Goal: Task Accomplishment & Management: Use online tool/utility

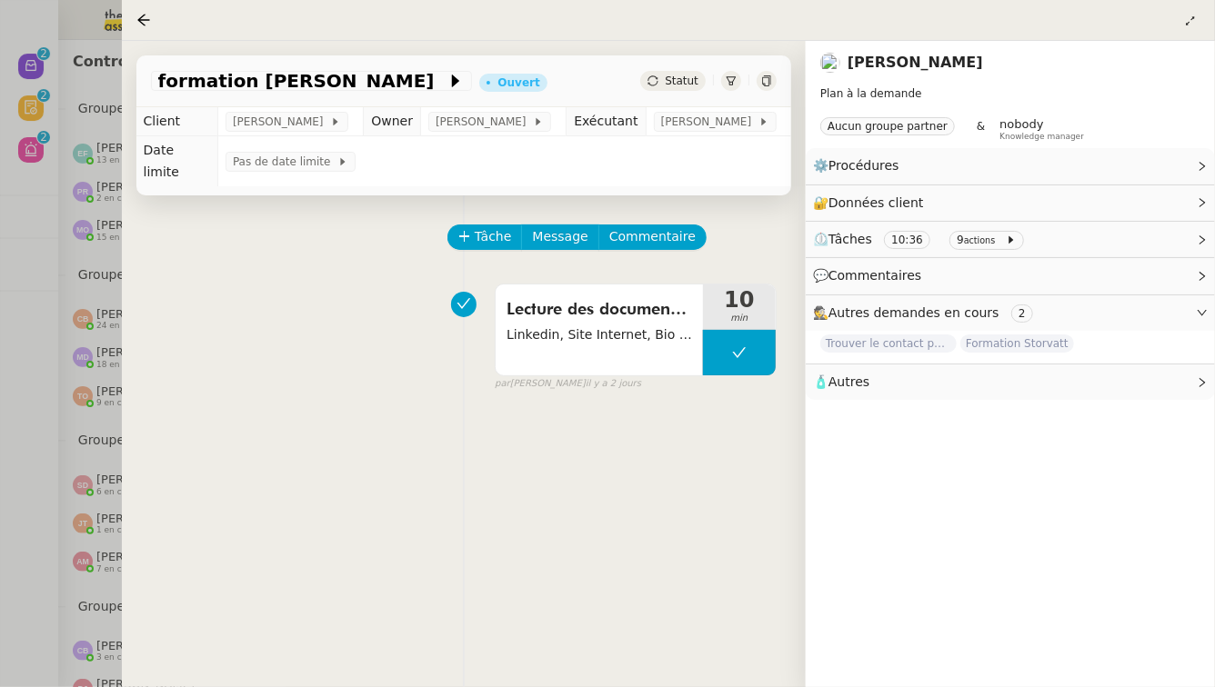
scroll to position [993, 0]
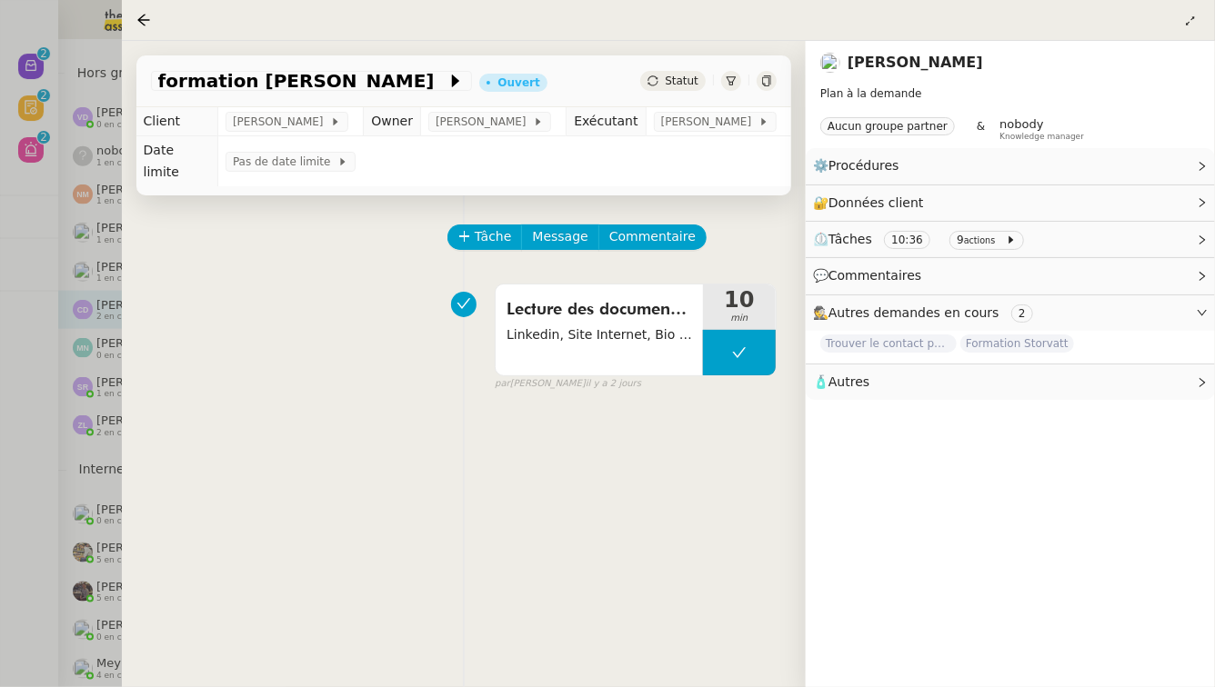
click at [61, 30] on div at bounding box center [607, 343] width 1215 height 687
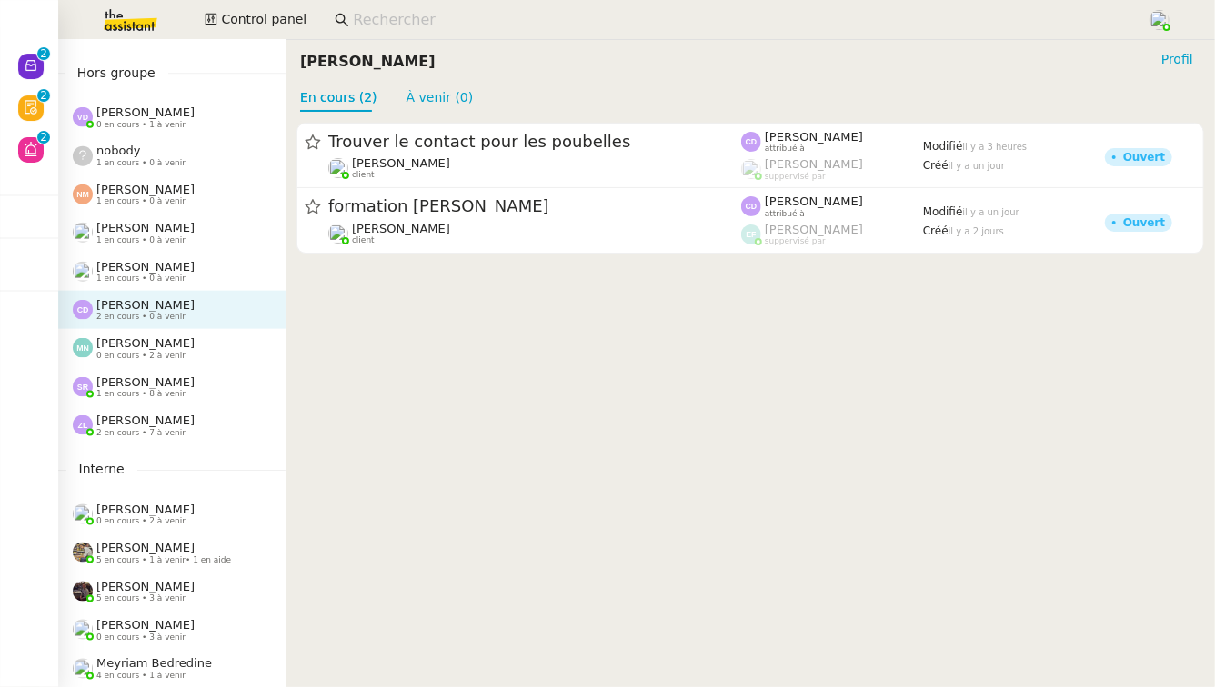
click at [358, 23] on input at bounding box center [741, 20] width 776 height 25
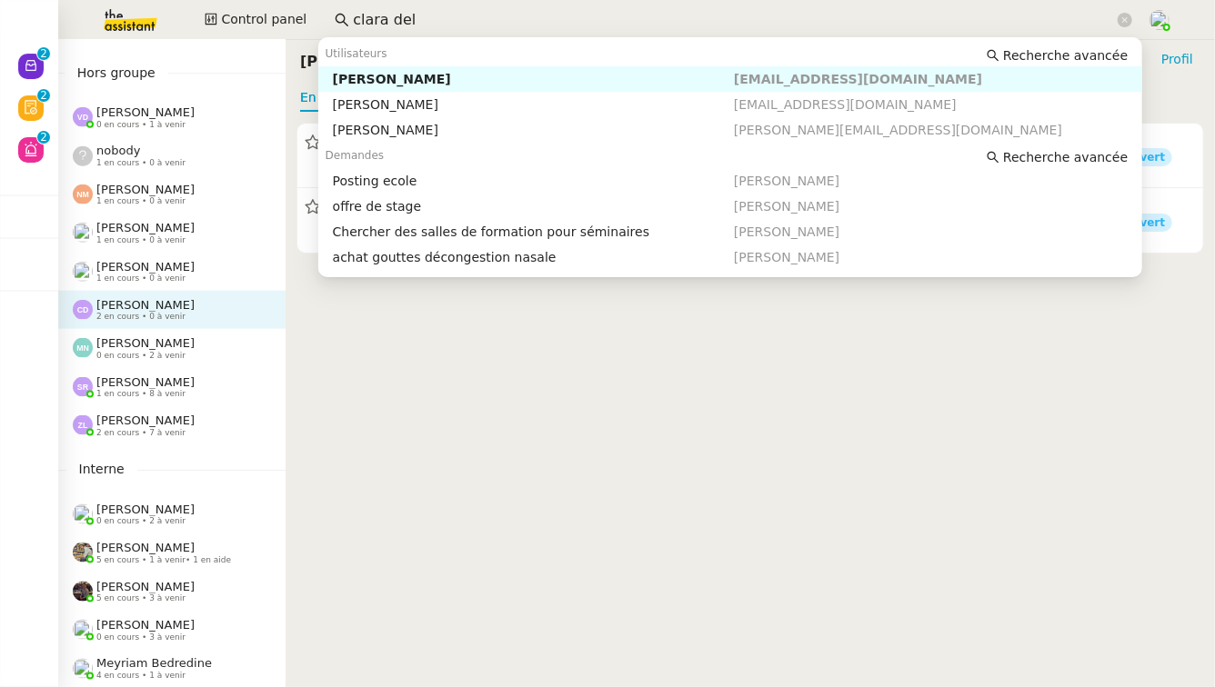
click at [450, 75] on div "Clara Deloffre" at bounding box center [533, 79] width 401 height 16
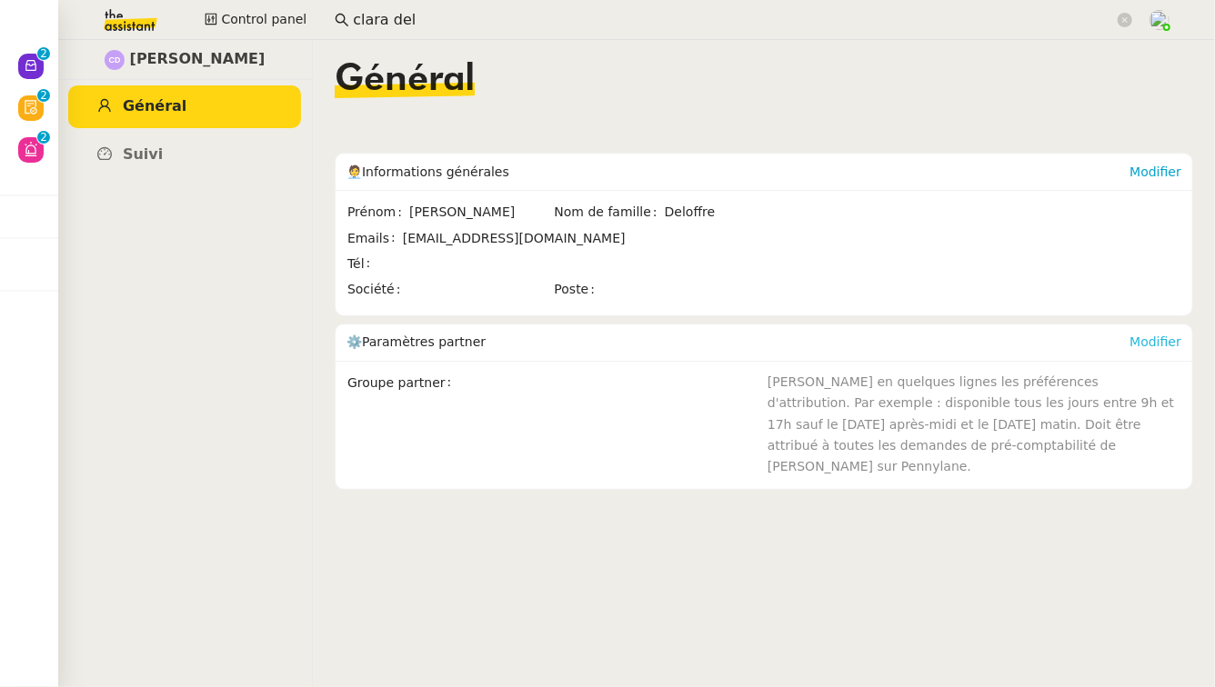
click at [1157, 343] on link "Modifier" at bounding box center [1155, 342] width 52 height 15
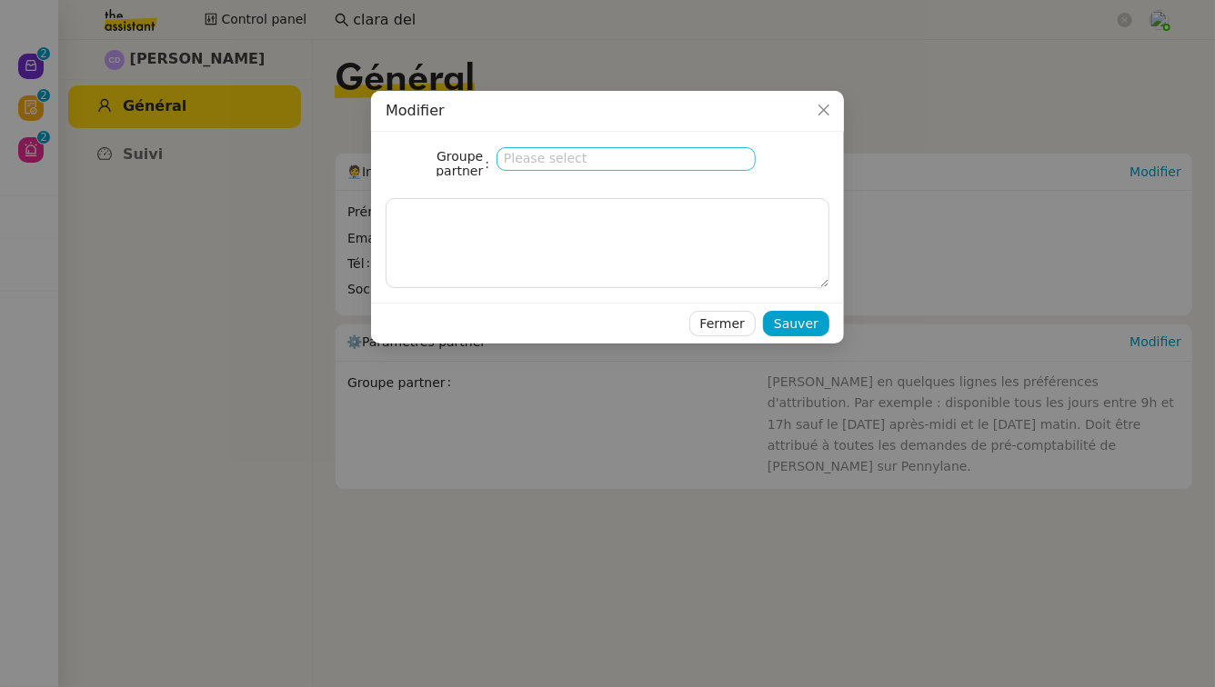
click at [686, 156] on div "Please select" at bounding box center [625, 158] width 259 height 23
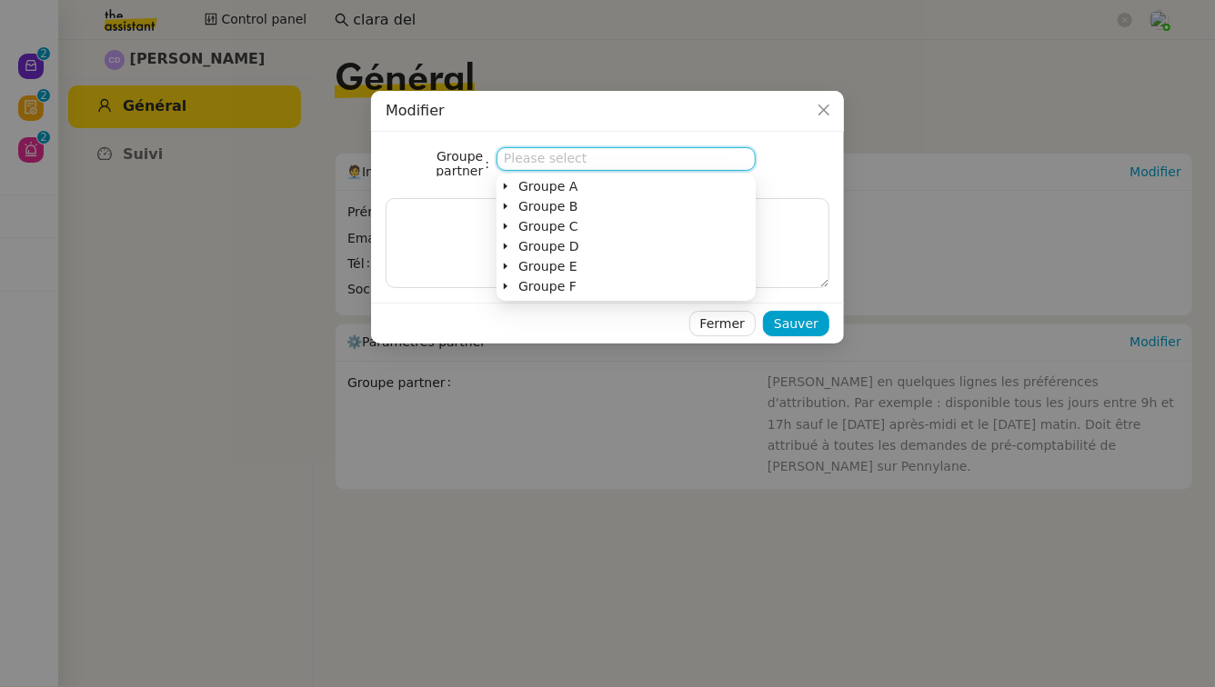
click at [505, 245] on icon at bounding box center [506, 247] width 4 height 6
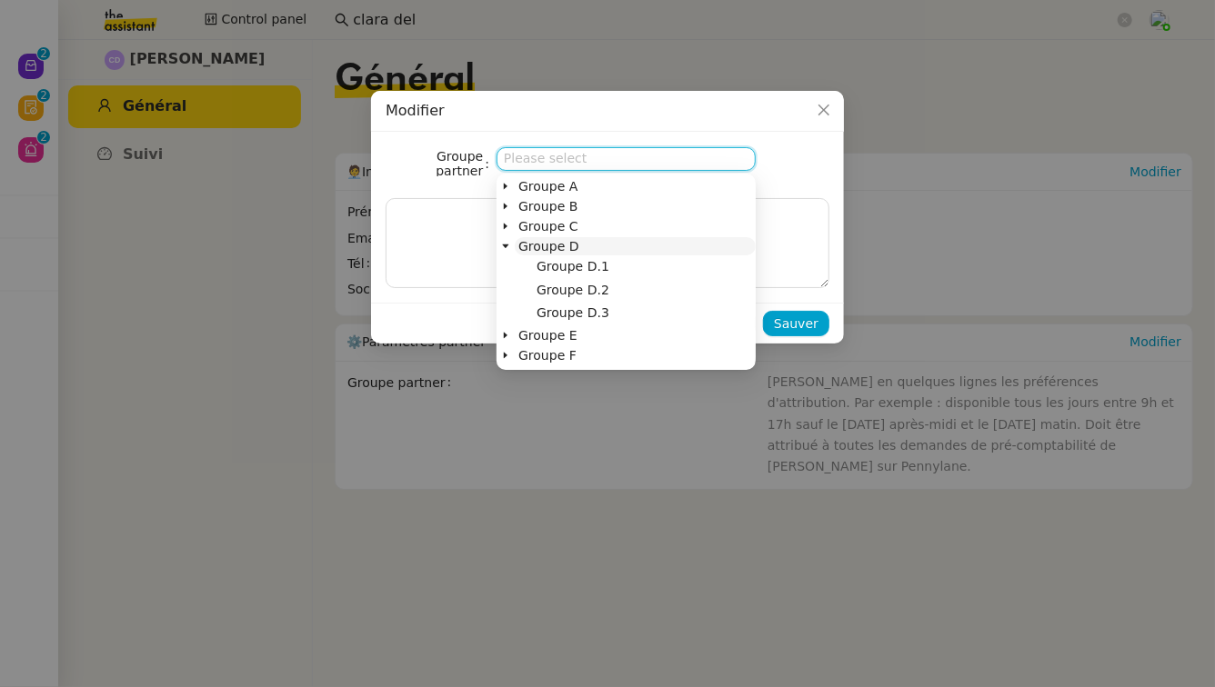
click at [555, 254] on span "Groupe D" at bounding box center [548, 246] width 60 height 15
click at [559, 260] on span "Groupe D.1" at bounding box center [572, 266] width 73 height 15
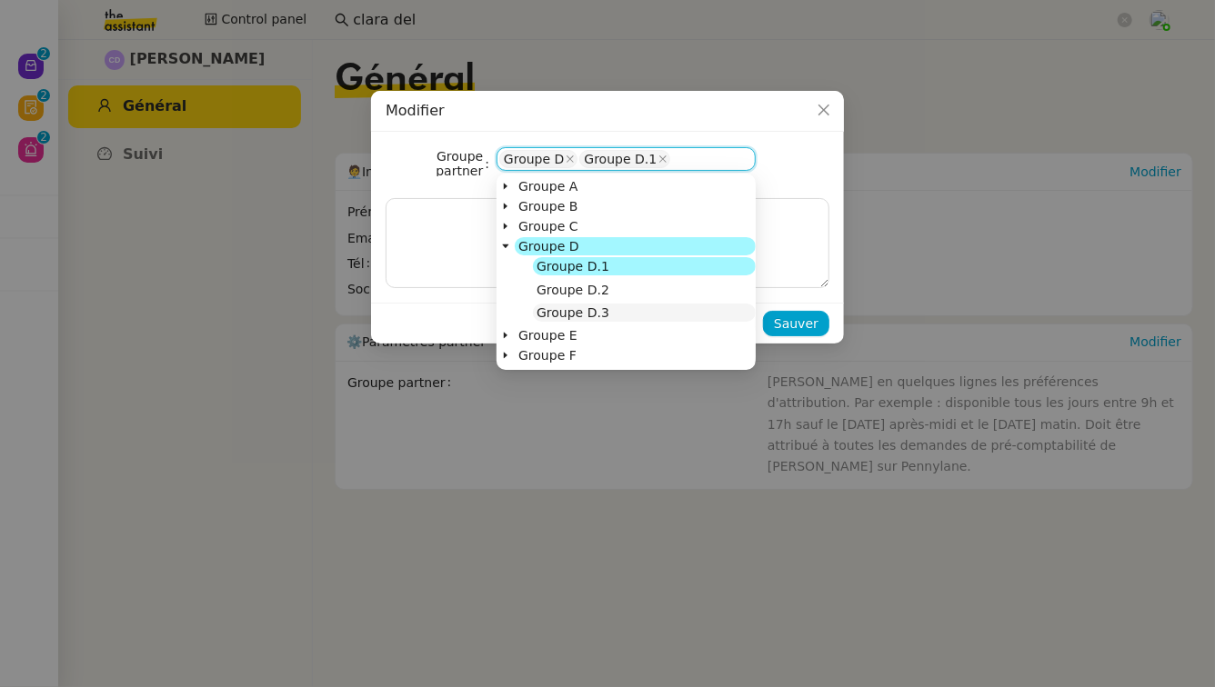
click at [627, 309] on nz-tree-node-title "Groupe D.3" at bounding box center [644, 313] width 223 height 18
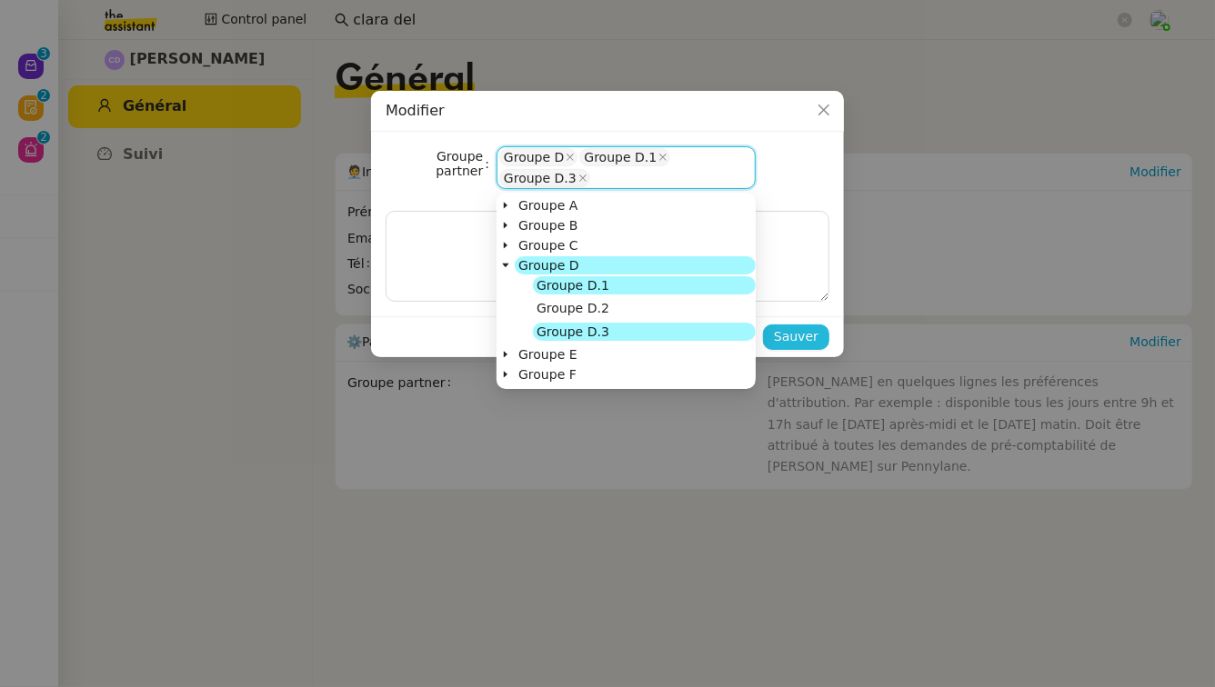
click at [809, 334] on span "Sauver" at bounding box center [796, 336] width 45 height 21
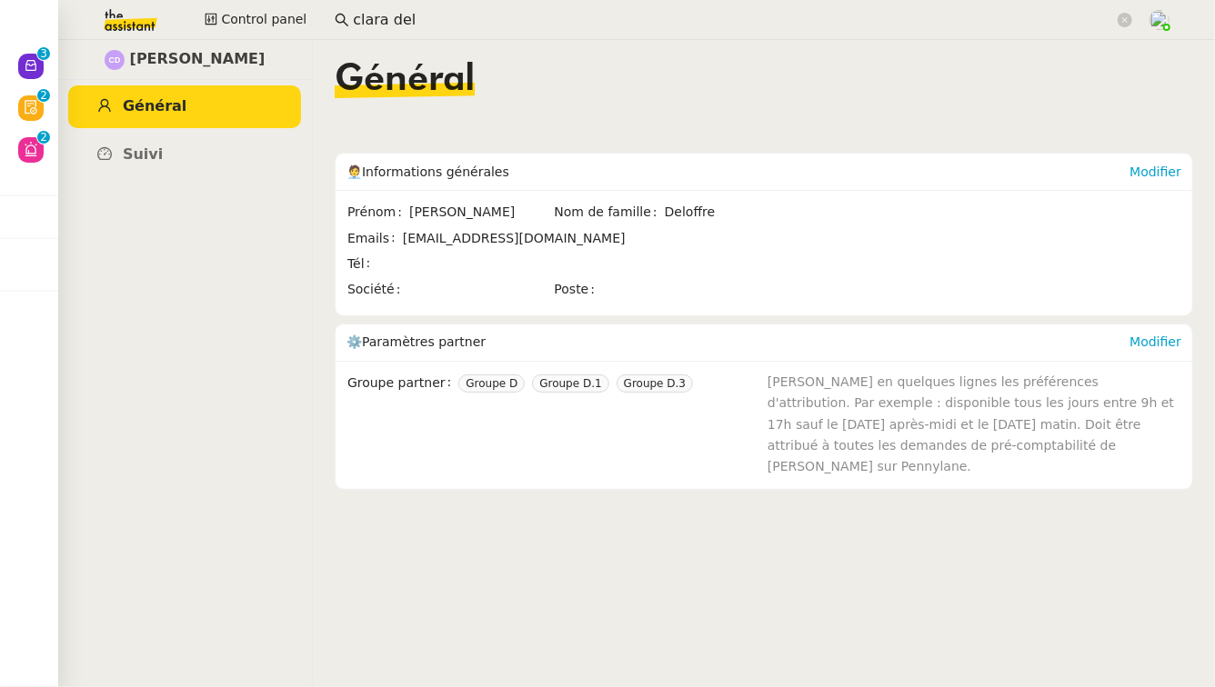
click at [450, 23] on input "clara del" at bounding box center [733, 20] width 761 height 25
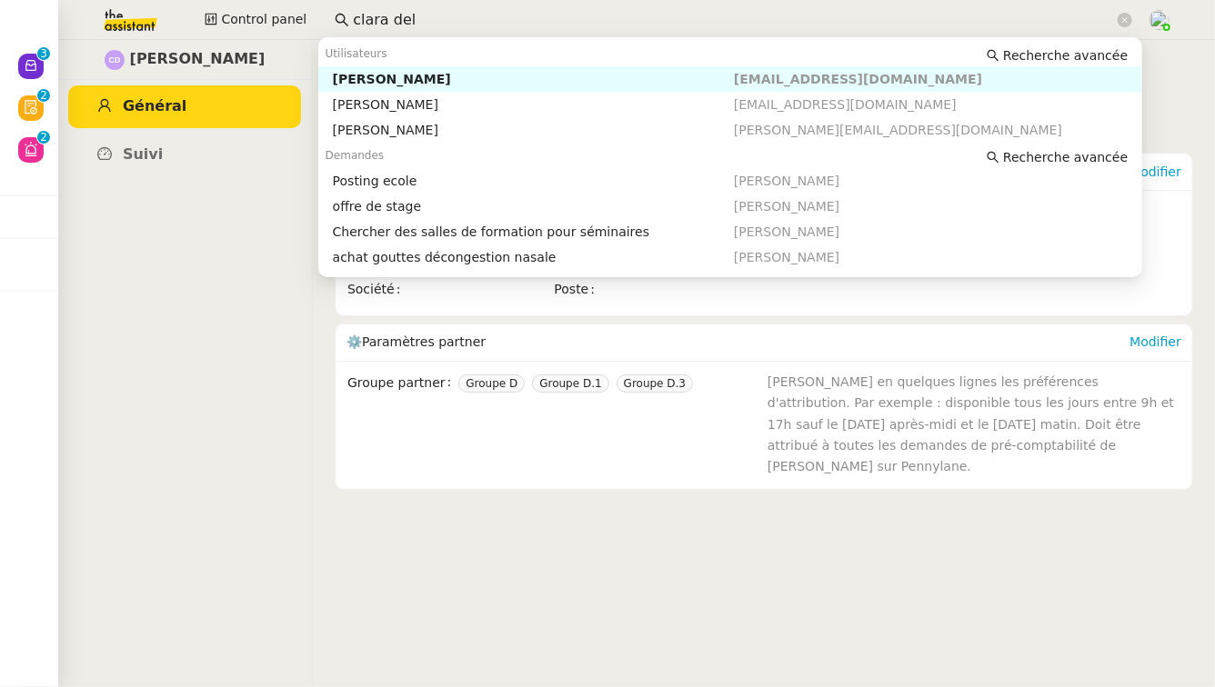
click at [450, 23] on input "clara del" at bounding box center [733, 20] width 761 height 25
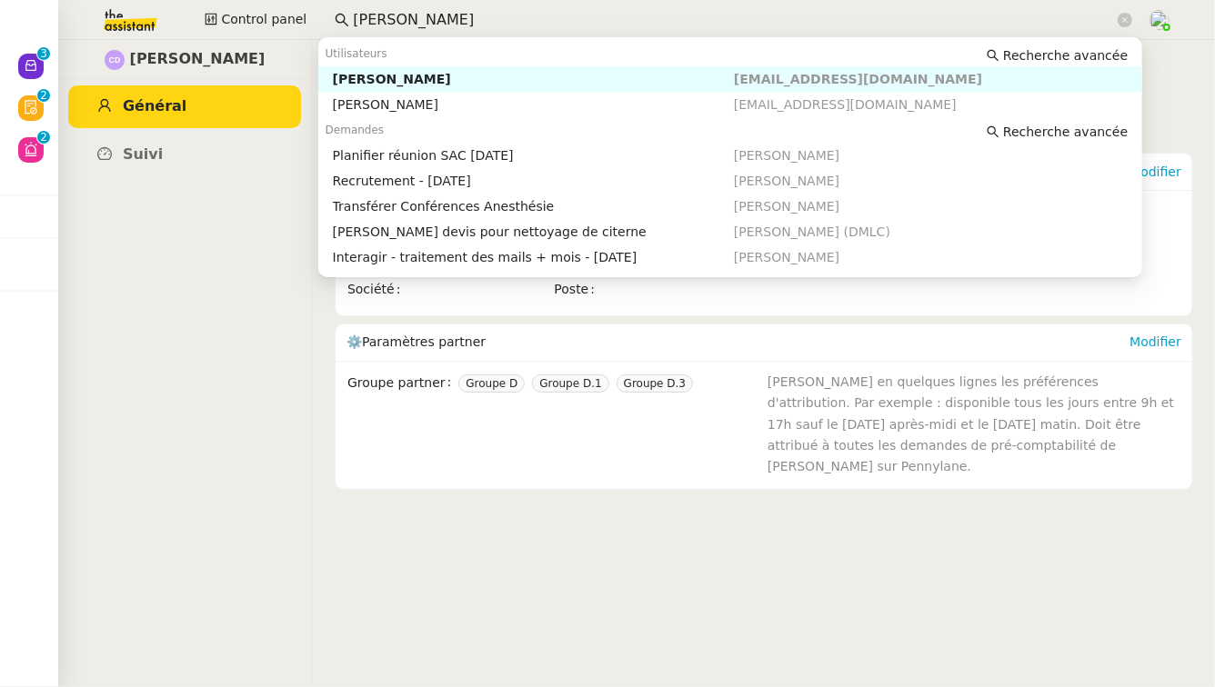
click at [466, 81] on div "Emelyne Foussier" at bounding box center [533, 79] width 401 height 16
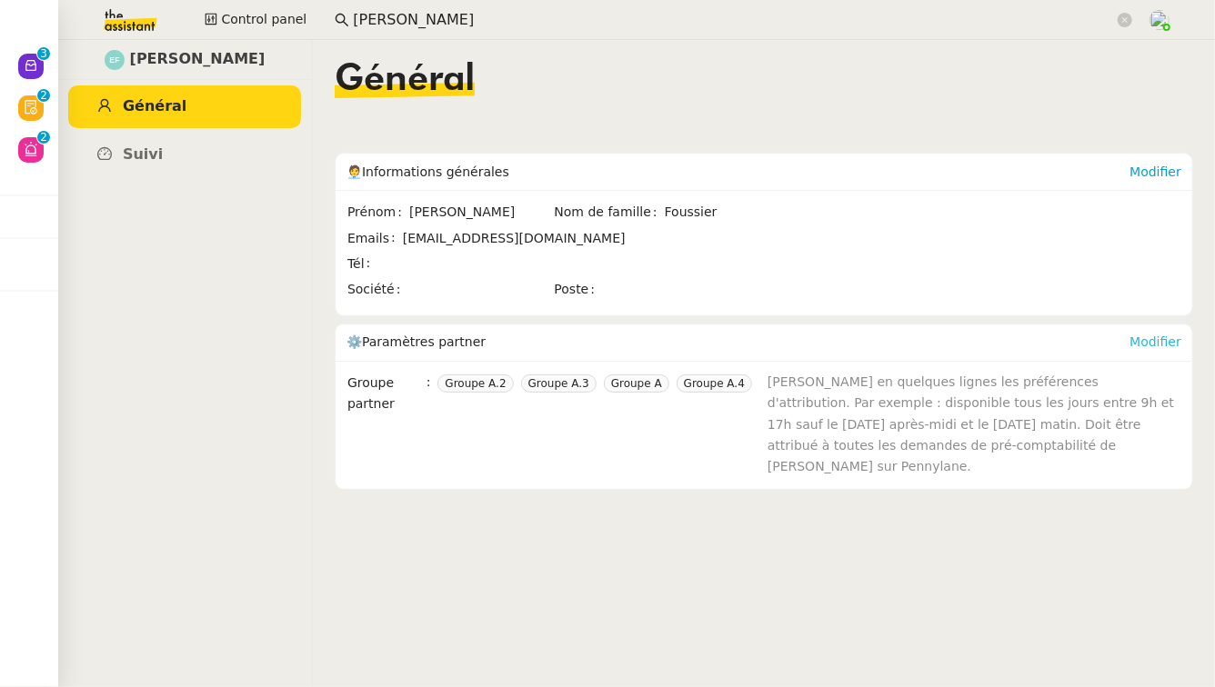
click at [1157, 340] on link "Modifier" at bounding box center [1155, 342] width 52 height 15
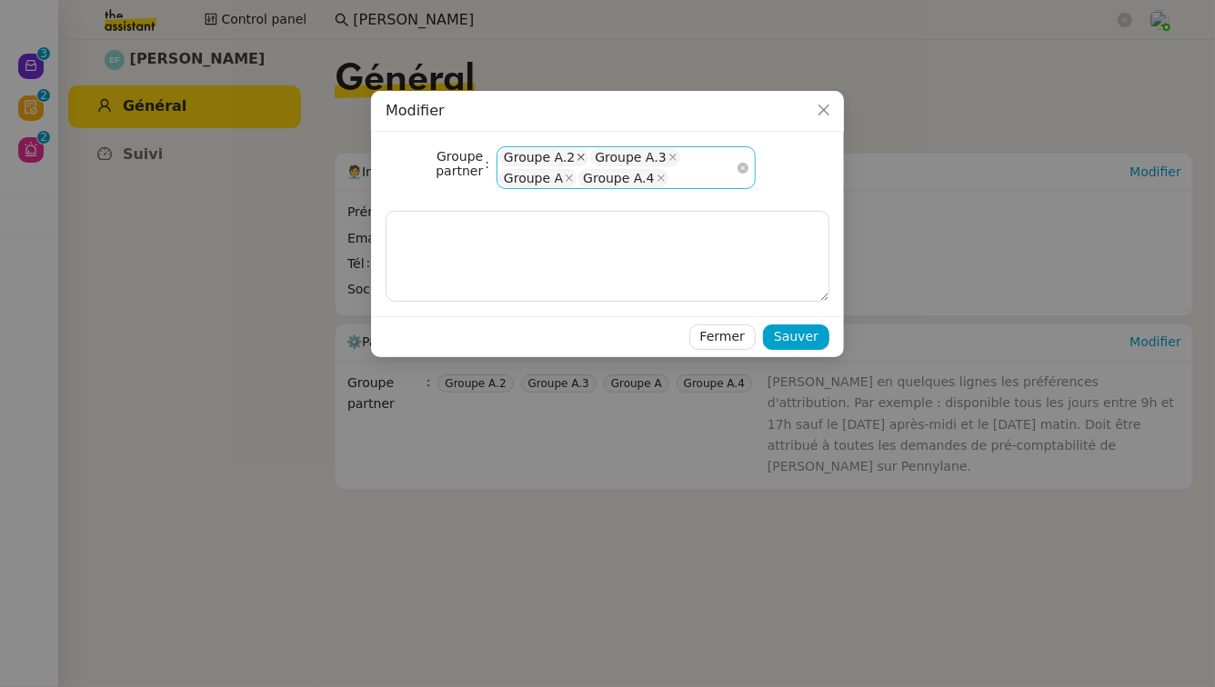
click at [576, 154] on icon at bounding box center [580, 157] width 9 height 9
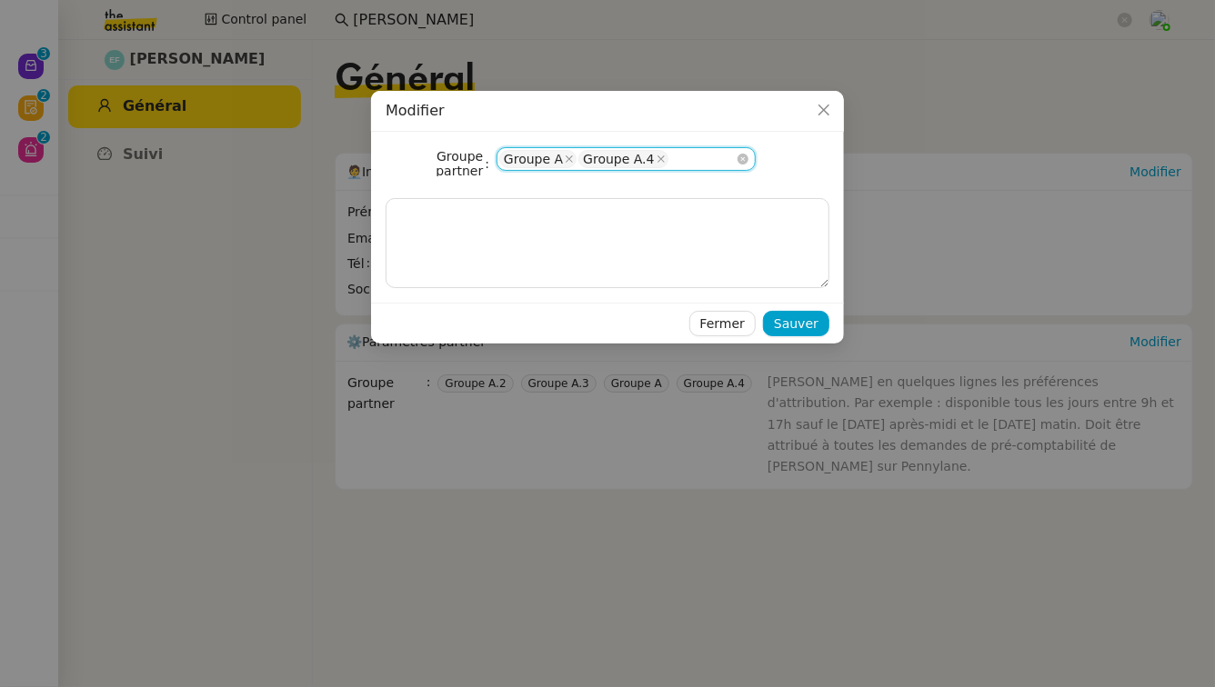
click at [578, 154] on nz-select-item "Groupe A.4" at bounding box center [622, 159] width 89 height 18
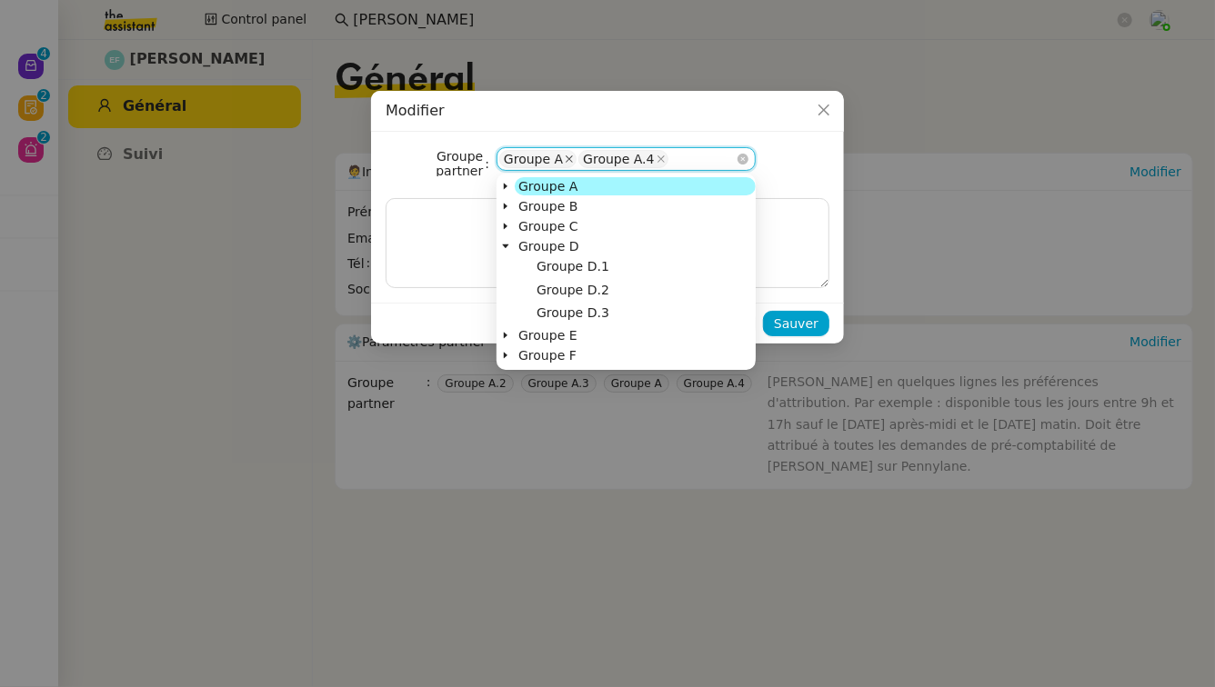
click at [565, 155] on icon at bounding box center [569, 159] width 9 height 9
click at [564, 155] on div "Groupe A.4" at bounding box center [539, 159] width 71 height 16
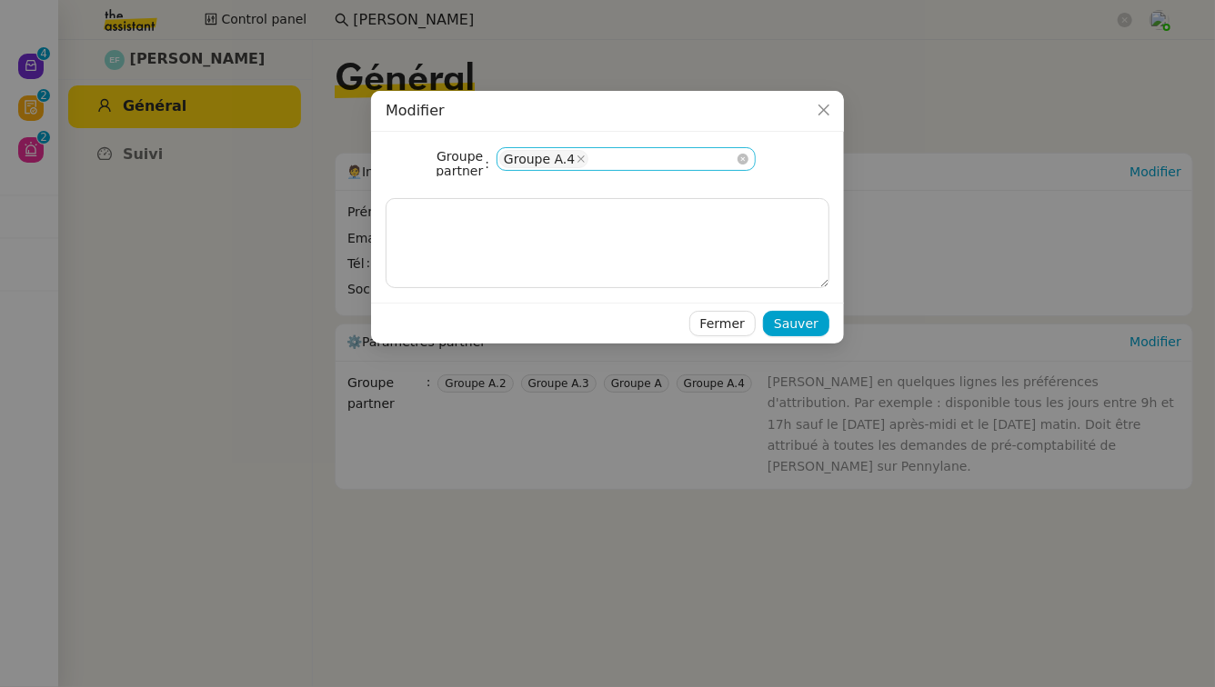
click at [570, 156] on div "Groupe A.4" at bounding box center [539, 159] width 71 height 16
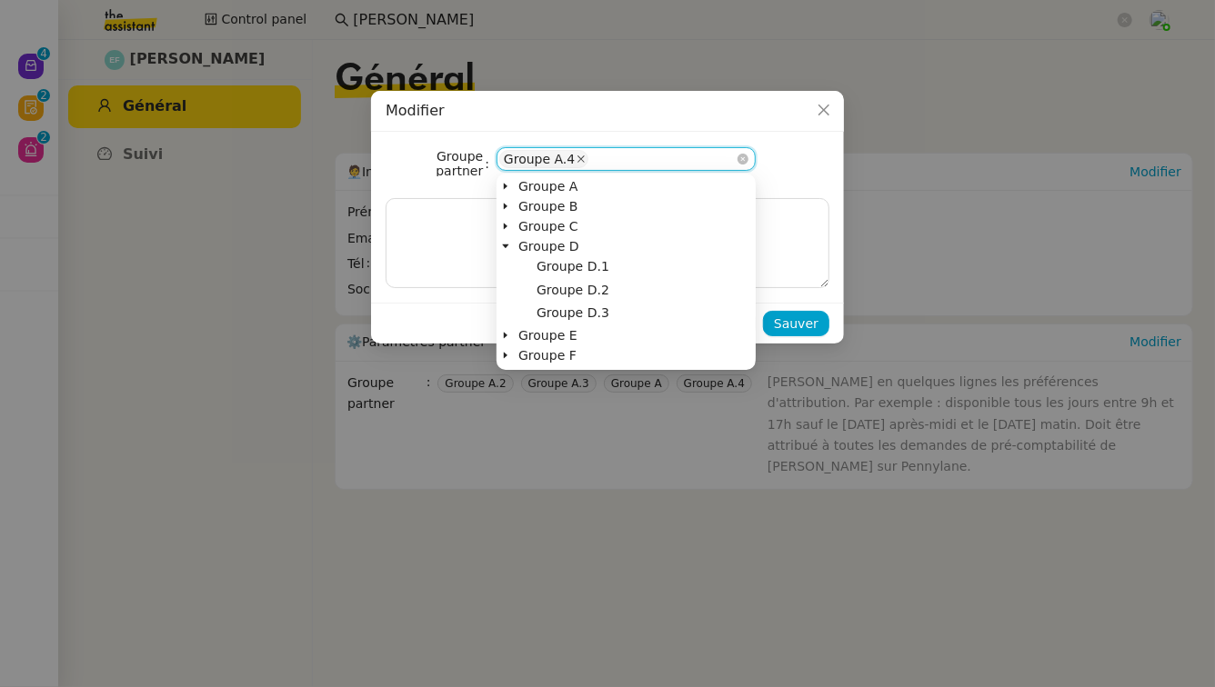
click at [578, 156] on icon at bounding box center [580, 159] width 9 height 9
click at [541, 245] on span "Groupe D" at bounding box center [548, 246] width 60 height 15
click at [559, 266] on span "Groupe D.1" at bounding box center [572, 266] width 73 height 15
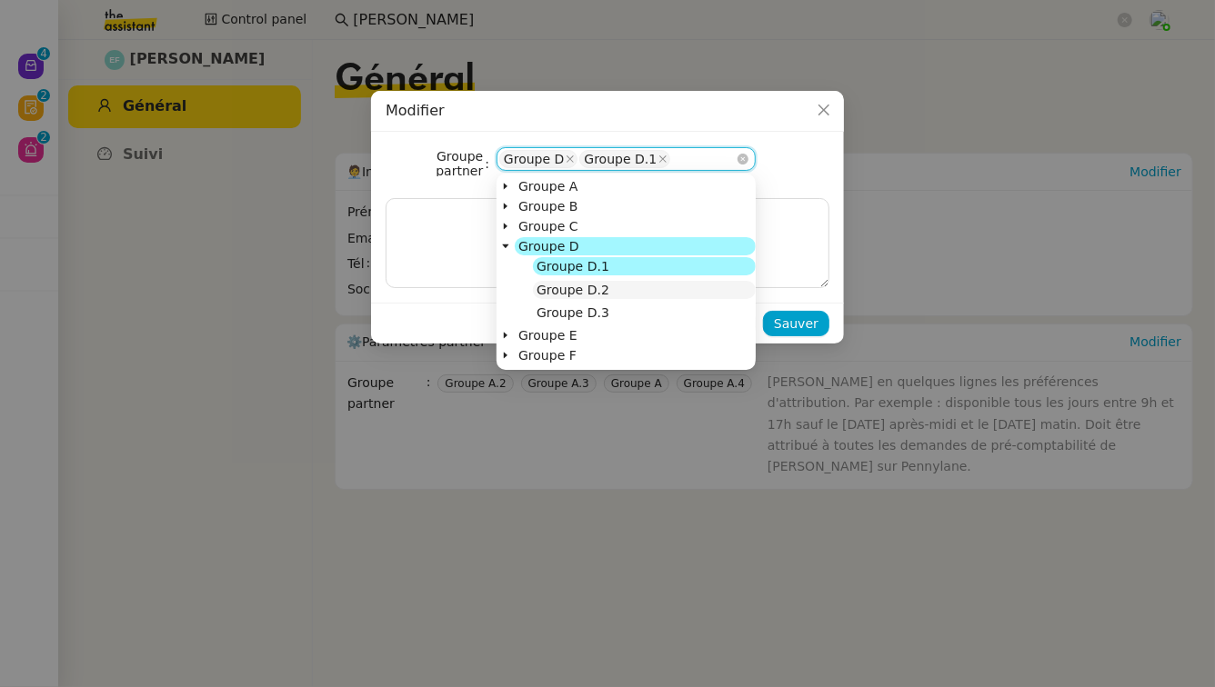
click at [563, 290] on span "Groupe D.2" at bounding box center [572, 290] width 73 height 15
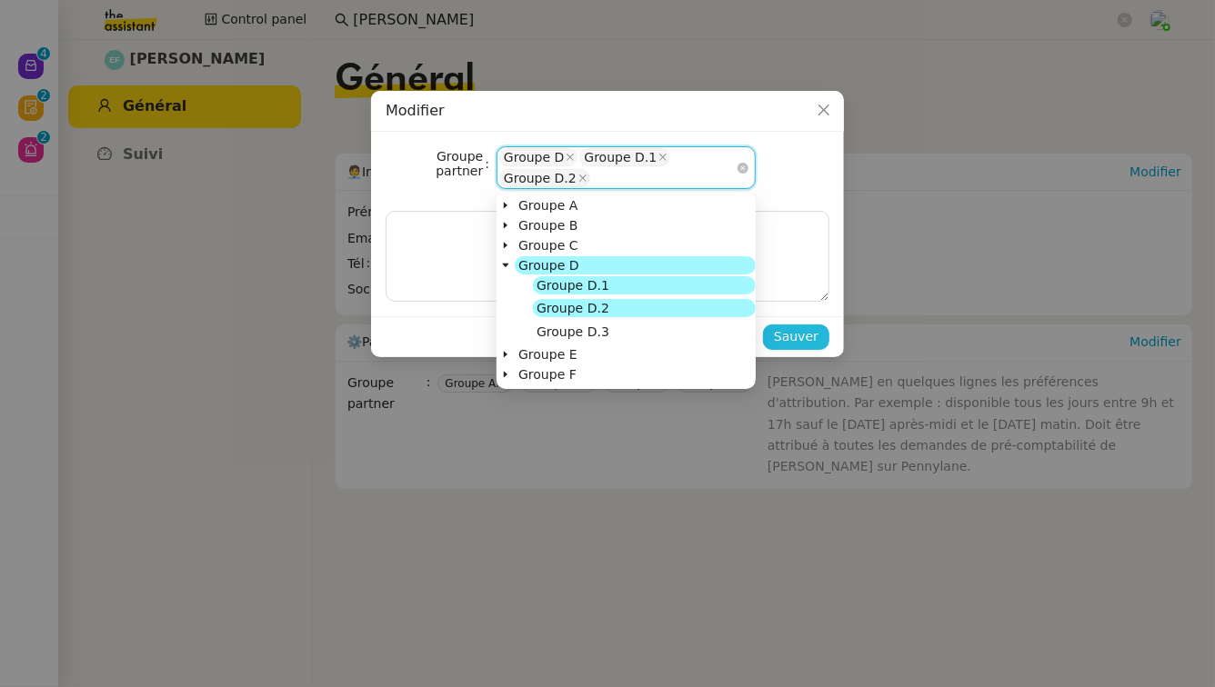
click at [816, 335] on span "Sauver" at bounding box center [796, 336] width 45 height 21
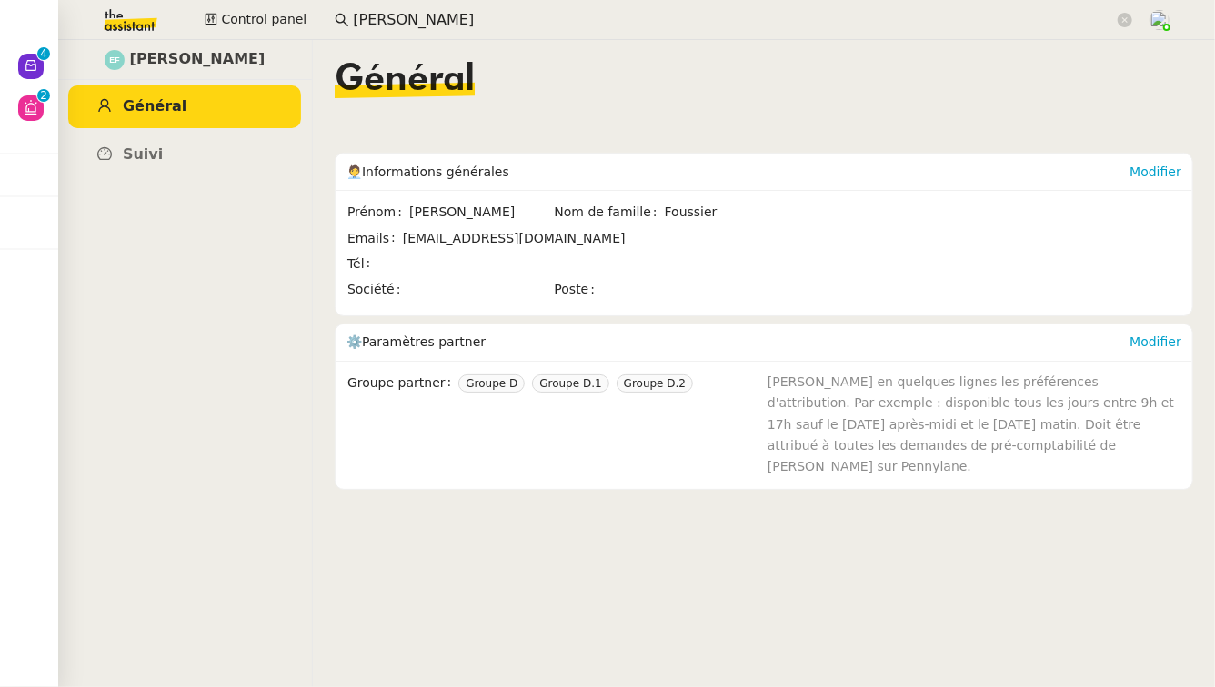
click at [554, 22] on input "emelyne fouss" at bounding box center [733, 20] width 761 height 25
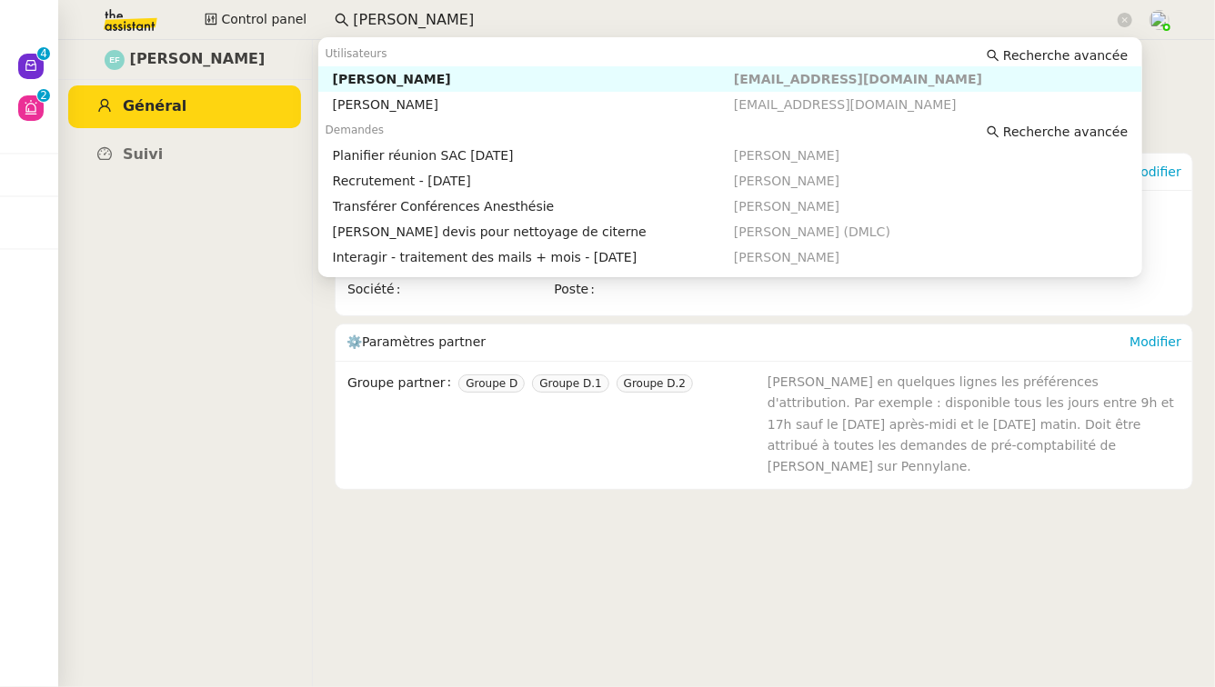
click at [554, 22] on input "emelyne fouss" at bounding box center [733, 20] width 761 height 25
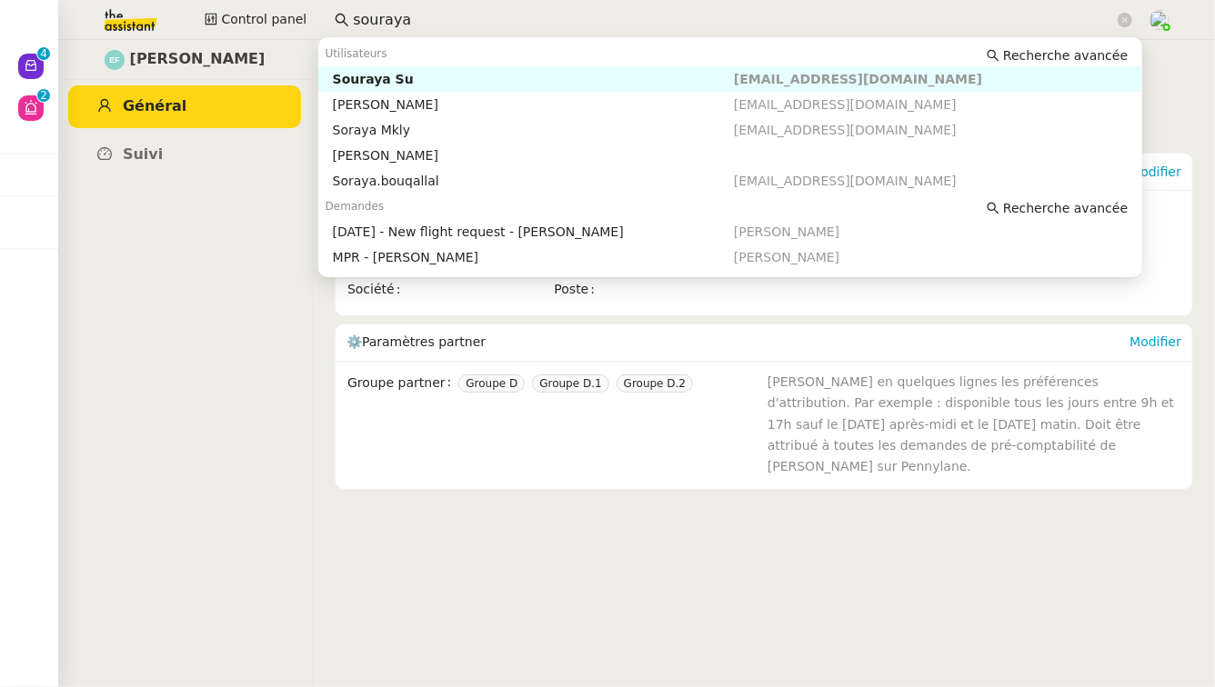
click at [546, 68] on nz-auto-option "Souraya Su souraya@team.theassistant.com" at bounding box center [730, 78] width 825 height 25
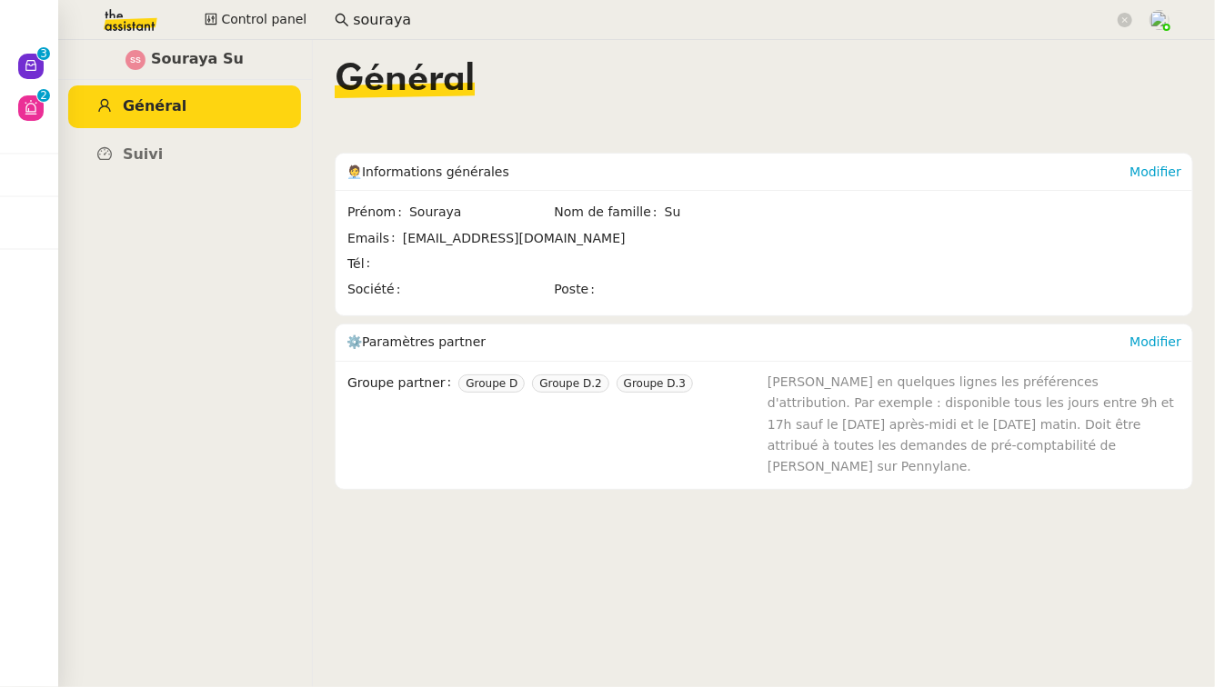
click at [386, 25] on input "souraya" at bounding box center [733, 20] width 761 height 25
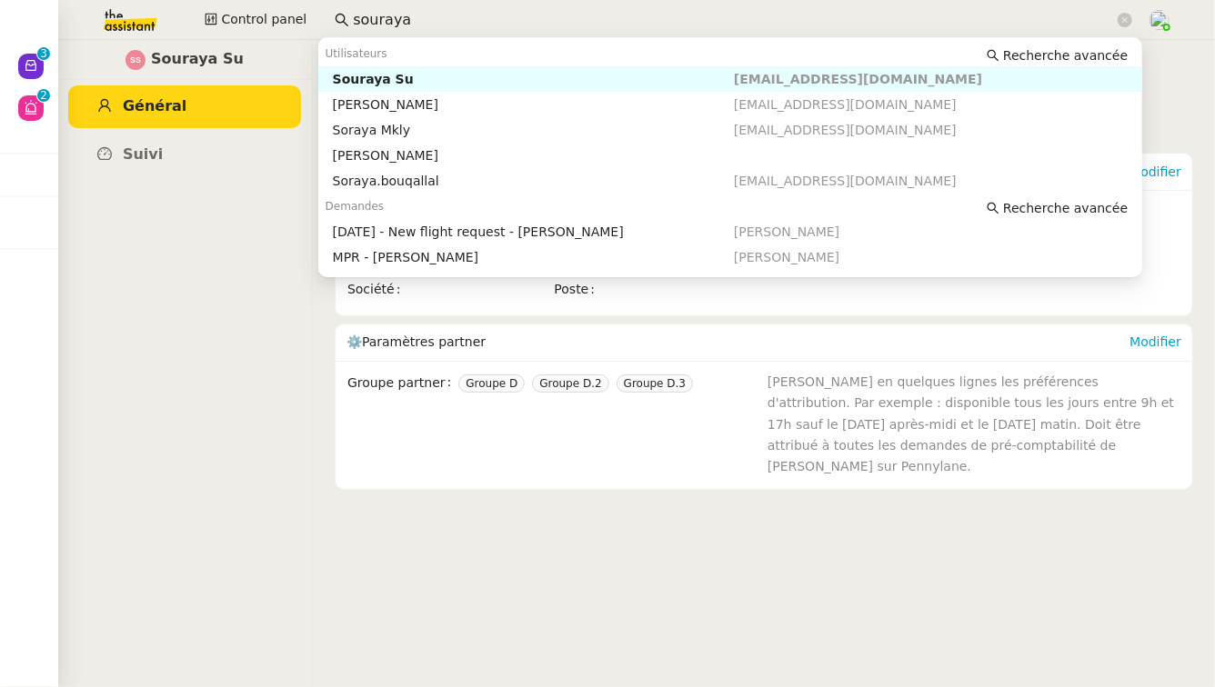
click at [386, 25] on input "souraya" at bounding box center [733, 20] width 761 height 25
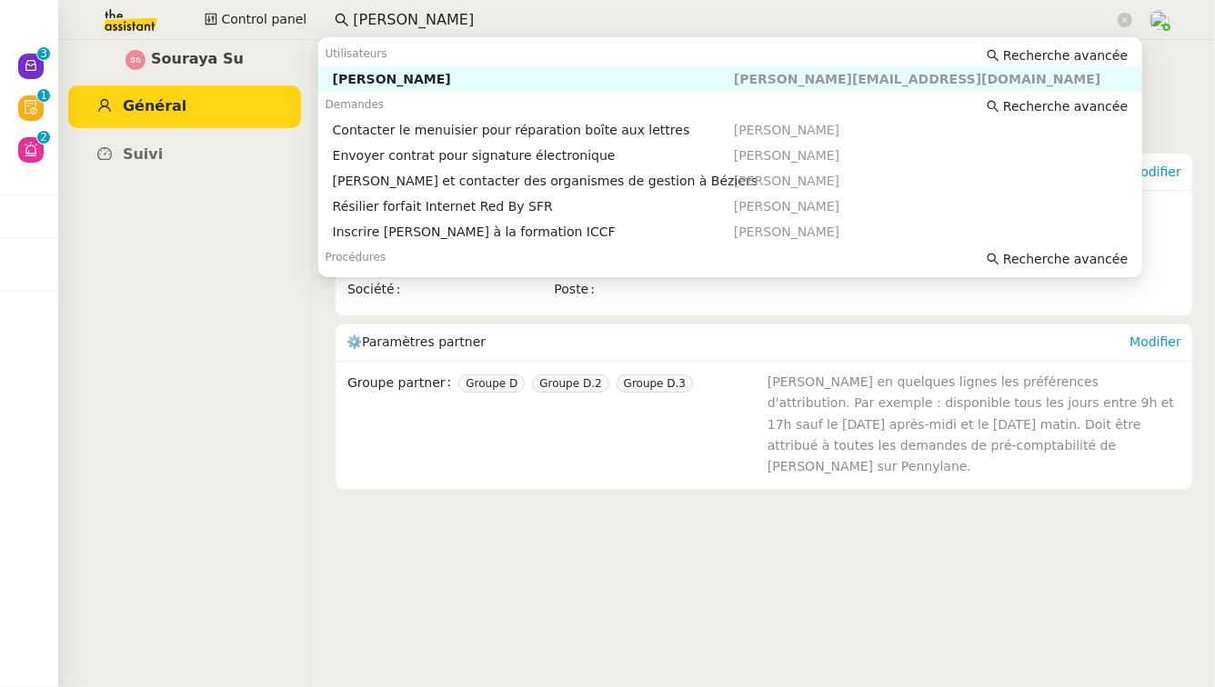
click at [393, 80] on div "[PERSON_NAME]" at bounding box center [533, 79] width 401 height 16
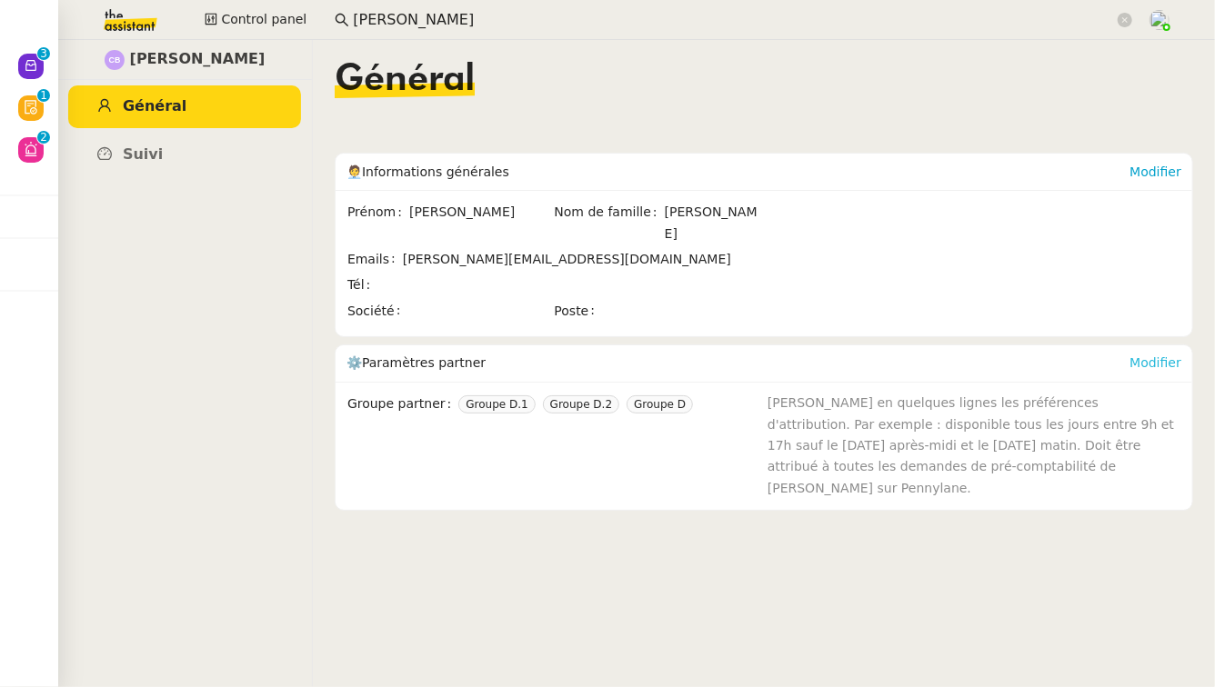
click at [1150, 356] on link "Modifier" at bounding box center [1155, 363] width 52 height 15
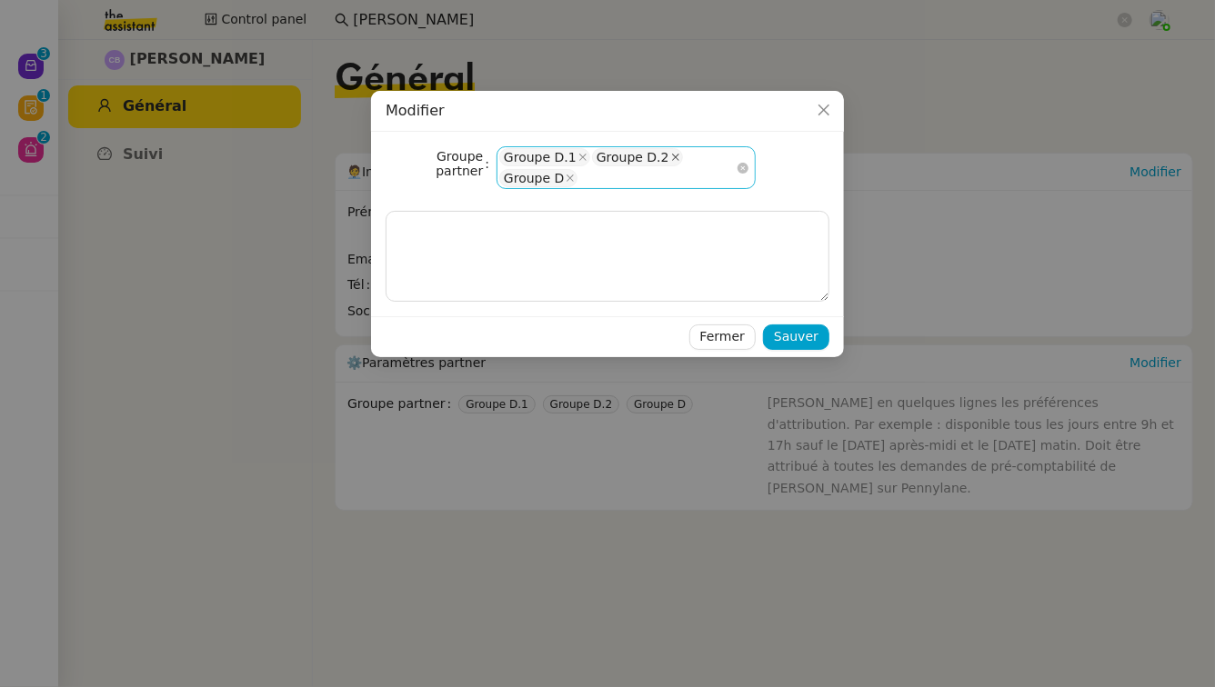
click at [671, 155] on icon at bounding box center [675, 157] width 9 height 9
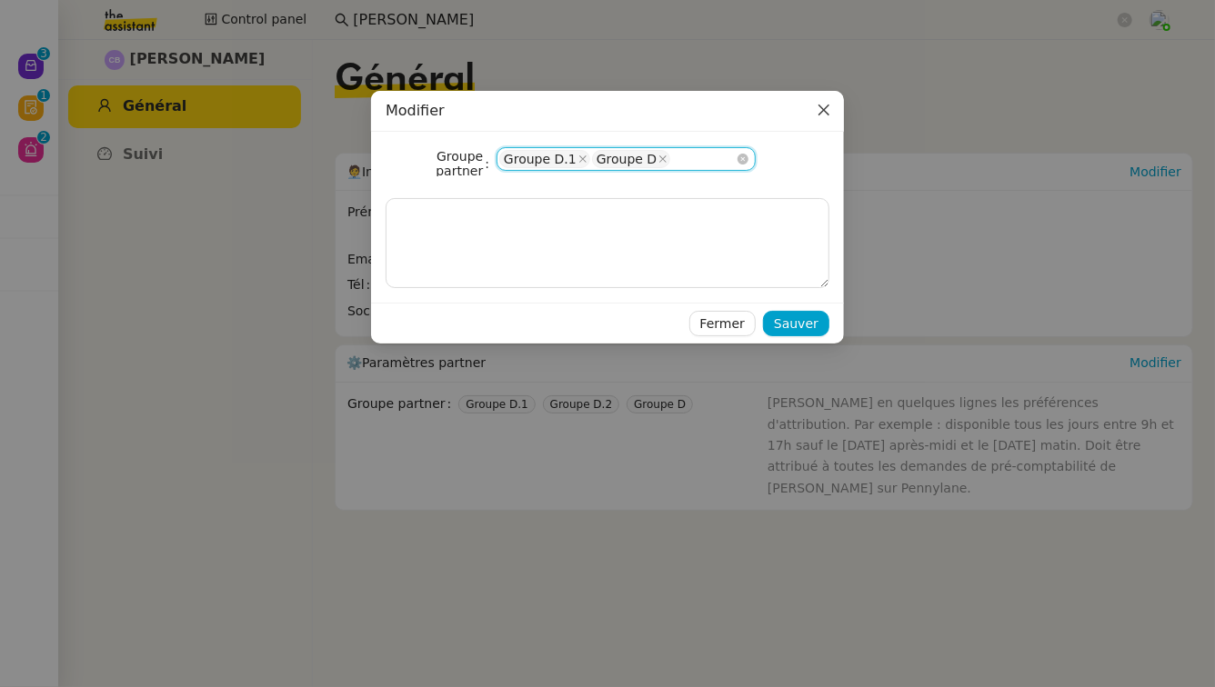
click at [821, 109] on icon "Close" at bounding box center [823, 110] width 11 height 11
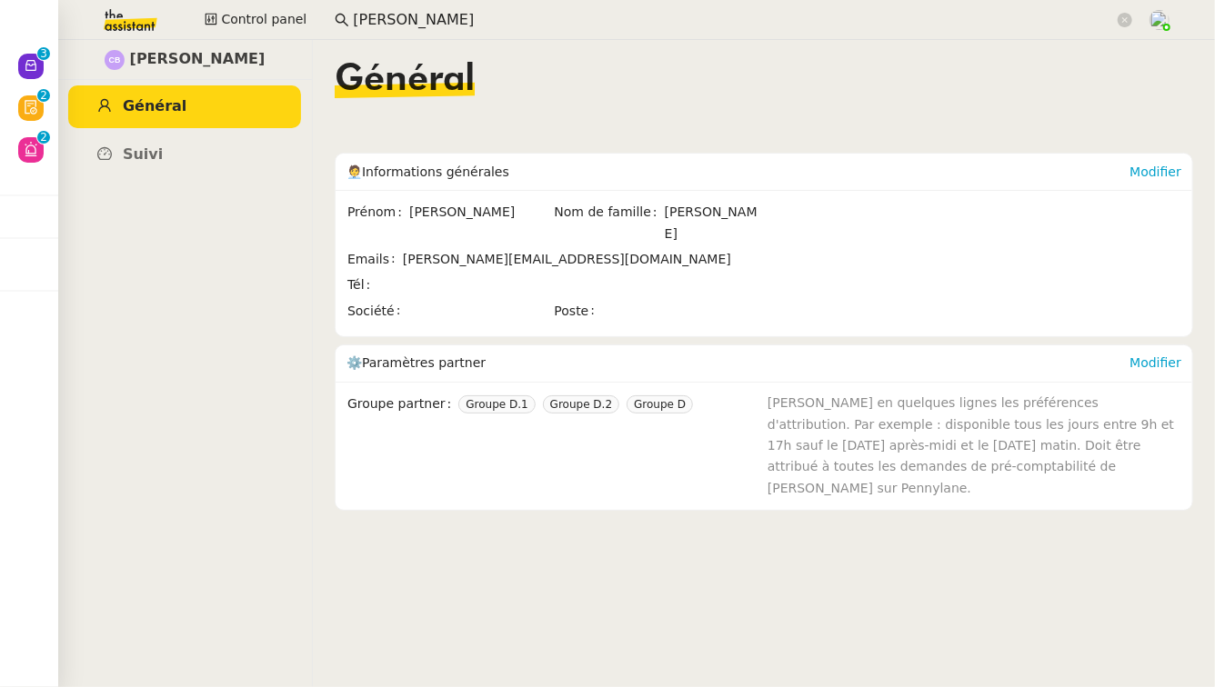
click at [492, 10] on input "camille barthes" at bounding box center [733, 20] width 761 height 25
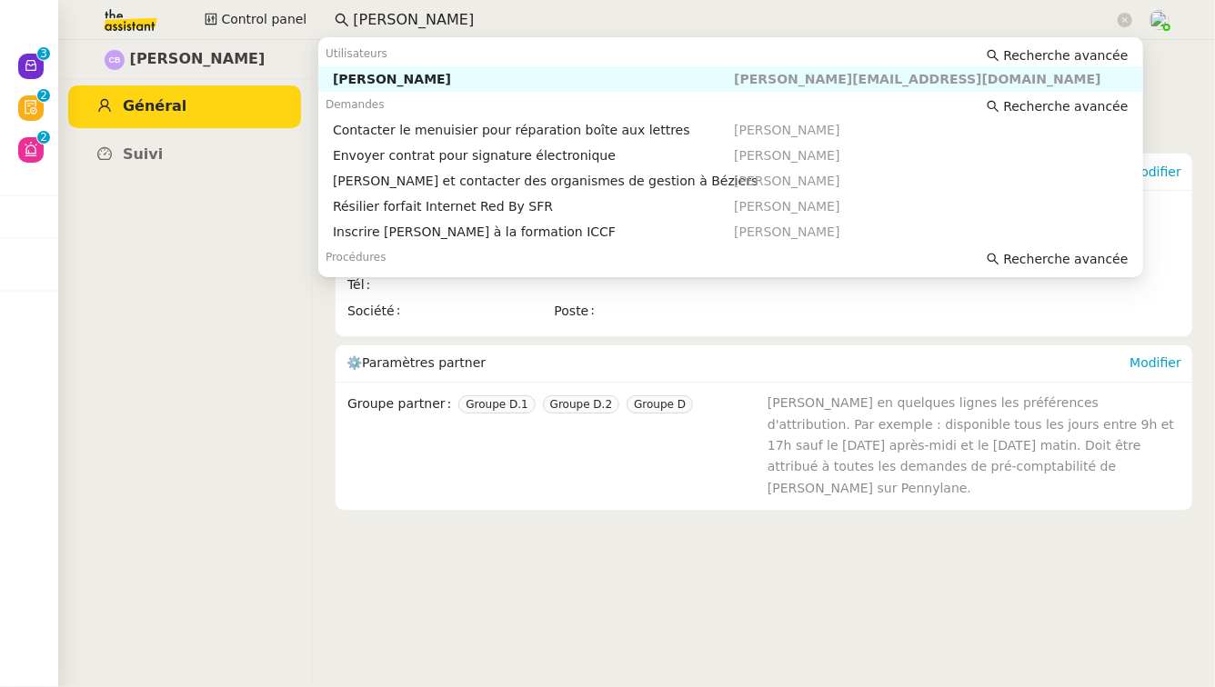
click at [492, 10] on input "camille barthes" at bounding box center [733, 20] width 761 height 25
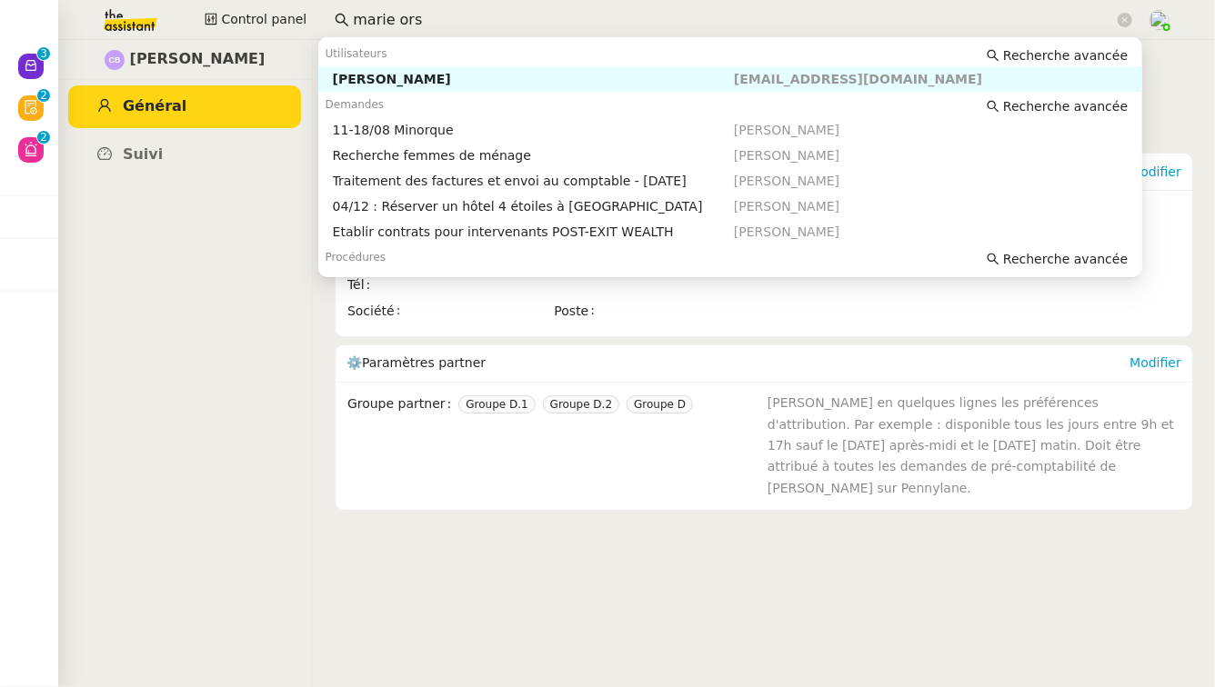
click at [476, 81] on div "Marie Orsoni" at bounding box center [533, 79] width 401 height 16
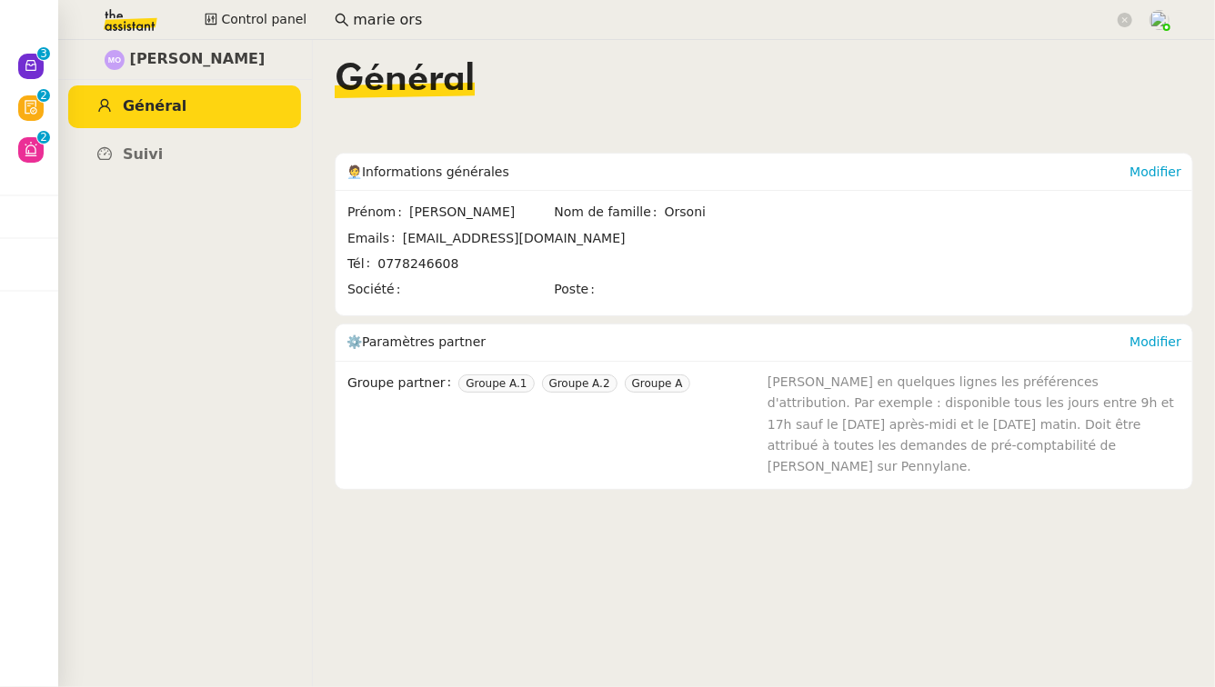
click at [413, 21] on input "marie ors" at bounding box center [733, 20] width 761 height 25
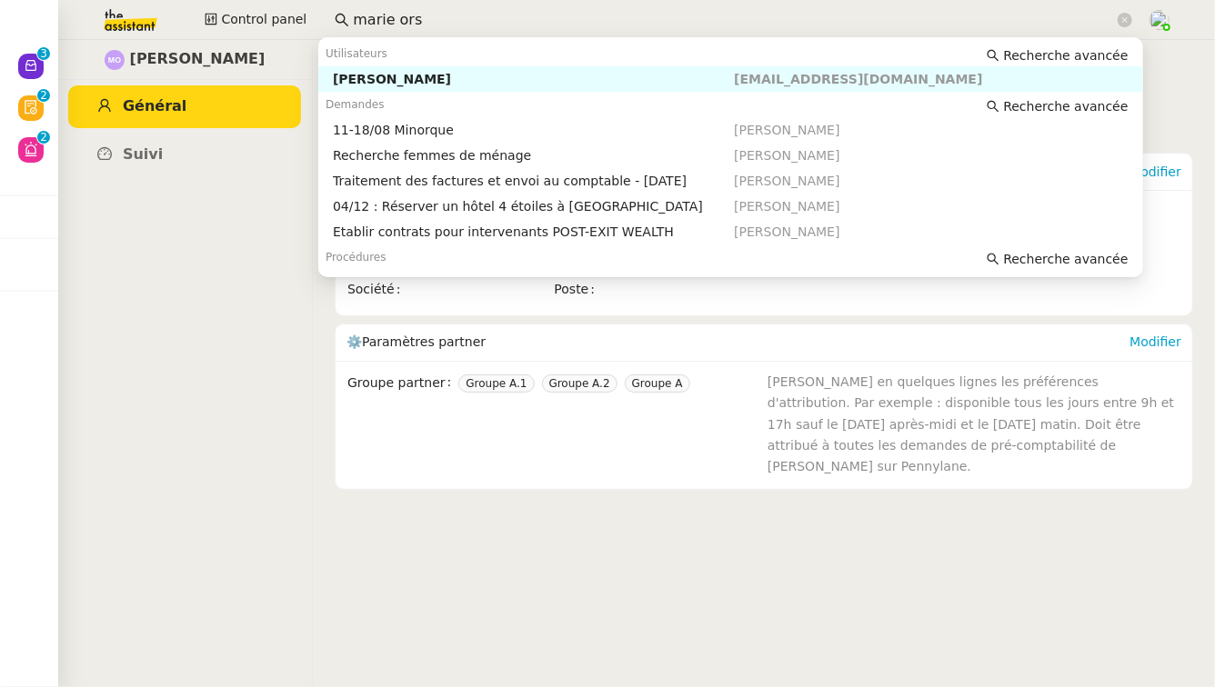
click at [413, 21] on input "marie ors" at bounding box center [733, 20] width 761 height 25
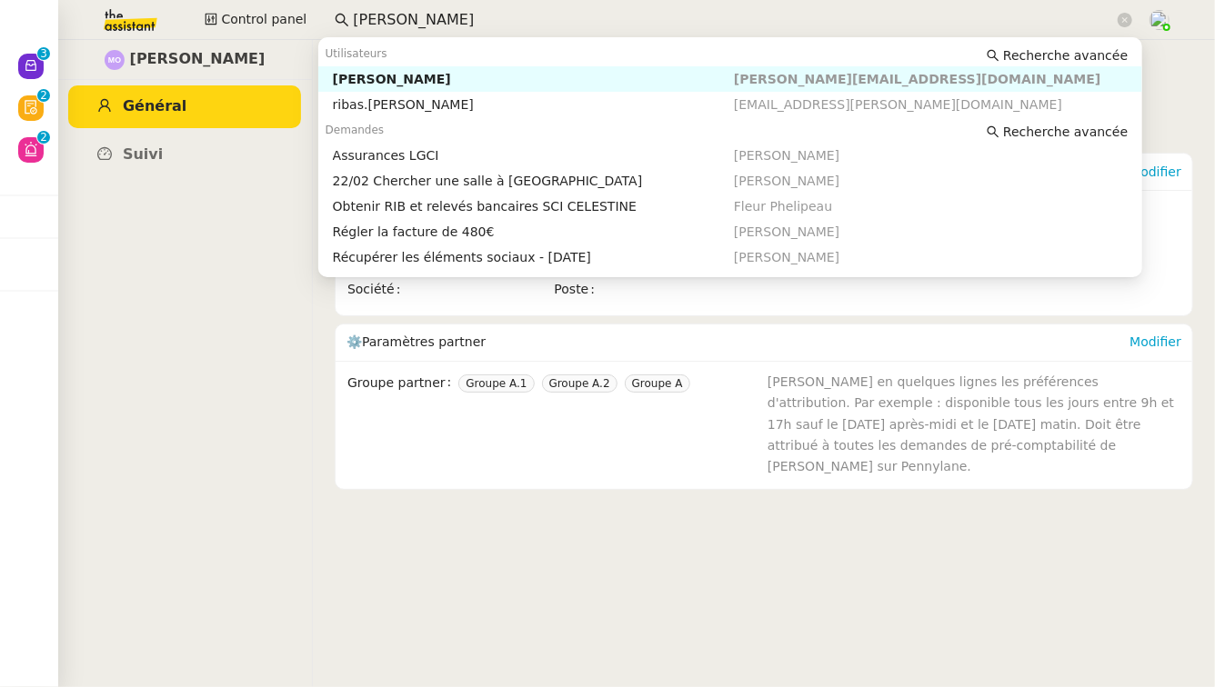
click at [445, 81] on div "[PERSON_NAME]" at bounding box center [533, 79] width 401 height 16
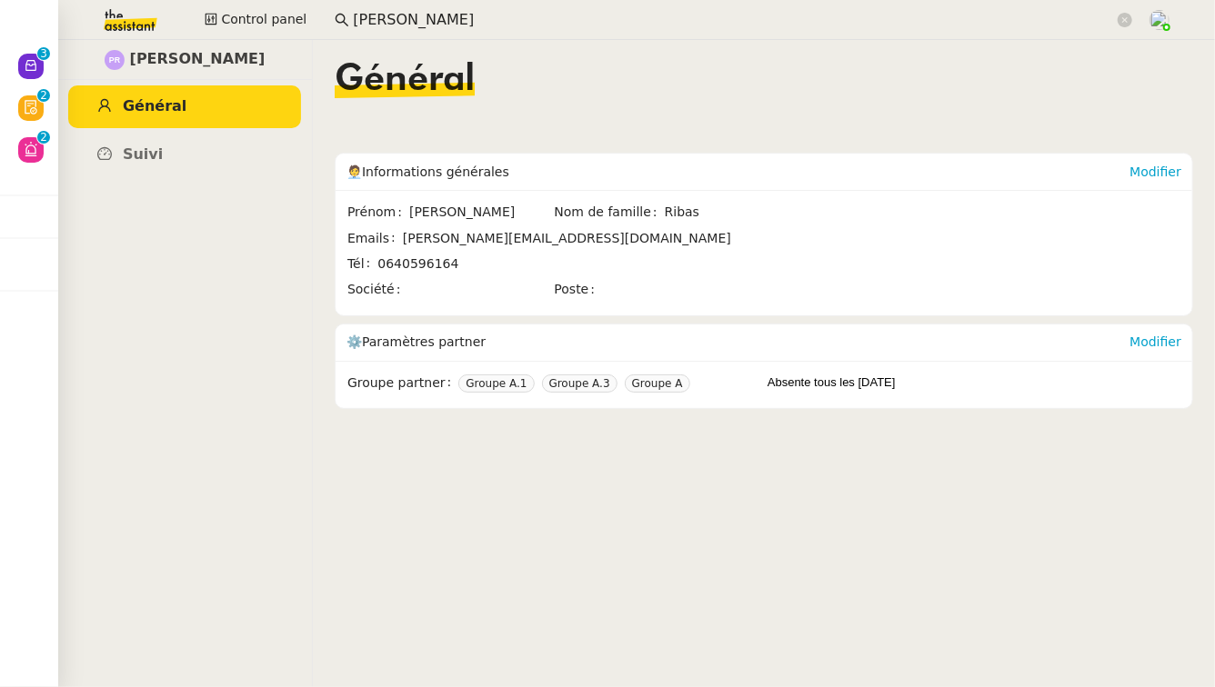
click at [428, 19] on input "pauline rib" at bounding box center [733, 20] width 761 height 25
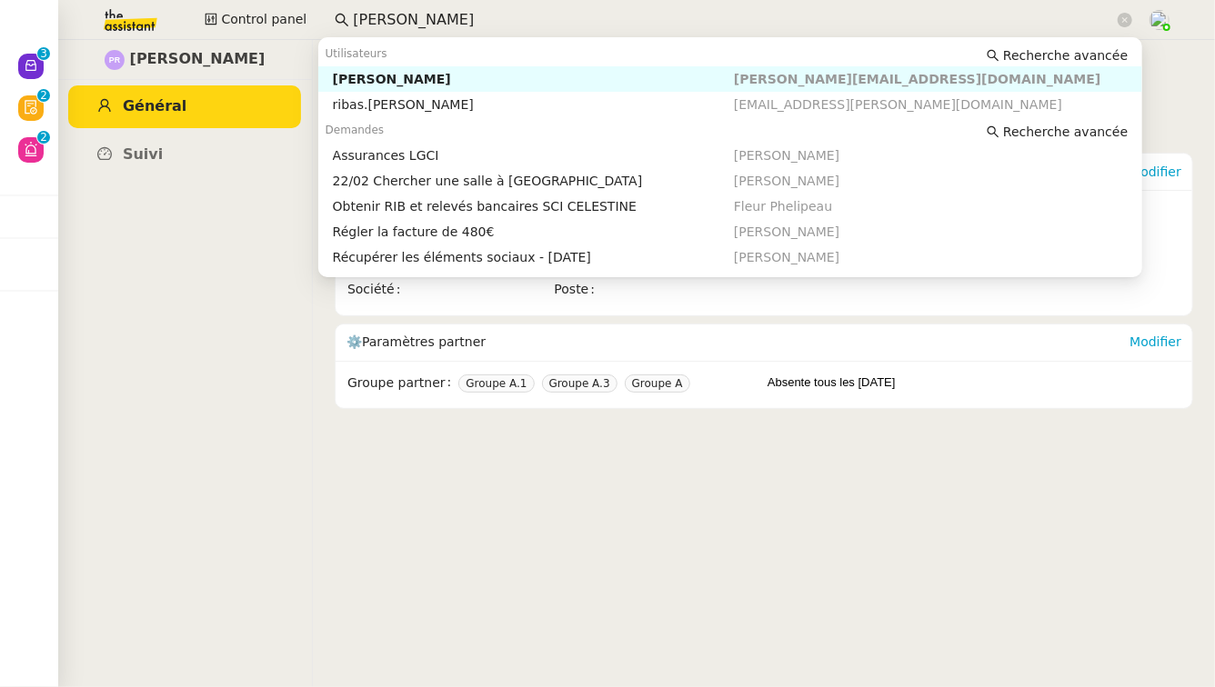
click at [428, 19] on input "pauline rib" at bounding box center [733, 20] width 761 height 25
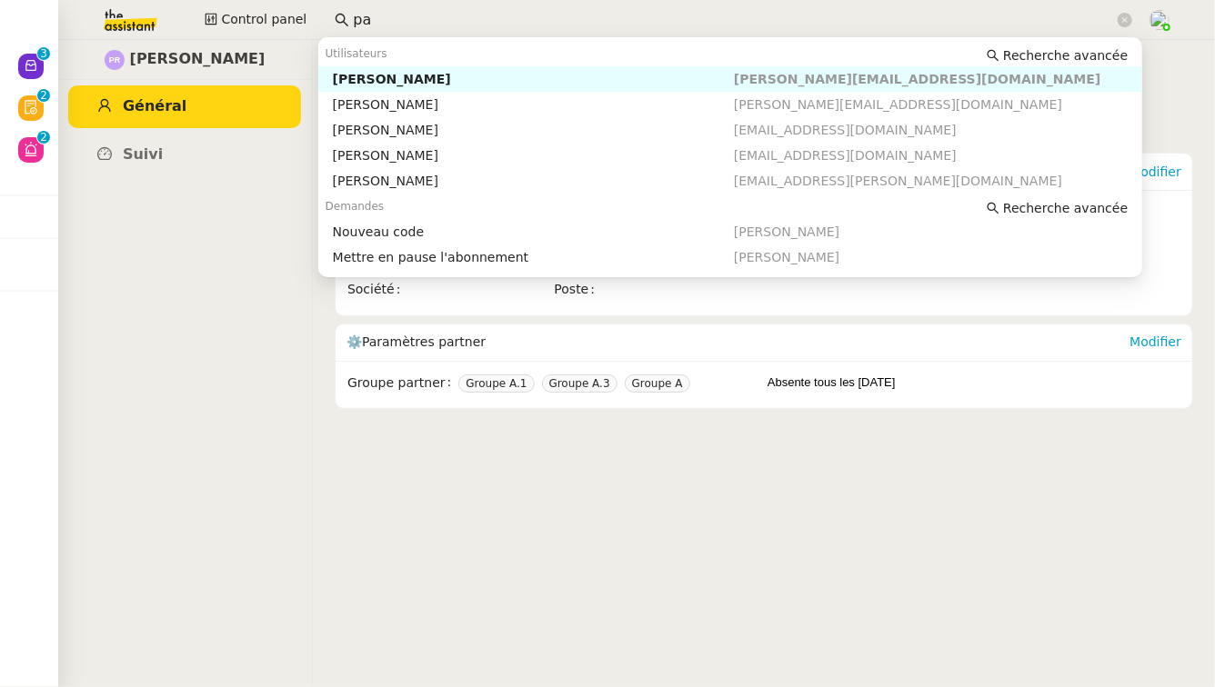
type input "p"
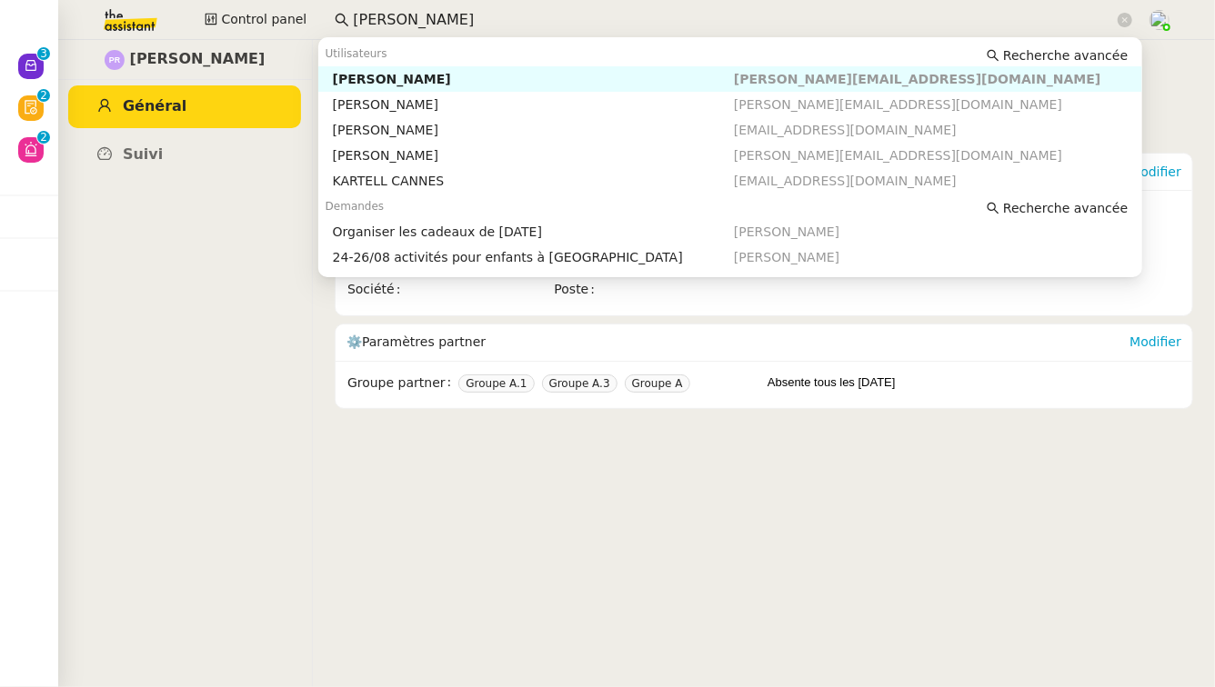
click at [434, 75] on div "[PERSON_NAME]" at bounding box center [533, 79] width 401 height 16
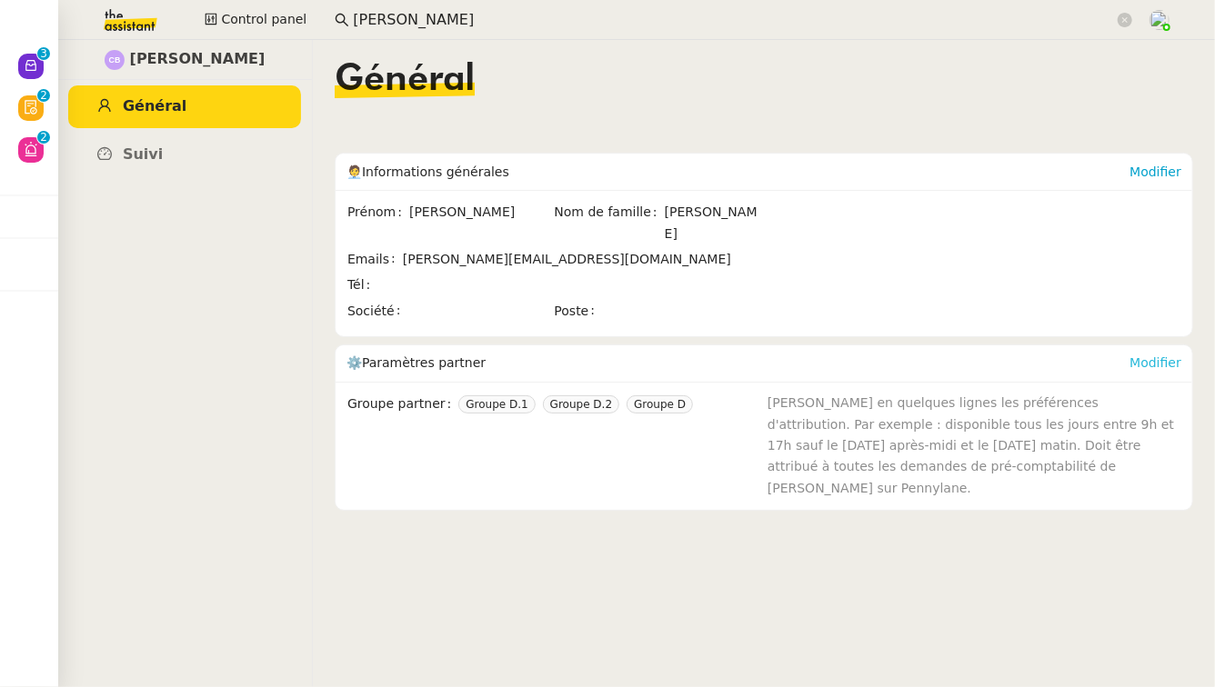
click at [1157, 356] on link "Modifier" at bounding box center [1155, 363] width 52 height 15
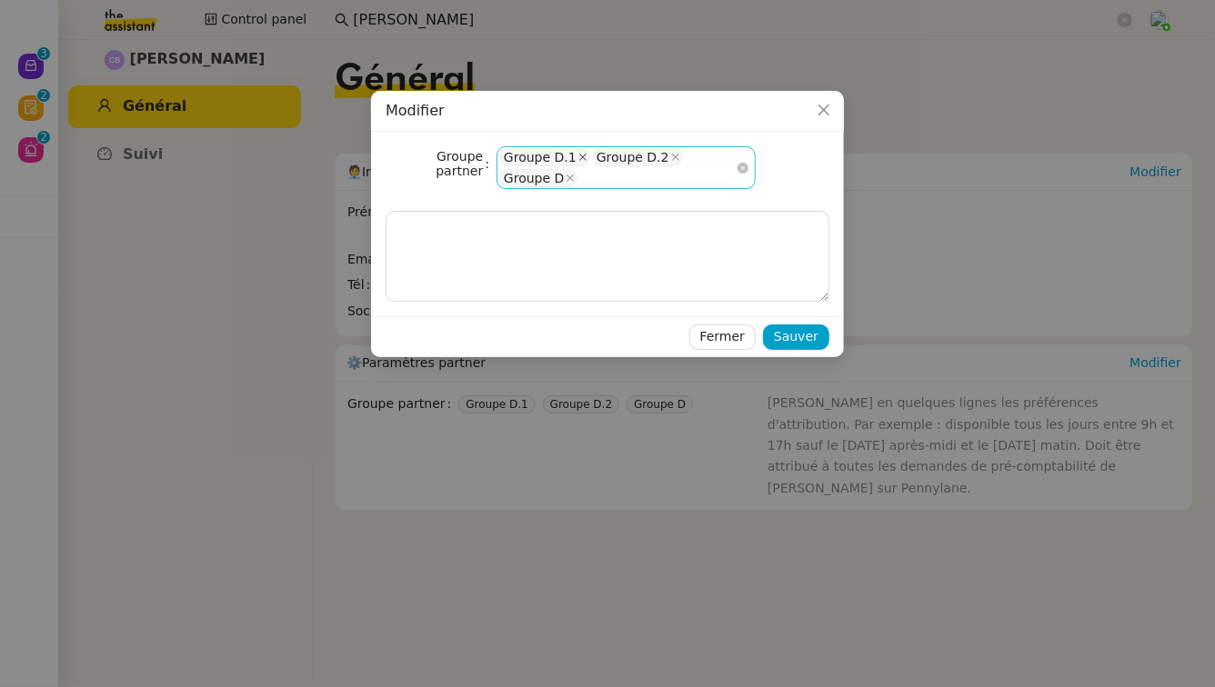
click at [579, 155] on icon at bounding box center [582, 157] width 7 height 7
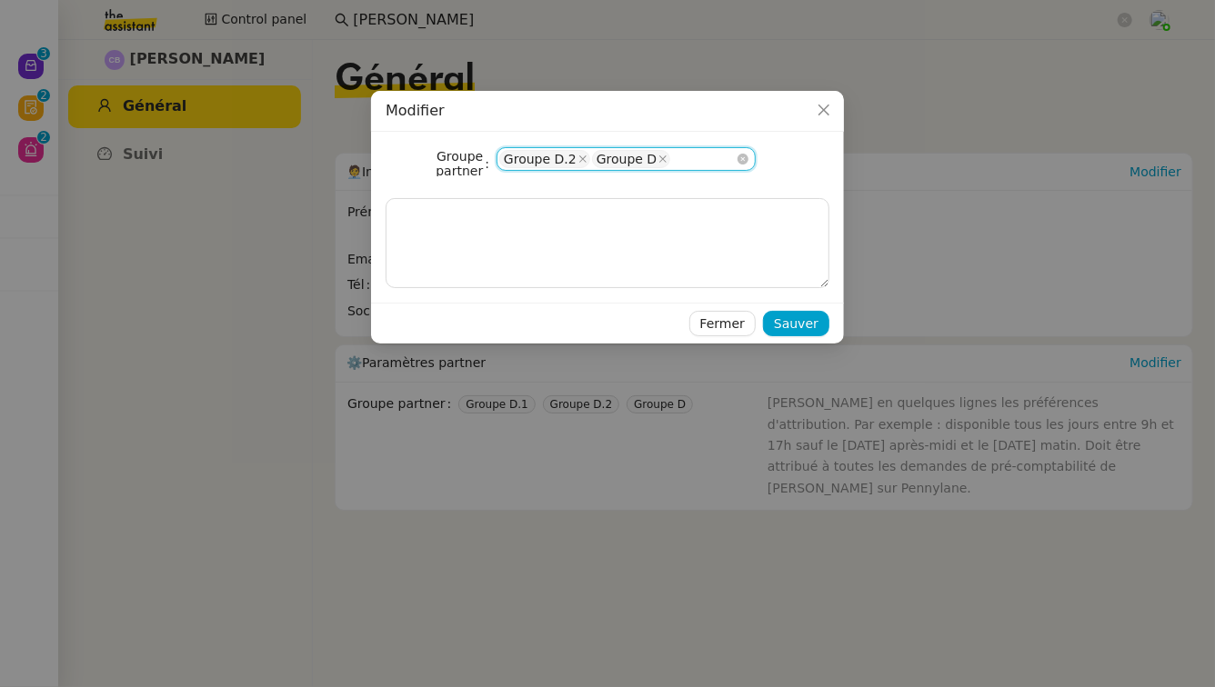
click at [578, 155] on icon at bounding box center [582, 159] width 9 height 9
click at [577, 155] on div "Groupe D" at bounding box center [625, 158] width 259 height 23
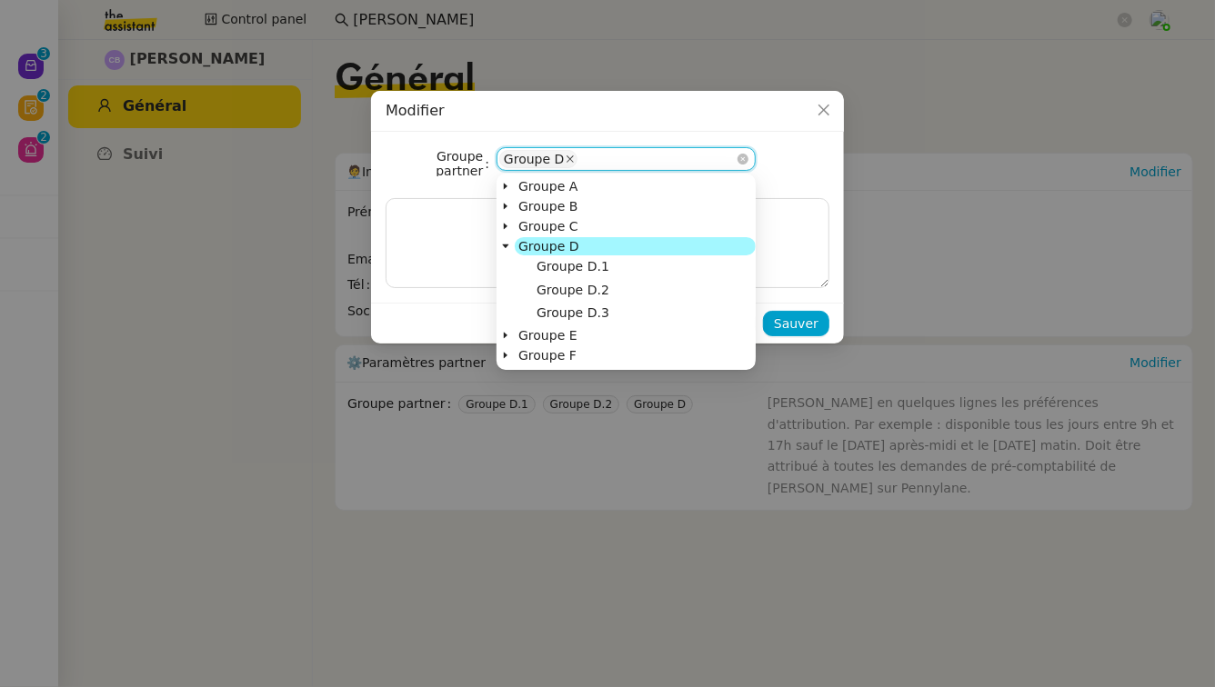
click at [569, 157] on icon at bounding box center [570, 159] width 9 height 9
click at [569, 157] on div "Please select" at bounding box center [625, 158] width 259 height 23
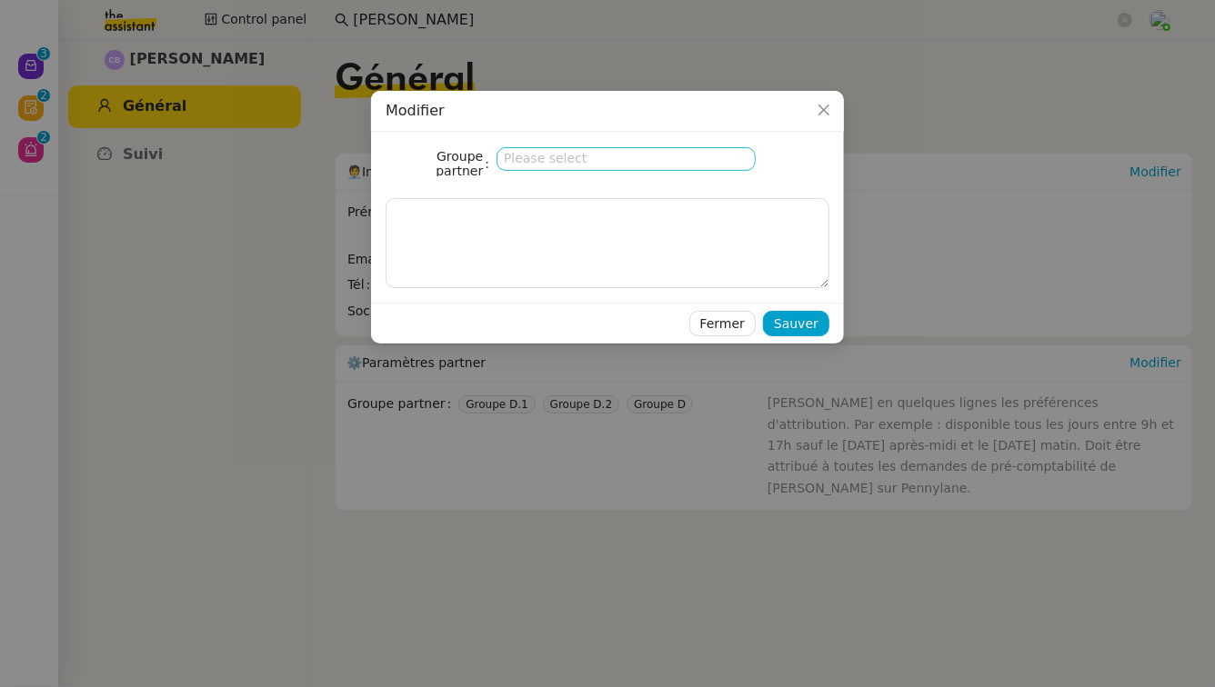
click at [518, 161] on div "Please select" at bounding box center [625, 158] width 259 height 23
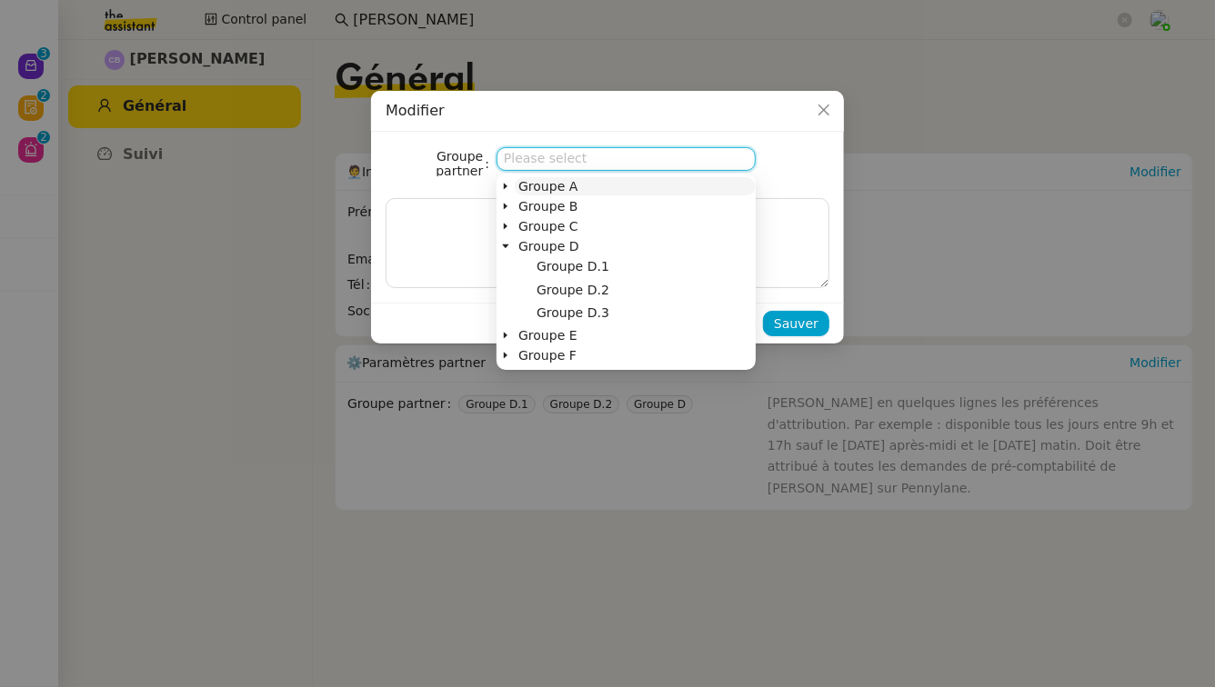
click at [518, 191] on span "Groupe A" at bounding box center [547, 186] width 59 height 15
click at [506, 190] on icon at bounding box center [505, 186] width 9 height 9
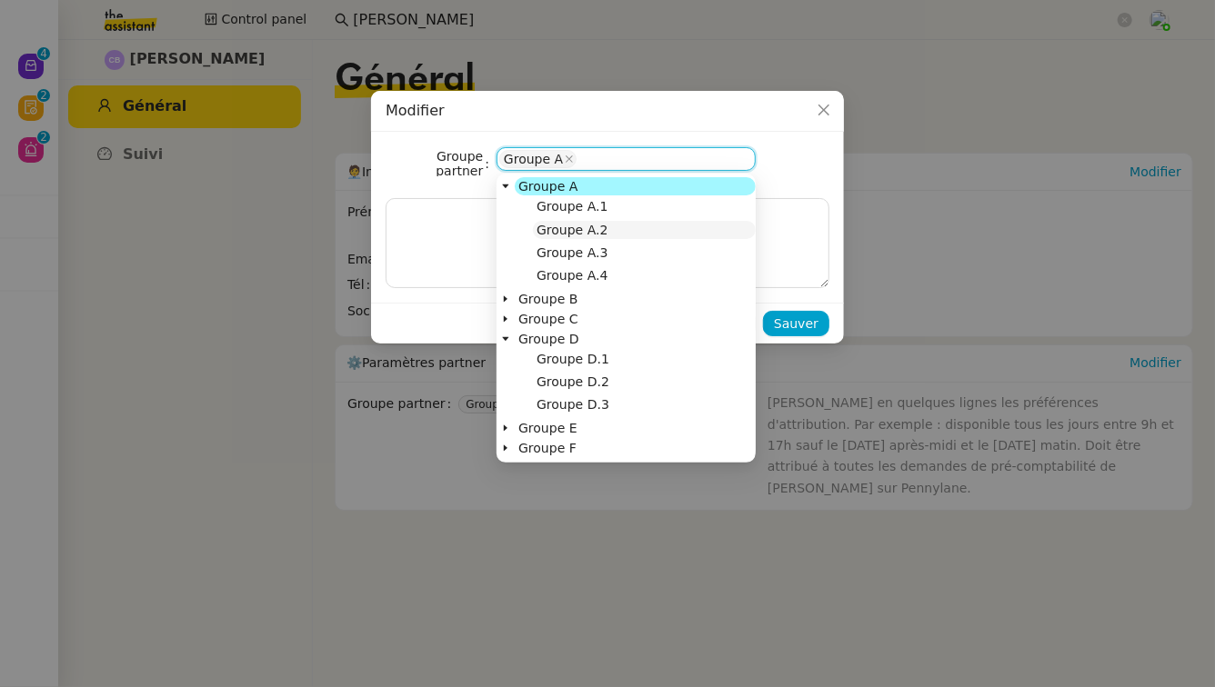
click at [619, 230] on nz-tree-node-title "Groupe A.2" at bounding box center [644, 230] width 223 height 18
click at [617, 248] on nz-tree-node-title "Groupe A.3" at bounding box center [644, 253] width 223 height 18
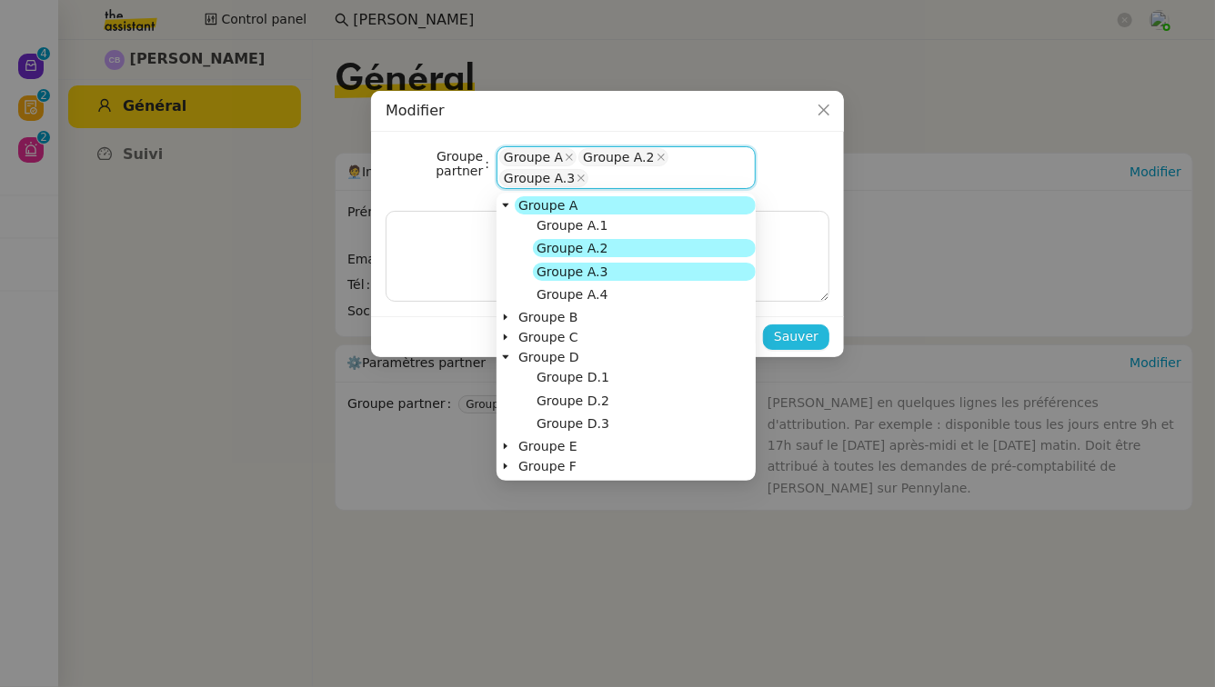
click at [804, 336] on span "Sauver" at bounding box center [796, 336] width 45 height 21
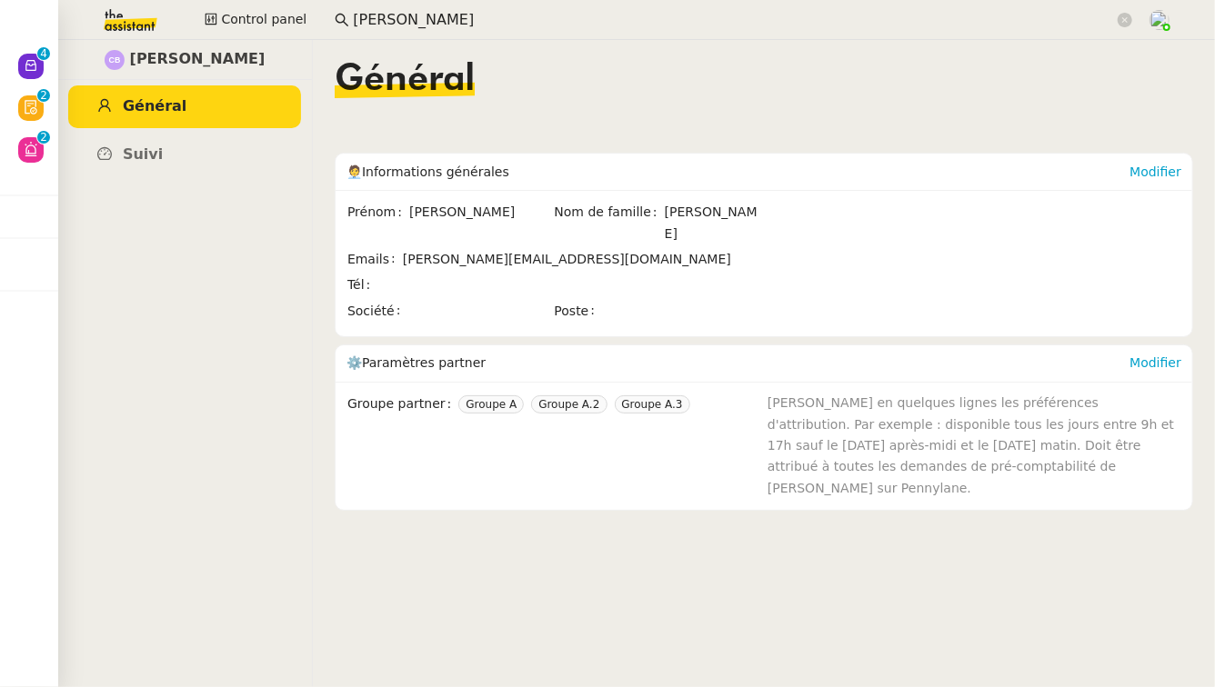
click at [459, 10] on input "camille bart" at bounding box center [733, 20] width 761 height 25
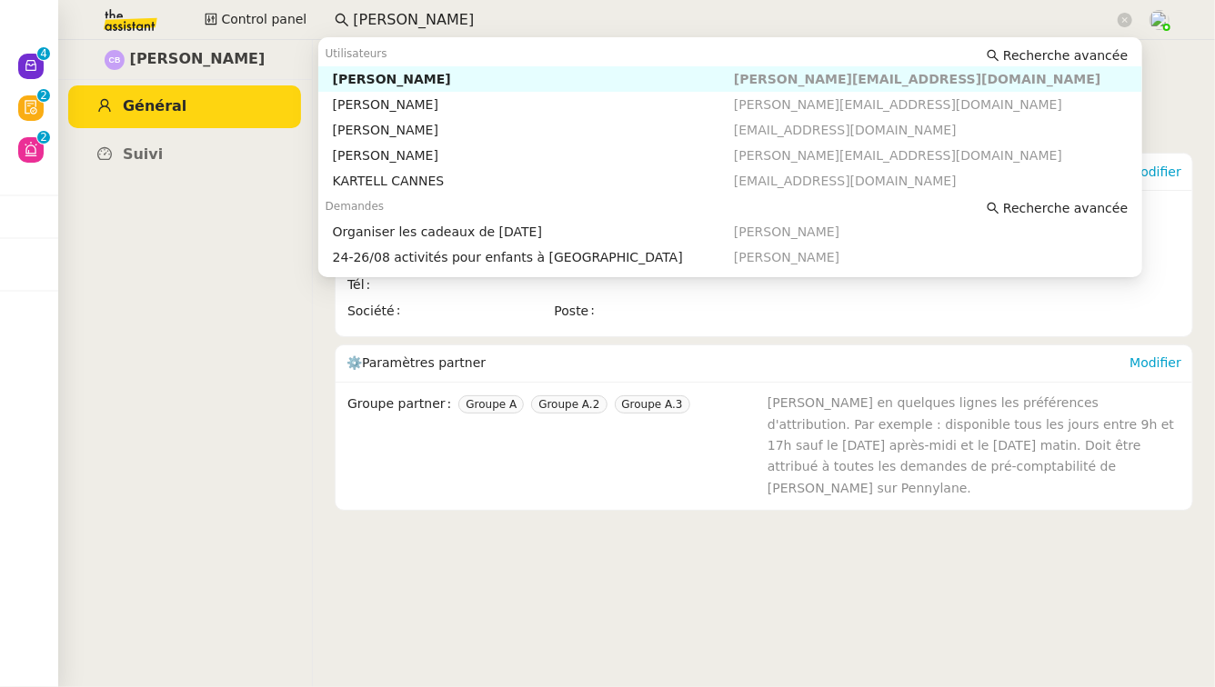
click at [459, 10] on input "camille bart" at bounding box center [733, 20] width 761 height 25
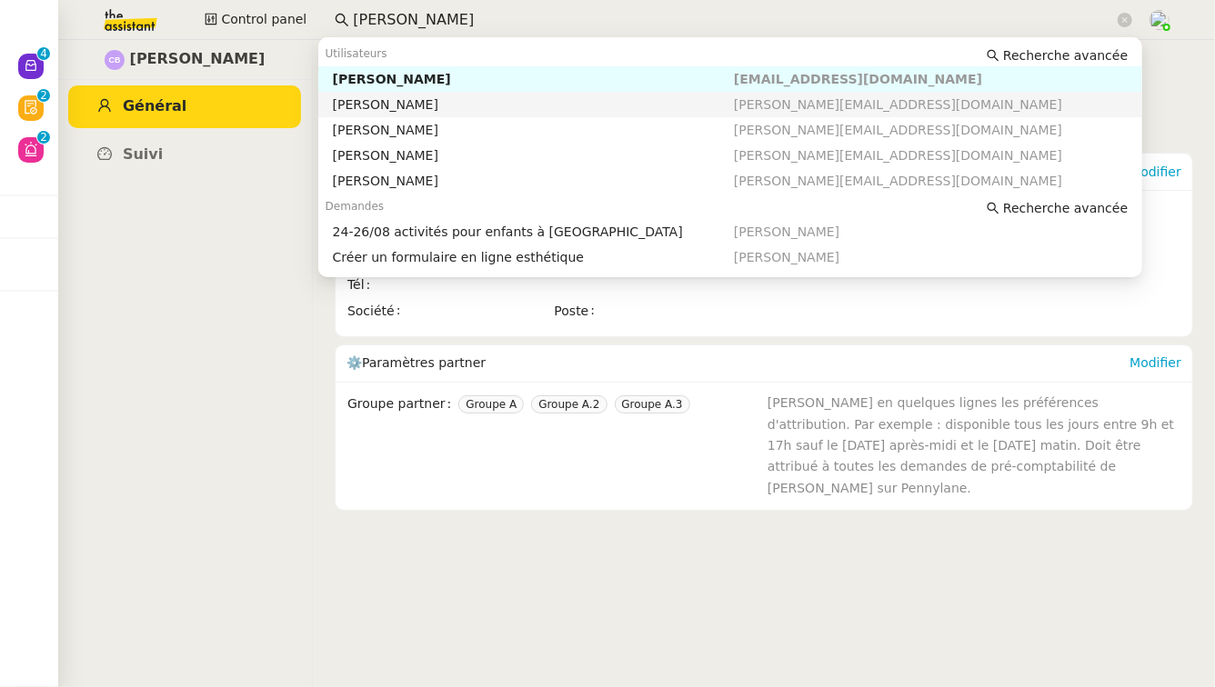
click at [428, 108] on div "Esther Hillenbrand" at bounding box center [533, 104] width 401 height 16
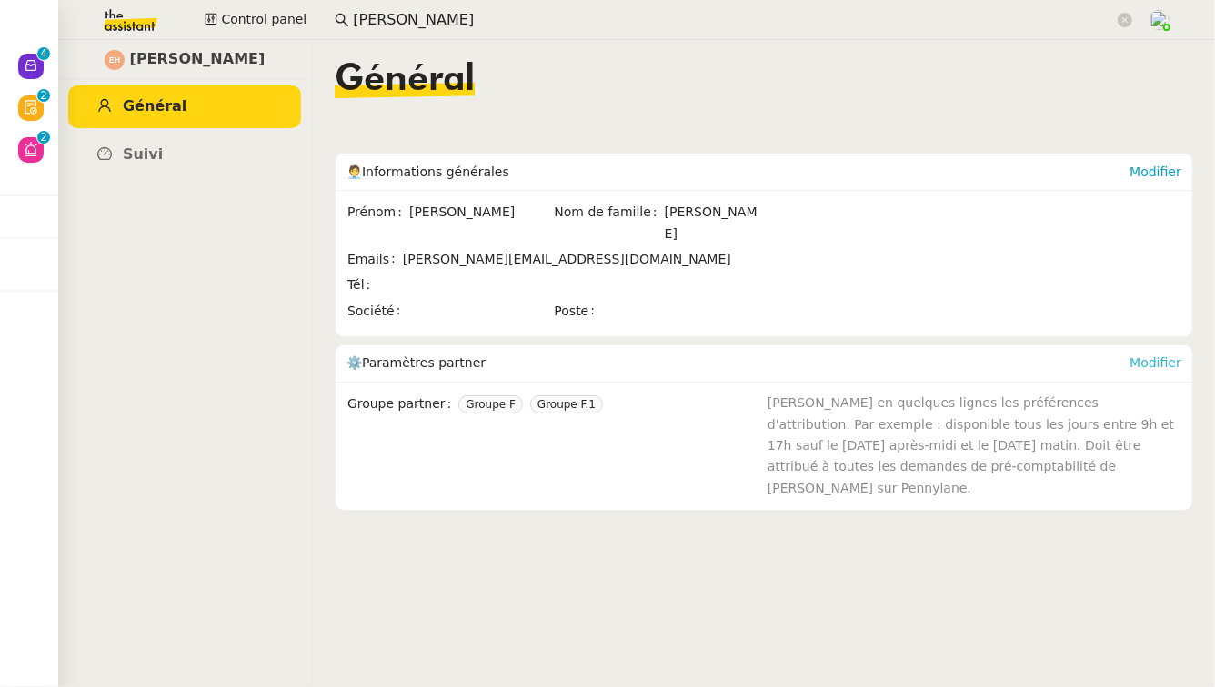
click at [1169, 356] on link "Modifier" at bounding box center [1155, 363] width 52 height 15
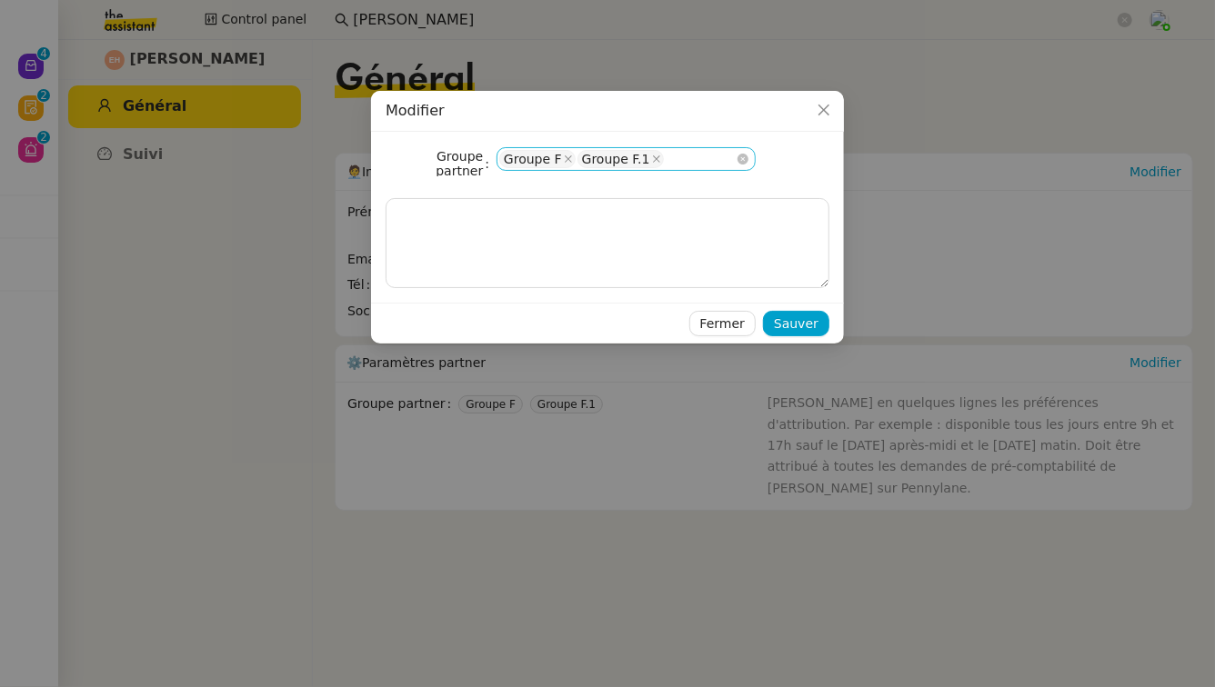
click at [681, 155] on div "Groupe F Groupe F.1" at bounding box center [625, 158] width 259 height 23
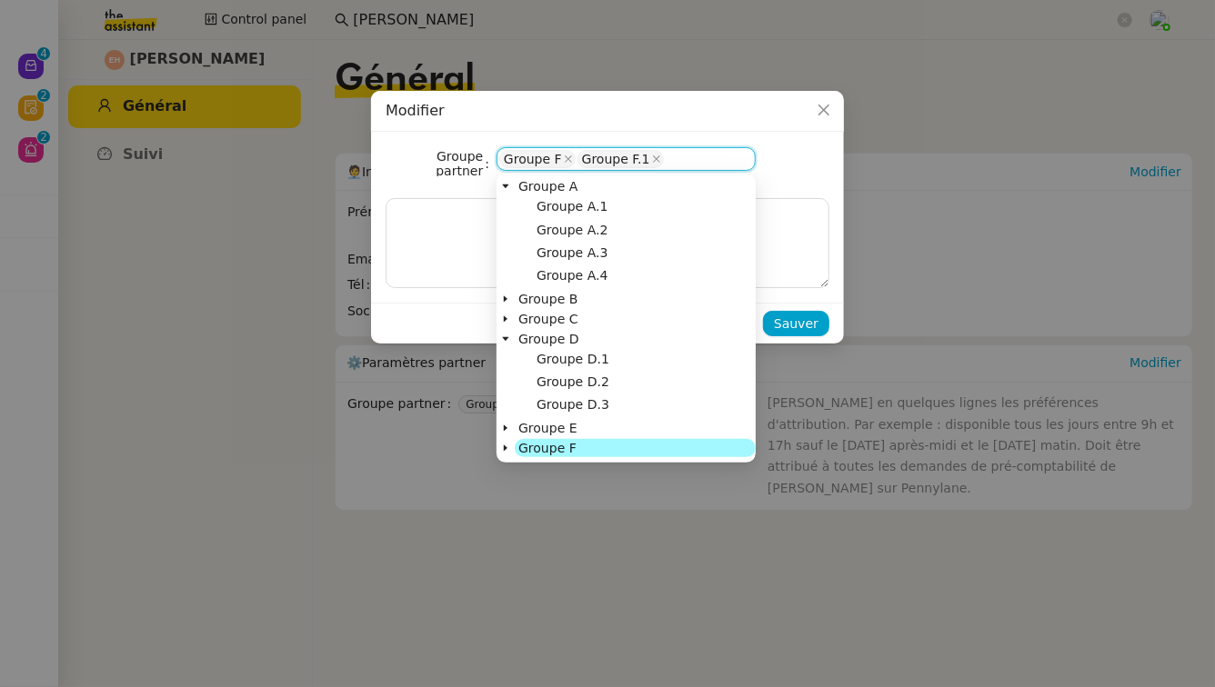
click at [510, 448] on nz-tree-node-switcher at bounding box center [505, 448] width 18 height 18
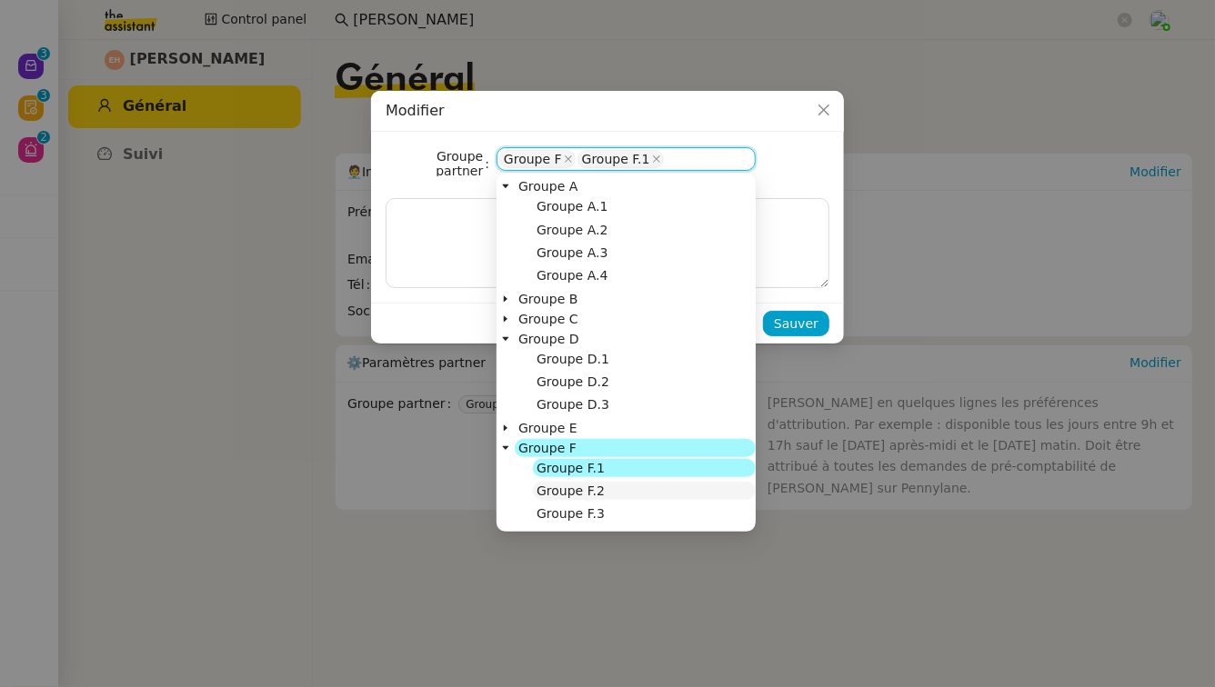
click at [595, 496] on span "Groupe F.2" at bounding box center [570, 491] width 68 height 15
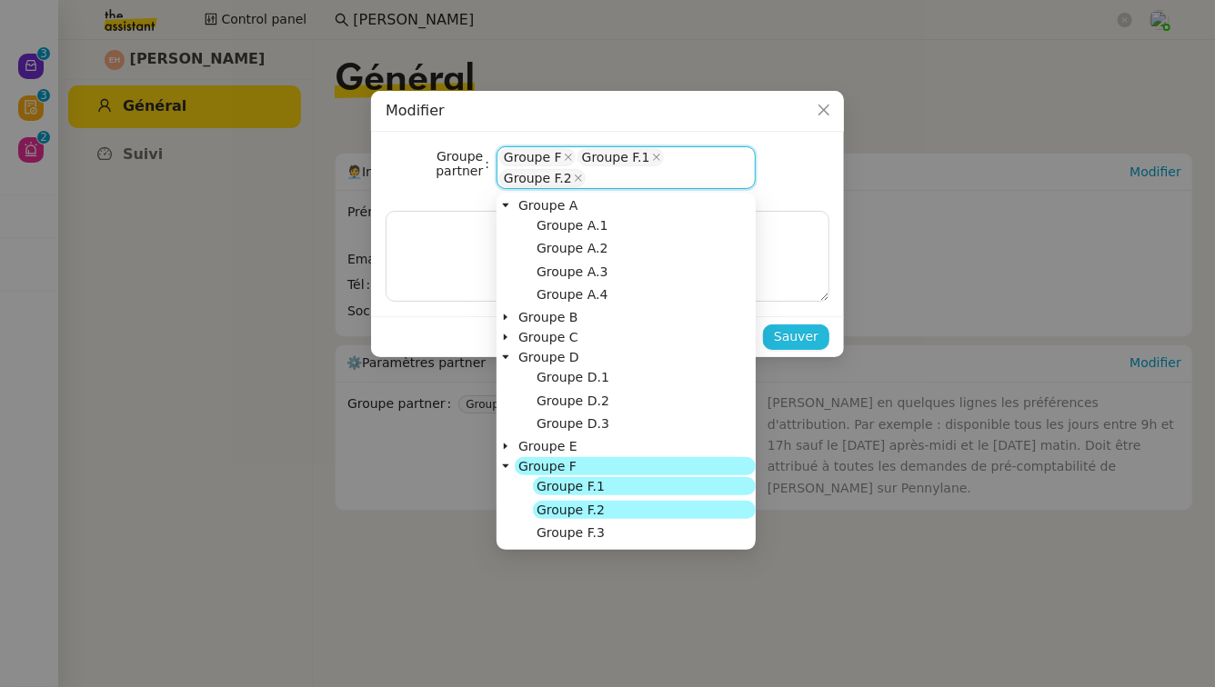
click at [811, 334] on span "Sauver" at bounding box center [796, 336] width 45 height 21
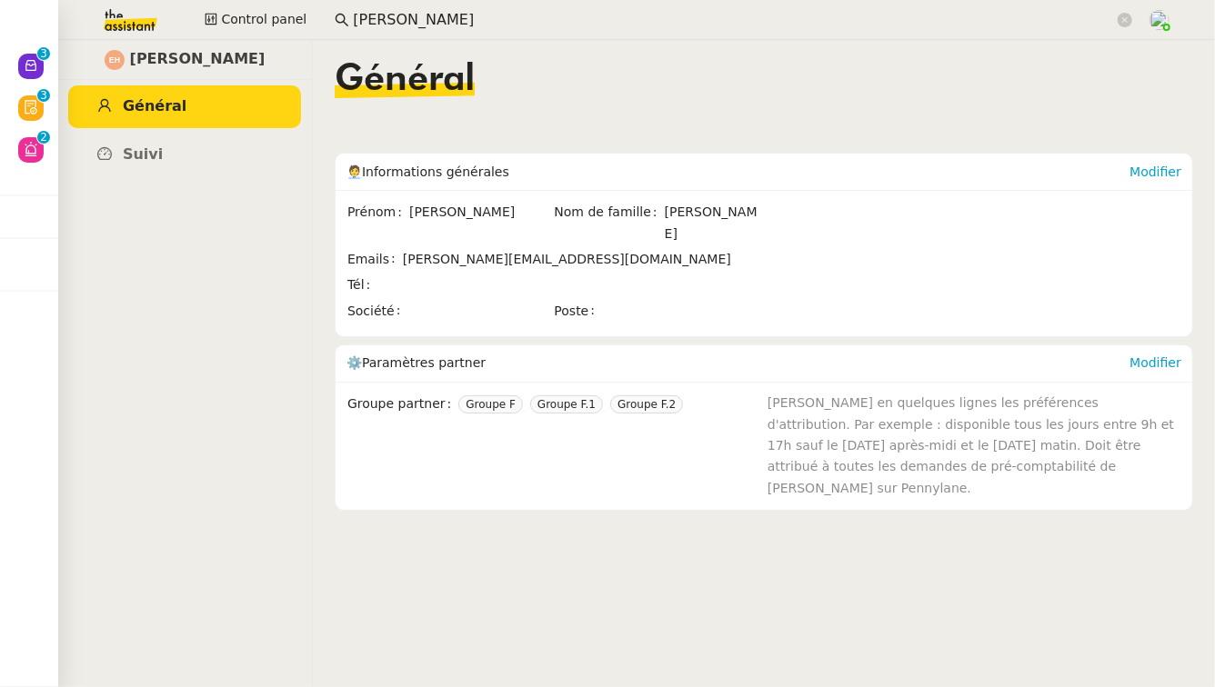
click at [441, 25] on input "esther" at bounding box center [733, 20] width 761 height 25
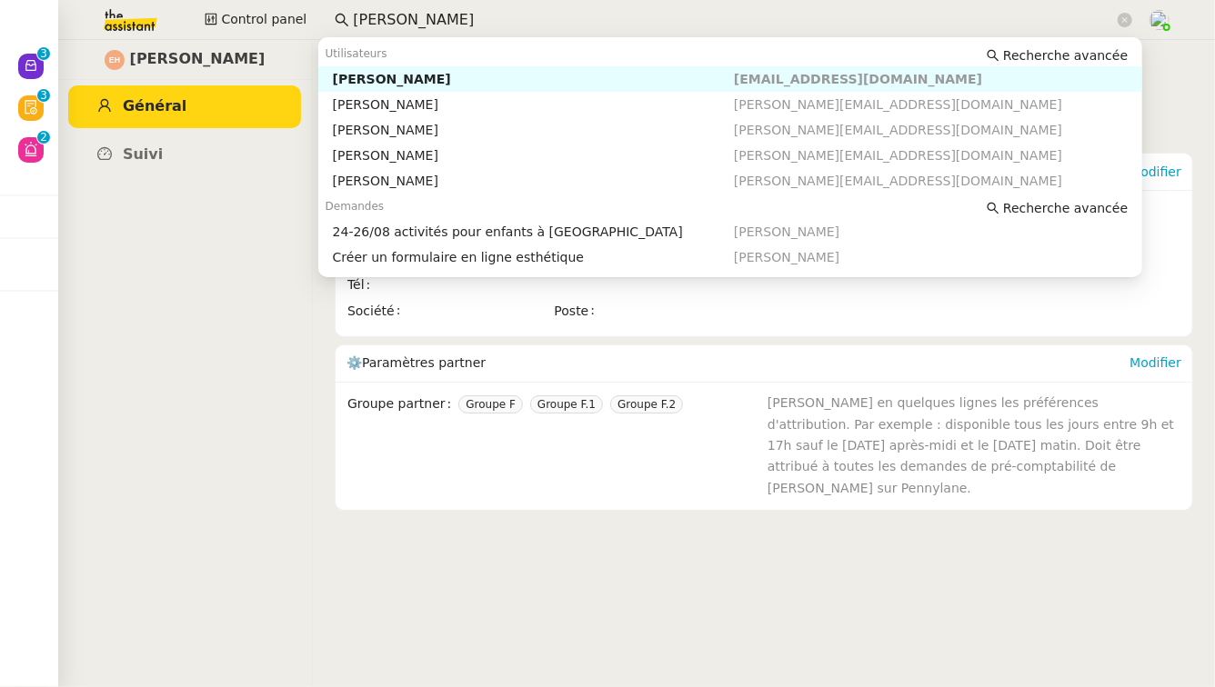
click at [441, 25] on input "esther" at bounding box center [733, 20] width 761 height 25
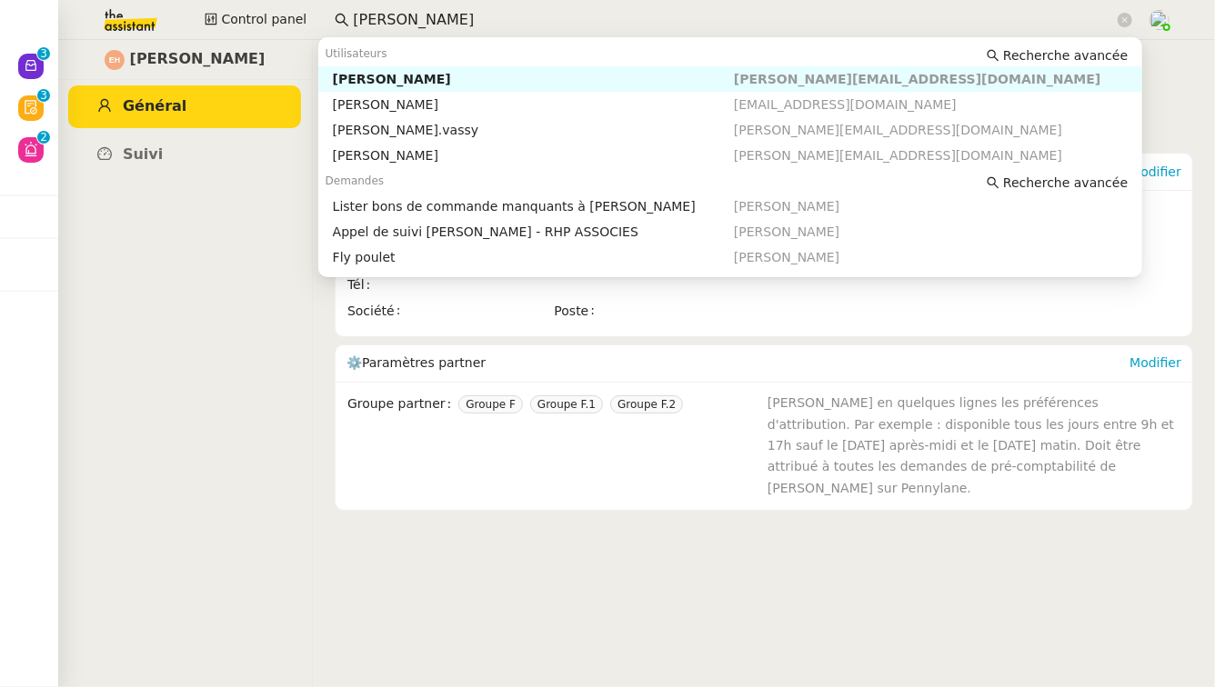
click at [432, 79] on div "Anna Florent" at bounding box center [533, 79] width 401 height 16
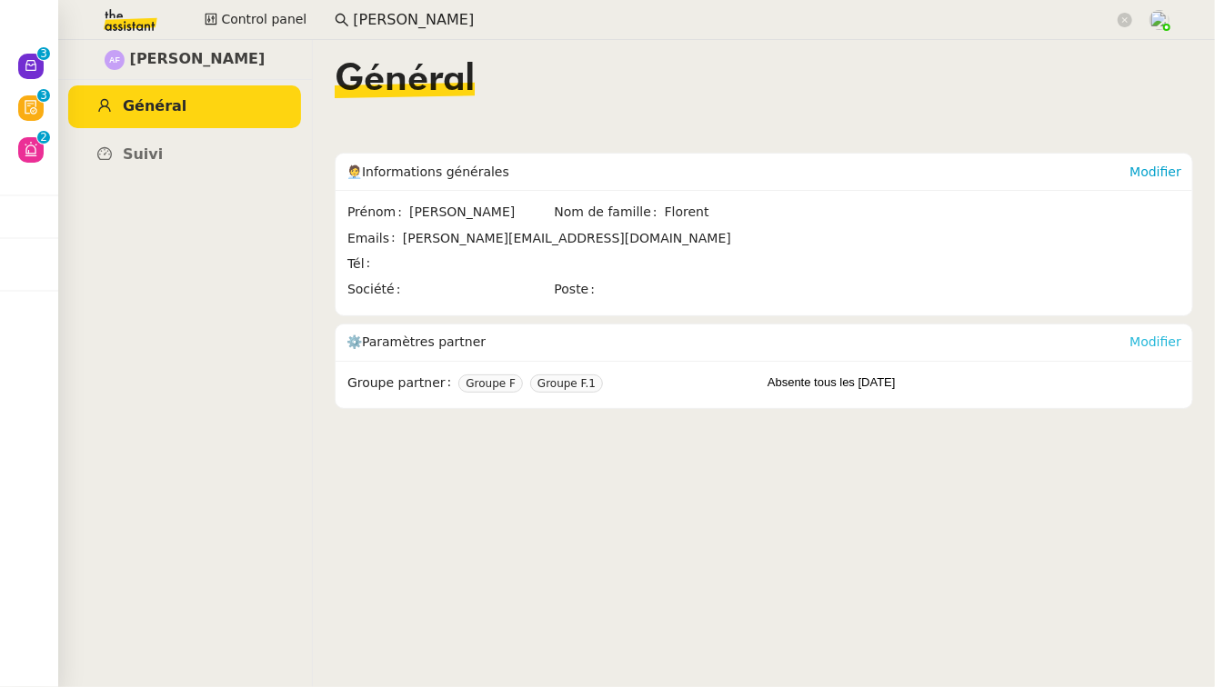
click at [1146, 337] on link "Modifier" at bounding box center [1155, 342] width 52 height 15
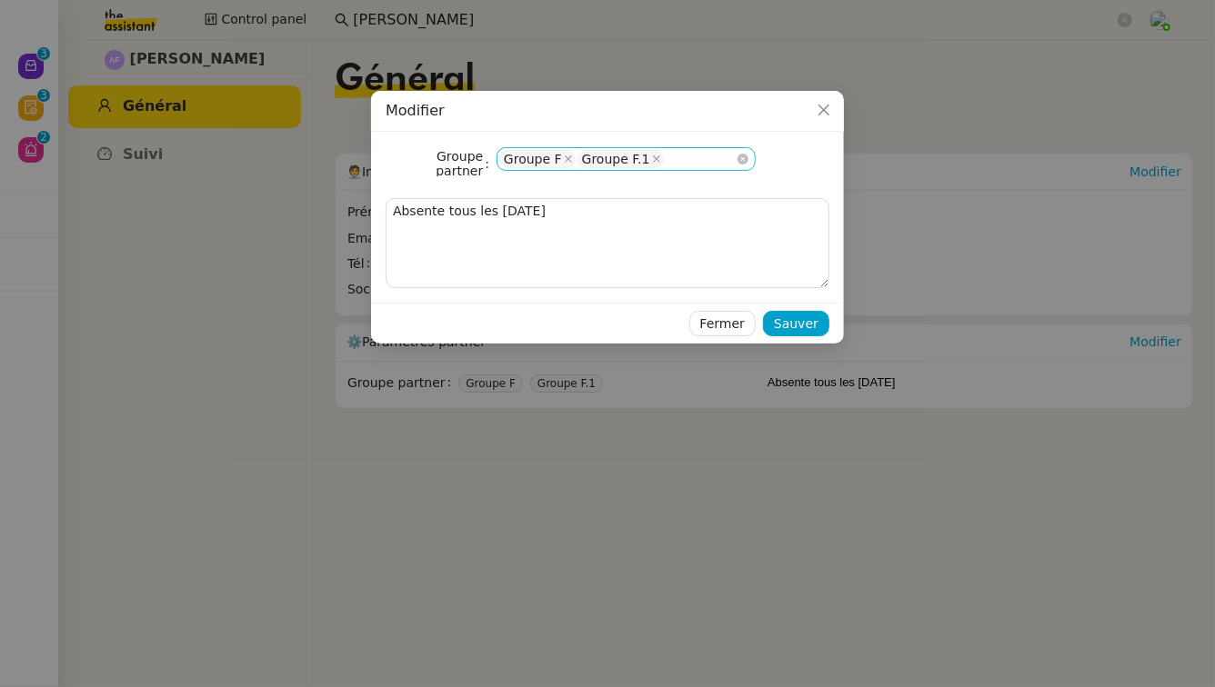
click at [684, 162] on div "Groupe F Groupe F.1" at bounding box center [625, 158] width 259 height 23
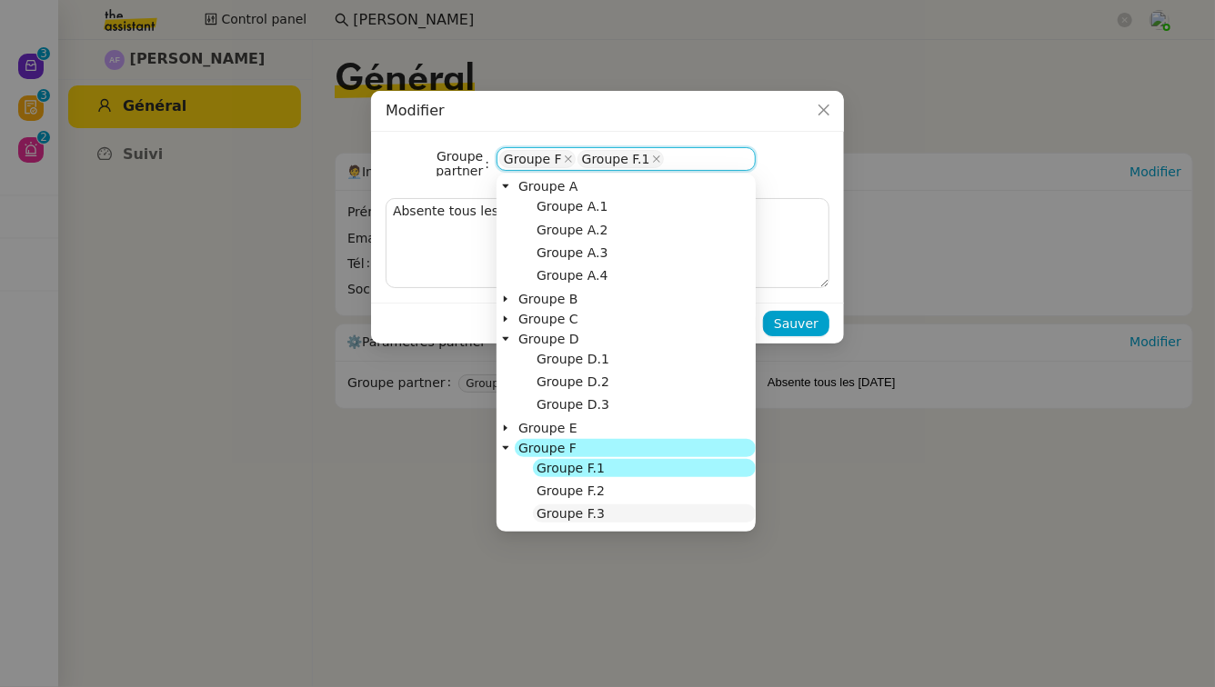
click at [583, 513] on span "Groupe F.3" at bounding box center [570, 513] width 68 height 15
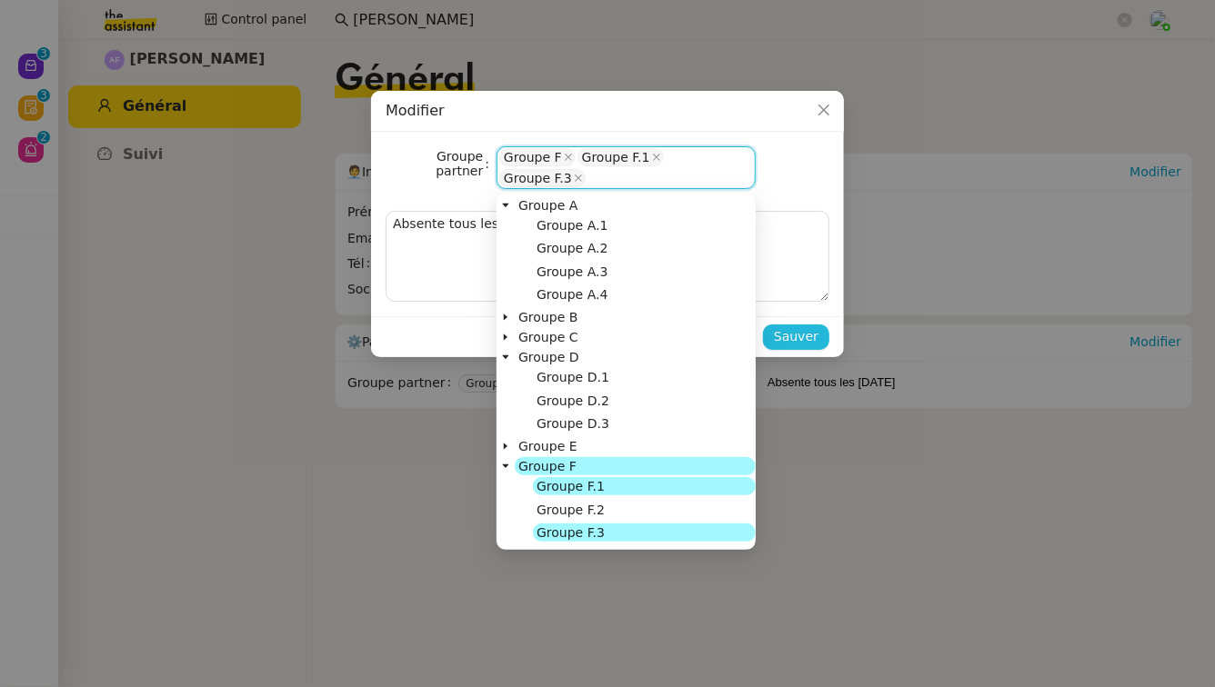
click at [794, 335] on span "Sauver" at bounding box center [796, 336] width 45 height 21
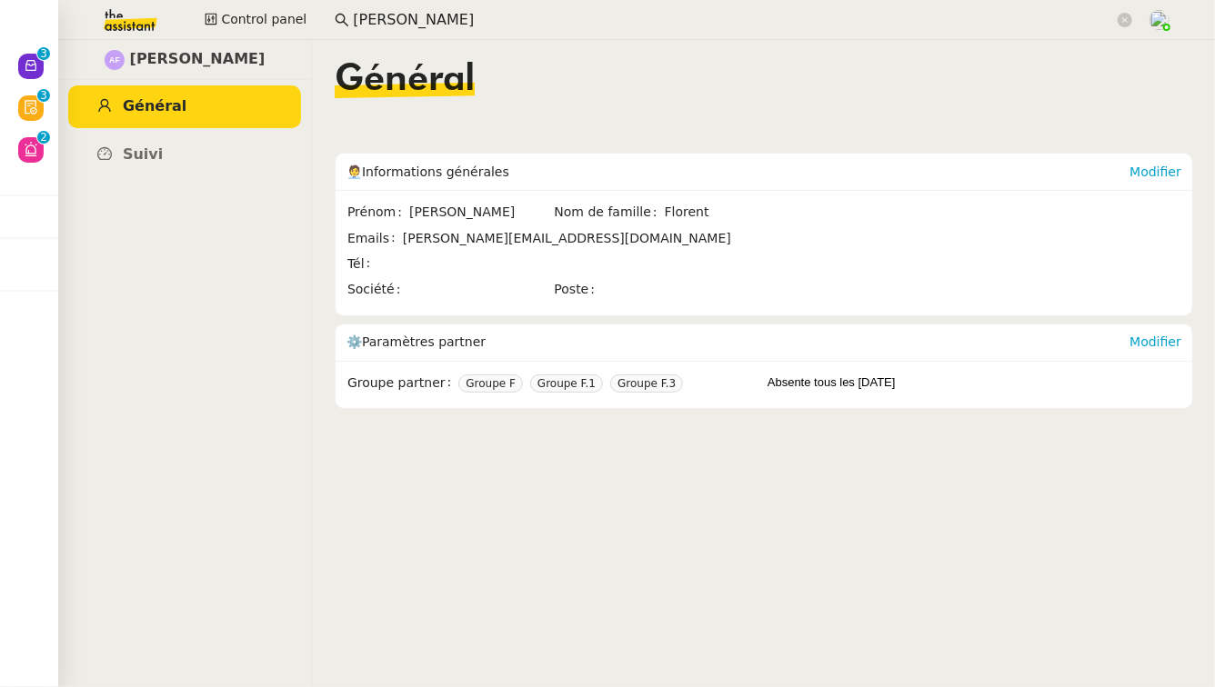
click at [476, 20] on input "anna fl" at bounding box center [733, 20] width 761 height 25
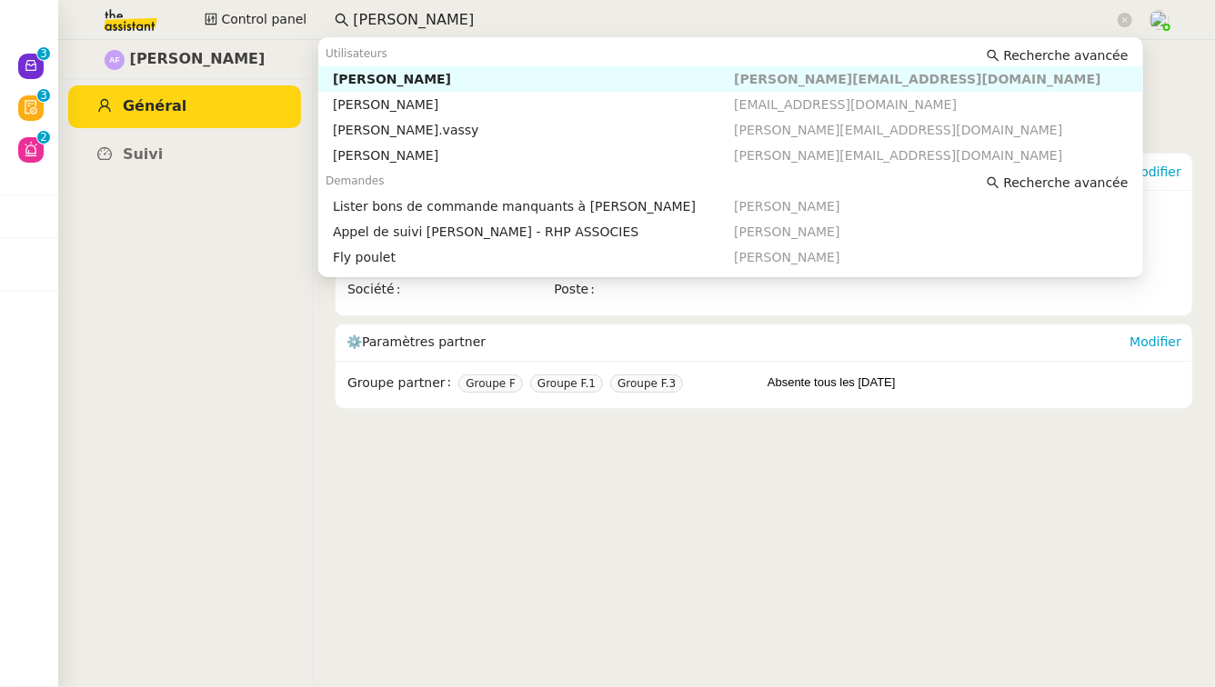
click at [476, 20] on input "anna fl" at bounding box center [733, 20] width 761 height 25
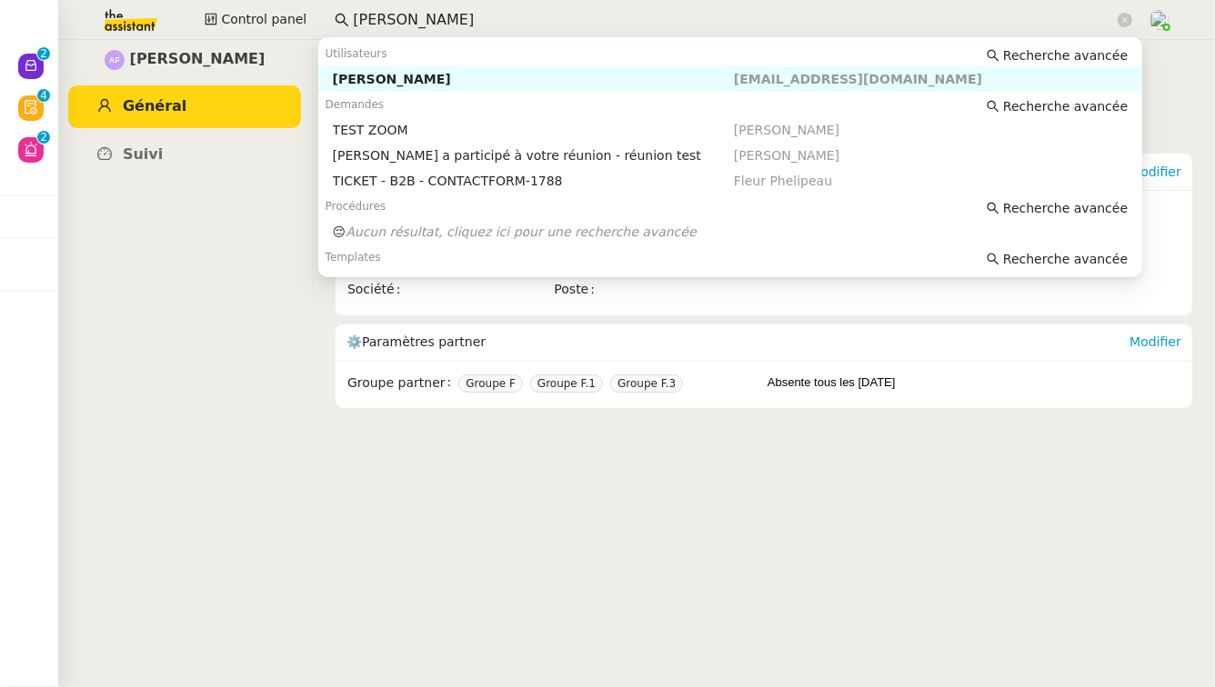
click at [465, 74] on div "Pauline Jennah" at bounding box center [533, 79] width 401 height 16
type input "pauline jennah"
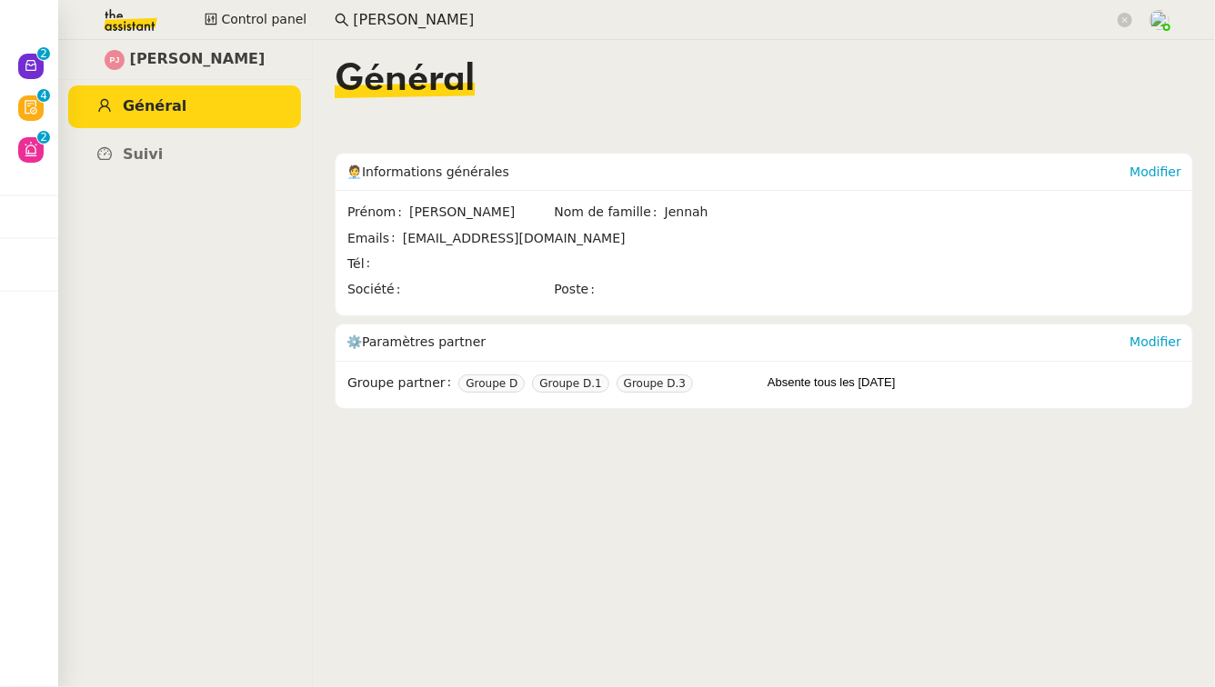
click at [1167, 334] on div "Modifier" at bounding box center [1155, 343] width 52 height 36
click at [1167, 338] on link "Modifier" at bounding box center [1155, 342] width 52 height 15
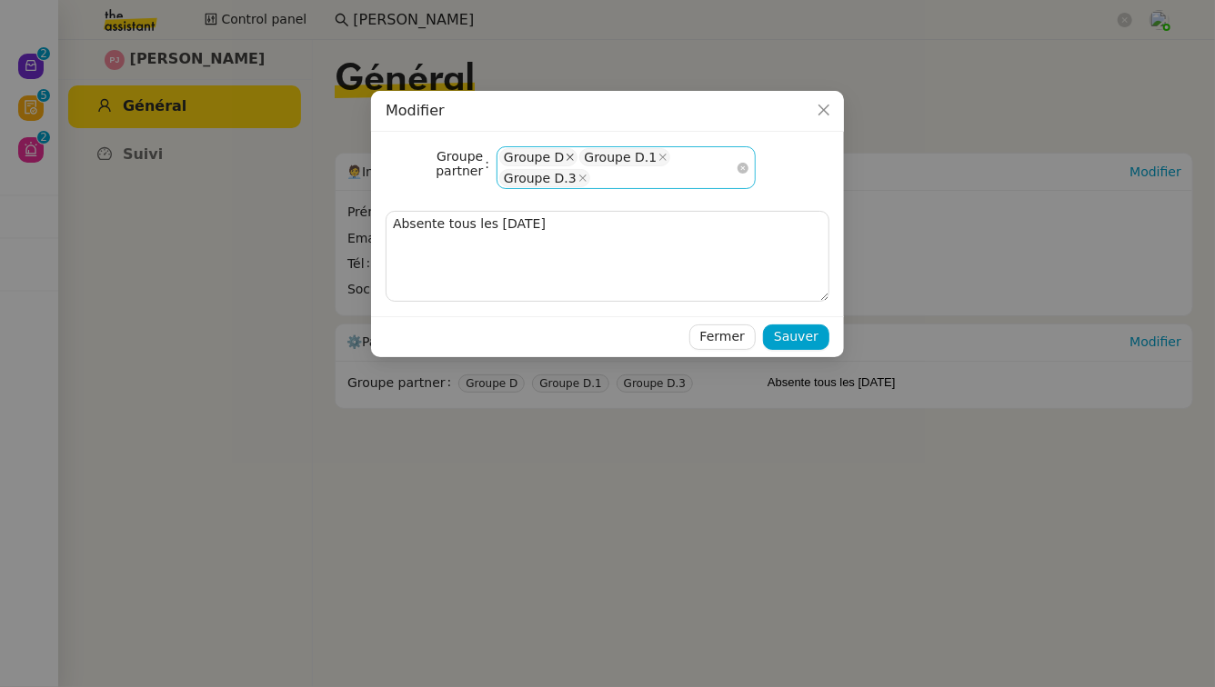
click at [566, 154] on icon at bounding box center [570, 157] width 9 height 9
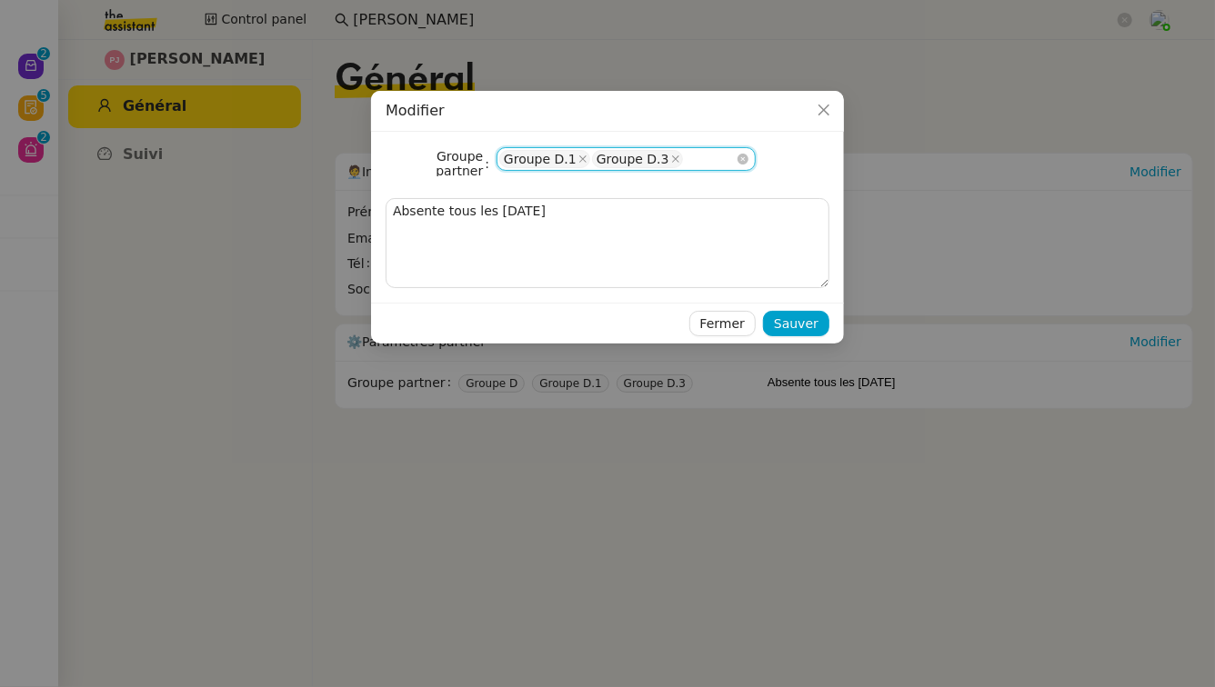
click at [566, 154] on div "Groupe D.1" at bounding box center [540, 159] width 73 height 16
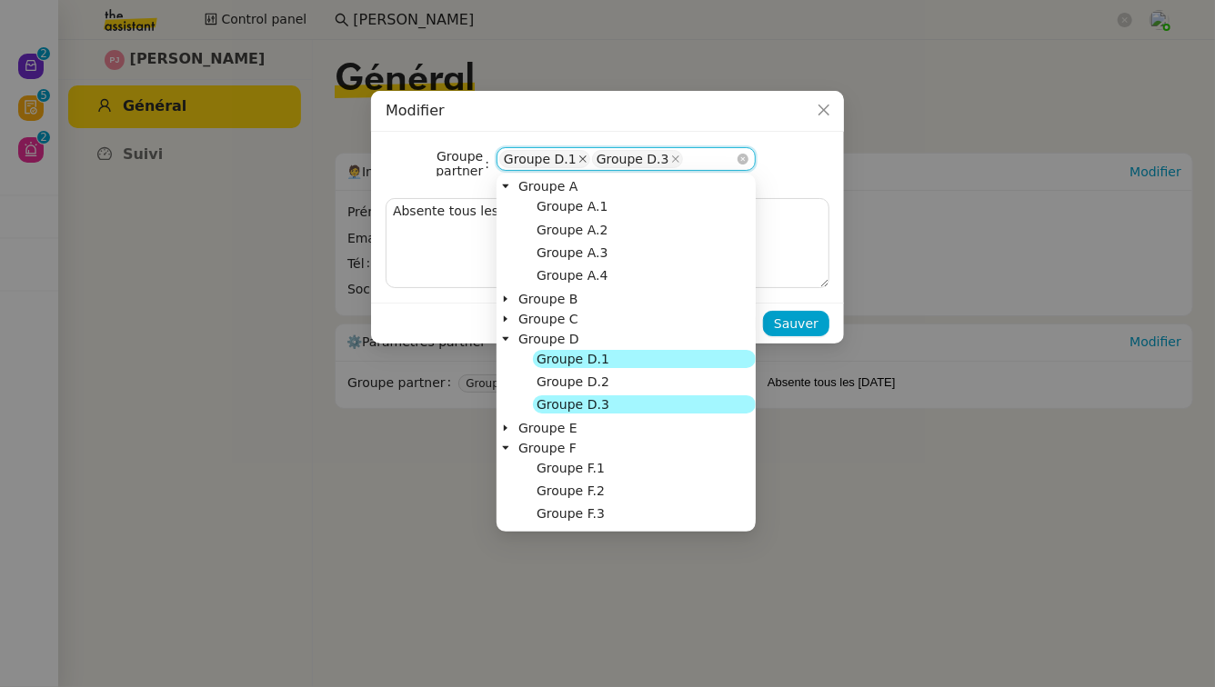
click at [579, 157] on icon at bounding box center [582, 158] width 7 height 7
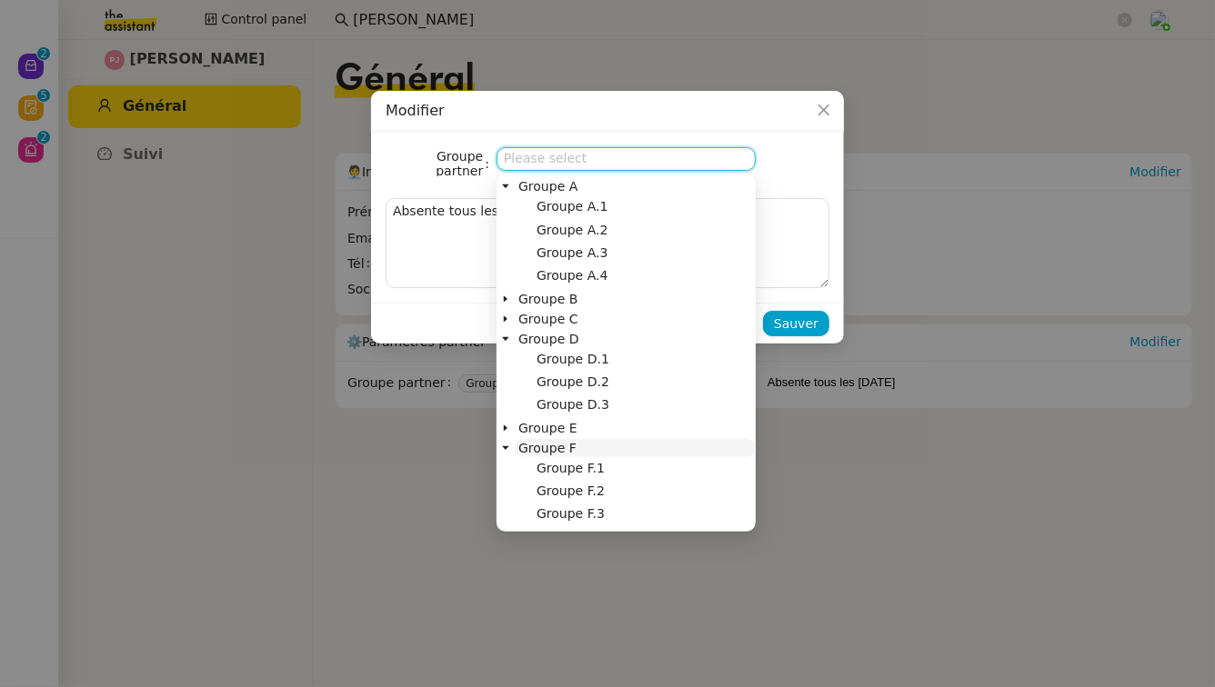
click at [586, 453] on nz-tree-node-title "Groupe F" at bounding box center [635, 448] width 241 height 18
click at [586, 497] on span "Groupe F.2" at bounding box center [570, 491] width 68 height 15
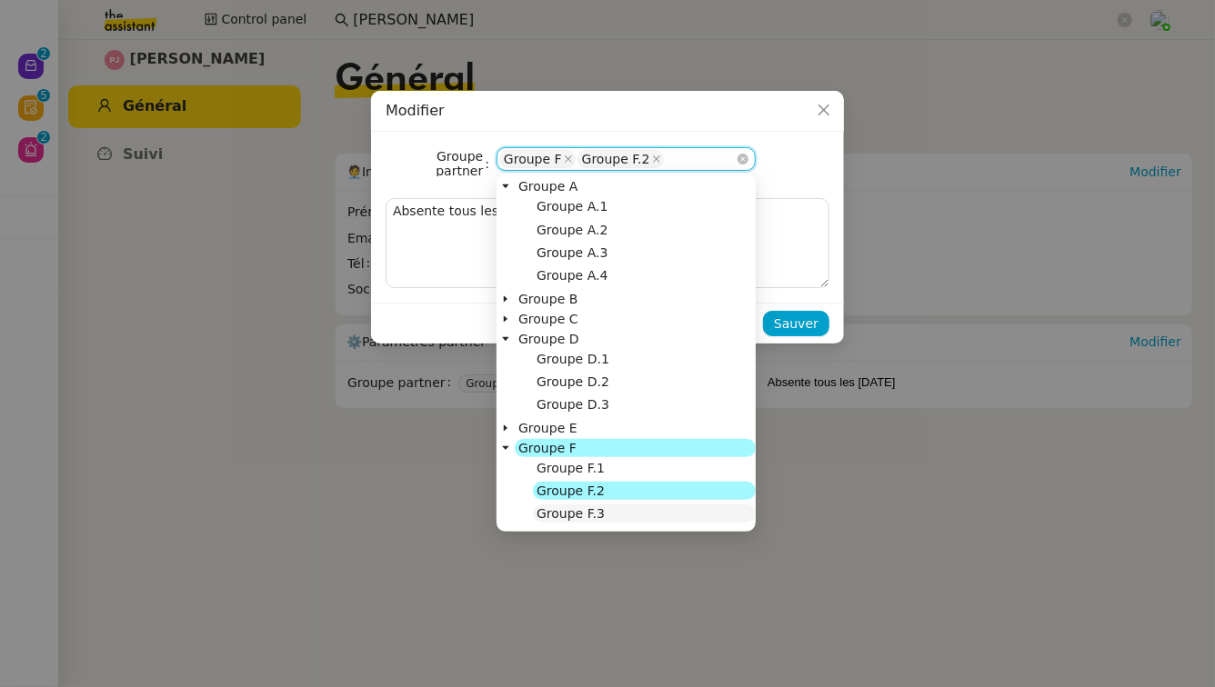
click at [589, 516] on span "Groupe F.3" at bounding box center [570, 513] width 68 height 15
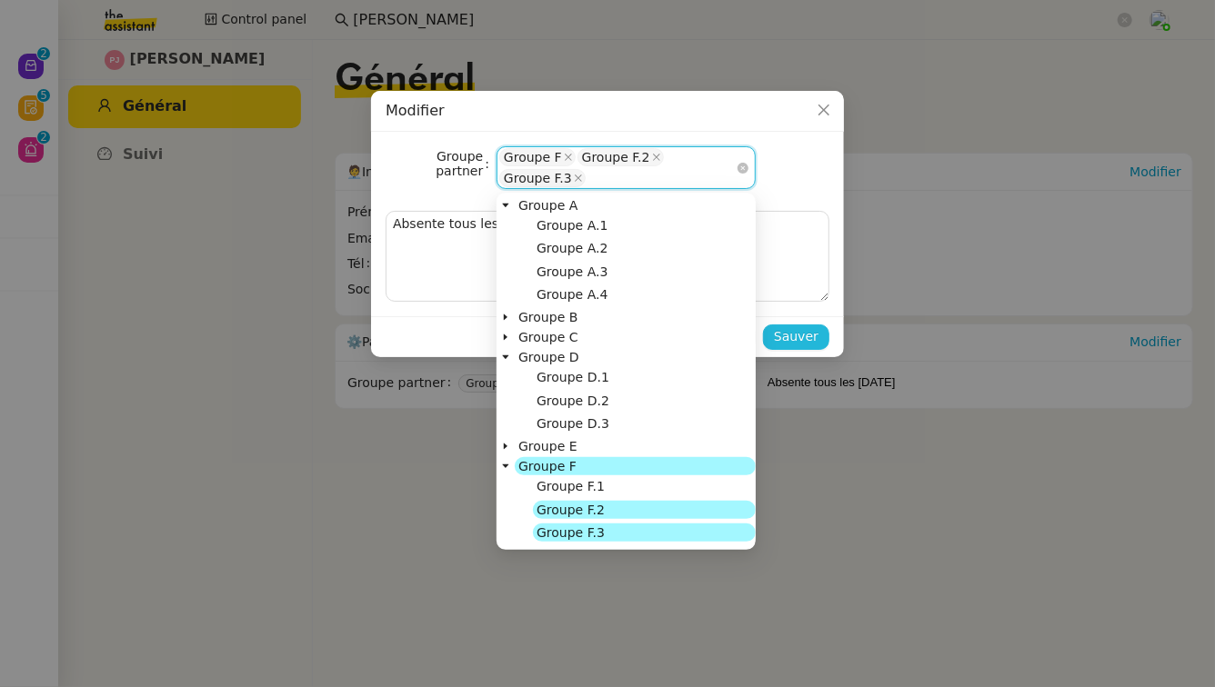
click at [791, 335] on span "Sauver" at bounding box center [796, 336] width 45 height 21
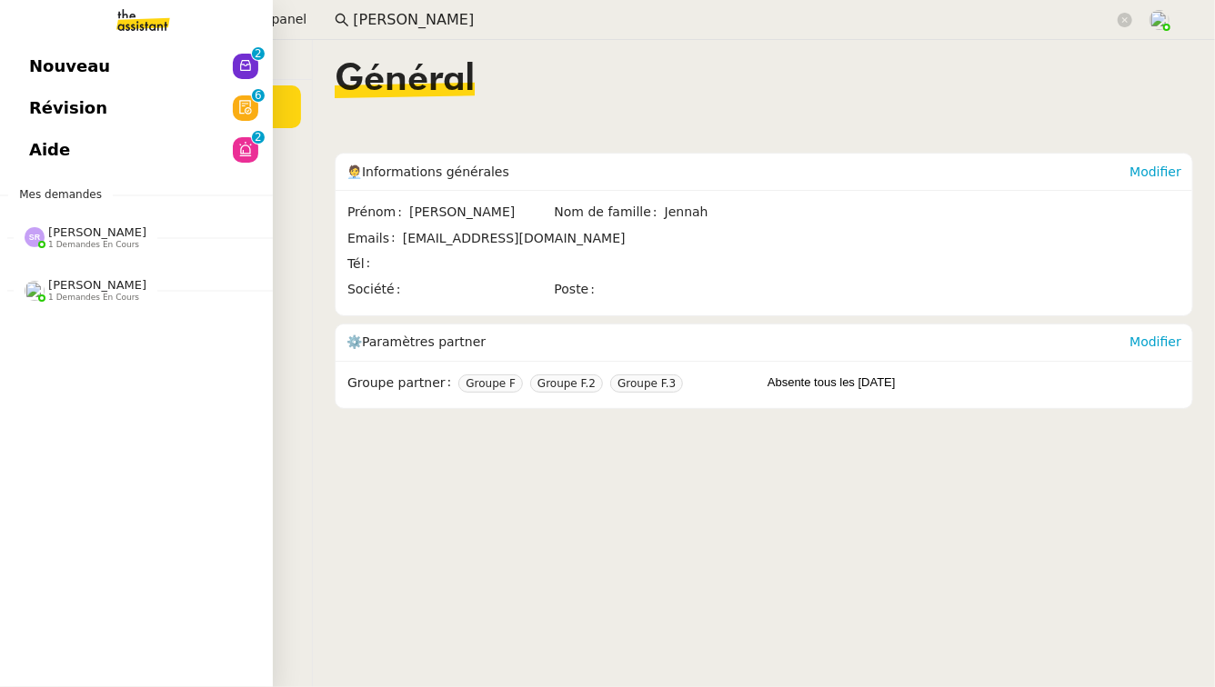
click at [105, 116] on link "Révision 0 1 2 3 4 5 6 7 8 9" at bounding box center [136, 108] width 273 height 42
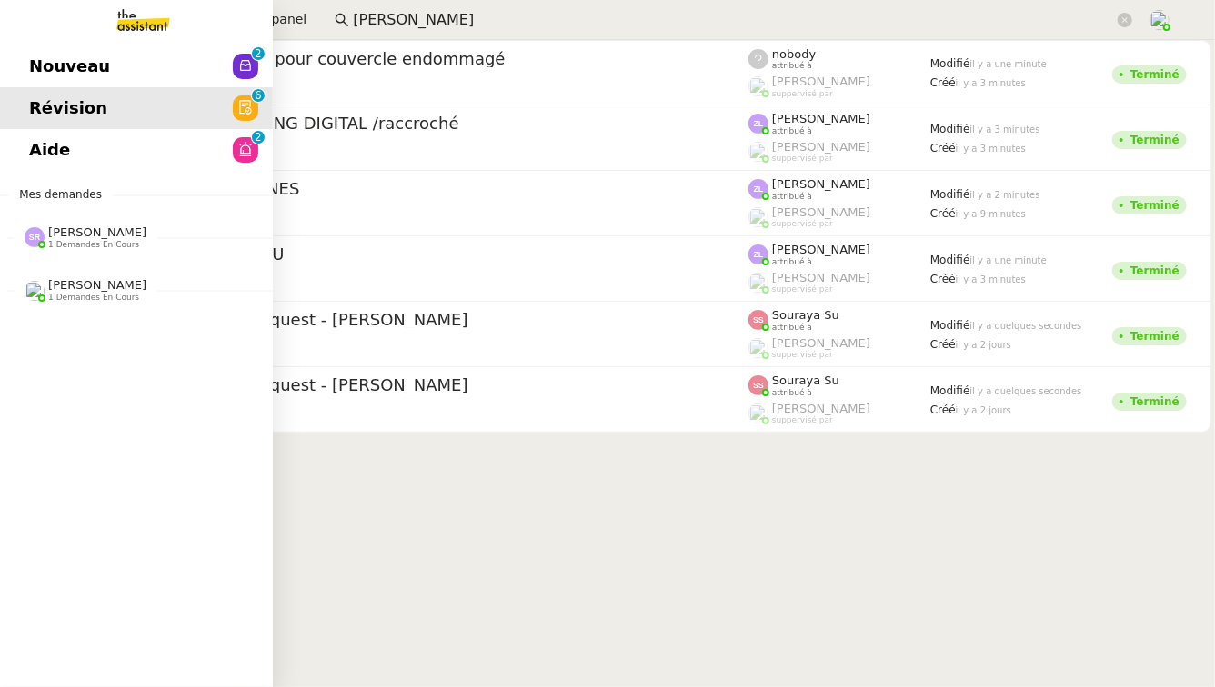
click at [67, 55] on span "Nouveau" at bounding box center [69, 66] width 81 height 27
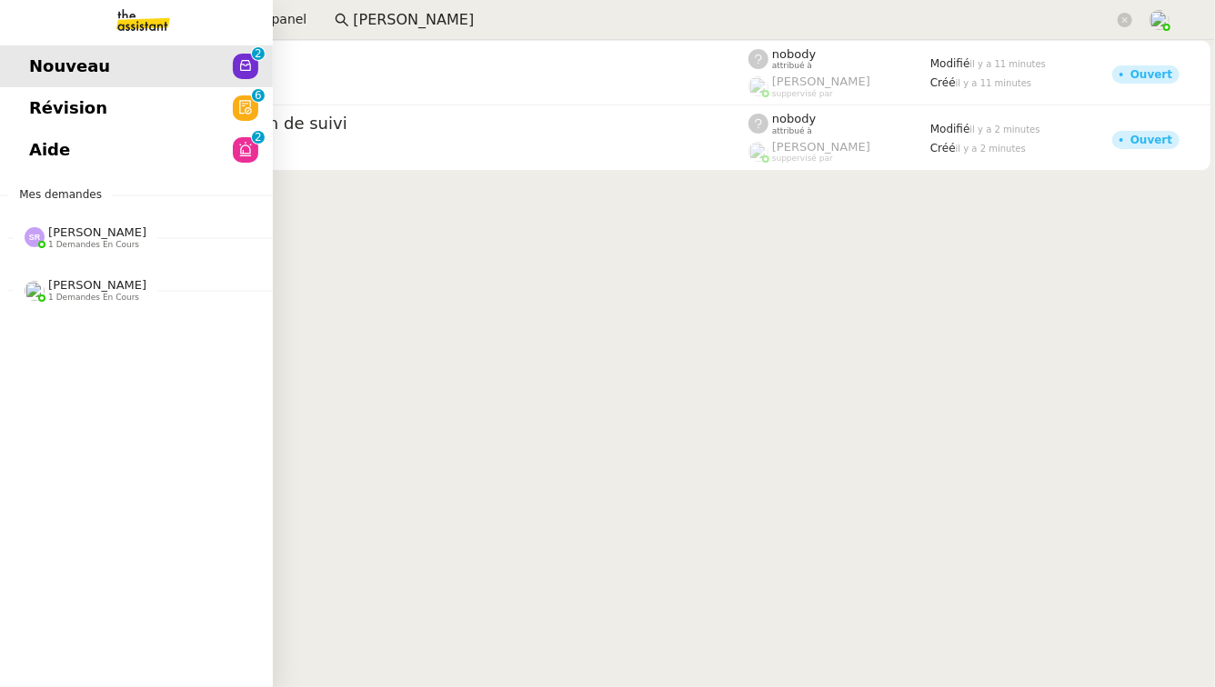
click at [91, 283] on span "[PERSON_NAME]" at bounding box center [97, 285] width 98 height 14
click at [135, 218] on span "Stéphanie Rakotosalama 1 demandes en cours" at bounding box center [143, 230] width 273 height 38
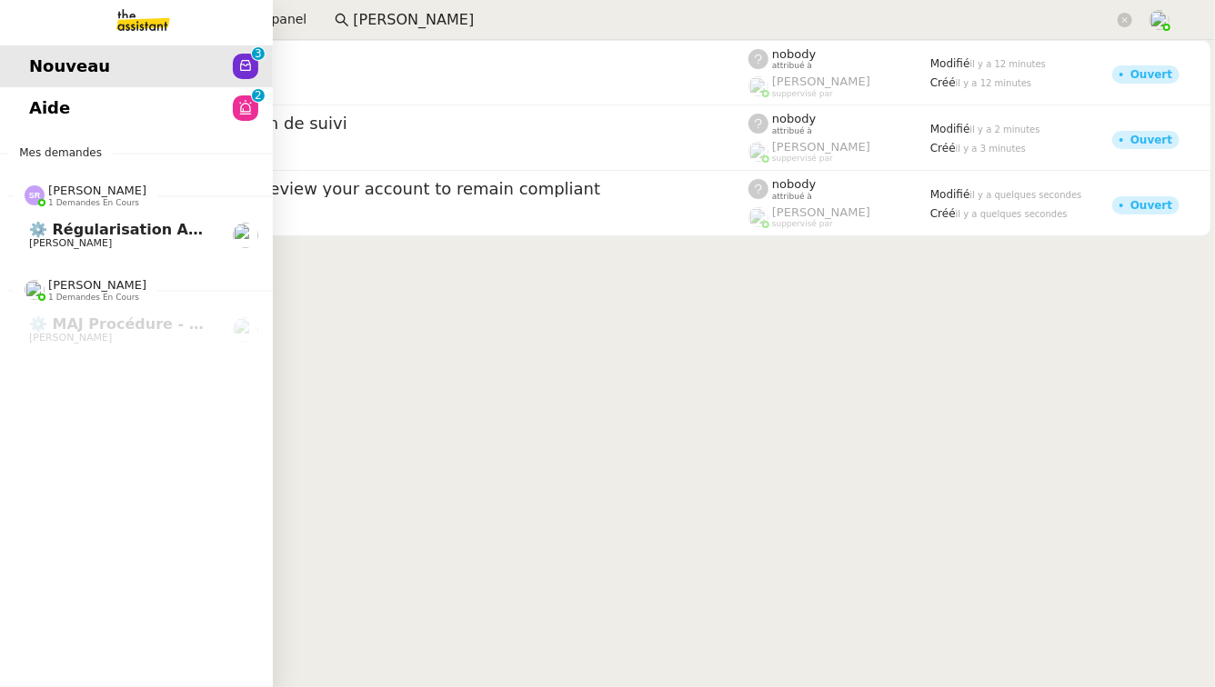
click at [102, 232] on span "⚙️ Régularisation annuelle des charges locatives" at bounding box center [234, 229] width 410 height 17
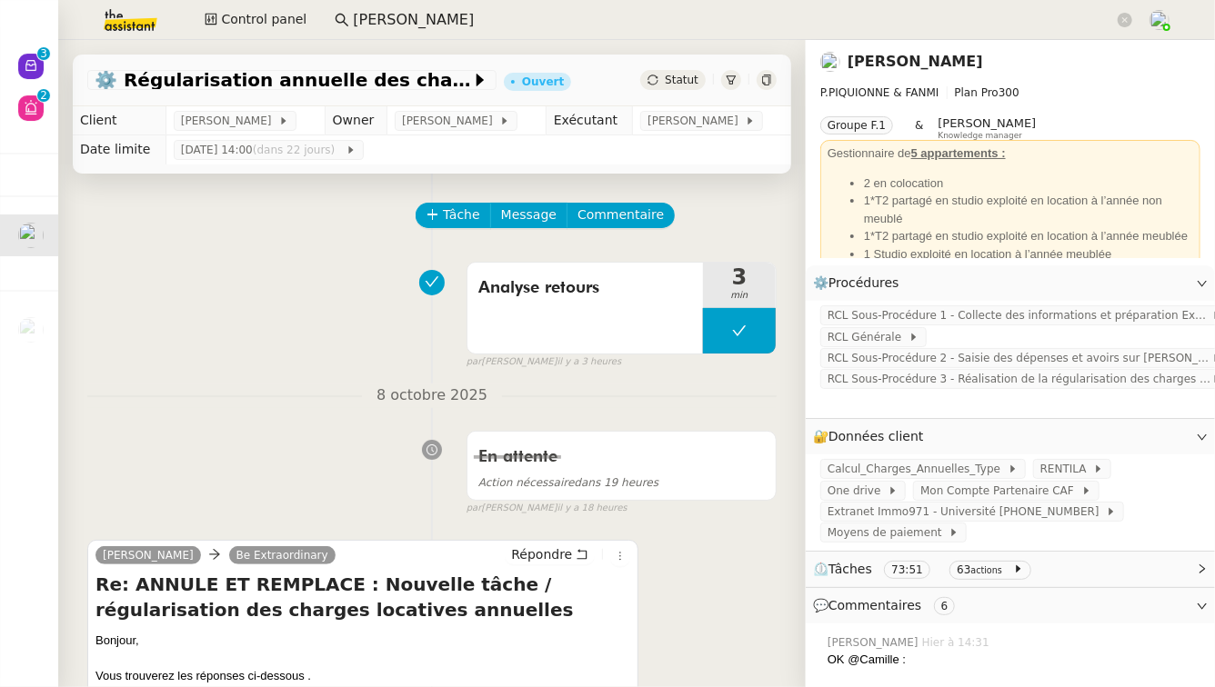
click at [889, 65] on link "[PERSON_NAME]" at bounding box center [914, 61] width 135 height 17
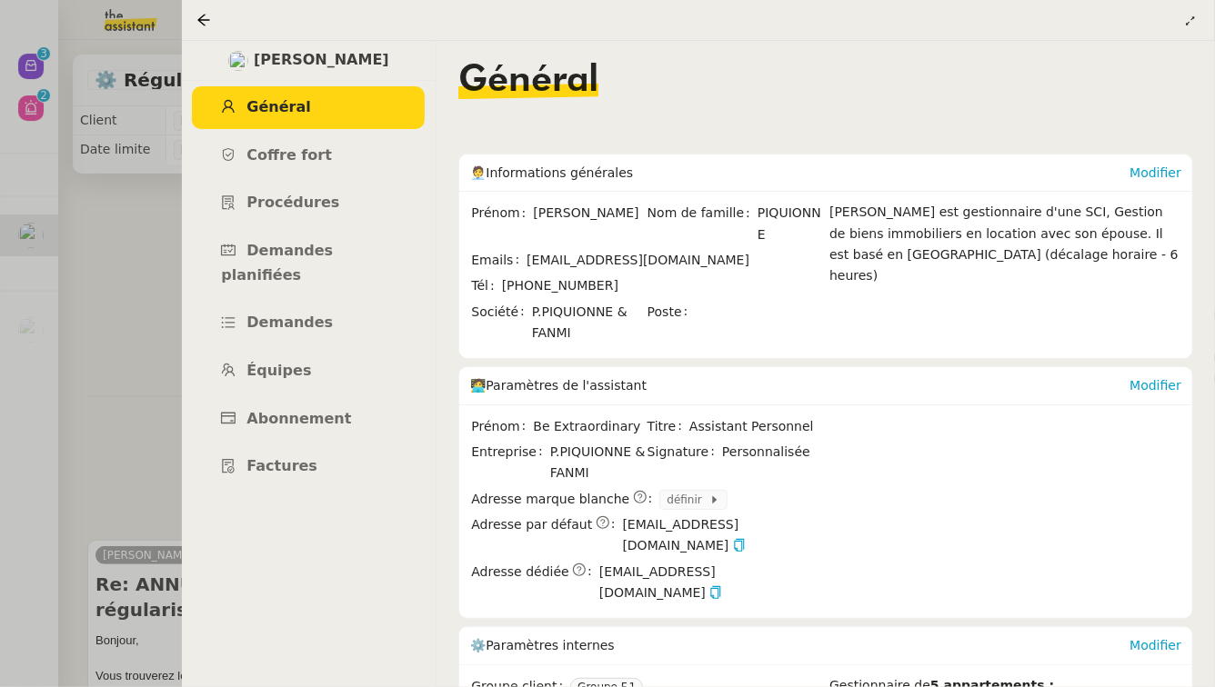
click at [149, 387] on div at bounding box center [607, 343] width 1215 height 687
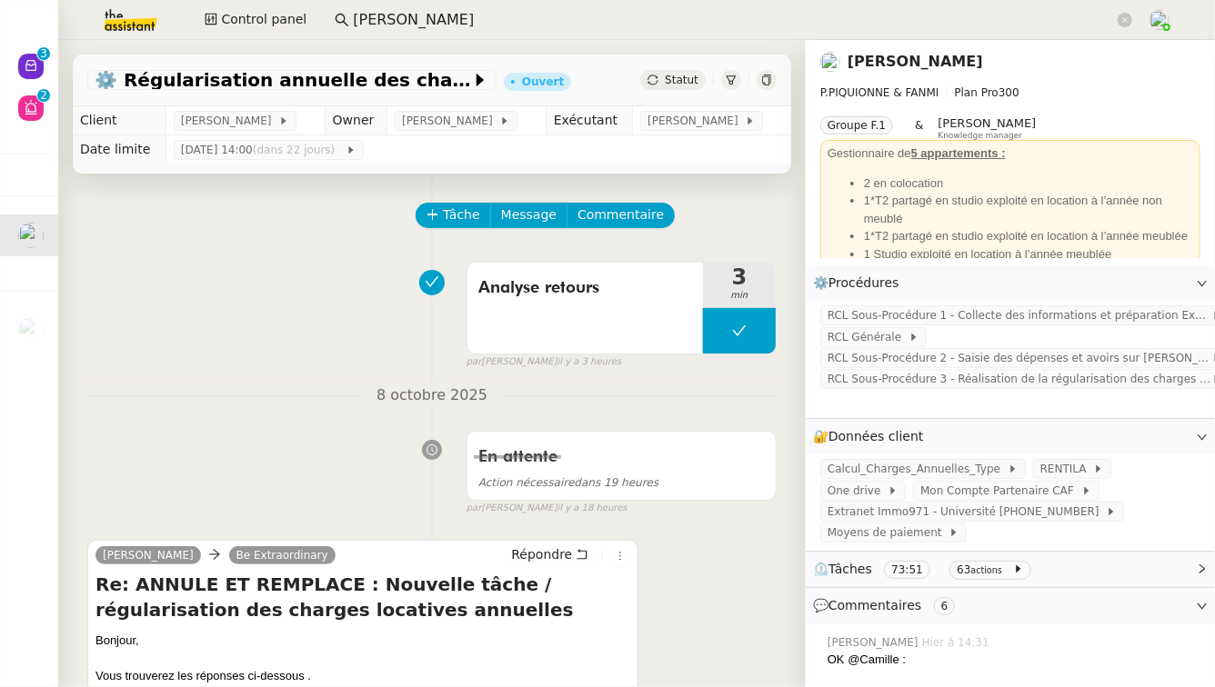
click at [142, 15] on img at bounding box center [115, 20] width 141 height 40
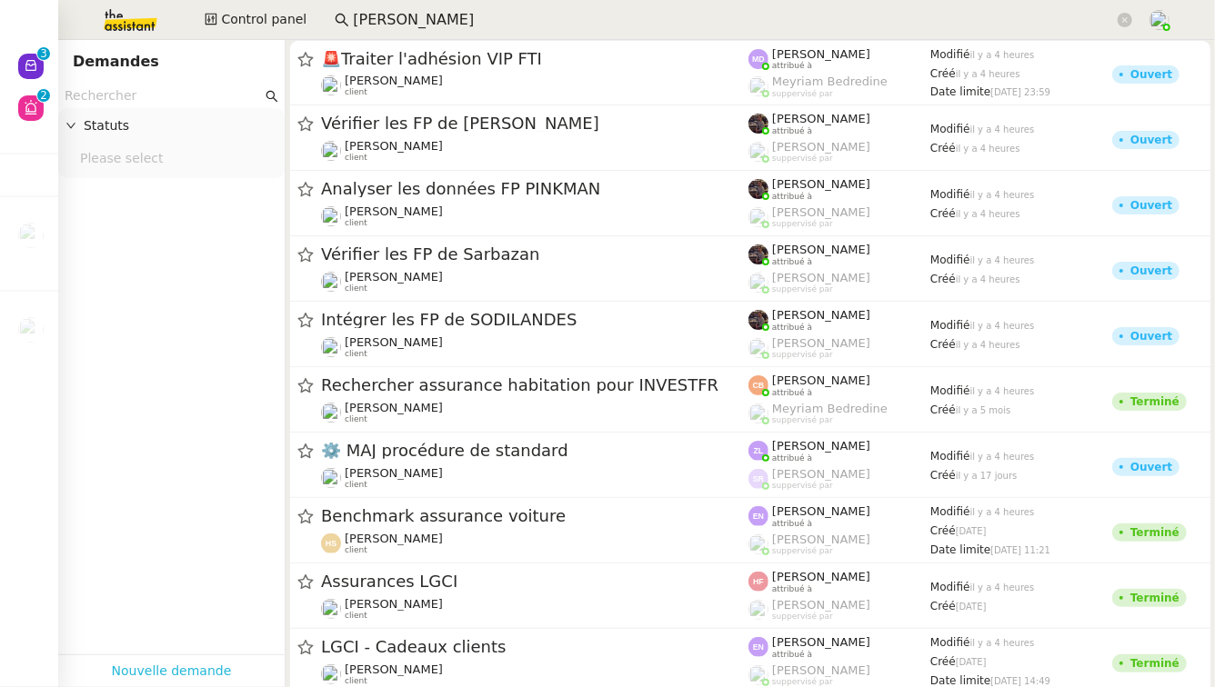
click at [168, 678] on link "Nouvelle demande" at bounding box center [172, 671] width 120 height 21
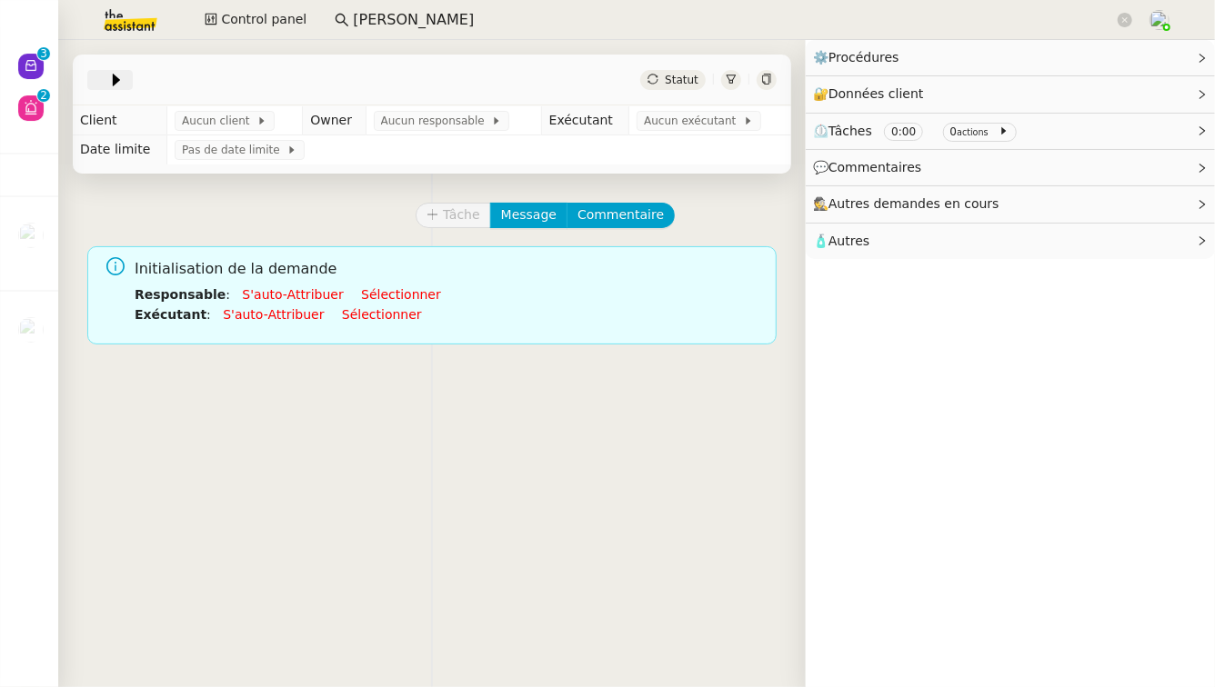
click at [107, 85] on icon at bounding box center [116, 80] width 18 height 18
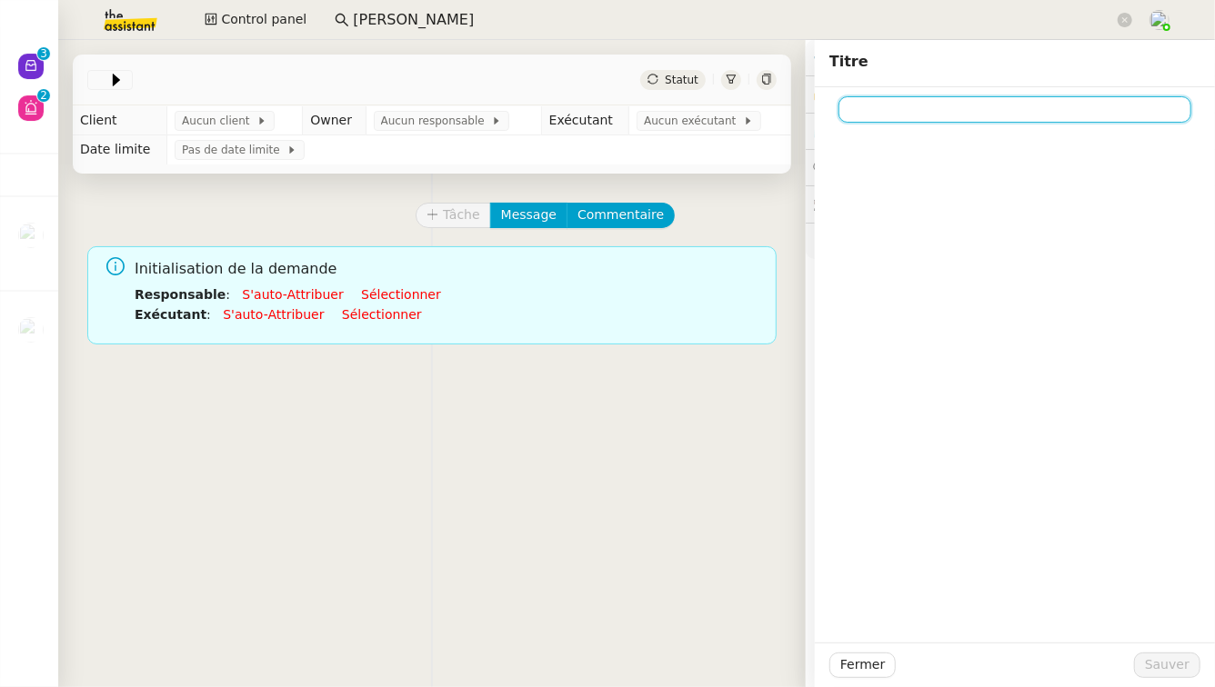
click at [903, 104] on input at bounding box center [1014, 109] width 353 height 26
type input "M"
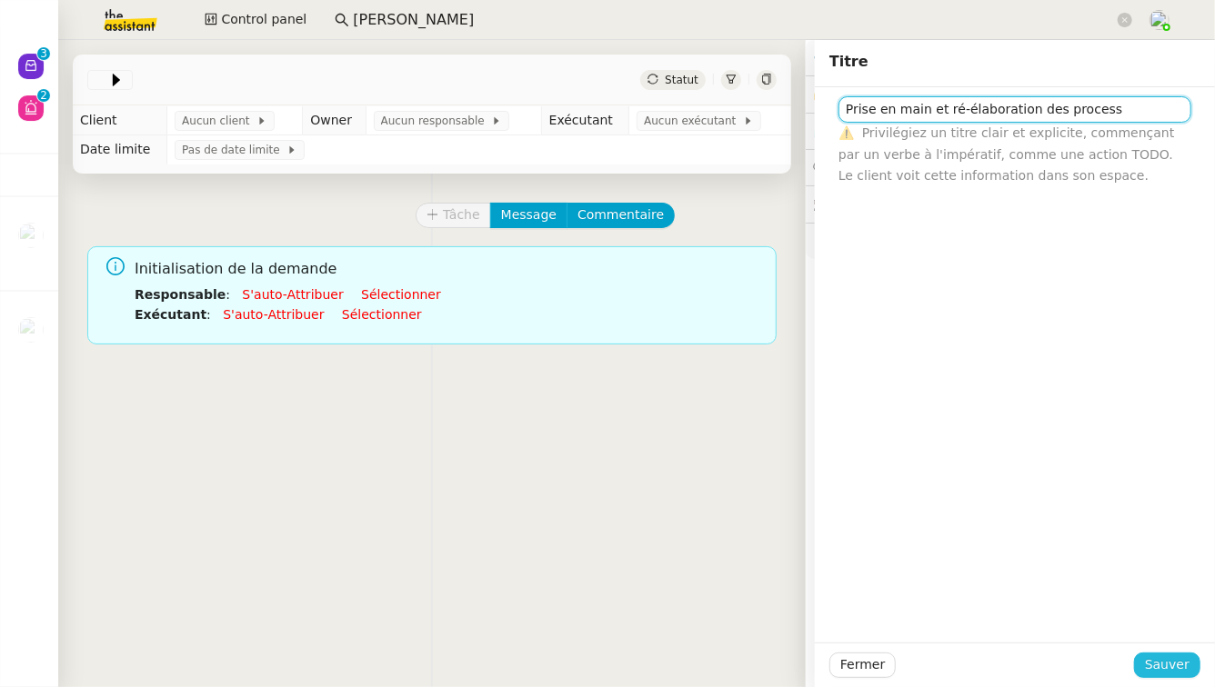
type input "Prise en main et ré-élaboration des process"
click at [1175, 666] on span "Sauver" at bounding box center [1167, 665] width 45 height 21
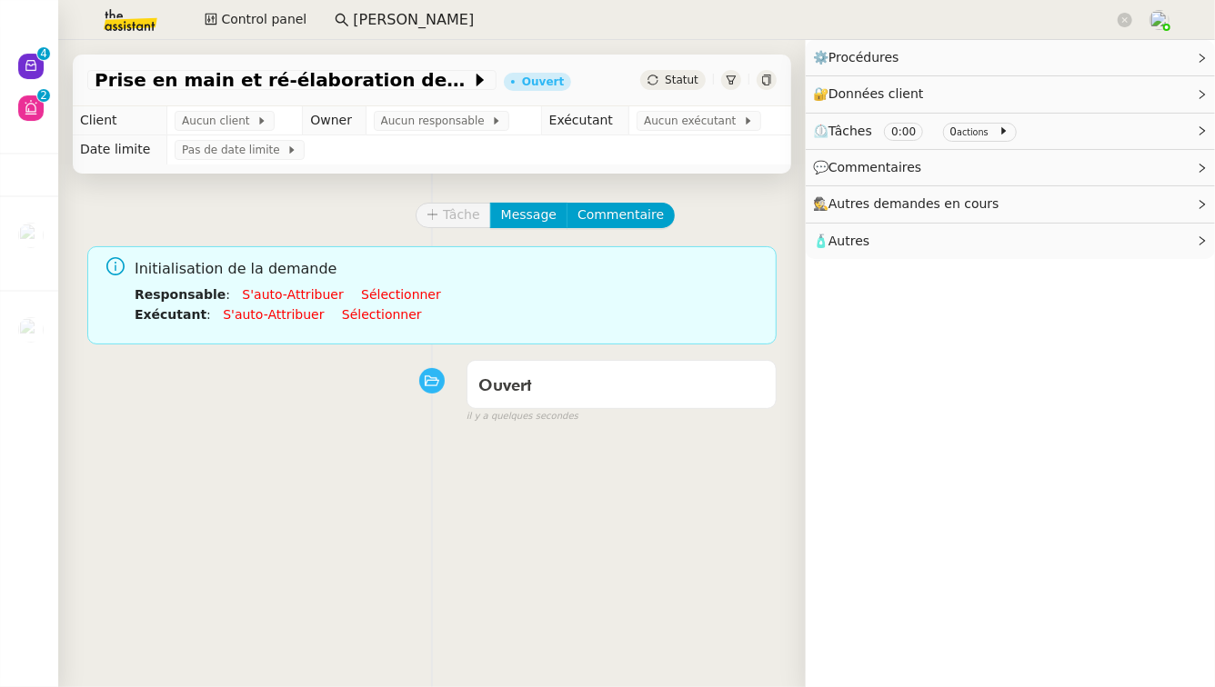
click at [278, 299] on link "S'auto-attribuer" at bounding box center [292, 294] width 101 height 15
click at [276, 317] on link "S'auto-attribuer" at bounding box center [273, 314] width 101 height 15
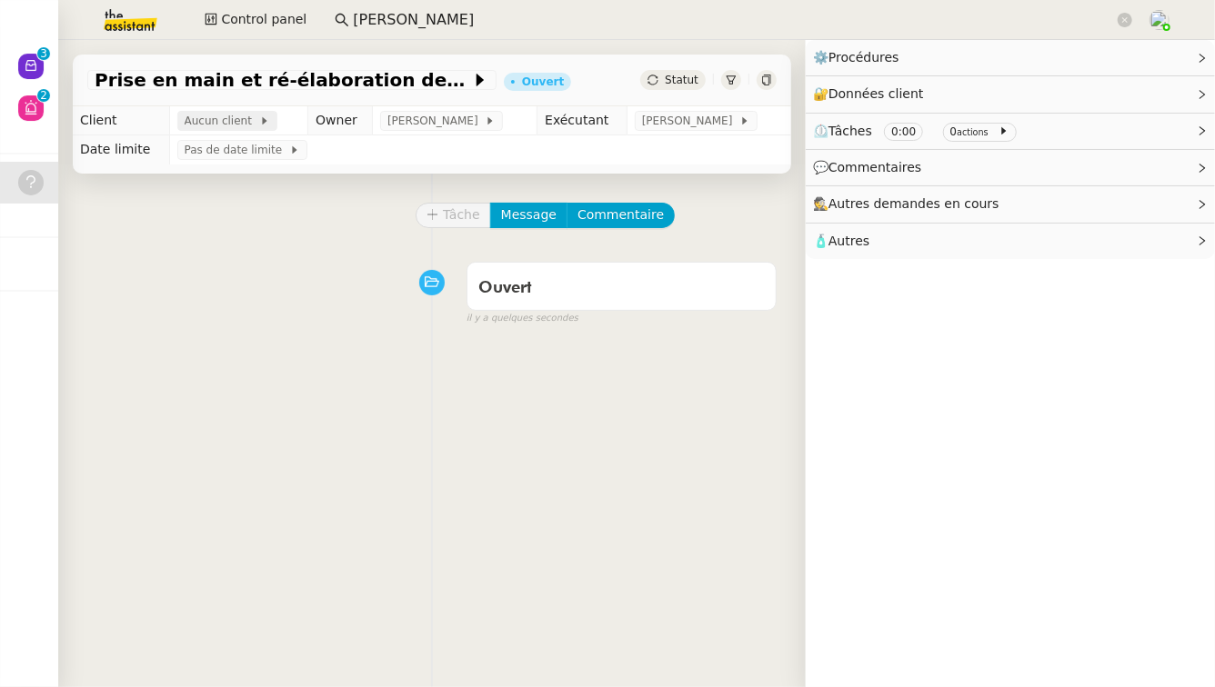
click at [215, 119] on span "Aucun client" at bounding box center [222, 121] width 75 height 18
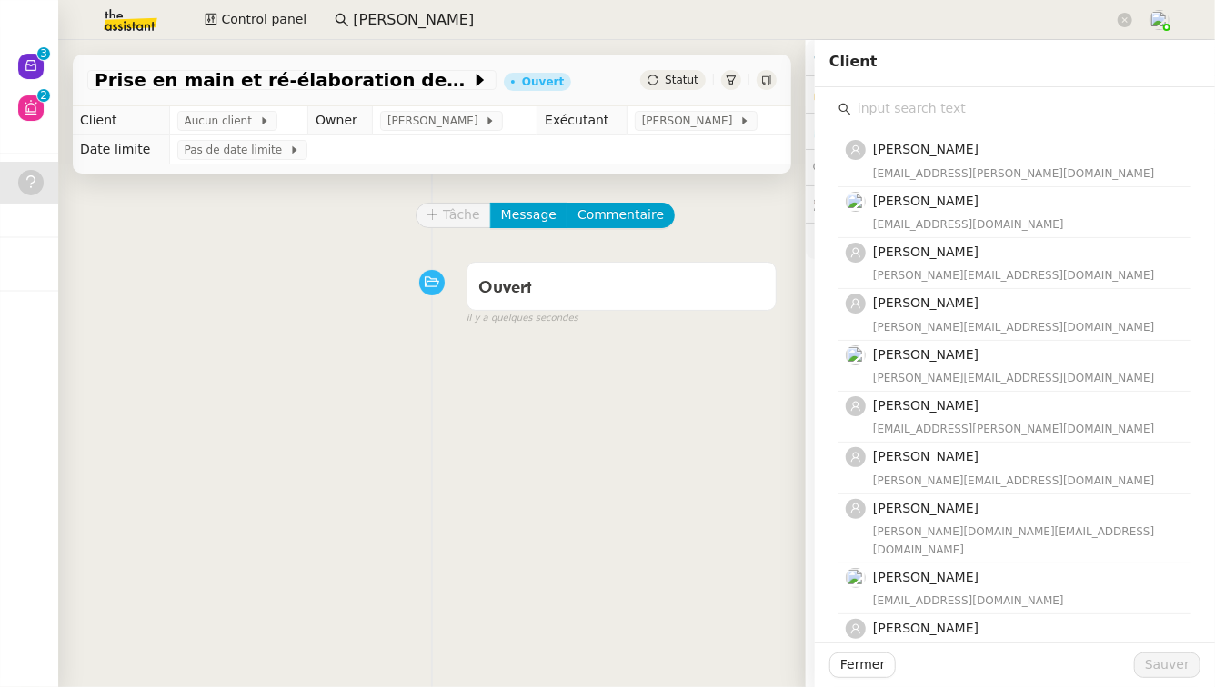
click at [1016, 109] on input "text" at bounding box center [1021, 108] width 340 height 25
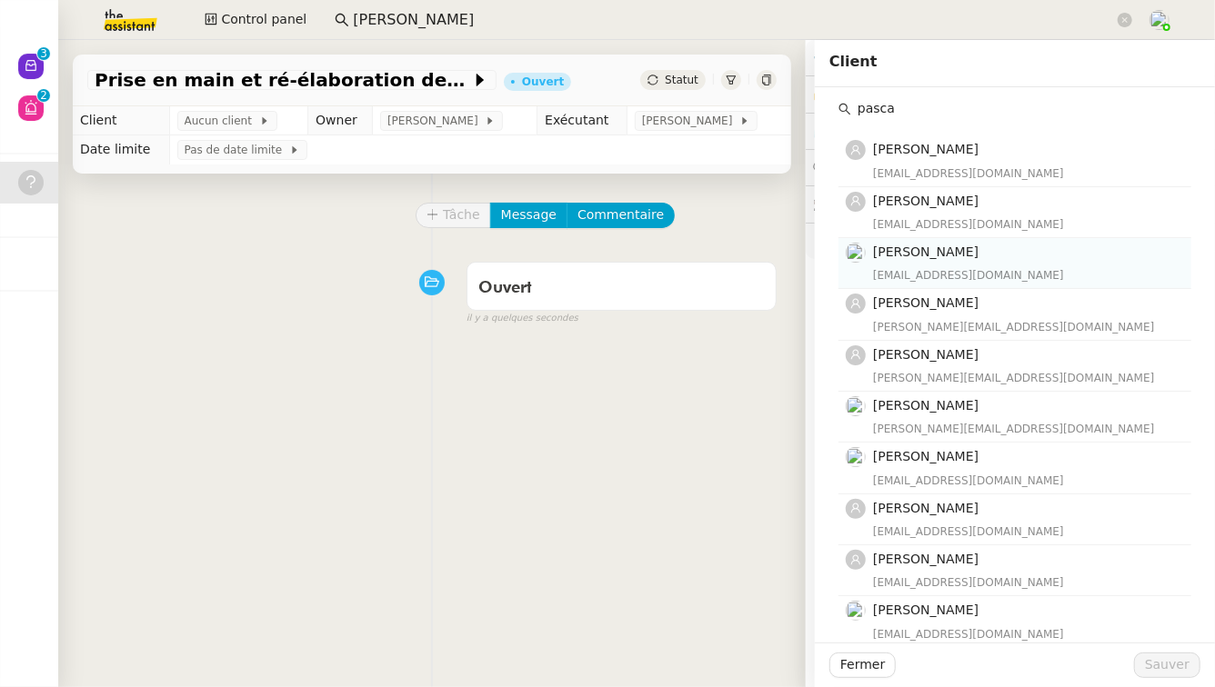
type input "pasca"
click at [953, 263] on div "Pascal PIQUIONNE pp.fanmi@outlook.com" at bounding box center [1026, 263] width 307 height 43
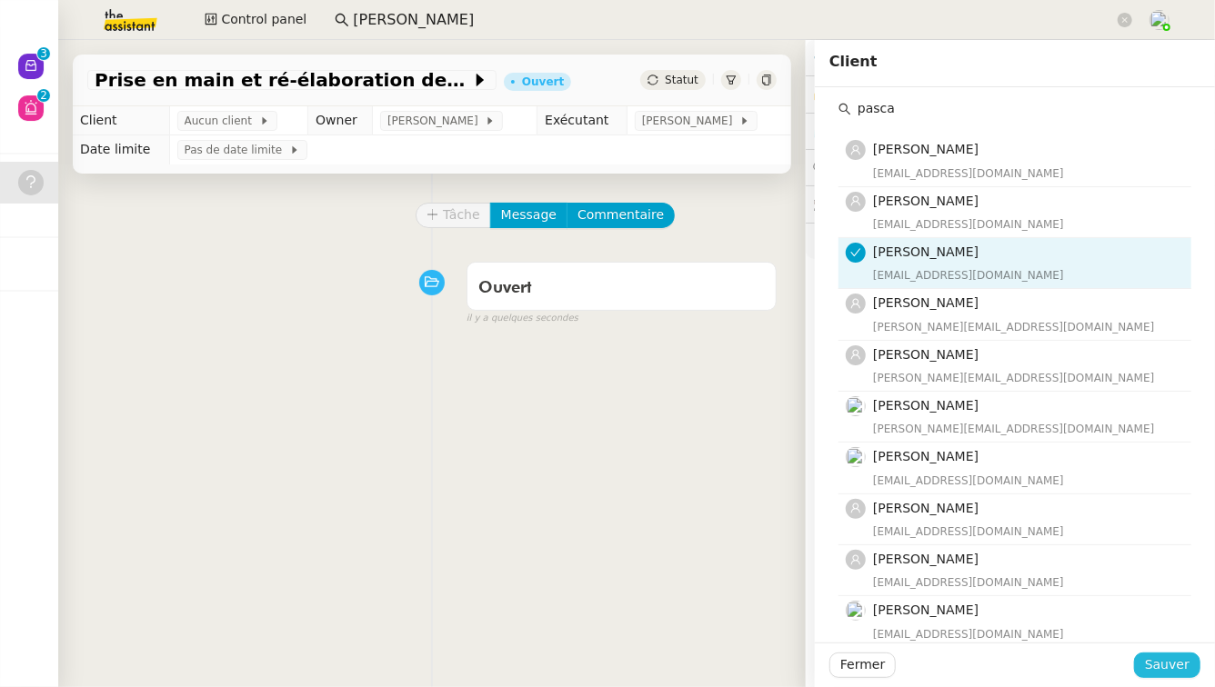
click at [1183, 670] on span "Sauver" at bounding box center [1167, 665] width 45 height 21
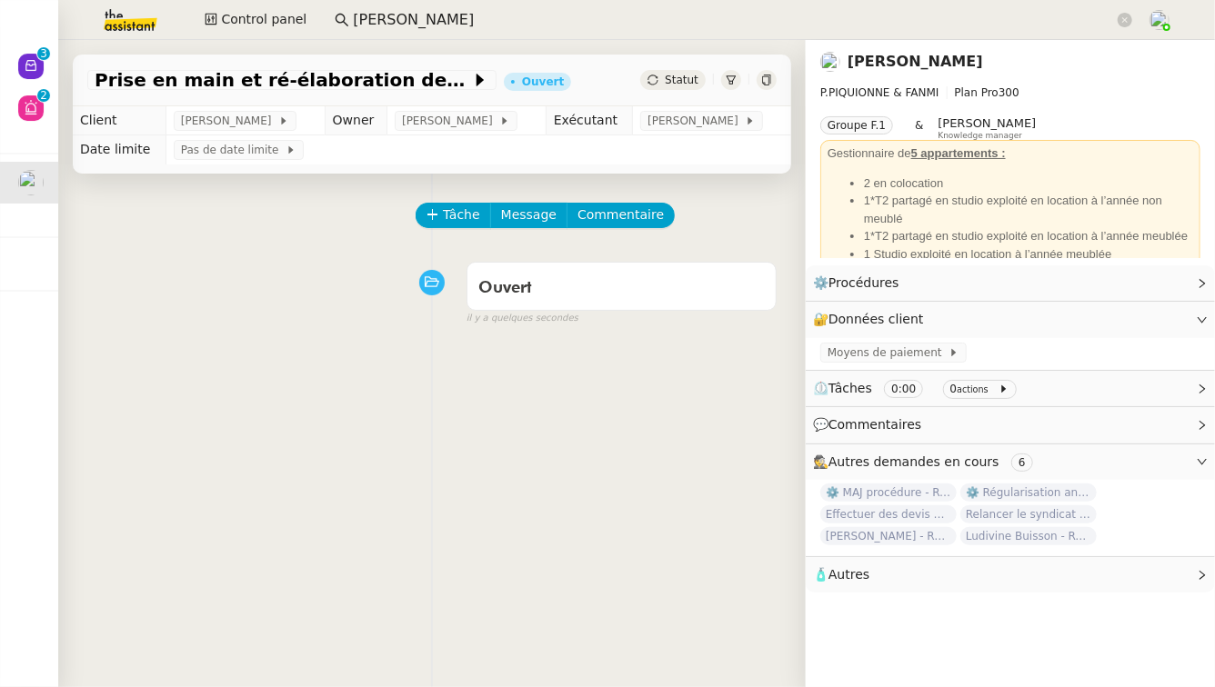
click at [864, 581] on span "Autres" at bounding box center [848, 574] width 41 height 15
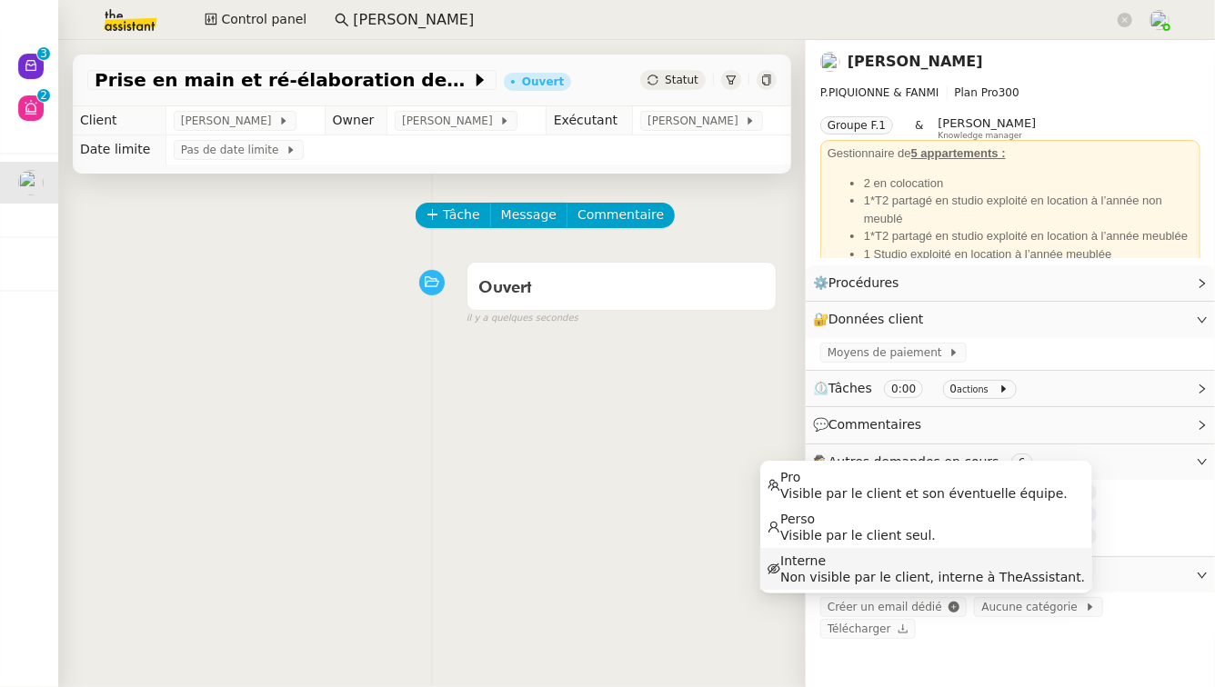
click at [1020, 583] on span "Non visible par le client, interne à TheAssistant." at bounding box center [932, 577] width 305 height 16
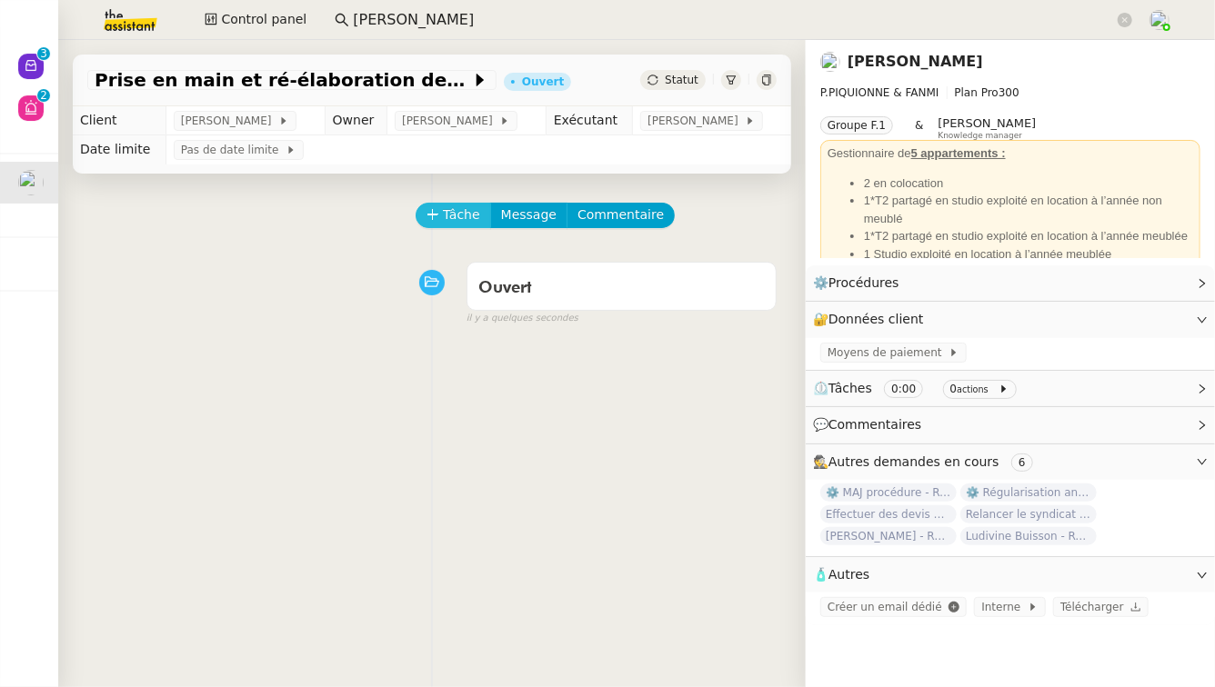
click at [455, 223] on span "Tâche" at bounding box center [461, 215] width 37 height 21
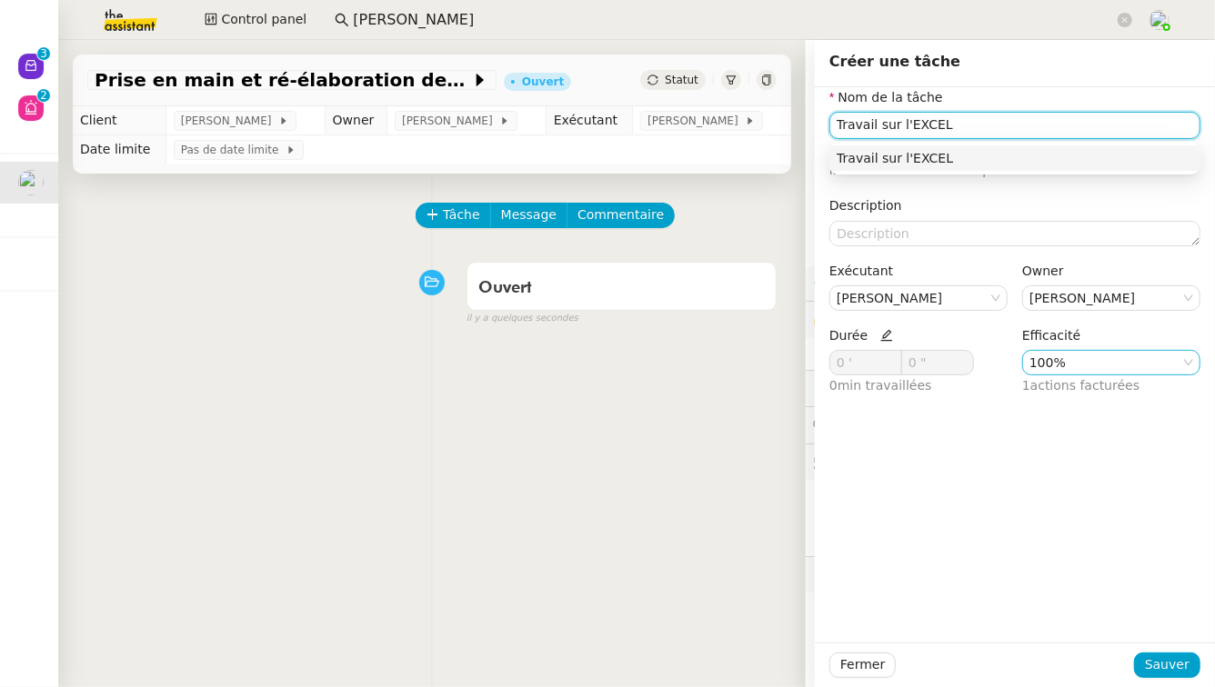
type input "Travail sur l'EXCEL"
click at [1107, 366] on nz-select-item "100%" at bounding box center [1111, 363] width 164 height 24
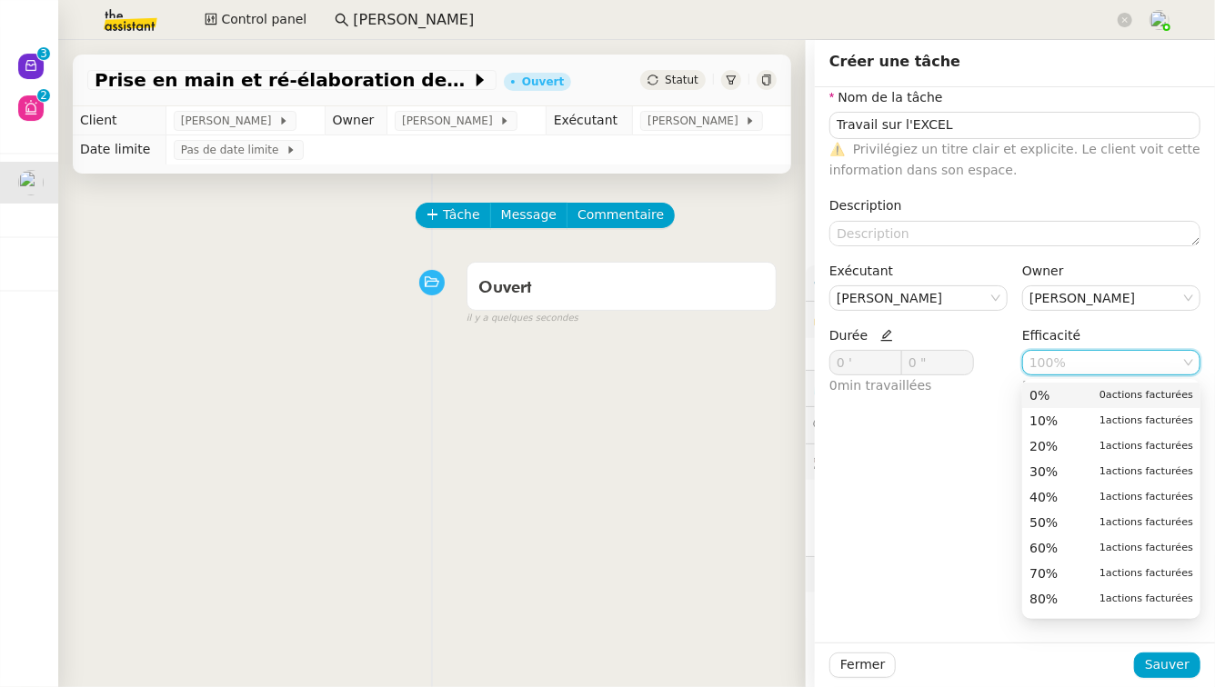
click at [1061, 403] on div "0% 0 actions facturées" at bounding box center [1111, 395] width 164 height 16
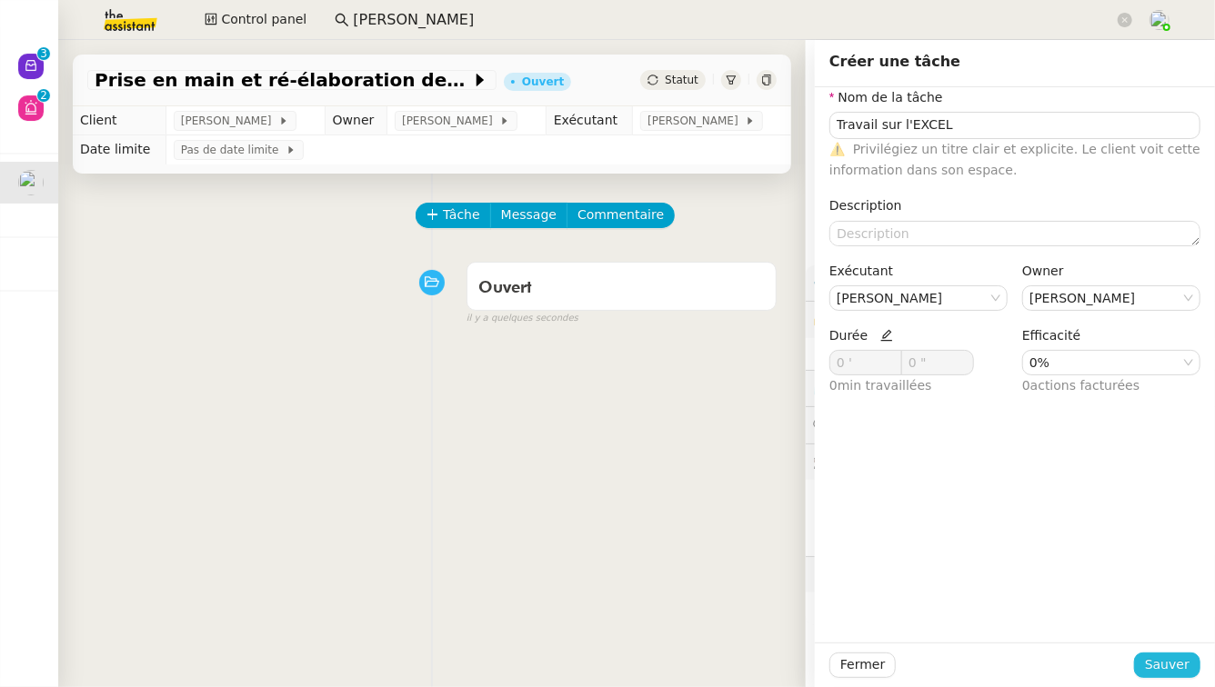
click at [1177, 668] on span "Sauver" at bounding box center [1167, 665] width 45 height 21
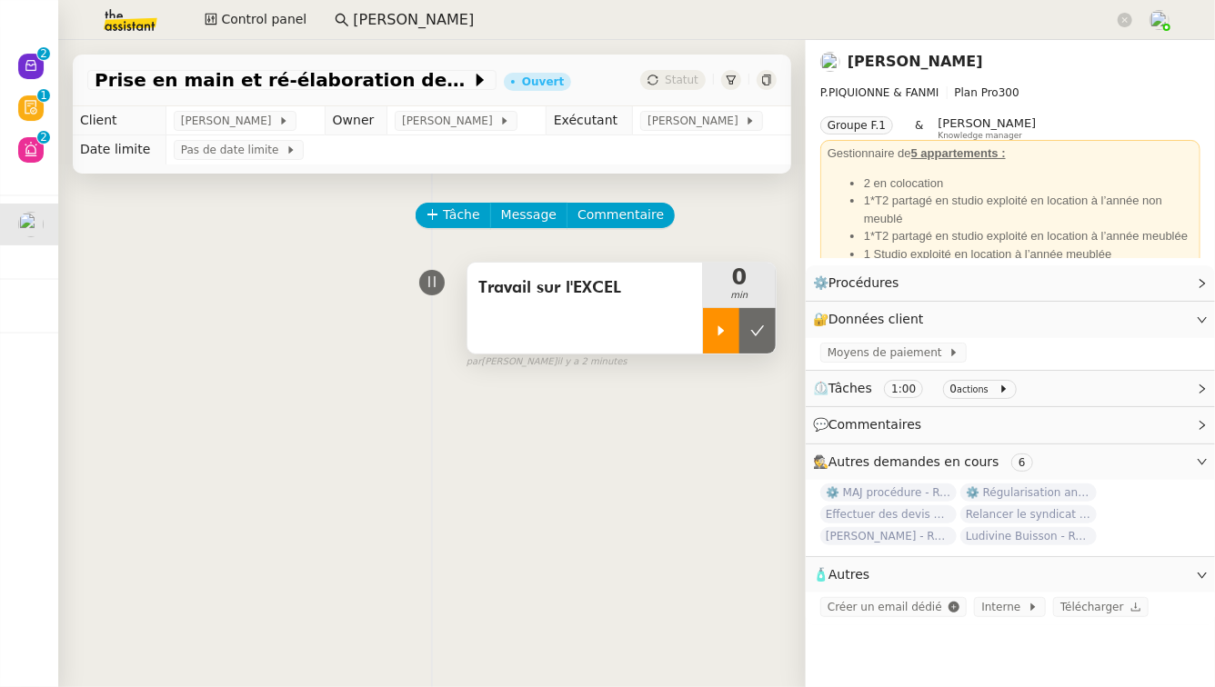
click at [712, 340] on div at bounding box center [721, 330] width 36 height 45
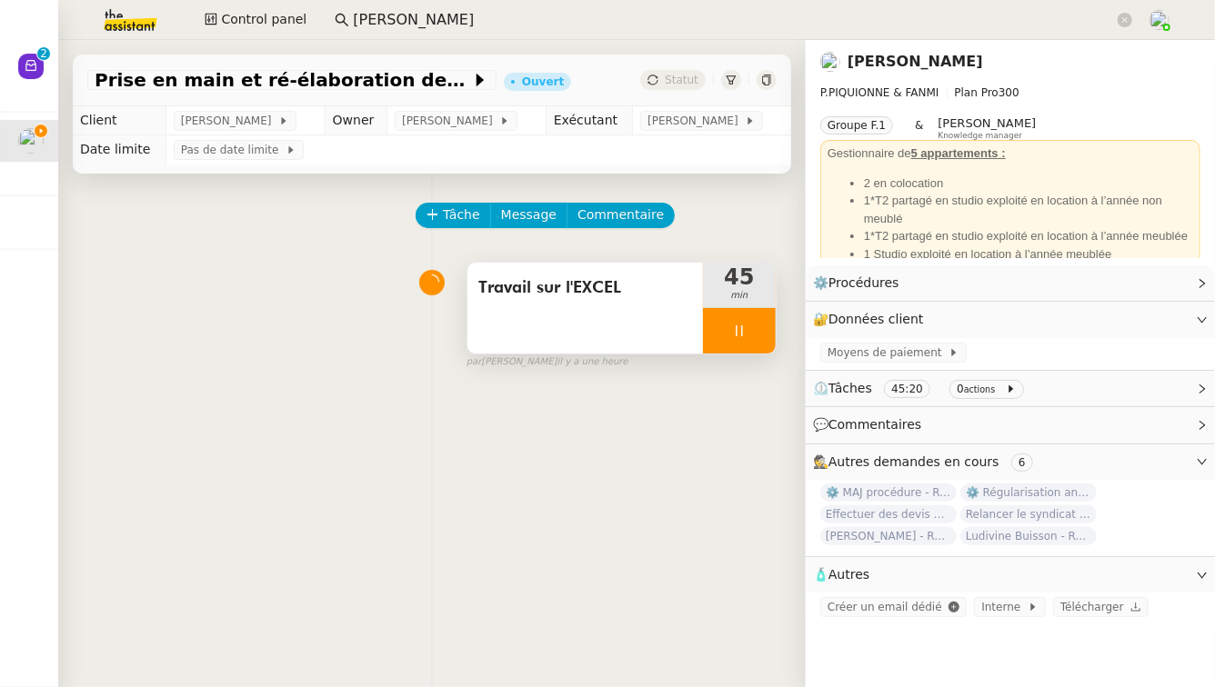
click at [720, 316] on div at bounding box center [739, 330] width 73 height 45
click at [703, 325] on div at bounding box center [721, 330] width 36 height 45
click at [741, 335] on div at bounding box center [739, 330] width 73 height 45
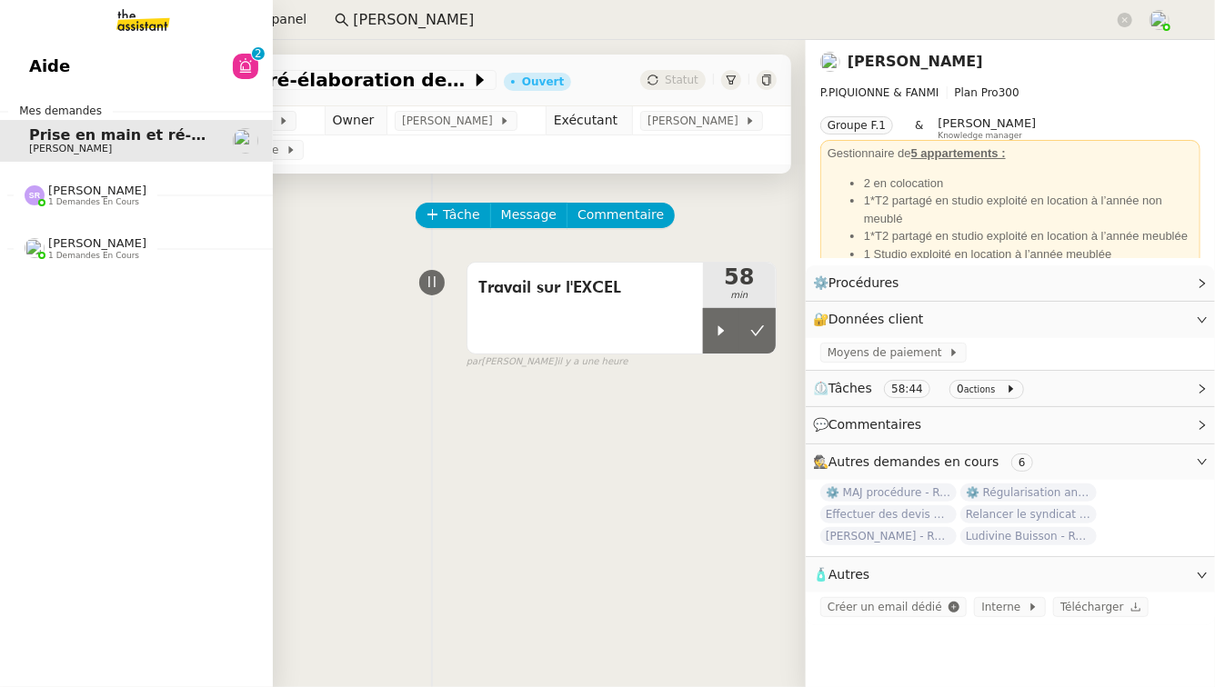
click at [104, 186] on span "[PERSON_NAME]" at bounding box center [97, 191] width 98 height 14
click at [145, 287] on span "Romane Vachon 1 demandes en cours" at bounding box center [86, 290] width 144 height 24
click at [197, 59] on link "Aide 0 1 2 3 4 5 6 7 8 9" at bounding box center [136, 66] width 273 height 42
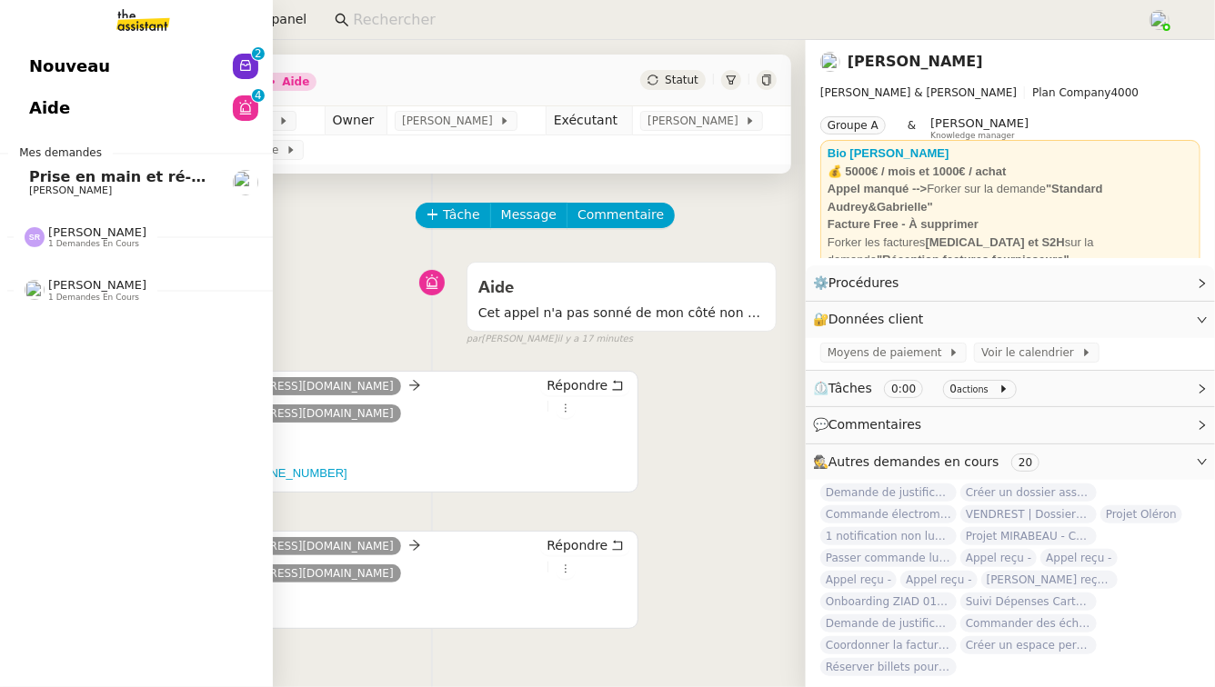
click at [75, 63] on span "Nouveau" at bounding box center [69, 66] width 81 height 27
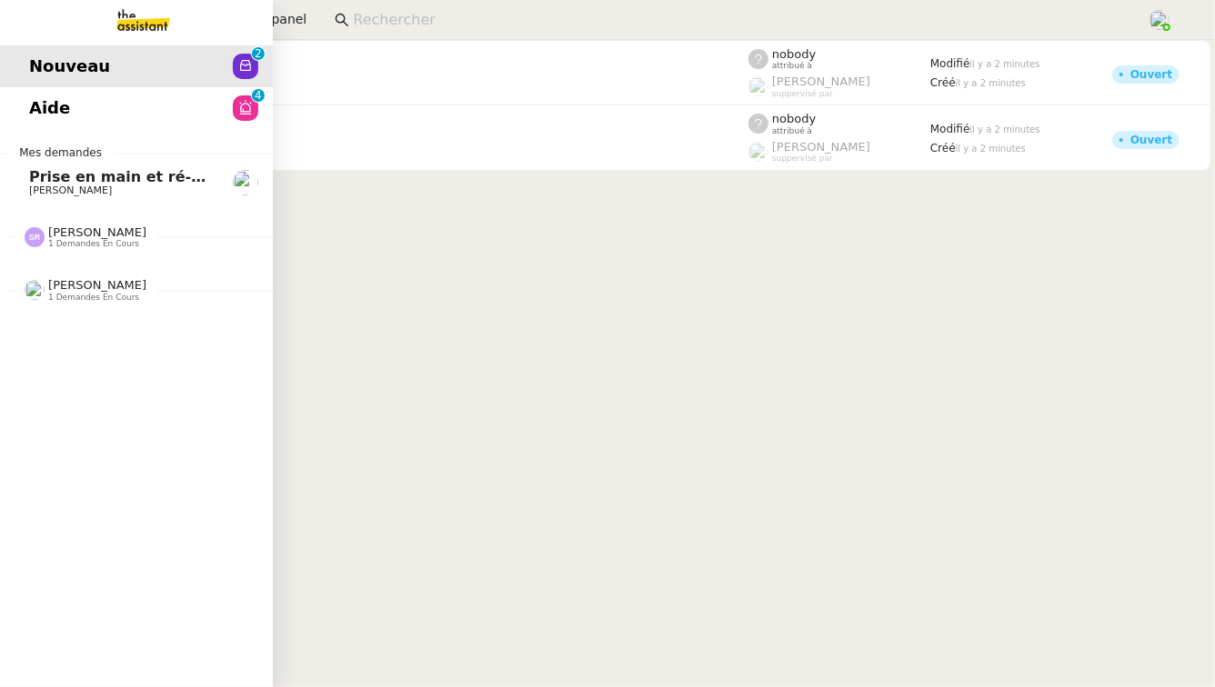
click at [83, 116] on link "Aide 0 1 2 3 4 5 6 7 8 9" at bounding box center [136, 108] width 273 height 42
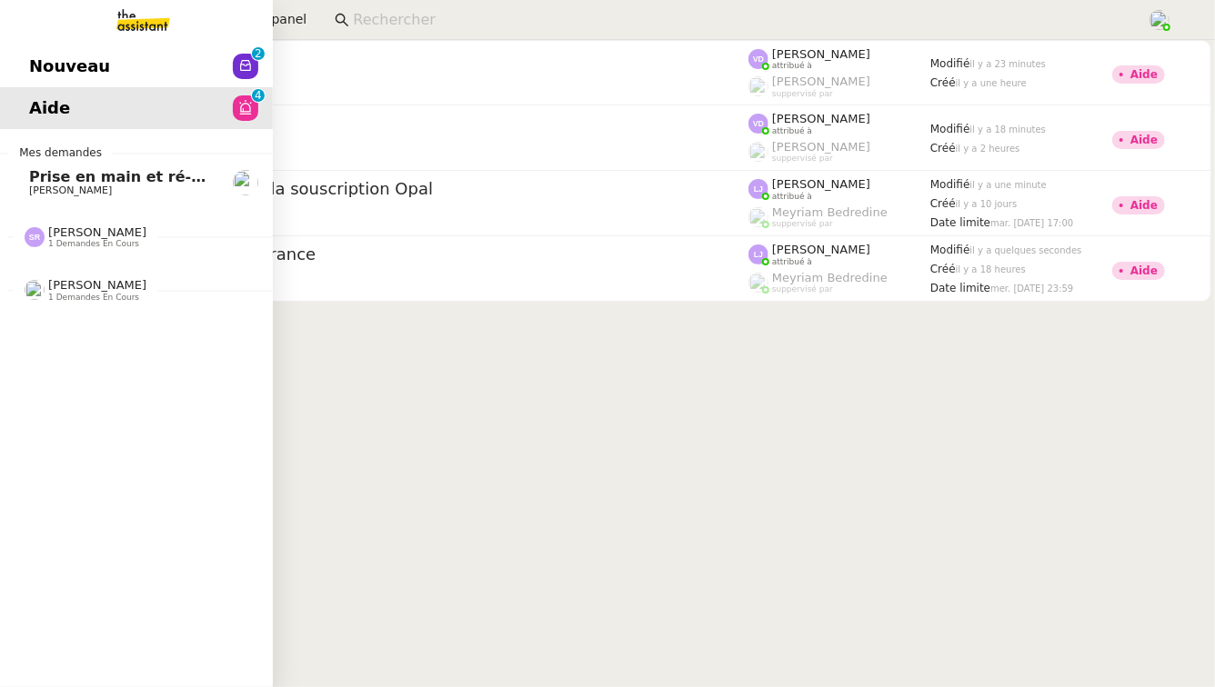
click at [173, 187] on span "[PERSON_NAME]" at bounding box center [121, 190] width 184 height 11
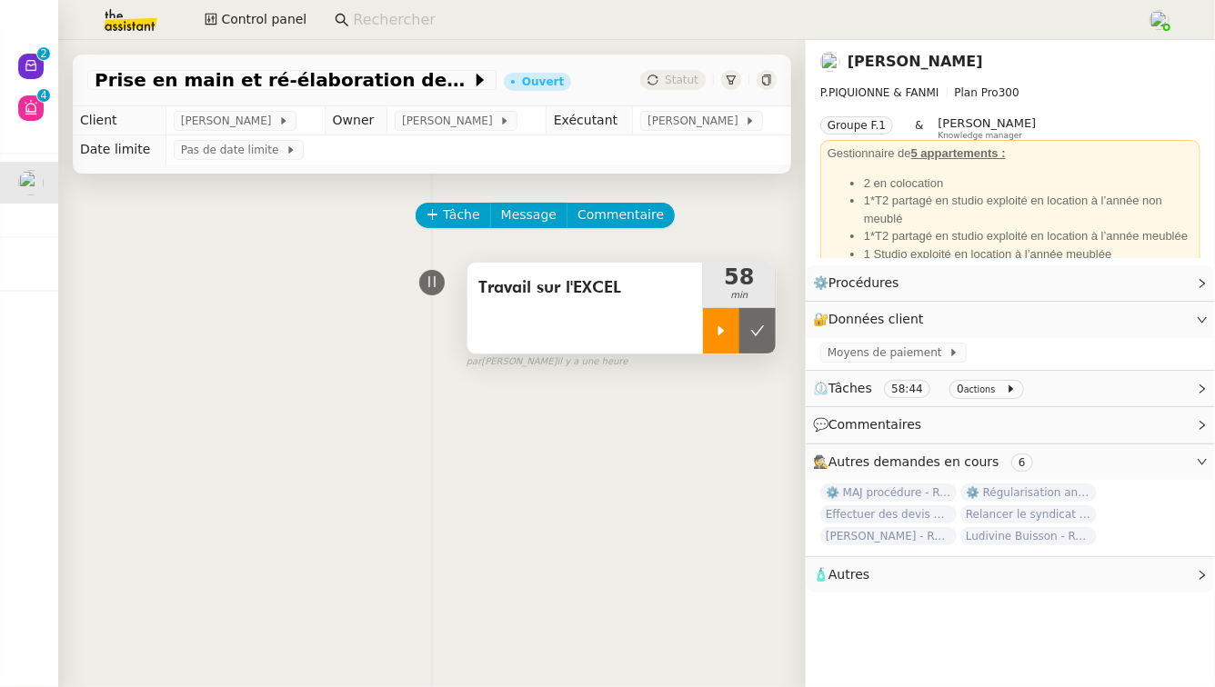
click at [716, 346] on div at bounding box center [721, 330] width 36 height 45
click at [717, 336] on div at bounding box center [739, 330] width 73 height 45
click at [703, 345] on div at bounding box center [721, 330] width 36 height 45
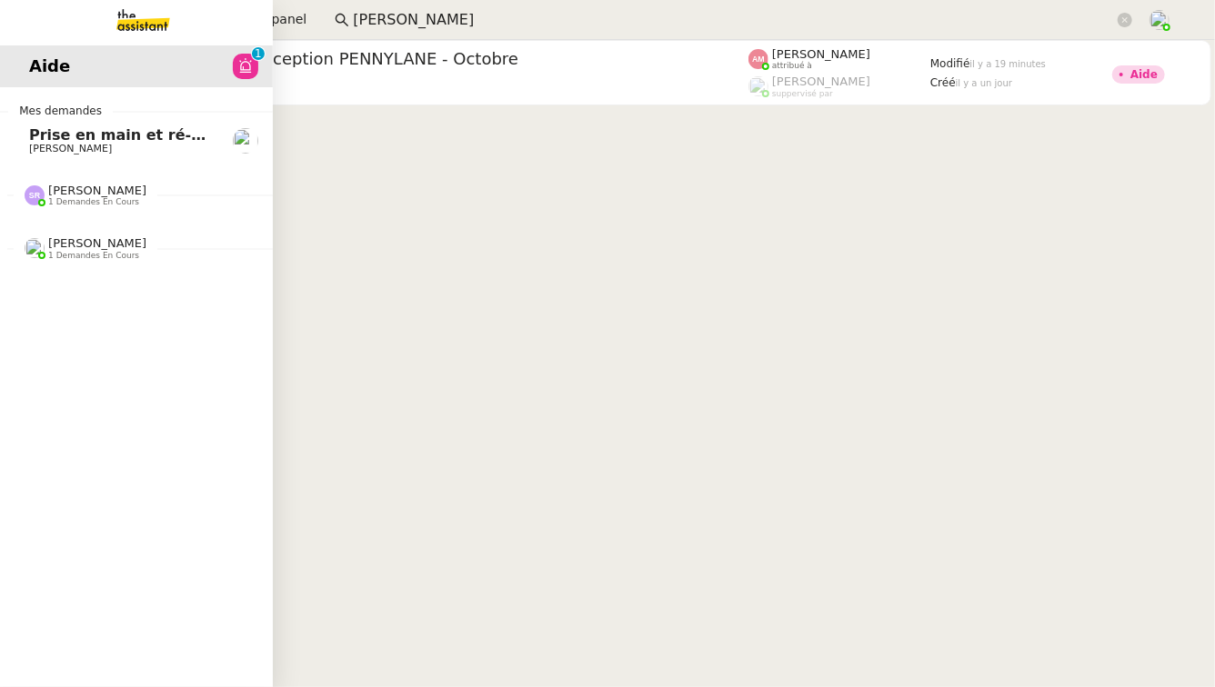
click at [201, 190] on nz-divider "Stéphanie Rakotosalama 1 demandes en cours" at bounding box center [143, 196] width 273 height 24
click at [171, 141] on span "Prise en main et ré-élaboration des process" at bounding box center [208, 134] width 359 height 17
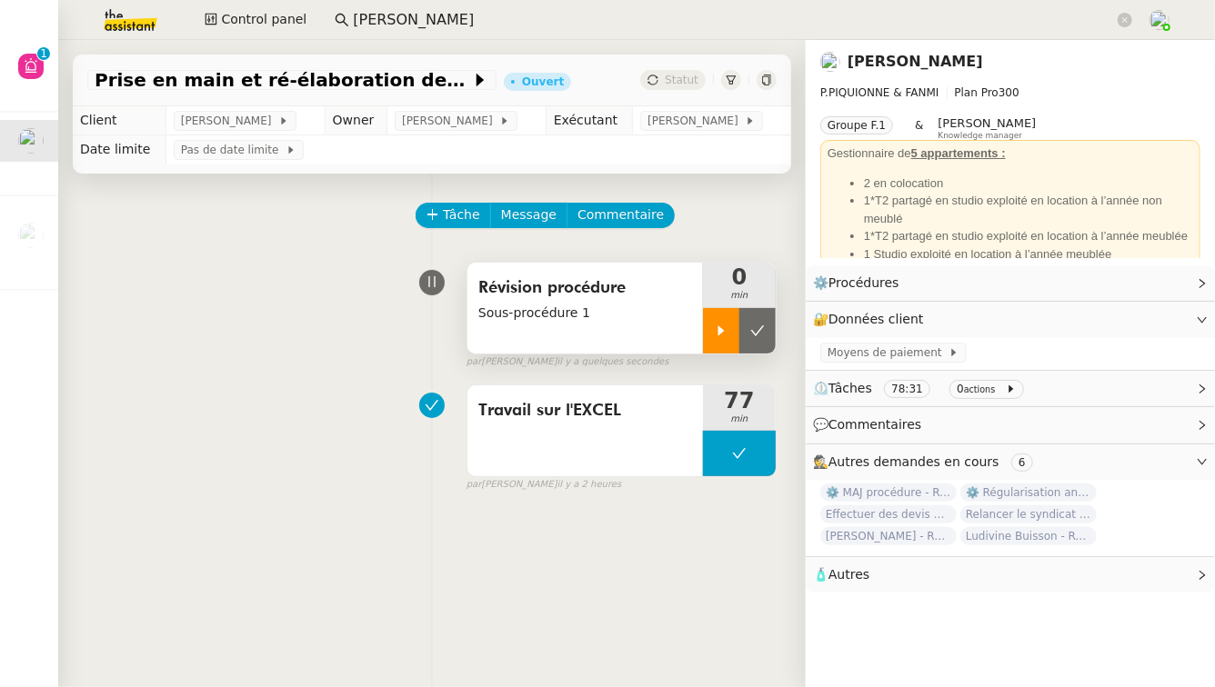
click at [714, 337] on icon at bounding box center [721, 331] width 15 height 15
click at [1154, 275] on link "Modifier" at bounding box center [1153, 283] width 52 height 21
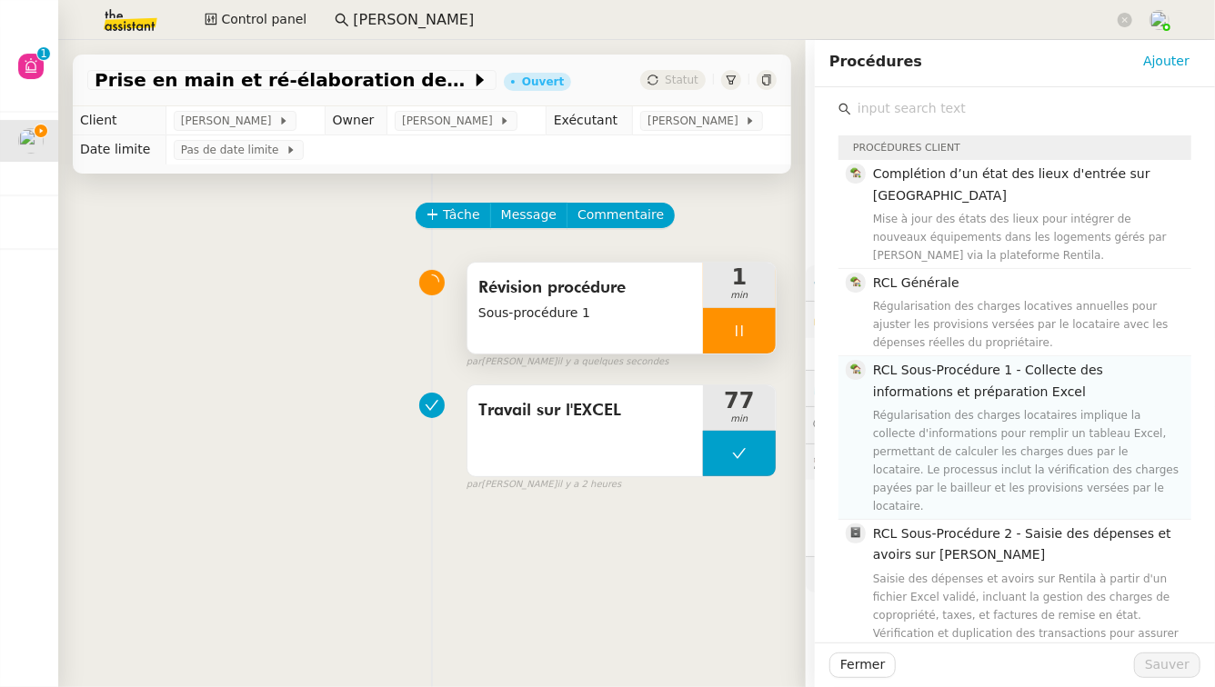
click at [937, 428] on div "Régularisation des charges locataires implique la collecte d'informations pour …" at bounding box center [1026, 460] width 307 height 109
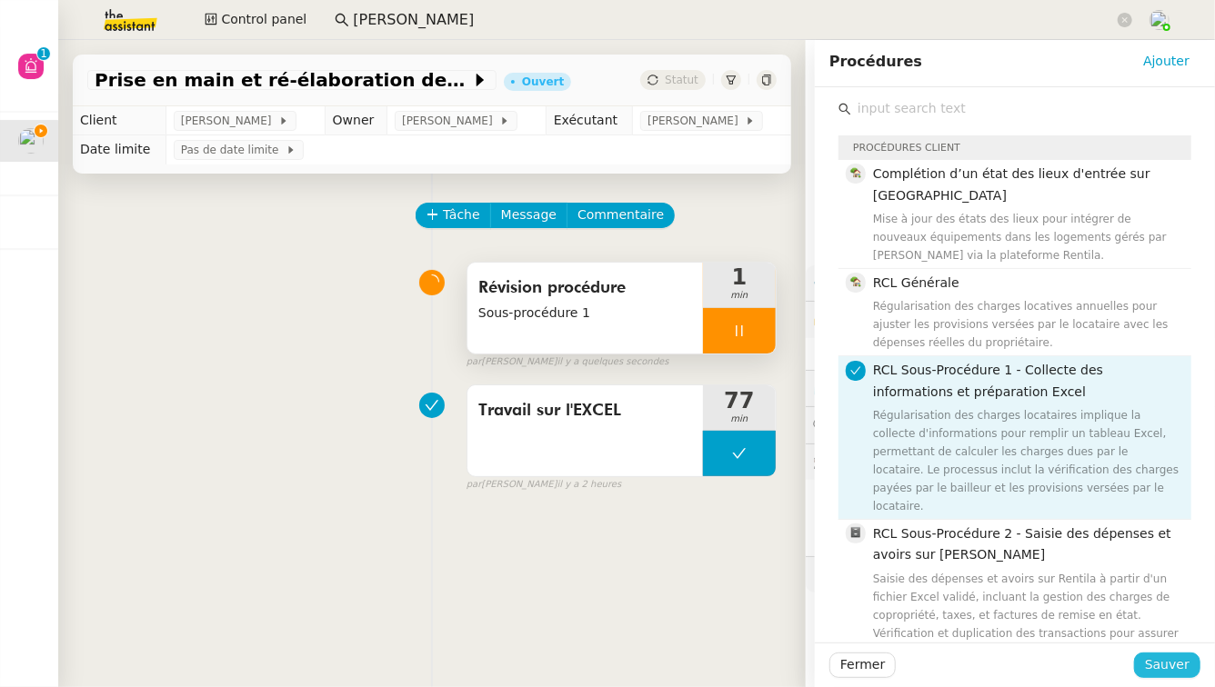
click at [1149, 660] on span "Sauver" at bounding box center [1167, 665] width 45 height 21
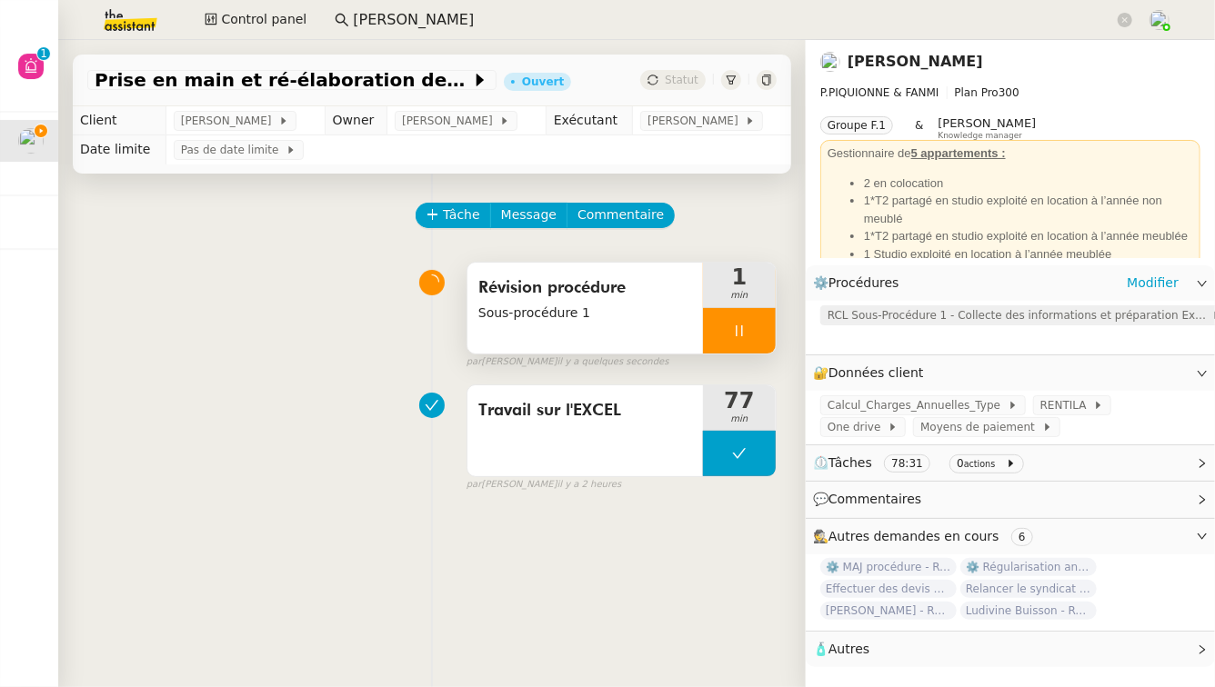
click at [886, 312] on span "RCL Sous-Procédure 1 - Collecte des informations et préparation Excel" at bounding box center [1019, 315] width 384 height 18
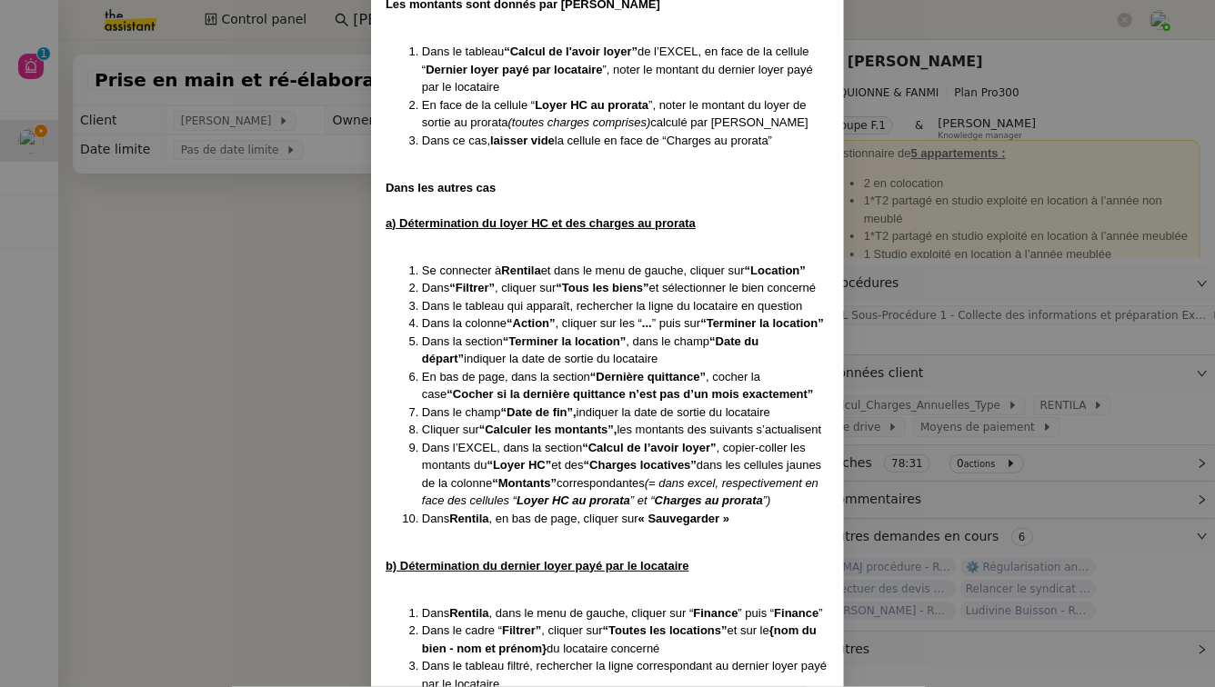
scroll to position [6774, 0]
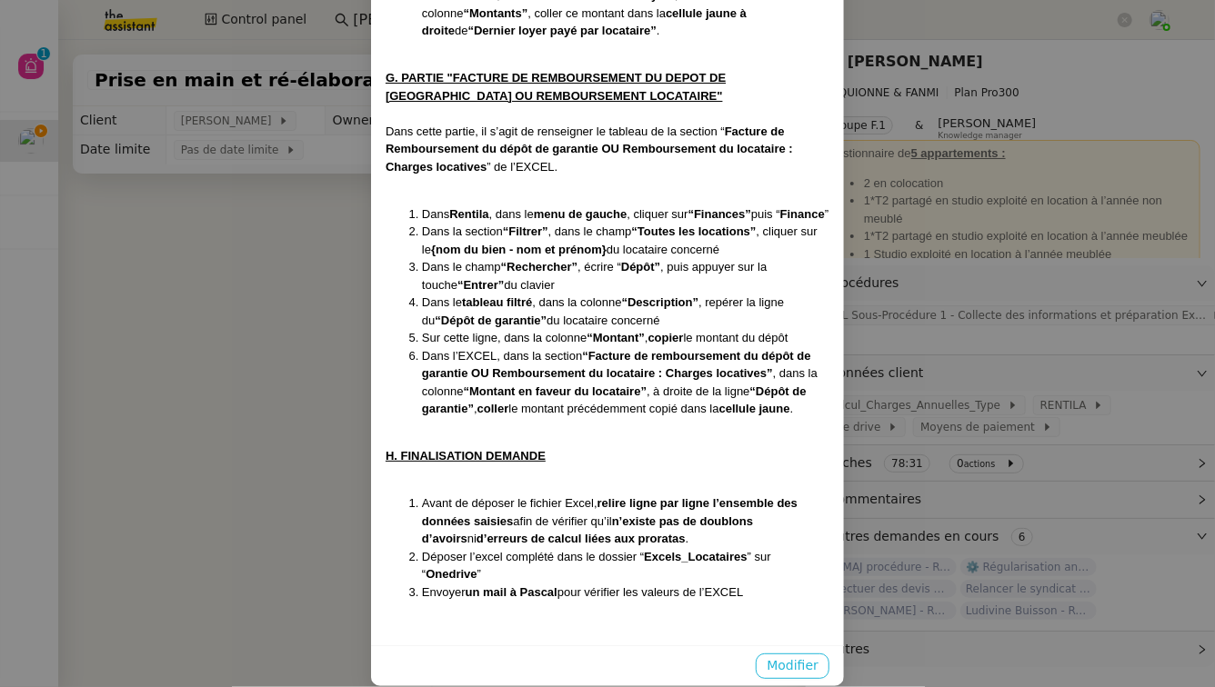
click at [790, 656] on span "Modifier" at bounding box center [792, 666] width 52 height 21
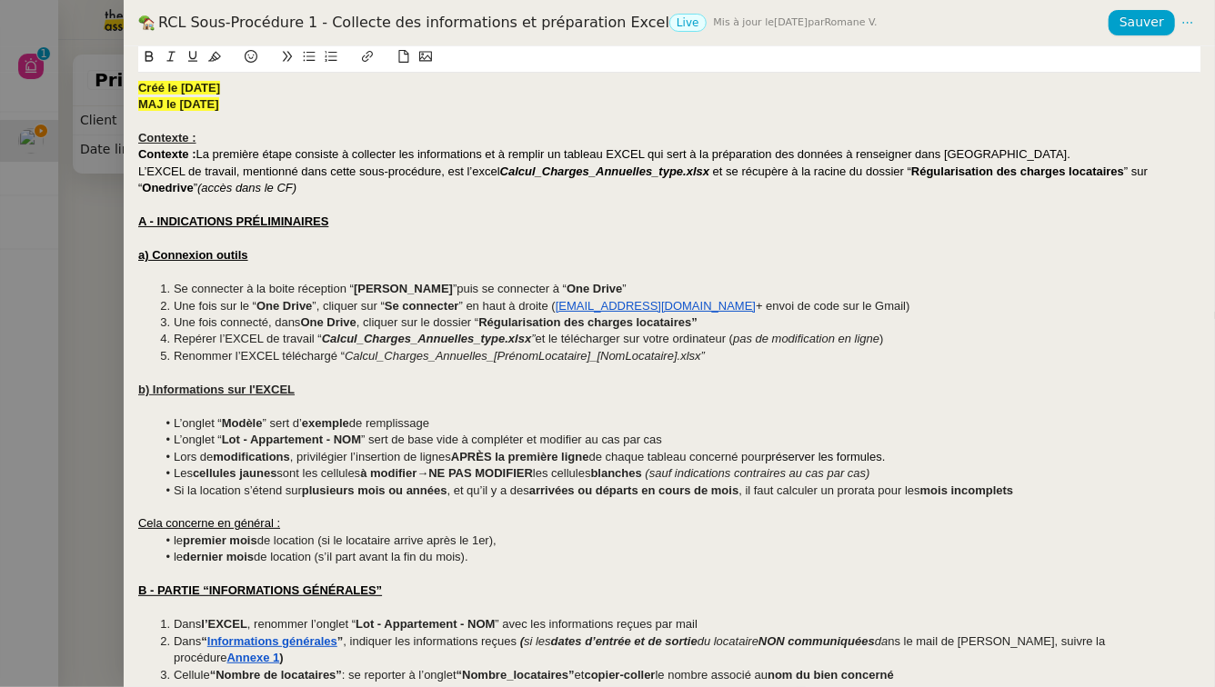
scroll to position [0, 0]
click at [486, 290] on span "”puis se connecter à “" at bounding box center [510, 289] width 114 height 14
drag, startPoint x: 281, startPoint y: 325, endPoint x: 177, endPoint y: 326, distance: 103.7
click at [177, 326] on span "Une fois connecté, dans" at bounding box center [237, 323] width 126 height 14
click at [175, 423] on span "L’onglet “" at bounding box center [198, 423] width 48 height 14
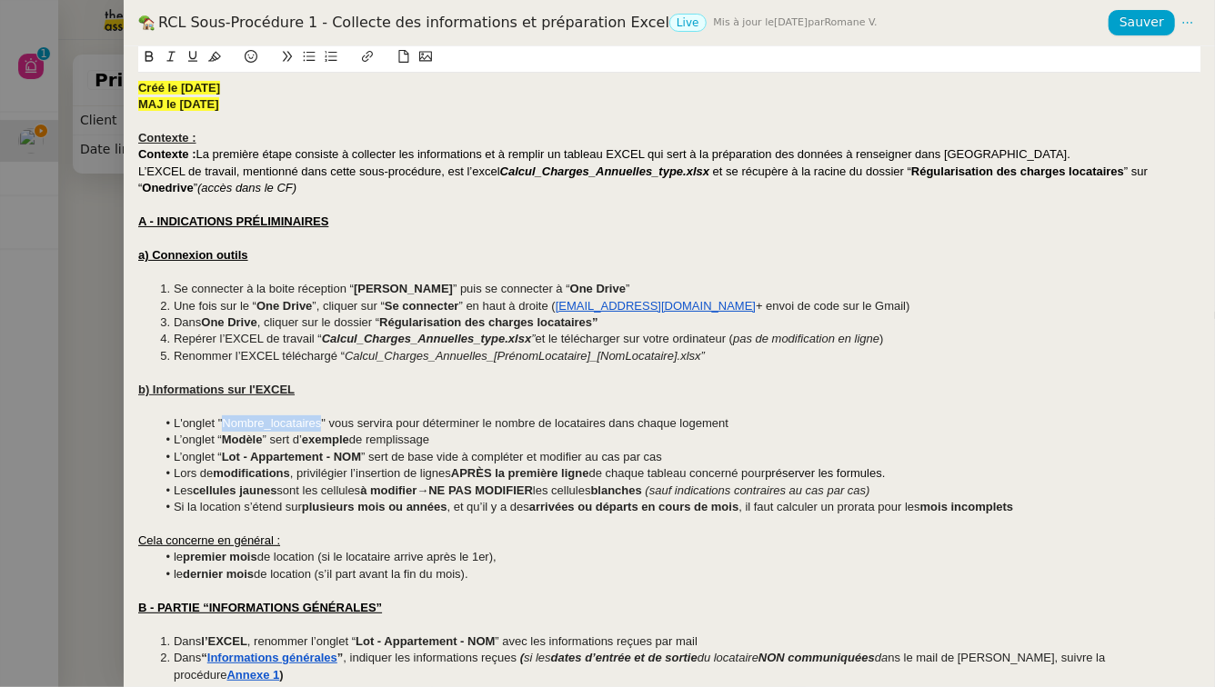
drag, startPoint x: 320, startPoint y: 426, endPoint x: 225, endPoint y: 428, distance: 94.6
click at [225, 428] on li "L'onglet "Nombre_locataires" vous servira pour déterminer le nombre de locatair…" at bounding box center [678, 424] width 1045 height 16
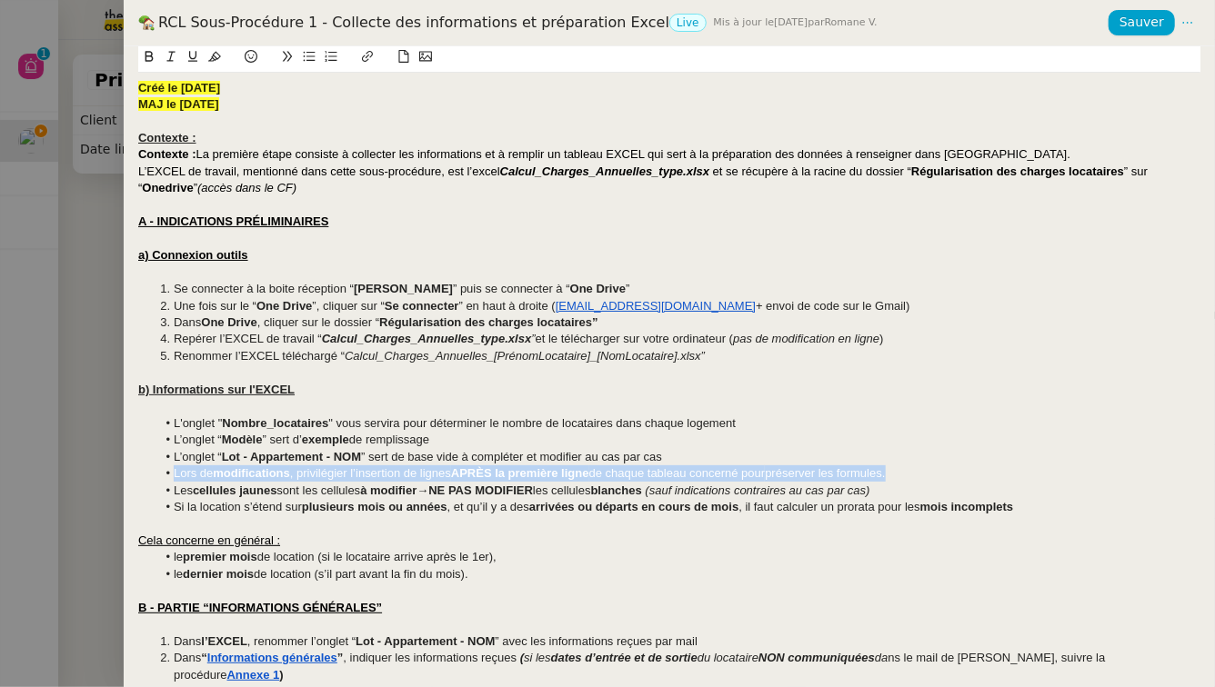
drag, startPoint x: 917, startPoint y: 473, endPoint x: 145, endPoint y: 469, distance: 771.9
click at [145, 469] on ul "L'onglet " Nombre_locataires " vous servira pour déterminer le nombre de locata…" at bounding box center [669, 466] width 1062 height 101
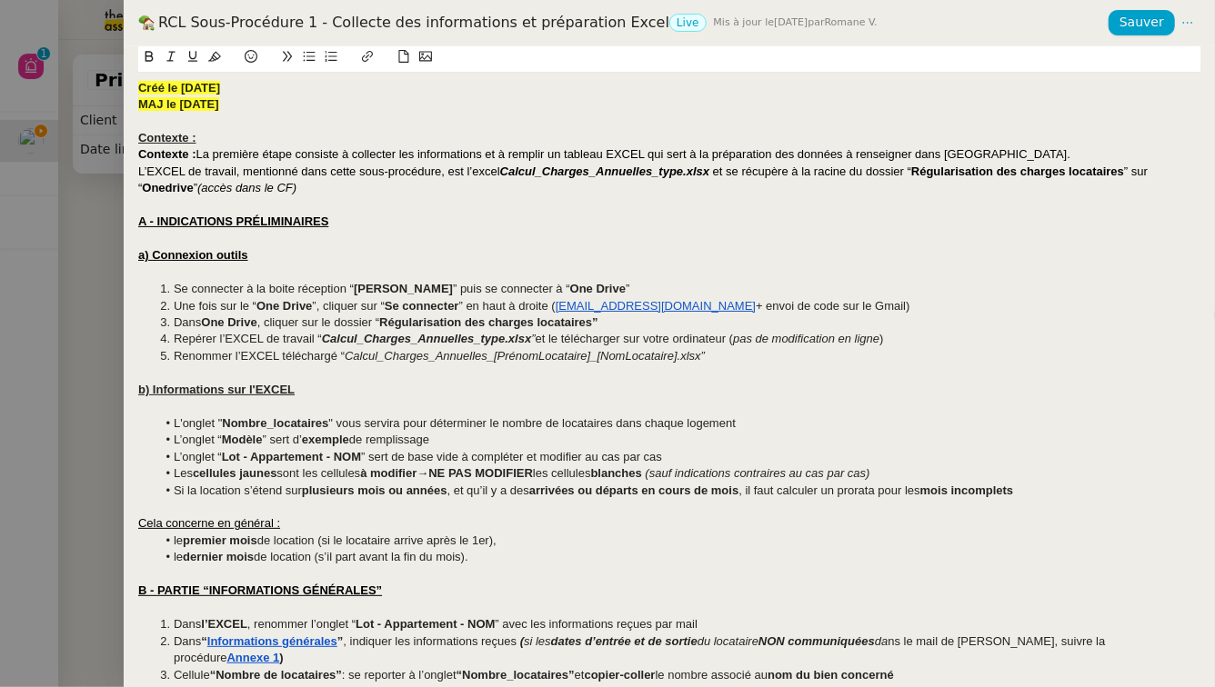
click at [174, 491] on span "Si la location s’étend sur" at bounding box center [238, 491] width 128 height 14
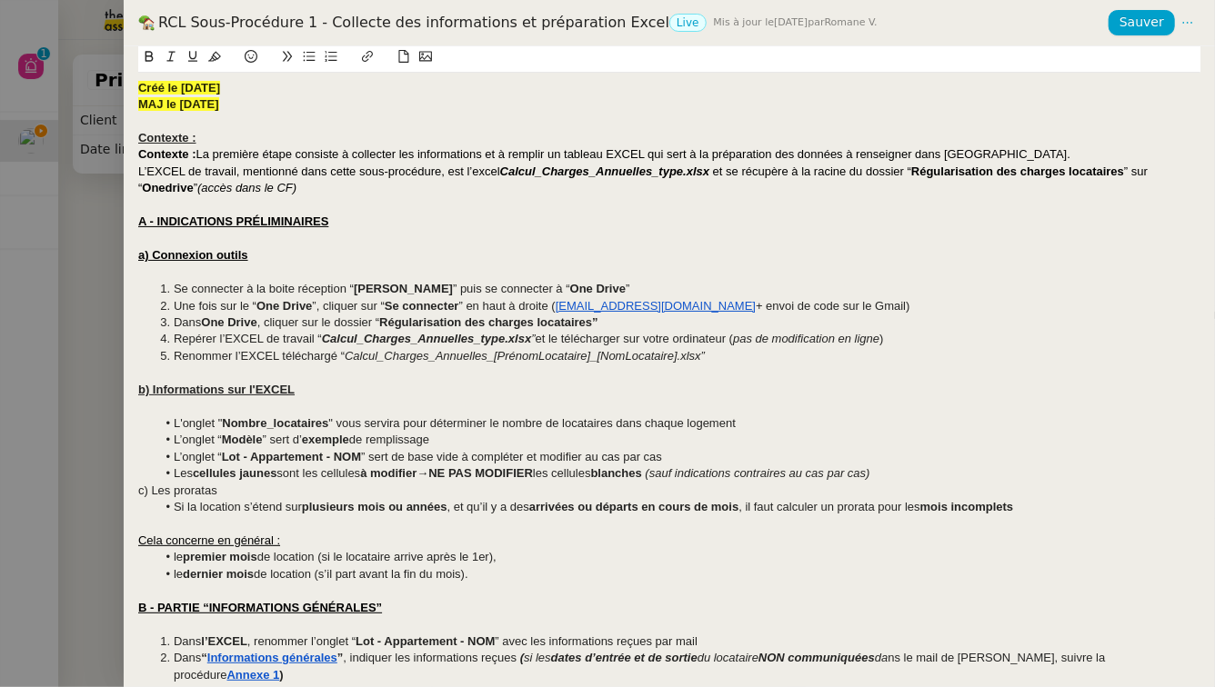
click at [139, 489] on div "c) Les proratas" at bounding box center [669, 491] width 1062 height 16
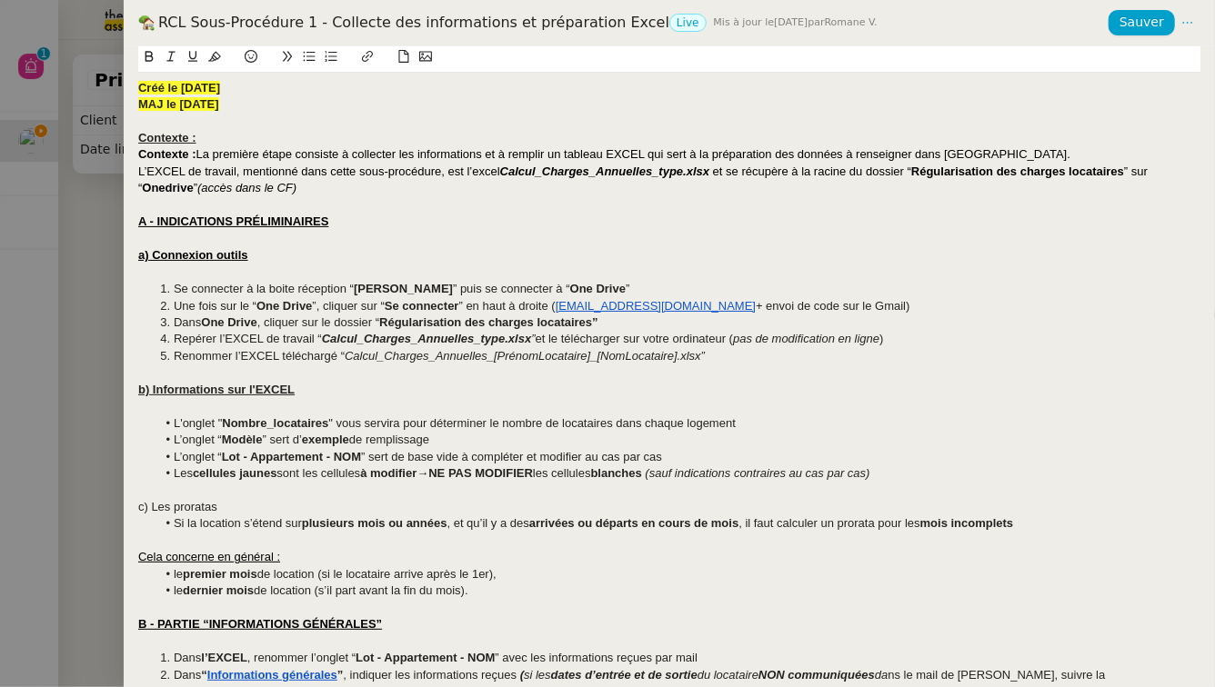
click at [139, 557] on u "Cela concerne en général :" at bounding box center [209, 557] width 142 height 14
drag, startPoint x: 221, startPoint y: 508, endPoint x: 122, endPoint y: 507, distance: 99.1
click at [122, 507] on div "RCL Sous-Procédure 1 - Collecte des informations et préparation Excel Live Mis …" at bounding box center [607, 343] width 1215 height 687
click at [271, 511] on div "c) Les proratas" at bounding box center [669, 507] width 1062 height 16
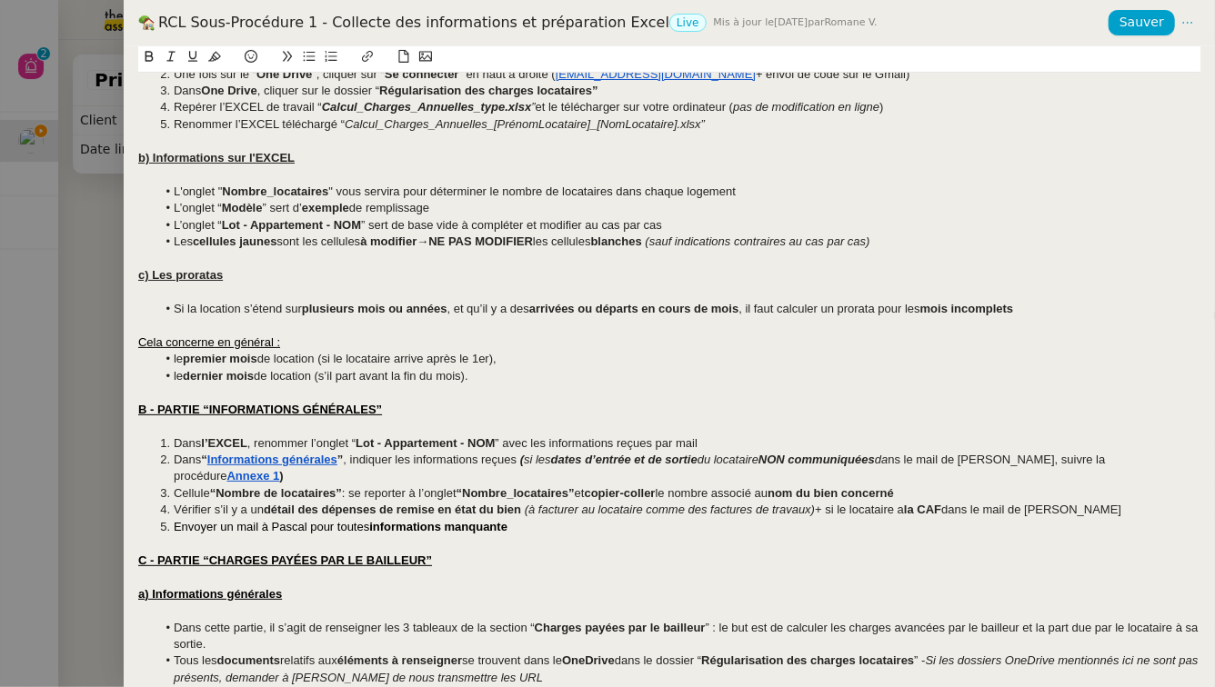
scroll to position [236, 0]
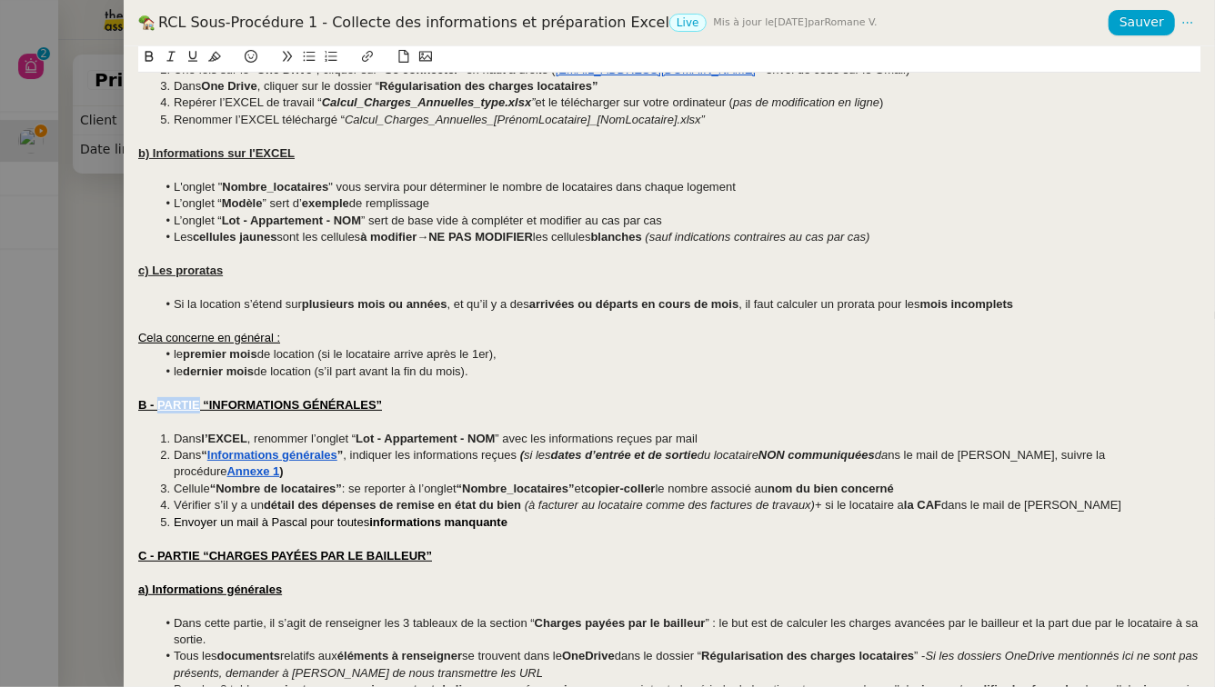
drag, startPoint x: 200, startPoint y: 405, endPoint x: 158, endPoint y: 406, distance: 41.8
click at [158, 406] on u "B - PARTIE “INFORMATIONS GÉNÉRALES”" at bounding box center [260, 405] width 244 height 14
click at [271, 451] on strong "Informations générales" at bounding box center [272, 455] width 130 height 14
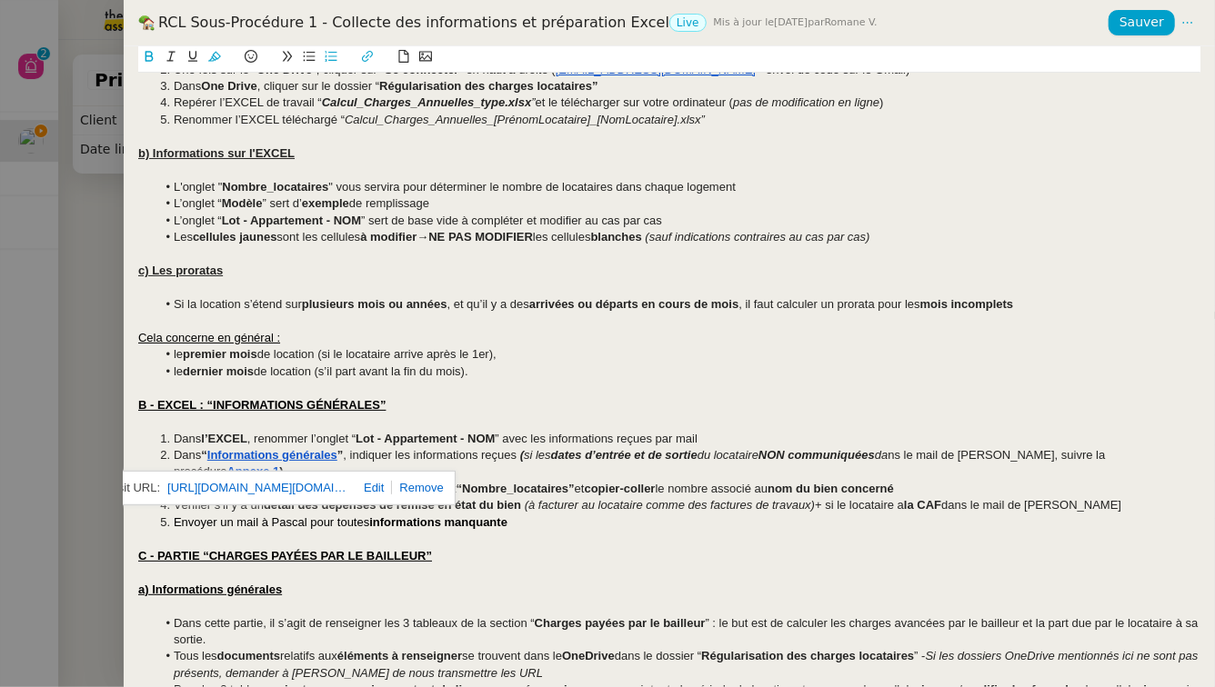
click at [272, 488] on link "https://firebasestorage.googleapis.com/v0/b/assistant-email.appspot.com/o/uploa…" at bounding box center [258, 488] width 182 height 24
click at [473, 425] on div at bounding box center [669, 422] width 1062 height 16
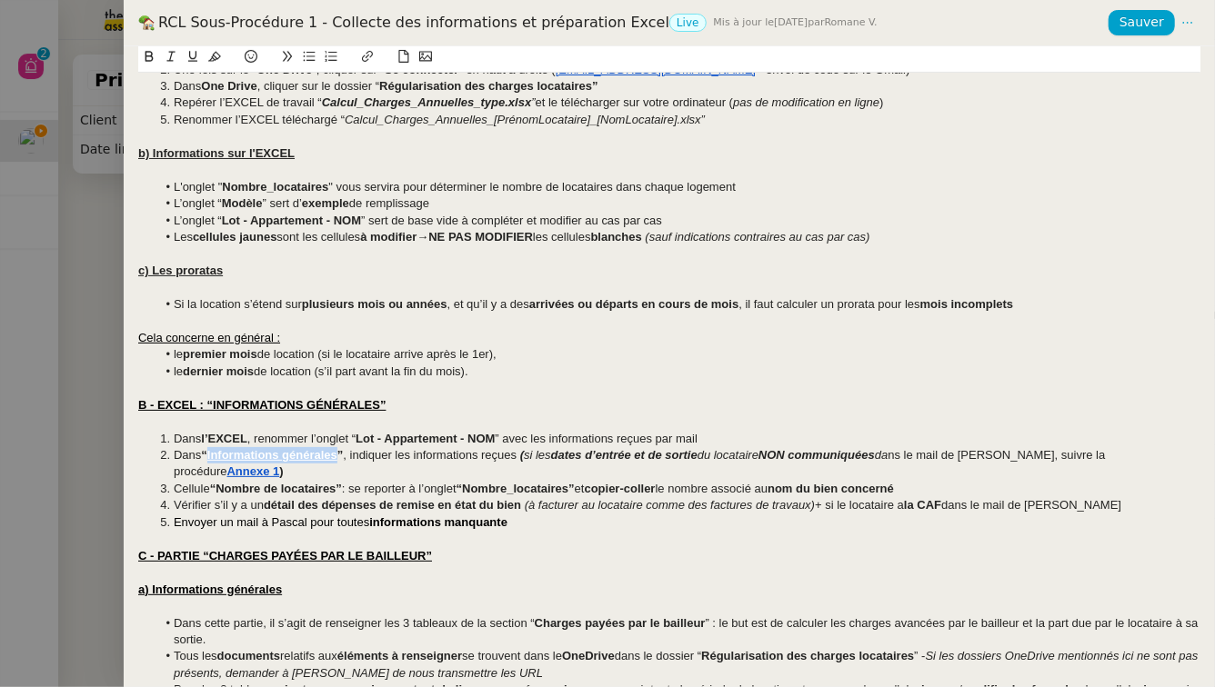
drag, startPoint x: 341, startPoint y: 456, endPoint x: 210, endPoint y: 458, distance: 130.9
click at [210, 458] on li "Dans “ Informations générales ” , indiquer les informations reçues ( si les dat…" at bounding box center [678, 464] width 1045 height 34
click at [368, 57] on icon at bounding box center [367, 56] width 13 height 13
click at [628, 429] on div at bounding box center [669, 422] width 1062 height 16
click at [352, 458] on span ", indiquer les informations reçues" at bounding box center [430, 455] width 174 height 14
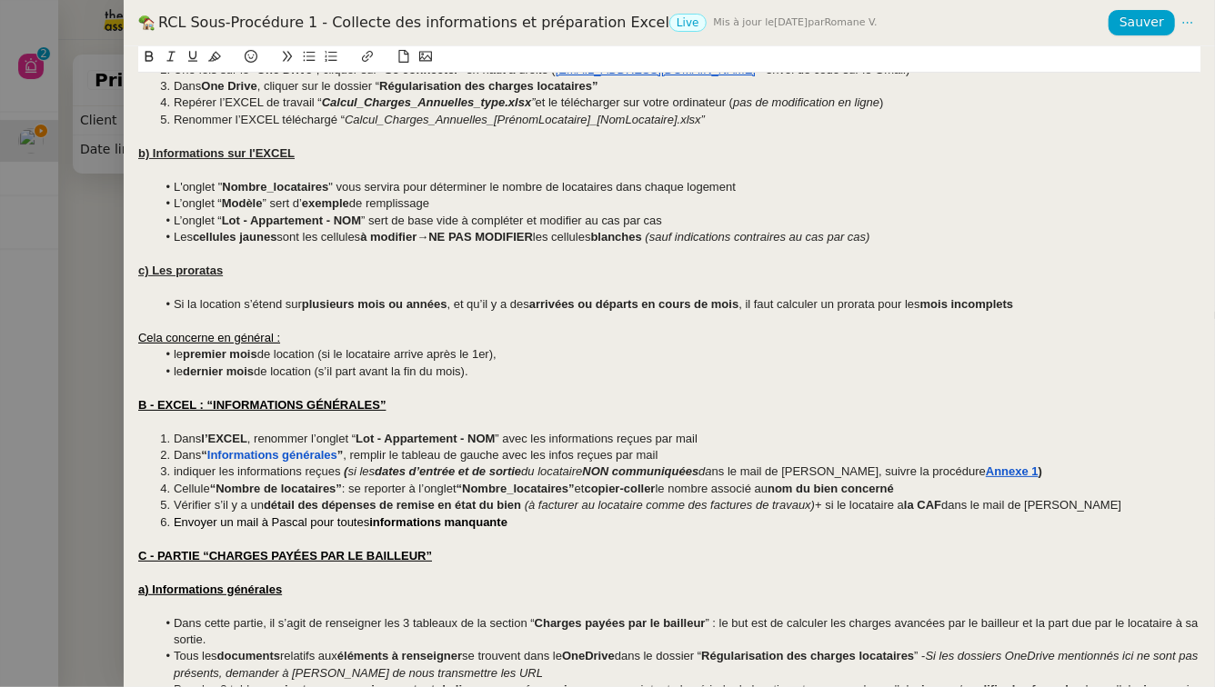
click at [254, 459] on strong "Informations générales" at bounding box center [272, 455] width 130 height 14
drag, startPoint x: 341, startPoint y: 459, endPoint x: 210, endPoint y: 458, distance: 130.9
click at [210, 458] on li "Dans “ Informations générales ” , remplir le tableau de gauche avec les infos r…" at bounding box center [678, 455] width 1045 height 16
click at [152, 60] on icon at bounding box center [149, 56] width 13 height 13
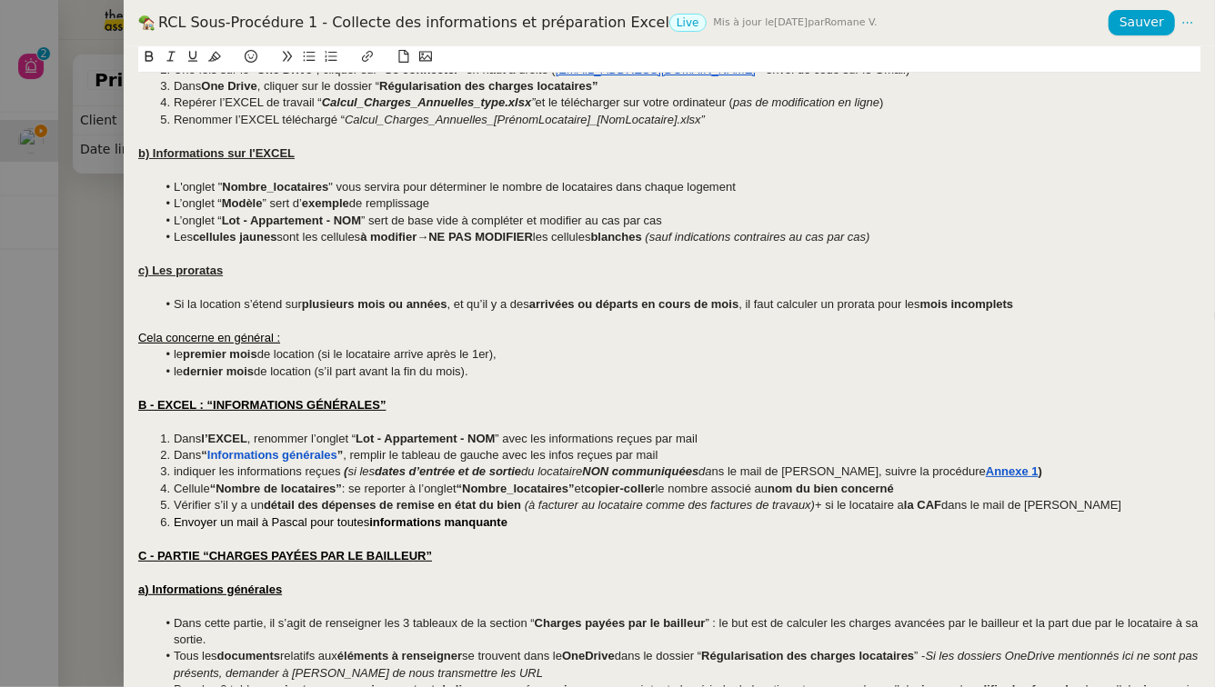
click at [556, 513] on li "Vérifier s’il y a un détail des dépenses de remise en état du bien (à facturer …" at bounding box center [678, 505] width 1045 height 16
click at [697, 456] on li "Dans “ Informations générales ” , remplir le tableau de gauche avec les infos r…" at bounding box center [678, 455] width 1045 height 16
drag, startPoint x: 333, startPoint y: 189, endPoint x: 218, endPoint y: 189, distance: 114.6
click at [218, 189] on li "L'onglet " Nombre_locataires " vous servira pour déterminer le nombre de locata…" at bounding box center [678, 187] width 1045 height 16
copy li "" Nombre_locataires ""
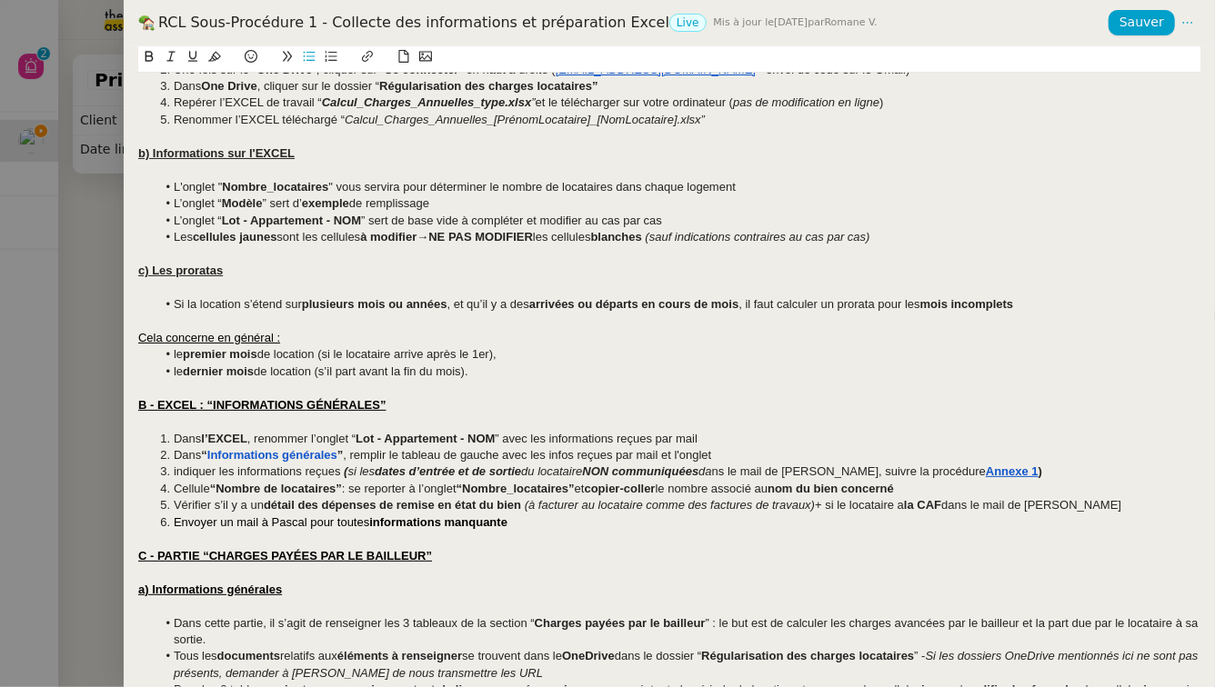
click at [756, 452] on li "Dans “ Informations générales ” , remplir le tableau de gauche avec les infos r…" at bounding box center [678, 455] width 1045 height 16
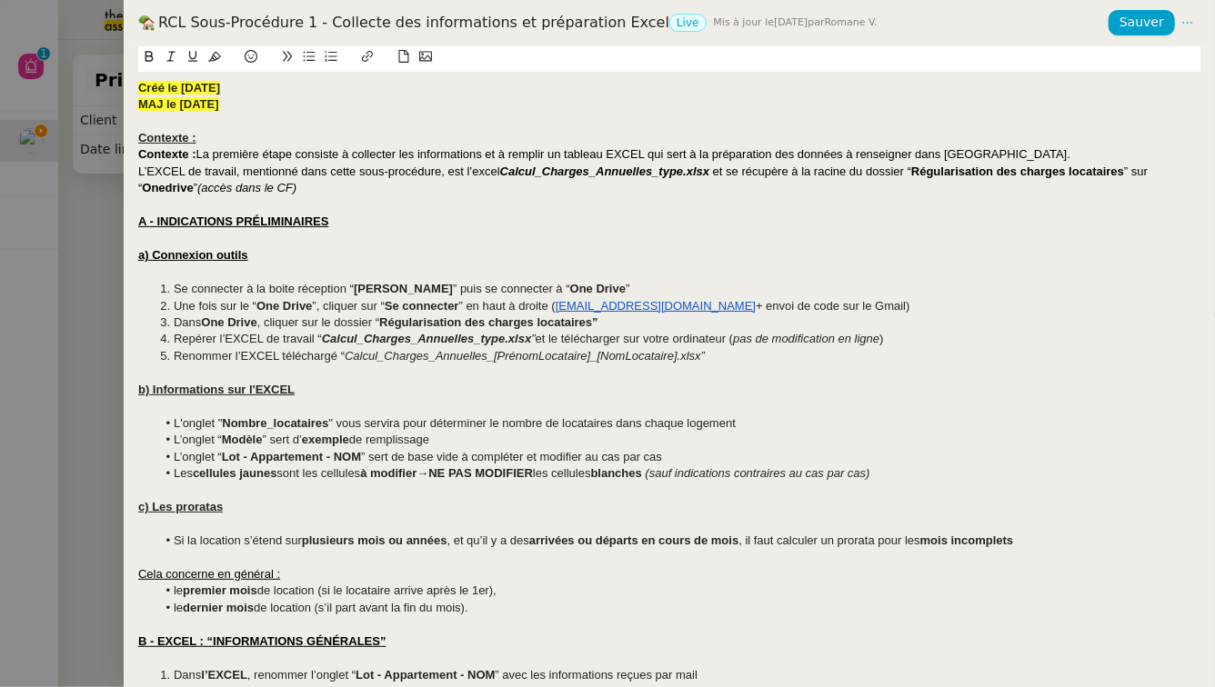
scroll to position [341, 0]
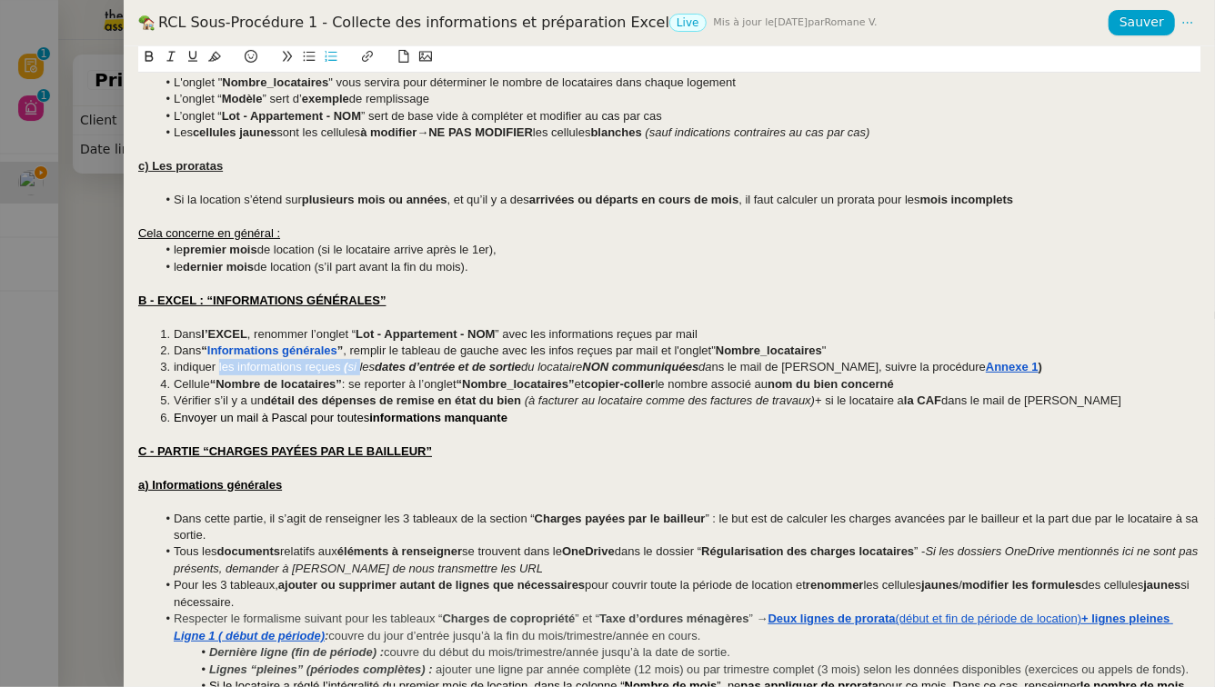
drag, startPoint x: 360, startPoint y: 364, endPoint x: 218, endPoint y: 367, distance: 141.9
click at [218, 367] on li "indiquer les informations reçues ( si les dates d’entrée et de sortie du locata…" at bounding box center [678, 367] width 1045 height 16
click at [177, 370] on span "indiquer" at bounding box center [195, 367] width 42 height 14
click at [439, 370] on em "du locataire" at bounding box center [408, 367] width 61 height 14
drag, startPoint x: 450, startPoint y: 370, endPoint x: 217, endPoint y: 374, distance: 232.8
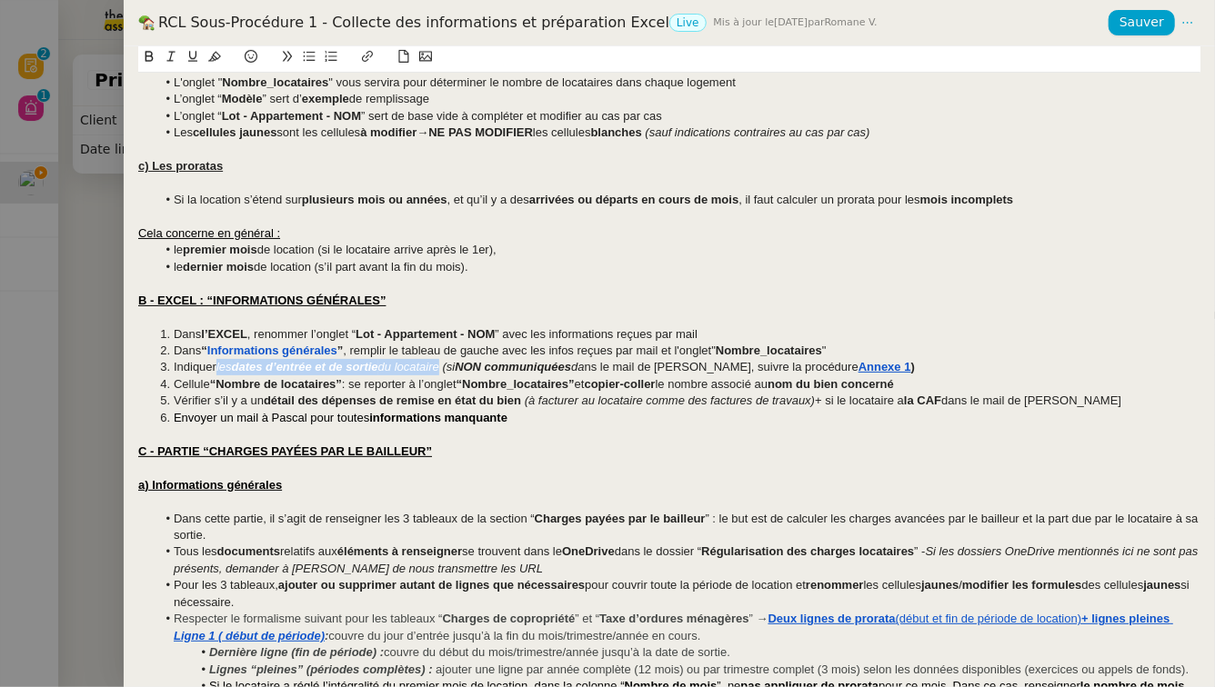
click at [217, 374] on li "Indiquer les dates d’entrée et de sortie du locataire (si NON communiquées da n…" at bounding box center [678, 367] width 1045 height 16
click at [917, 362] on li "Indiquer les dates d’entrée et de sortie du locataire (si NON communiquées da n…" at bounding box center [678, 367] width 1045 height 16
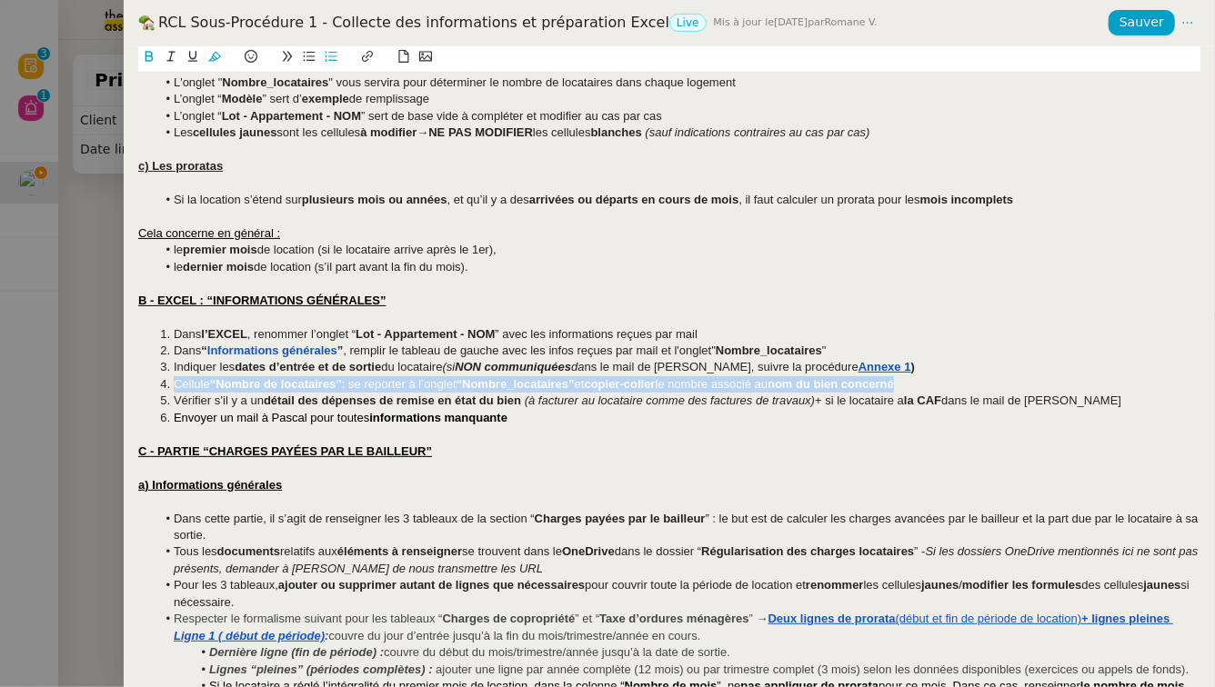
drag, startPoint x: 962, startPoint y: 381, endPoint x: 153, endPoint y: 391, distance: 809.3
click at [153, 391] on ol "Dans l’EXCEL , renommer l’onglet “ Lot - Appartement - NOM ” avec les informati…" at bounding box center [669, 376] width 1062 height 101
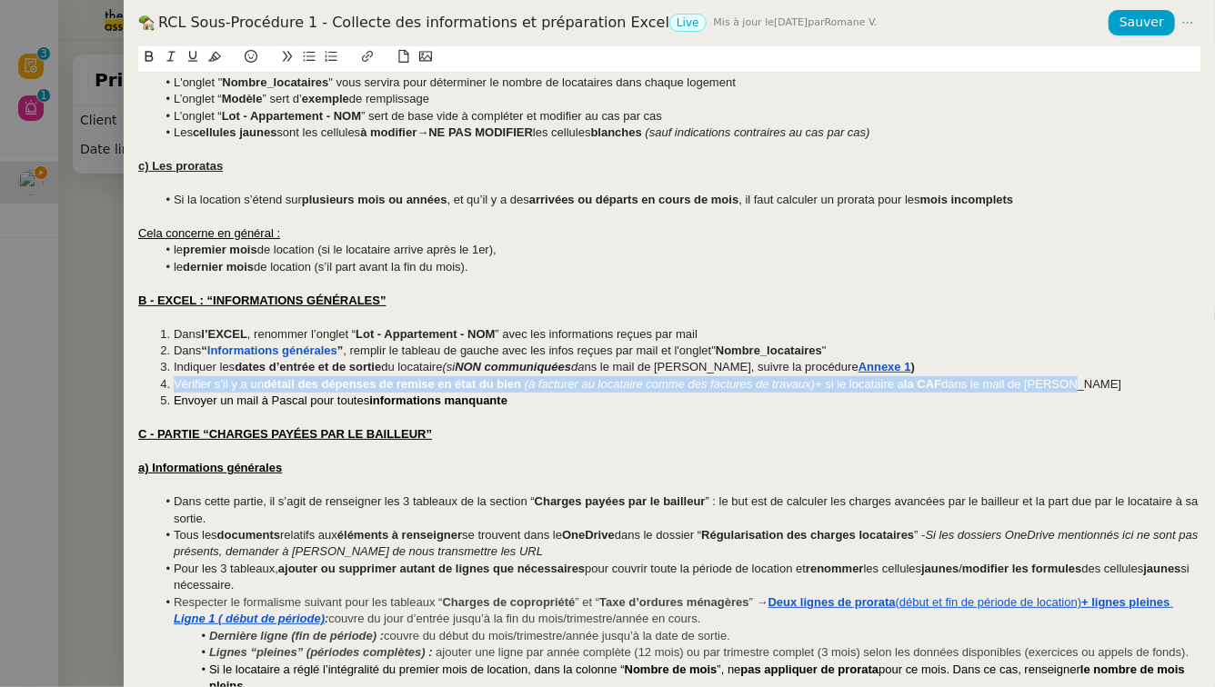
drag, startPoint x: 1087, startPoint y: 378, endPoint x: 139, endPoint y: 379, distance: 947.4
click at [139, 379] on ol "Dans l’EXCEL , renommer l’onglet “ Lot - Appartement - NOM ” avec les informati…" at bounding box center [669, 368] width 1062 height 84
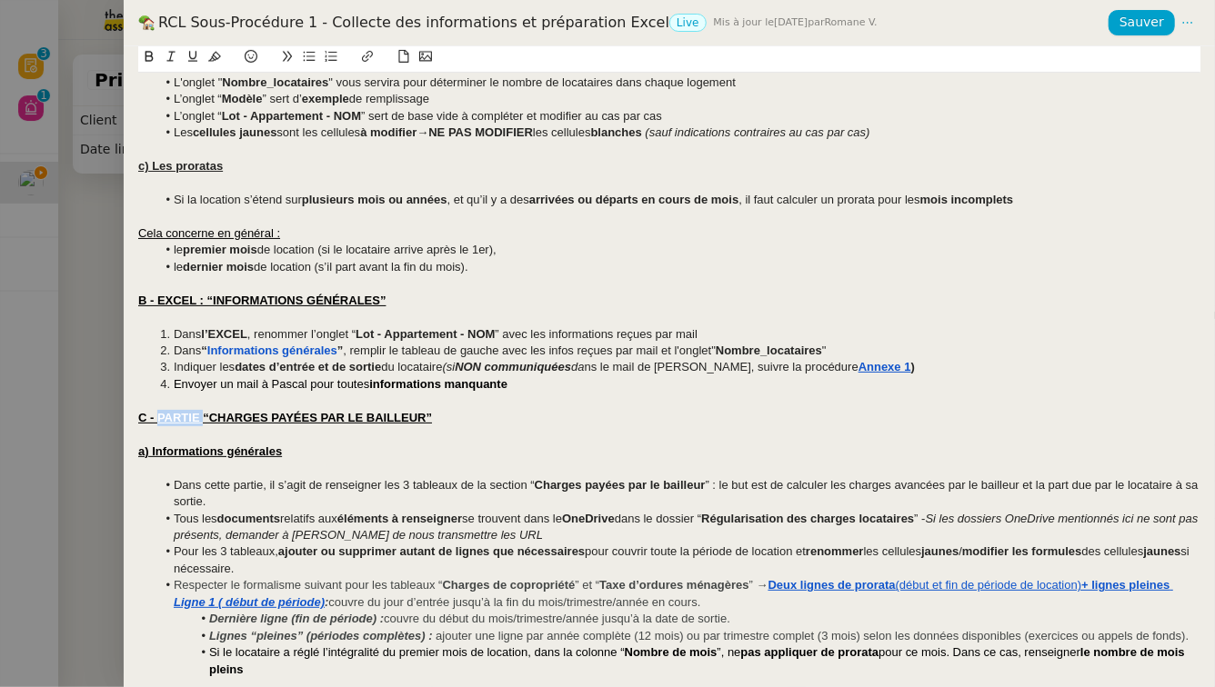
drag, startPoint x: 202, startPoint y: 416, endPoint x: 155, endPoint y: 421, distance: 46.7
click at [155, 421] on u "C - PARTIE “CHARGES PAYÉES PAR LE BAILLEUR”" at bounding box center [285, 418] width 294 height 14
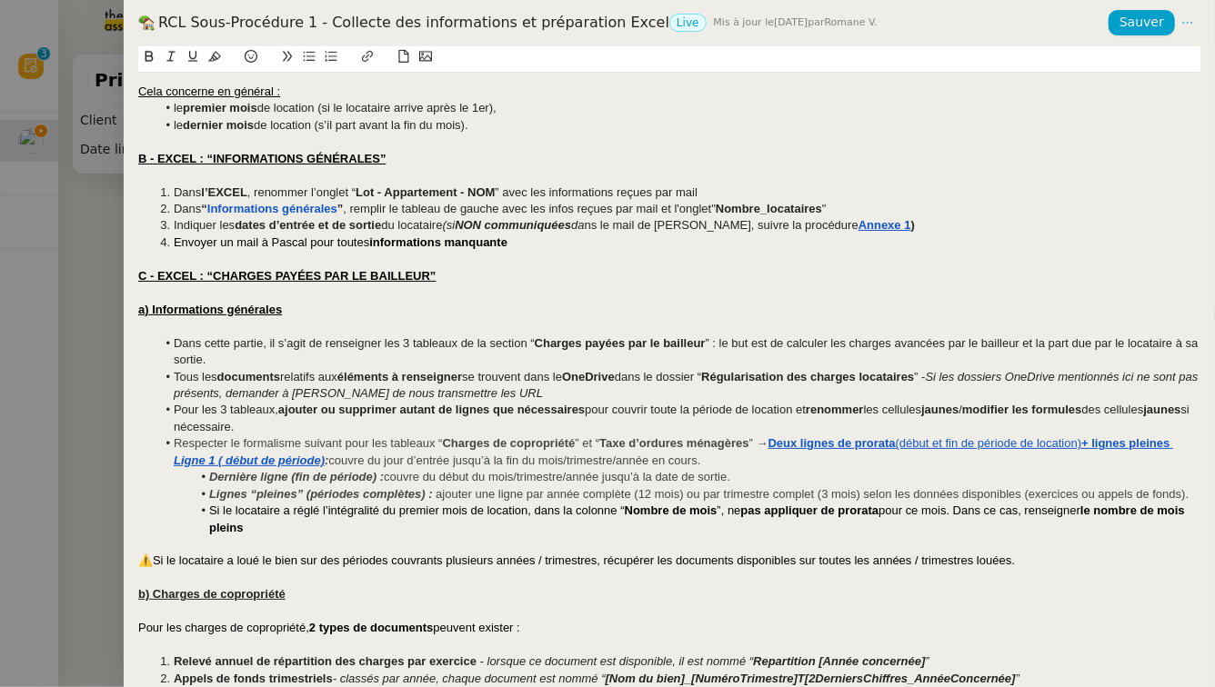
scroll to position [489, 0]
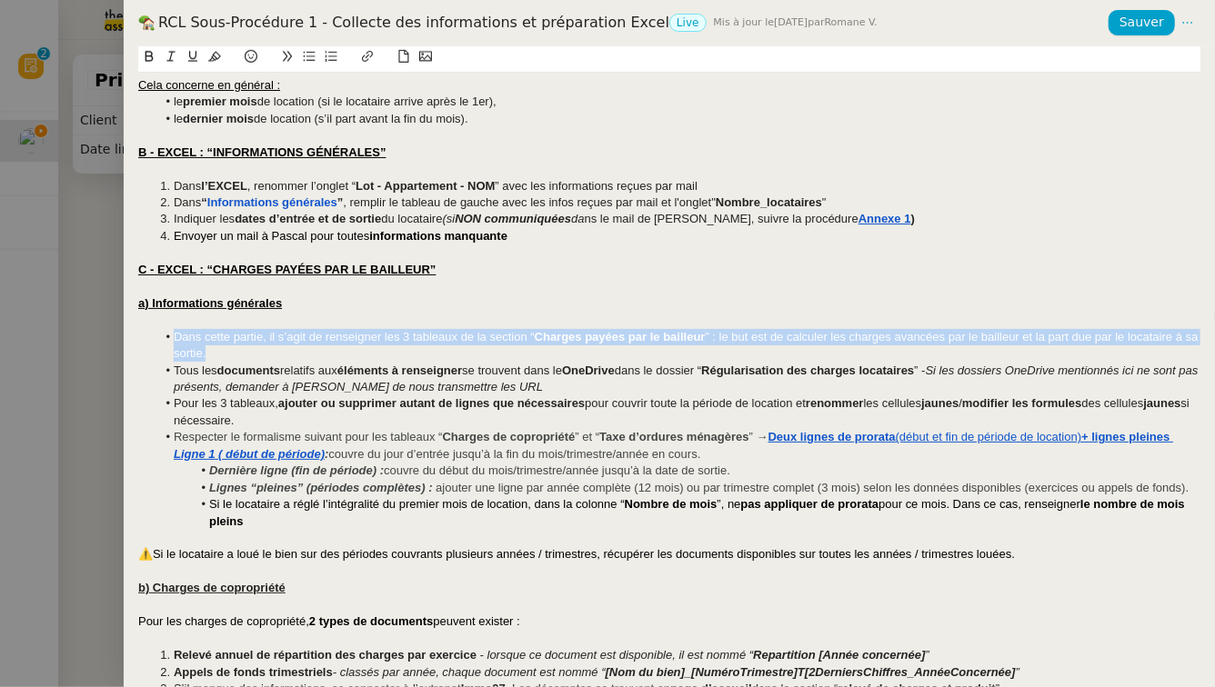
drag, startPoint x: 208, startPoint y: 348, endPoint x: 142, endPoint y: 330, distance: 68.8
click at [142, 330] on ul "Dans cette partie, il s’agit de renseigner les 3 tableaux de la section “ Charg…" at bounding box center [669, 429] width 1062 height 201
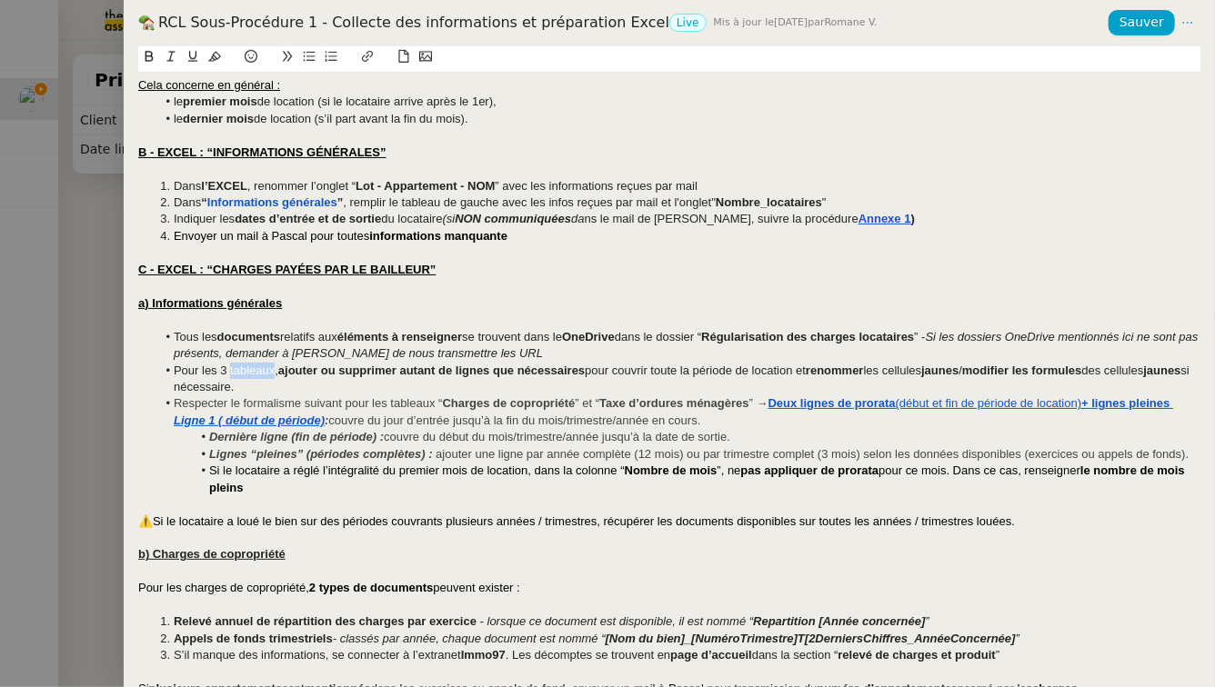
drag, startPoint x: 275, startPoint y: 372, endPoint x: 231, endPoint y: 376, distance: 43.8
click at [231, 376] on span "Pour les 3 tableaux," at bounding box center [226, 371] width 105 height 14
drag, startPoint x: 1033, startPoint y: 386, endPoint x: 820, endPoint y: 377, distance: 212.9
click at [820, 377] on li "Pour les 3 sous-parties, ajouter ou supprimer autant de lignes que nécessaires …" at bounding box center [678, 380] width 1045 height 34
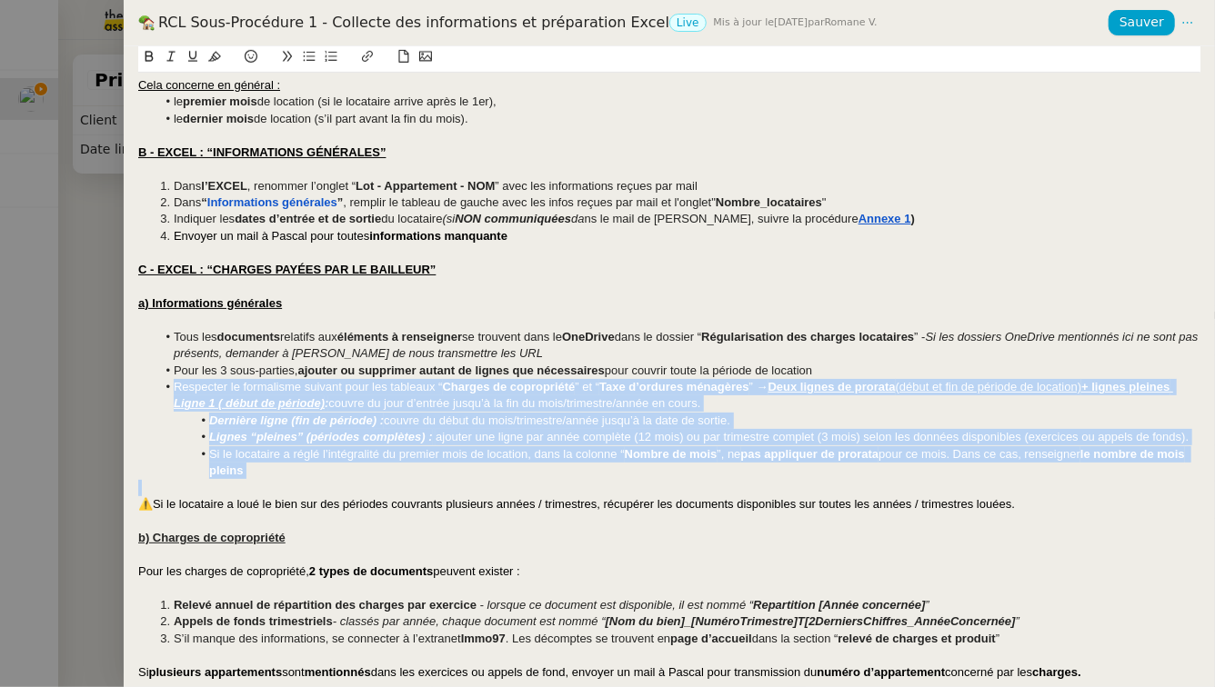
drag, startPoint x: 347, startPoint y: 485, endPoint x: 165, endPoint y: 391, distance: 205.4
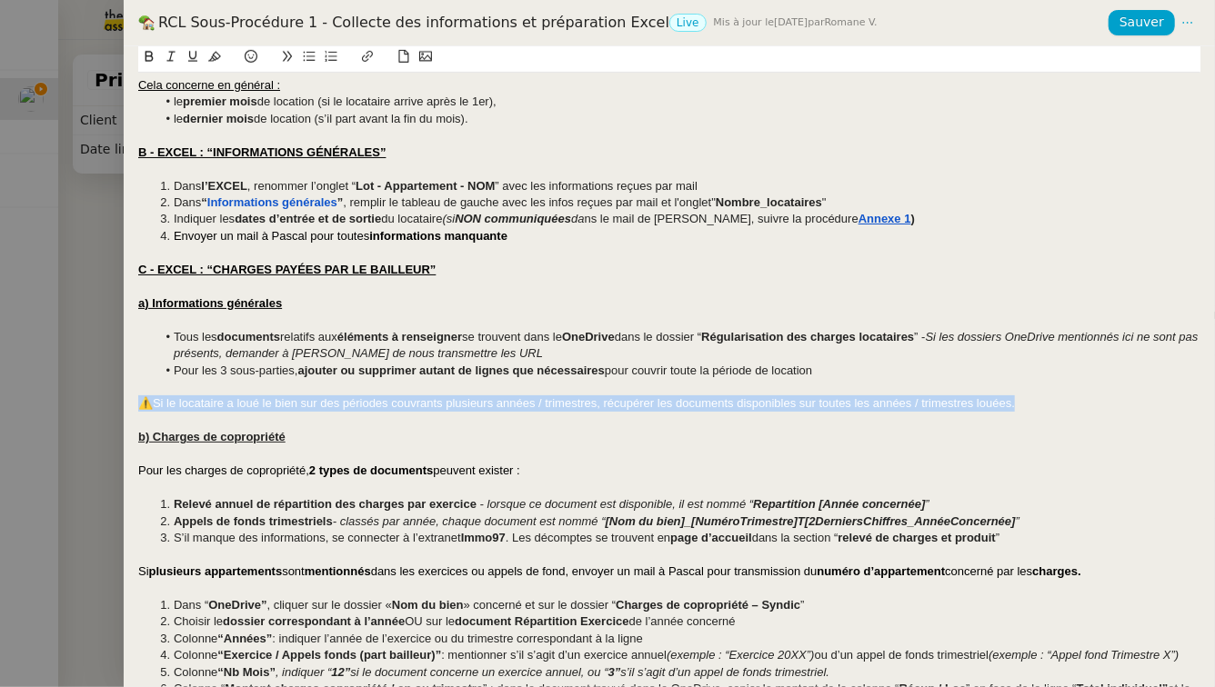
drag, startPoint x: 1032, startPoint y: 406, endPoint x: 92, endPoint y: 403, distance: 940.2
click at [92, 403] on div "RCL Sous-Procédure 1 - Collecte des informations et préparation Excel Live Mis …" at bounding box center [607, 343] width 1215 height 687
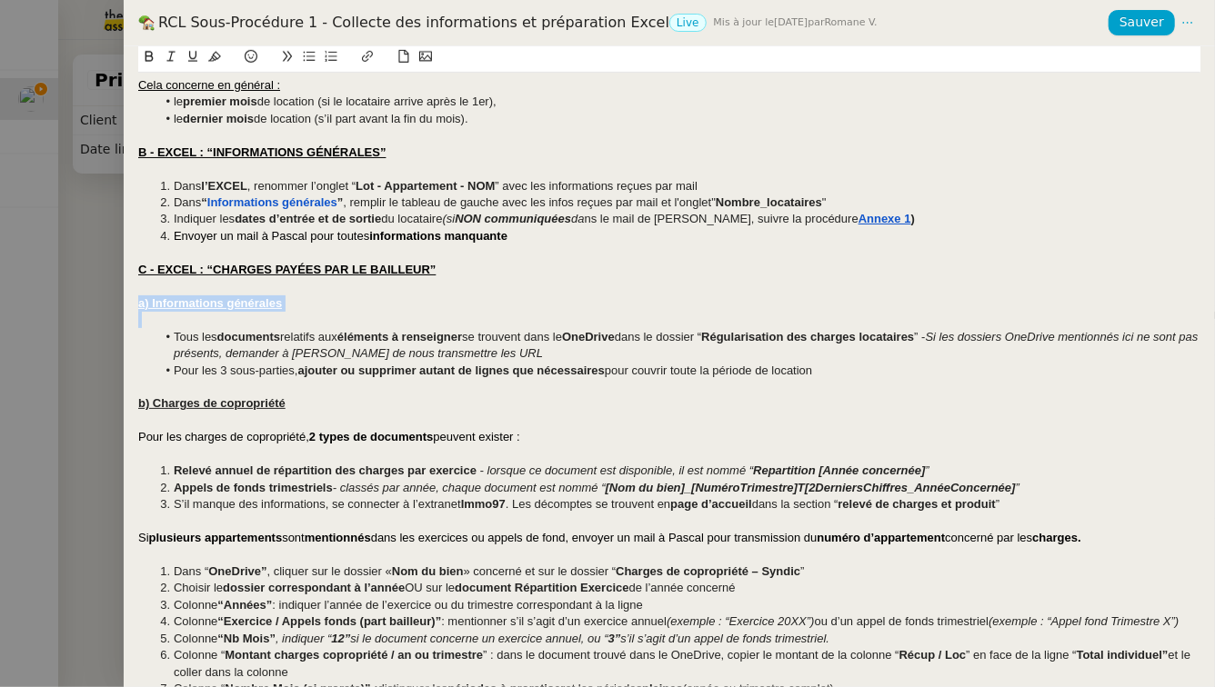
drag, startPoint x: 223, startPoint y: 326, endPoint x: 130, endPoint y: 303, distance: 95.7
click at [130, 303] on div "Créé le 28/07/2025 MAJ le 08/10/2025 Contexte : Contexte : La première étape co…" at bounding box center [669, 366] width 1091 height 641
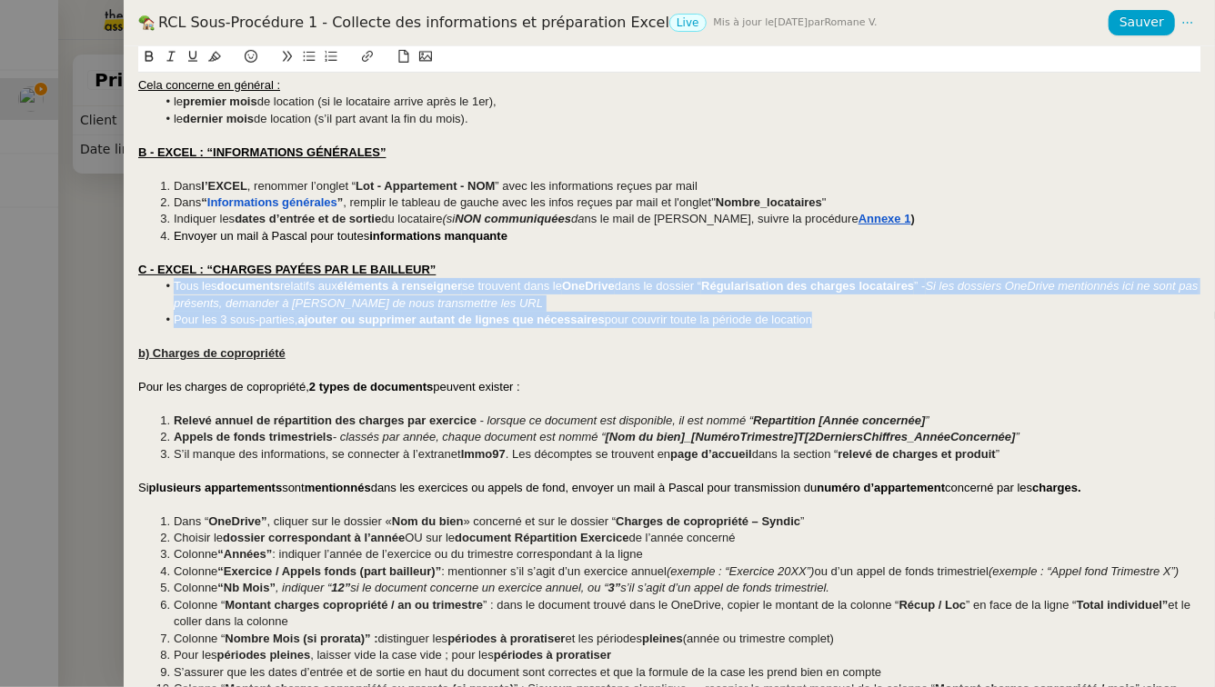
drag, startPoint x: 856, startPoint y: 318, endPoint x: 168, endPoint y: 293, distance: 687.8
click at [168, 293] on ul "Tous les documents relatifs aux éléments à renseigner se trouvent dans le OneDr…" at bounding box center [669, 303] width 1062 height 50
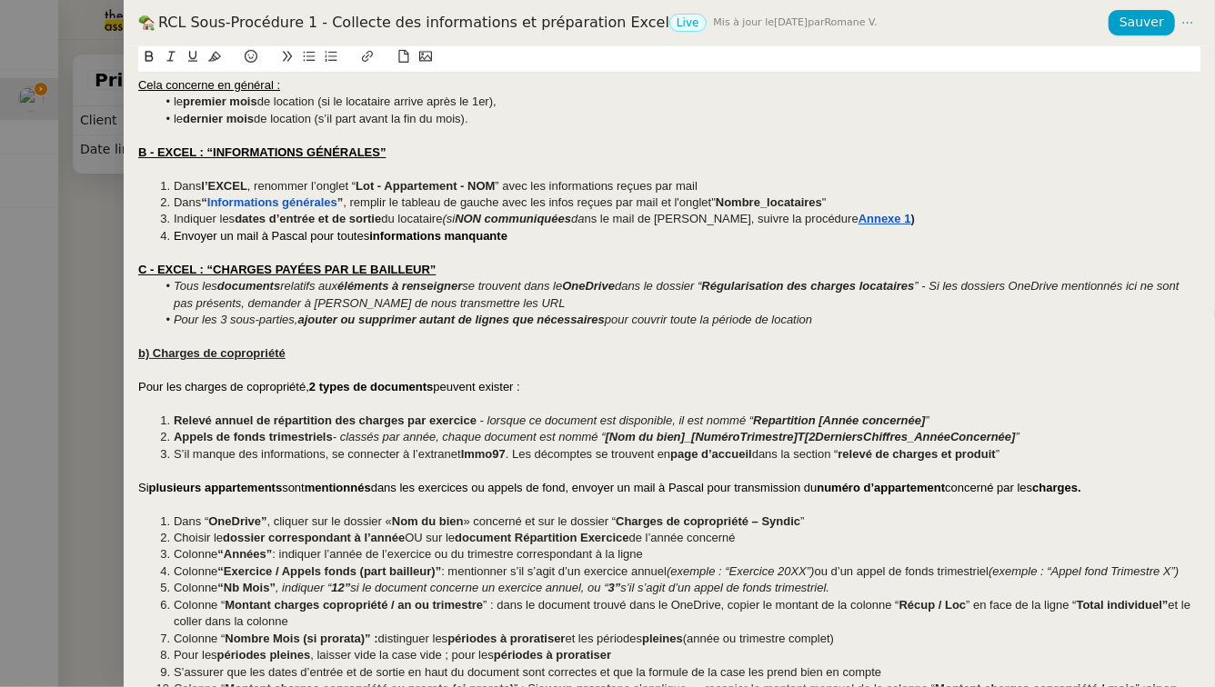
click at [145, 354] on u "b) Charges de copropriété" at bounding box center [211, 353] width 147 height 14
click at [138, 488] on span "Si" at bounding box center [143, 488] width 11 height 14
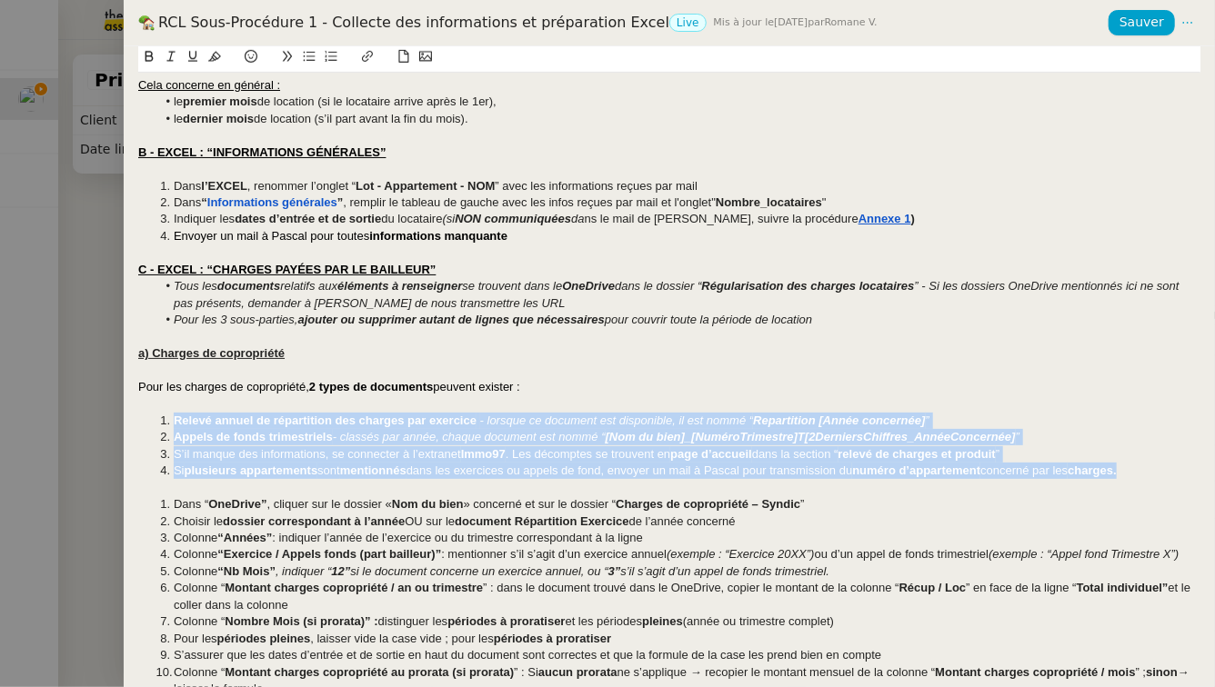
drag, startPoint x: 1157, startPoint y: 473, endPoint x: 94, endPoint y: 421, distance: 1064.2
click at [94, 421] on div "RCL Sous-Procédure 1 - Collecte des informations et préparation Excel Live Mis …" at bounding box center [607, 343] width 1215 height 687
click at [311, 59] on icon at bounding box center [309, 56] width 13 height 13
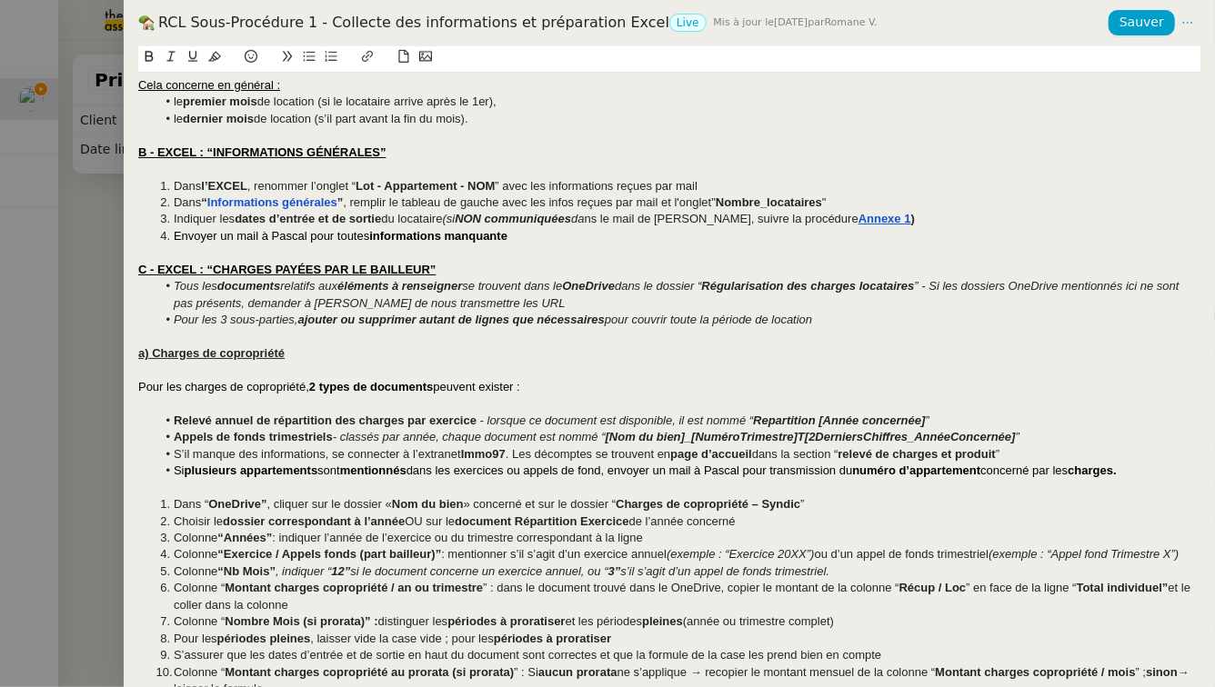
click at [386, 431] on em "- classés par année, chaque document est nommé “" at bounding box center [469, 437] width 273 height 14
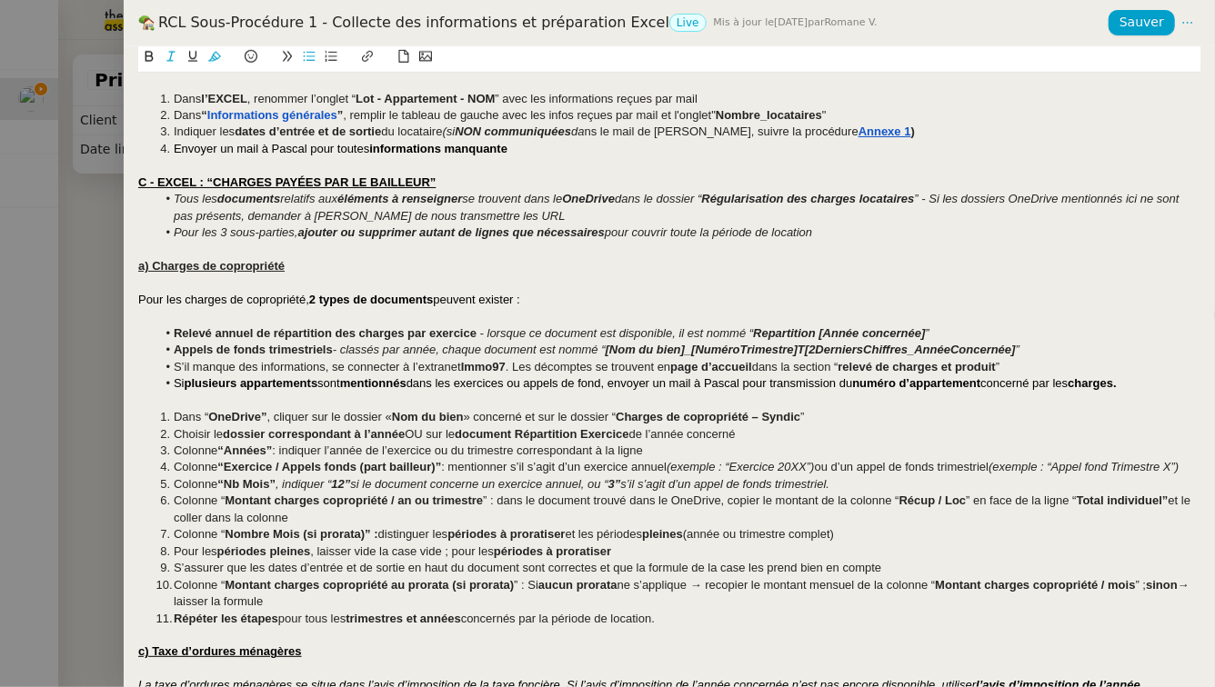
scroll to position [576, 0]
click at [1137, 26] on span "Sauver" at bounding box center [1141, 22] width 45 height 21
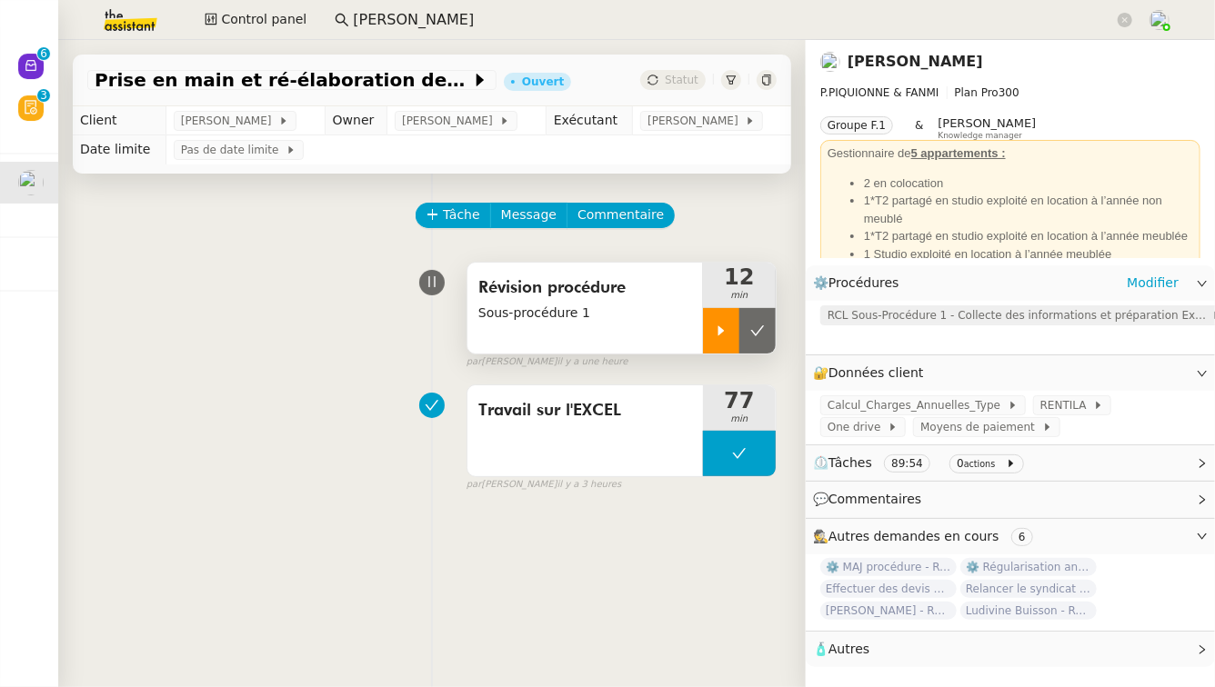
click at [866, 310] on span "RCL Sous-Procédure 1 - Collecte des informations et préparation Excel" at bounding box center [1019, 315] width 384 height 18
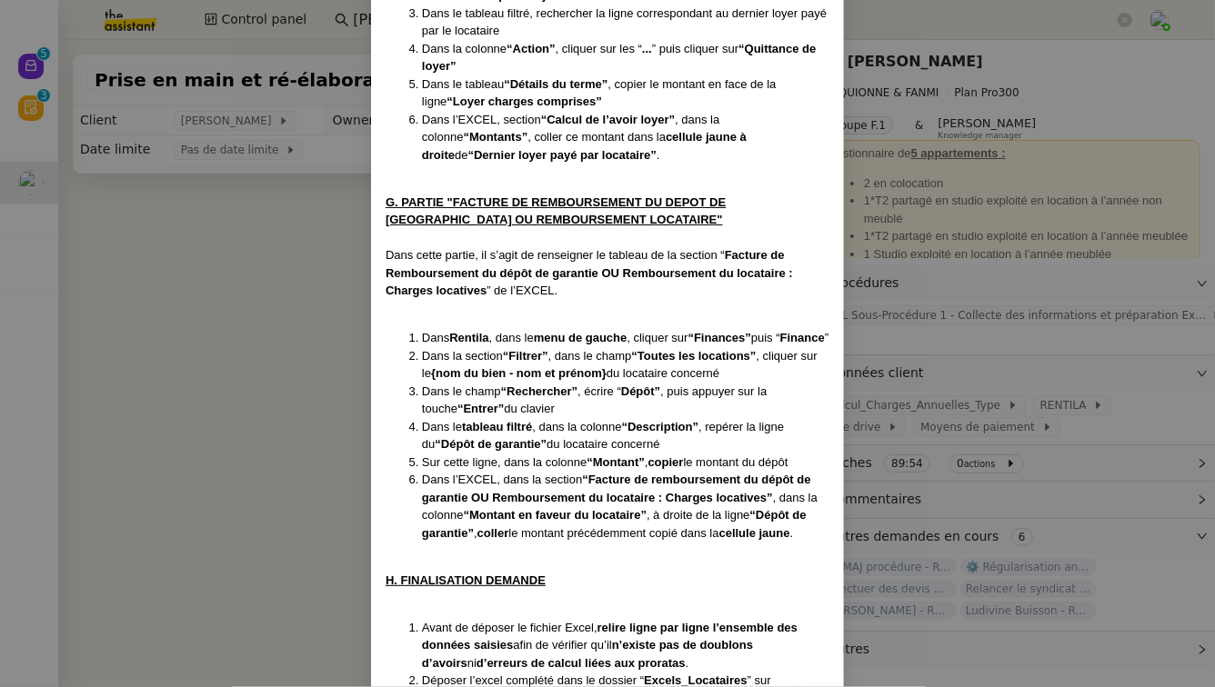
scroll to position [6319, 0]
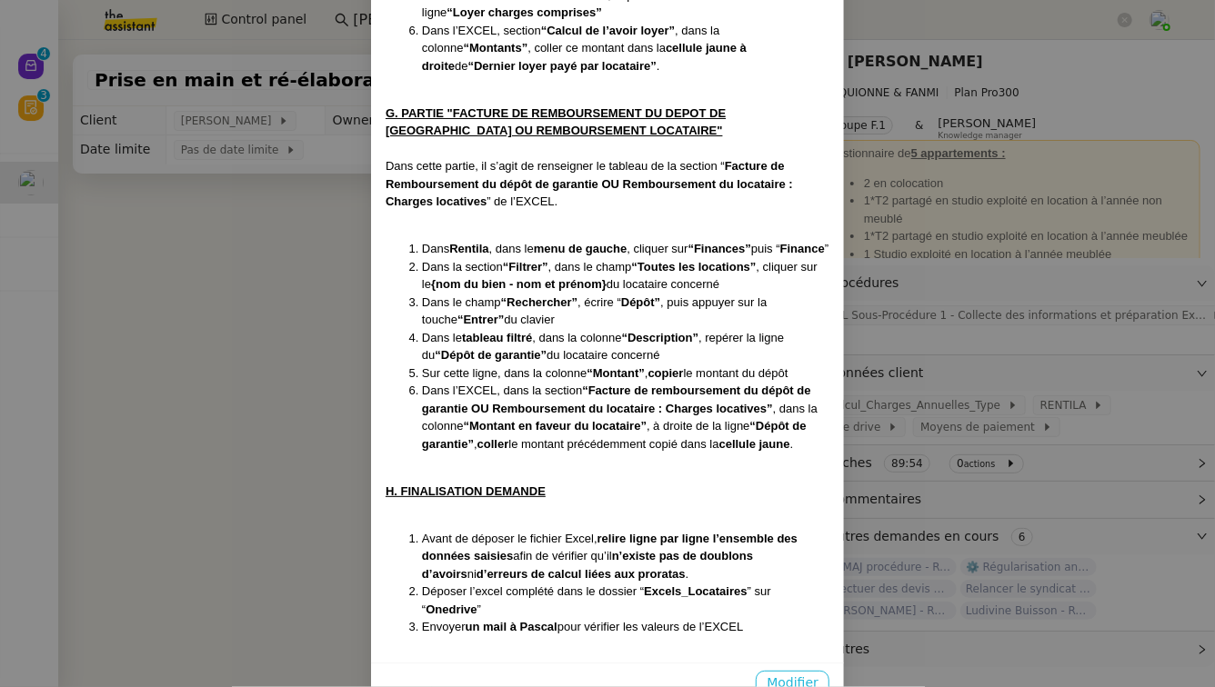
click at [814, 671] on button "Modifier" at bounding box center [793, 683] width 74 height 25
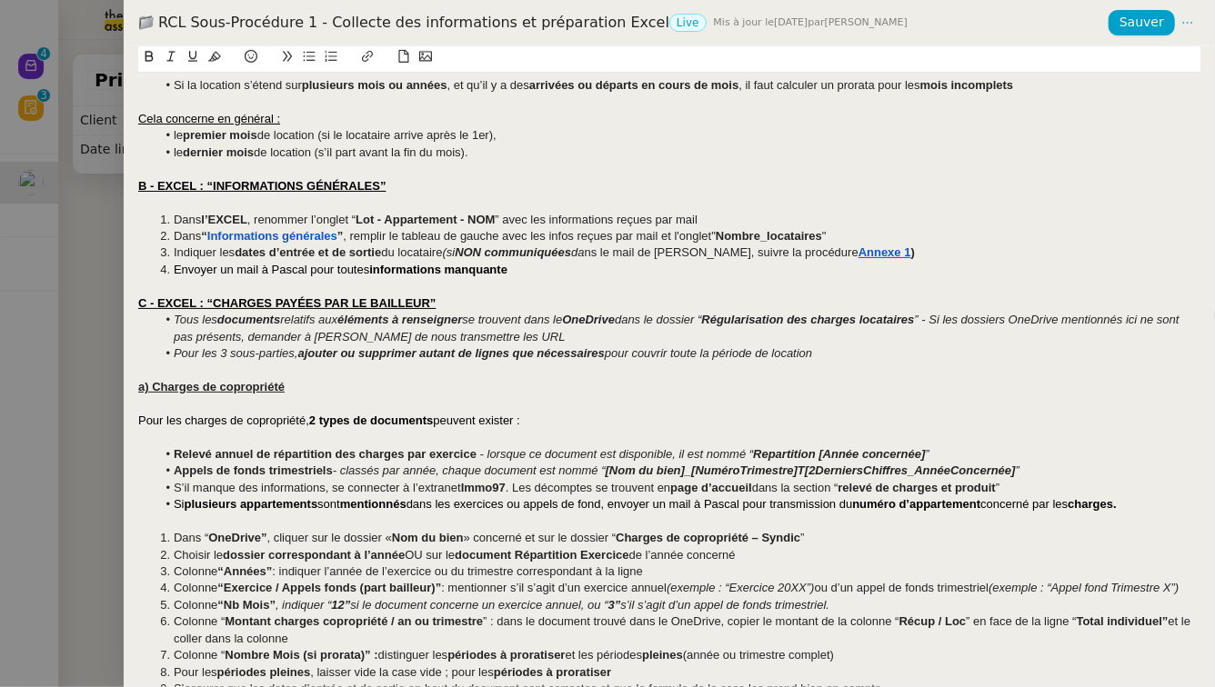
scroll to position [541, 0]
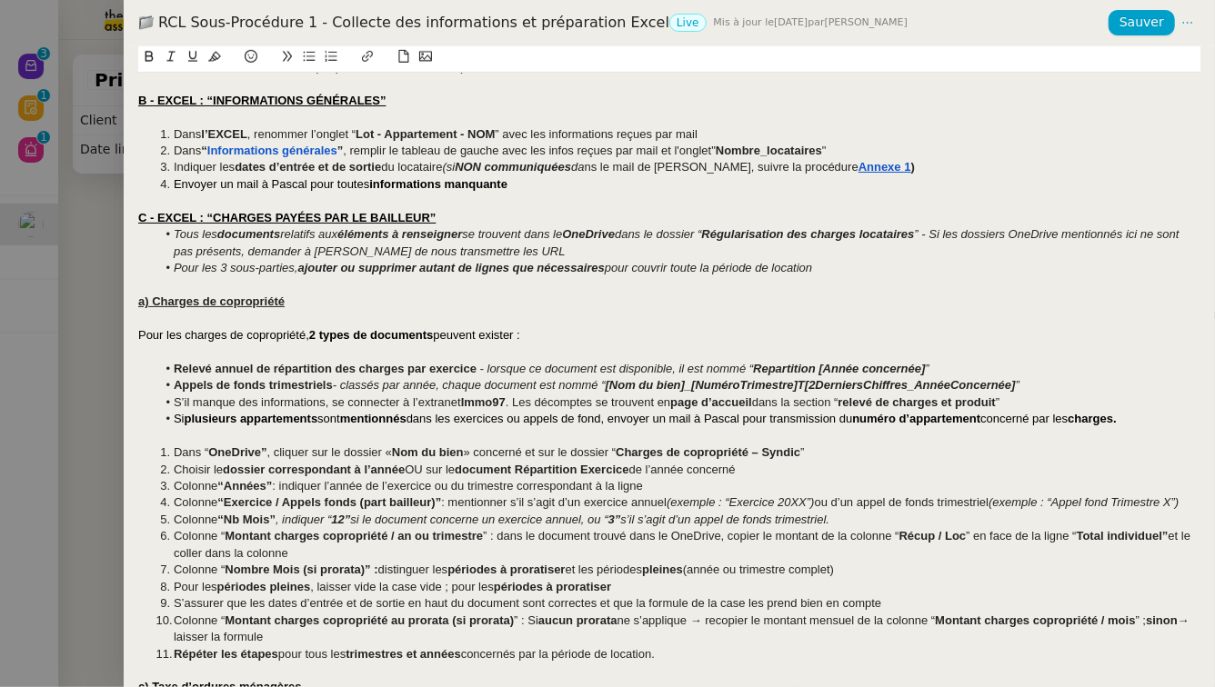
click at [172, 454] on li "Dans “ OneDrive” , cliquer sur le dossier « Nom du bien » concerné et sur le do…" at bounding box center [678, 453] width 1045 height 16
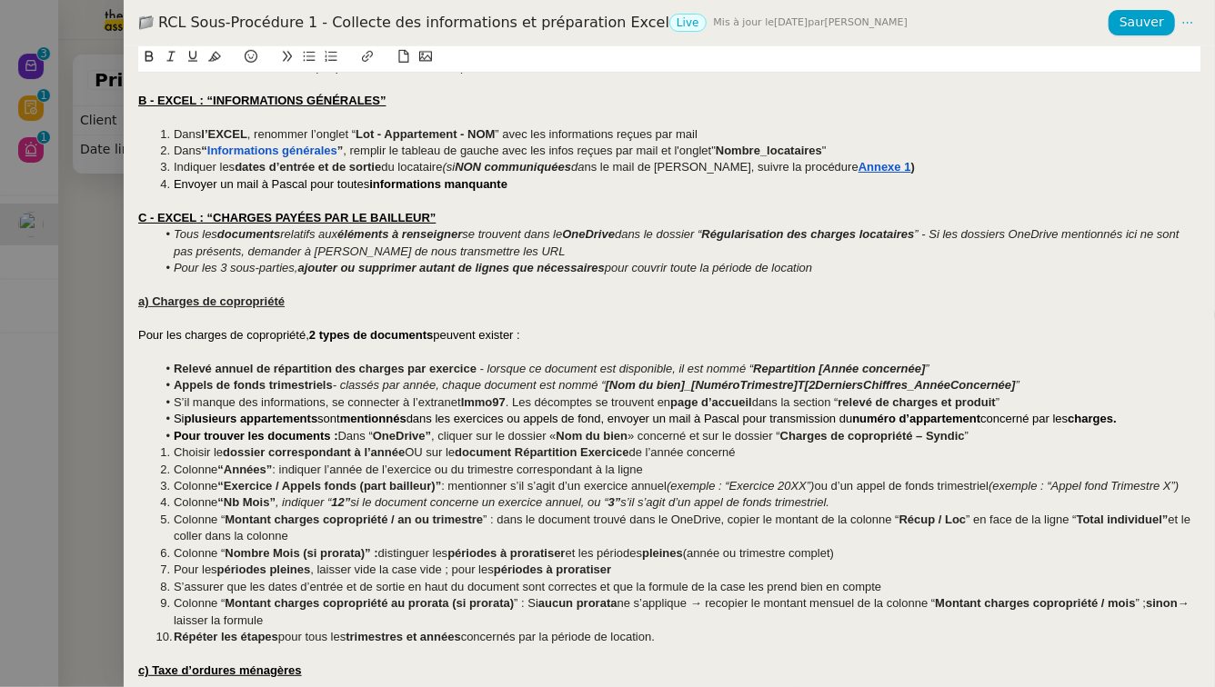
click at [346, 436] on span "Dans “" at bounding box center [355, 436] width 35 height 14
click at [183, 455] on span "Choisir le" at bounding box center [198, 453] width 49 height 14
click at [574, 454] on li "Pour trouver les documents : d ans “ OneDrive” , cliquer sur le dossier « Nom d…" at bounding box center [678, 445] width 1045 height 34
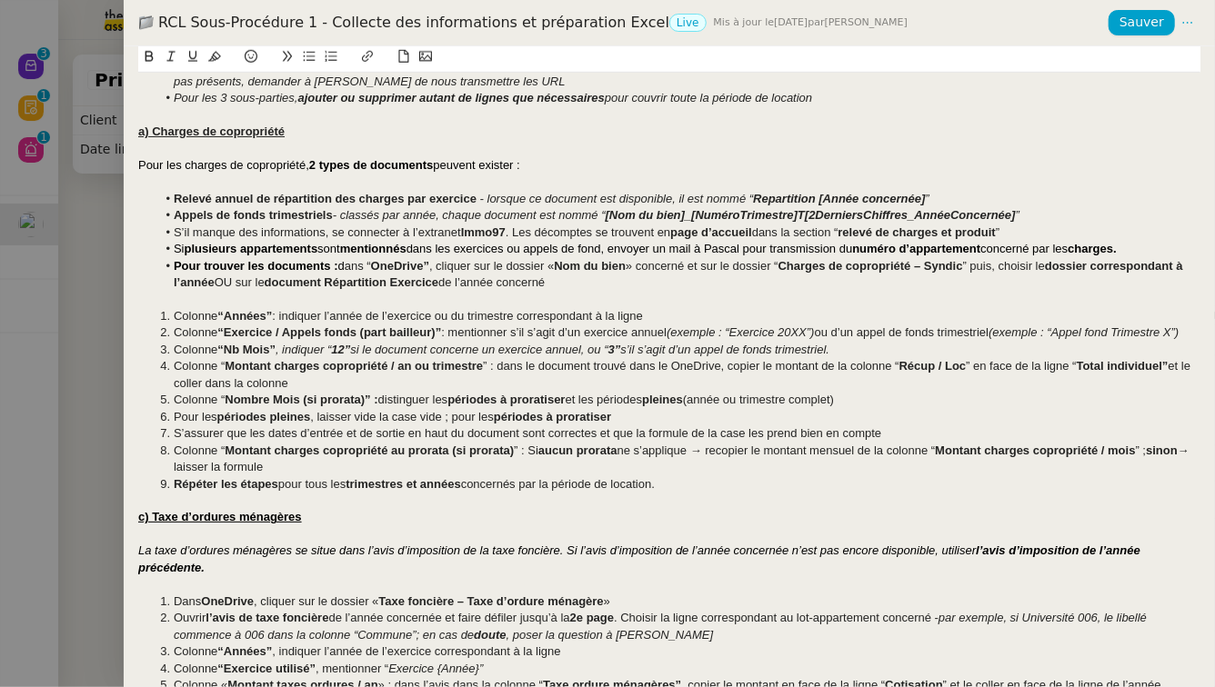
scroll to position [686, 0]
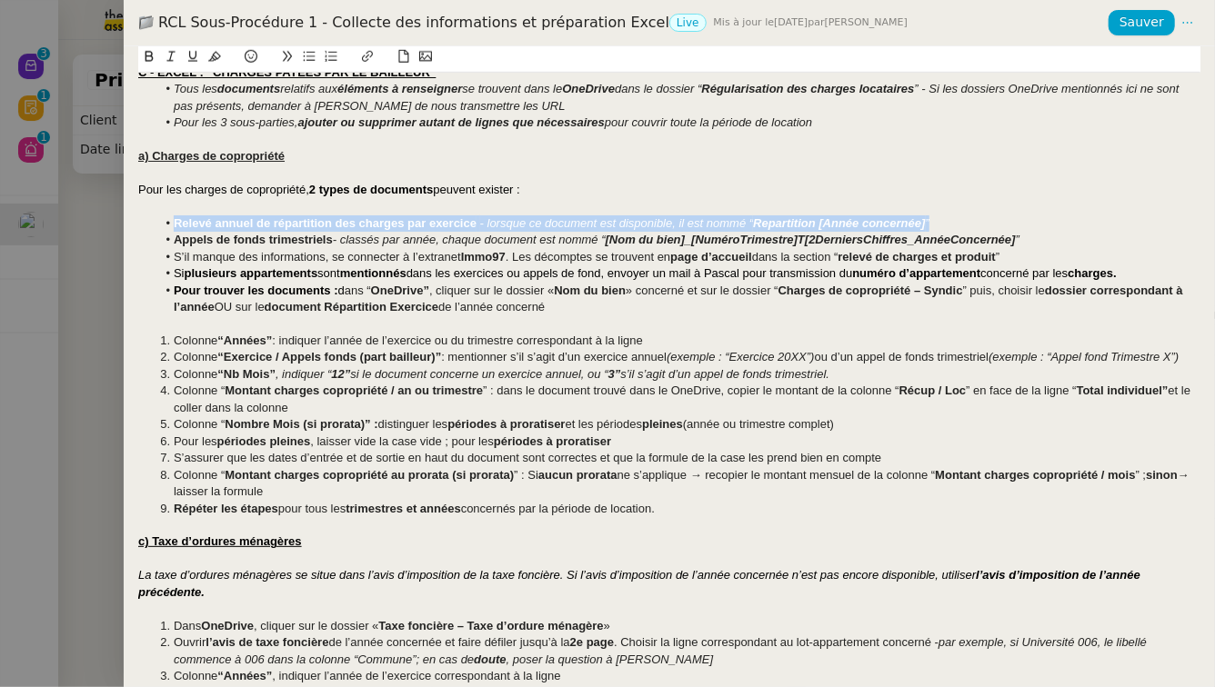
drag, startPoint x: 955, startPoint y: 221, endPoint x: 146, endPoint y: 218, distance: 808.3
click at [146, 218] on ul "Relevé annuel de répartition des charges par exercice - lorsque ce document est…" at bounding box center [669, 265] width 1062 height 101
drag, startPoint x: 598, startPoint y: 314, endPoint x: 119, endPoint y: 294, distance: 479.6
click at [119, 294] on div "RCL Sous-Procédure 1 - Collecte des informations et préparation Excel Live Mis …" at bounding box center [607, 343] width 1215 height 687
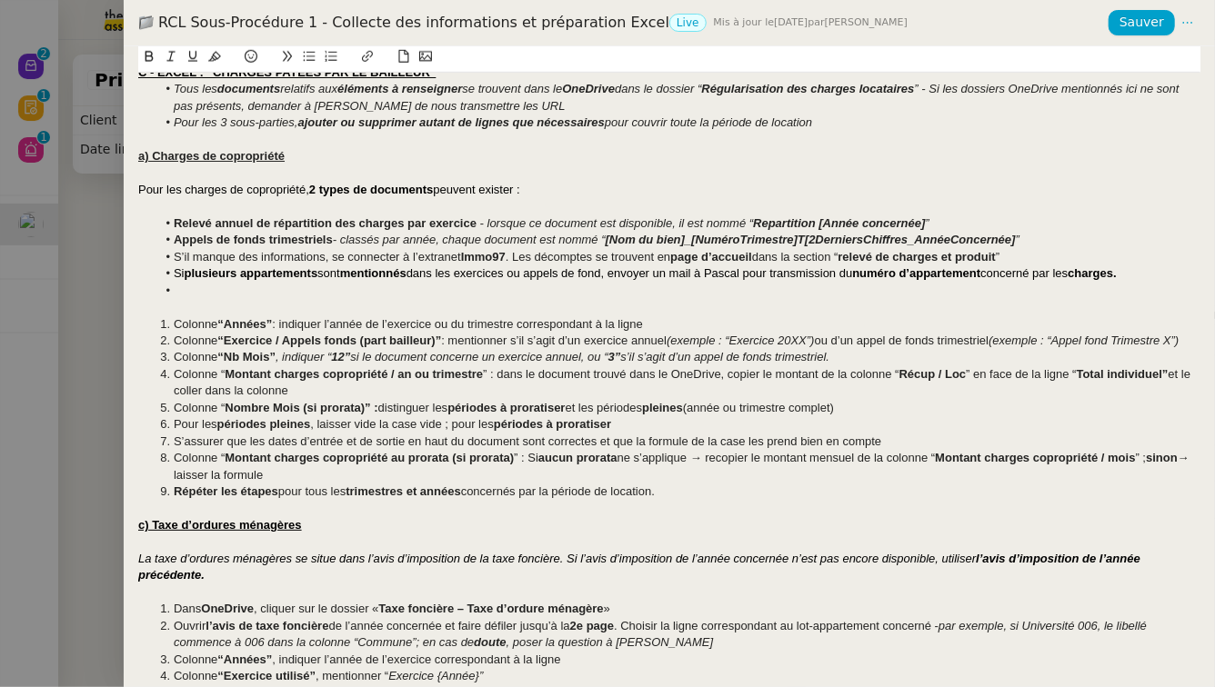
click at [177, 225] on strong "Relevé annuel de répartition des charges par exercice" at bounding box center [325, 223] width 303 height 14
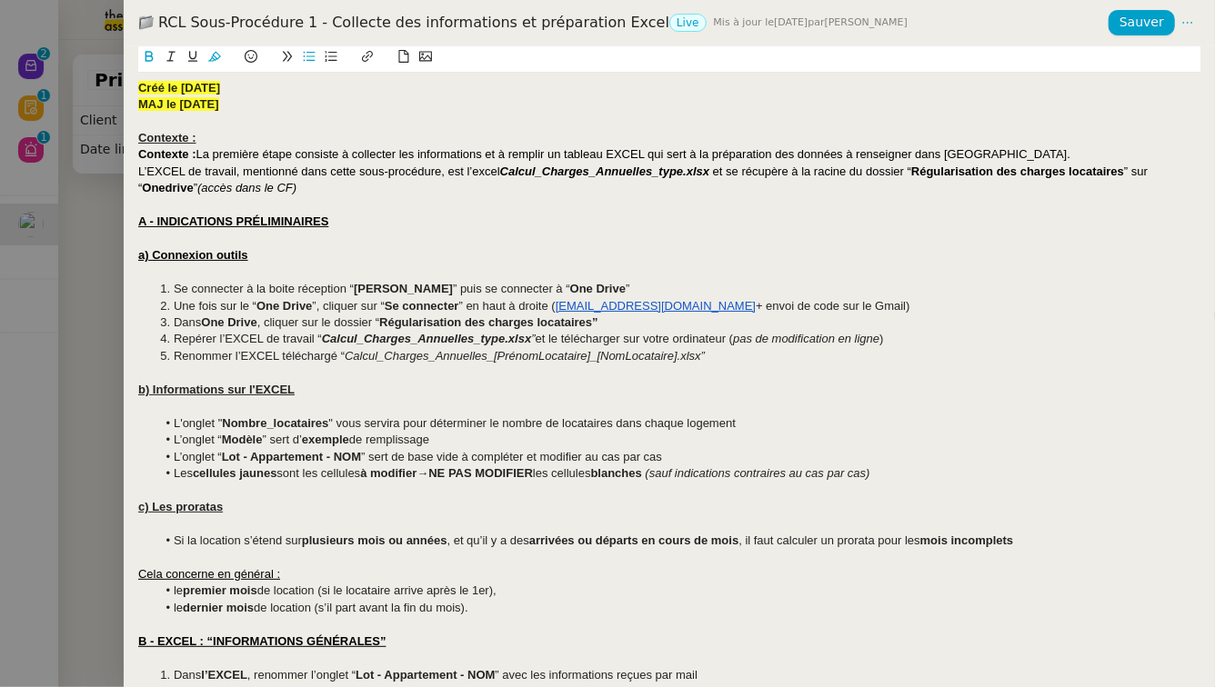
scroll to position [593, 0]
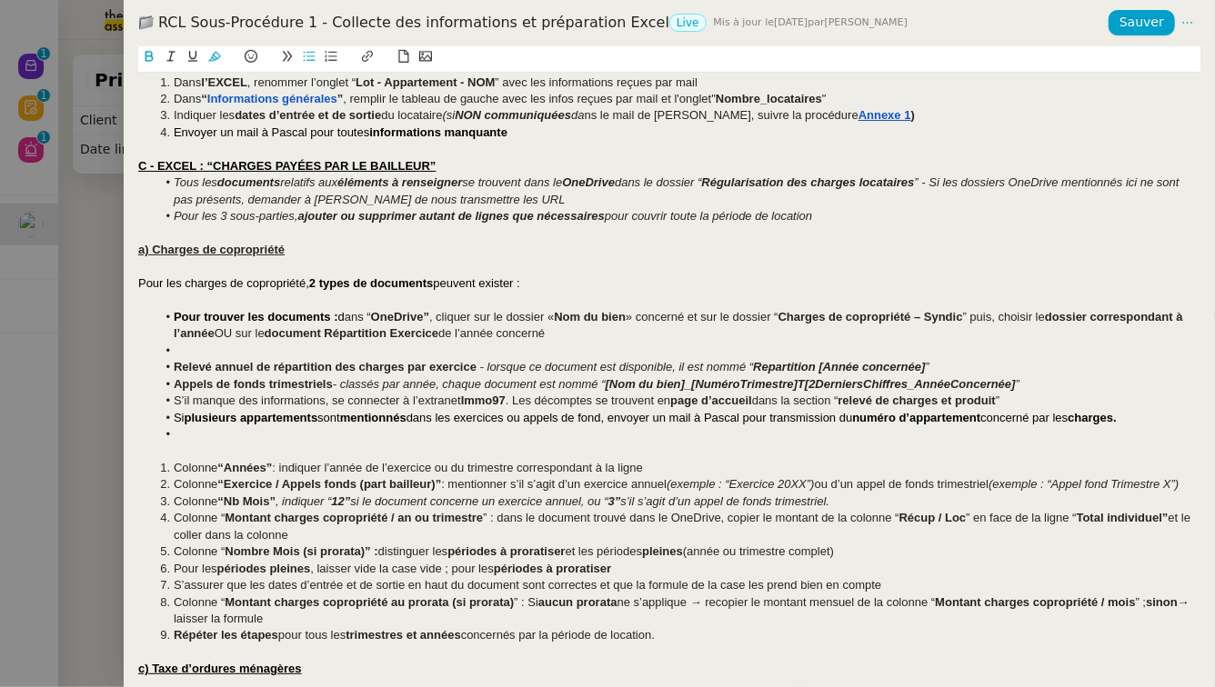
click at [218, 353] on li at bounding box center [678, 351] width 1045 height 16
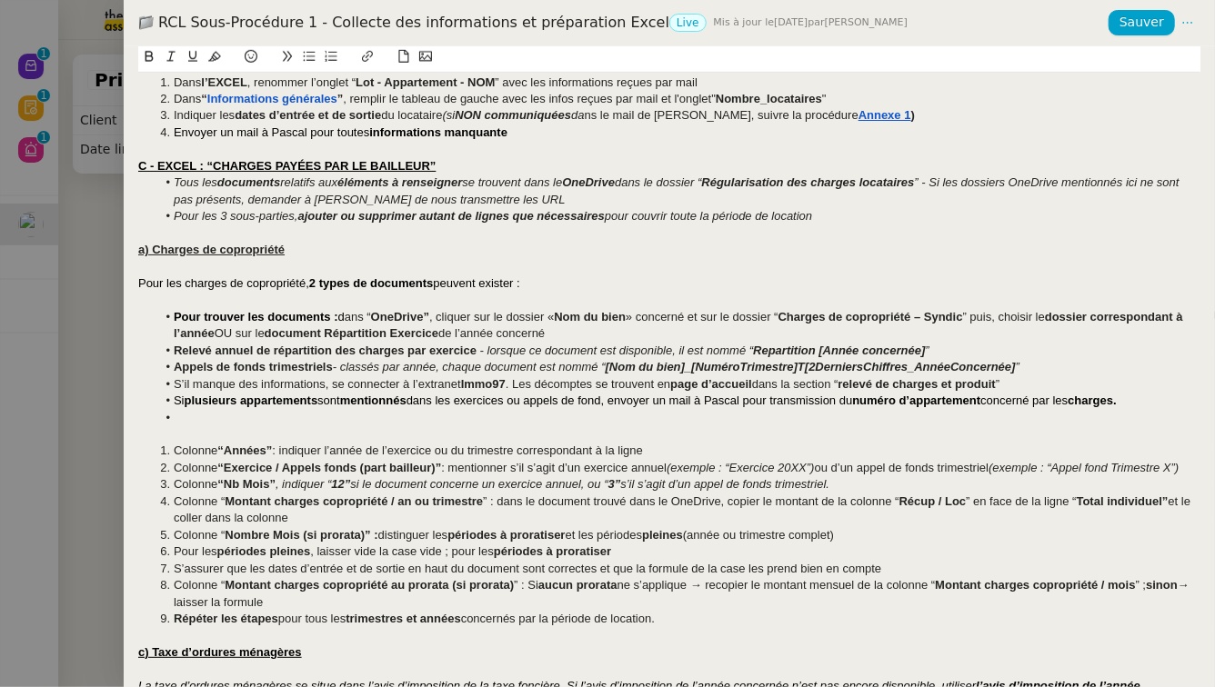
click at [323, 417] on li at bounding box center [678, 418] width 1045 height 16
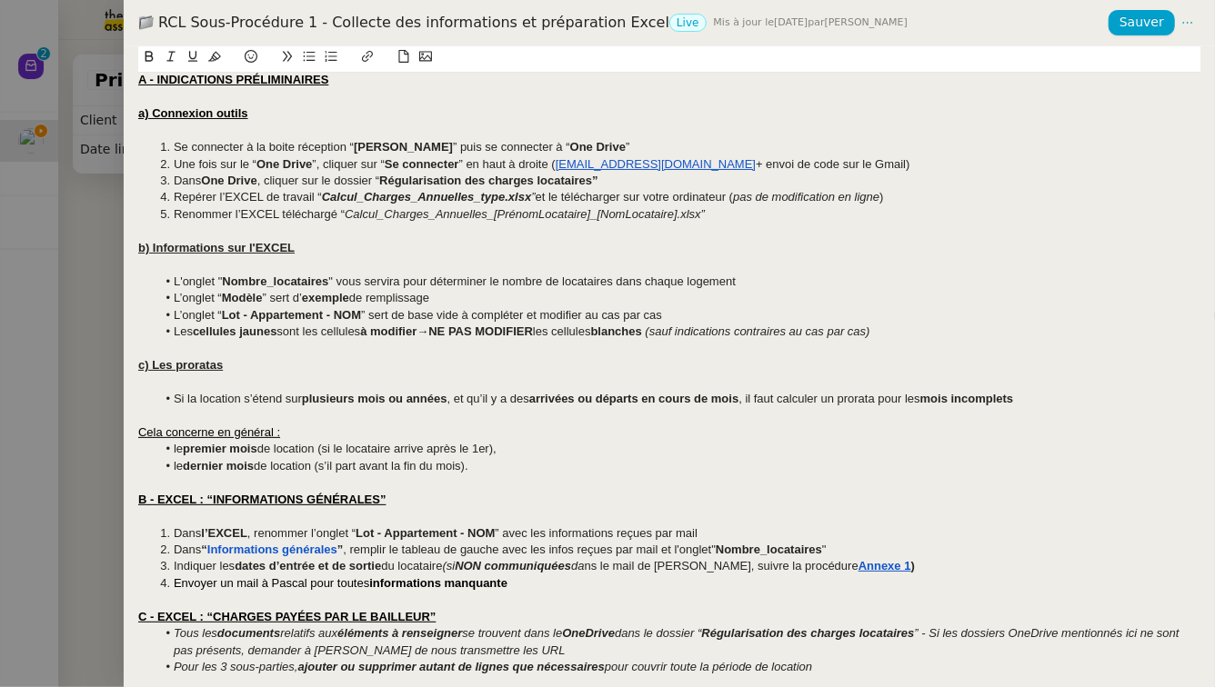
scroll to position [139, 0]
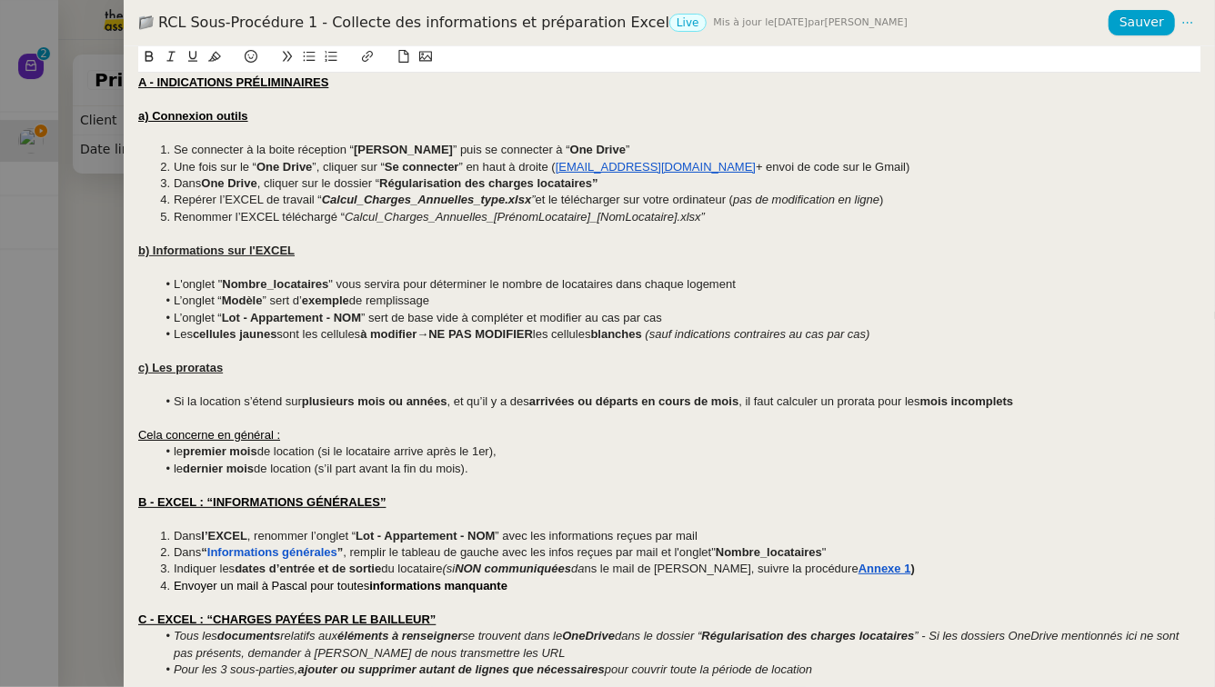
click at [944, 336] on li "Les cellules jaunes sont les cellules à modifier → NE PAS MODIFIER les cellules…" at bounding box center [678, 334] width 1045 height 16
click at [1070, 406] on li "Si la location s’étend sur plusieurs mois ou années , et qu’il y a des arrivées…" at bounding box center [678, 402] width 1045 height 16
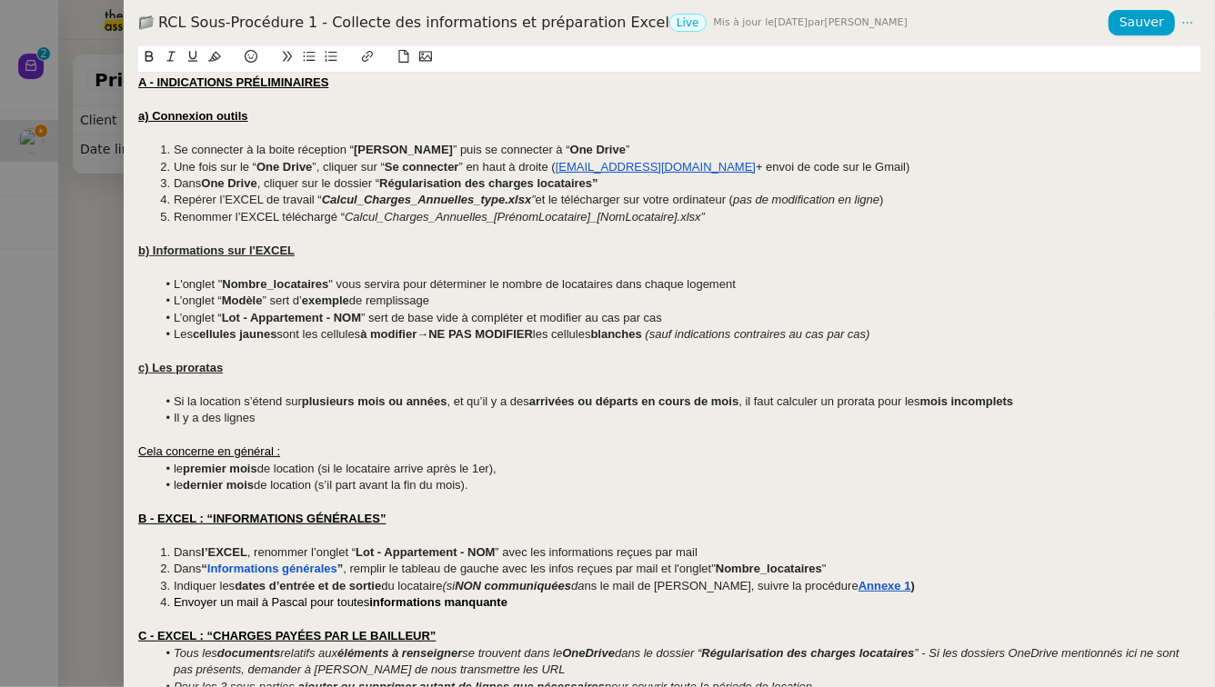
click at [302, 422] on li "Il y a des lignes" at bounding box center [678, 418] width 1045 height 16
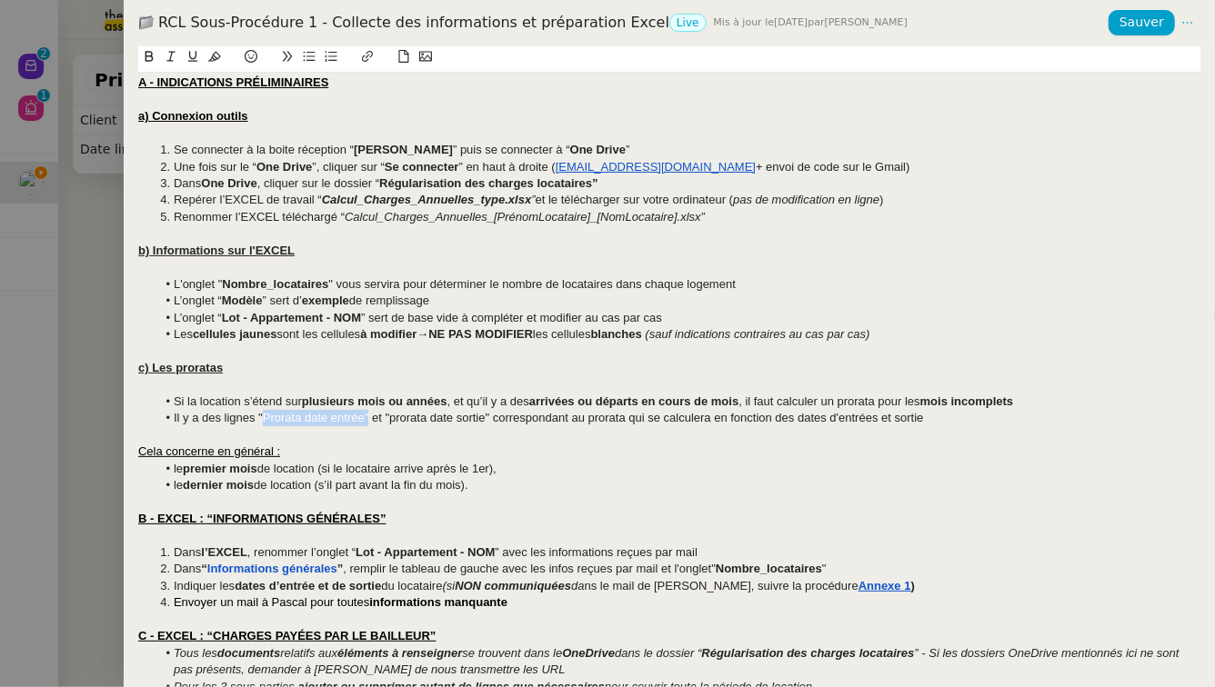
drag, startPoint x: 367, startPoint y: 422, endPoint x: 264, endPoint y: 422, distance: 103.7
click at [264, 422] on li "Il y a des lignes "Prorata date entrée" et "prorata date sortie" correspondant …" at bounding box center [678, 418] width 1045 height 16
click at [406, 420] on li "Il y a des lignes " Prorata date entrée" et "prorata date sortie" correspondant…" at bounding box center [678, 418] width 1045 height 16
drag, startPoint x: 493, startPoint y: 419, endPoint x: 399, endPoint y: 420, distance: 93.7
click at [399, 420] on li "Il y a des lignes " Prorata date entrée" et "Prorata date sortie" correspondant…" at bounding box center [678, 418] width 1045 height 16
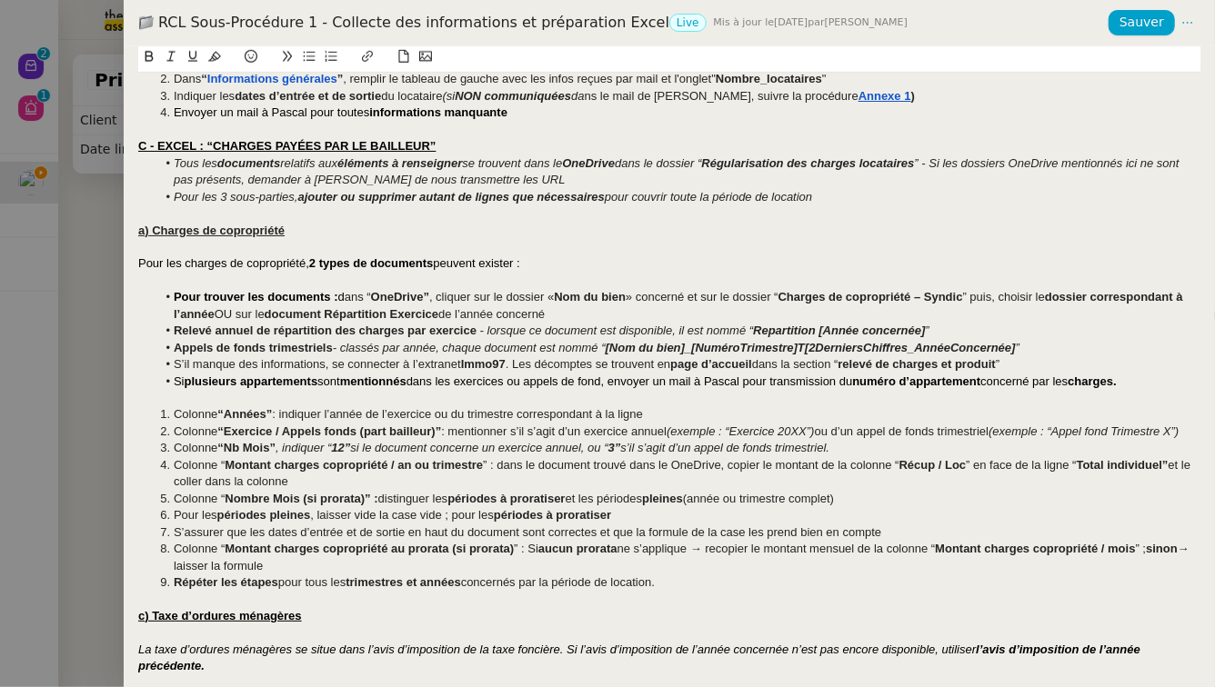
scroll to position [632, 0]
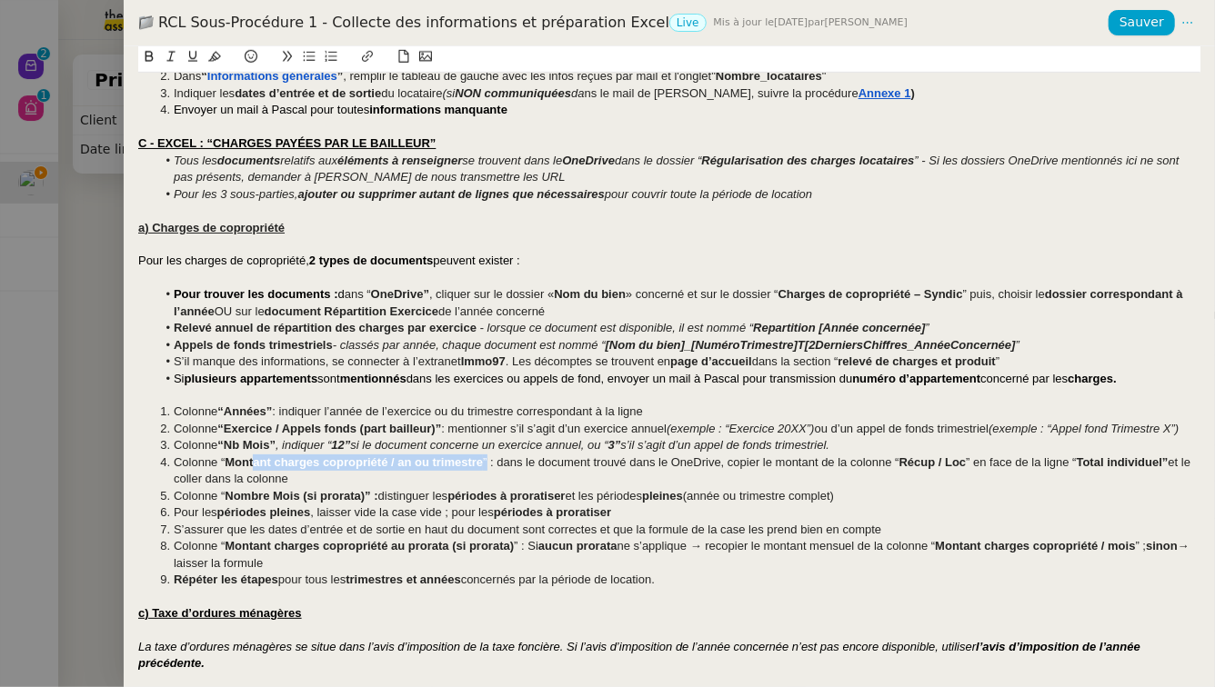
drag, startPoint x: 486, startPoint y: 482, endPoint x: 252, endPoint y: 488, distance: 233.8
click at [252, 488] on li "Colonne “ Montant charges copropriété / an ou trimestre ” : dans le document tr…" at bounding box center [678, 472] width 1045 height 34
click at [255, 486] on li "Colonne “ Montant charges copropriété / an ou trimestre ” : dans le document tr…" at bounding box center [678, 472] width 1045 height 34
drag, startPoint x: 229, startPoint y: 431, endPoint x: 440, endPoint y: 429, distance: 210.9
click at [440, 429] on strong "“Exercice / Appels fonds (part bailleur)”" at bounding box center [329, 429] width 224 height 14
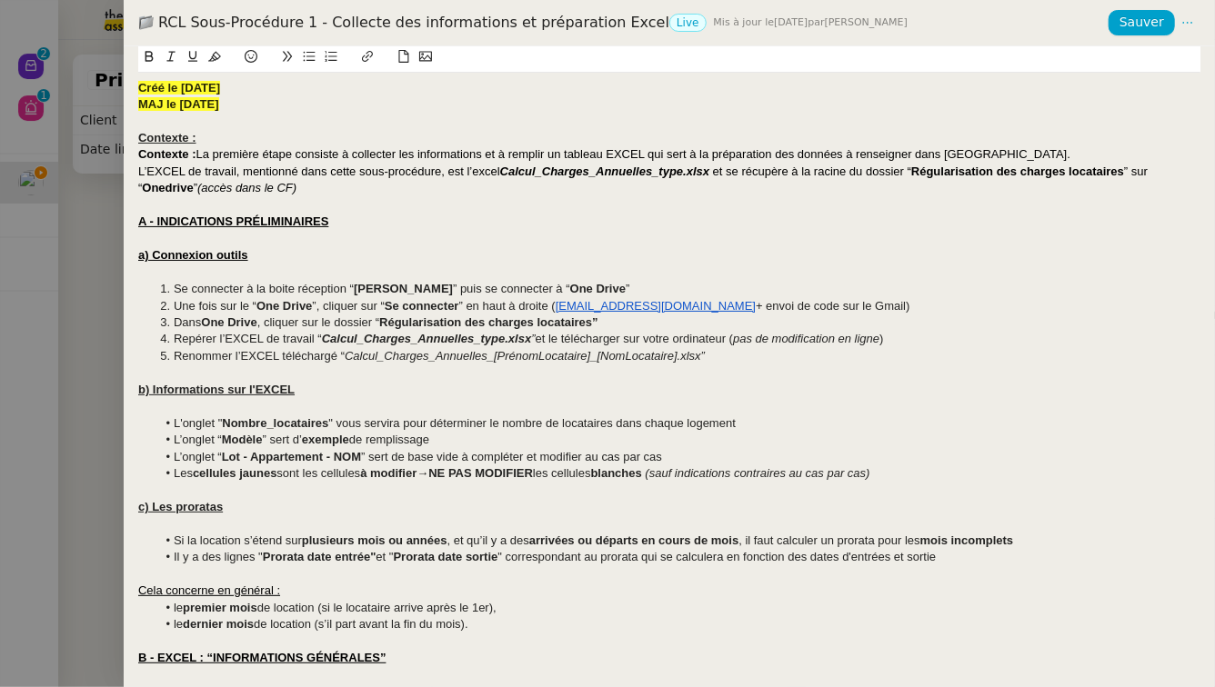
scroll to position [710, 0]
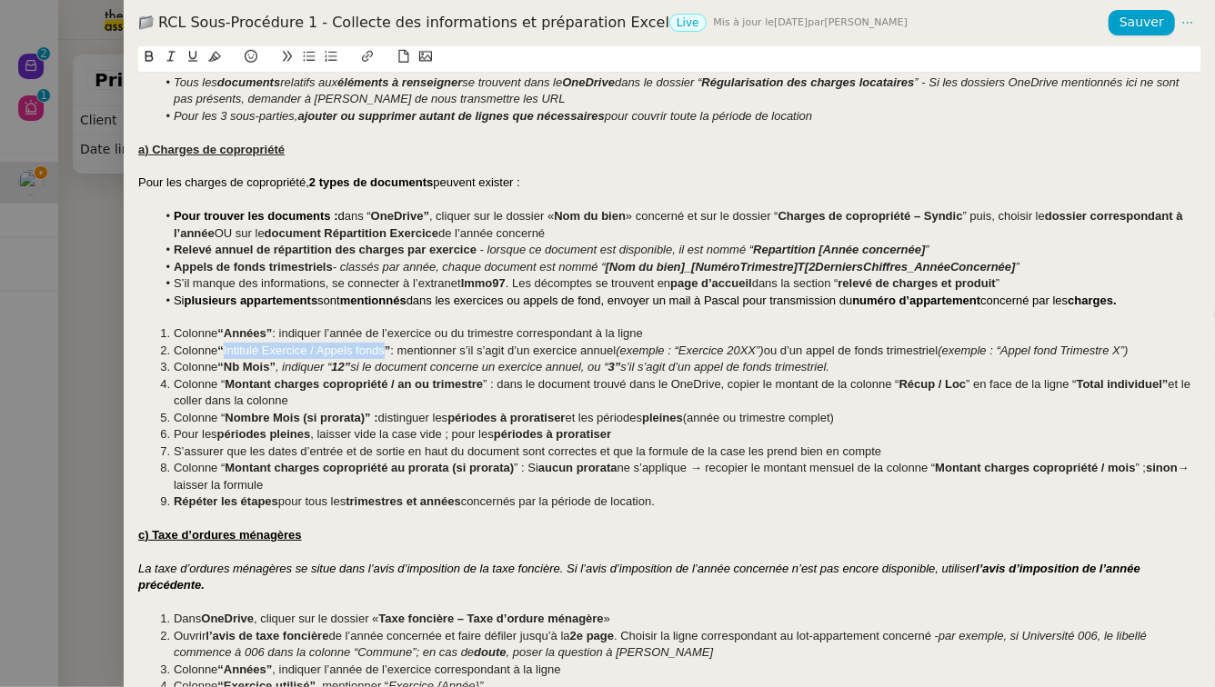
drag, startPoint x: 227, startPoint y: 350, endPoint x: 388, endPoint y: 353, distance: 161.0
click at [388, 353] on li "Colonne “ Intitulé Exercice / Appels fonds ” : mentionner s’il s’agit d’un exer…" at bounding box center [678, 351] width 1045 height 16
click at [504, 356] on span ": mentionner s’il s’agit d’un exercice annuel" at bounding box center [517, 351] width 225 height 14
click at [283, 366] on em ", indiquer “" at bounding box center [302, 367] width 55 height 14
drag, startPoint x: 873, startPoint y: 368, endPoint x: 289, endPoint y: 369, distance: 583.7
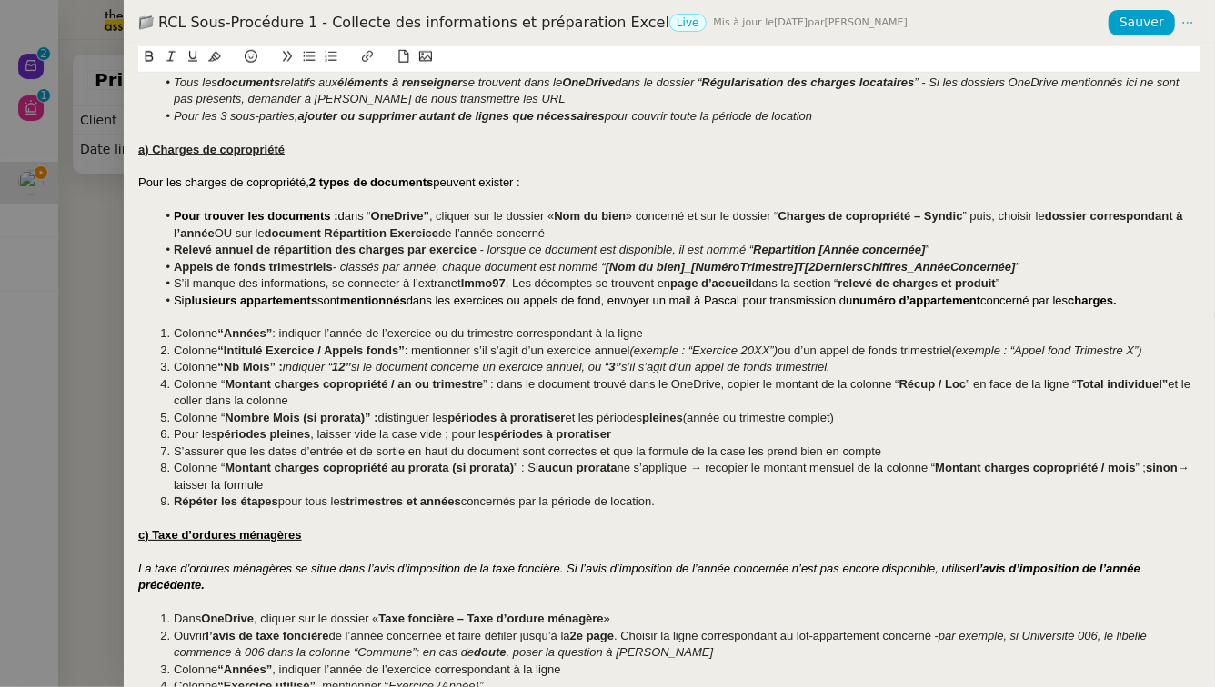
click at [289, 369] on li "Colonne “Nb Mois” : indiquer “ 12” si le document concerne un exercice annuel, …" at bounding box center [678, 367] width 1045 height 16
click at [303, 388] on strong "Montant charges copropriété / an ou trimestre" at bounding box center [354, 384] width 258 height 14
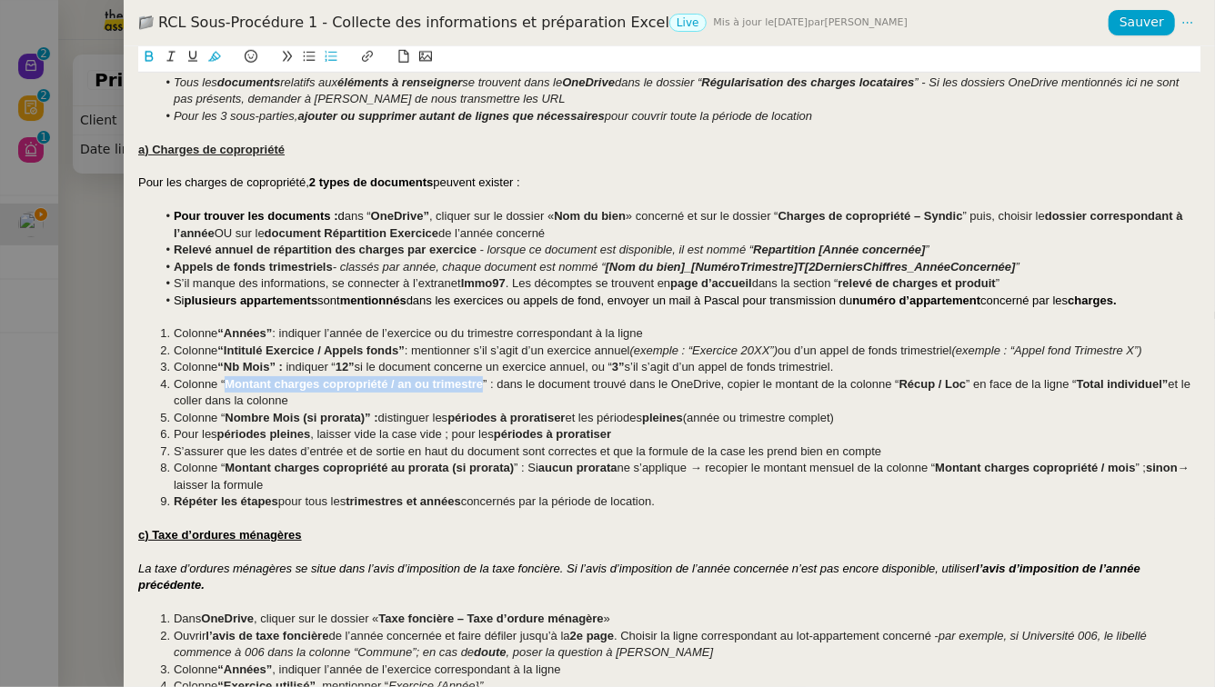
drag, startPoint x: 483, startPoint y: 386, endPoint x: 226, endPoint y: 385, distance: 256.4
click at [226, 385] on li "Colonne “ Montant charges copropriété / an ou trimestre ” : dans le document tr…" at bounding box center [678, 393] width 1045 height 34
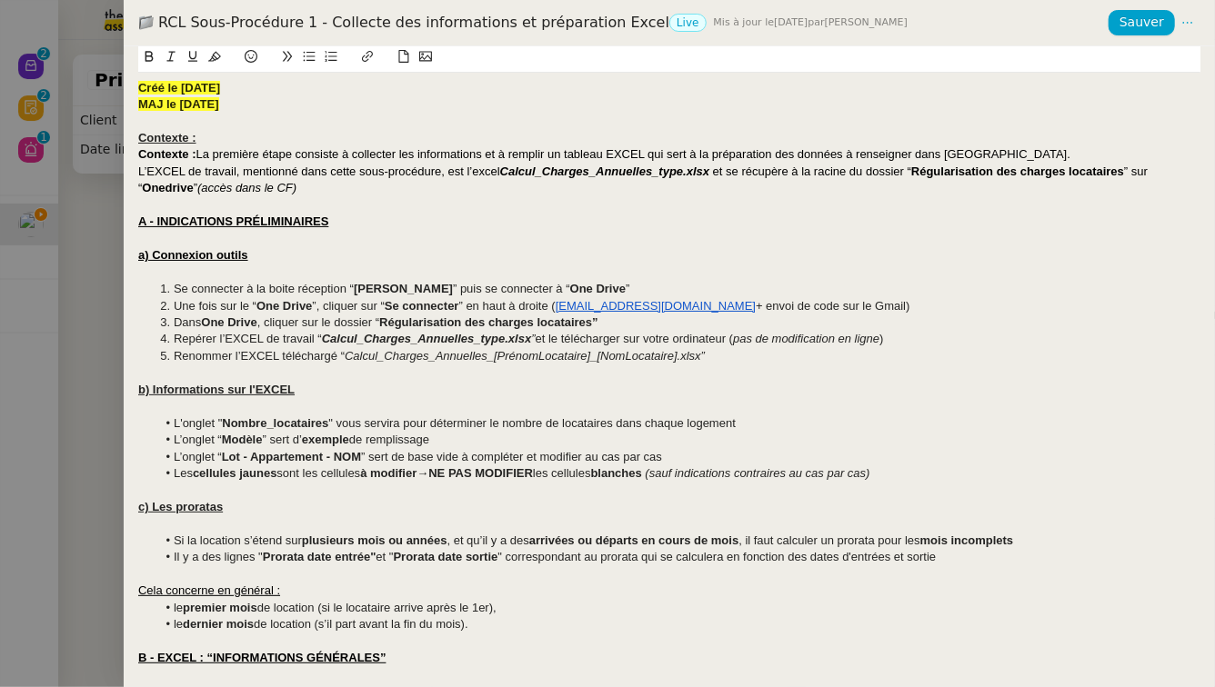
scroll to position [744, 0]
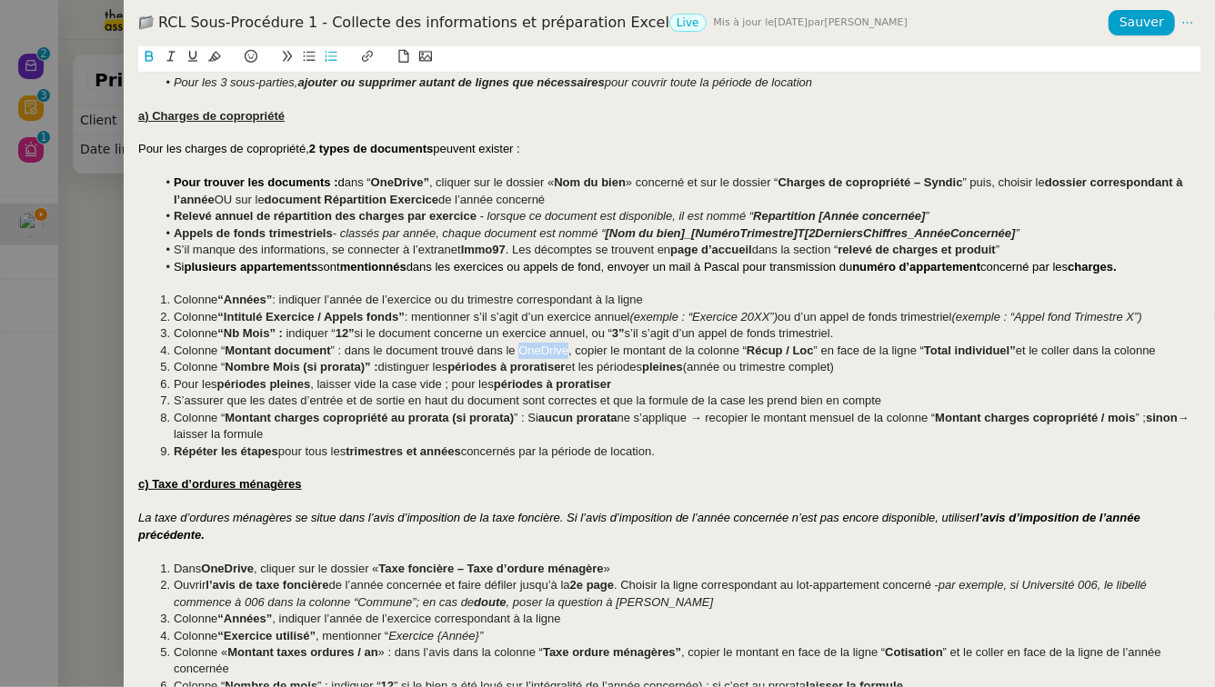
drag, startPoint x: 566, startPoint y: 350, endPoint x: 518, endPoint y: 345, distance: 48.5
click at [518, 345] on span "” : dans le document trouvé dans le OneDrive, copier le montant de la colonne “" at bounding box center [539, 351] width 416 height 14
drag, startPoint x: 607, startPoint y: 365, endPoint x: 455, endPoint y: 363, distance: 152.8
click at [455, 363] on li "Colonne “ Nombre Mois (si prorata)” : distinguer les périodes à proratiser et l…" at bounding box center [678, 367] width 1045 height 16
drag, startPoint x: 728, startPoint y: 362, endPoint x: 717, endPoint y: 362, distance: 10.9
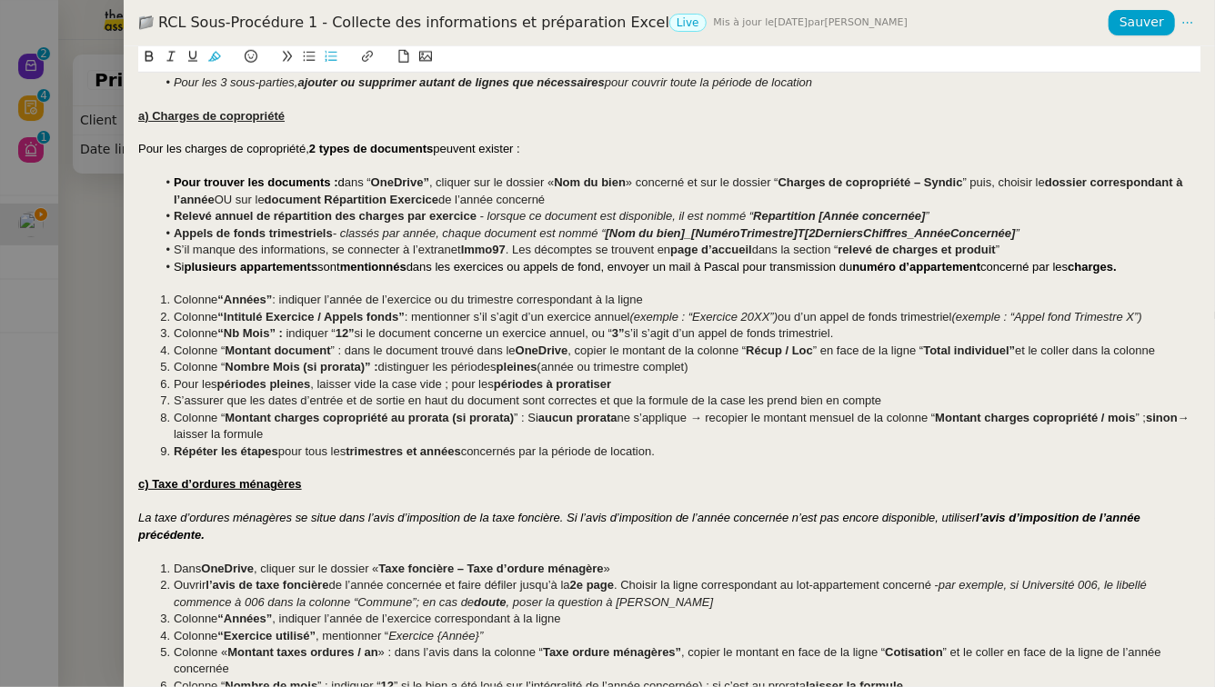
click at [717, 362] on li "Colonne “ Nombre Mois (si prorata)” : distinguer les périodes pleines (année ou…" at bounding box center [678, 367] width 1045 height 16
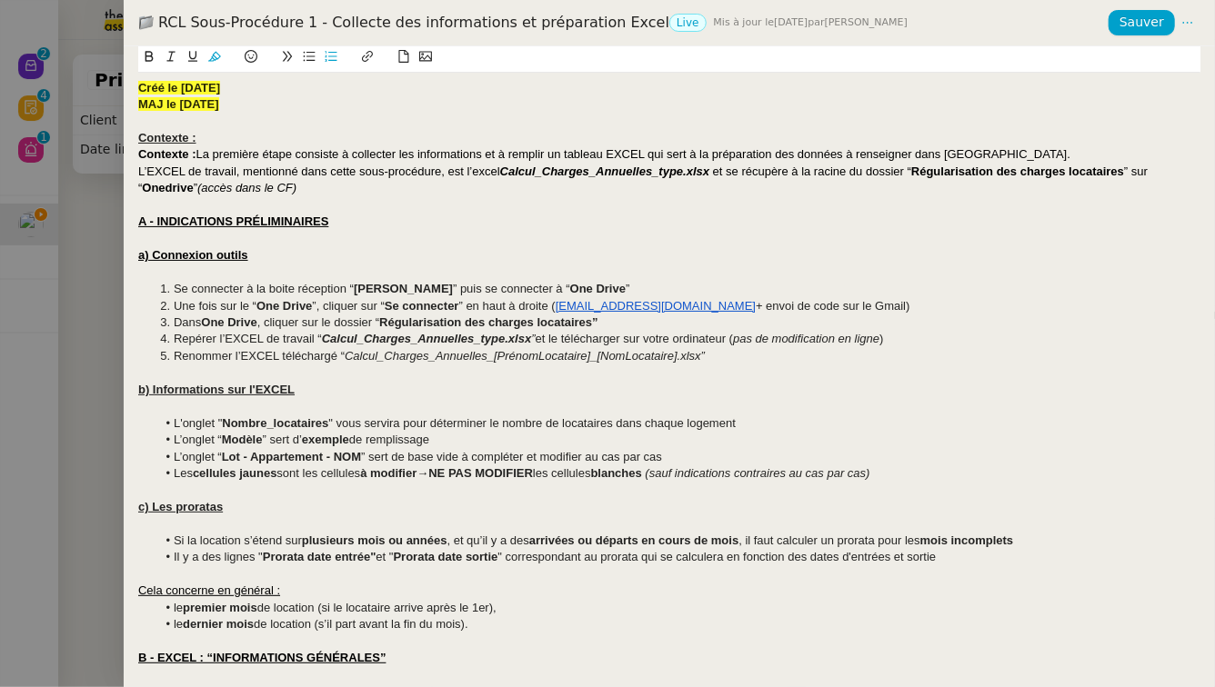
scroll to position [761, 0]
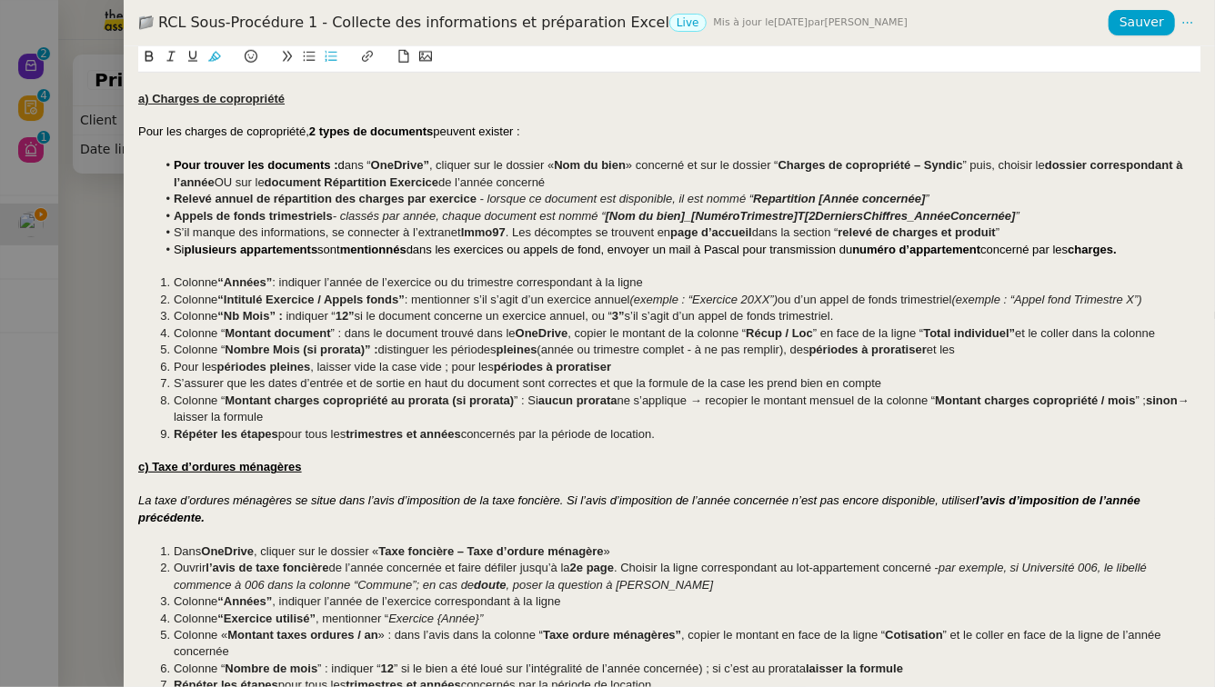
drag, startPoint x: 975, startPoint y: 349, endPoint x: 942, endPoint y: 360, distance: 34.5
click at [942, 360] on ol "Colonne “Années” : indiquer l’année de l’exercice ou du trimestre correspondant…" at bounding box center [669, 359] width 1062 height 168
click at [927, 356] on strong "périodes à proratiser" at bounding box center [867, 350] width 117 height 14
drag, startPoint x: 669, startPoint y: 367, endPoint x: 944, endPoint y: 352, distance: 275.0
click at [944, 352] on ol "Colonne “Années” : indiquer l’année de l’exercice ou du trimestre correspondant…" at bounding box center [669, 359] width 1062 height 168
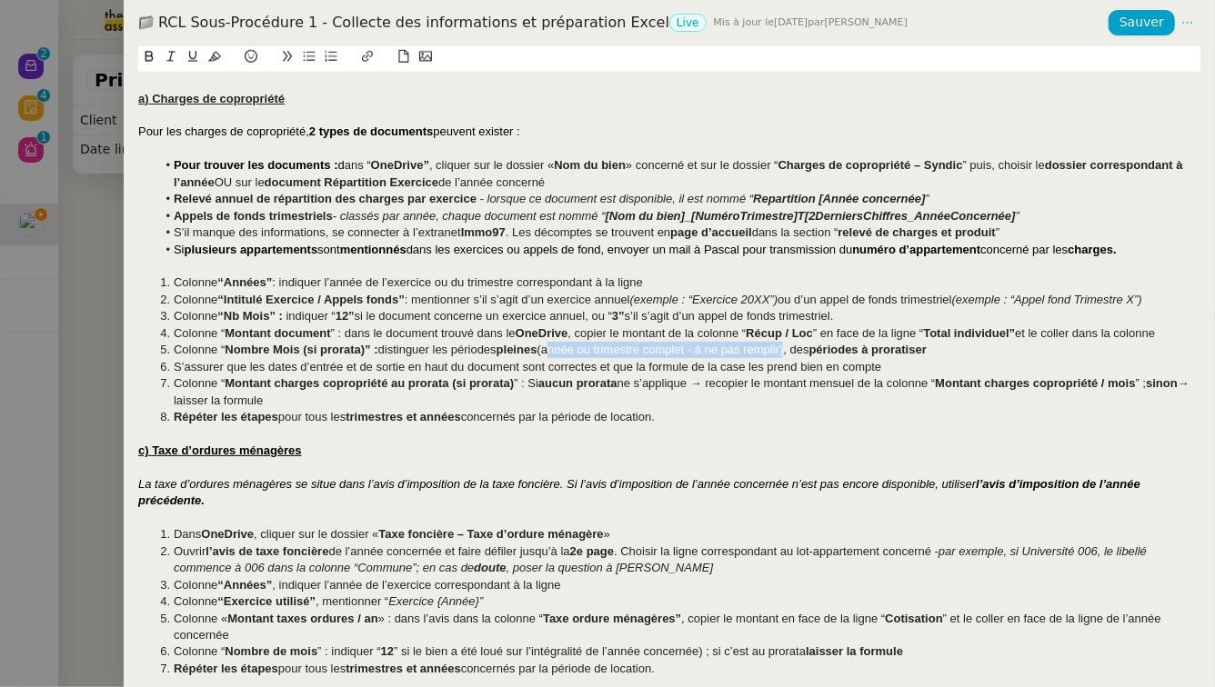
drag, startPoint x: 790, startPoint y: 348, endPoint x: 550, endPoint y: 355, distance: 240.1
click at [550, 355] on span "(année ou trimestre complet - à ne pas remplir), des" at bounding box center [673, 350] width 272 height 14
click at [974, 339] on strong "Total individuel”" at bounding box center [969, 333] width 92 height 14
click at [977, 359] on li "S’assurer que les dates d’entrée et de sortie en haut du document sont correcte…" at bounding box center [678, 367] width 1045 height 16
click at [977, 347] on li "Colonne “ Nombre Mois (si prorata)” : distinguer les périodes pleines ( année o…" at bounding box center [678, 350] width 1045 height 16
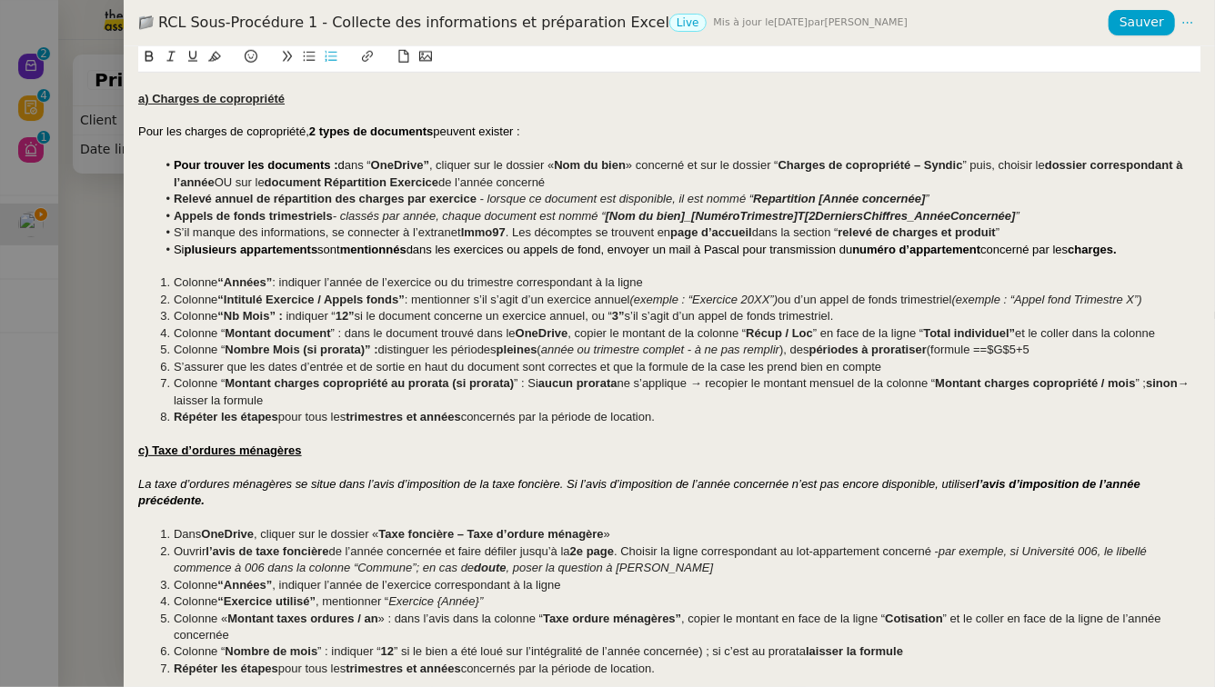
click at [999, 347] on li "Colonne “ Nombre Mois (si prorata)” : distinguer les périodes pleines ( année o…" at bounding box center [678, 350] width 1045 height 16
click at [1061, 346] on li "Colonne “ Nombre Mois (si prorata)” : distinguer les périodes pleines ( année o…" at bounding box center [678, 350] width 1045 height 16
click at [1052, 351] on li "Colonne “ Nombre Mois (si prorata)” : distinguer les périodes pleines ( année o…" at bounding box center [678, 350] width 1045 height 16
click at [1113, 351] on li "Colonne “ Nombre Mois (si prorata)” : distinguer les périodes pleines ( année o…" at bounding box center [678, 350] width 1045 height 16
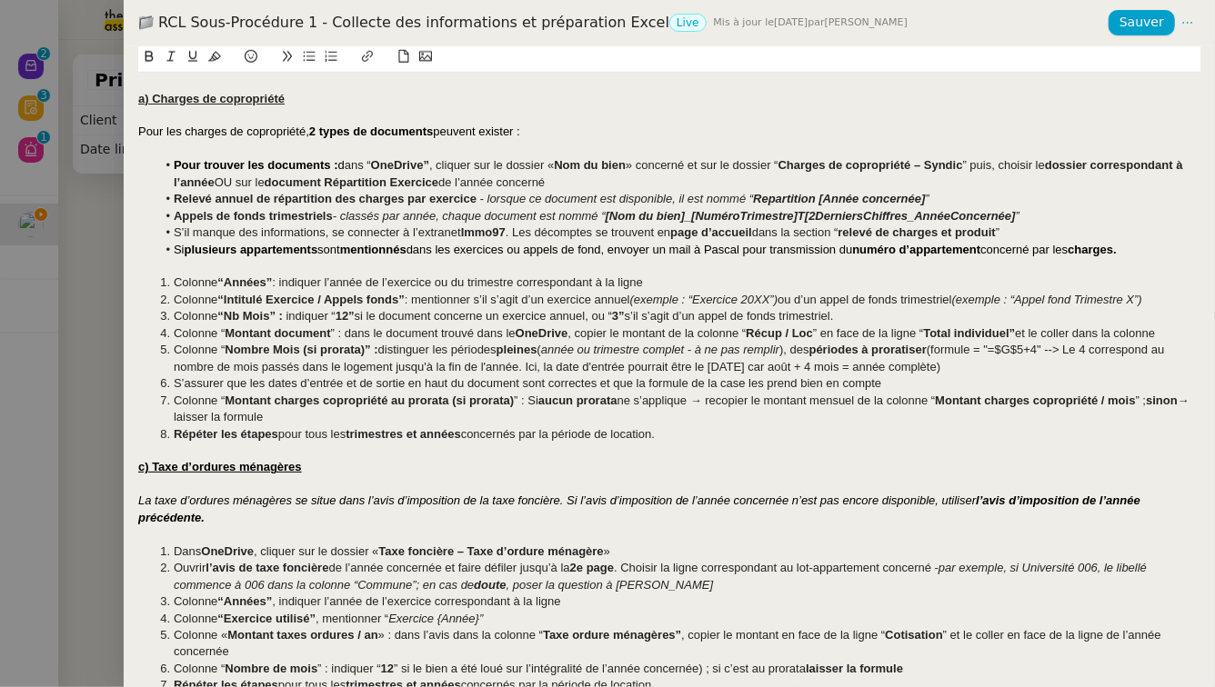
click at [944, 354] on span "(formule = "" at bounding box center [957, 350] width 61 height 14
click at [284, 55] on icon at bounding box center [287, 56] width 13 height 13
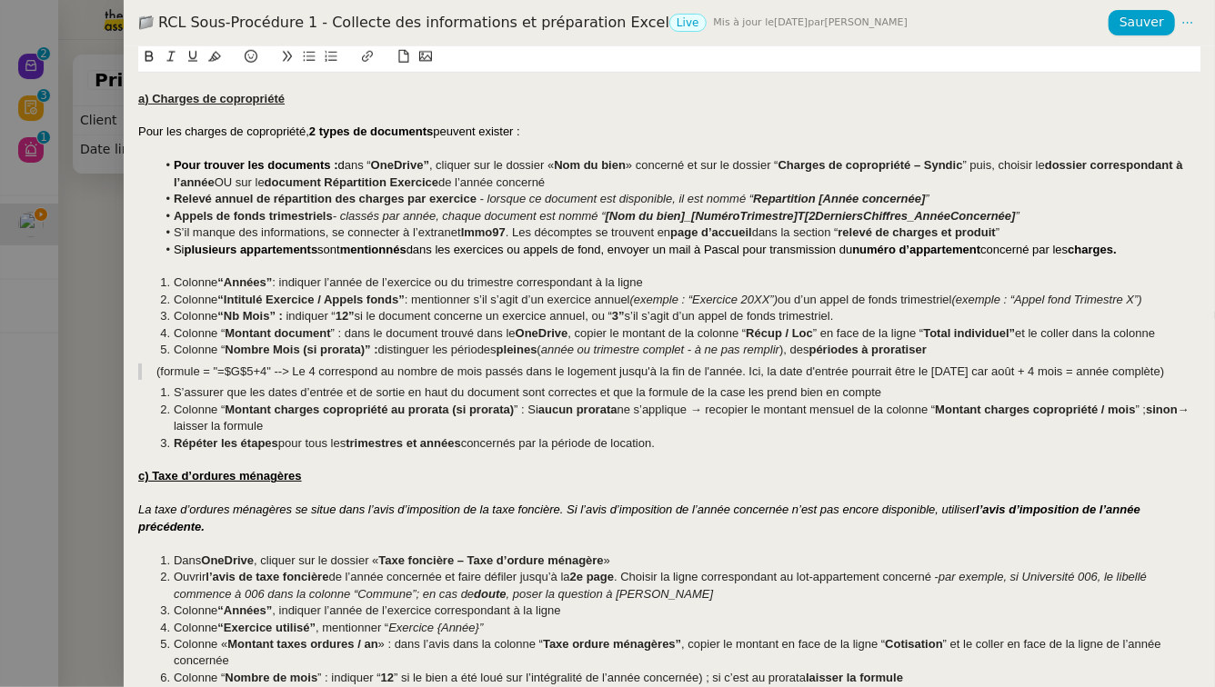
click at [284, 55] on icon at bounding box center [287, 56] width 13 height 13
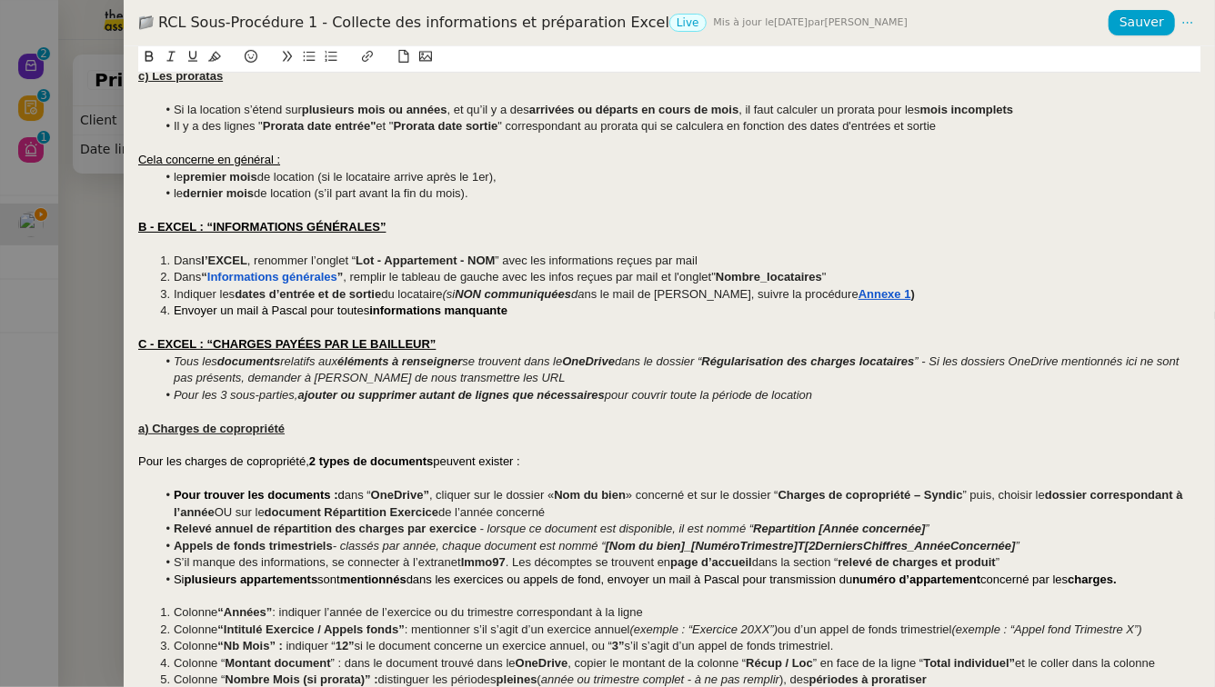
scroll to position [427, 0]
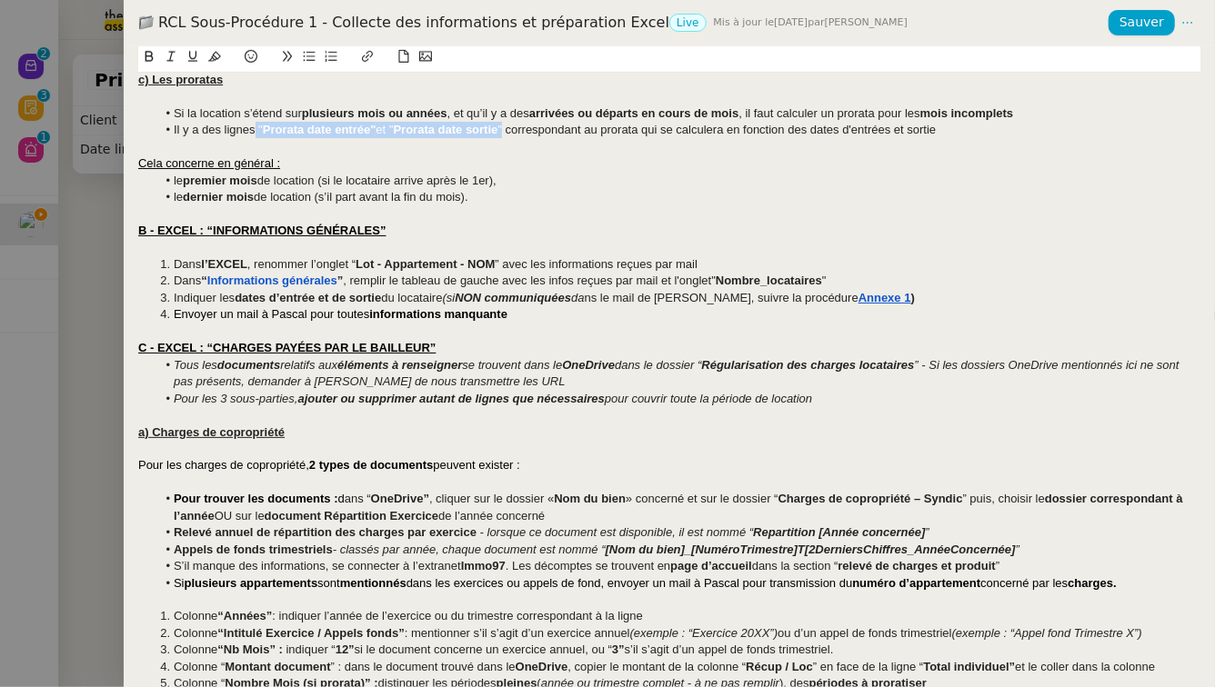
drag, startPoint x: 506, startPoint y: 130, endPoint x: 256, endPoint y: 132, distance: 250.0
click at [256, 132] on li "Il y a des lignes " Prorata date entrée" et " Prorata date sortie " corresponda…" at bounding box center [678, 130] width 1045 height 16
copy li "" Prorata date entrée" et " Prorata date sortie ""
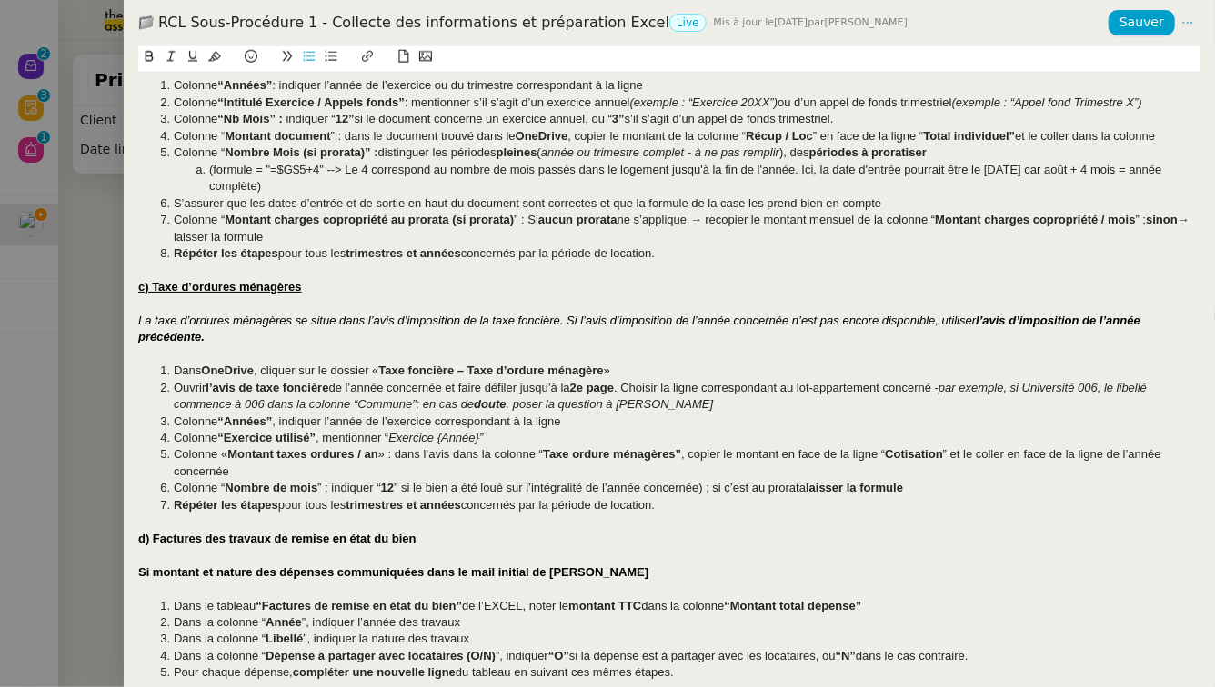
scroll to position [789, 0]
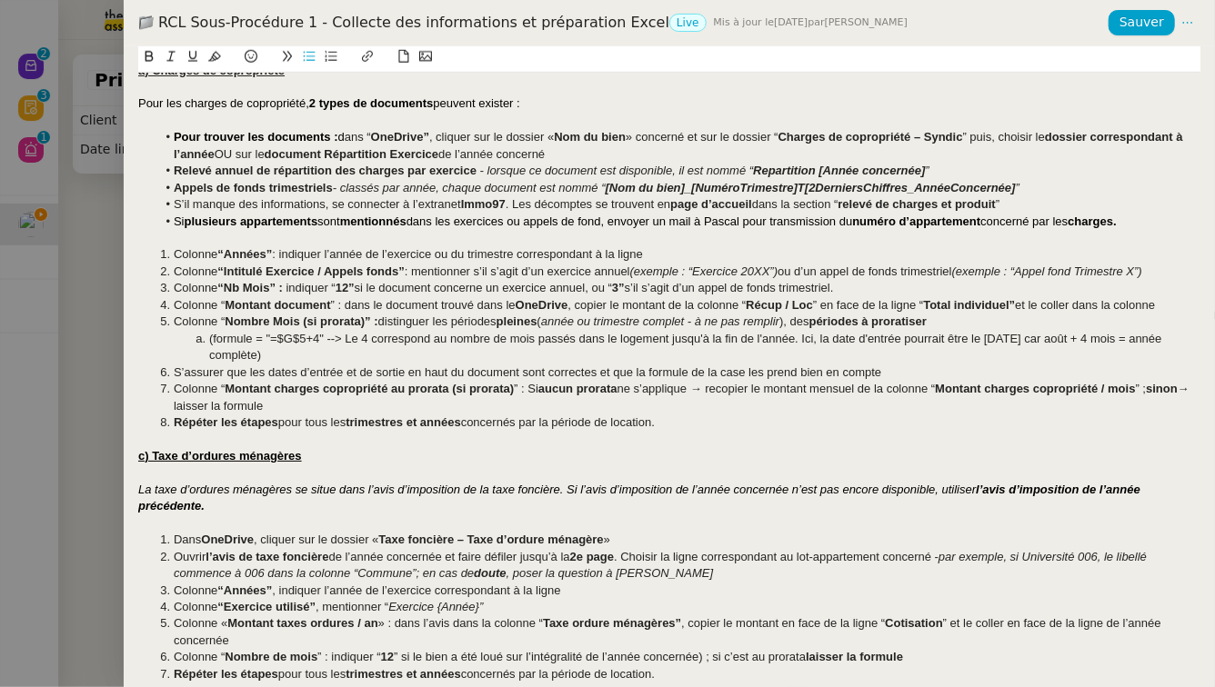
click at [209, 336] on span "﻿ (formule = "" at bounding box center [239, 339] width 61 height 14
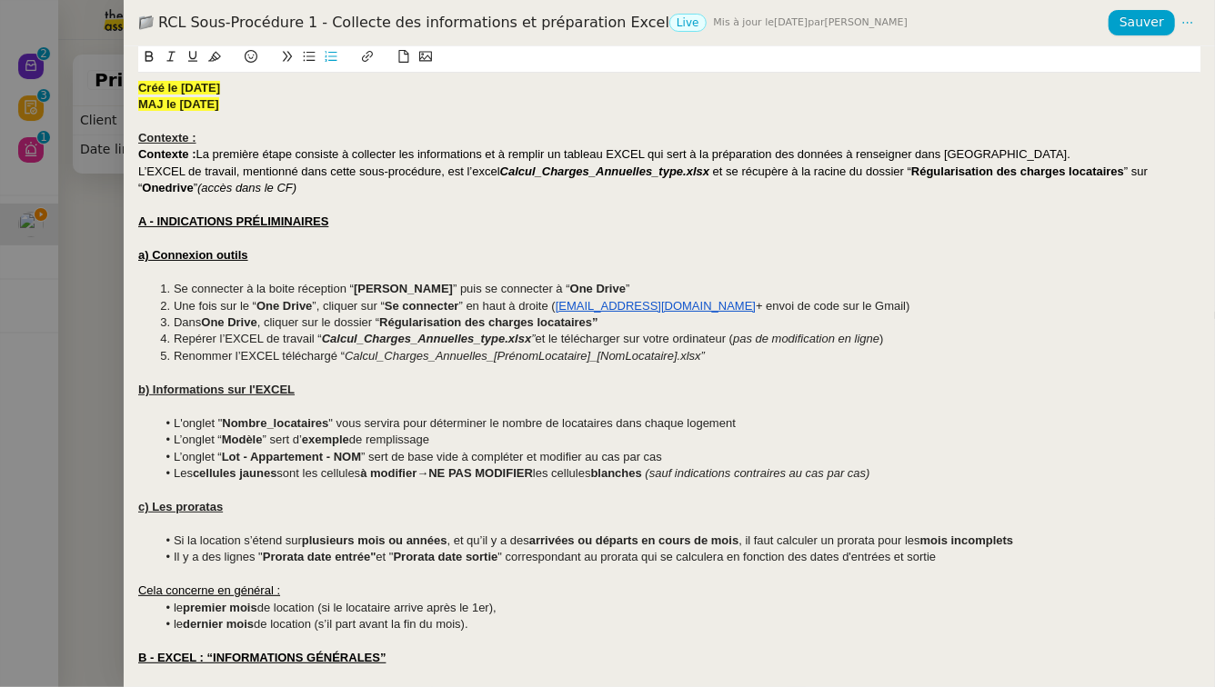
scroll to position [777, 0]
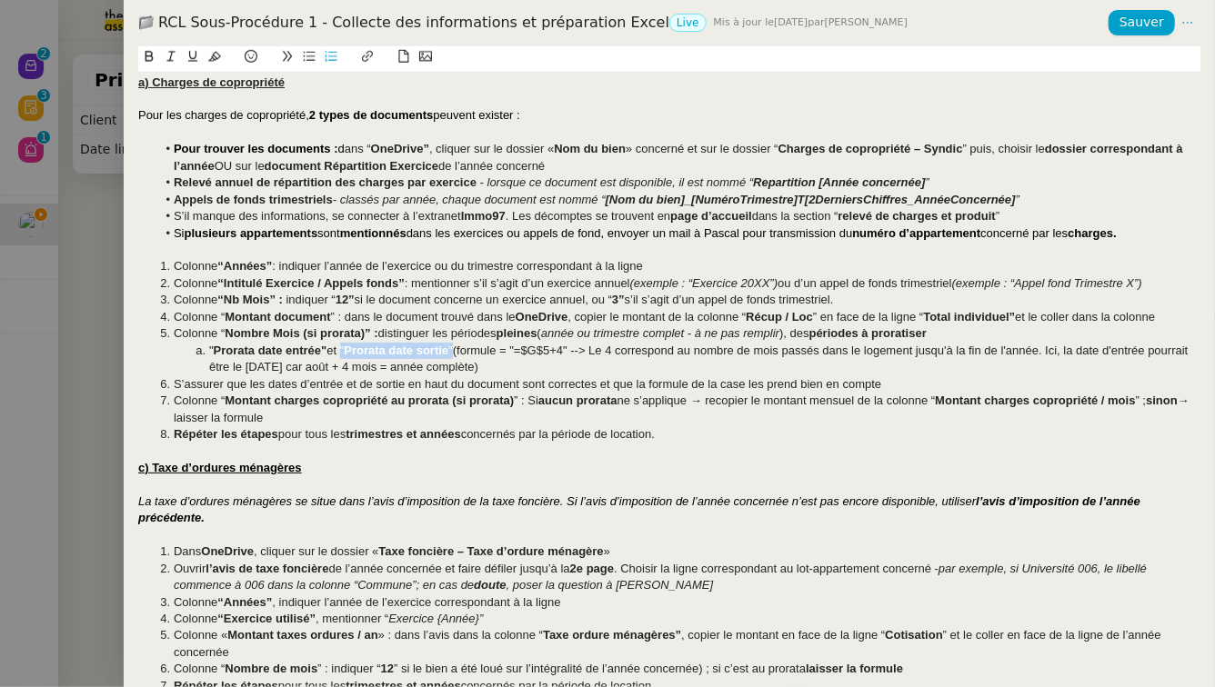
drag, startPoint x: 460, startPoint y: 348, endPoint x: 345, endPoint y: 355, distance: 115.6
click at [345, 355] on li "" Prorata date entrée" et " Prorata date sortie " (formule = " =$G$5+4" --> Le …" at bounding box center [678, 360] width 1045 height 34
click at [430, 370] on li "" Prorata date entrée" : (formule = " =$G$5+4" --> Le 4 correspond au nombre de…" at bounding box center [678, 360] width 1045 height 34
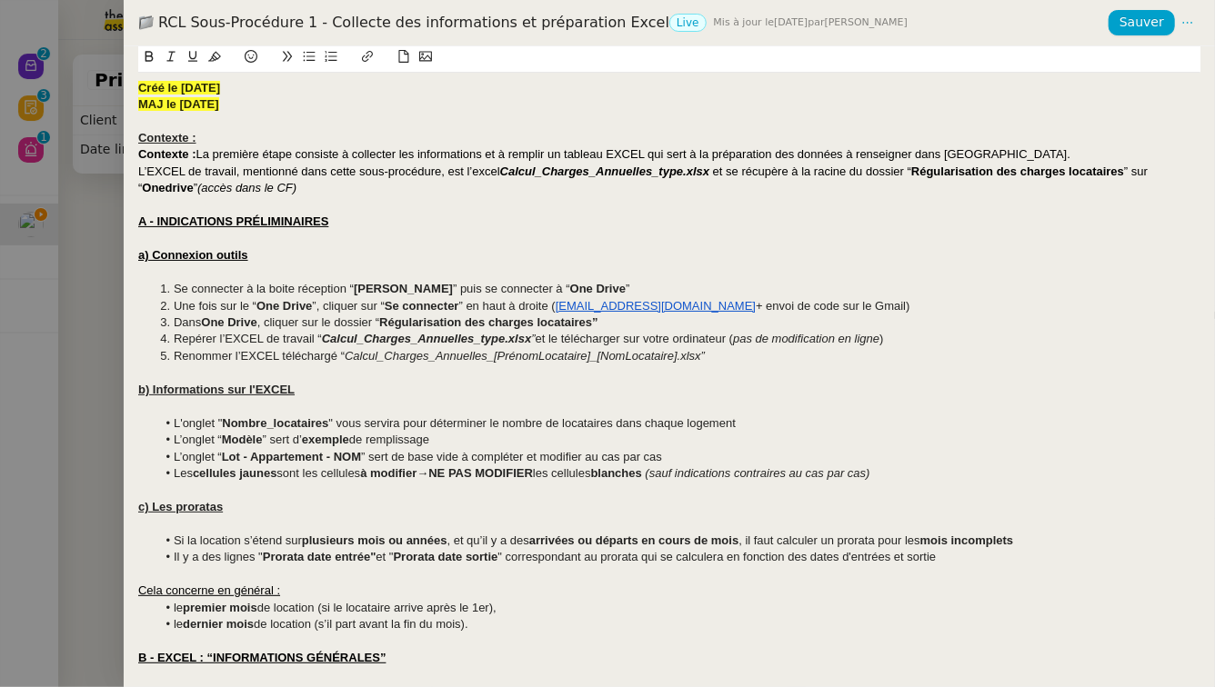
scroll to position [811, 0]
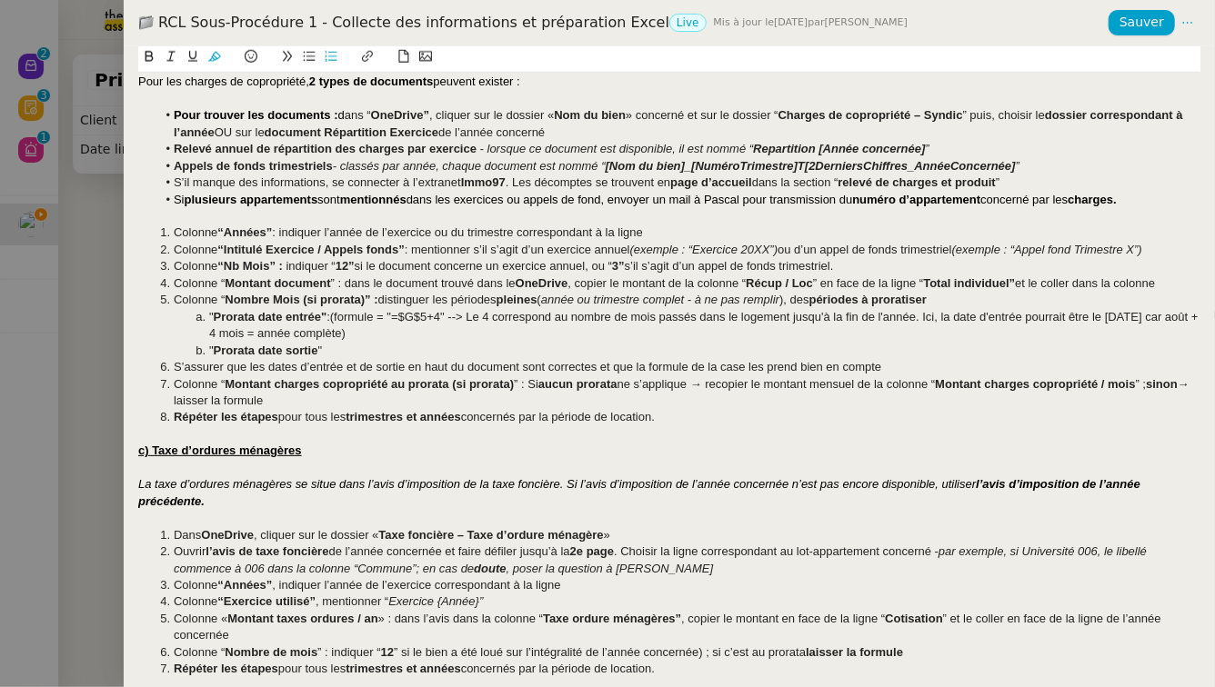
click at [339, 315] on span "(formule = "" at bounding box center [360, 317] width 61 height 14
click at [343, 313] on span "(formule = "" at bounding box center [360, 317] width 61 height 14
click at [387, 320] on span "formule = "" at bounding box center [358, 317] width 57 height 14
drag, startPoint x: 404, startPoint y: 320, endPoint x: 454, endPoint y: 316, distance: 50.2
click at [454, 316] on li "" Prorata date entrée" : formule --> " =$G$5+4" --> Le 4 correspond au nombre d…" at bounding box center [678, 326] width 1045 height 34
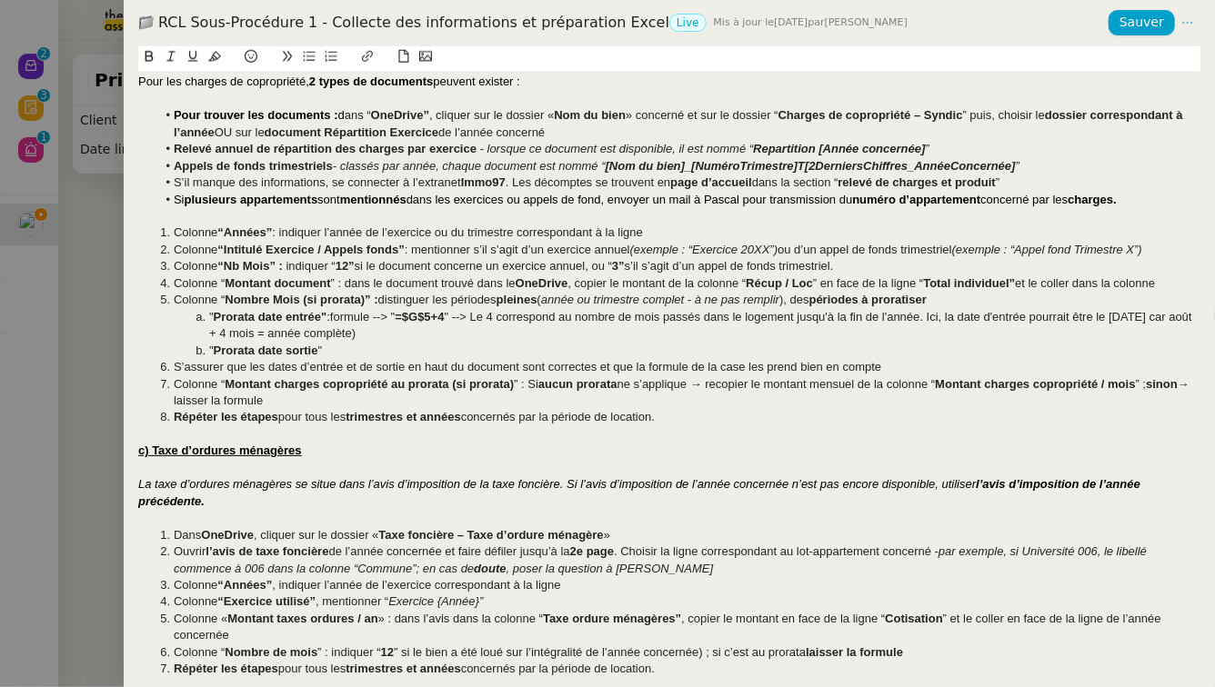
click at [690, 298] on em "année ou trimestre complet - à ne pas remplir" at bounding box center [660, 300] width 238 height 14
drag, startPoint x: 954, startPoint y: 314, endPoint x: 399, endPoint y: 330, distance: 554.9
click at [399, 330] on li "" Prorata date entrée" : formule --> " =$G$5+4 " --> Le 4 correspond au nombre …" at bounding box center [678, 326] width 1045 height 34
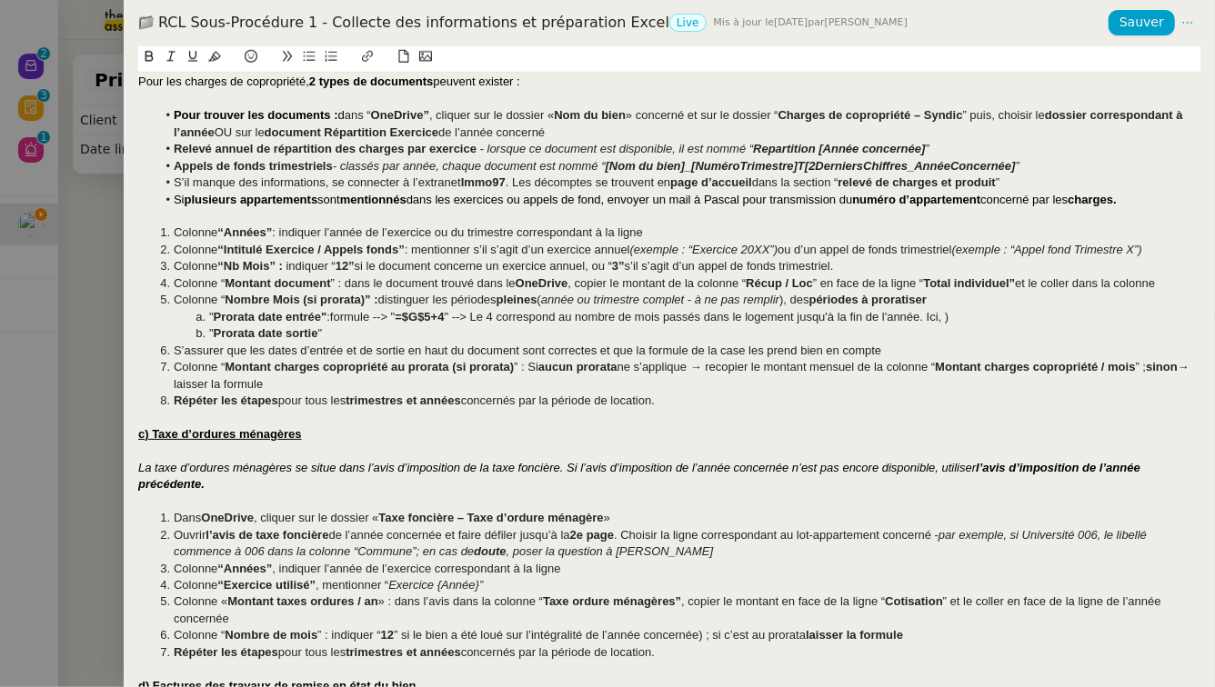
click at [395, 317] on span "formule --> "" at bounding box center [362, 317] width 65 height 14
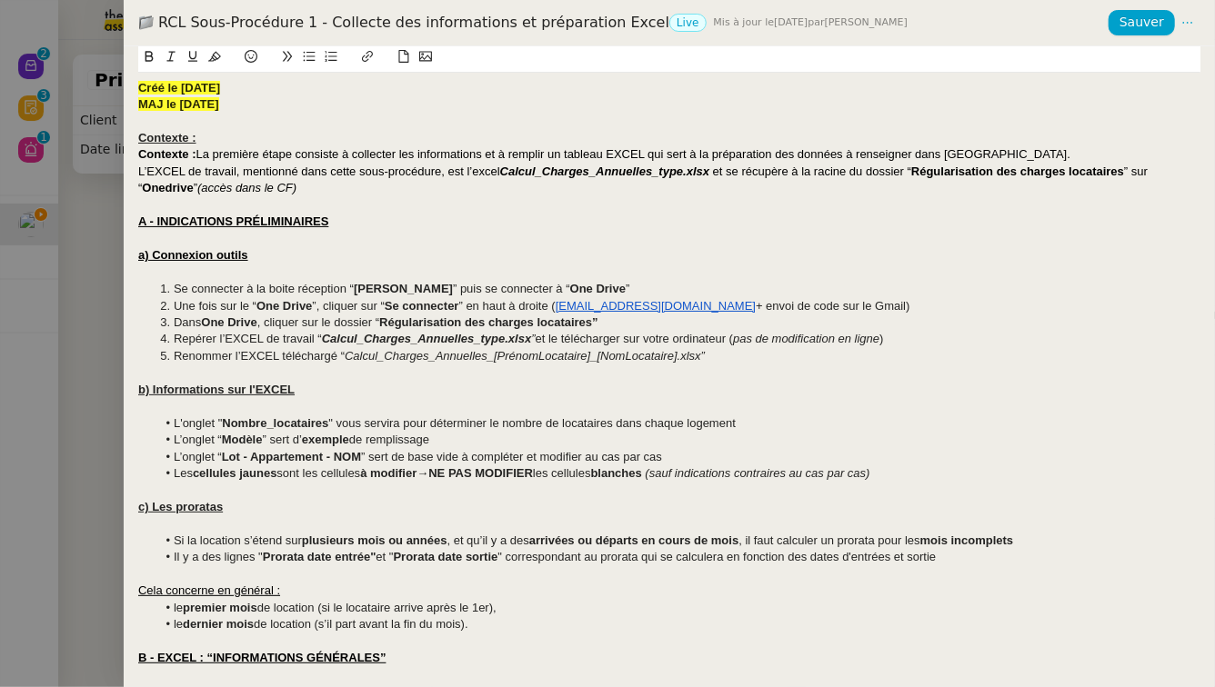
scroll to position [777, 0]
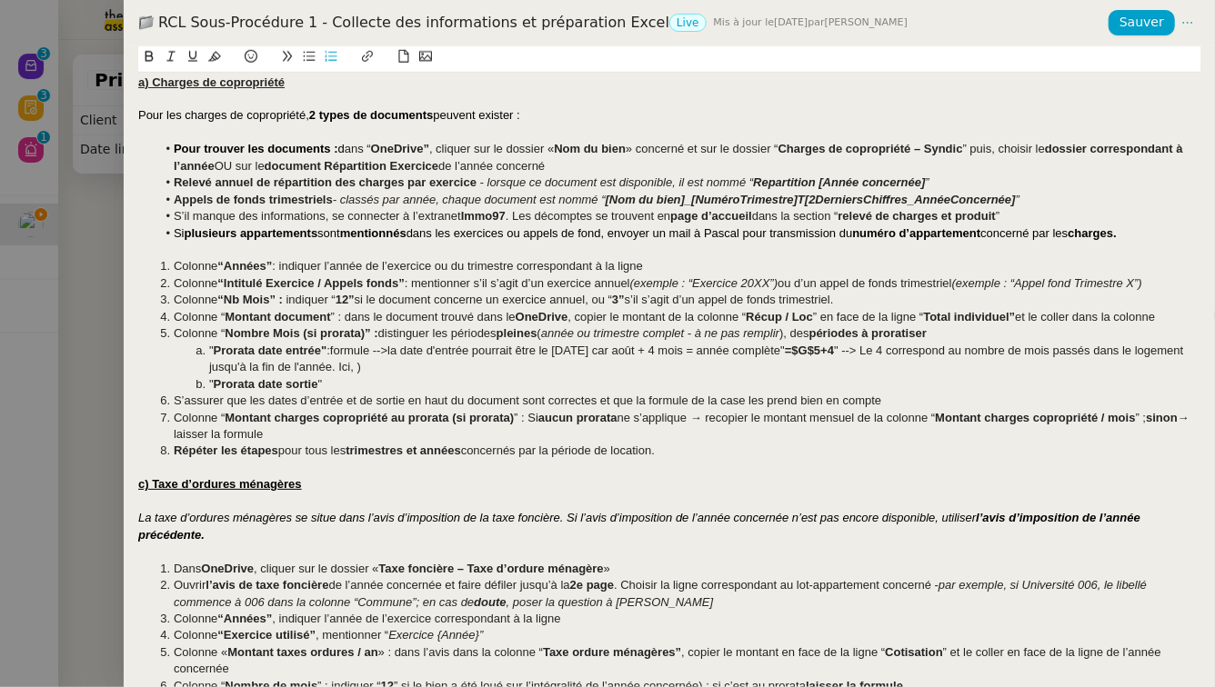
click at [400, 348] on li "" Prorata date entrée" : formule --> la date d'entrée pourrait être le 20/08/20…" at bounding box center [678, 360] width 1045 height 34
drag, startPoint x: 562, startPoint y: 353, endPoint x: 497, endPoint y: 357, distance: 64.7
click at [497, 357] on li "" Prorata date entrée" : formule --> si la date d'entrée pourrait être le 20/08…" at bounding box center [678, 360] width 1045 height 34
click at [338, 353] on li "" Prorata date entrée" : formule --> si la date d'entrée est le 20/08/2025 car …" at bounding box center [678, 360] width 1045 height 34
drag, startPoint x: 656, startPoint y: 349, endPoint x: 637, endPoint y: 356, distance: 20.1
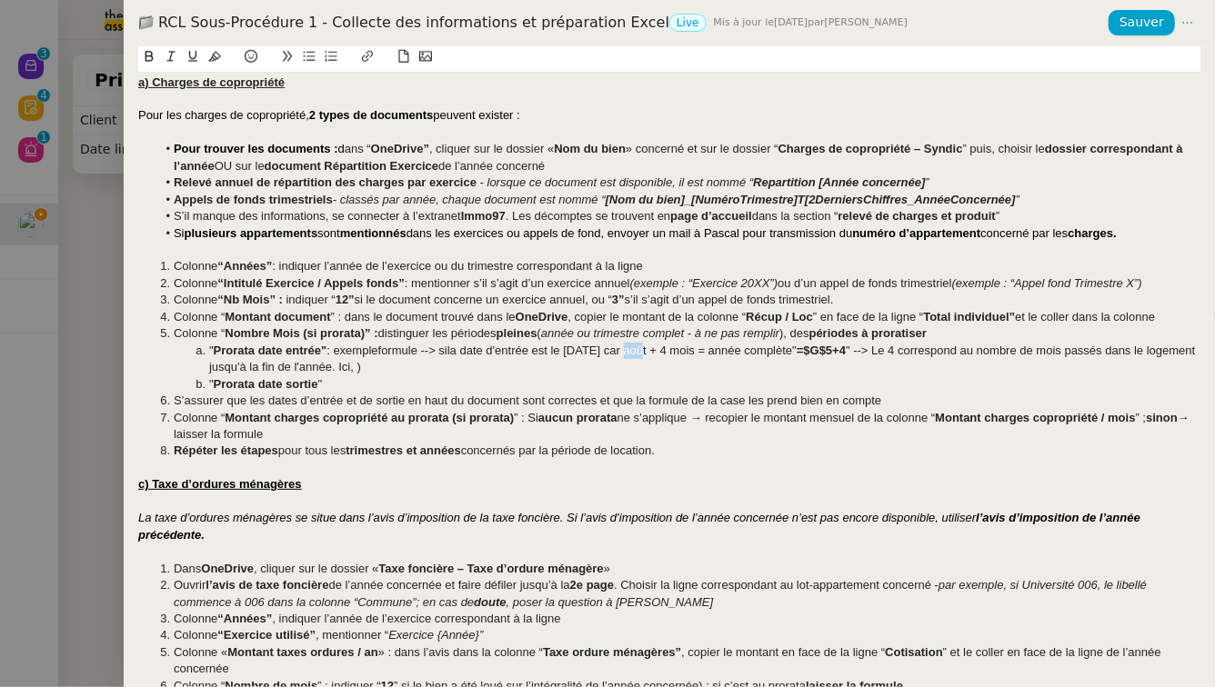
click at [637, 356] on li "" Prorata date entrée" : exemple formule --> si la date d'entrée est le 20/08/2…" at bounding box center [678, 360] width 1045 height 34
click at [780, 351] on span """ at bounding box center [778, 351] width 5 height 14
click at [988, 354] on li "" Prorata date entrée" : exemple formule --> si la date d'entrée est le 20/08/2…" at bounding box center [678, 360] width 1045 height 34
drag, startPoint x: 970, startPoint y: 354, endPoint x: 931, endPoint y: 358, distance: 39.4
click at [931, 358] on li "" Prorata date entrée" : exemple formule --> si la date d'entrée est le 20/08/2…" at bounding box center [678, 360] width 1045 height 34
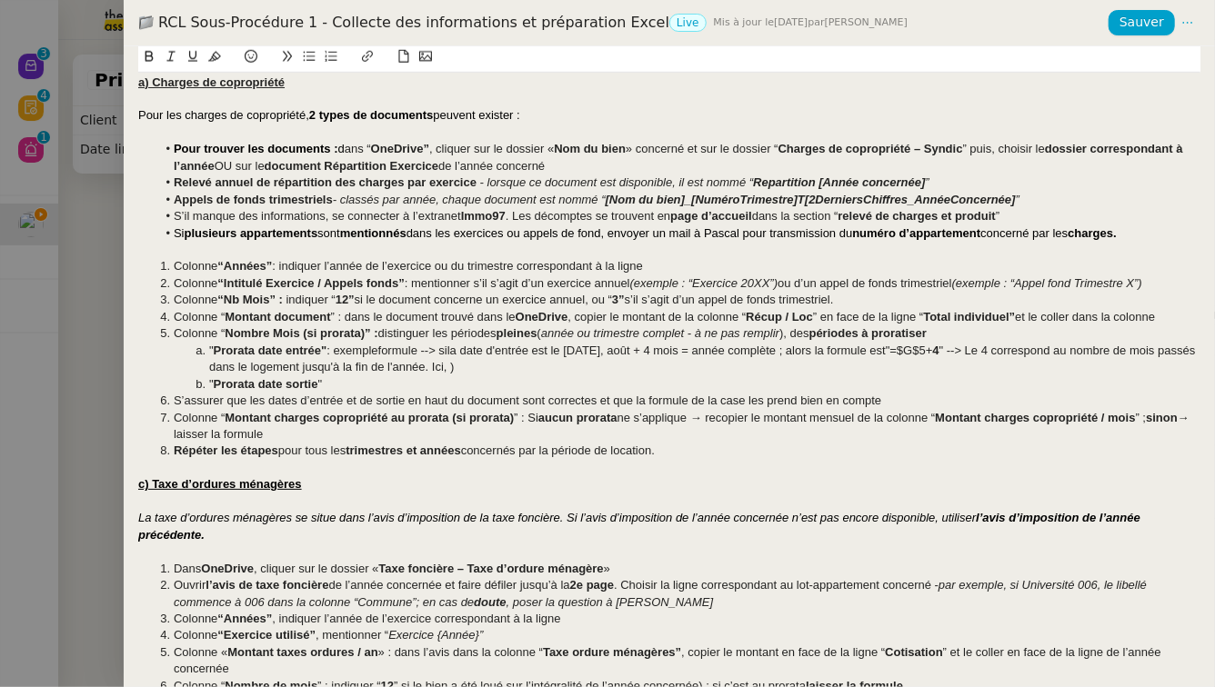
click at [1002, 361] on li "" Prorata date entrée" : exemple formule --> si la date d'entrée est le 20/08/2…" at bounding box center [678, 360] width 1045 height 34
drag, startPoint x: 518, startPoint y: 368, endPoint x: 500, endPoint y: 371, distance: 18.4
click at [500, 371] on li "" Prorata date entrée" : exemple formule --> si la date d'entrée est le 20/08/2…" at bounding box center [678, 360] width 1045 height 34
click at [333, 348] on li "" Prorata date entrée" : exemple formule --> si la date d'entrée est le 20/08/2…" at bounding box center [678, 360] width 1045 height 34
click at [351, 383] on li "" Prorata date sortie "" at bounding box center [678, 384] width 1045 height 16
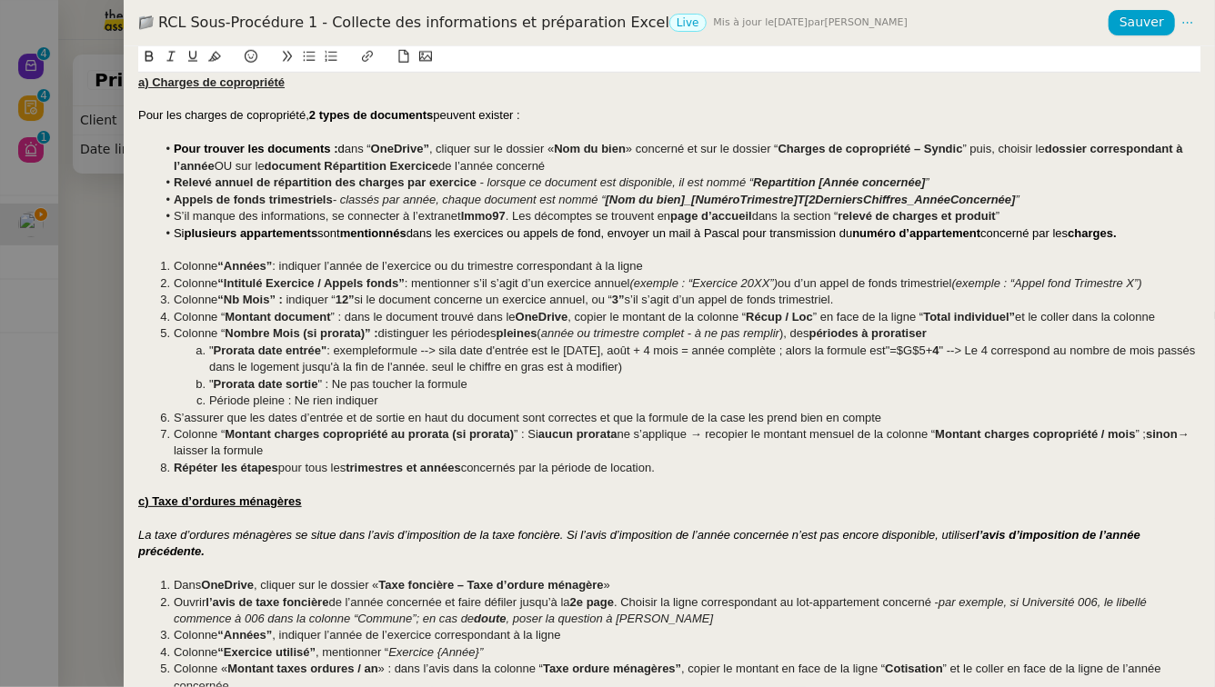
click at [208, 404] on li "Période pleine : Ne rien indiquer" at bounding box center [678, 401] width 1045 height 16
click at [288, 401] on li ""Période pleine : Ne rien indiquer" at bounding box center [678, 401] width 1045 height 16
click at [211, 383] on li "" Prorata date sortie " : Ne pas toucher la formule" at bounding box center [678, 384] width 1045 height 16
click at [212, 350] on li "" Prorata date entrée" : exemple formule --> si la date d'entrée est le 20/08/2…" at bounding box center [678, 360] width 1045 height 34
drag, startPoint x: 295, startPoint y: 401, endPoint x: 211, endPoint y: 406, distance: 84.7
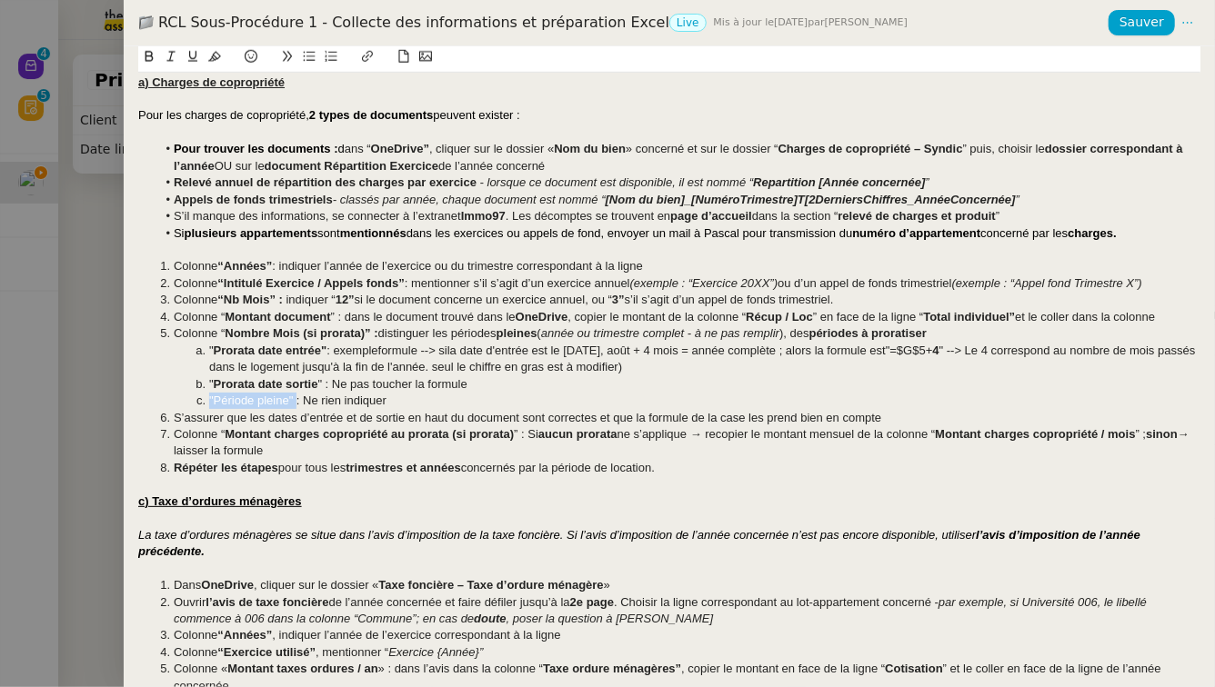
click at [211, 406] on li ""Période pleine" : Ne rien indiquer" at bounding box center [678, 401] width 1045 height 16
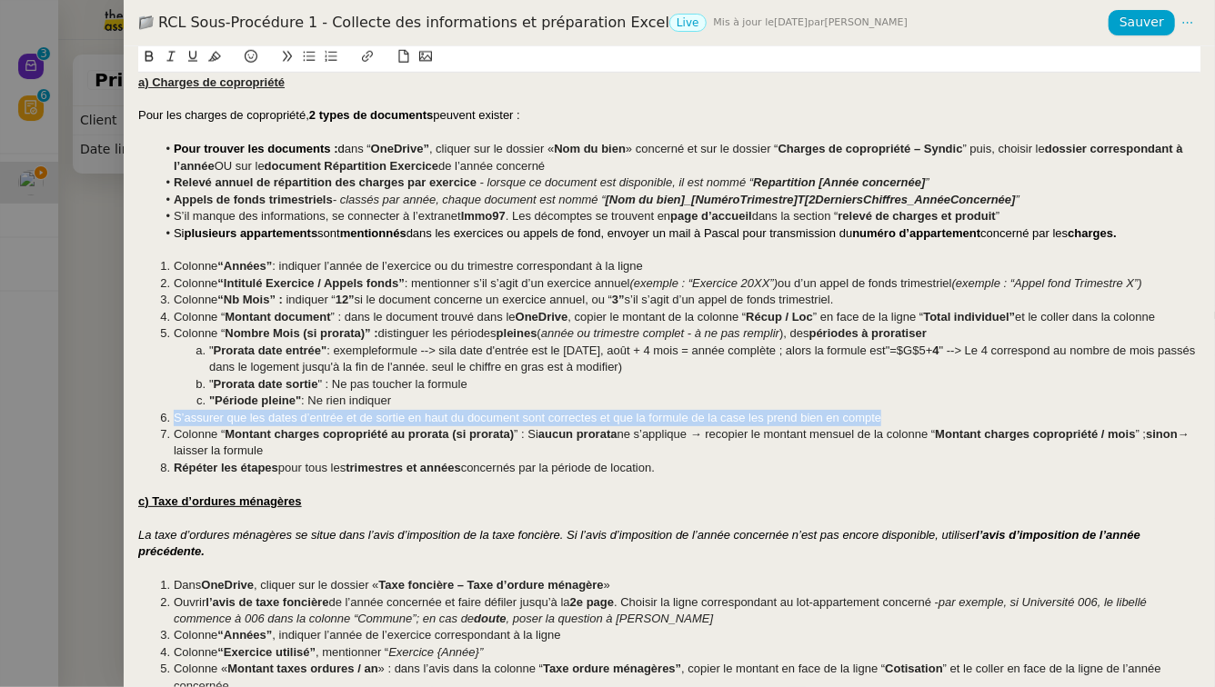
drag, startPoint x: 917, startPoint y: 418, endPoint x: 121, endPoint y: 416, distance: 796.5
click at [121, 416] on div "RCL Sous-Procédure 1 - Collecte des informations et préparation Excel Live Mis …" at bounding box center [607, 343] width 1215 height 687
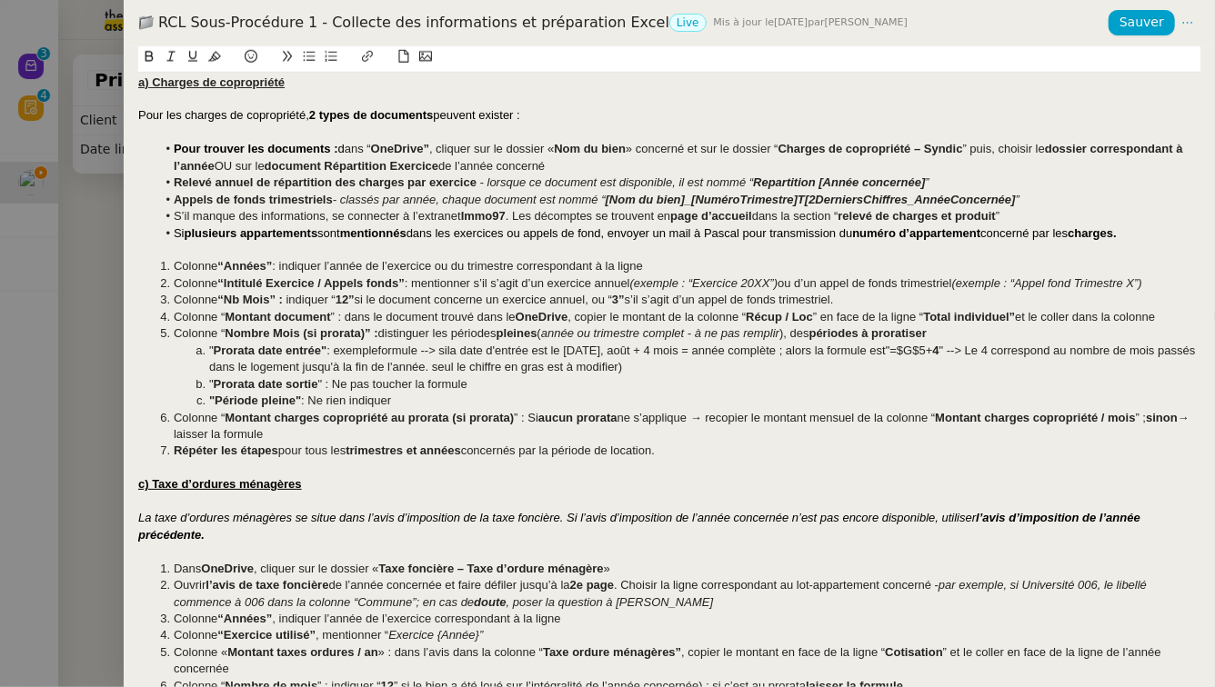
drag, startPoint x: 285, startPoint y: 432, endPoint x: 132, endPoint y: 419, distance: 154.2
click at [132, 419] on div "Créé le 28/07/2025 MAJ le 08/10/2025 Contexte : Contexte : La première étape co…" at bounding box center [669, 366] width 1091 height 641
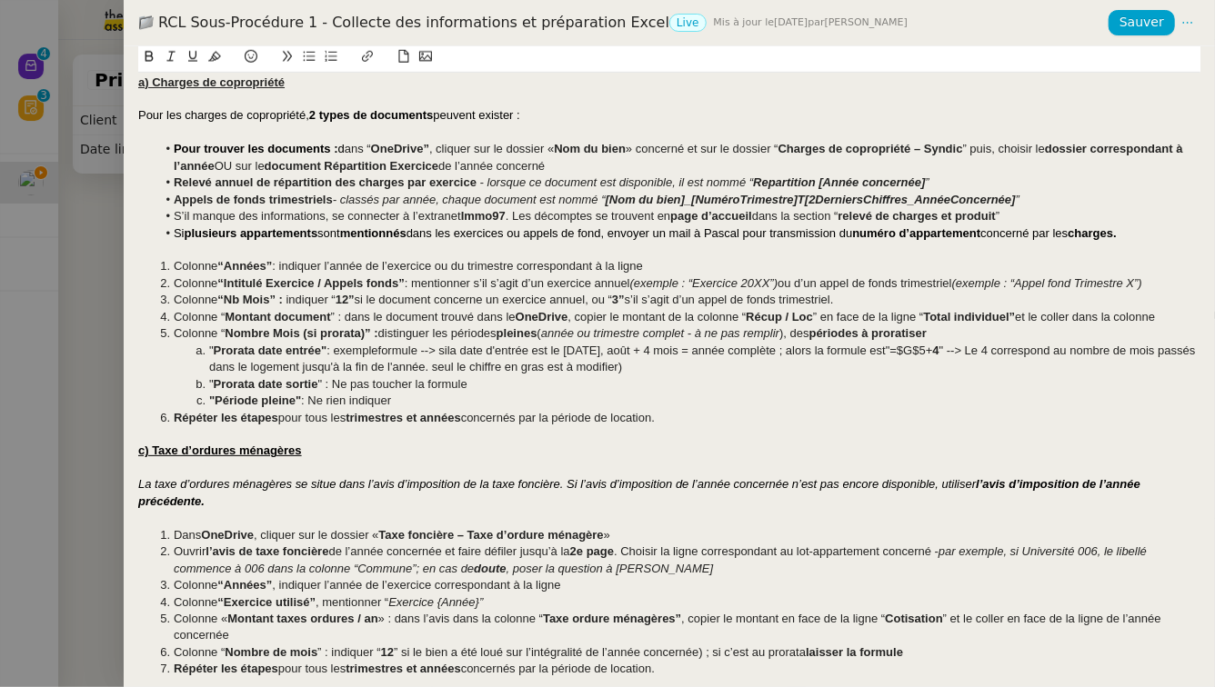
click at [1167, 286] on li "Colonne “ Intitulé Exercice / Appels fonds ” : mentionner s’il s’agit d’un exer…" at bounding box center [678, 283] width 1045 height 16
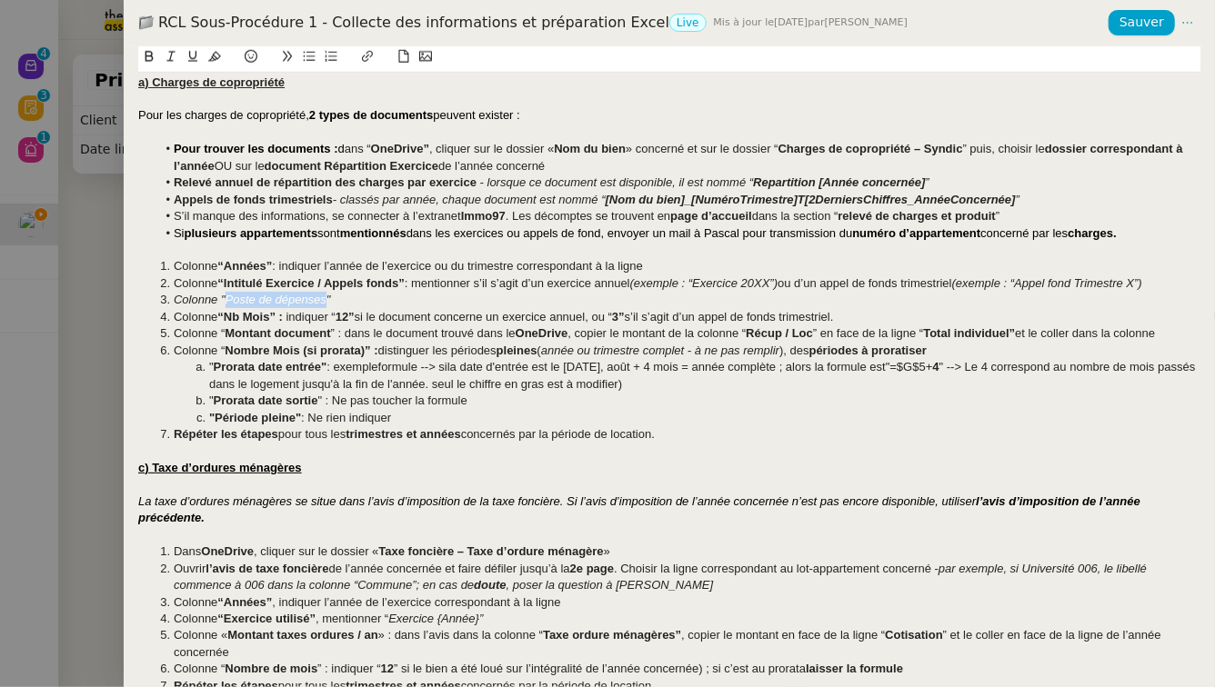
drag, startPoint x: 326, startPoint y: 300, endPoint x: 227, endPoint y: 302, distance: 99.1
click at [227, 302] on em "Colonne "Poste de dépenses"" at bounding box center [252, 300] width 157 height 14
click at [364, 296] on li "Colonne " Poste de dépenses "" at bounding box center [678, 300] width 1045 height 16
drag, startPoint x: 335, startPoint y: 296, endPoint x: 153, endPoint y: 304, distance: 182.0
click at [153, 304] on ol "Colonne “Années” : indiquer l’année de l’exercice ou du trimestre correspondant…" at bounding box center [669, 350] width 1062 height 185
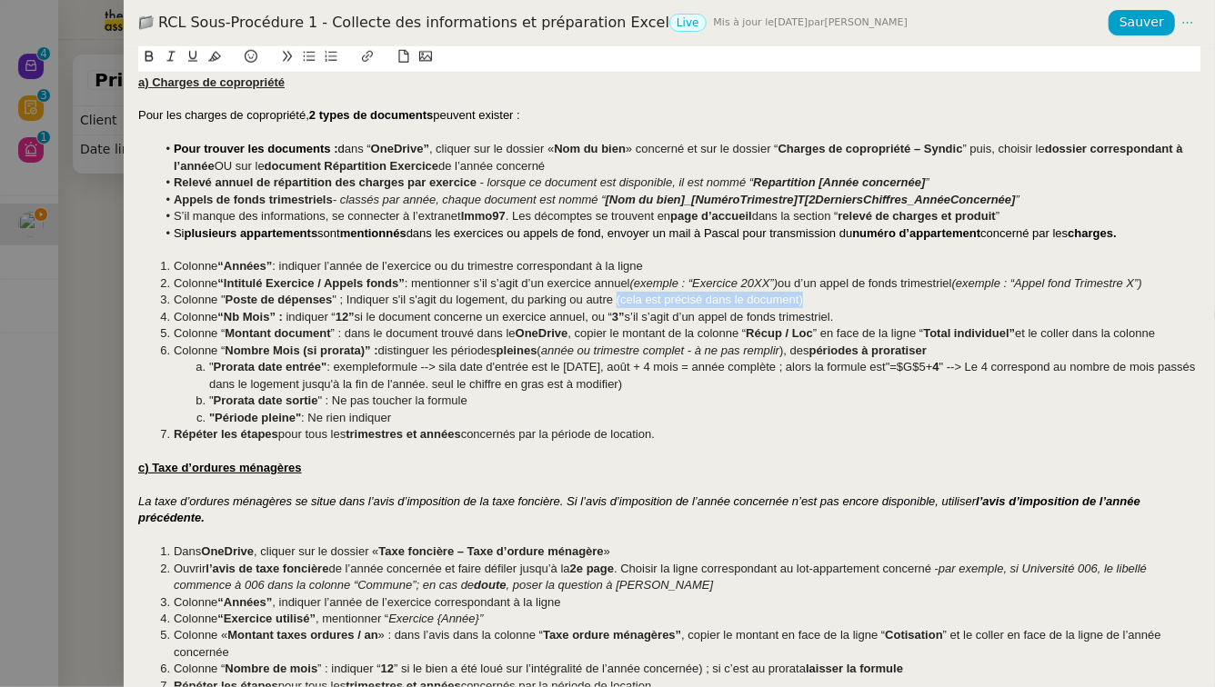
drag, startPoint x: 825, startPoint y: 298, endPoint x: 617, endPoint y: 305, distance: 207.4
click at [617, 305] on li "Colonne " Poste de dépenses " ; Indiquer s'il s'agit du logement, du parking ou…" at bounding box center [678, 300] width 1045 height 16
click at [611, 454] on div at bounding box center [669, 451] width 1062 height 16
drag, startPoint x: 333, startPoint y: 334, endPoint x: 275, endPoint y: 335, distance: 57.3
click at [275, 335] on li "Colonne “ Montant document ” : dans le document trouvé dans le OneDrive , copie…" at bounding box center [678, 334] width 1045 height 16
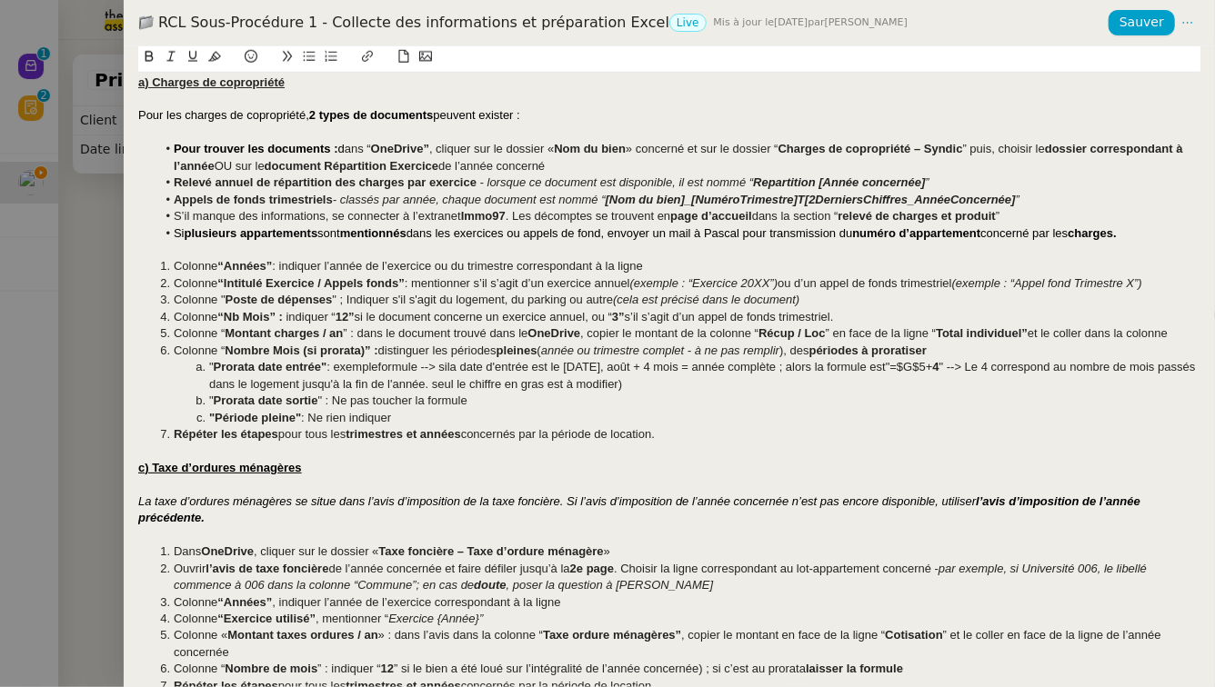
click at [438, 416] on li ""Période pleine" : Ne rien indiquer" at bounding box center [678, 418] width 1045 height 16
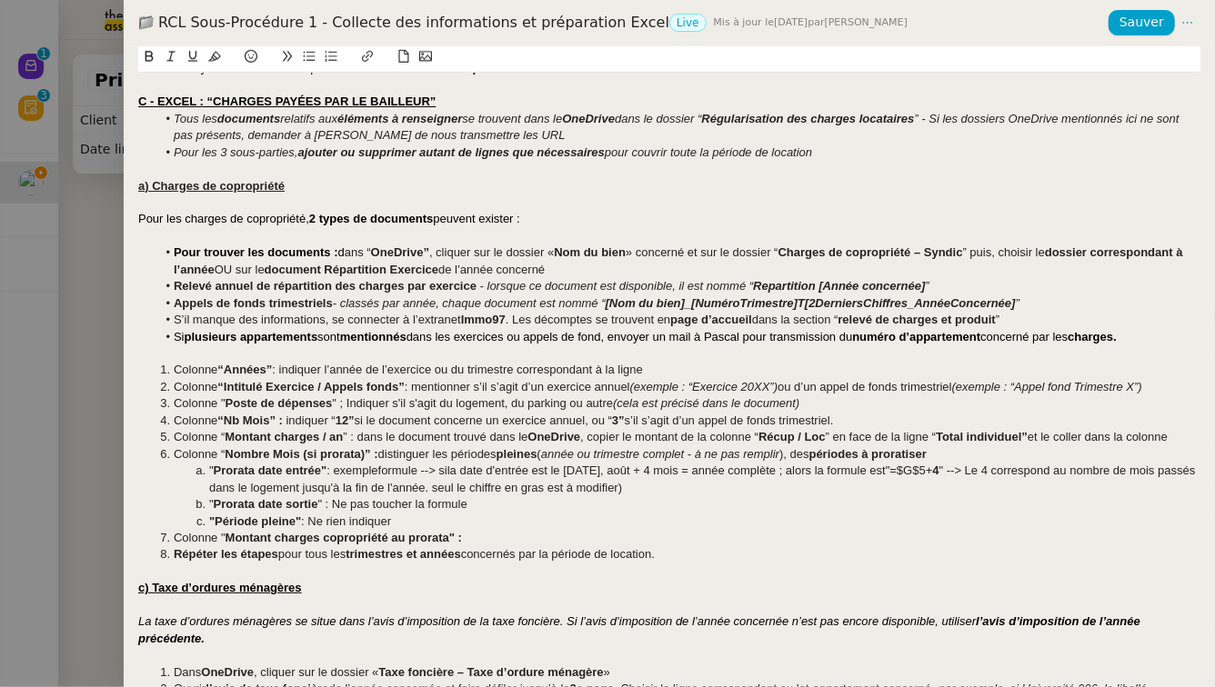
scroll to position [799, 0]
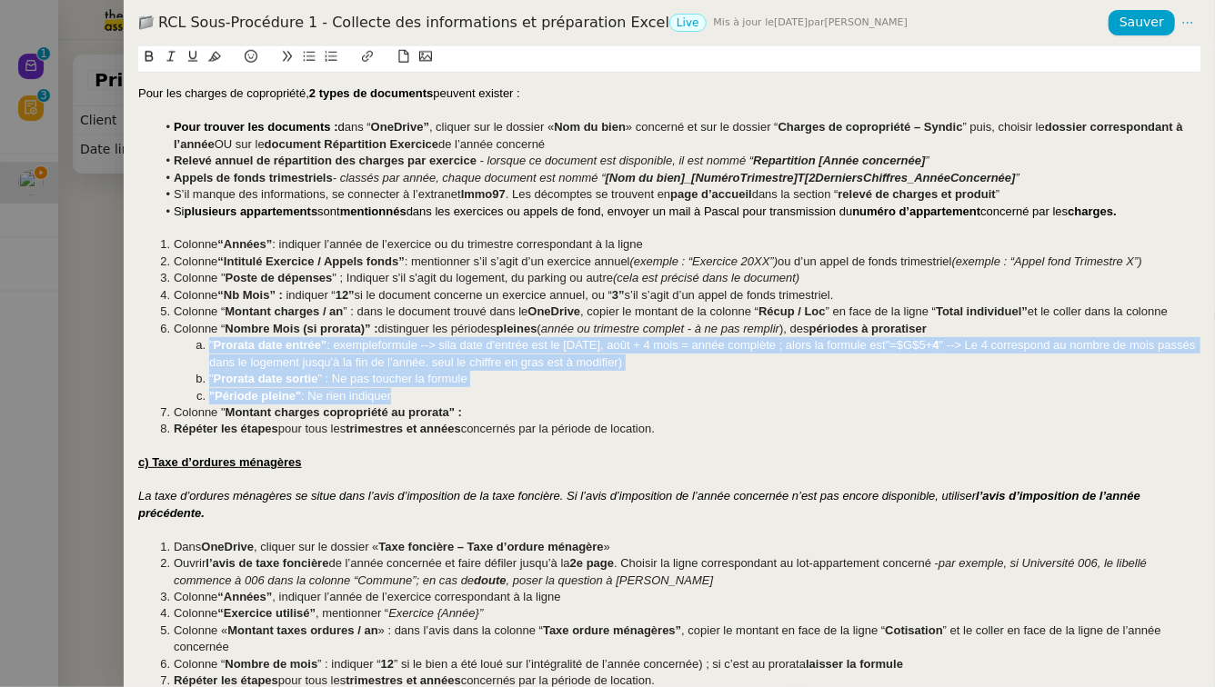
drag, startPoint x: 413, startPoint y: 396, endPoint x: 207, endPoint y: 342, distance: 212.4
click at [207, 342] on ol "Colonne “Années” : indiquer l’année de l’exercice ou du trimestre correspondant…" at bounding box center [669, 336] width 1062 height 201
copy ol "" Prorata date entrée" : exemple formule --> si la date d'entrée est le 20/08/2…"
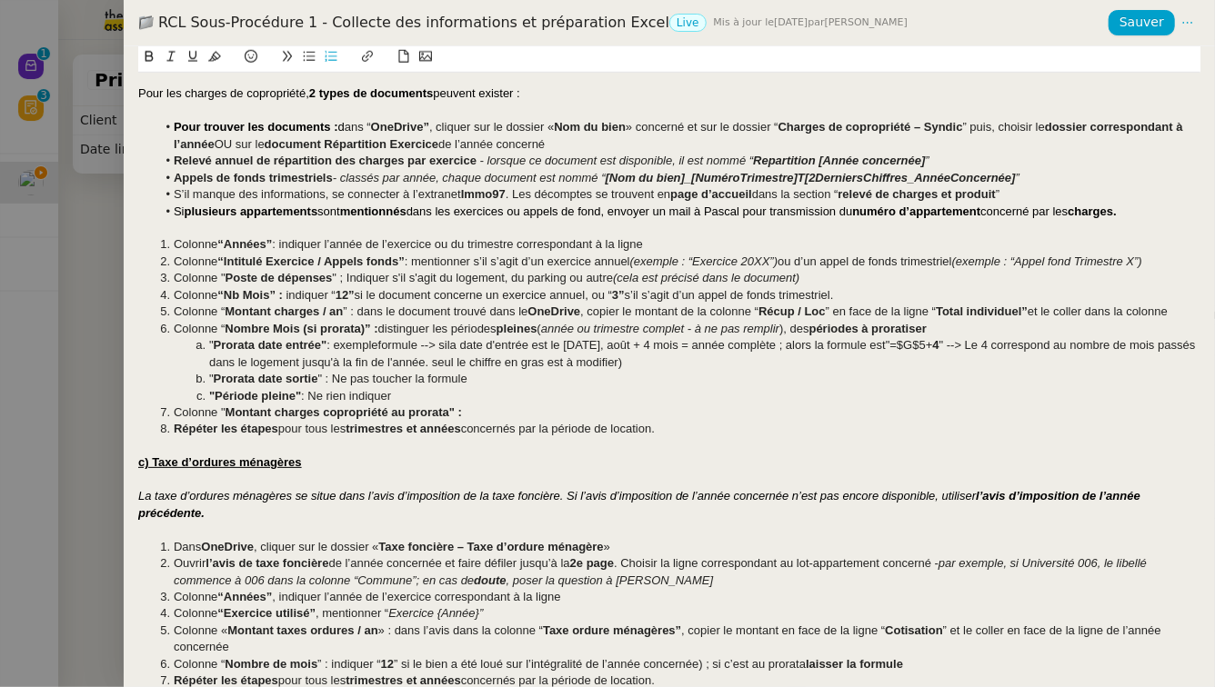
click at [473, 416] on li "Colonne " Montant charges copropriété au prorata" :" at bounding box center [678, 413] width 1045 height 16
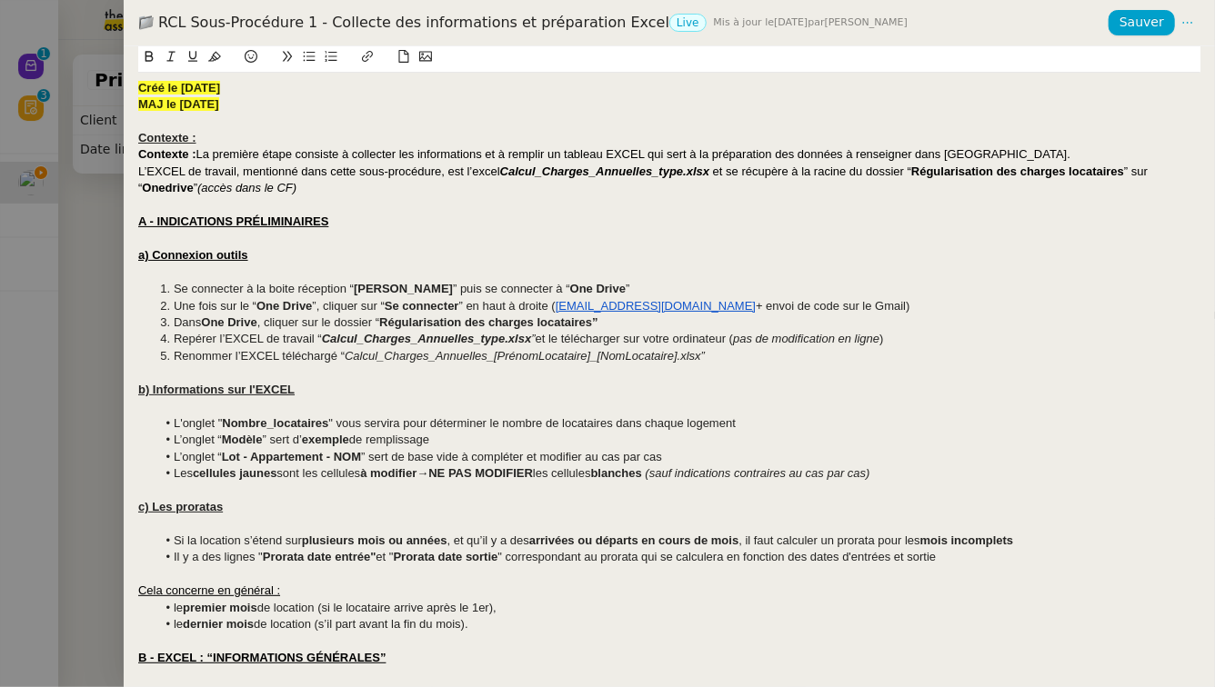
scroll to position [946, 0]
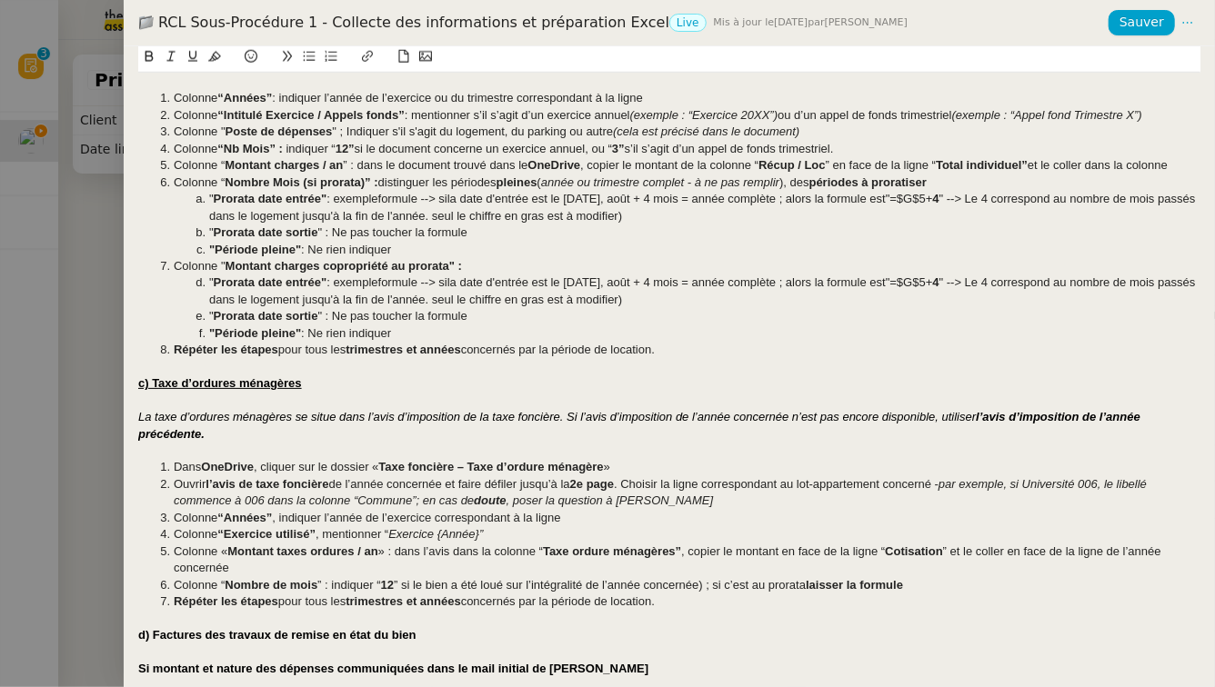
click at [328, 285] on li "" Prorata date entrée" : exemple formule --> si la date d'entrée est le 20/08/2…" at bounding box center [678, 292] width 1045 height 34
drag, startPoint x: 320, startPoint y: 316, endPoint x: 208, endPoint y: 317, distance: 111.8
click at [208, 317] on li "" Prorata date sortie " : Ne pas toucher la formule" at bounding box center [678, 316] width 1045 height 16
click at [346, 285] on li "" Prorata date entrée" et : exemple formule --> si la date d'entrée est le 20/0…" at bounding box center [678, 292] width 1045 height 34
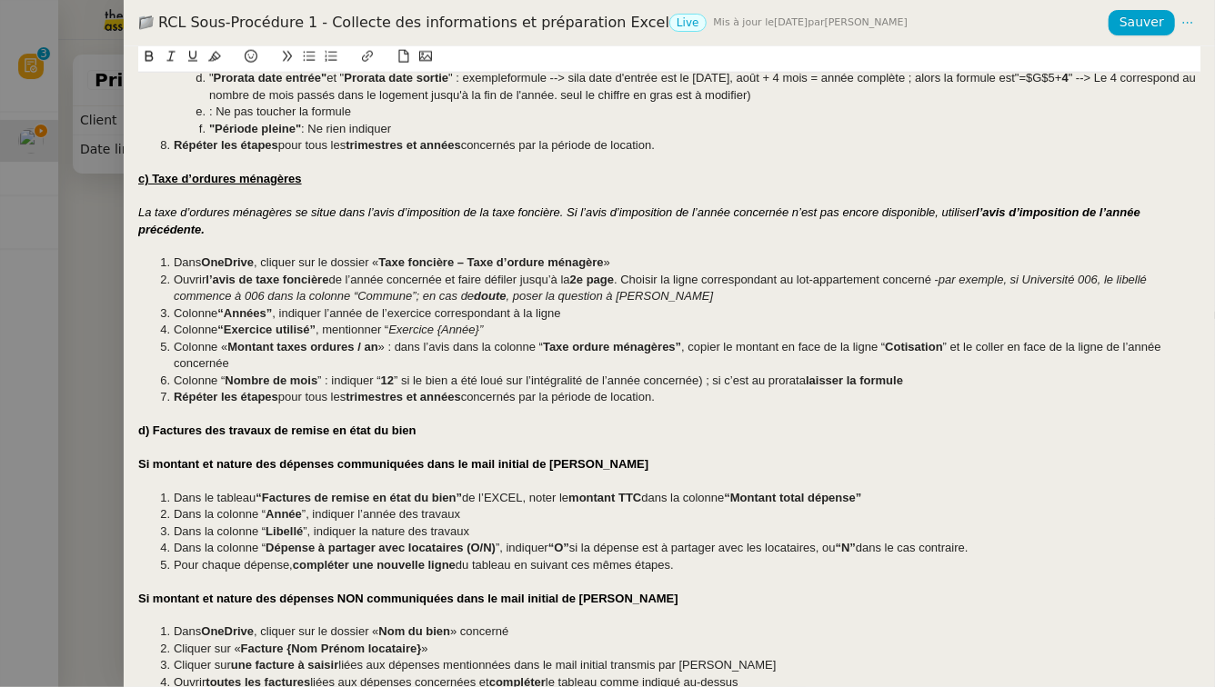
scroll to position [1016, 0]
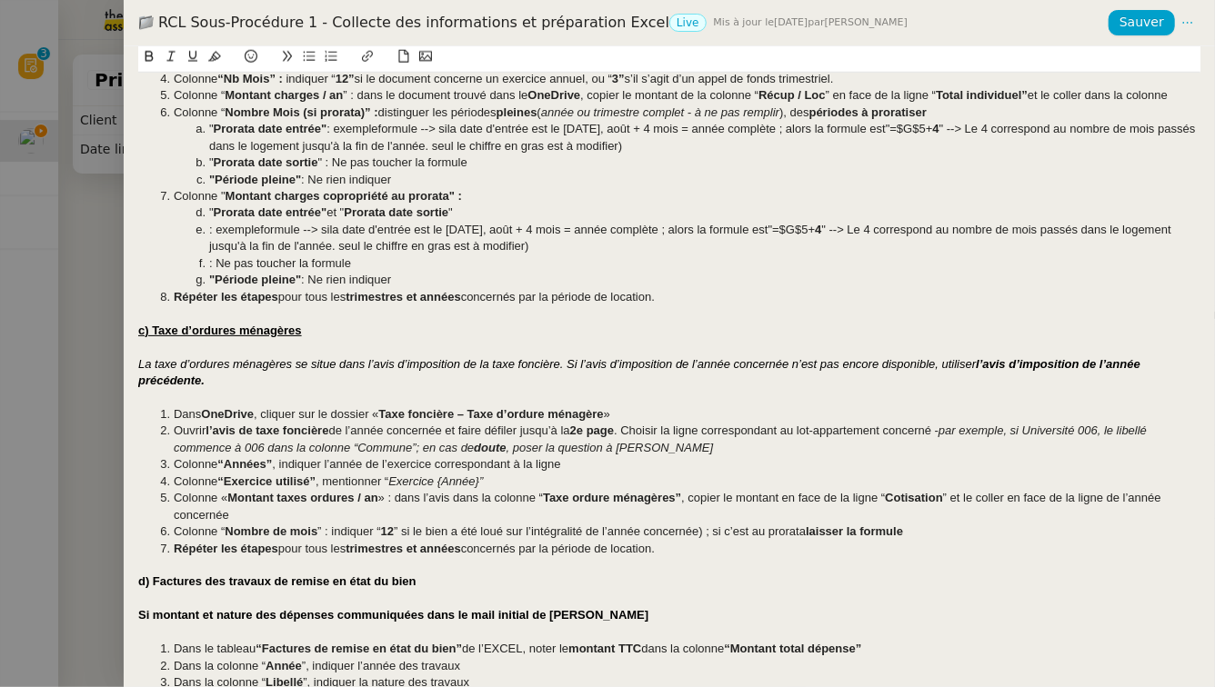
drag, startPoint x: 363, startPoint y: 261, endPoint x: 217, endPoint y: 259, distance: 145.5
click at [217, 259] on li ": Ne pas toucher la formule" at bounding box center [678, 263] width 1045 height 16
copy li "Ne pas toucher la formule"
click at [512, 207] on li "" Prorata date entrée" et " Prorata date sortie "" at bounding box center [678, 213] width 1045 height 16
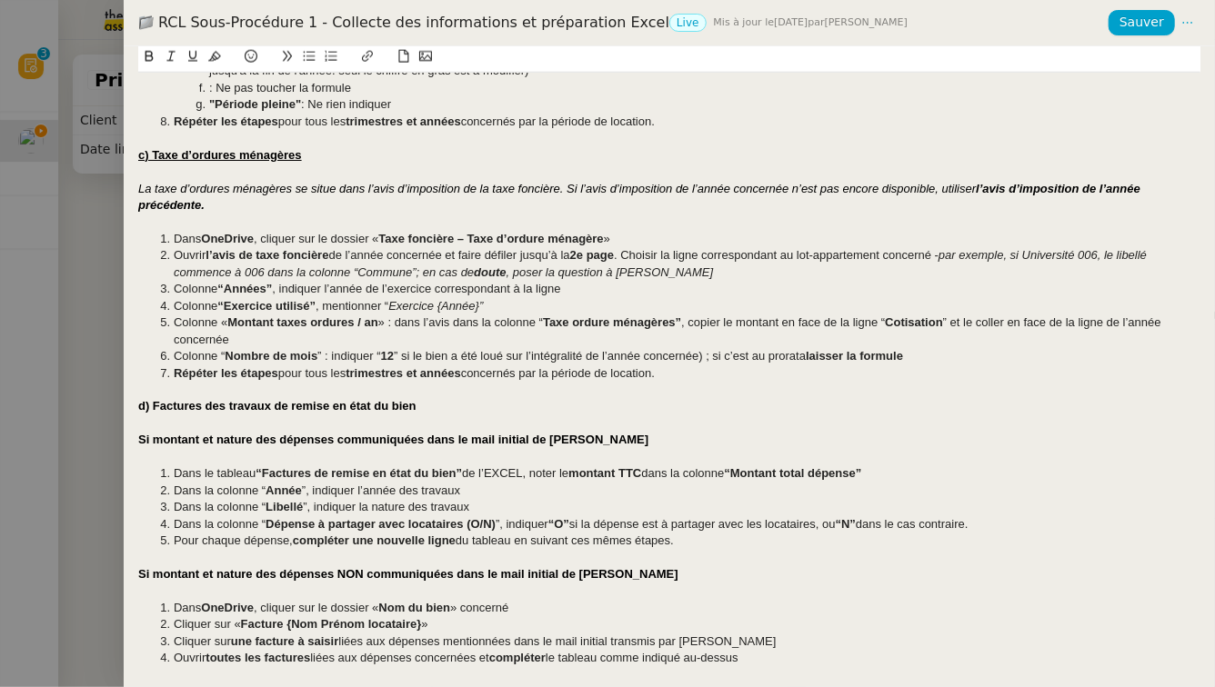
scroll to position [776, 0]
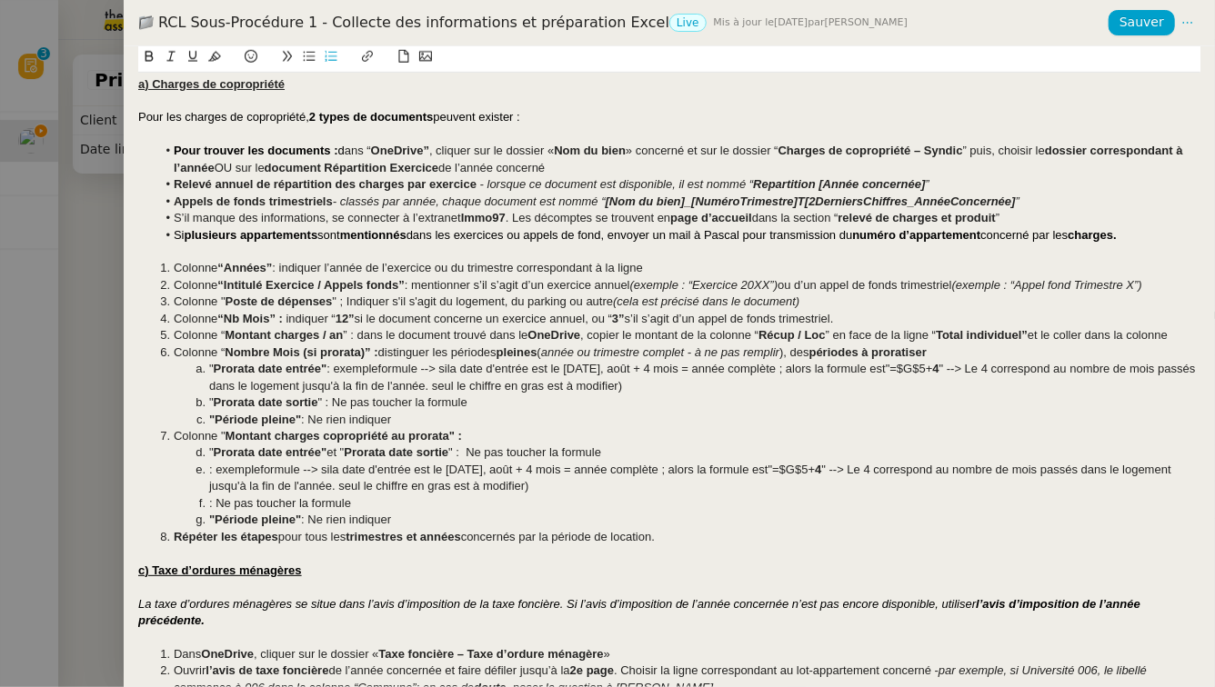
drag, startPoint x: 361, startPoint y: 498, endPoint x: 176, endPoint y: 473, distance: 186.3
click at [176, 473] on ol "Colonne “Années” : indiquer l’année de l’exercice ou du trimestre correspondant…" at bounding box center [669, 402] width 1062 height 285
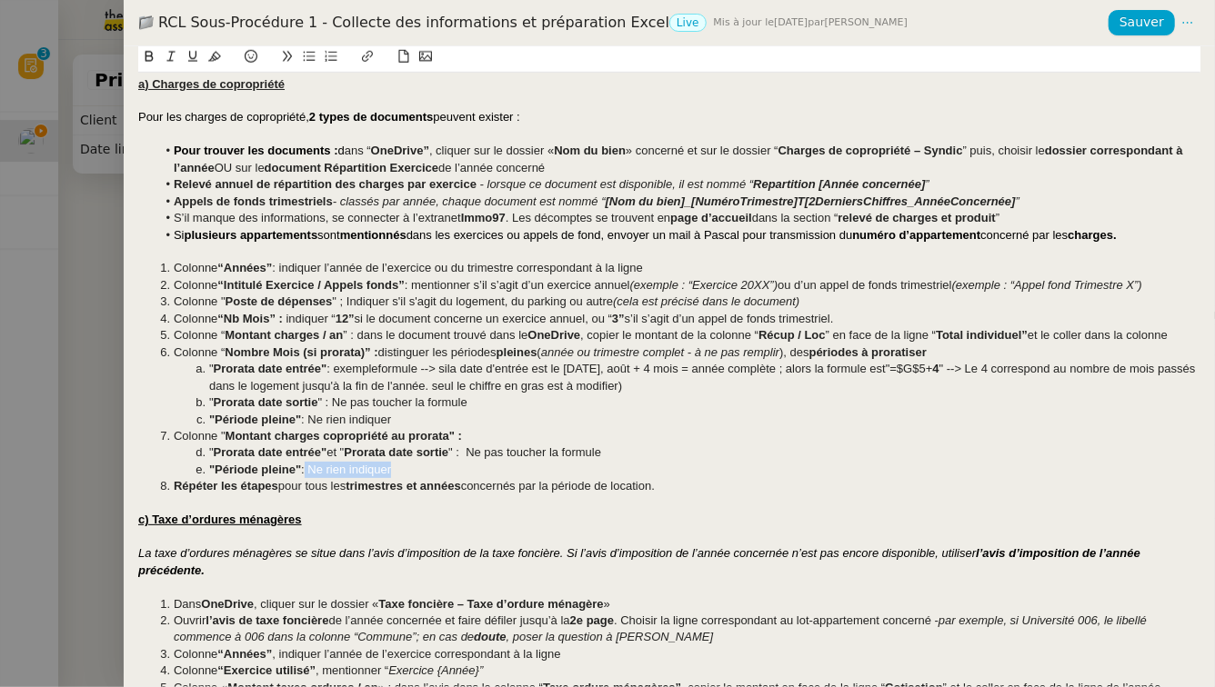
drag, startPoint x: 414, startPoint y: 469, endPoint x: 308, endPoint y: 471, distance: 105.5
click at [308, 471] on li ""Période pleine" : Ne rien indiquer" at bounding box center [678, 470] width 1045 height 16
click at [308, 470] on li ""Période pleine" :Indiquer le même montant que" at bounding box center [678, 470] width 1045 height 16
click at [546, 476] on li ""Période pleine" : Indiquer le même montant que" at bounding box center [678, 470] width 1045 height 16
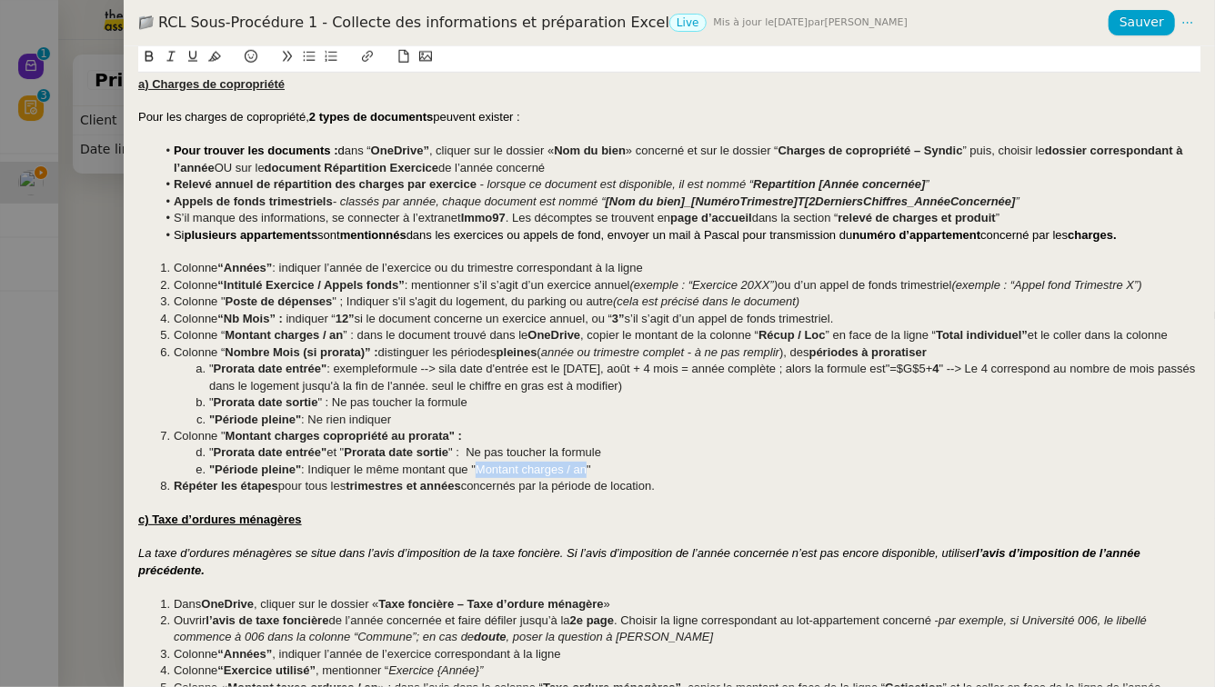
drag, startPoint x: 591, startPoint y: 472, endPoint x: 482, endPoint y: 477, distance: 109.2
click at [482, 477] on li ""Période pleine" : Indiquer le même montant que "Montant charges / an"" at bounding box center [678, 470] width 1045 height 16
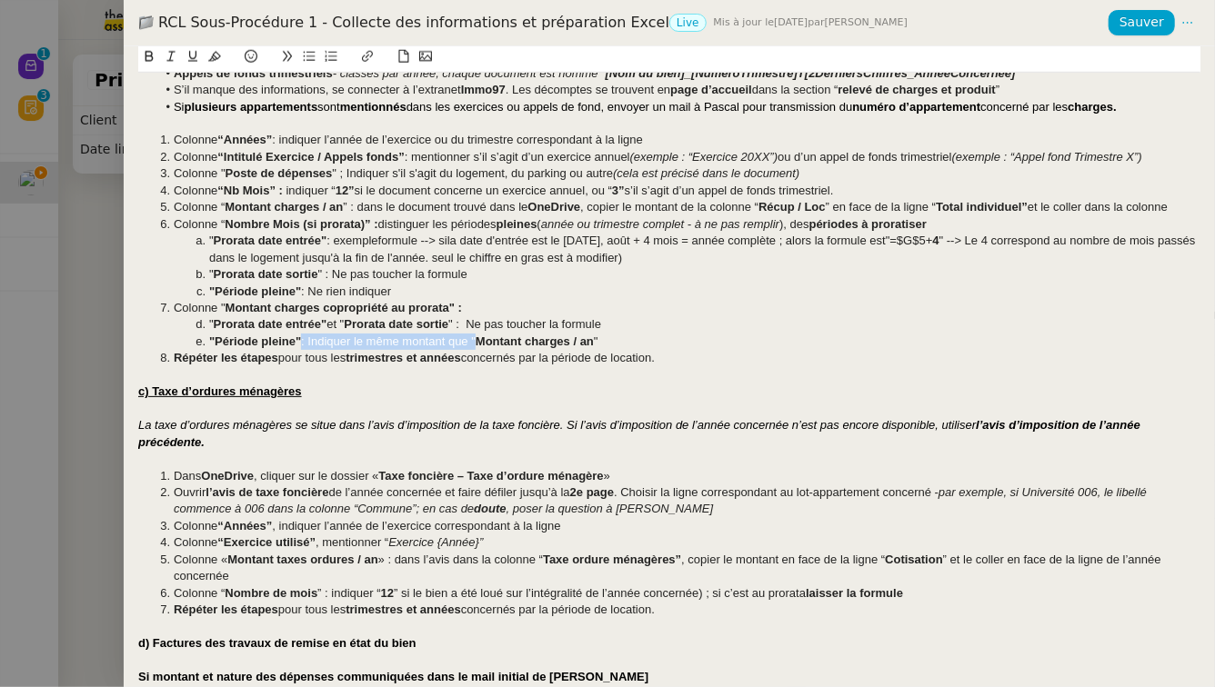
scroll to position [958, 0]
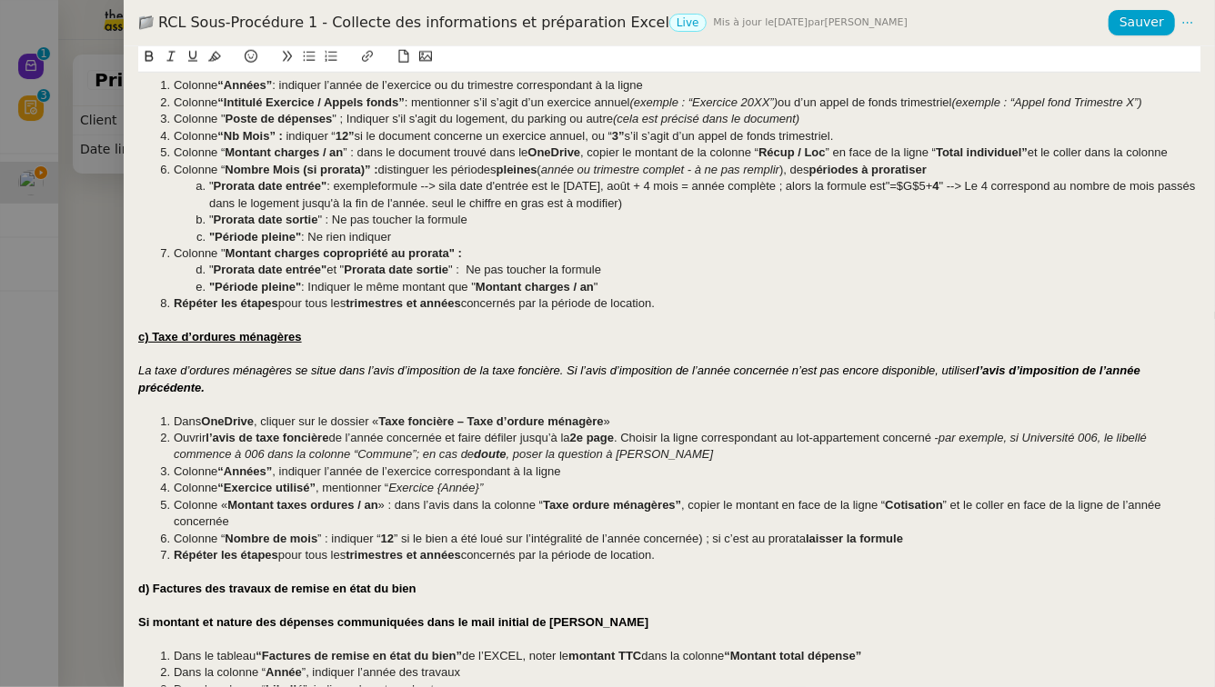
click at [145, 336] on u "c) Taxe d’ordures ménagères" at bounding box center [220, 337] width 164 height 14
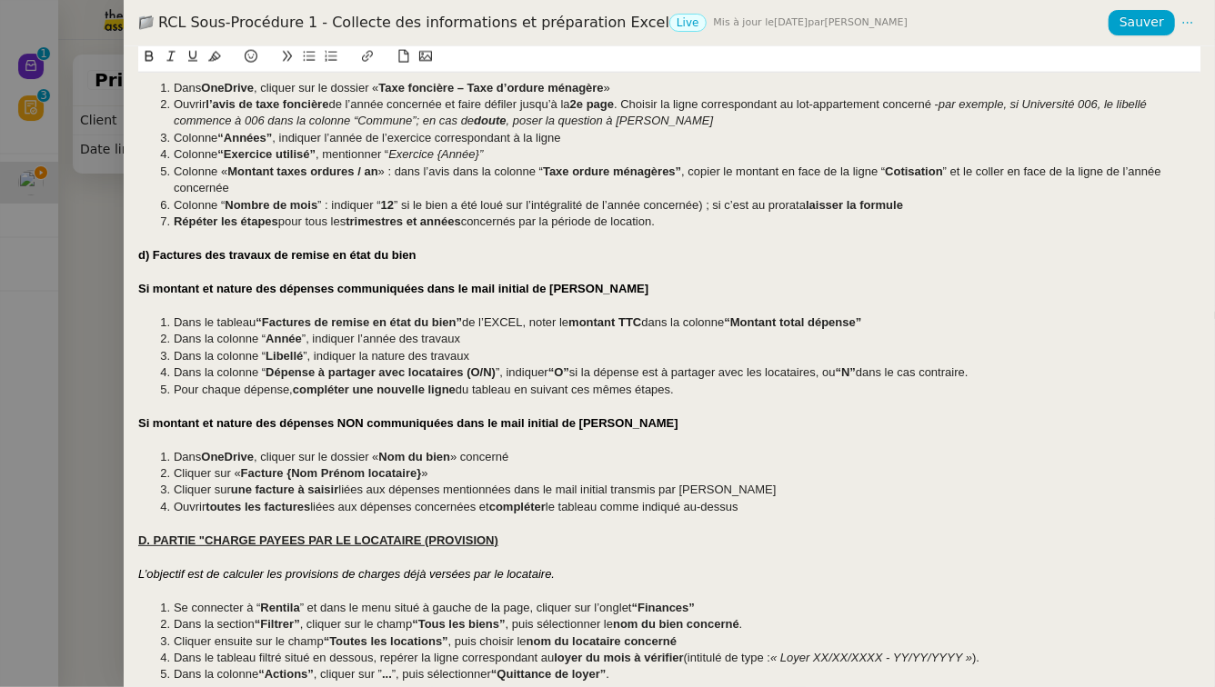
scroll to position [755, 0]
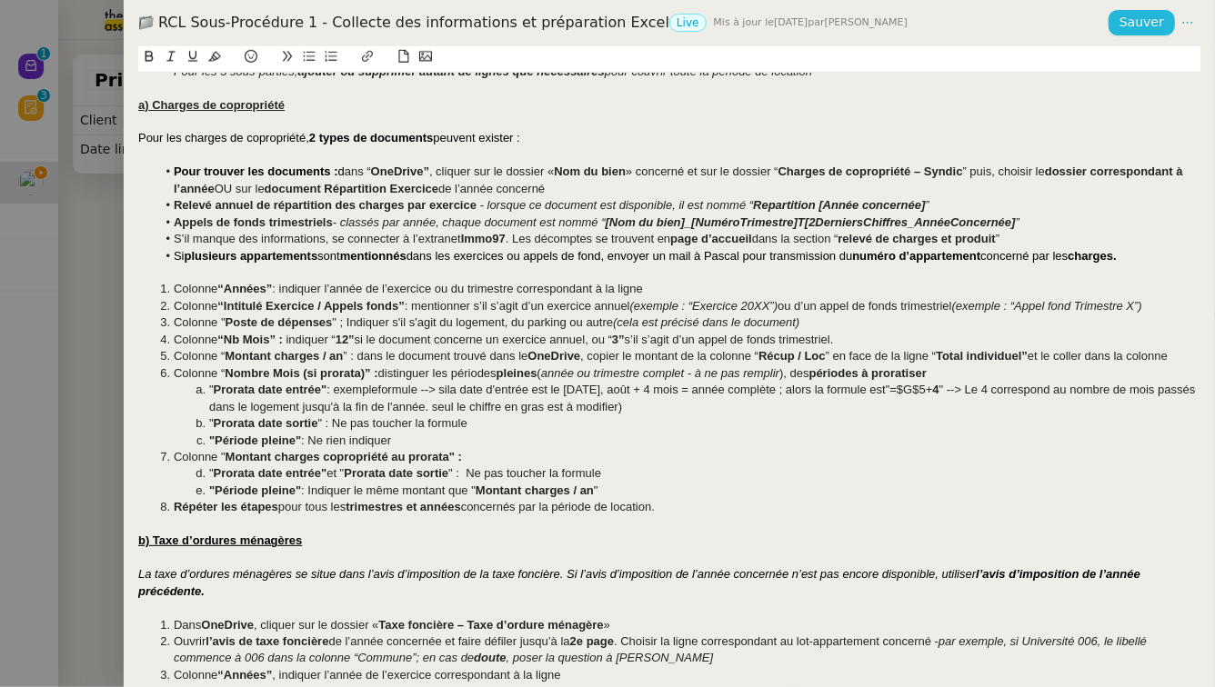
click at [1117, 25] on button "Sauver" at bounding box center [1141, 22] width 66 height 25
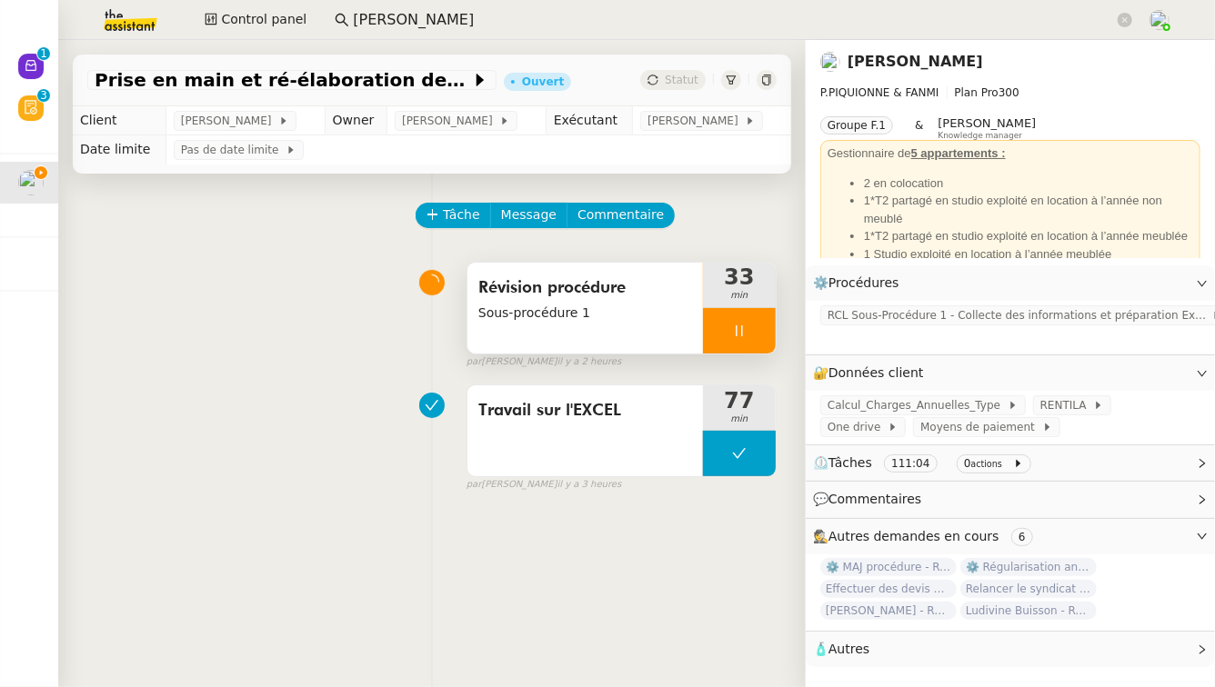
click at [746, 336] on div at bounding box center [739, 330] width 73 height 45
click at [712, 337] on div at bounding box center [721, 330] width 36 height 45
click at [992, 320] on span "RCL Sous-Procédure 1 - Collecte des informations et préparation Excel" at bounding box center [1019, 315] width 384 height 18
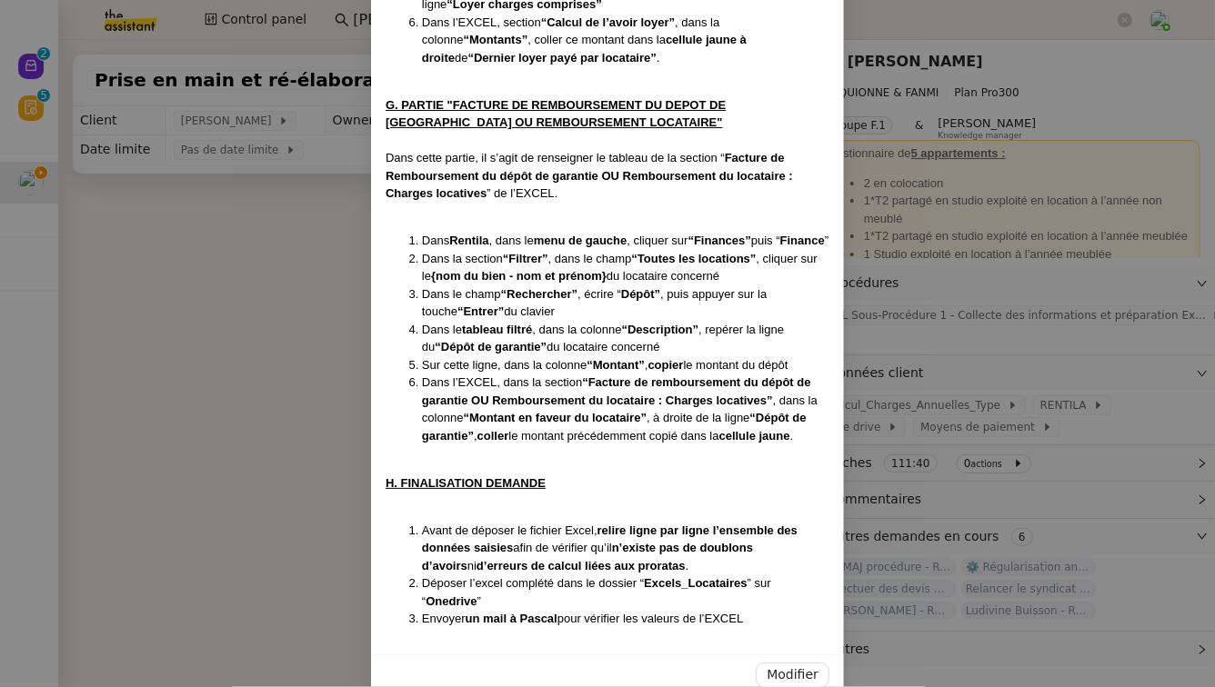
scroll to position [6443, 0]
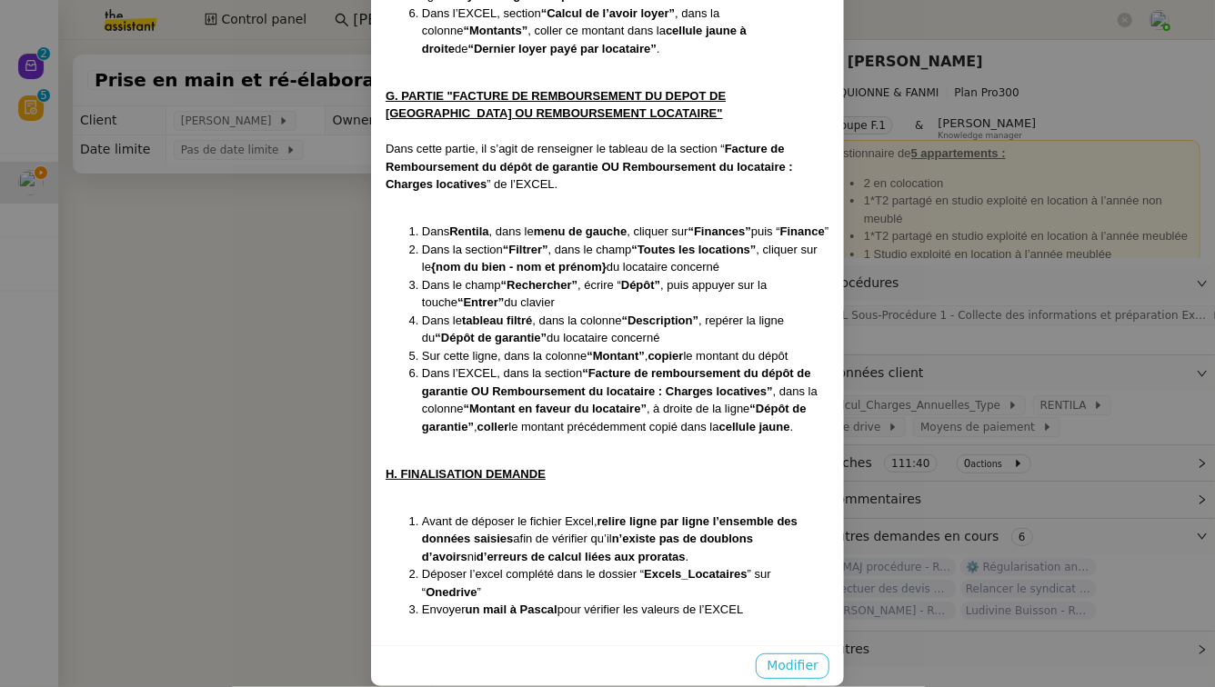
click at [791, 656] on span "Modifier" at bounding box center [792, 666] width 52 height 21
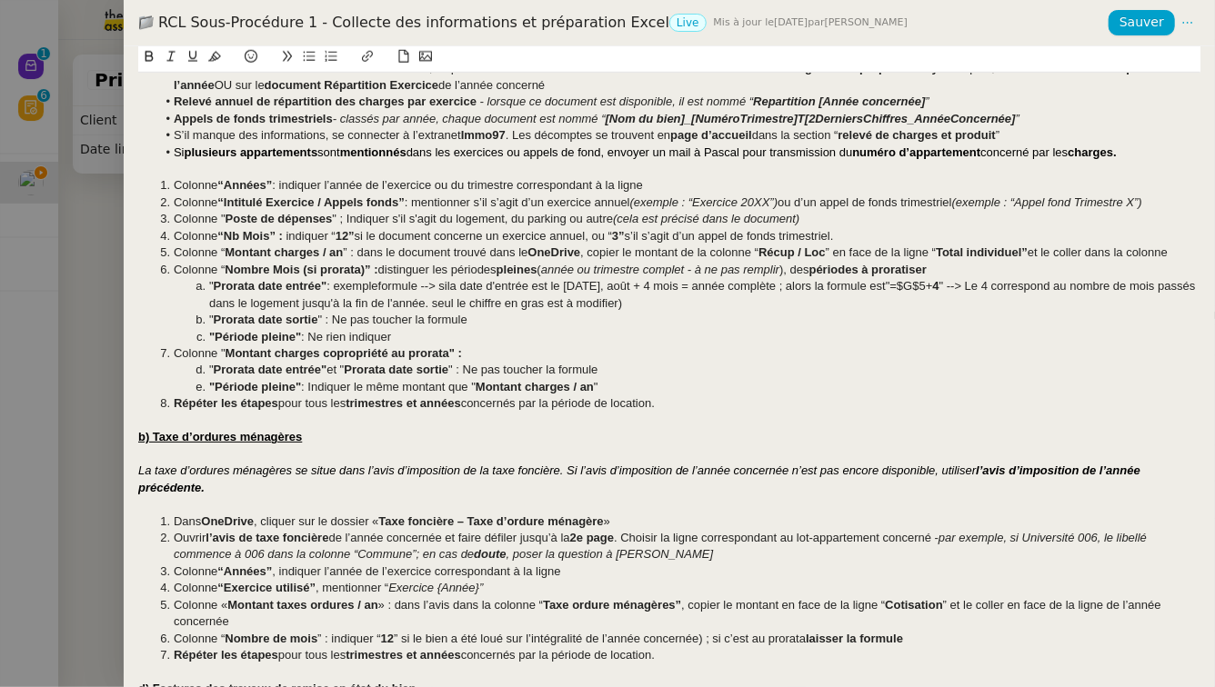
scroll to position [882, 0]
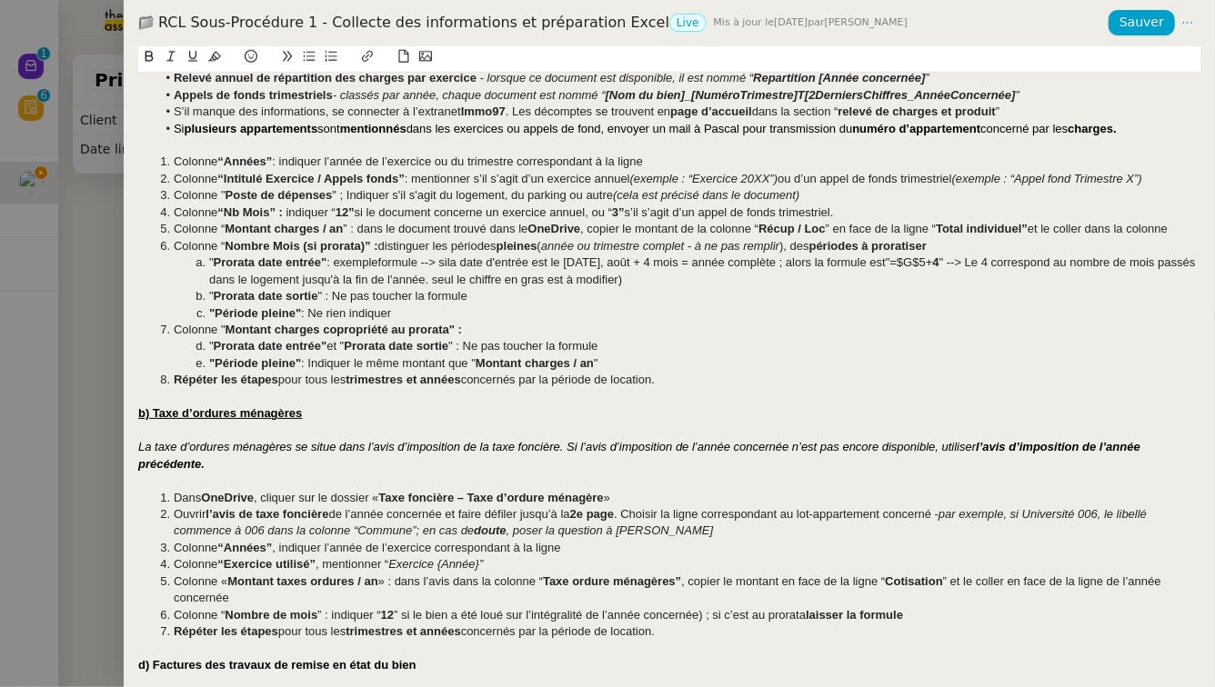
click at [267, 546] on strong "“Années”" at bounding box center [244, 548] width 55 height 14
drag, startPoint x: 313, startPoint y: 563, endPoint x: 229, endPoint y: 567, distance: 83.8
click at [229, 567] on strong "“Exercice utilisé”" at bounding box center [266, 564] width 98 height 14
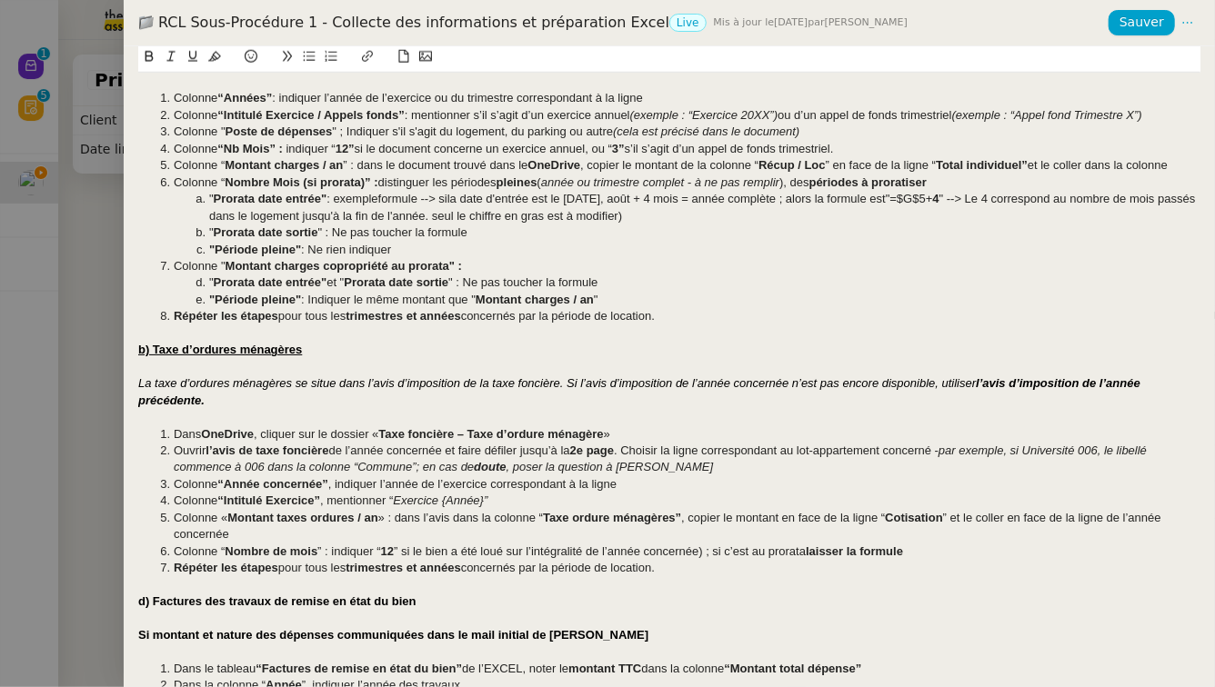
scroll to position [961, 0]
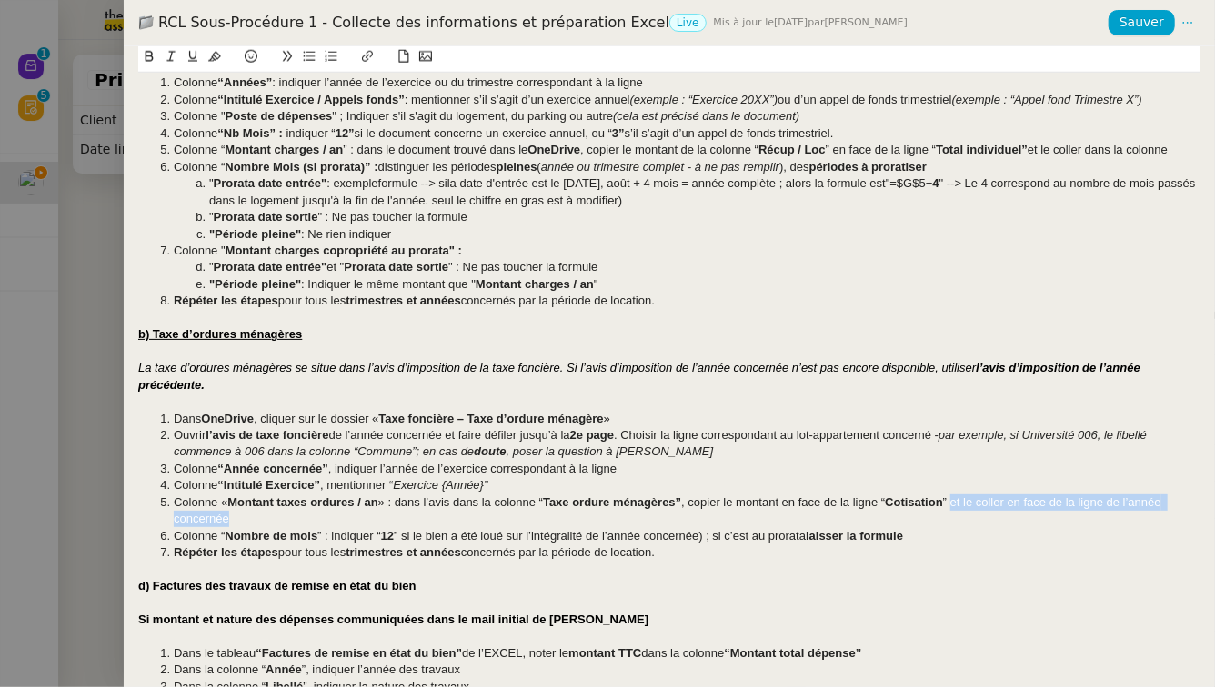
drag, startPoint x: 957, startPoint y: 504, endPoint x: 963, endPoint y: 514, distance: 11.9
click at [963, 514] on li "Colonne « Montant taxes ordures / an » : dans l’avis dans la colonne “ Taxe ord…" at bounding box center [678, 512] width 1045 height 34
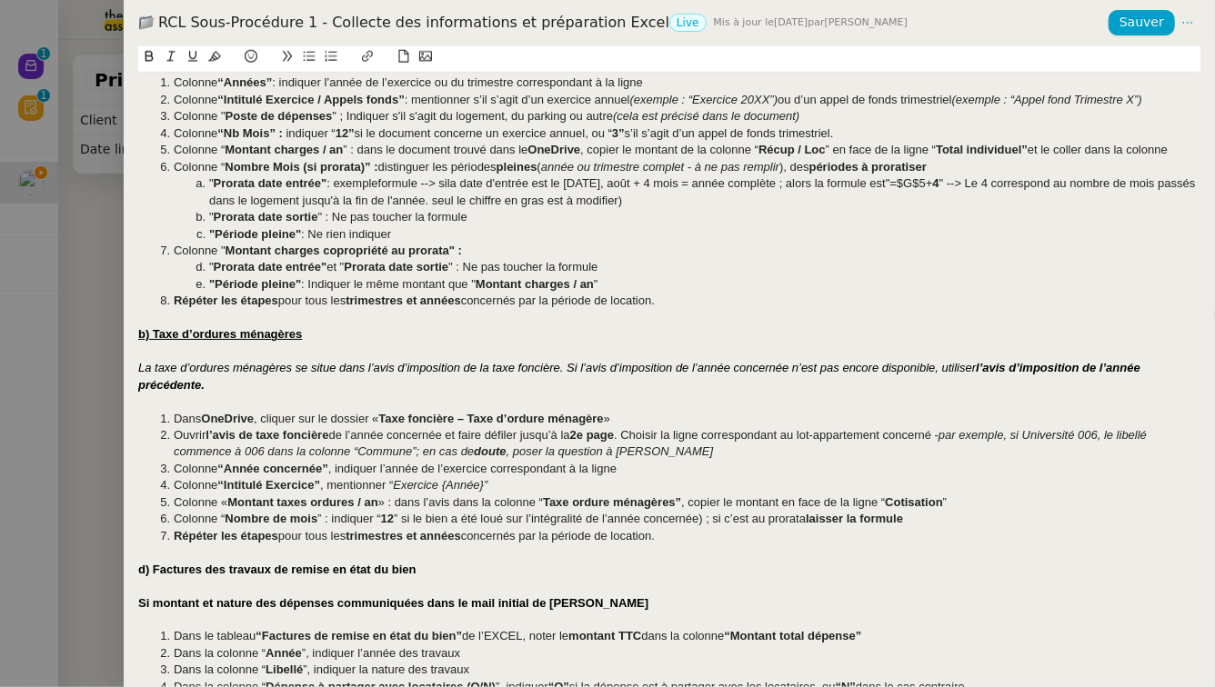
click at [330, 518] on span "” : indiquer “" at bounding box center [348, 519] width 63 height 14
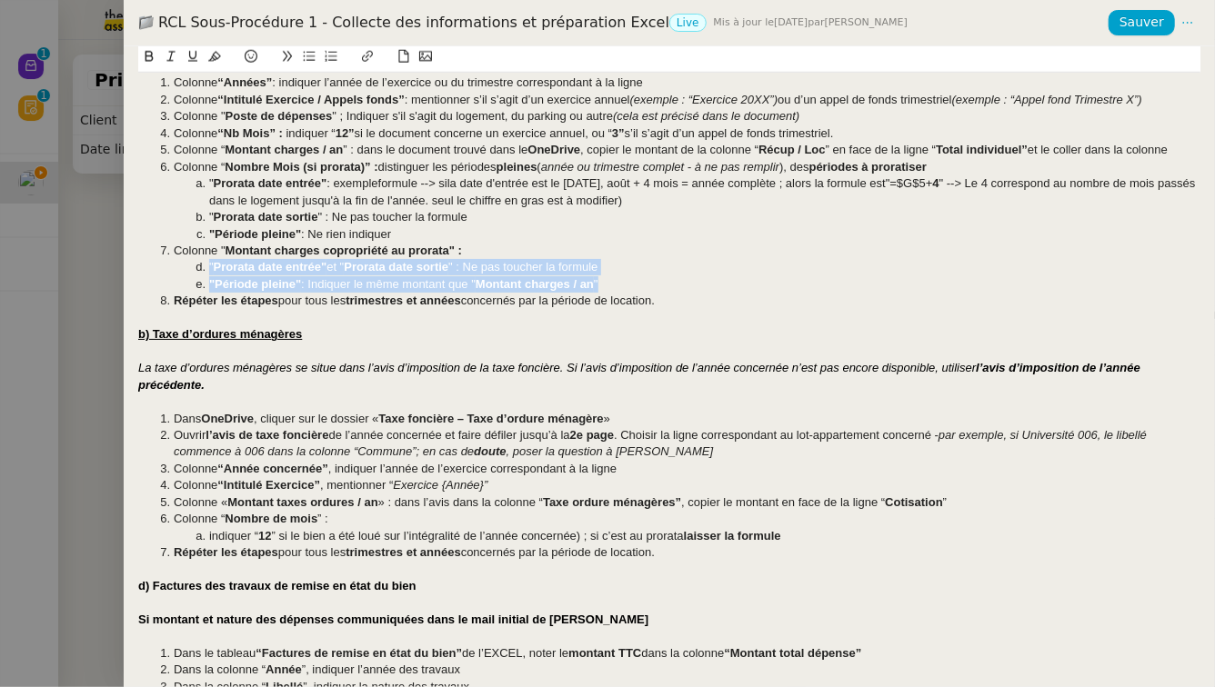
drag, startPoint x: 210, startPoint y: 266, endPoint x: 623, endPoint y: 283, distance: 413.1
click at [623, 283] on ol "Colonne “Années” : indiquer l’année de l’exercice ou du trimestre correspondant…" at bounding box center [669, 192] width 1062 height 235
copy ol "" Prorata date entrée" et " Prorata date sortie " : Ne pas toucher la formule "…"
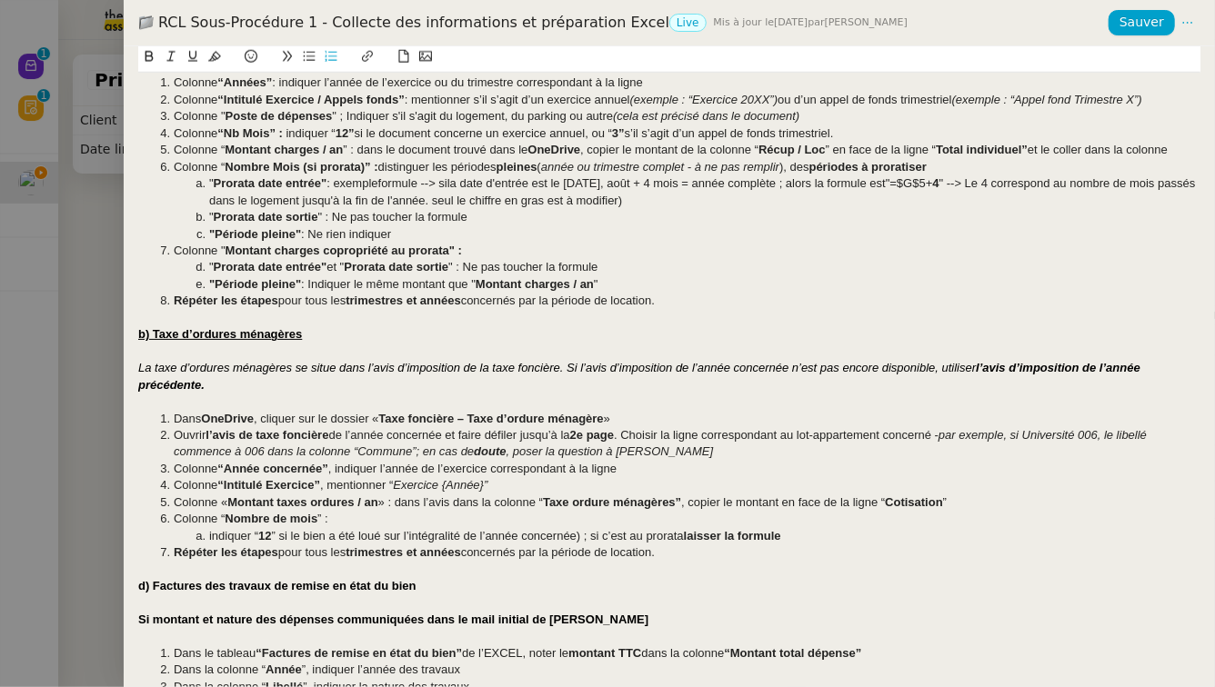
click at [328, 522] on span "” :" at bounding box center [322, 519] width 11 height 14
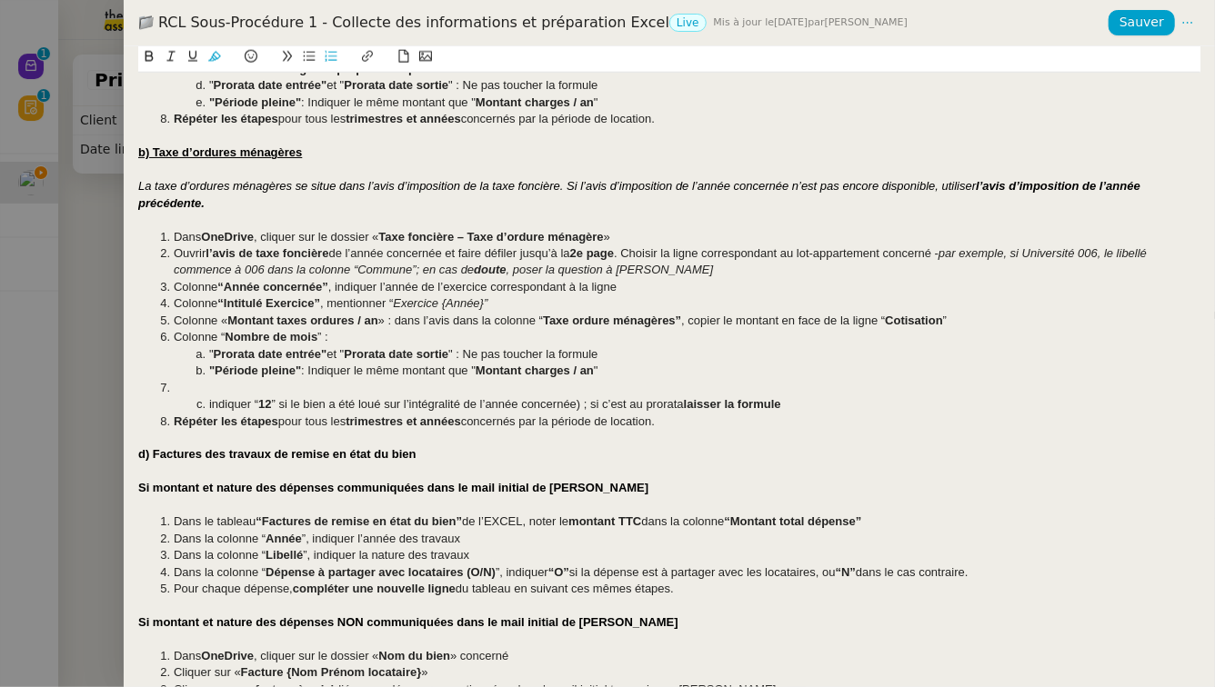
scroll to position [1151, 0]
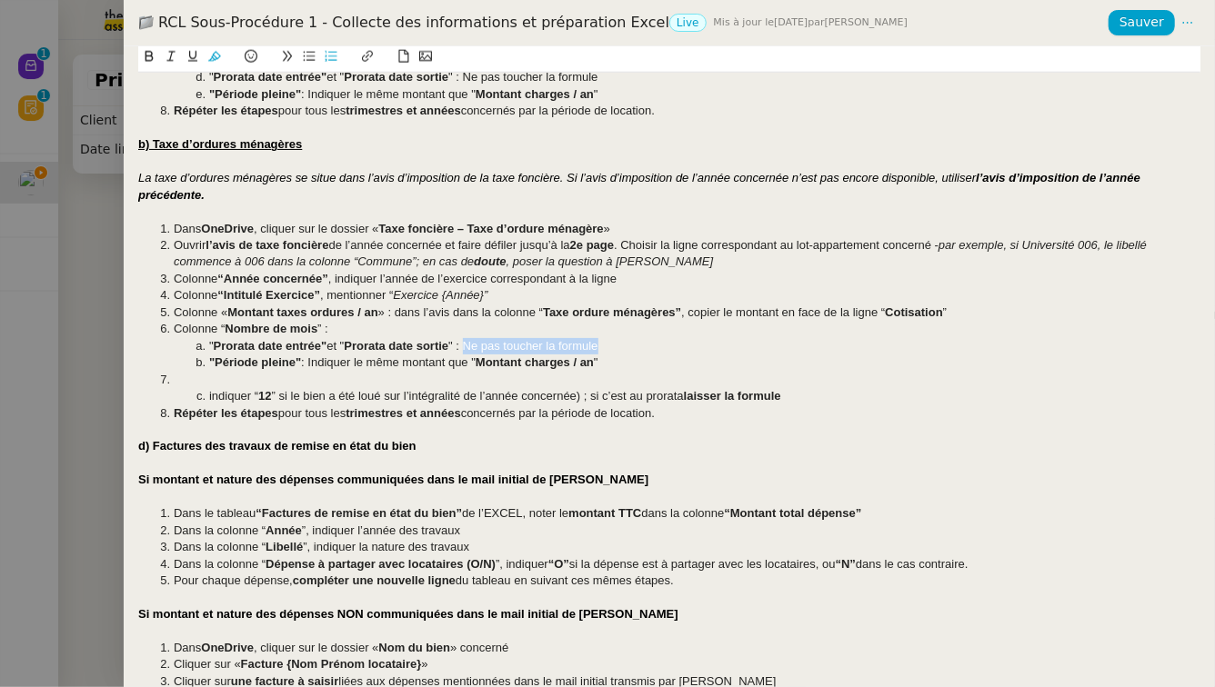
drag, startPoint x: 607, startPoint y: 344, endPoint x: 466, endPoint y: 351, distance: 142.0
click at [466, 351] on li "" Prorata date entrée" et " Prorata date sortie " : Ne pas toucher la formule" at bounding box center [678, 346] width 1045 height 16
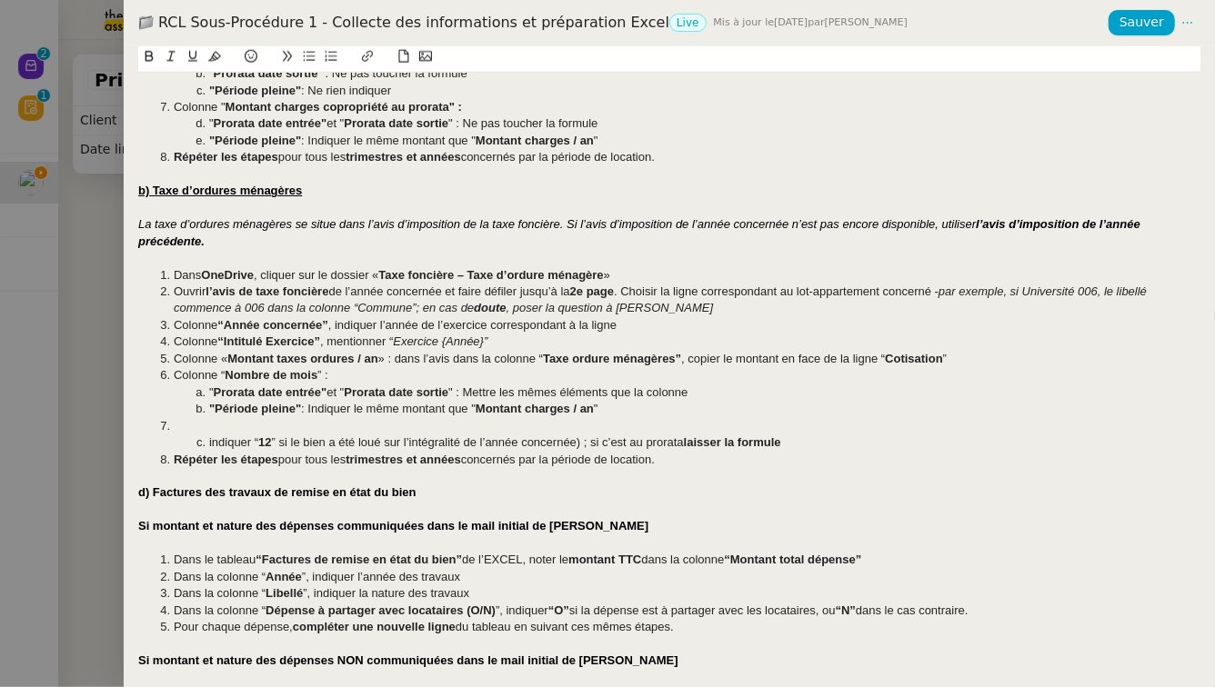
scroll to position [1007, 0]
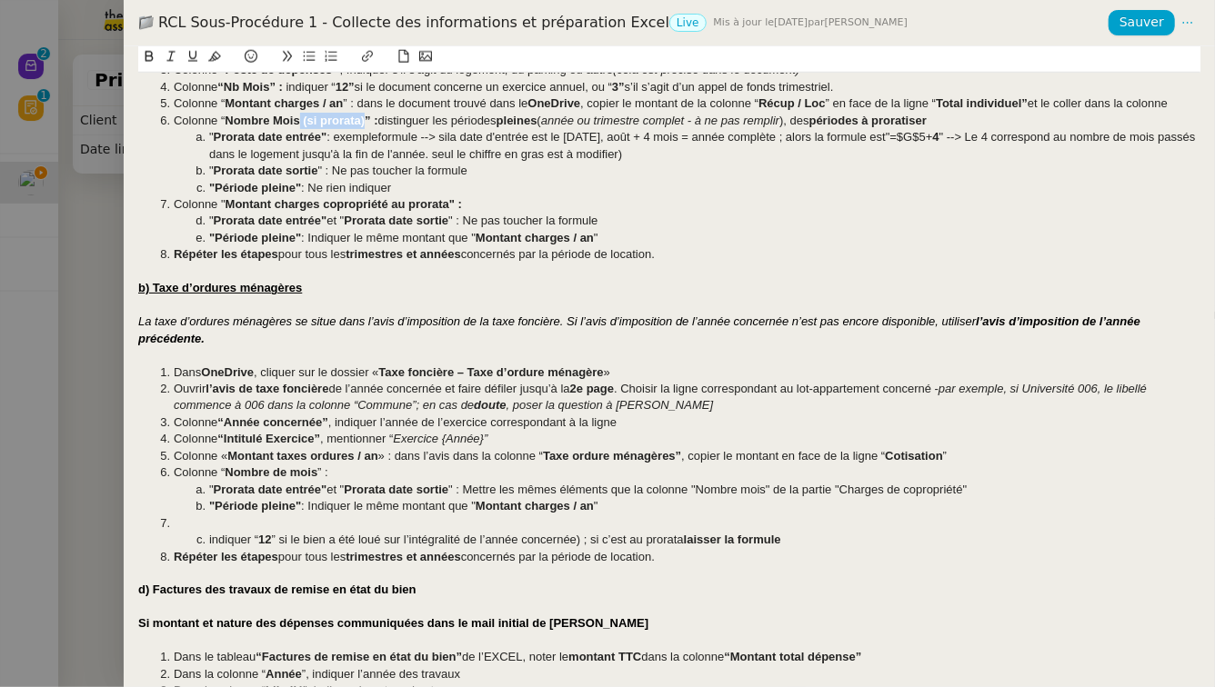
drag, startPoint x: 365, startPoint y: 118, endPoint x: 302, endPoint y: 116, distance: 62.8
click at [302, 116] on strong "Nombre Mois (si prorata)” :" at bounding box center [301, 121] width 153 height 14
drag, startPoint x: 769, startPoint y: 488, endPoint x: 698, endPoint y: 497, distance: 71.5
click at [698, 497] on li "" Prorata date entrée" et " Prorata date sortie " : Mettre les mêmes éléments q…" at bounding box center [678, 490] width 1045 height 16
drag, startPoint x: 971, startPoint y: 486, endPoint x: 846, endPoint y: 487, distance: 124.6
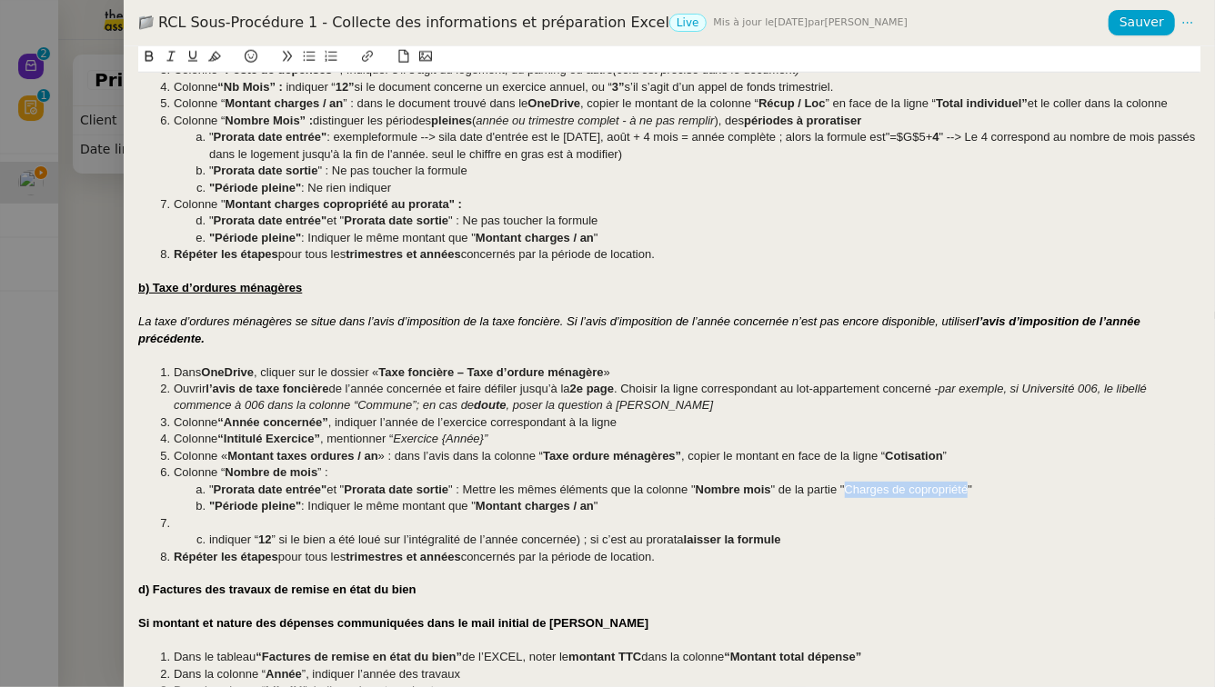
click at [846, 487] on li "" Prorata date entrée" et " Prorata date sortie " : Mettre les mêmes éléments q…" at bounding box center [678, 490] width 1045 height 16
drag, startPoint x: 639, startPoint y: 503, endPoint x: 313, endPoint y: 505, distance: 326.4
click at [313, 505] on li ""Période pleine" : Indiquer le même montant que " Montant charges / an "" at bounding box center [678, 506] width 1045 height 16
click at [218, 519] on li at bounding box center [678, 524] width 1045 height 16
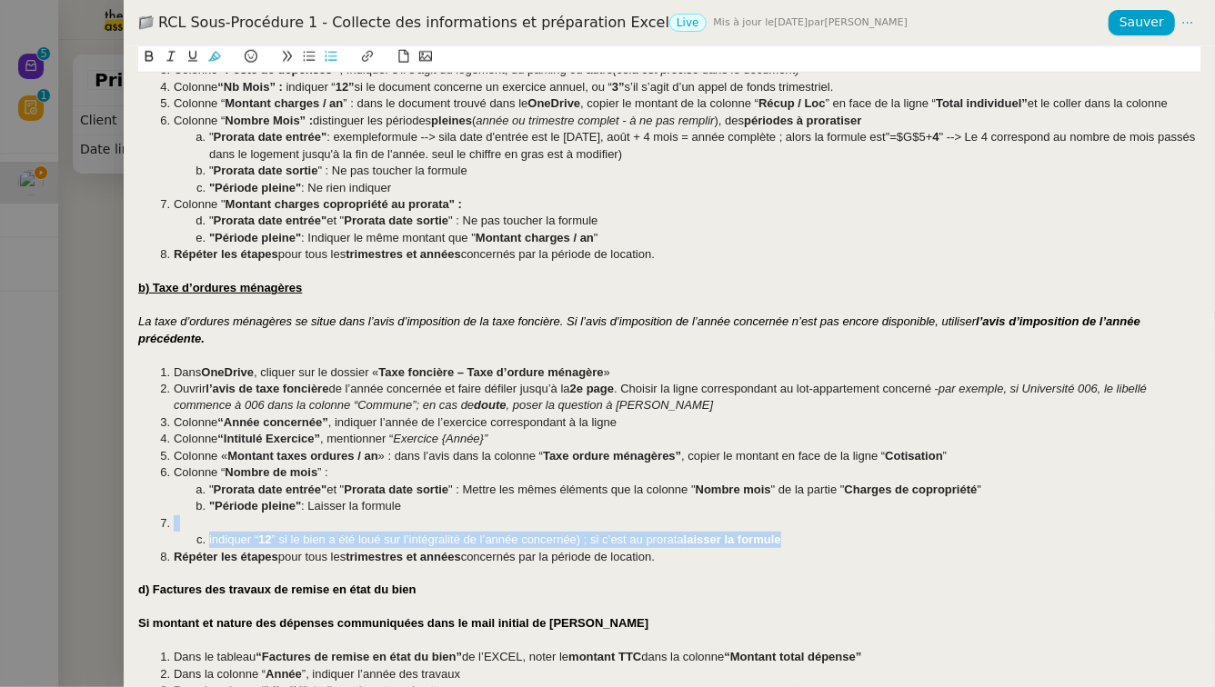
drag, startPoint x: 796, startPoint y: 541, endPoint x: 95, endPoint y: 518, distance: 701.4
click at [95, 518] on div "RCL Sous-Procédure 1 - Collecte des informations et préparation Excel Live Mis …" at bounding box center [607, 343] width 1215 height 687
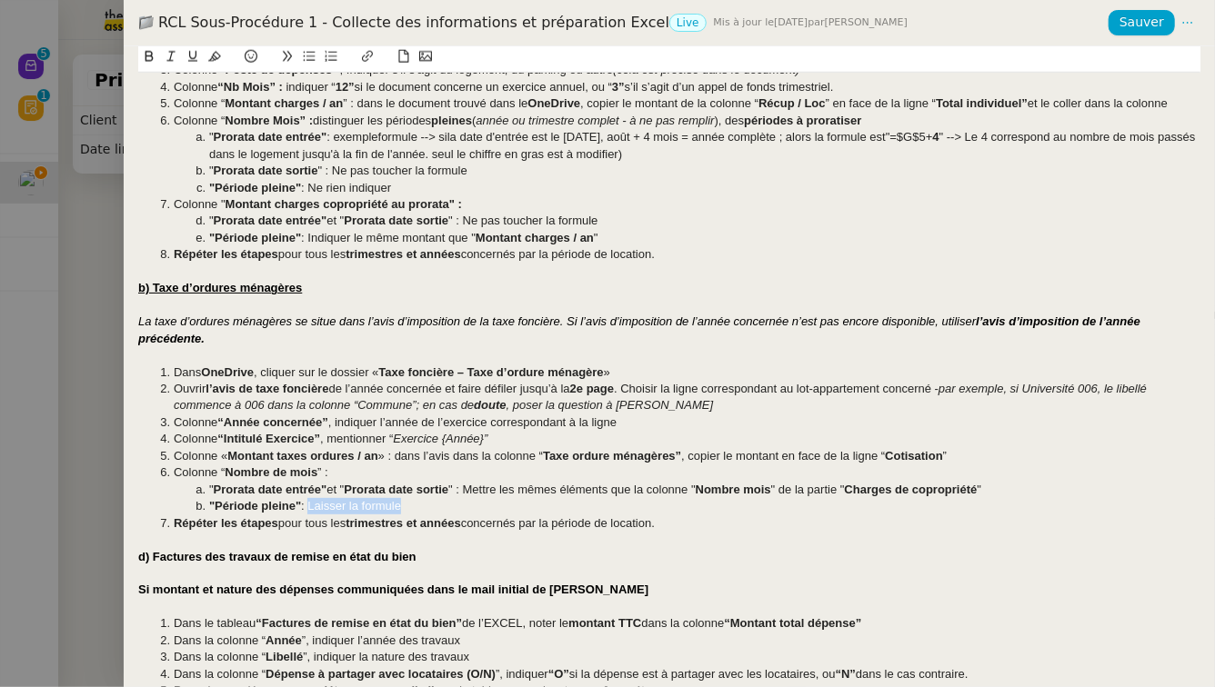
drag, startPoint x: 428, startPoint y: 506, endPoint x: 313, endPoint y: 506, distance: 115.5
click at [313, 506] on li ""Période pleine" : Laisser la formule" at bounding box center [678, 506] width 1045 height 16
drag, startPoint x: 374, startPoint y: 506, endPoint x: 365, endPoint y: 511, distance: 10.2
click at [365, 511] on li ""Période pleine" : Indiquer "12"" at bounding box center [678, 506] width 1045 height 16
click at [145, 555] on strong "d) Factures des travaux de remise en état du bien" at bounding box center [277, 557] width 278 height 14
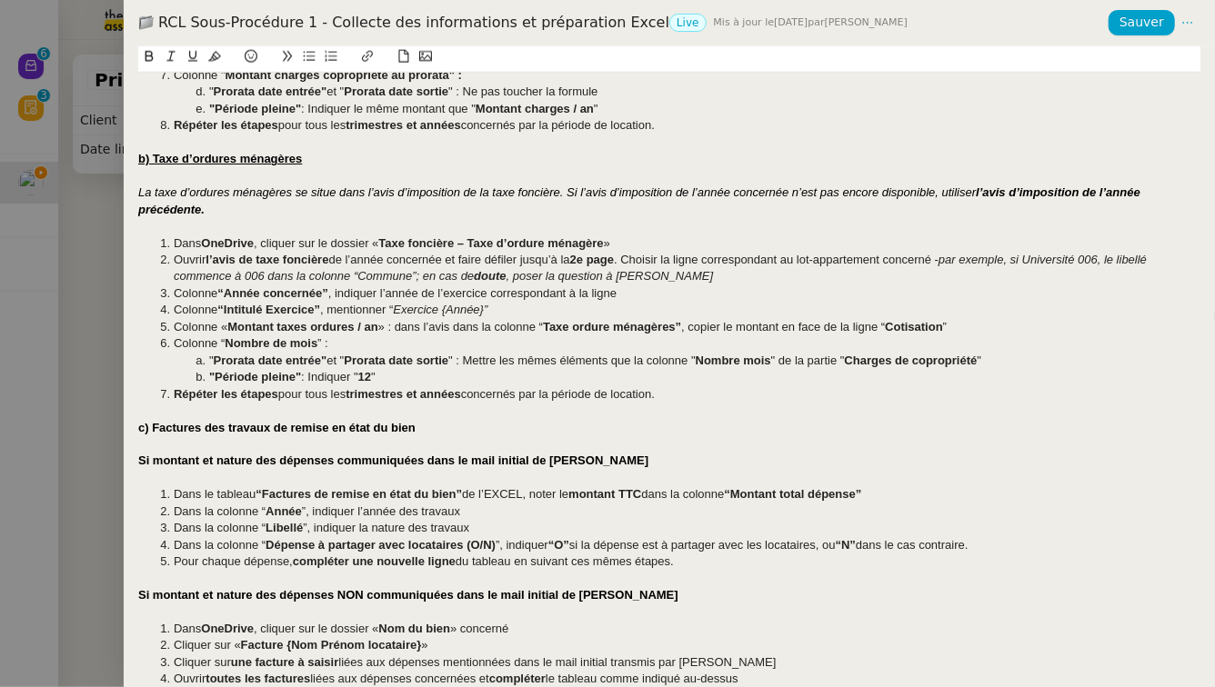
scroll to position [1164, 0]
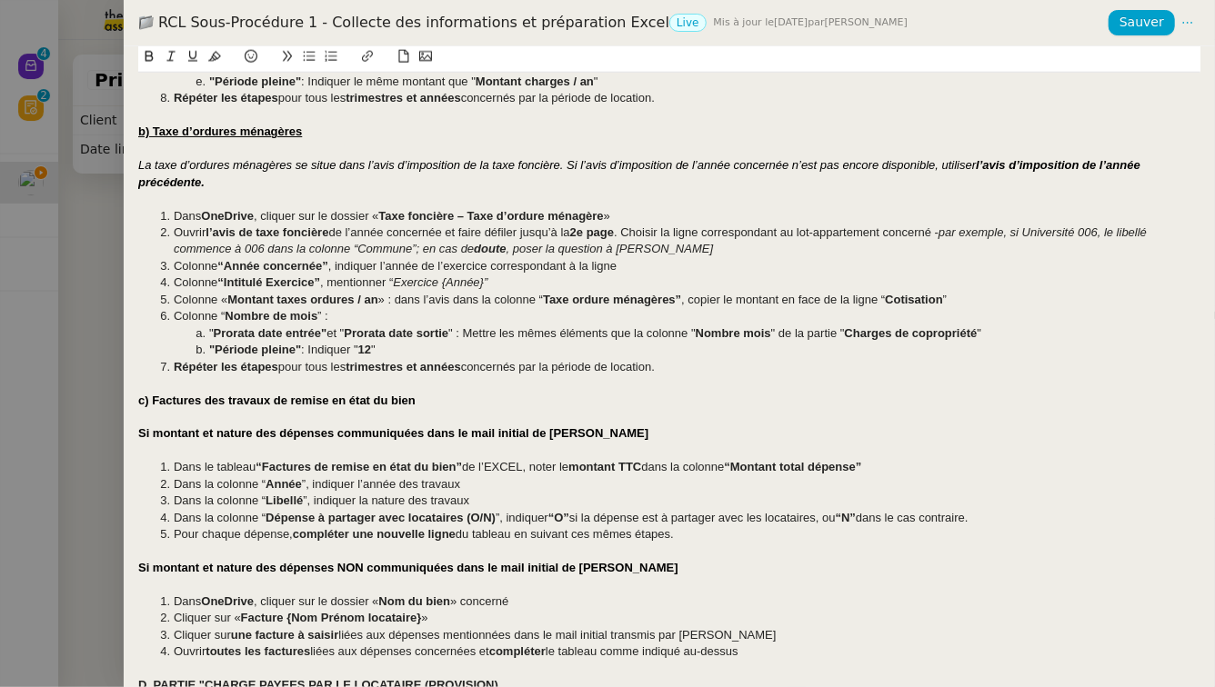
click at [148, 431] on strong "Si montant et nature des dépenses communiquées dans le mail initial de Pascal" at bounding box center [393, 433] width 510 height 14
click at [247, 436] on strong "Soit le montant et nature des dépenses communiquées dans le mail initial de Pas…" at bounding box center [405, 433] width 535 height 14
click at [376, 435] on strong "Soit le montant et la nature des dépenses communiquées dans le mail initial de …" at bounding box center [411, 433] width 547 height 14
click at [485, 436] on strong "Soit le montant et la nature des dépenses sont communiquées dans le mail initia…" at bounding box center [426, 433] width 576 height 14
click at [655, 433] on div "Soit le montant et la nature des dépenses sont communiqués dans le mail initial…" at bounding box center [669, 434] width 1062 height 16
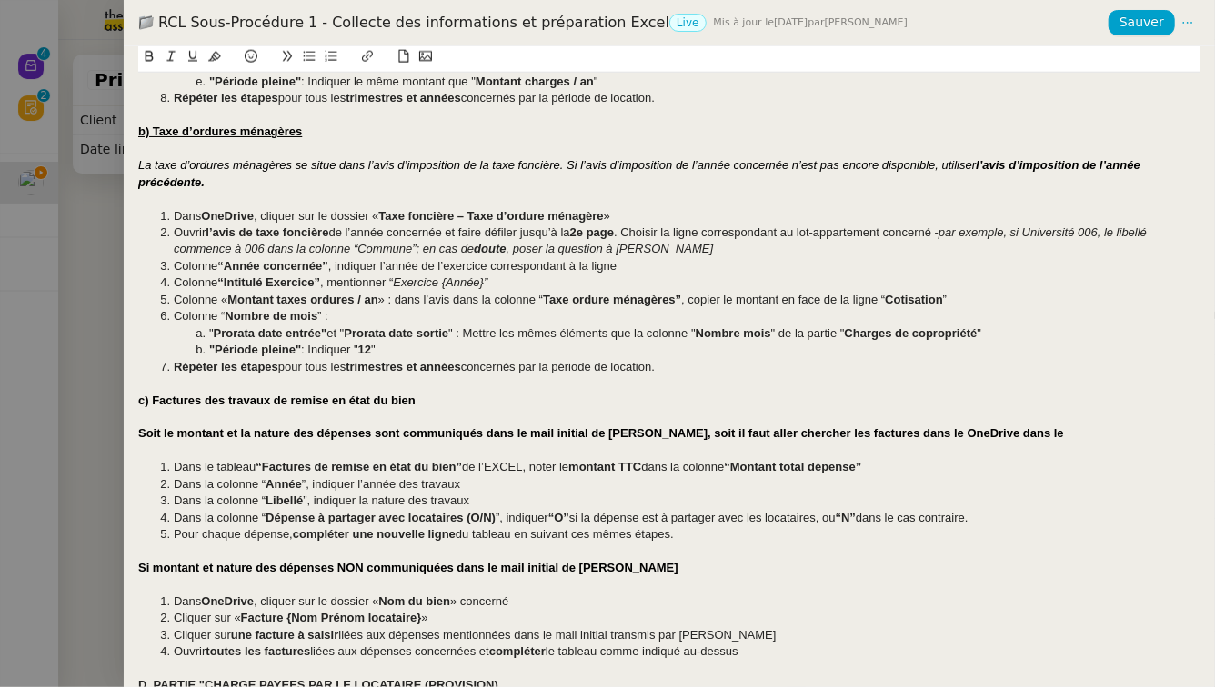
drag, startPoint x: 320, startPoint y: 598, endPoint x: 566, endPoint y: 605, distance: 246.5
click at [566, 605] on li "Dans OneDrive , cliquer sur le dossier « Nom du bien » concerné" at bounding box center [678, 602] width 1045 height 16
copy li "le dossier « Nom du bien » concerné"
click at [1047, 435] on div "Soit le montant et la nature des dépenses sont communiqués dans le mail initial…" at bounding box center [669, 434] width 1062 height 16
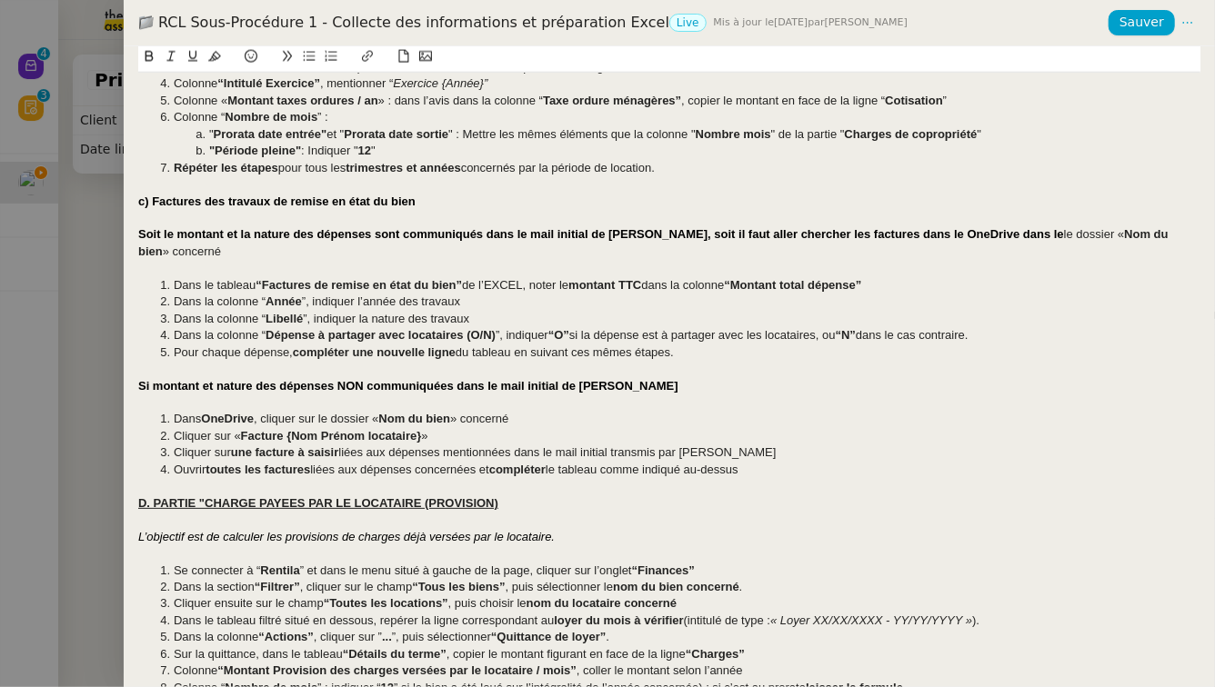
scroll to position [1362, 0]
drag, startPoint x: 455, startPoint y: 436, endPoint x: 215, endPoint y: 442, distance: 239.2
click at [215, 442] on li "Cliquer sur « Facture {Nom Prénom locataire} »" at bounding box center [678, 437] width 1045 height 16
copy li "sur « Facture {Nom Prénom locataire} »"
click at [225, 255] on div "Soit le montant et la nature des dépenses sont communiqués dans le mail initial…" at bounding box center [669, 244] width 1062 height 34
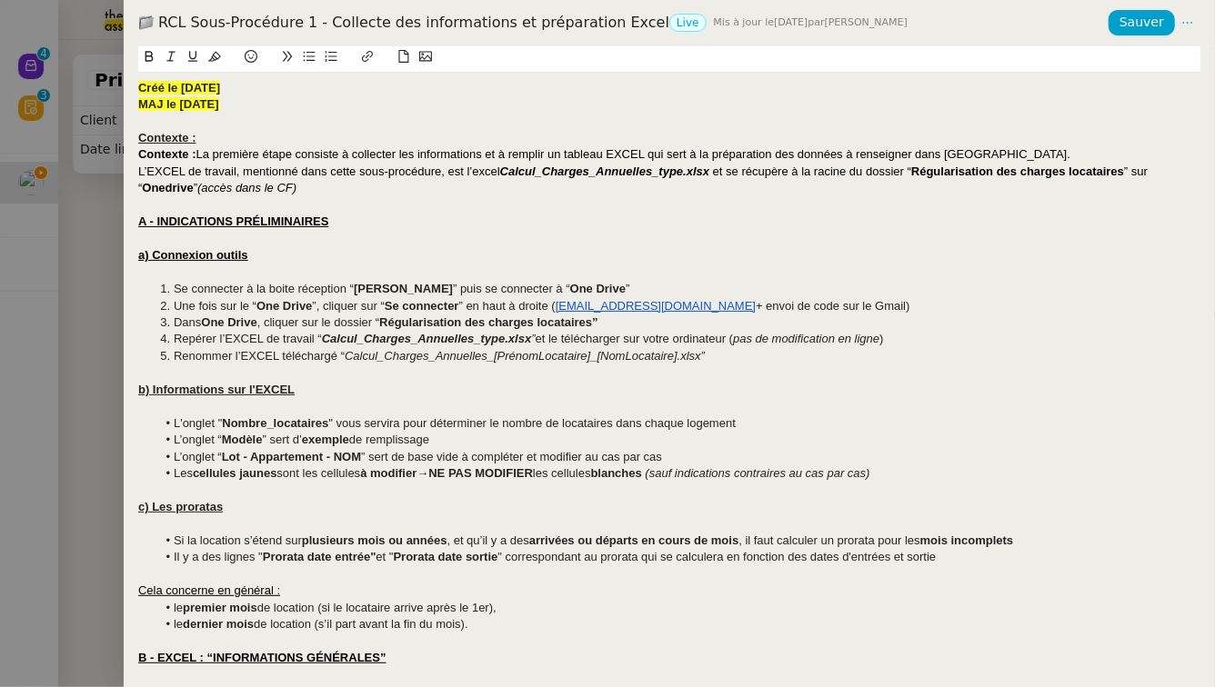
scroll to position [1264, 0]
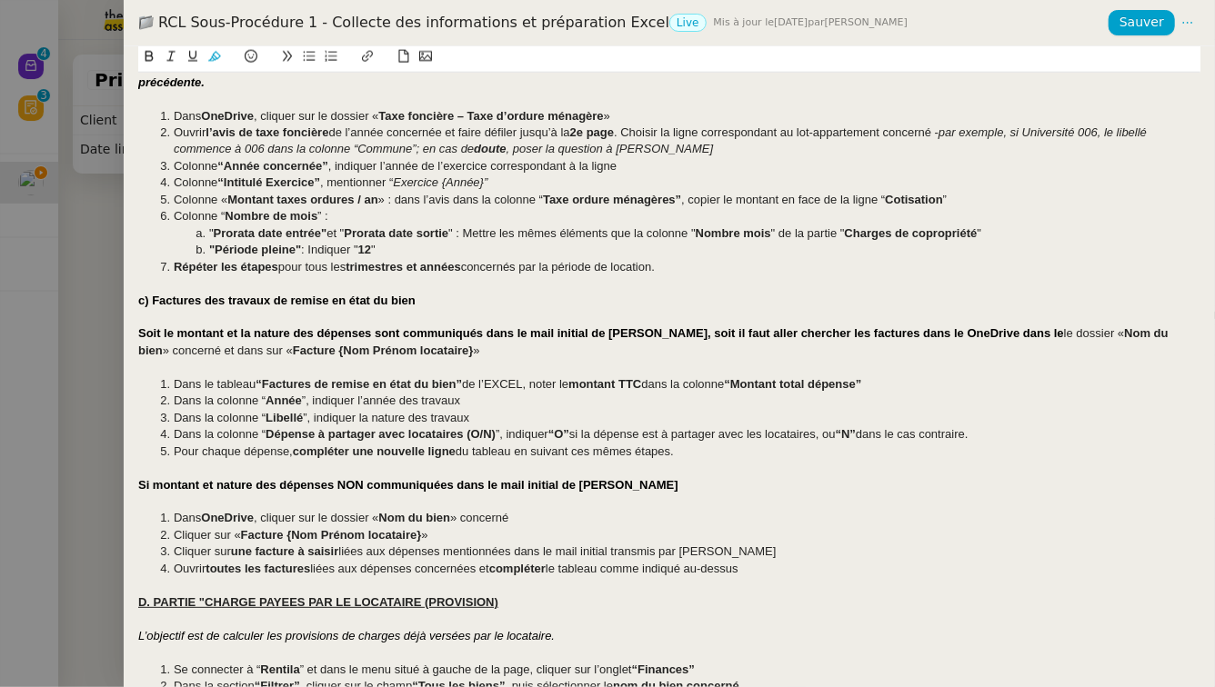
click at [246, 348] on span "» concerné et dans sur «" at bounding box center [228, 351] width 130 height 14
drag, startPoint x: 188, startPoint y: 352, endPoint x: 123, endPoint y: 352, distance: 65.5
click at [123, 352] on div "RCL Sous-Procédure 1 - Collecte des informations et préparation Excel Live Mis …" at bounding box center [607, 343] width 1215 height 687
drag, startPoint x: 176, startPoint y: 331, endPoint x: 105, endPoint y: 332, distance: 70.9
click at [105, 332] on div "RCL Sous-Procédure 1 - Collecte des informations et préparation Excel Live Mis …" at bounding box center [607, 343] width 1215 height 687
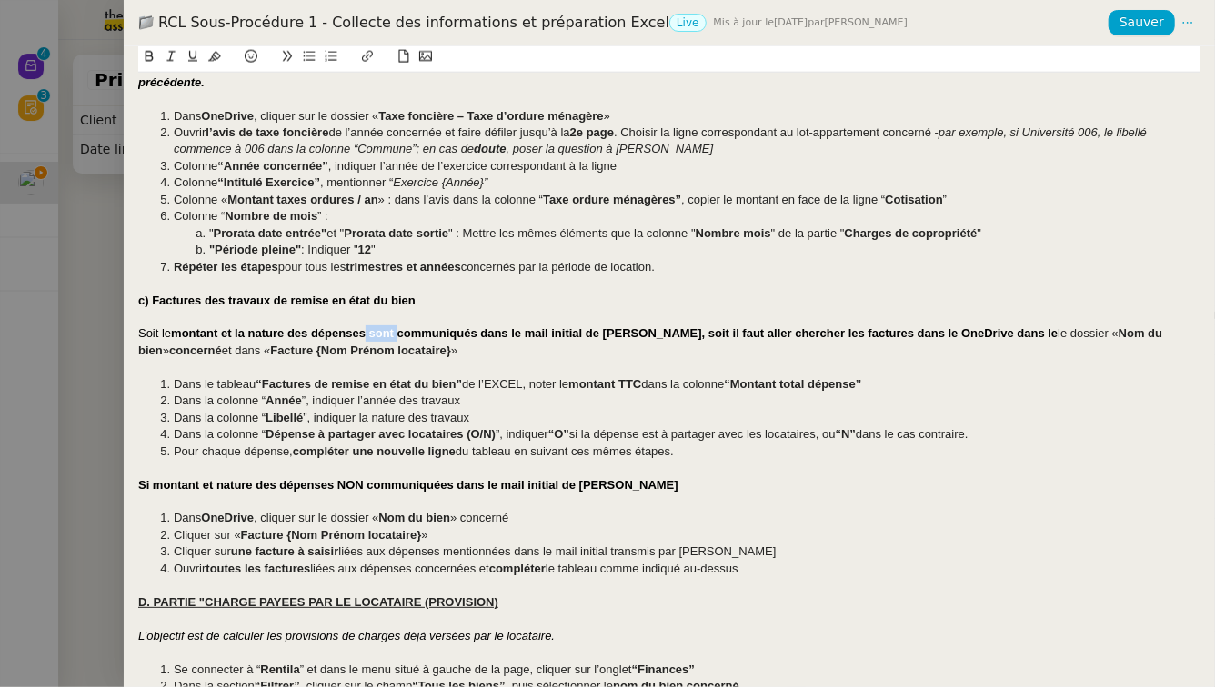
drag, startPoint x: 401, startPoint y: 336, endPoint x: 367, endPoint y: 339, distance: 33.8
click at [367, 339] on strong "montant et la nature des dépenses sont communiqués dans le mail initial de Pasc…" at bounding box center [614, 333] width 886 height 14
drag, startPoint x: 550, startPoint y: 335, endPoint x: 641, endPoint y: 334, distance: 90.9
click at [641, 334] on strong "communiqués dans le mail initial de Pascal, soit il faut aller chercher les fac…" at bounding box center [718, 333] width 661 height 14
drag, startPoint x: 704, startPoint y: 336, endPoint x: 643, endPoint y: 340, distance: 61.1
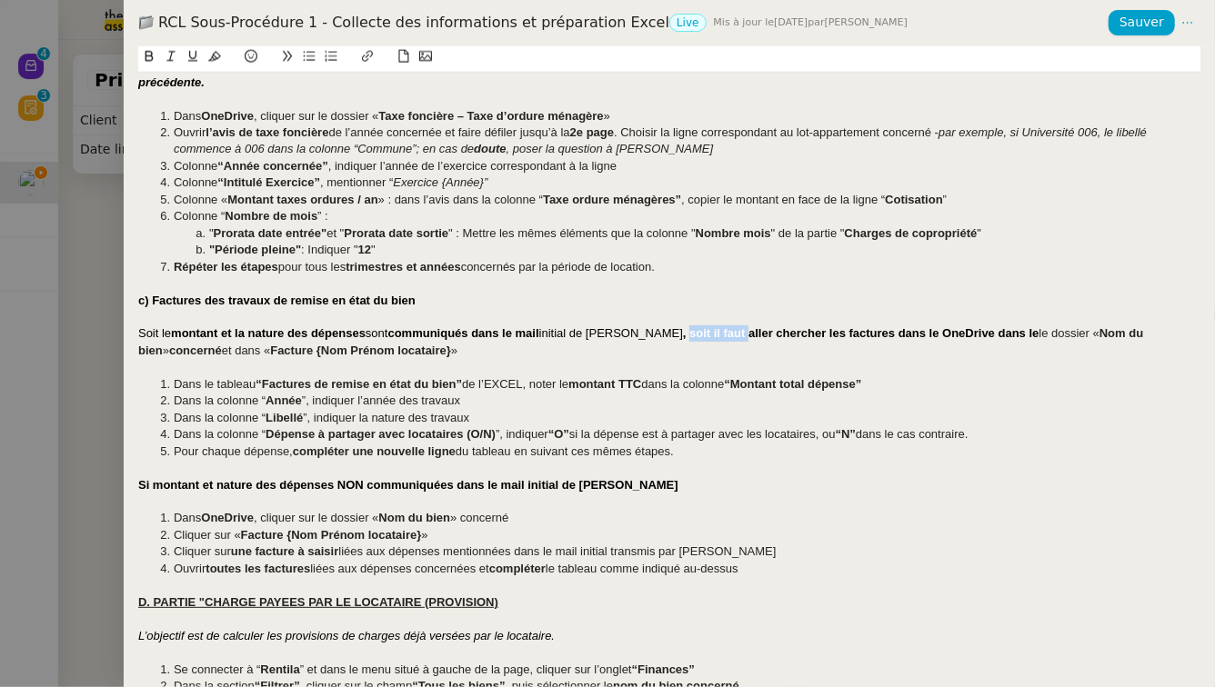
click at [683, 340] on strong ", soit il faut aller chercher les factures dans le OneDrive dans le" at bounding box center [861, 333] width 356 height 14
drag, startPoint x: 844, startPoint y: 335, endPoint x: 886, endPoint y: 337, distance: 42.8
click at [886, 337] on strong "aller chercher les factures dans le OneDrive dans le" at bounding box center [881, 333] width 290 height 14
click at [482, 366] on div at bounding box center [669, 367] width 1062 height 16
click at [482, 357] on div "Soit le montant et la nature des dépenses sont communiqués dans le mail initial…" at bounding box center [669, 343] width 1062 height 34
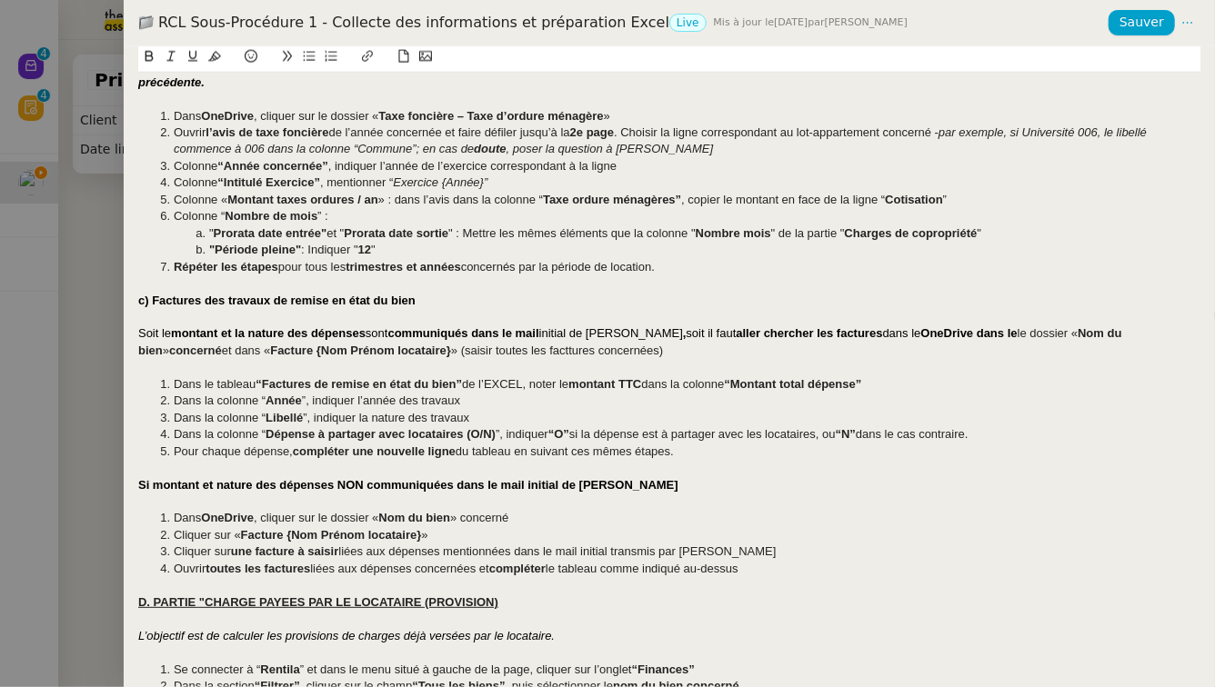
drag, startPoint x: 804, startPoint y: 576, endPoint x: 115, endPoint y: 478, distance: 696.2
click at [115, 478] on div "RCL Sous-Procédure 1 - Collecte des informations et préparation Excel Live Mis …" at bounding box center [607, 343] width 1215 height 687
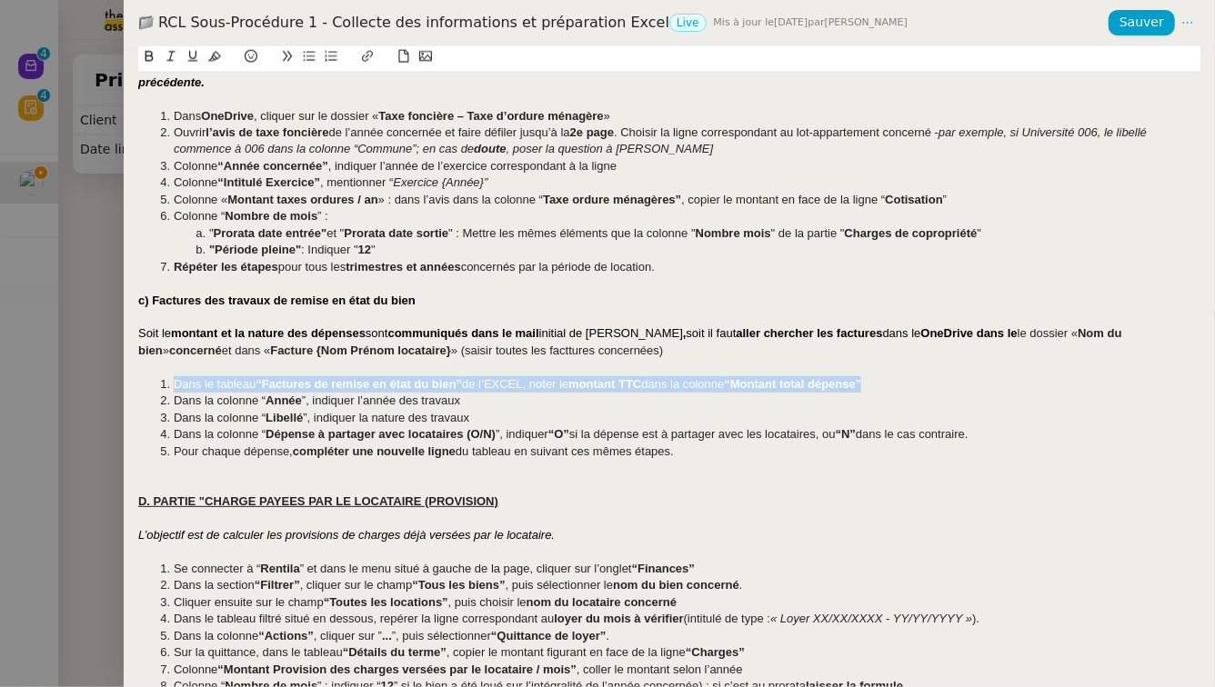
drag, startPoint x: 919, startPoint y: 381, endPoint x: 171, endPoint y: 386, distance: 748.3
click at [171, 386] on li "Dans le tableau “Factures de remise en état du bien” de l’EXCEL, noter le monta…" at bounding box center [678, 384] width 1045 height 16
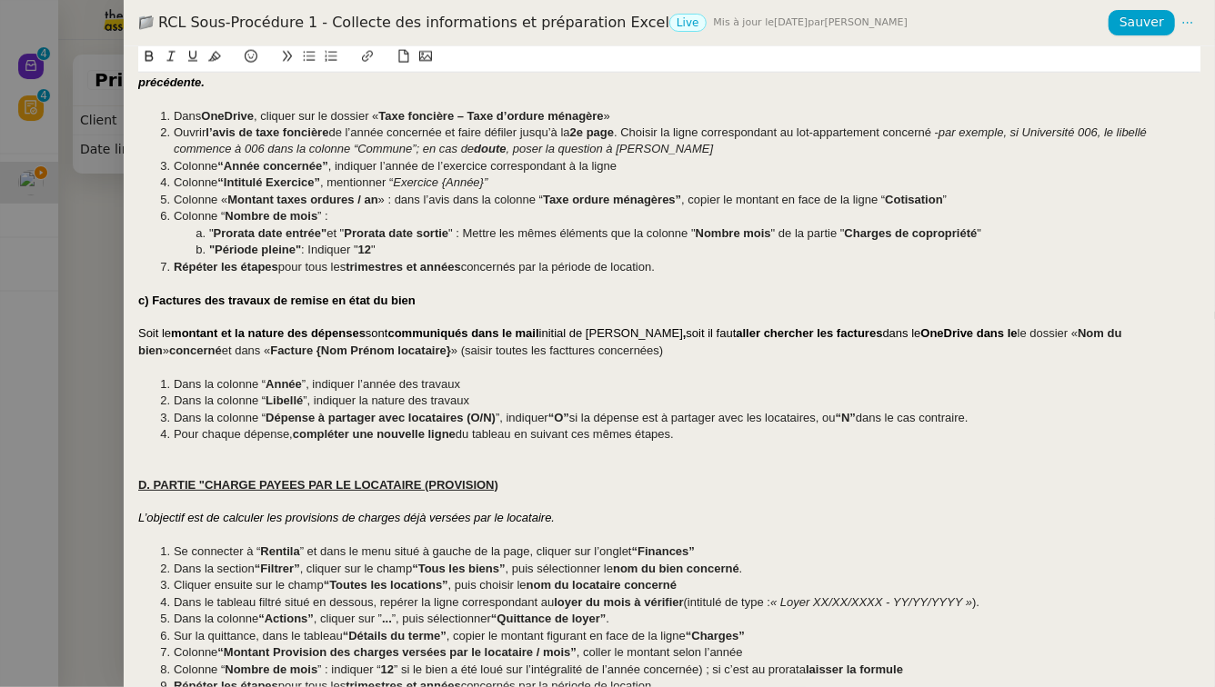
click at [300, 380] on strong "Année" at bounding box center [283, 384] width 36 height 14
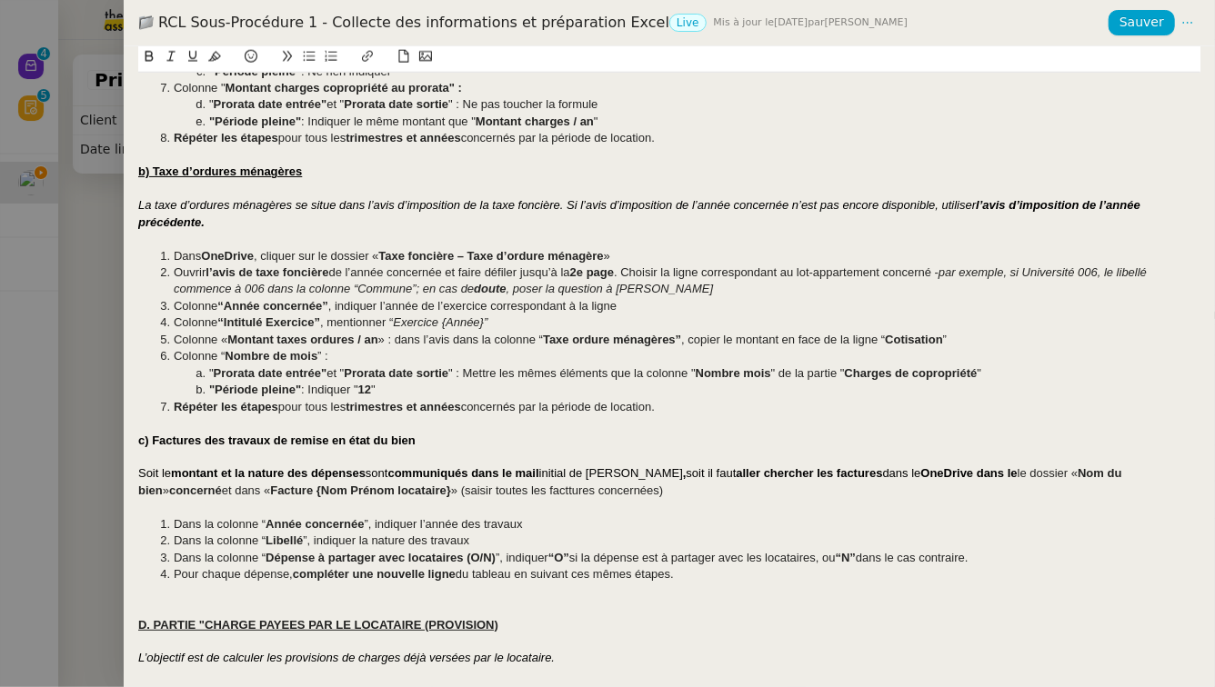
scroll to position [1175, 0]
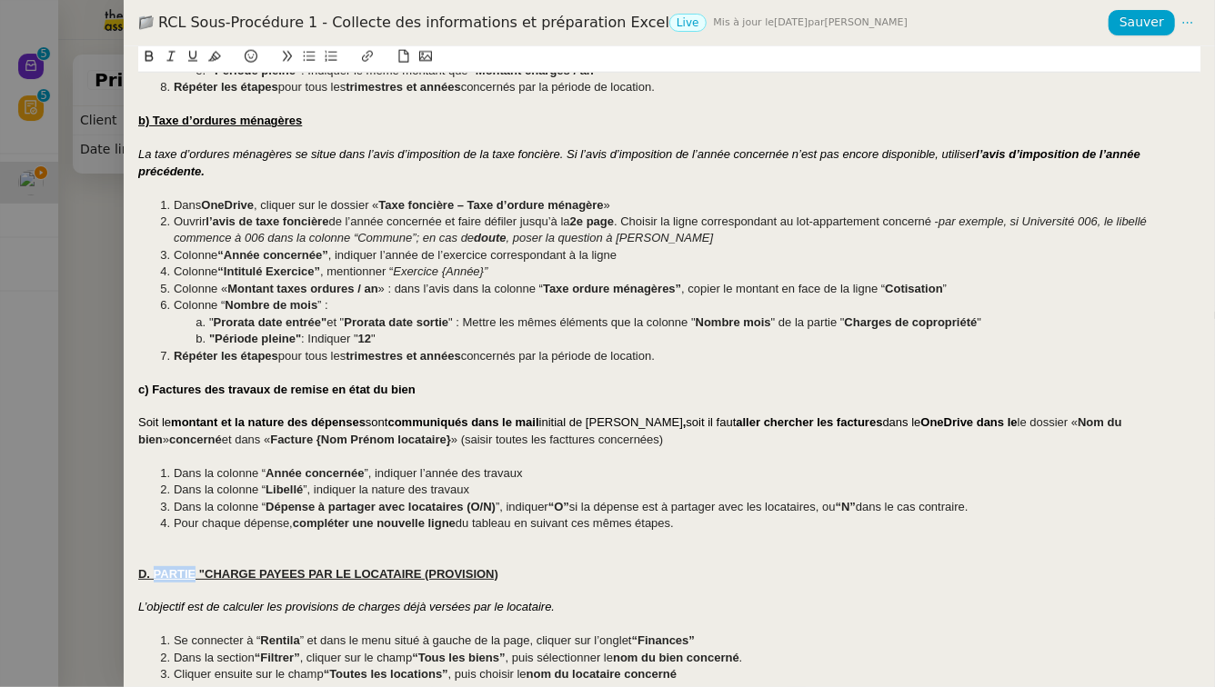
drag, startPoint x: 197, startPoint y: 577, endPoint x: 155, endPoint y: 566, distance: 43.2
click at [155, 566] on div "D. PARTIE "CHARGE PAYEES PAR LE LOCATAIRE (PROVISION)" at bounding box center [669, 574] width 1062 height 16
click at [260, 570] on u "D. EXCEL : "CHARGE PAYEES PAR LE LOCATAIRE (PROVISION)" at bounding box center [320, 574] width 364 height 14
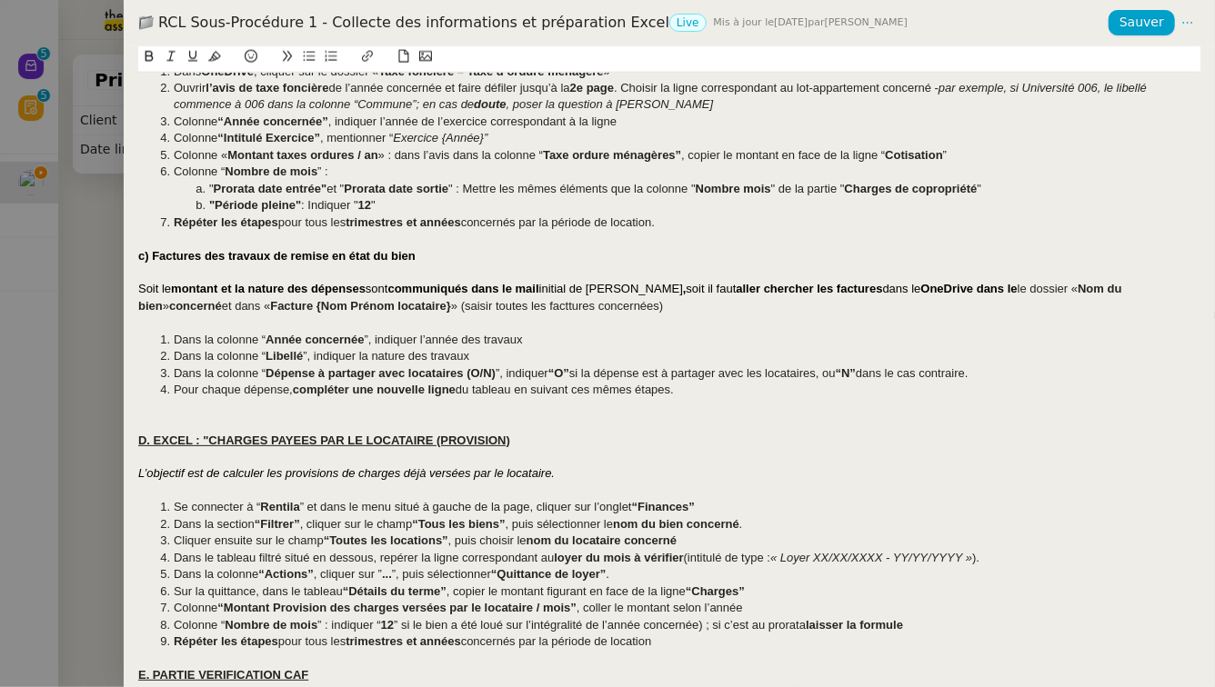
scroll to position [1378, 0]
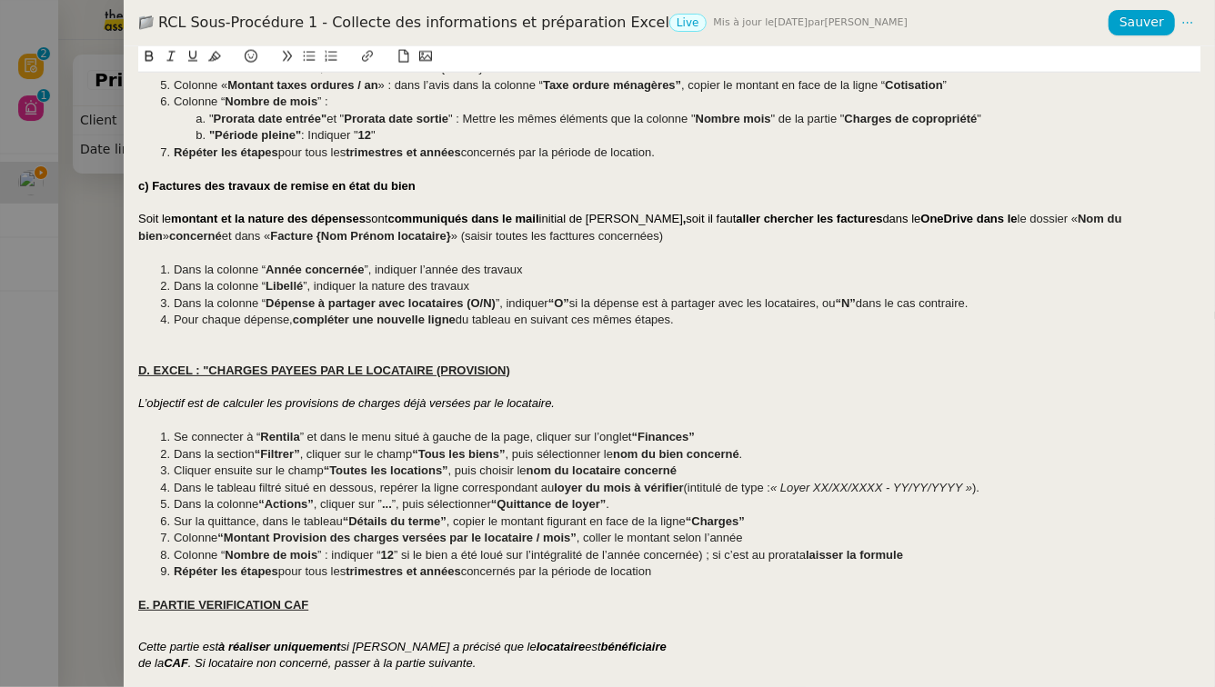
click at [767, 523] on li "Sur la quittance, dans le tableau “Détails du terme” , copier le montant figura…" at bounding box center [678, 522] width 1045 height 16
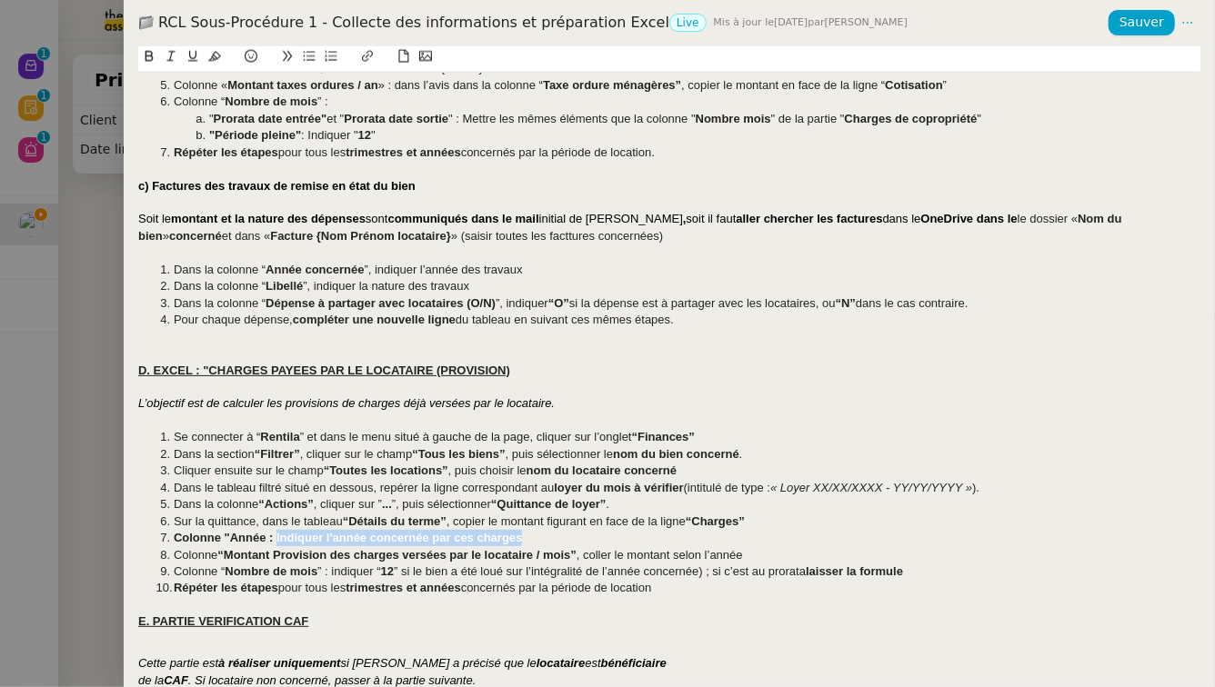
drag, startPoint x: 276, startPoint y: 535, endPoint x: 532, endPoint y: 537, distance: 255.5
click at [532, 537] on li "Colonne "Année : Indiquer l'année concernée par ces charges" at bounding box center [678, 538] width 1045 height 16
drag, startPoint x: 222, startPoint y: 536, endPoint x: 166, endPoint y: 537, distance: 55.5
click at [166, 537] on li "Colonne "Année : Indiquer l'année concernée par ces charges" at bounding box center [678, 538] width 1045 height 16
click at [263, 537] on strong ""Année :" at bounding box center [241, 538] width 49 height 14
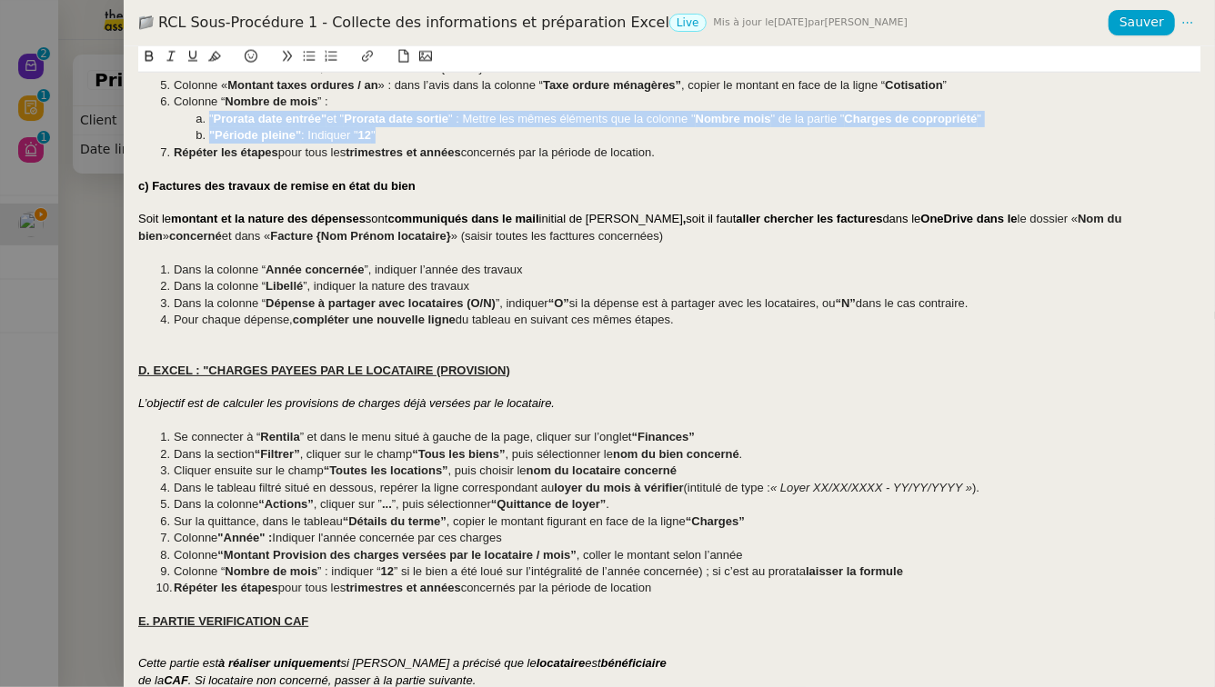
drag, startPoint x: 411, startPoint y: 131, endPoint x: 192, endPoint y: 113, distance: 219.9
click at [192, 113] on ol "Dans OneDrive , cliquer sur le dossier « Taxe foncière – Taxe d’ordure ménagère…" at bounding box center [669, 78] width 1062 height 168
copy ol "" Prorata date entrée" et " Prorata date sortie " : Mettre les mêmes éléments q…"
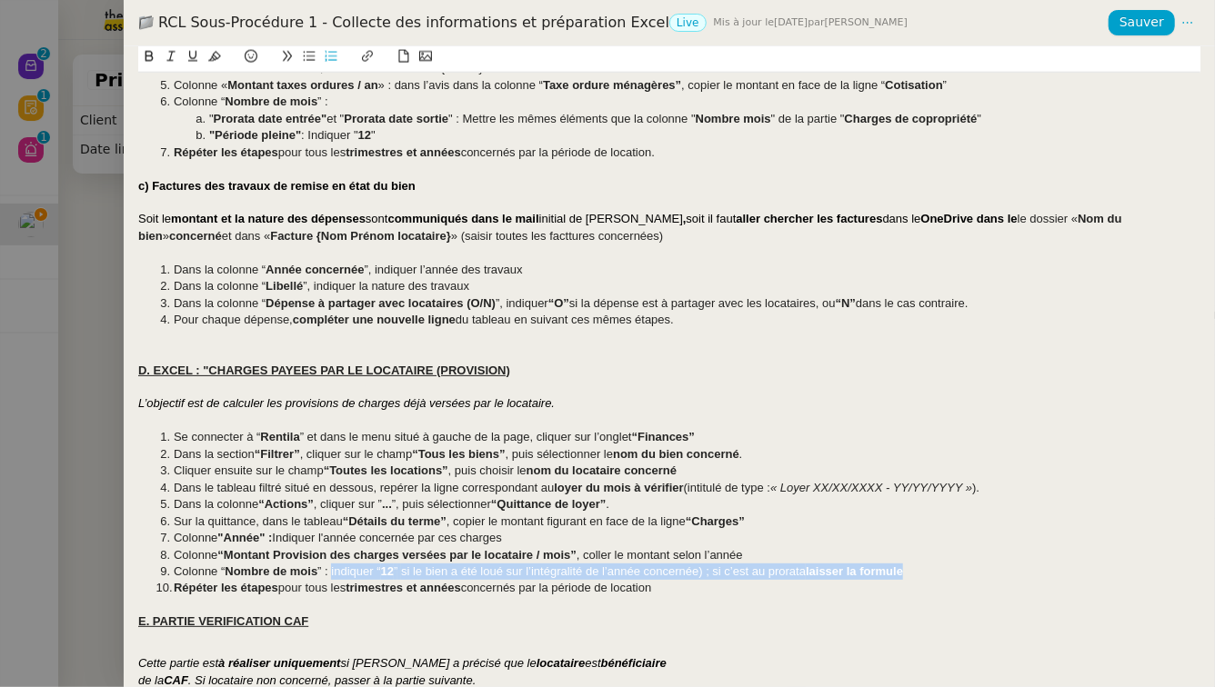
drag, startPoint x: 927, startPoint y: 571, endPoint x: 331, endPoint y: 571, distance: 596.5
click at [331, 571] on li "Colonne “ Nombre de mois ” : indiquer “ 12 ” si le bien a été loué sur l’intégr…" at bounding box center [678, 572] width 1045 height 16
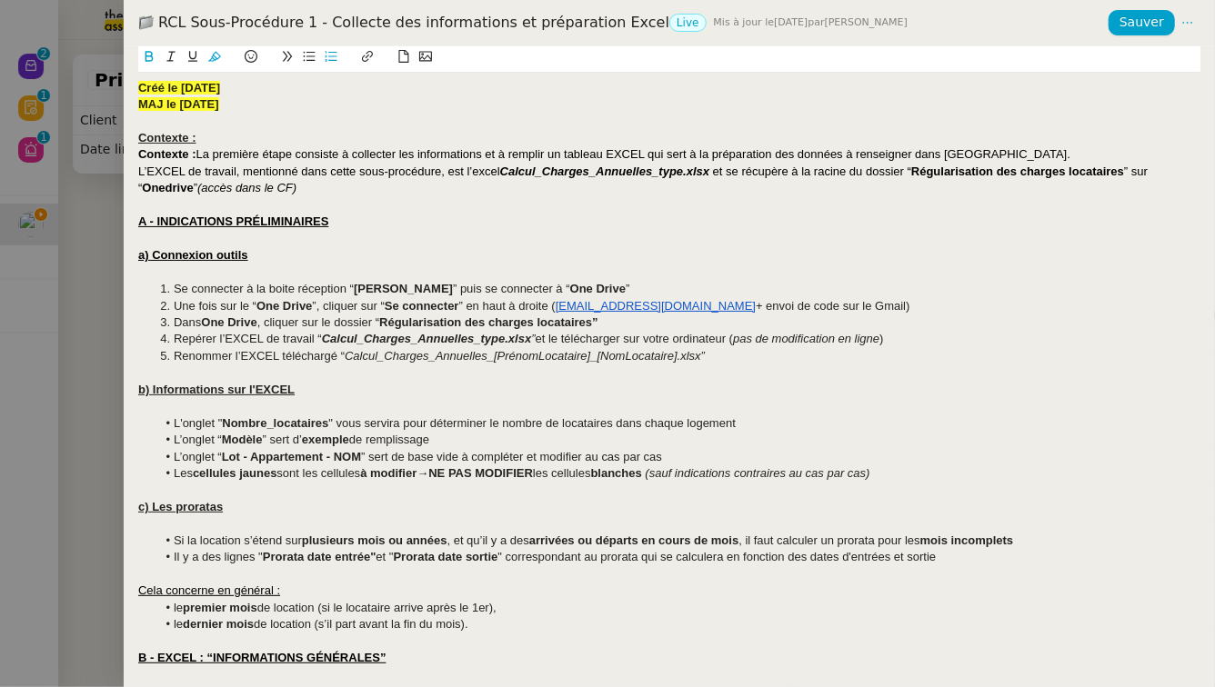
scroll to position [1650, 0]
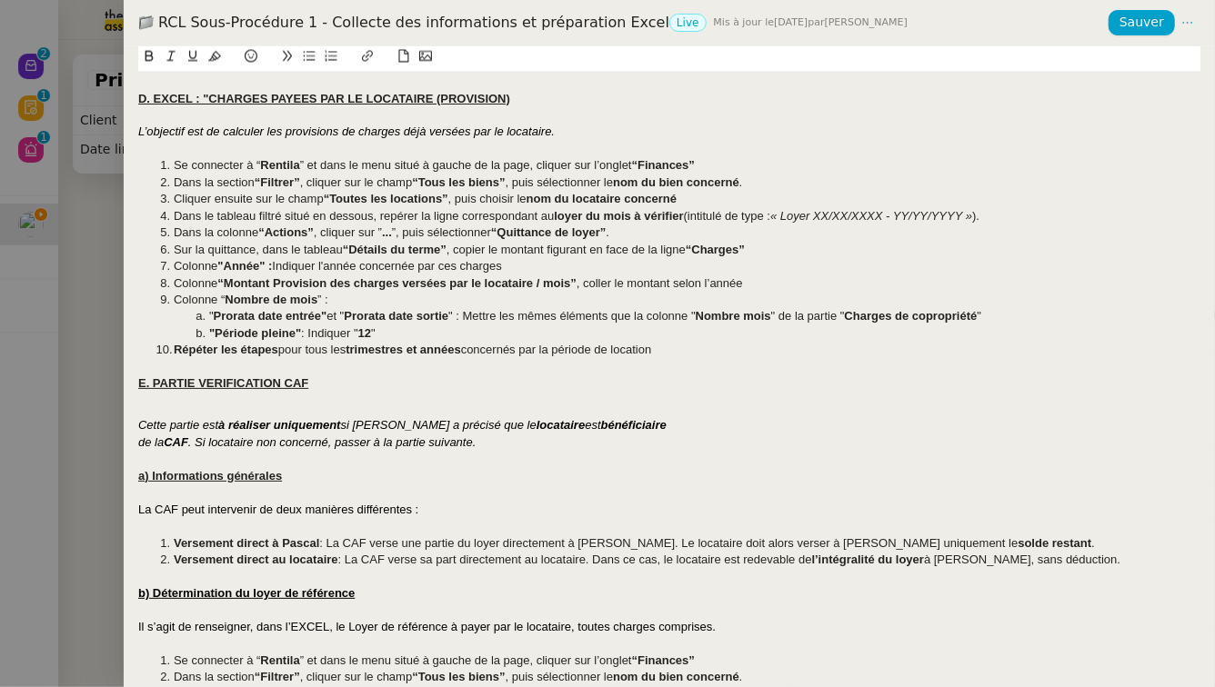
click at [140, 441] on em "de la" at bounding box center [150, 443] width 25 height 14
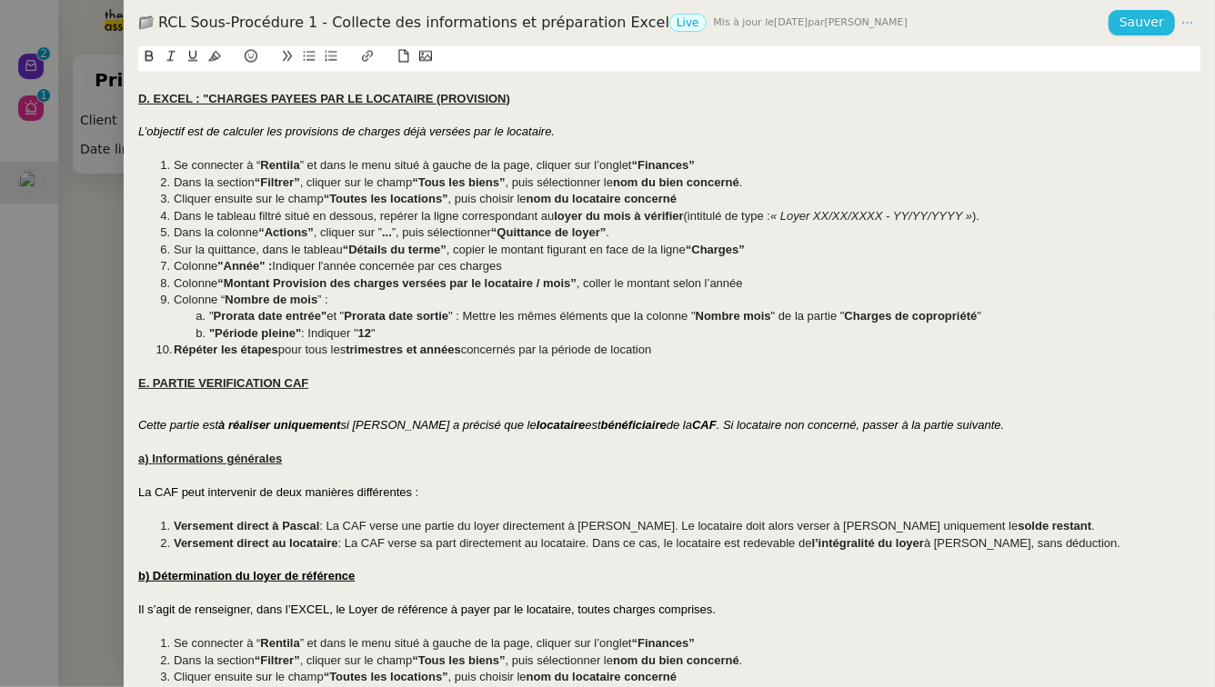
click at [1146, 28] on span "Sauver" at bounding box center [1141, 22] width 45 height 21
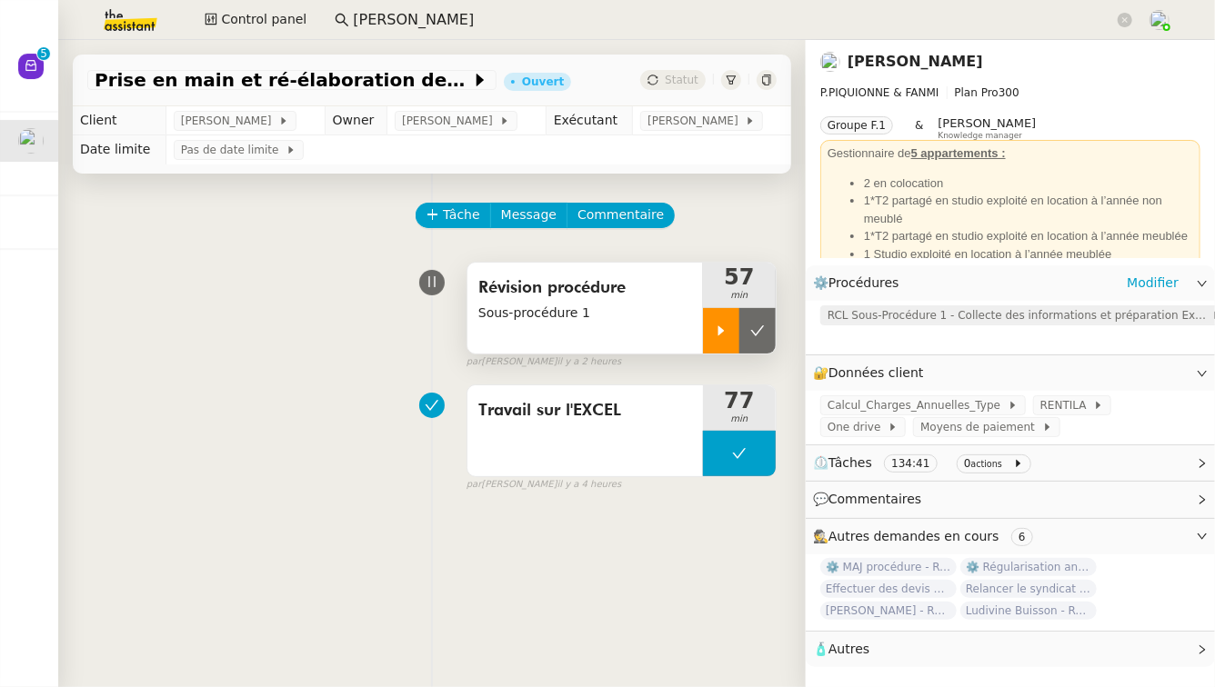
click at [871, 324] on span "RCL Sous-Procédure 1 - Collecte des informations et préparation Excel" at bounding box center [1019, 315] width 384 height 18
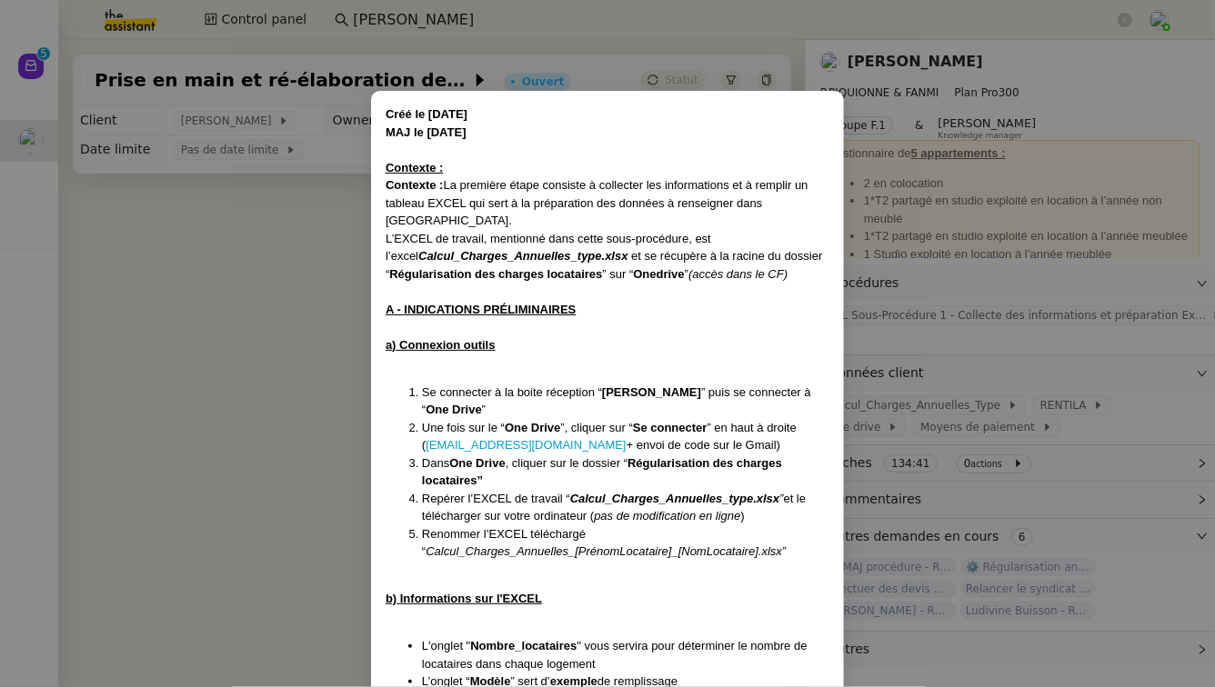
click at [332, 294] on nz-modal-container "Créé le 28/07/2025 MAJ le 08/10/2025 Contexte : Contexte : La première étape co…" at bounding box center [607, 343] width 1215 height 687
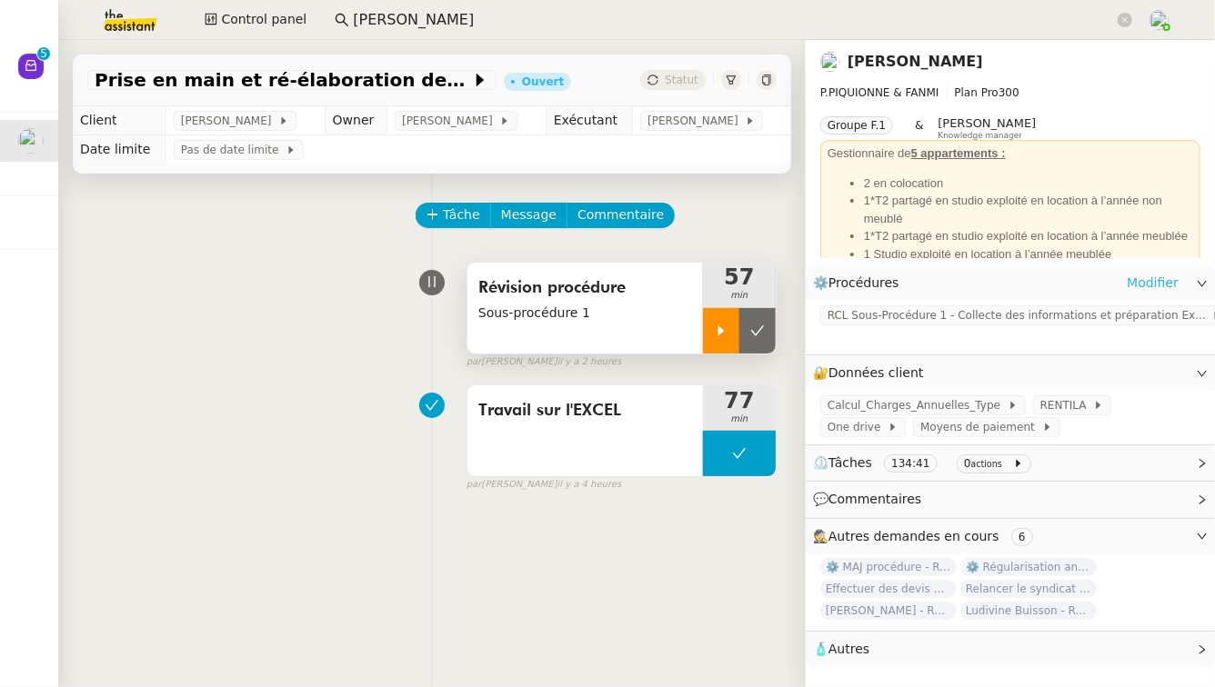
click at [1158, 282] on link "Modifier" at bounding box center [1153, 283] width 52 height 21
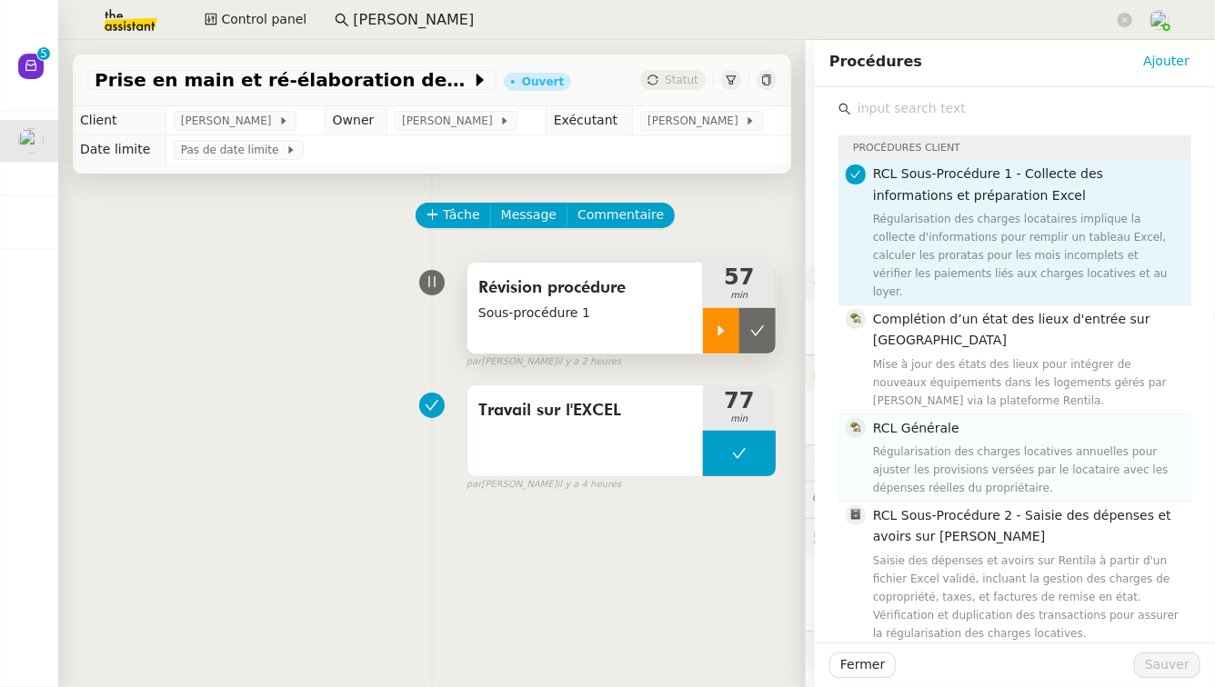
click at [982, 418] on div "RCL Générale Régularisation des charges locatives annuelles pour ajuster les pr…" at bounding box center [1026, 457] width 307 height 79
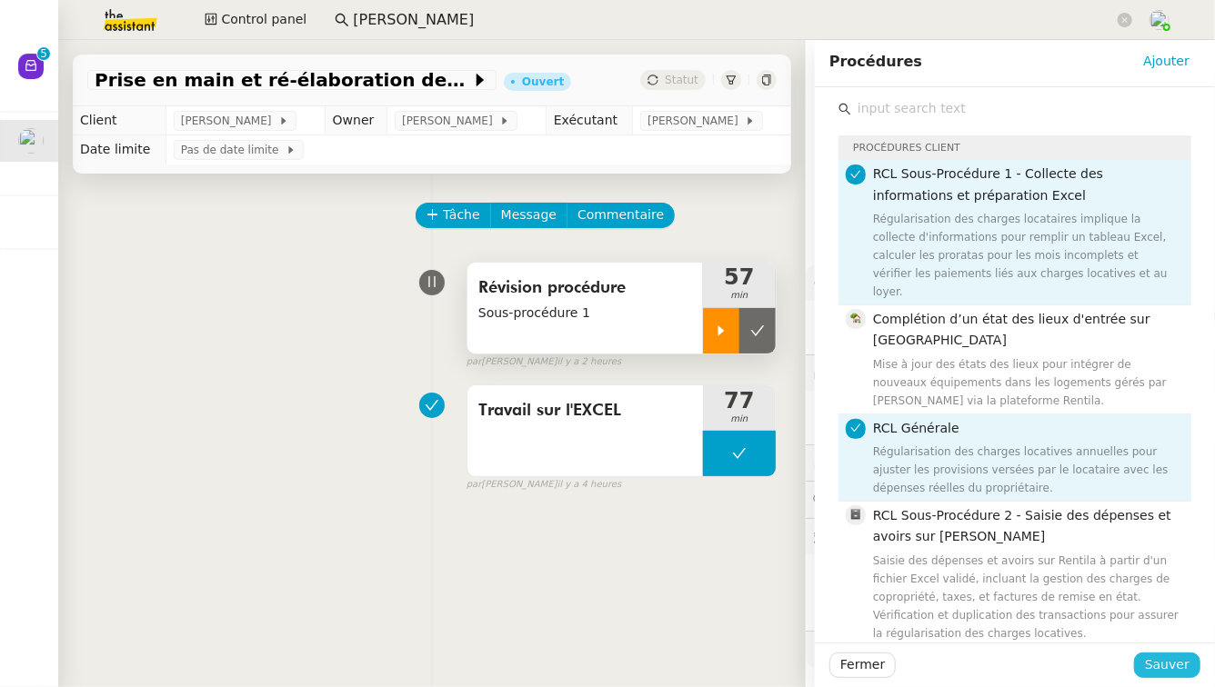
click at [1161, 666] on span "Sauver" at bounding box center [1167, 665] width 45 height 21
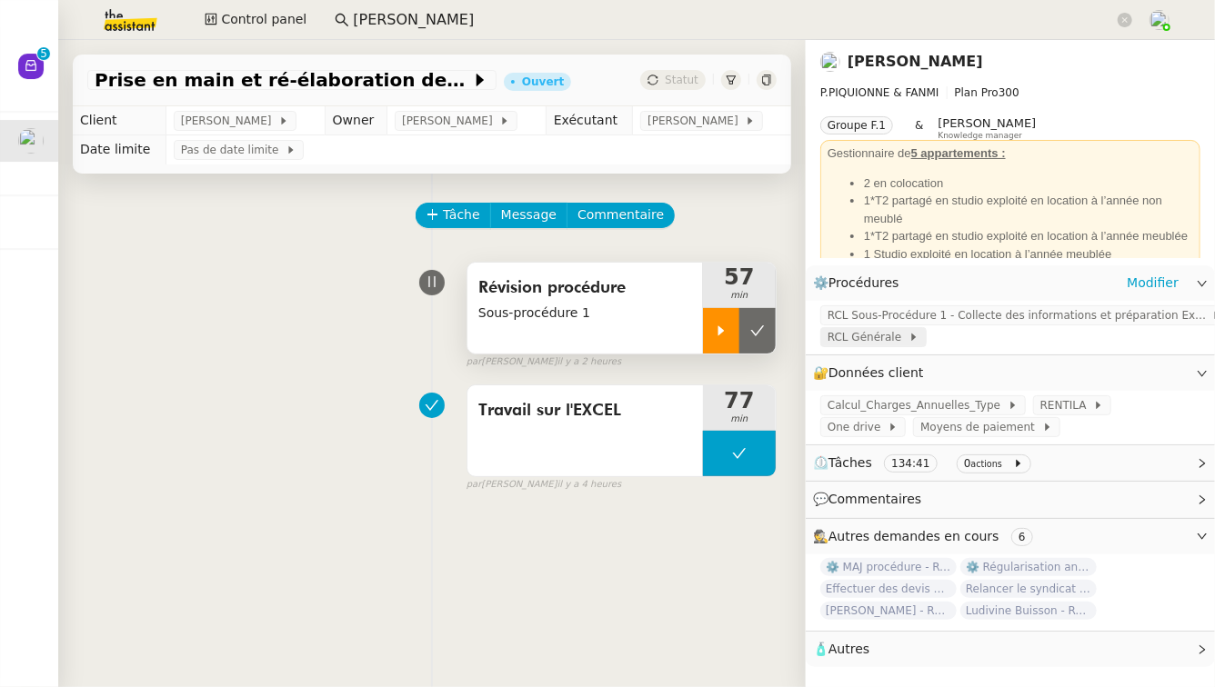
click at [875, 335] on span "RCL Générale" at bounding box center [867, 337] width 81 height 18
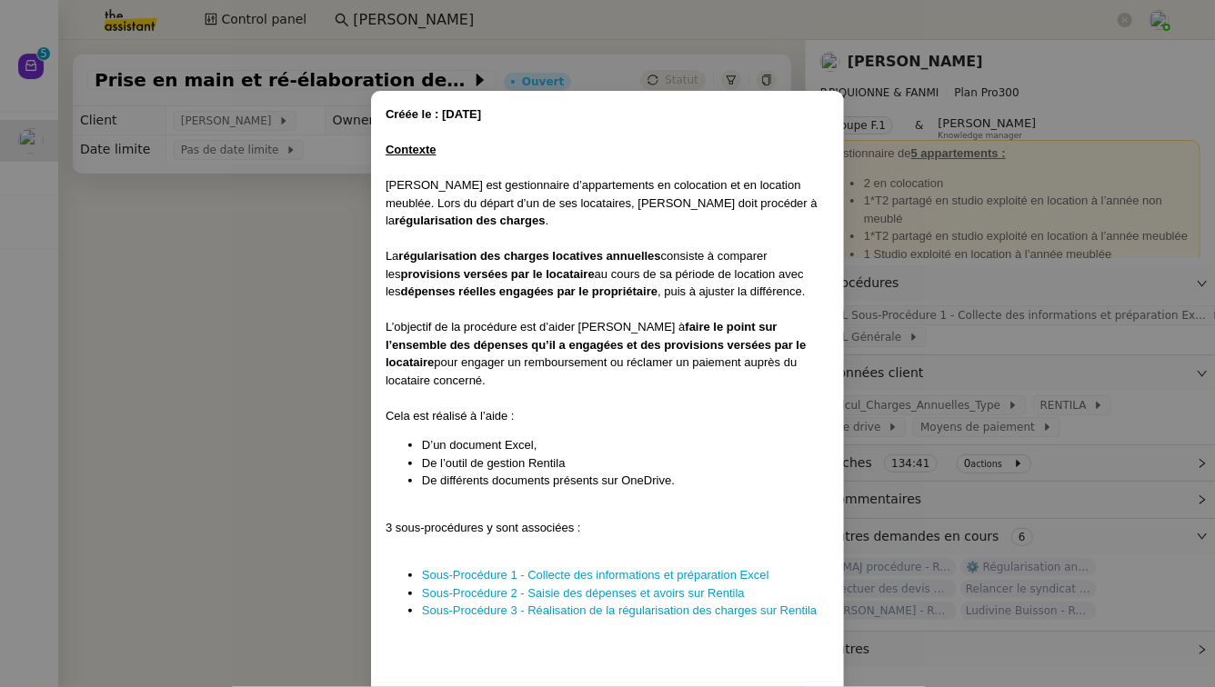
click at [223, 254] on nz-modal-container "Créée le : 03/07/2025 Contexte Pascal est gestionnaire d’appartements en coloca…" at bounding box center [607, 343] width 1215 height 687
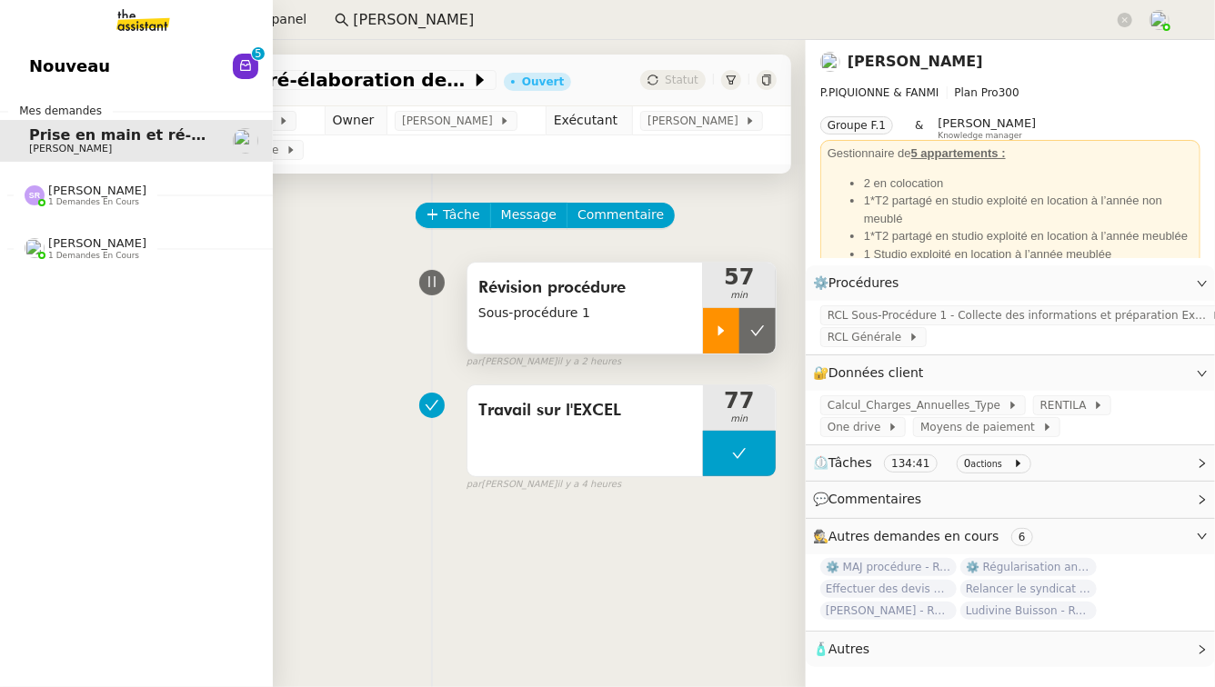
click at [95, 201] on span "1 demandes en cours" at bounding box center [93, 202] width 91 height 10
click at [135, 246] on span "[PERSON_NAME]" at bounding box center [121, 243] width 184 height 11
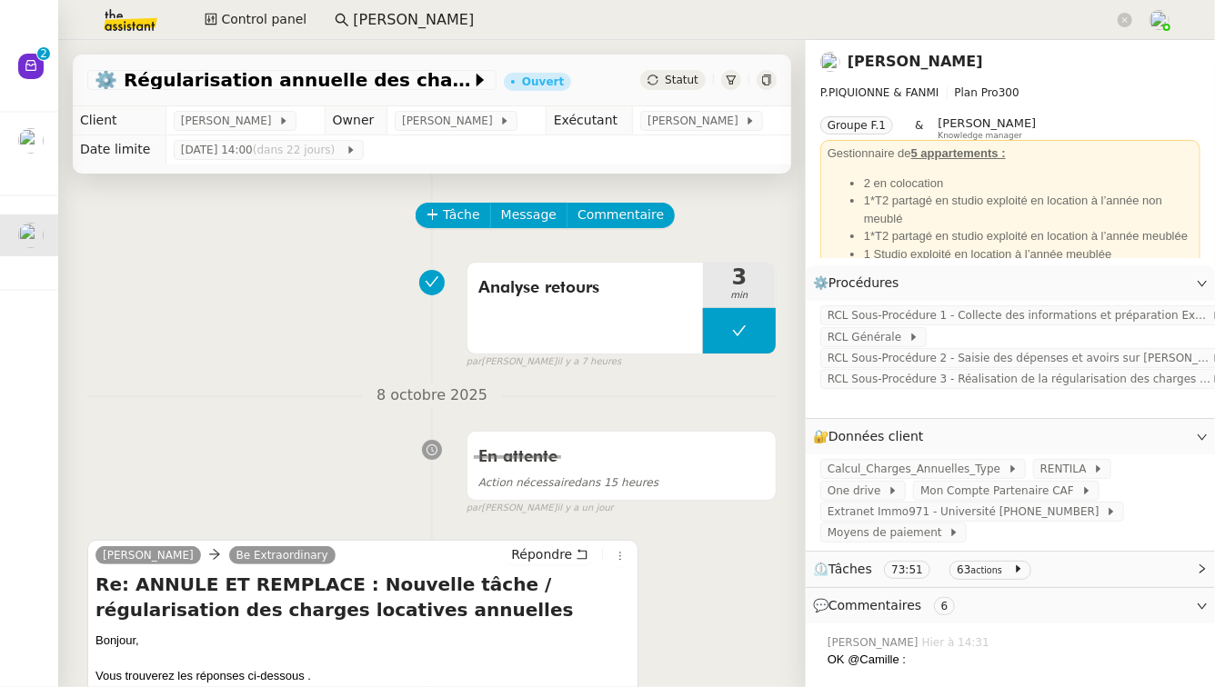
click at [876, 67] on link "[PERSON_NAME]" at bounding box center [914, 61] width 135 height 17
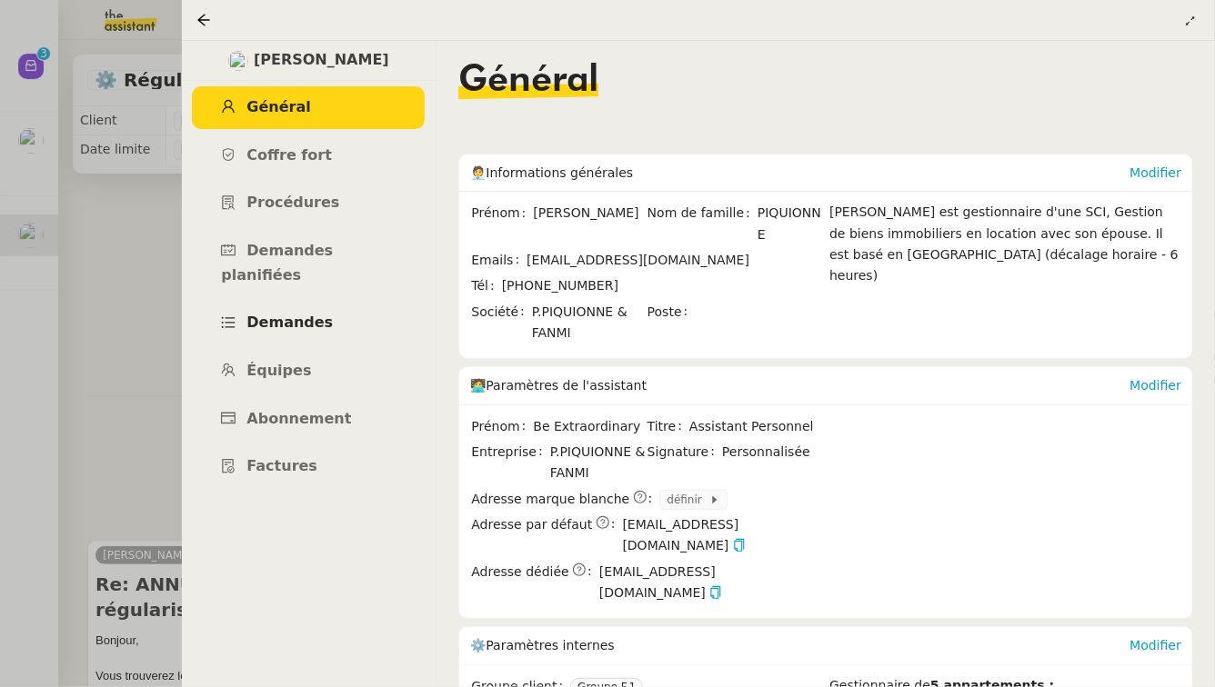
click at [280, 314] on span "Demandes" at bounding box center [289, 322] width 86 height 17
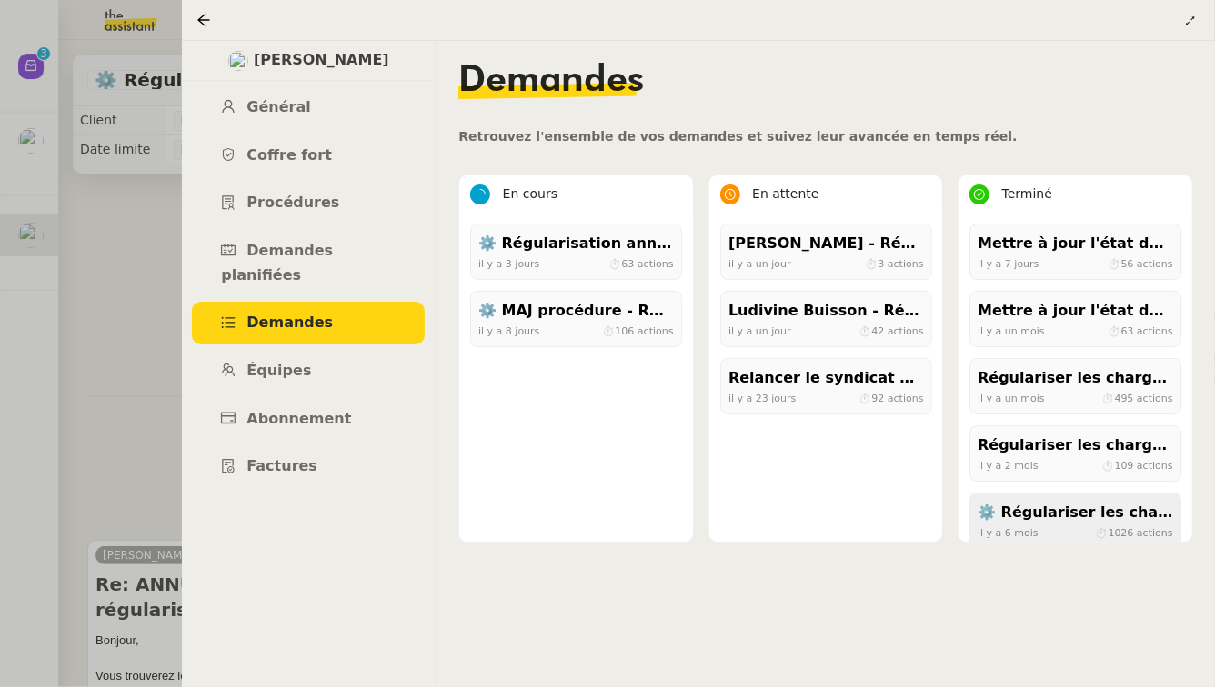
scroll to position [18, 0]
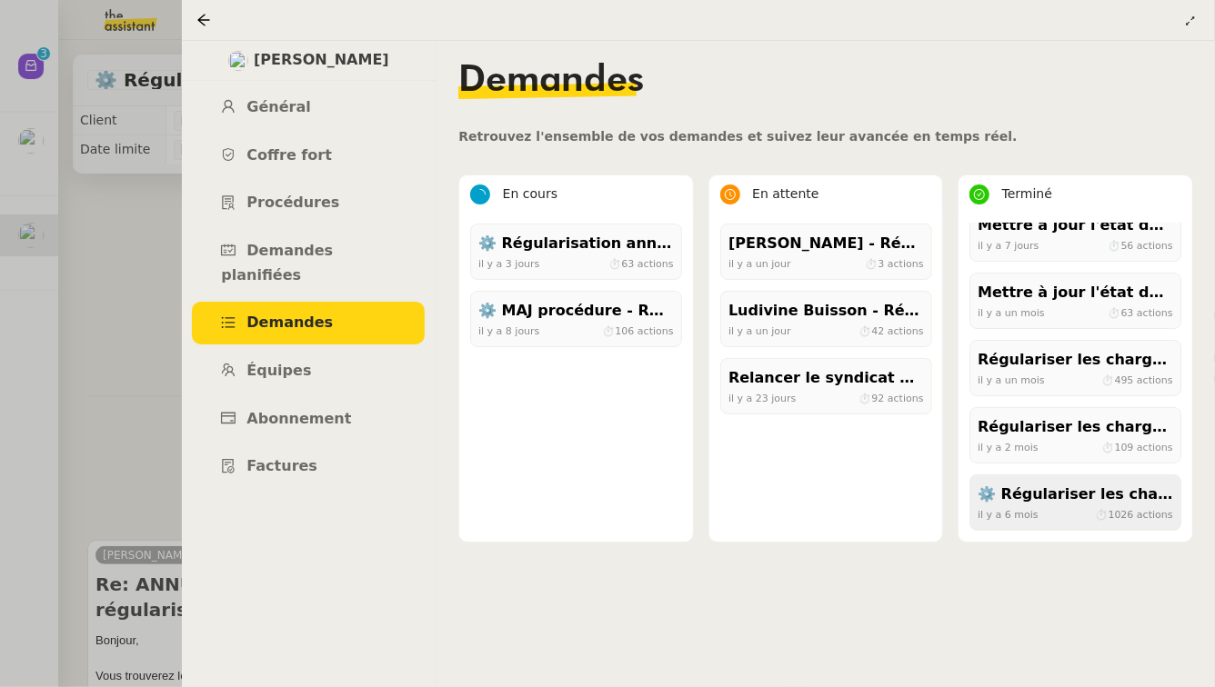
click at [1070, 489] on div "⚙️ Régulariser les charges locatives" at bounding box center [1074, 495] width 195 height 25
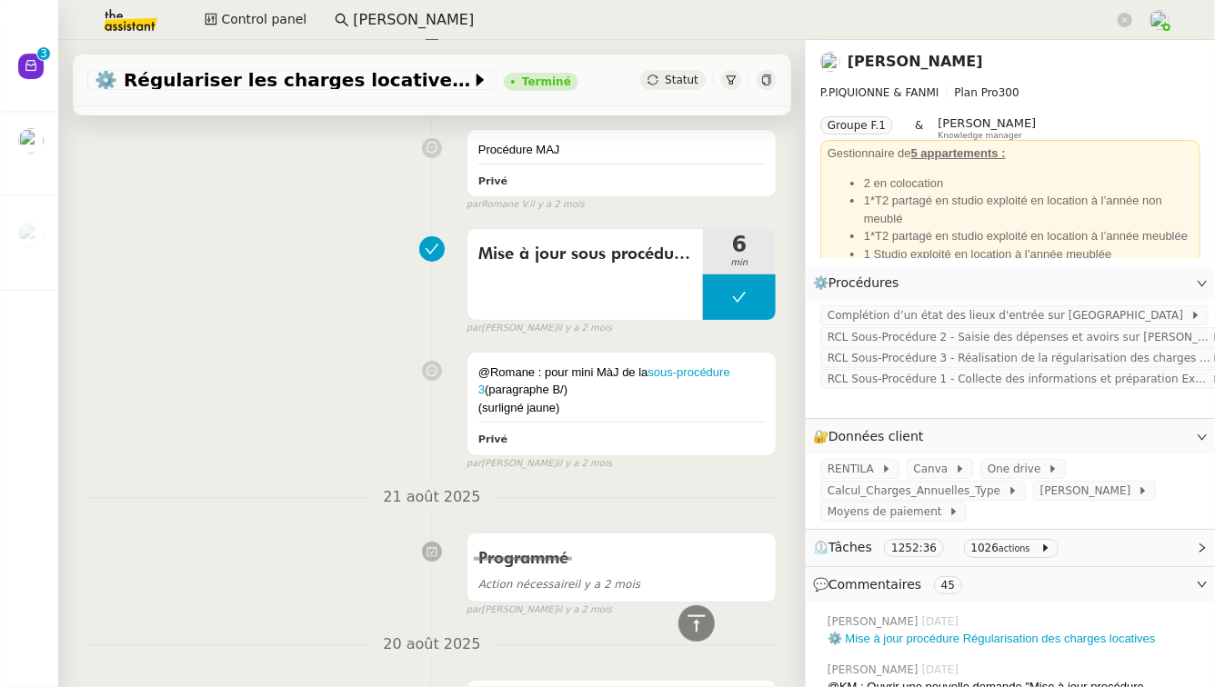
scroll to position [3701, 0]
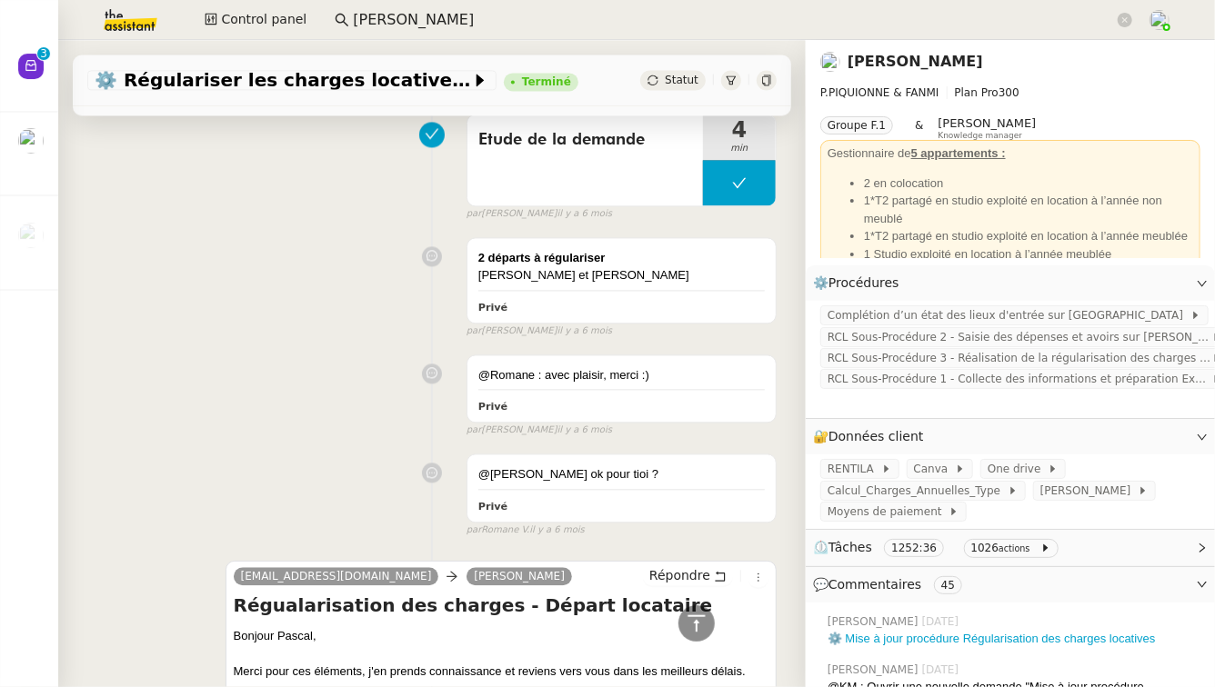
scroll to position [59766, 0]
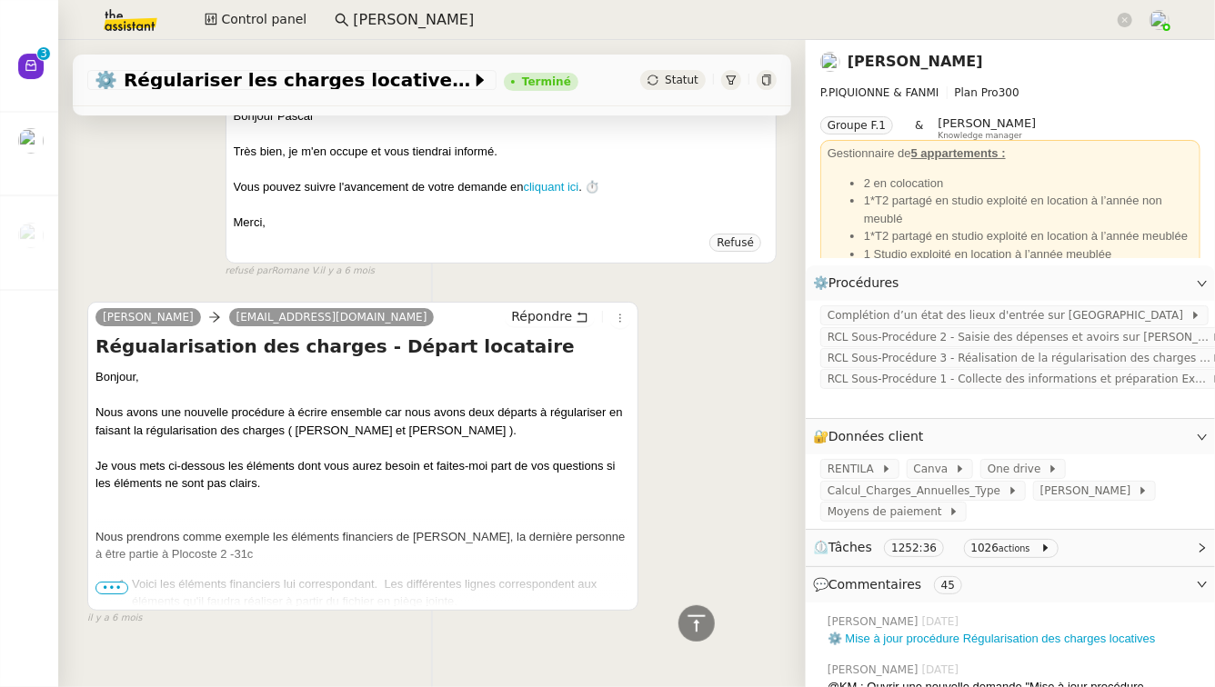
click at [111, 582] on span "•••" at bounding box center [111, 588] width 33 height 13
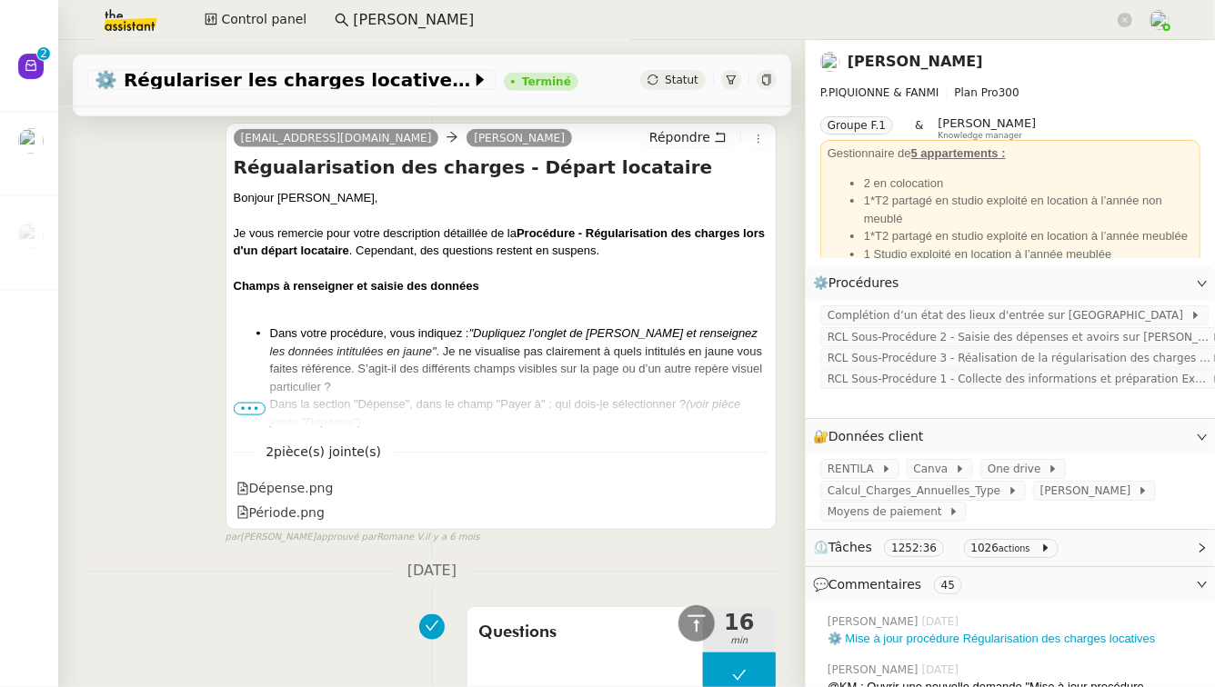
scroll to position [57637, 0]
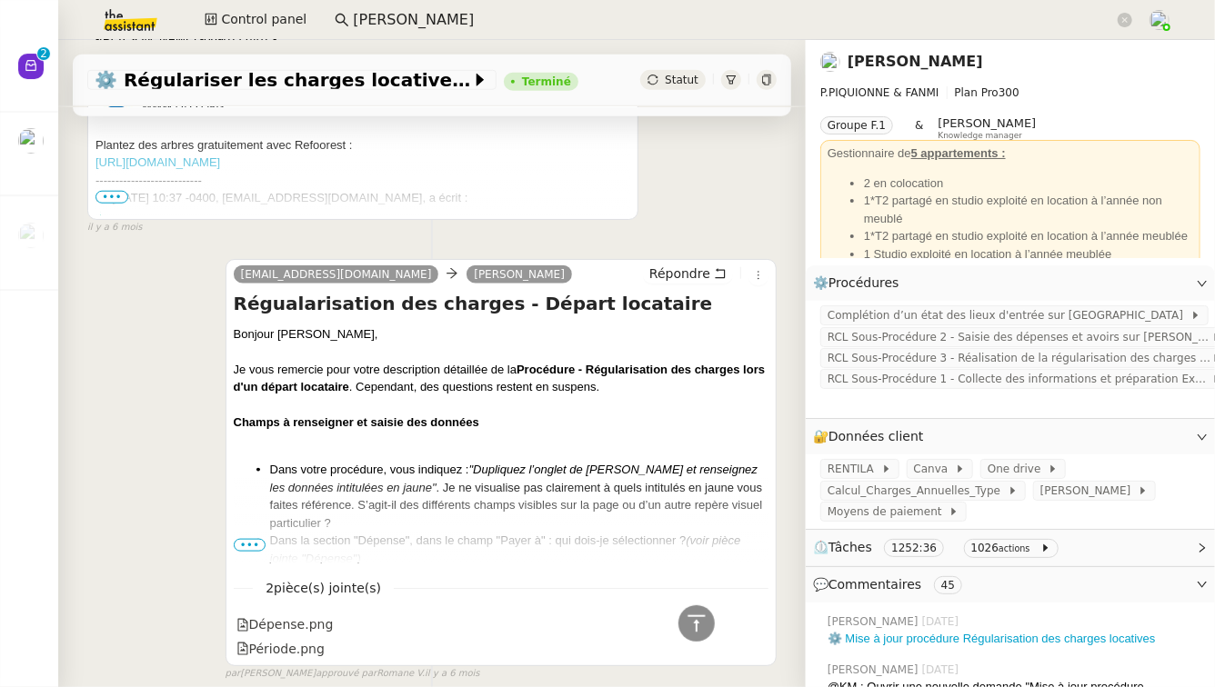
click at [244, 500] on ul "Dans votre procédure, vous indiquez : "Dupliquez l’onglet de Mathis Theveu et r…" at bounding box center [501, 541] width 535 height 160
click at [245, 539] on span "•••" at bounding box center [250, 545] width 33 height 13
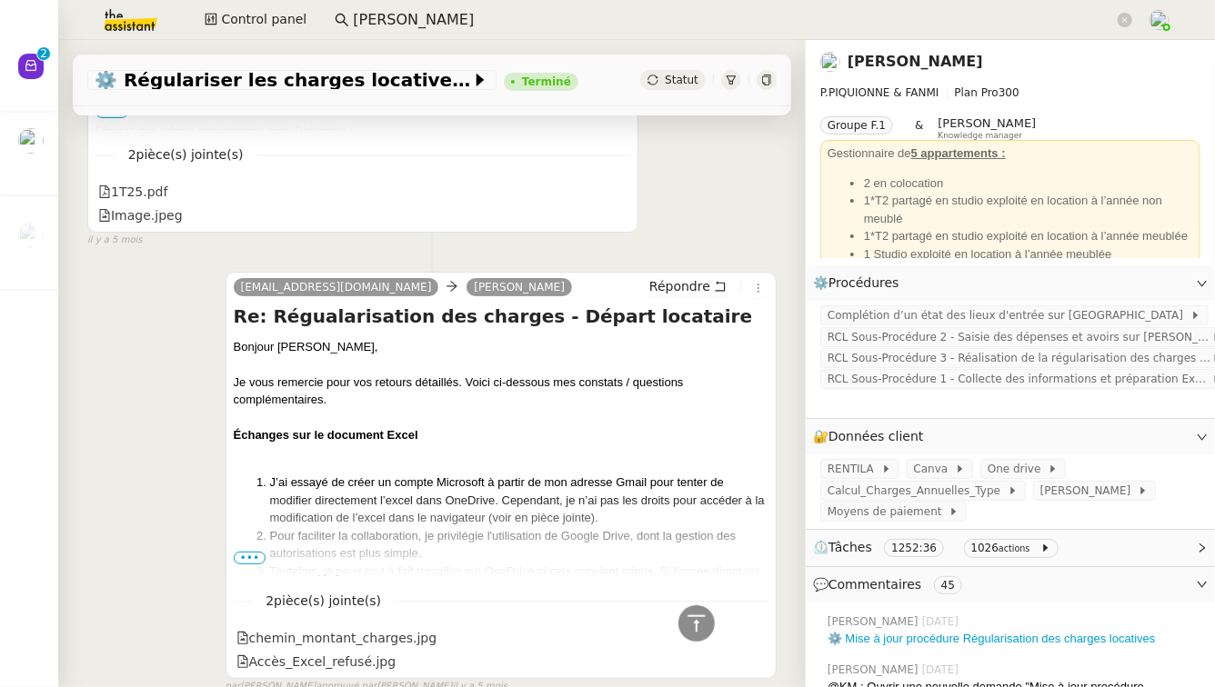
scroll to position [53551, 0]
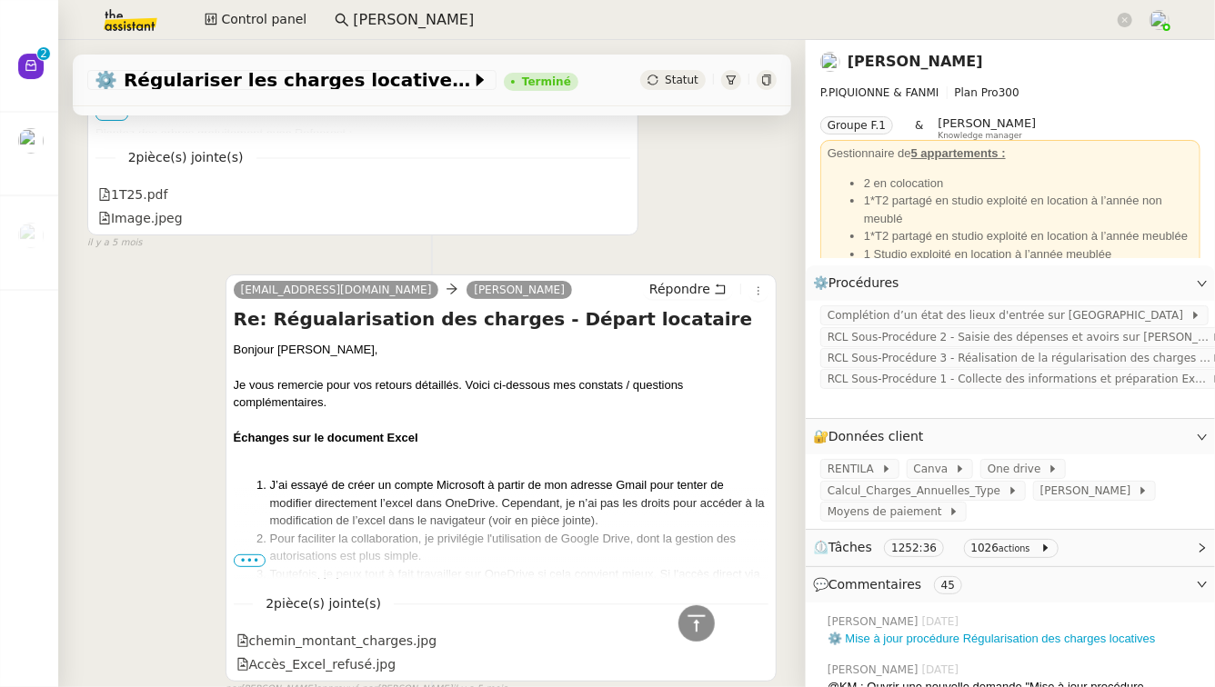
click at [238, 555] on span "•••" at bounding box center [250, 561] width 33 height 13
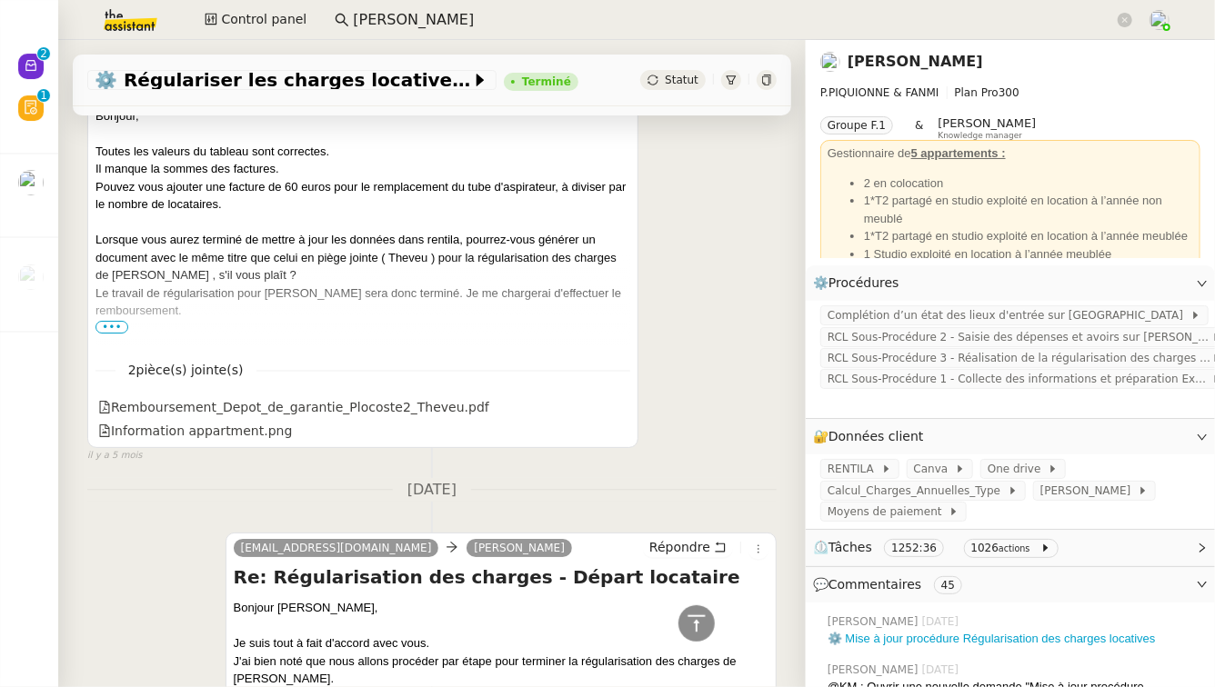
scroll to position [43150, 0]
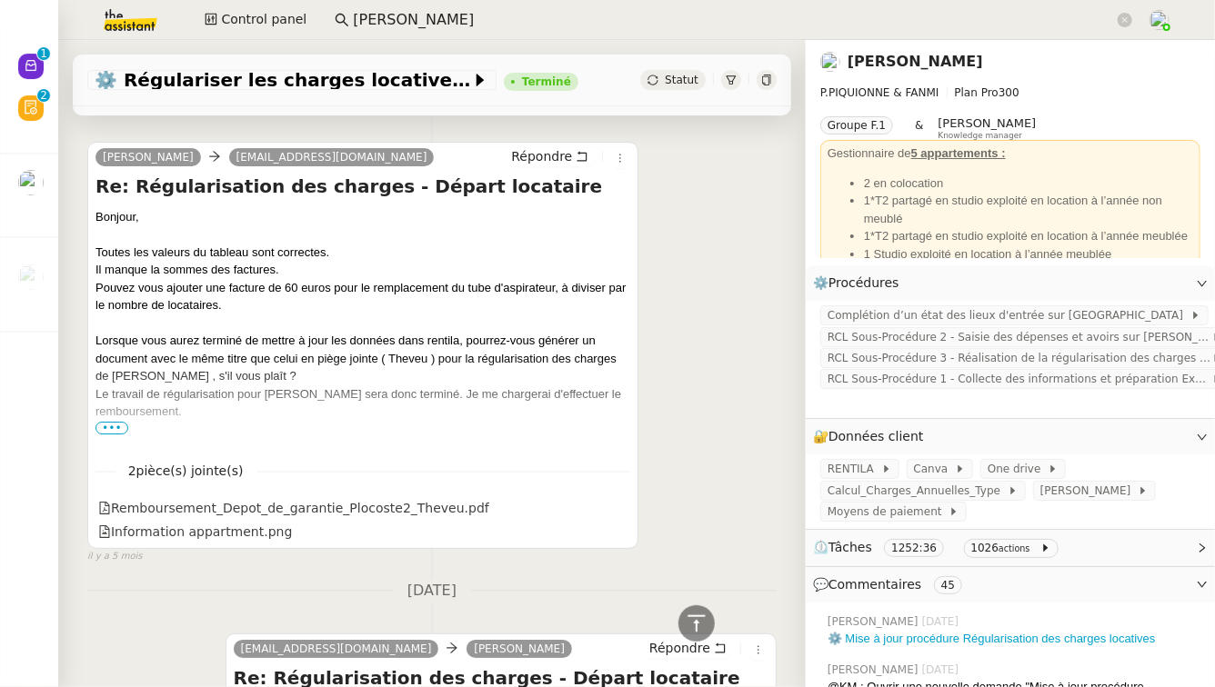
click at [120, 422] on span "•••" at bounding box center [111, 428] width 33 height 13
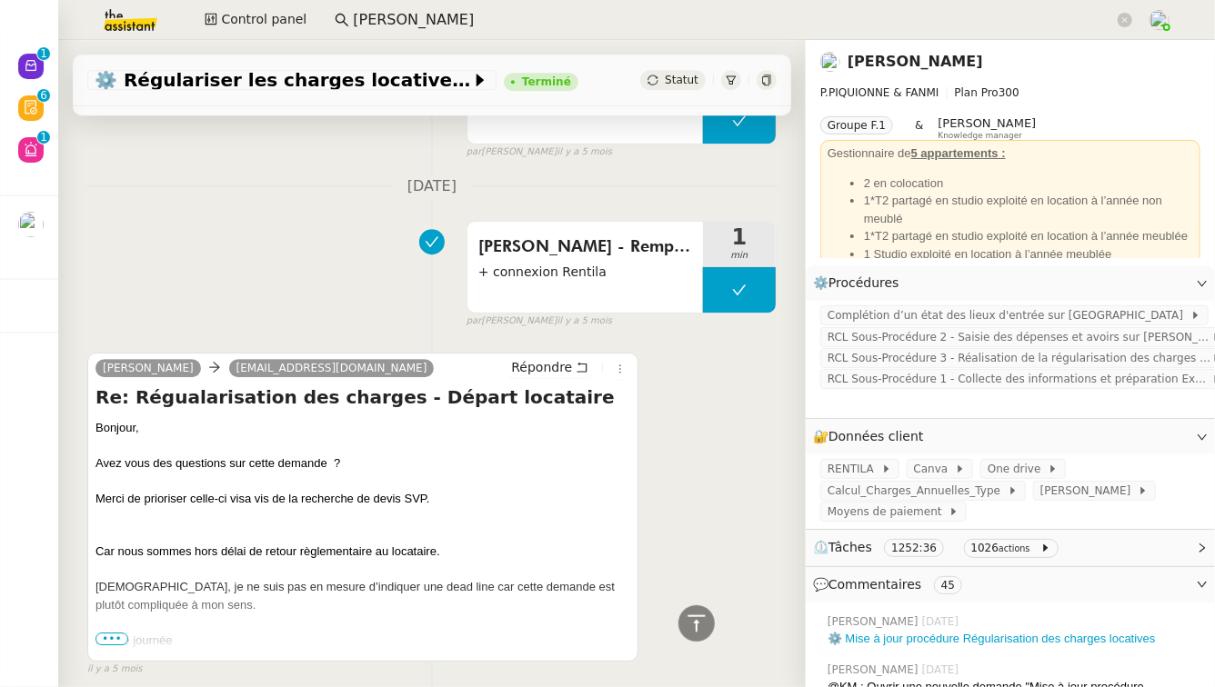
scroll to position [76088, 0]
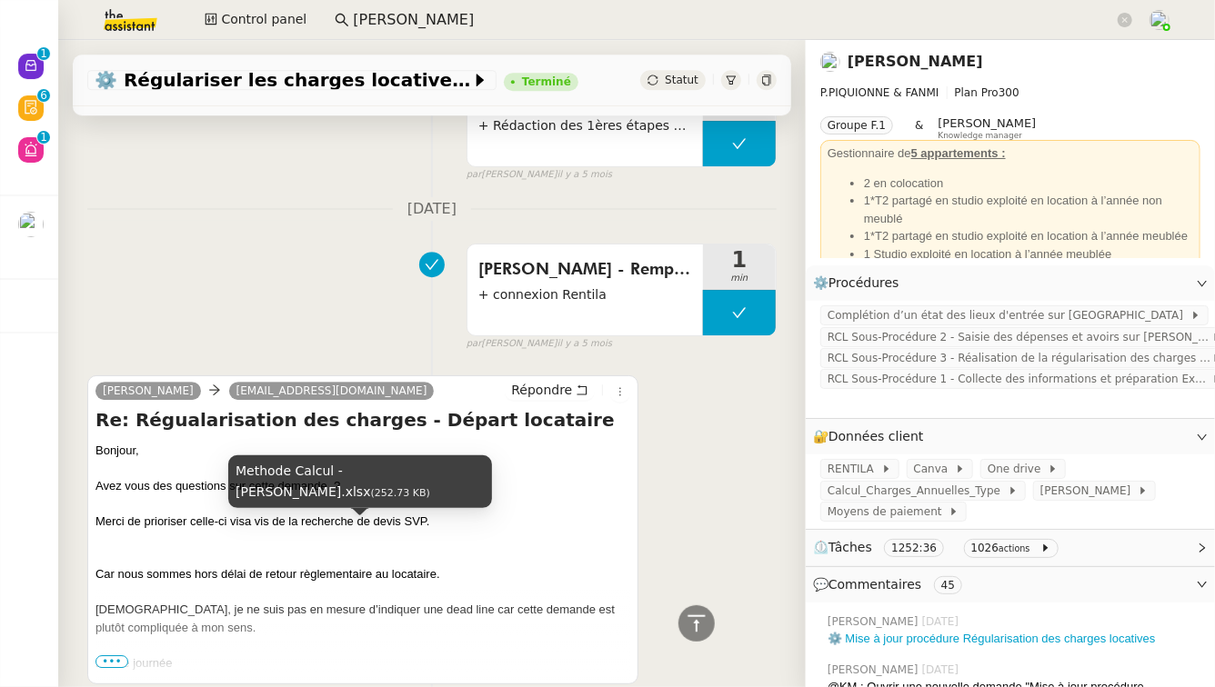
click at [315, 37] on div "Methode Calcul - [PERSON_NAME].xlsx" at bounding box center [365, 26] width 259 height 21
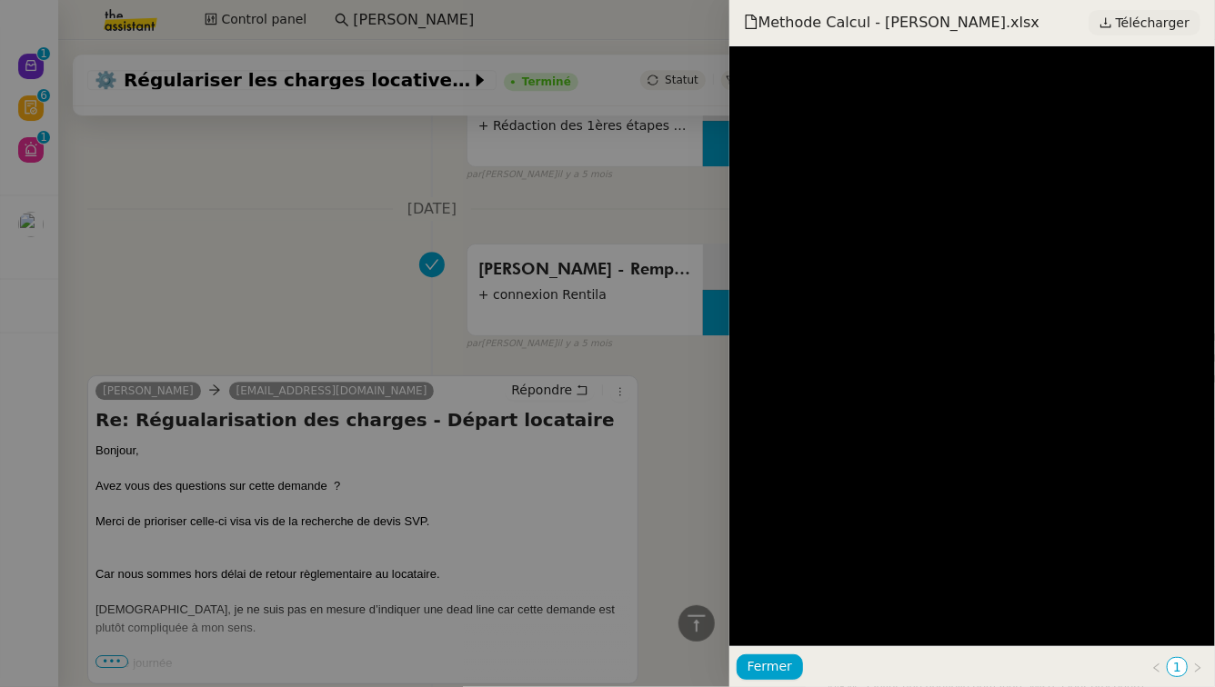
click at [1163, 23] on span "Télécharger" at bounding box center [1153, 23] width 74 height 24
click at [366, 406] on div at bounding box center [607, 343] width 1215 height 687
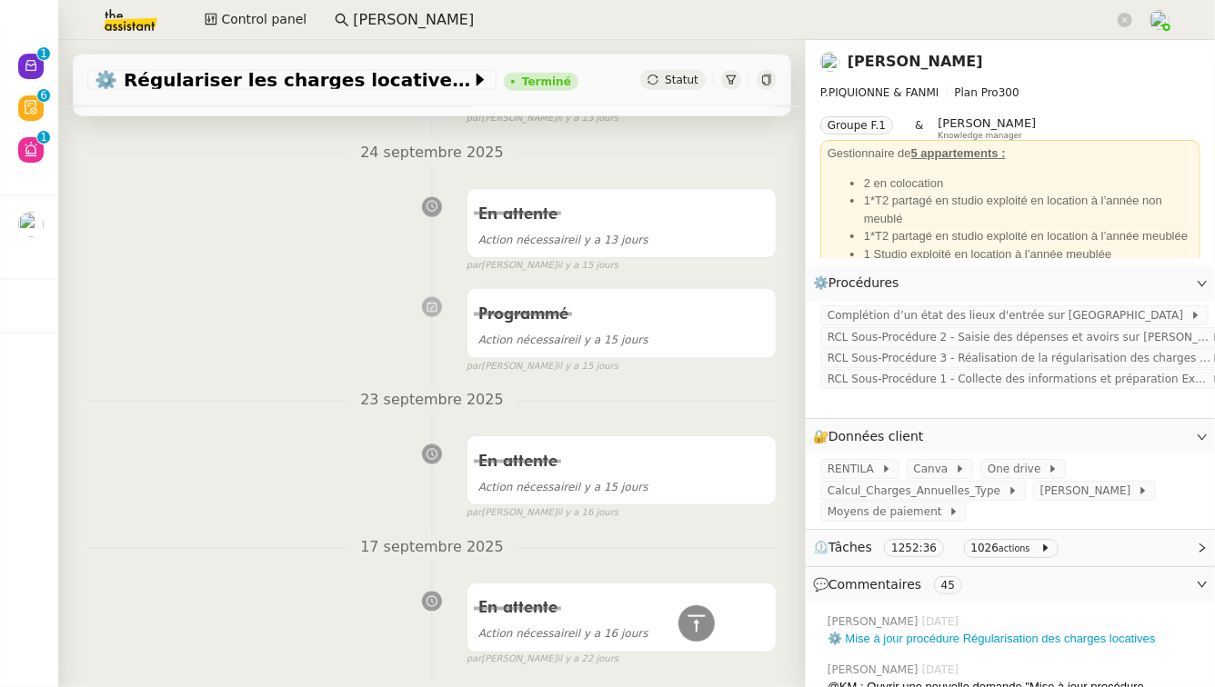
scroll to position [0, 0]
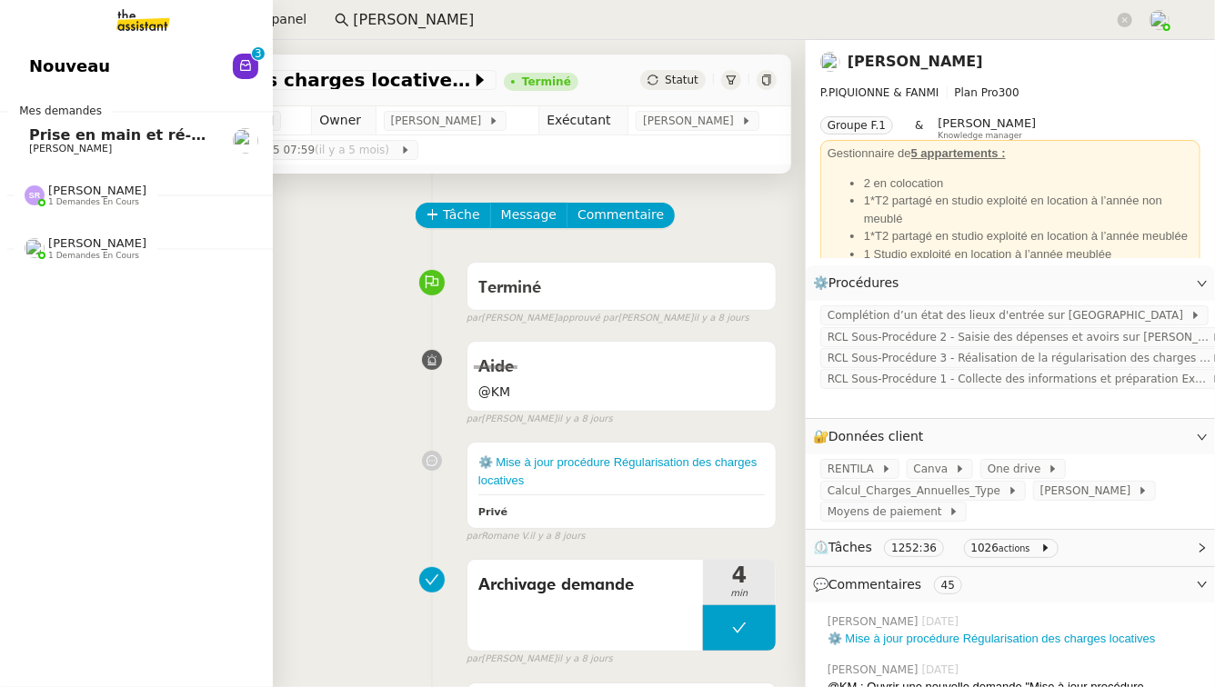
click at [78, 205] on span "1 demandes en cours" at bounding box center [93, 202] width 91 height 10
click at [104, 241] on span "[PERSON_NAME]" at bounding box center [70, 243] width 83 height 12
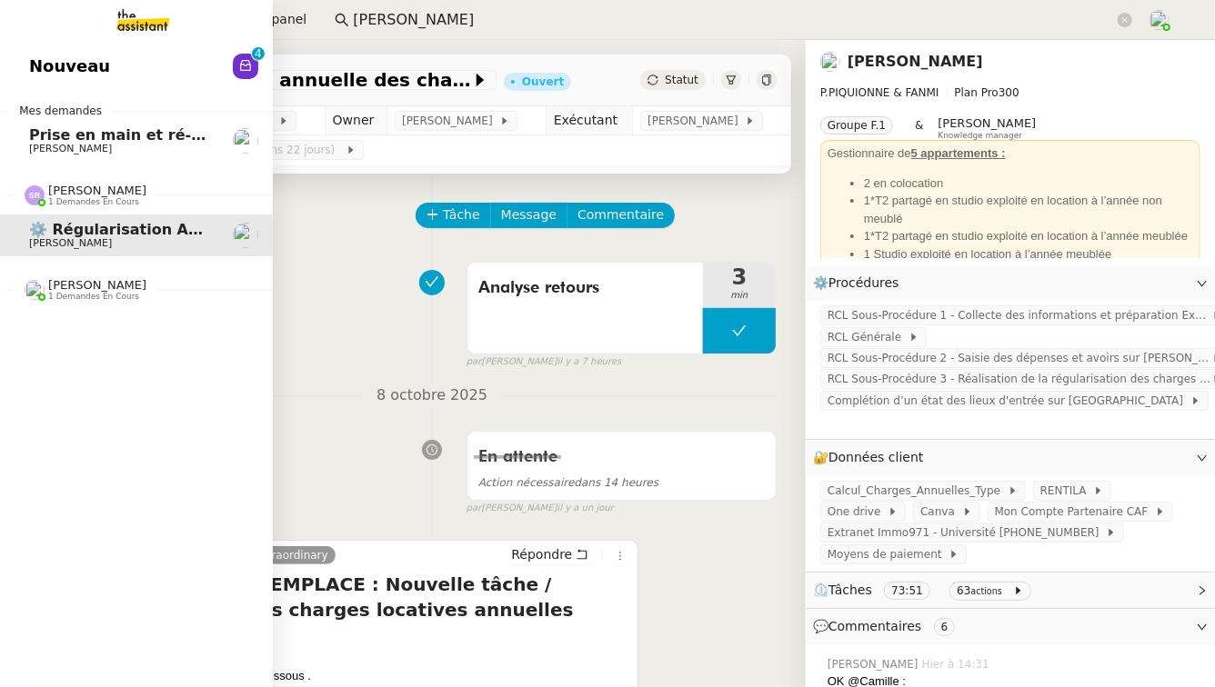
click at [180, 146] on span "[PERSON_NAME]" at bounding box center [121, 149] width 184 height 11
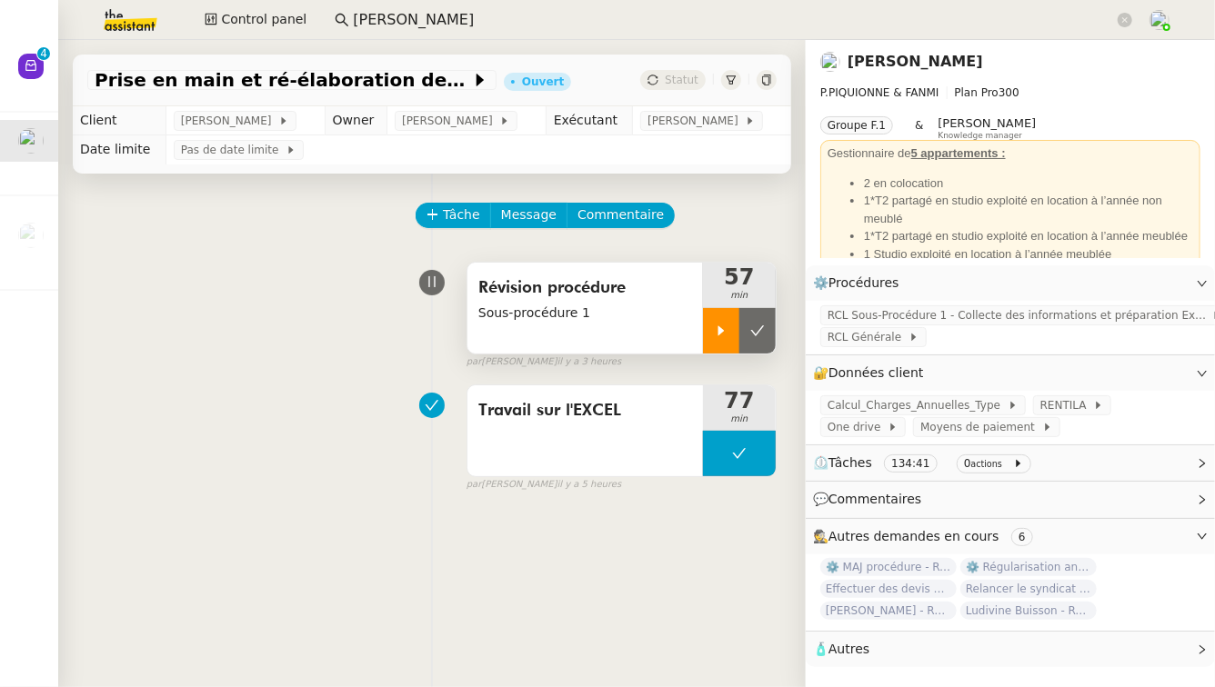
click at [703, 346] on div at bounding box center [721, 330] width 36 height 45
click at [917, 313] on span "RCL Sous-Procédure 1 - Collecte des informations et préparation Excel" at bounding box center [1019, 315] width 384 height 18
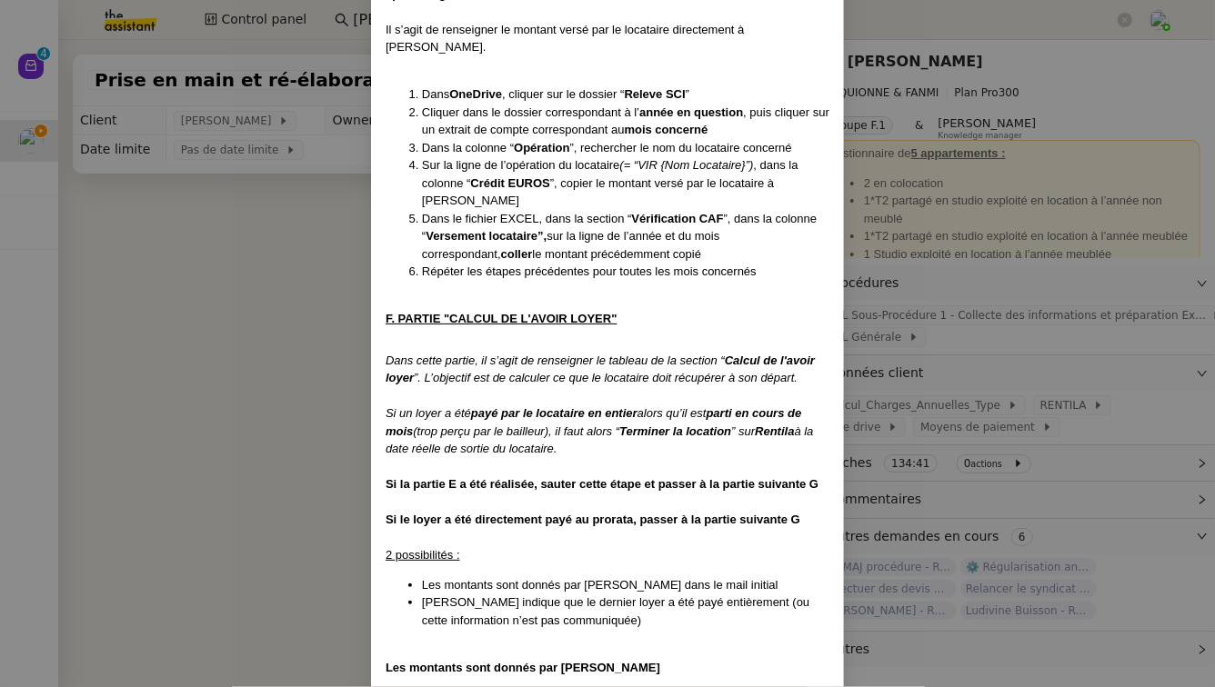
scroll to position [6331, 0]
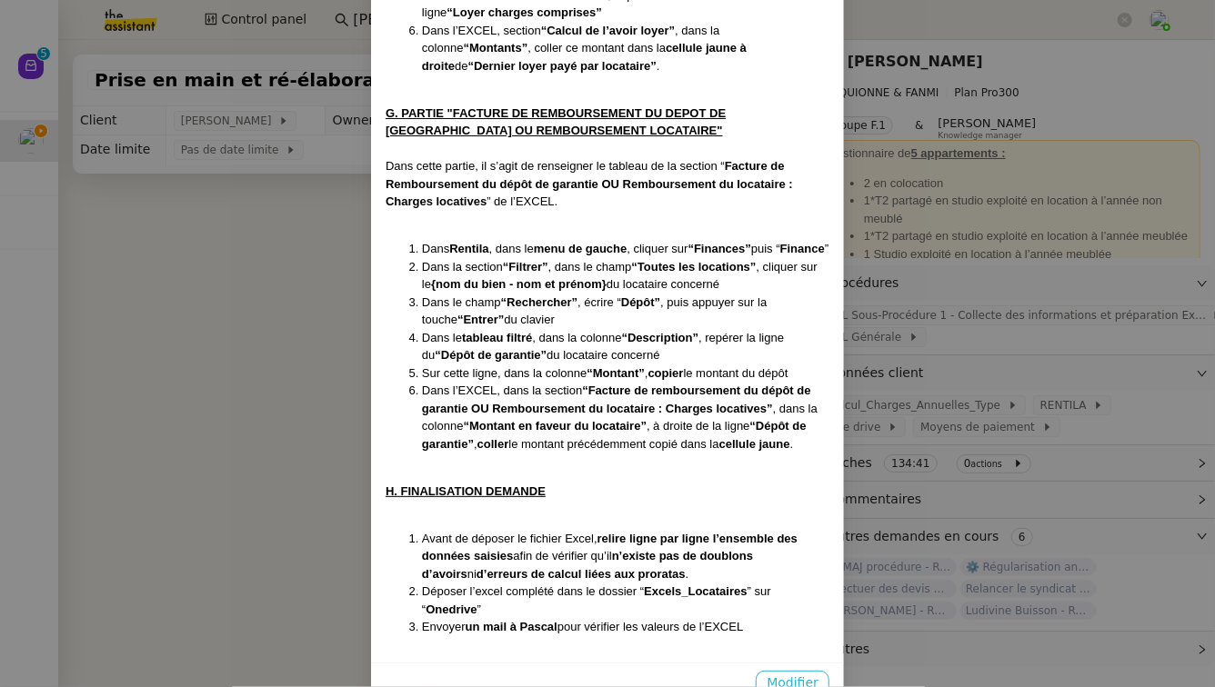
click at [805, 673] on span "Modifier" at bounding box center [792, 683] width 52 height 21
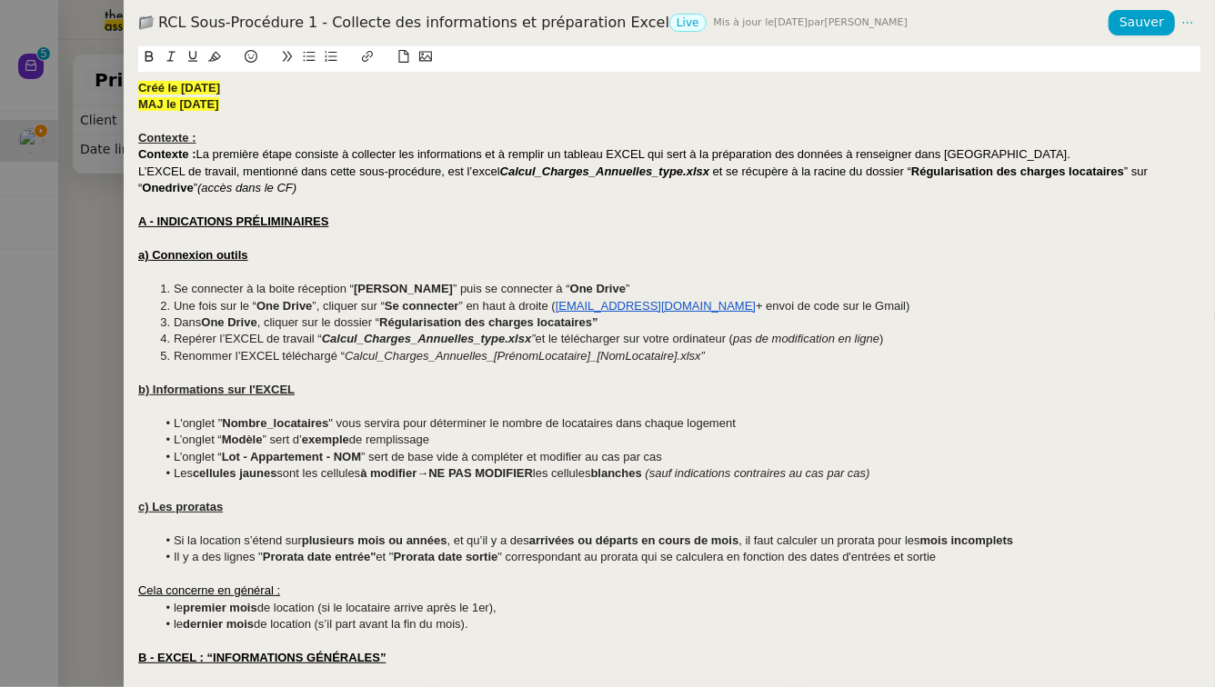
scroll to position [0, 0]
drag, startPoint x: 245, startPoint y: 106, endPoint x: 124, endPoint y: 105, distance: 121.8
click at [124, 105] on div "Créé le 28/07/2025 MAJ le 08/10/2025 Contexte : Contexte : La première étape co…" at bounding box center [669, 366] width 1091 height 641
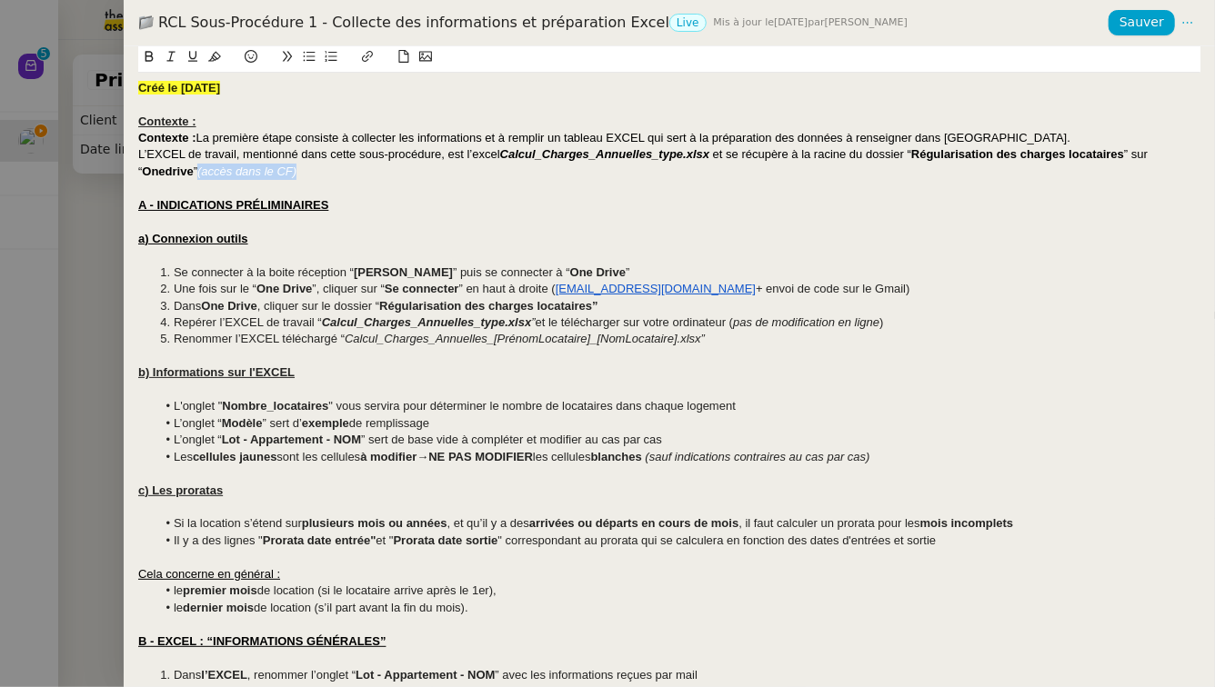
drag, startPoint x: 326, startPoint y: 176, endPoint x: 197, endPoint y: 175, distance: 128.2
click at [197, 175] on div "L’EXCEL de travail, mentionné dans cette sous-procédure, est l’excel Calcul_Cha…" at bounding box center [669, 163] width 1062 height 34
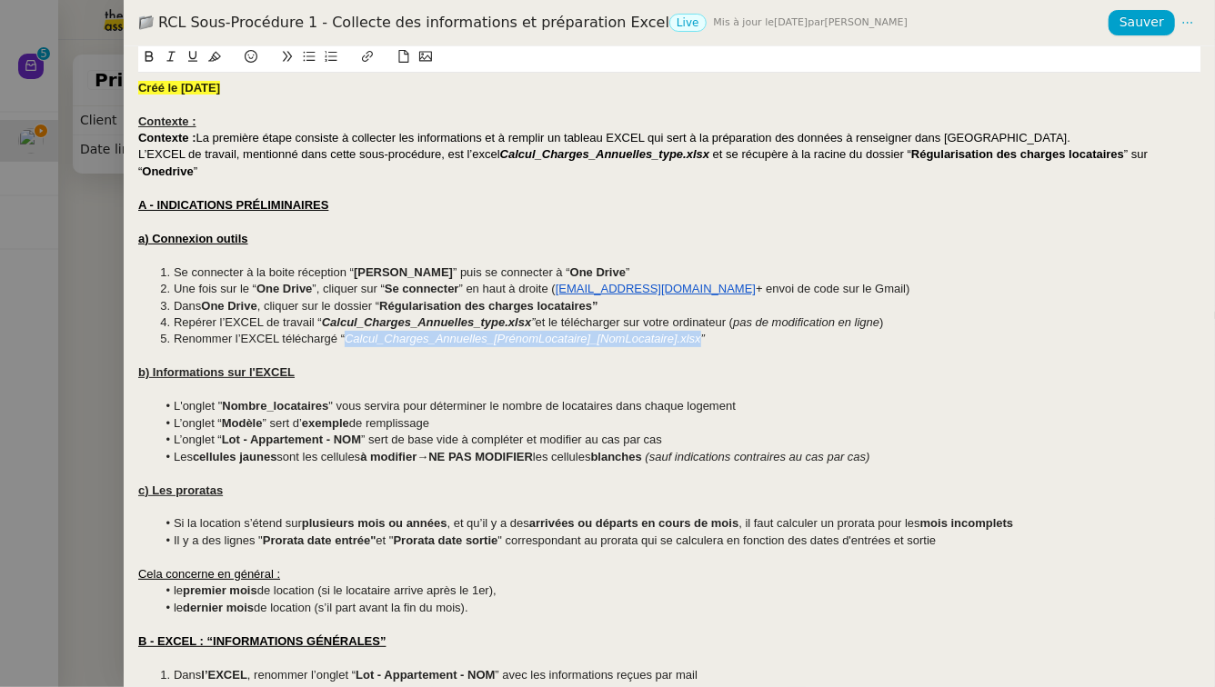
drag, startPoint x: 701, startPoint y: 342, endPoint x: 346, endPoint y: 340, distance: 355.5
click at [346, 340] on em "Calcul_Charges_Annuelles_[PrénomLocataire]_[NomLocataire].xlsx”" at bounding box center [525, 339] width 360 height 14
click at [361, 396] on div at bounding box center [669, 390] width 1062 height 16
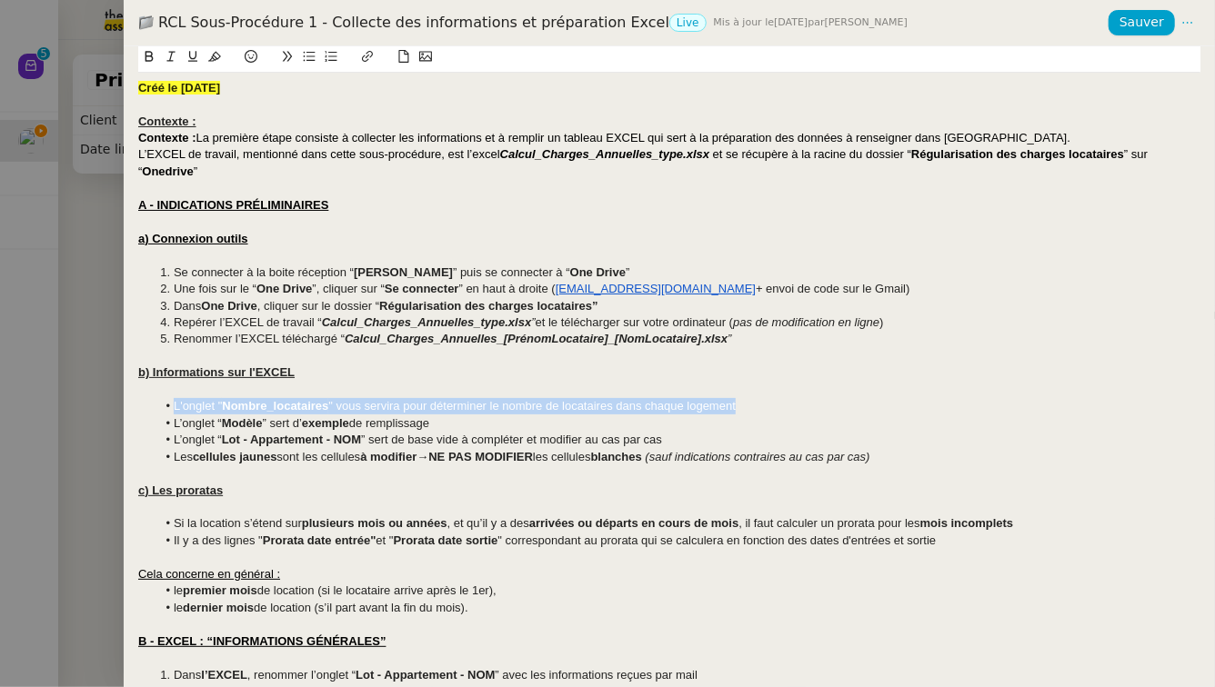
drag, startPoint x: 747, startPoint y: 413, endPoint x: 170, endPoint y: 407, distance: 577.4
click at [170, 407] on li "L'onglet " Nombre_locataires " vous servira pour déterminer le nombre de locata…" at bounding box center [678, 406] width 1045 height 16
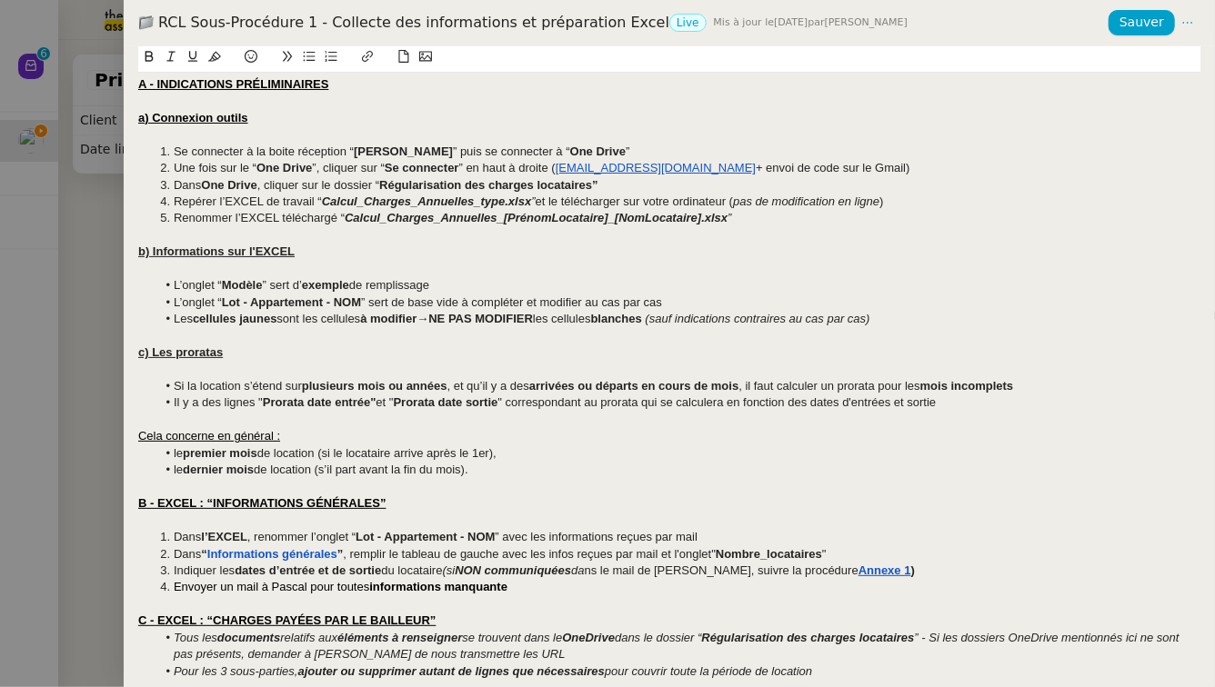
scroll to position [167, 0]
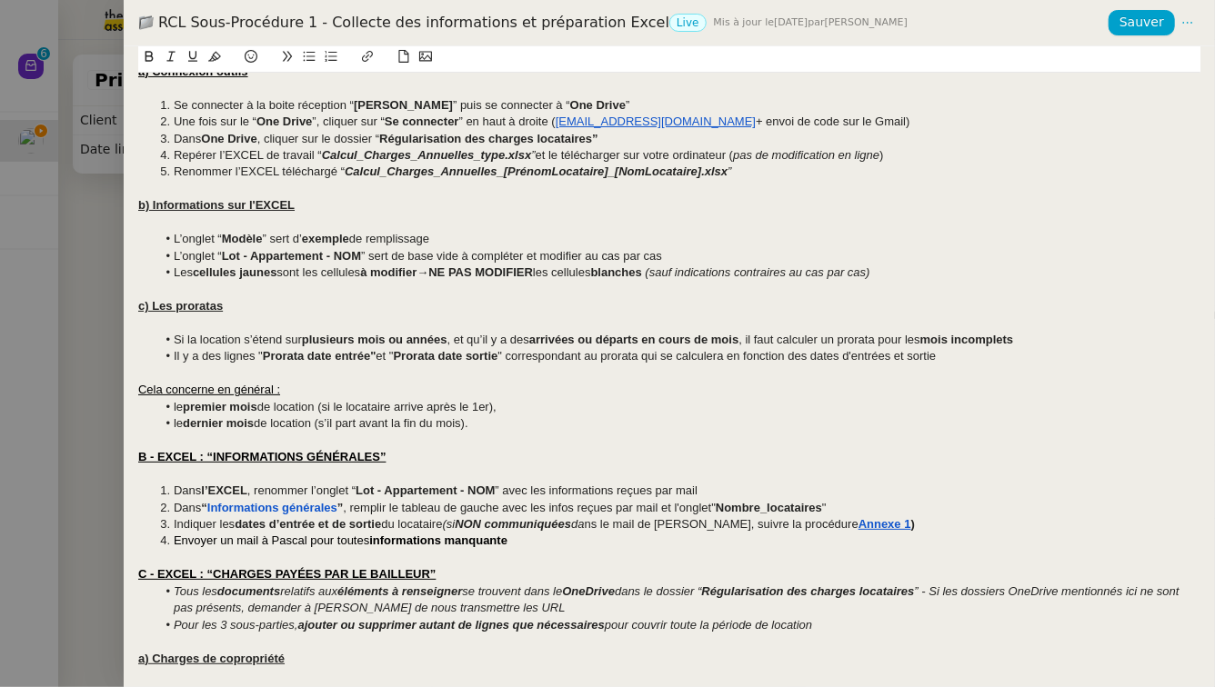
click at [991, 360] on li "Il y a des lignes " Prorata date entrée" et " Prorata date sortie " corresponda…" at bounding box center [678, 356] width 1045 height 16
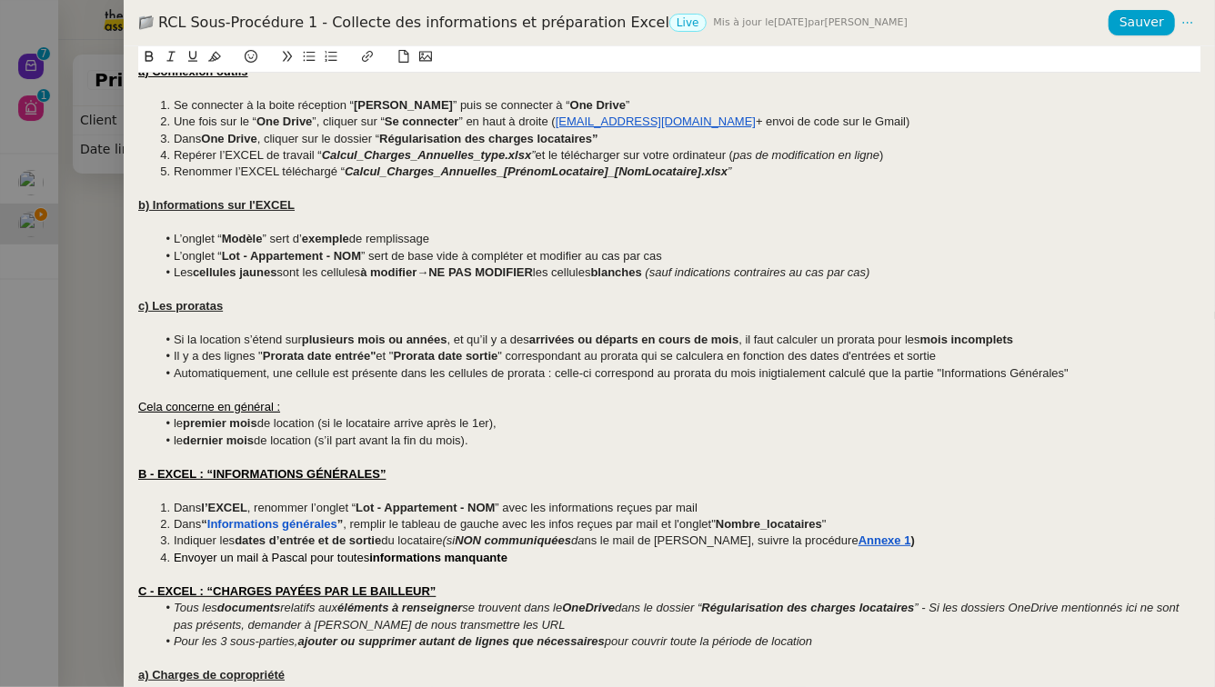
click at [776, 376] on li "Automatiquement, une cellule est présente dans les cellules de prorata : celle-…" at bounding box center [678, 374] width 1045 height 16
drag, startPoint x: 1049, startPoint y: 376, endPoint x: 937, endPoint y: 373, distance: 112.8
click at [937, 373] on li "Automatiquement, une cellule est présente dans les cellules de prorata : celle-…" at bounding box center [678, 374] width 1045 height 16
click at [1075, 366] on li "Automatiquement, une cellule est présente dans les cellules de prorata : celle-…" at bounding box center [678, 374] width 1045 height 16
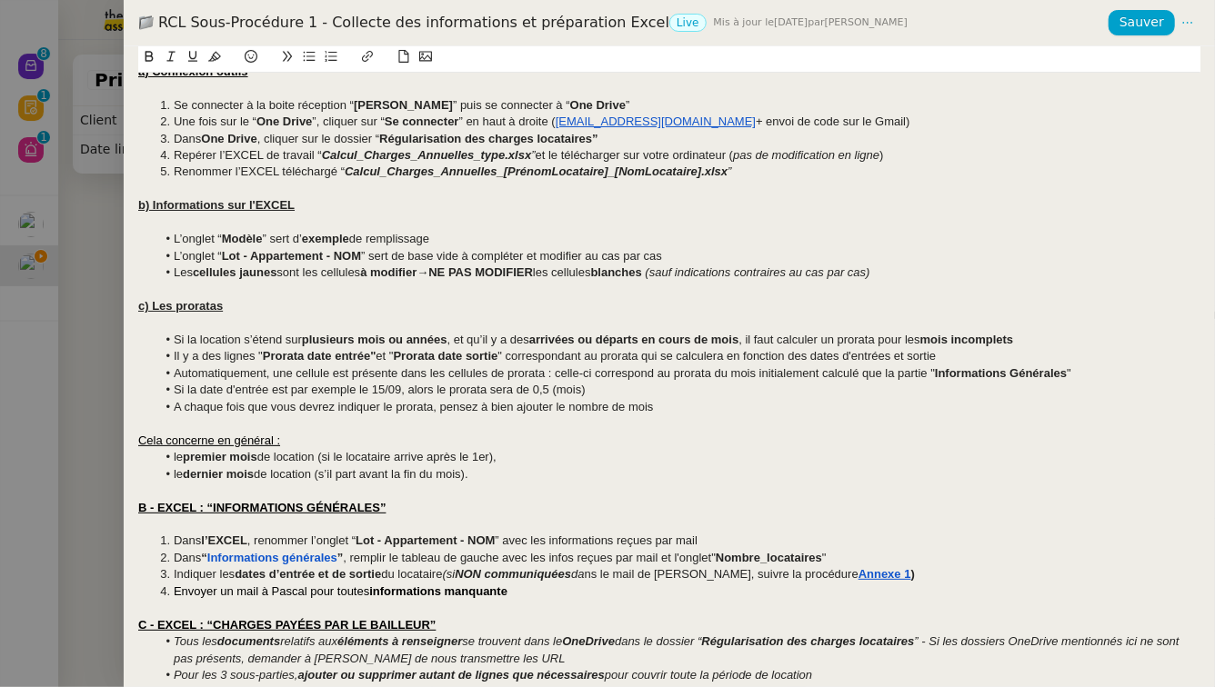
click at [557, 406] on li "A chaque fois que vous devrez indiquer le prorata, pensez à bien ajouter le nom…" at bounding box center [678, 407] width 1045 height 16
click at [760, 414] on li "A chaque fois que vous devrez indiquer le prorata, pensez à bien ajouter à la f…" at bounding box center [678, 407] width 1045 height 16
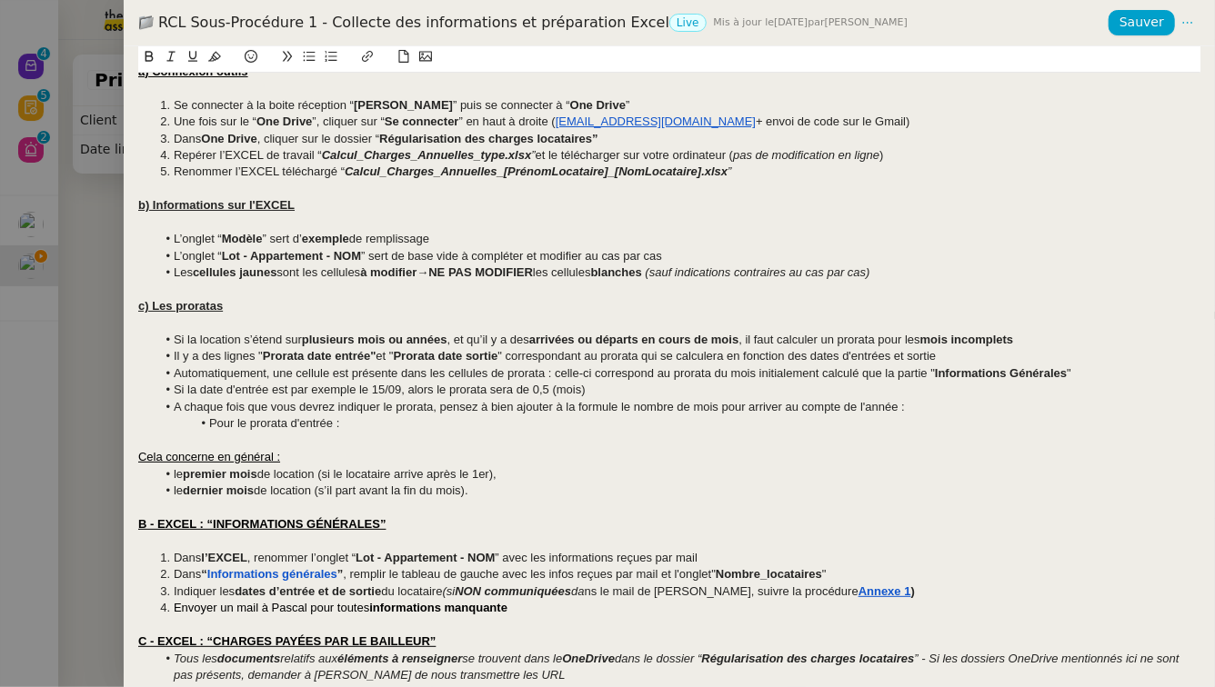
click at [898, 406] on li "A chaque fois que vous devrez indiquer le prorata, pensez à bien ajouter à la f…" at bounding box center [678, 407] width 1045 height 16
click at [385, 426] on li "Pour le prorata d'entrée :" at bounding box center [678, 424] width 1045 height 16
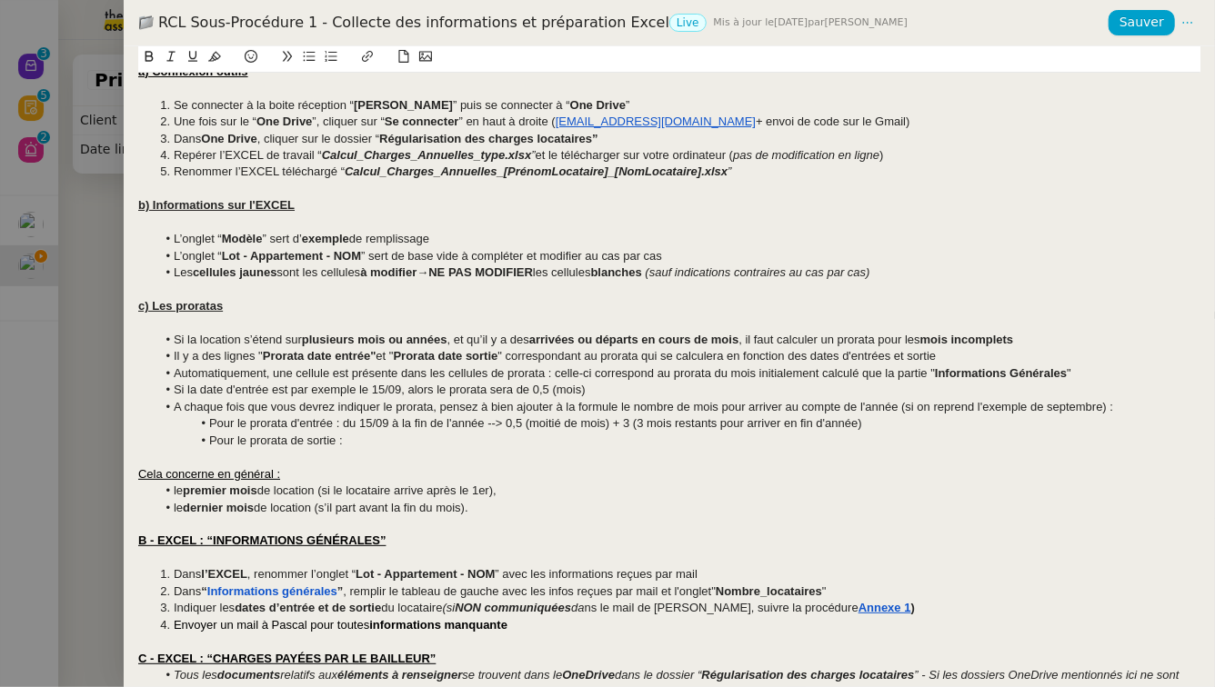
click at [266, 392] on li "Si la date d'entrée est par exemple le 15/09, alors le prorata sera de 0,5 (moi…" at bounding box center [678, 390] width 1045 height 16
click at [377, 439] on li "Pour le prorata de sortie :" at bounding box center [678, 441] width 1045 height 16
drag, startPoint x: 608, startPoint y: 426, endPoint x: 507, endPoint y: 429, distance: 101.0
click at [507, 429] on li "Pour le prorata d'entrée : du 15/09 à la fin de l'année --> 0,5 (moitié de mois…" at bounding box center [678, 424] width 1045 height 16
copy li "0,5 (moitié de mois)"
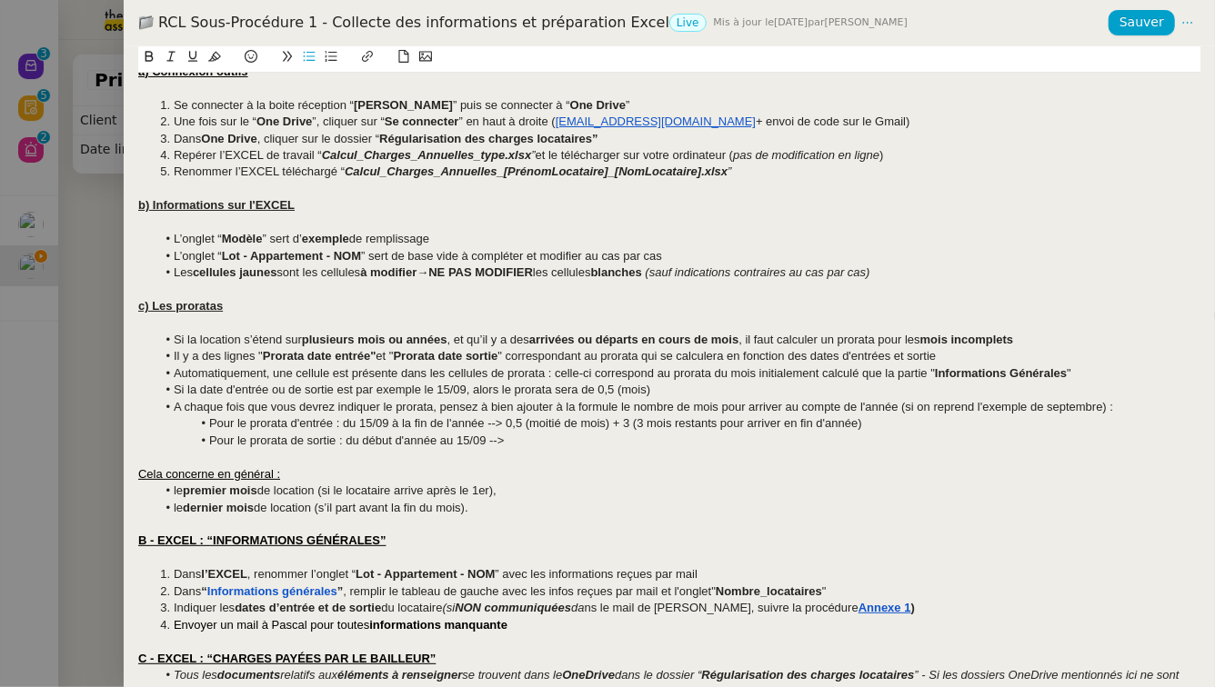
click at [538, 445] on li "Pour le prorata de sortie : du début d'année au 15/09 -->" at bounding box center [678, 441] width 1045 height 16
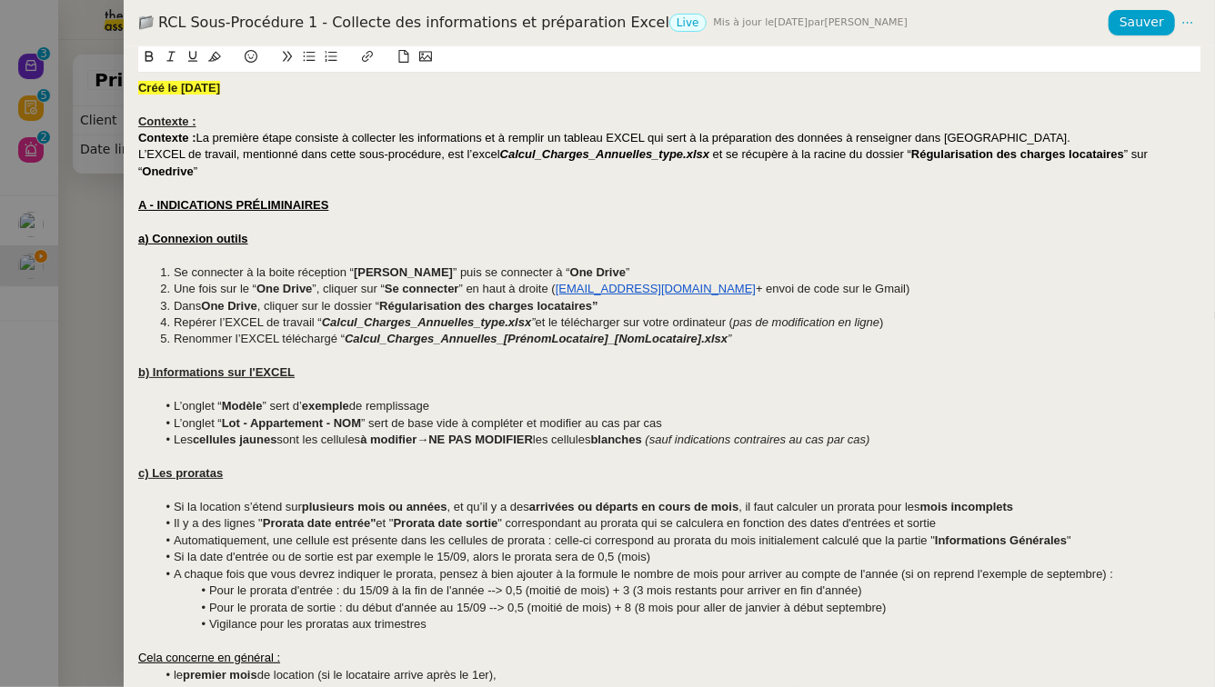
click at [209, 621] on li "Vigilance pour les proratas aux trimestres" at bounding box center [678, 624] width 1045 height 16
click at [453, 623] on li "Vigilance pour les proratas aux trimestres" at bounding box center [678, 624] width 1045 height 16
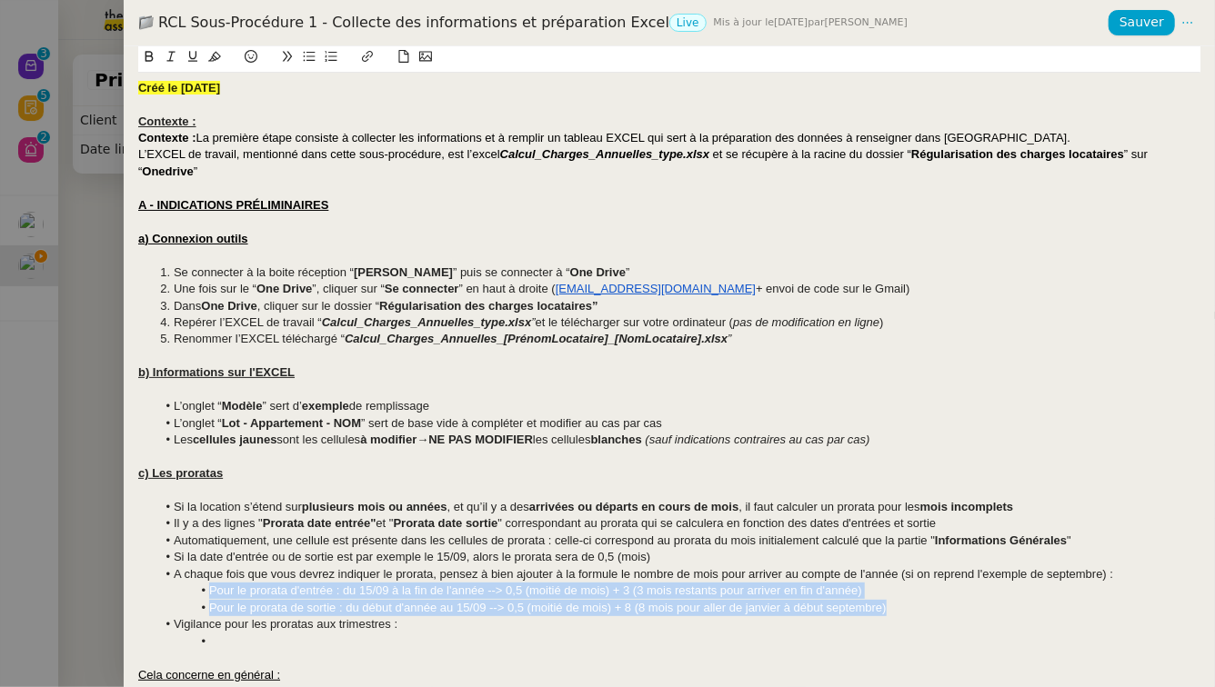
drag, startPoint x: 897, startPoint y: 610, endPoint x: 207, endPoint y: 593, distance: 690.3
click at [207, 593] on ul "Si la location s’étend sur plusieurs mois ou années , et qu’il y a des arrivées…" at bounding box center [669, 574] width 1062 height 151
copy ul "Pour le prorata d'entrée : du 15/09 à la fin de l'année --> 0,5 (moitié de mois…"
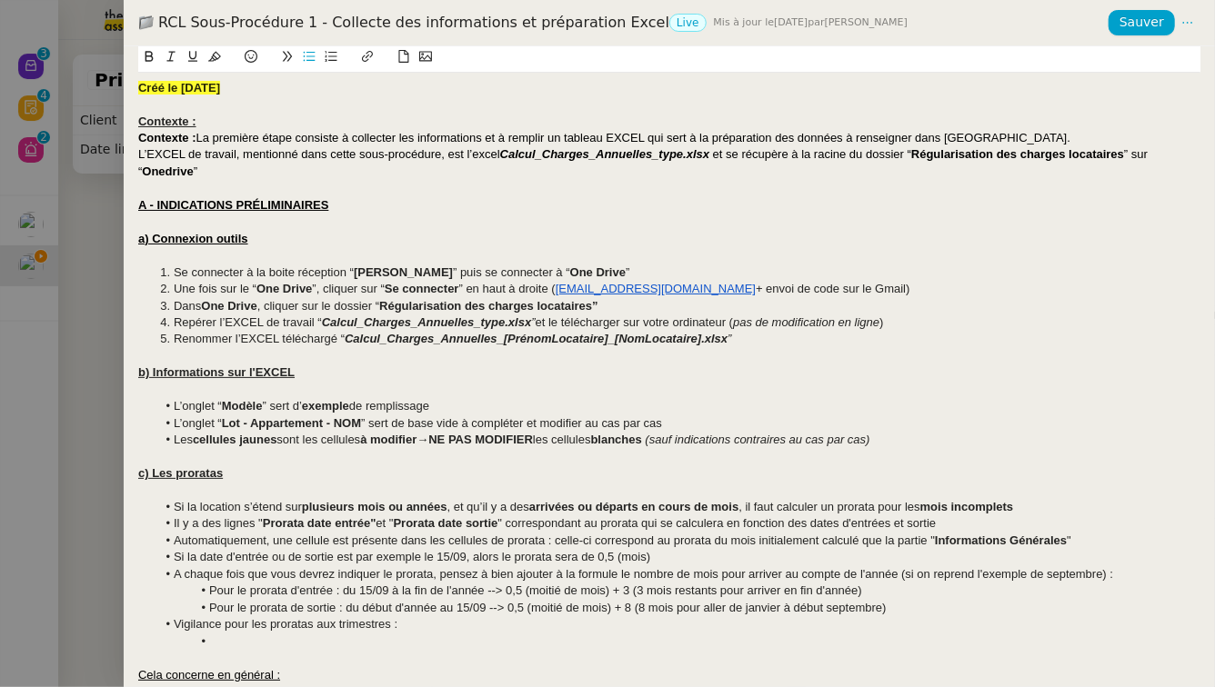
click at [222, 640] on li at bounding box center [678, 642] width 1045 height 16
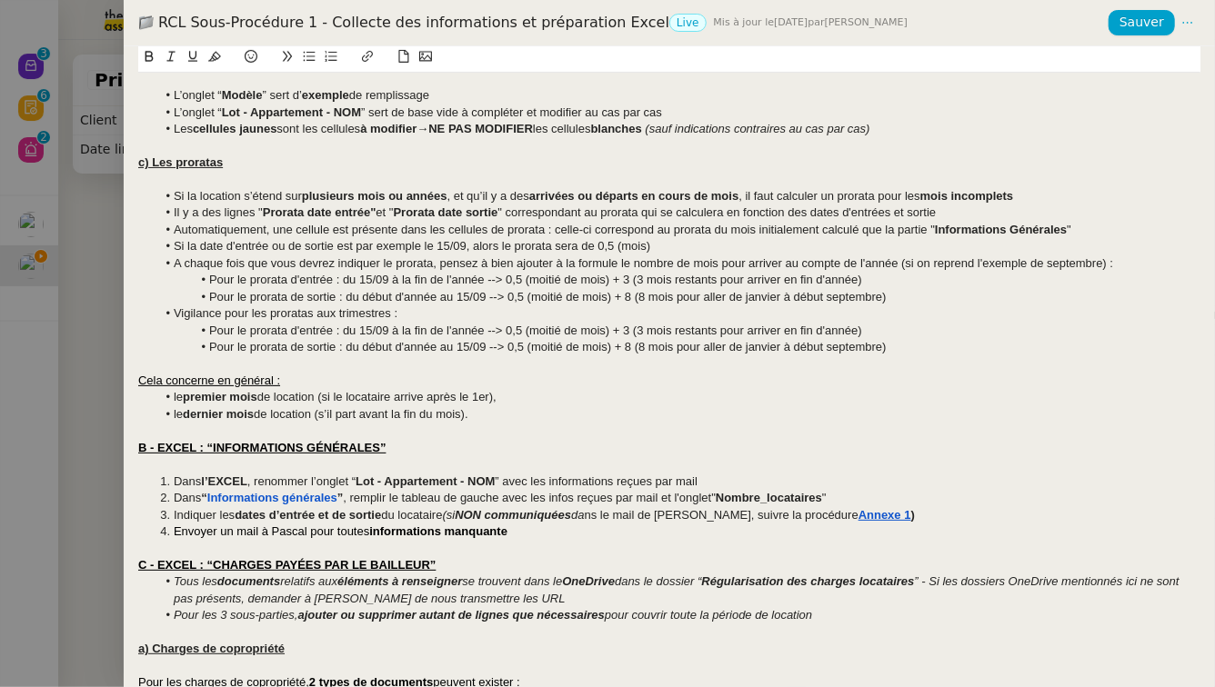
scroll to position [309, 0]
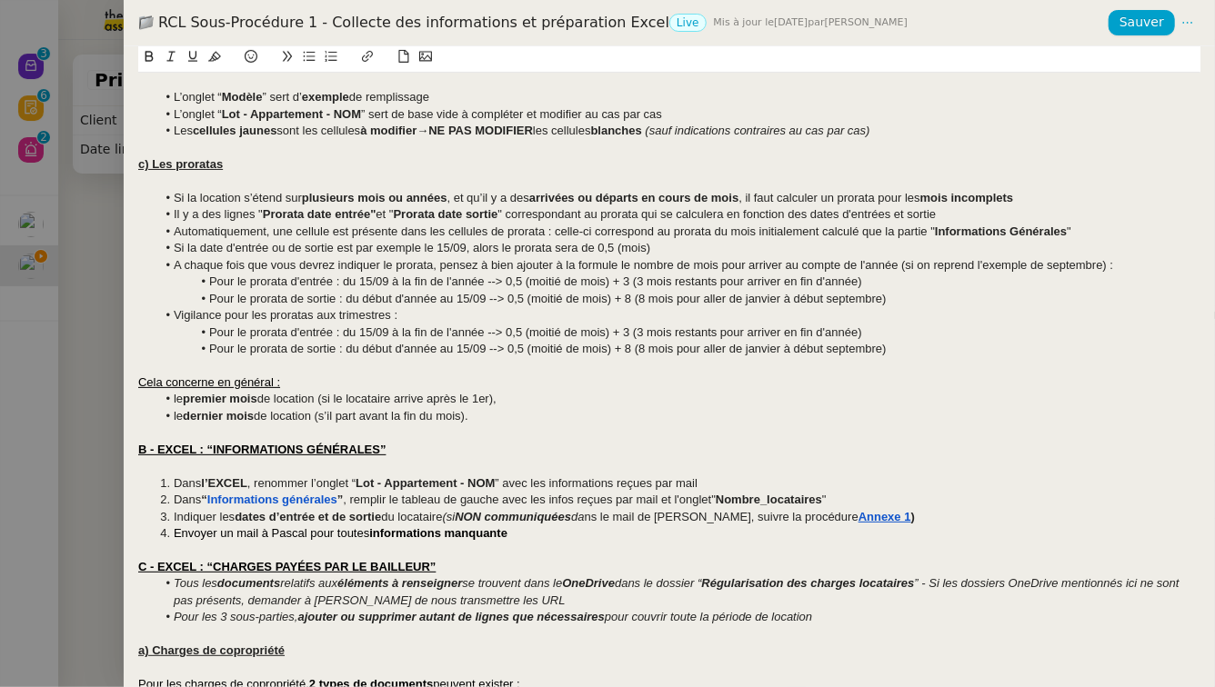
drag, startPoint x: 488, startPoint y: 420, endPoint x: 123, endPoint y: 385, distance: 367.2
click at [123, 385] on div "RCL Sous-Procédure 1 - Collecte des informations et préparation Excel Live Mis …" at bounding box center [607, 343] width 1215 height 687
click at [144, 367] on div at bounding box center [669, 366] width 1062 height 16
click at [1036, 197] on li "Si la location s’étend sur plusieurs mois ou années , et qu’il y a des arrivées…" at bounding box center [678, 198] width 1045 height 16
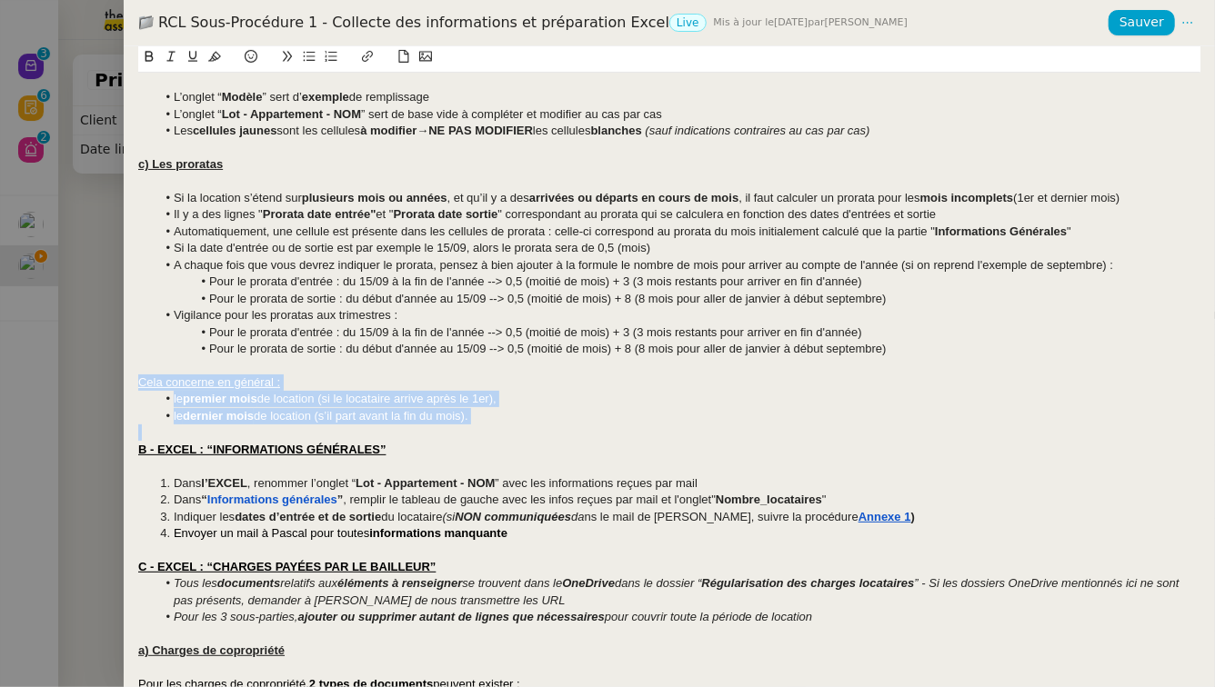
drag, startPoint x: 521, startPoint y: 425, endPoint x: 131, endPoint y: 375, distance: 393.3
click at [131, 375] on div "Créé le 28/07/2025 Contexte : Contexte : La première étape consiste à collecter…" at bounding box center [669, 366] width 1091 height 641
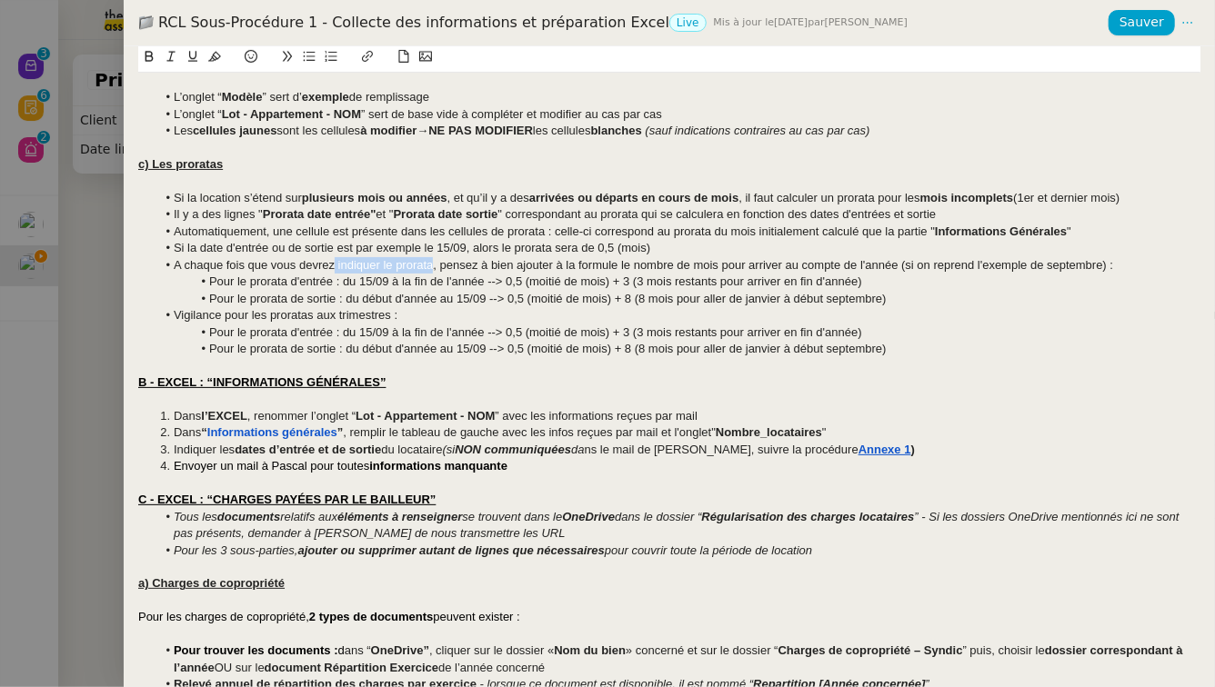
drag, startPoint x: 434, startPoint y: 267, endPoint x: 336, endPoint y: 265, distance: 98.2
click at [336, 265] on li "A chaque fois que vous devrez indiquer le prorata, pensez à bien ajouter à la f…" at bounding box center [678, 265] width 1045 height 16
drag, startPoint x: 629, startPoint y: 266, endPoint x: 904, endPoint y: 268, distance: 274.6
click at [904, 268] on li "A chaque fois que vous devrez indiquer le prorata , pensez à bien ajouter à la …" at bounding box center [678, 265] width 1045 height 16
click at [927, 265] on li "A chaque fois que vous devrez indiquer le prorata , pensez à bien ajouter à la …" at bounding box center [678, 265] width 1045 height 16
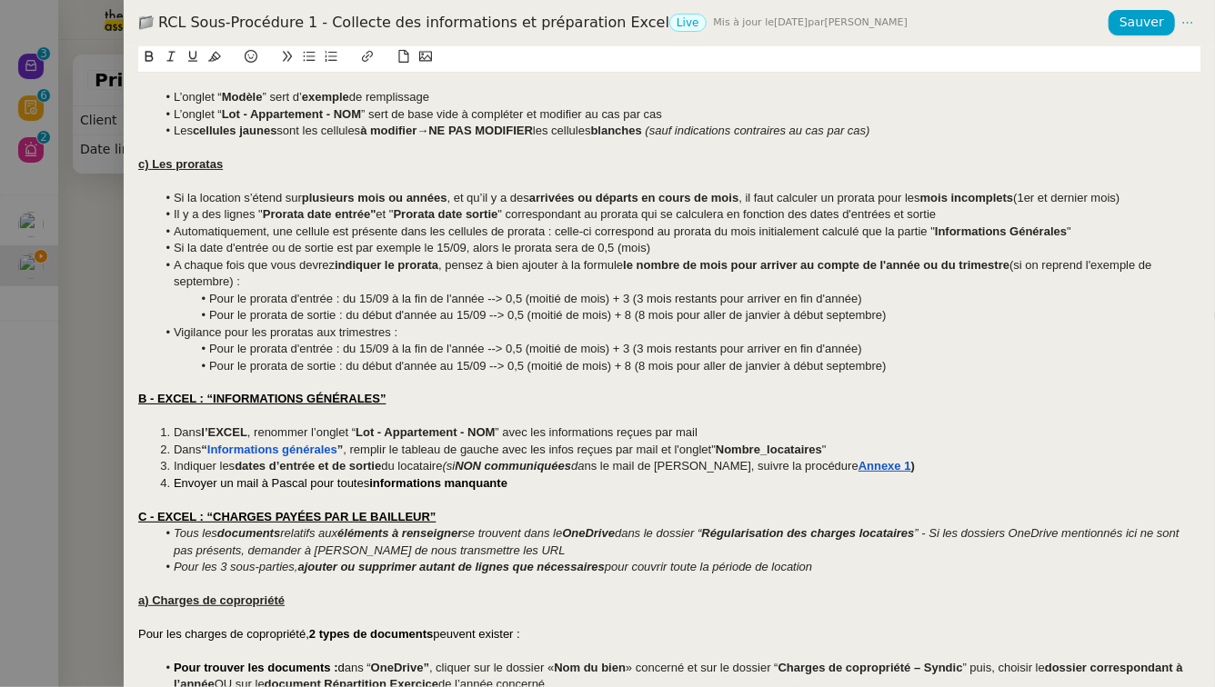
click at [334, 297] on li "Pour le prorata d'entrée : du 15/09 à la fin de l'année --> 0,5 (moitié de mois…" at bounding box center [678, 299] width 1045 height 16
click at [336, 313] on li "Pour le prorata de sortie : du début d'année au 15/09 --> 0,5 (moitié de mois) …" at bounding box center [678, 315] width 1045 height 16
drag, startPoint x: 416, startPoint y: 333, endPoint x: 125, endPoint y: 334, distance: 290.0
click at [125, 334] on div "Créé le 28/07/2025 Contexte : Contexte : La première étape consiste à collecter…" at bounding box center [669, 366] width 1091 height 641
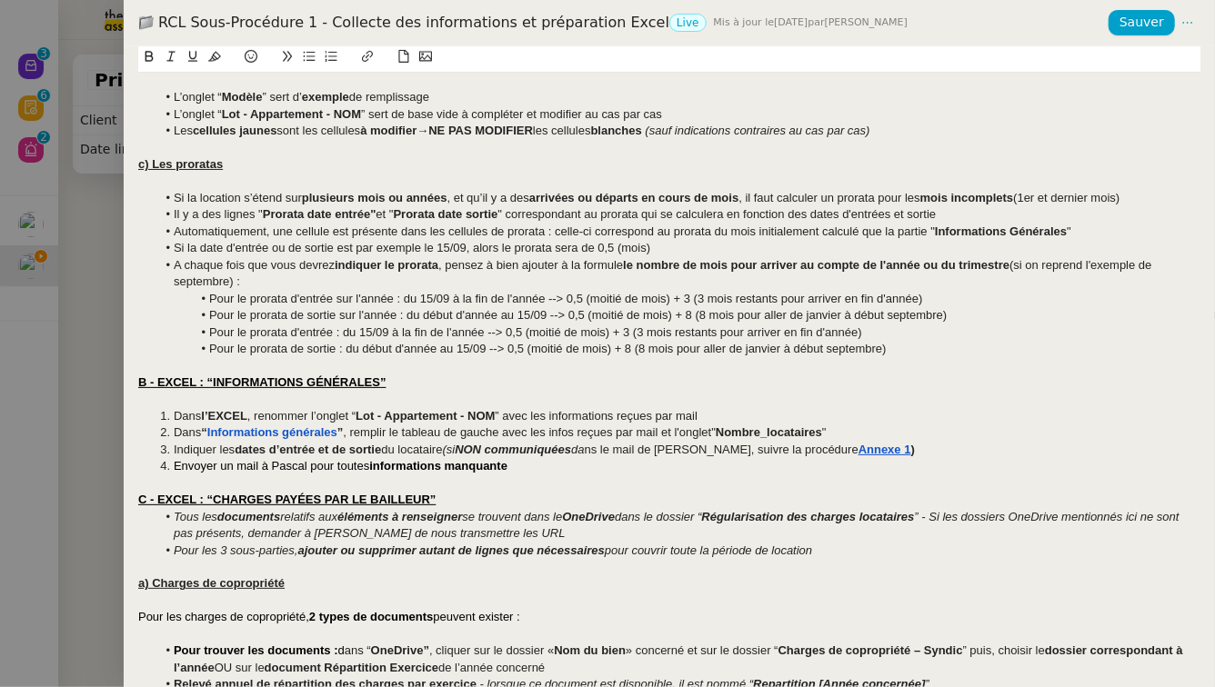
click at [338, 334] on li "Pour le prorata d'entrée : du 15/09 à la fin de l'année --> 0,5 (moitié de mois…" at bounding box center [678, 333] width 1045 height 16
click at [341, 351] on li "Pour le prorata de sortie : du début d'année au 15/09 --> 0,5 (moitié de mois) …" at bounding box center [678, 349] width 1045 height 16
drag, startPoint x: 335, startPoint y: 297, endPoint x: 395, endPoint y: 297, distance: 60.0
click at [395, 297] on li "Pour le prorata d'entrée sur l'année : du 15/09 à la fin de l'année --> 0,5 (mo…" at bounding box center [678, 299] width 1045 height 16
drag, startPoint x: 340, startPoint y: 314, endPoint x: 399, endPoint y: 316, distance: 59.1
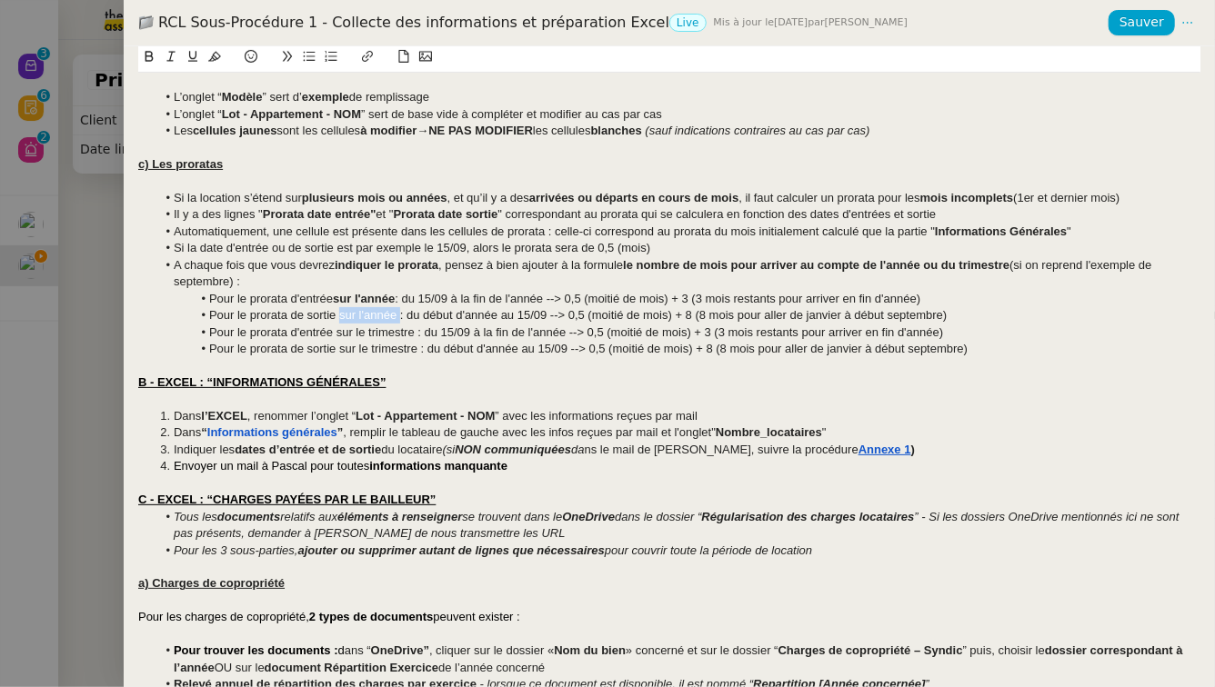
click at [399, 316] on li "Pour le prorata de sortie sur l'année : du début d'année au 15/09 --> 0,5 (moit…" at bounding box center [678, 315] width 1045 height 16
drag, startPoint x: 337, startPoint y: 330, endPoint x: 418, endPoint y: 332, distance: 80.9
click at [418, 332] on li "Pour le prorata d'entrée sur le trimestre : du 15/09 à la fin de l'année --> 0,…" at bounding box center [678, 333] width 1045 height 16
drag, startPoint x: 340, startPoint y: 346, endPoint x: 416, endPoint y: 348, distance: 76.4
click at [416, 348] on li "Pour le prorata de sortie sur le trimestre : du début d'année au 15/09 --> 0,5 …" at bounding box center [678, 349] width 1045 height 16
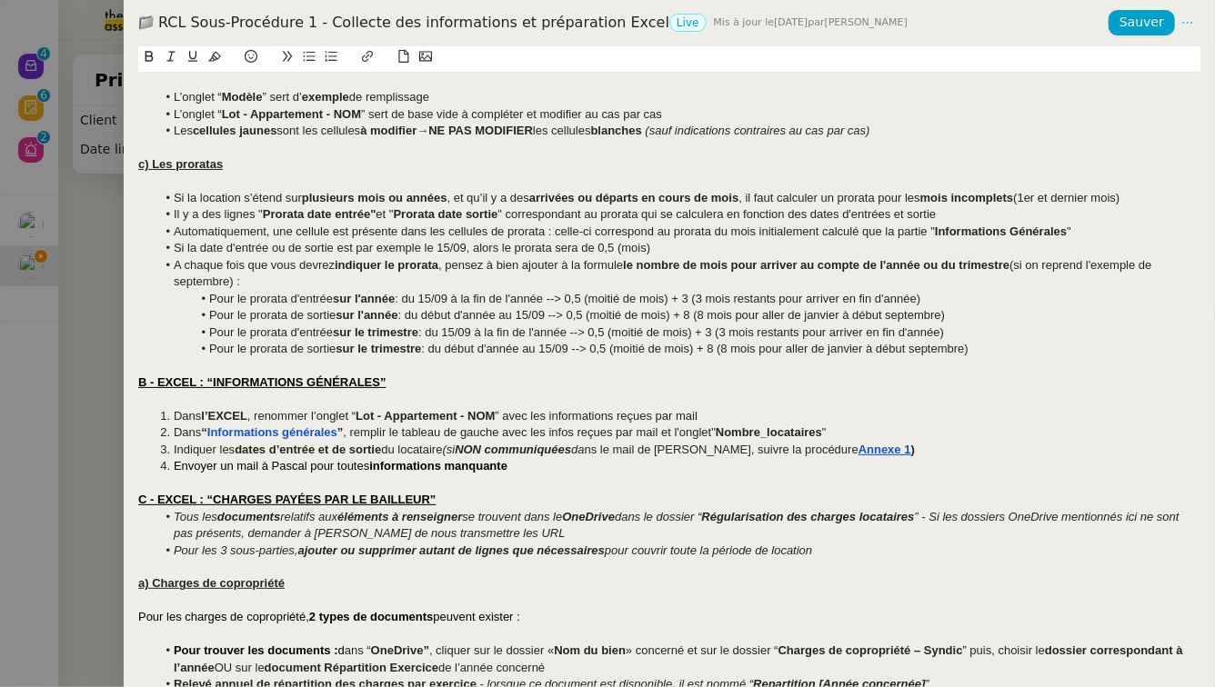
click at [542, 364] on div at bounding box center [669, 366] width 1062 height 16
click at [952, 293] on li "Pour le prorata d'entrée sur l'année : du 15/09 à la fin de l'année --> 0,5 (mo…" at bounding box center [678, 299] width 1045 height 16
click at [717, 331] on li "Pour le prorata d'entrée sur le trimestre : du 15/09 à la fin de l'année --> 0,…" at bounding box center [678, 333] width 1045 height 16
drag, startPoint x: 727, startPoint y: 333, endPoint x: 946, endPoint y: 335, distance: 218.2
click at [946, 335] on li "Pour le prorata d'entrée sur le trimestre : du 15/09 à la fin de l'année --> 0,…" at bounding box center [678, 333] width 1045 height 16
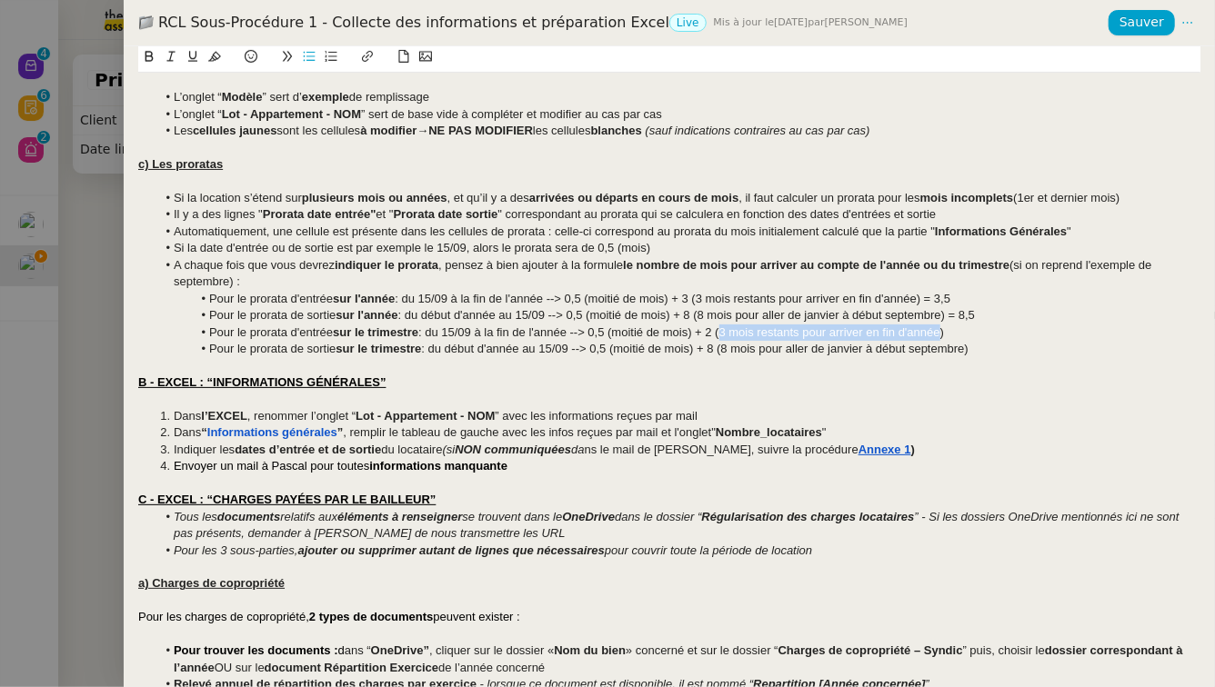
click at [735, 336] on li "Pour le prorata d'entrée sur le trimestre : du 15/09 à la fin de l'année --> 0,…" at bounding box center [678, 333] width 1045 height 16
drag, startPoint x: 835, startPoint y: 334, endPoint x: 947, endPoint y: 334, distance: 112.7
click at [947, 334] on li "Pour le prorata d'entrée sur le trimestre : du 15/09 à la fin de l'année --> 0,…" at bounding box center [678, 333] width 1045 height 16
click at [1008, 326] on li "Pour le prorata d'entrée sur le trimestre : du 15/09 à la fin de l'année --> 0,…" at bounding box center [678, 333] width 1045 height 16
click at [717, 333] on li "Pour le prorata d'entrée sur le trimestre : du 15/09 à la fin de l'année --> 0,…" at bounding box center [678, 333] width 1045 height 16
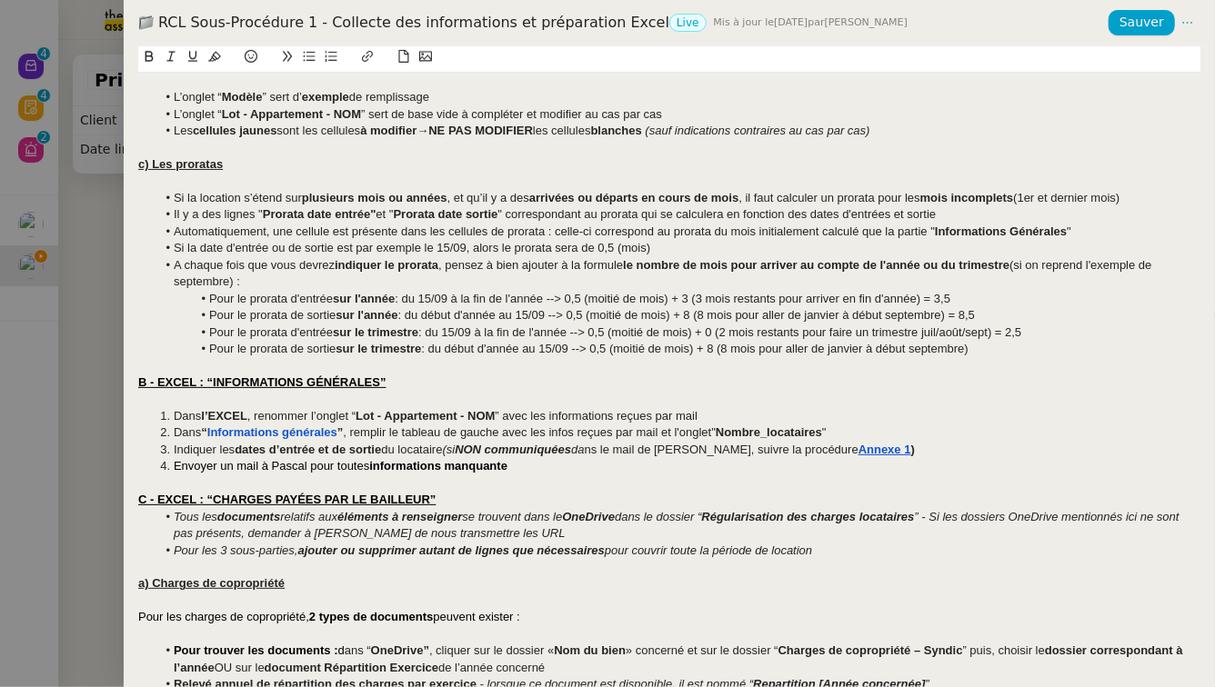
click at [730, 332] on li "Pour le prorata d'entrée sur le trimestre : du 15/09 à la fin de l'année --> 0,…" at bounding box center [678, 333] width 1045 height 16
click at [1017, 335] on li "Pour le prorata d'entrée sur le trimestre : du 15/09 à la fin de l'année --> 0,…" at bounding box center [678, 333] width 1045 height 16
click at [719, 349] on li "Pour le prorata de sortie sur le trimestre : du début d'année au 15/09 --> 0,5 …" at bounding box center [678, 349] width 1045 height 16
click at [992, 347] on li "Pour le prorata de sortie sur le trimestre : du début d'année au 15/09 --> 0,5 …" at bounding box center [678, 349] width 1045 height 16
click at [1037, 352] on li "Pour le prorata de sortie sur le trimestre : du début d'année au 15/09 --> 0,5 …" at bounding box center [678, 349] width 1045 height 16
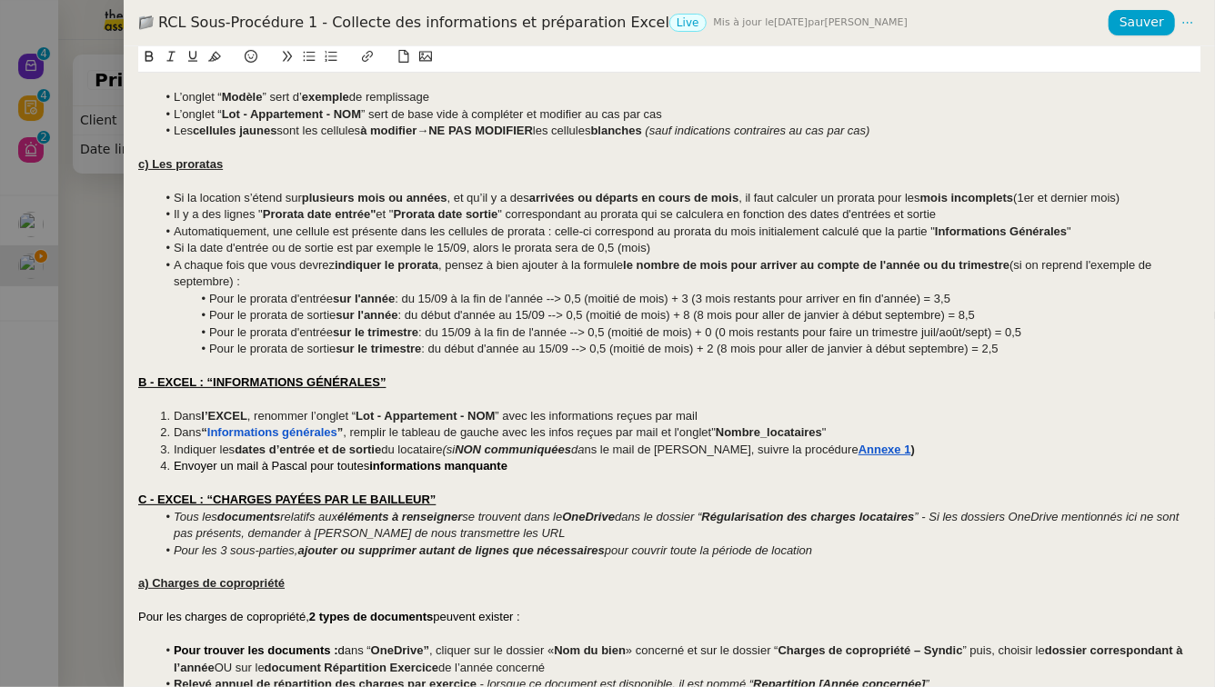
drag, startPoint x: 1042, startPoint y: 348, endPoint x: 165, endPoint y: 265, distance: 880.4
click at [165, 265] on ul "Si la location s’étend sur plusieurs mois ou années , et qu’il y a des arrivées…" at bounding box center [669, 274] width 1062 height 168
copy ul "A chaque fois que vous devrez indiquer le prorata , pensez à bien ajouter à la …"
click at [636, 353] on li "Pour le prorata de sortie sur le trimestre : du début d'année au 15/09 --> 0,5 …" at bounding box center [678, 349] width 1045 height 16
click at [1139, 16] on span "Sauver" at bounding box center [1141, 22] width 45 height 21
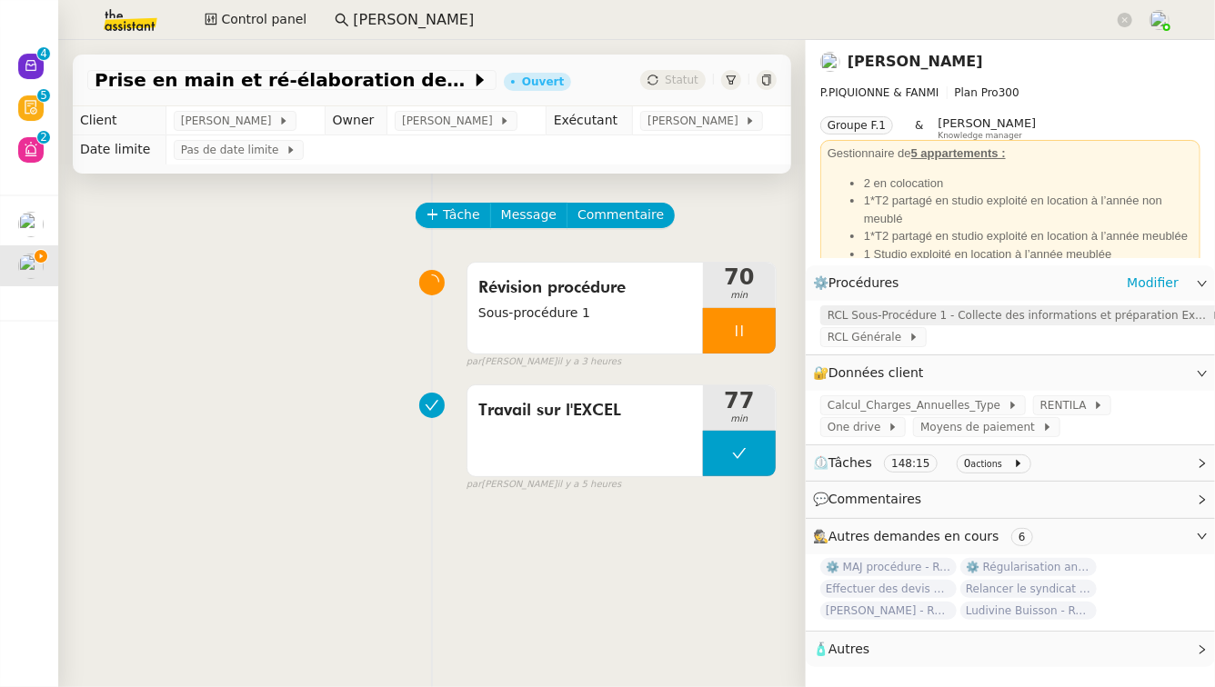
click at [990, 317] on span "RCL Sous-Procédure 1 - Collecte des informations et préparation Excel" at bounding box center [1019, 315] width 384 height 18
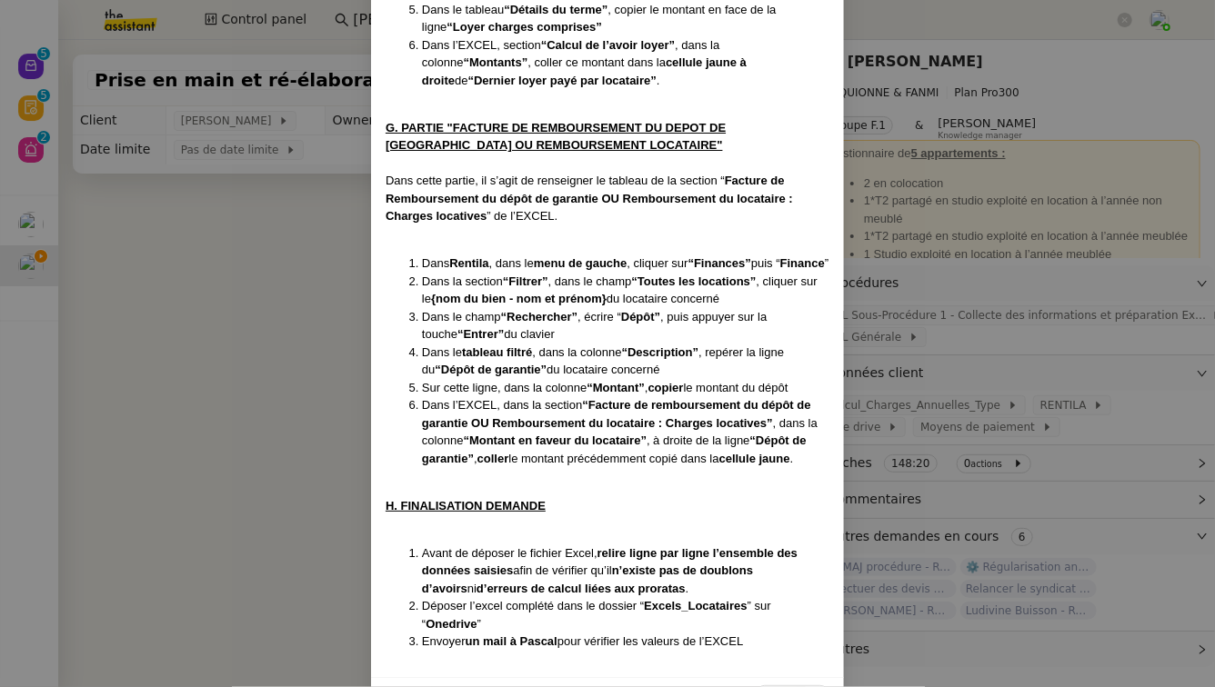
scroll to position [6485, 0]
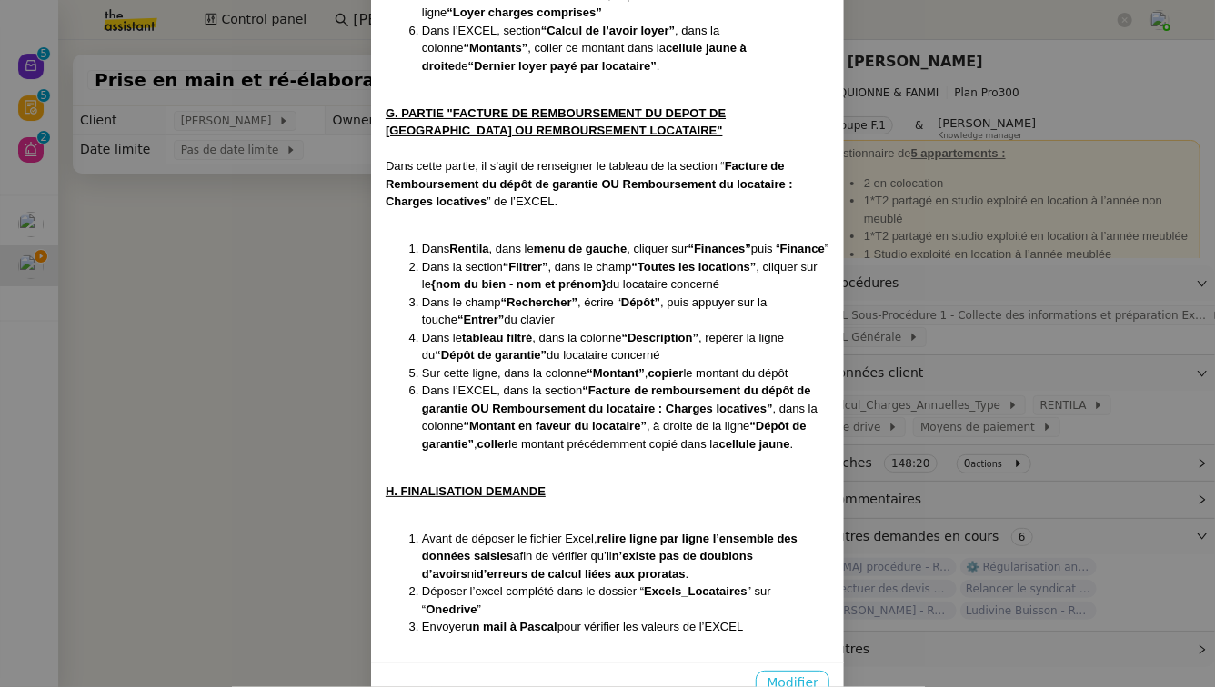
click at [799, 673] on span "Modifier" at bounding box center [792, 683] width 52 height 21
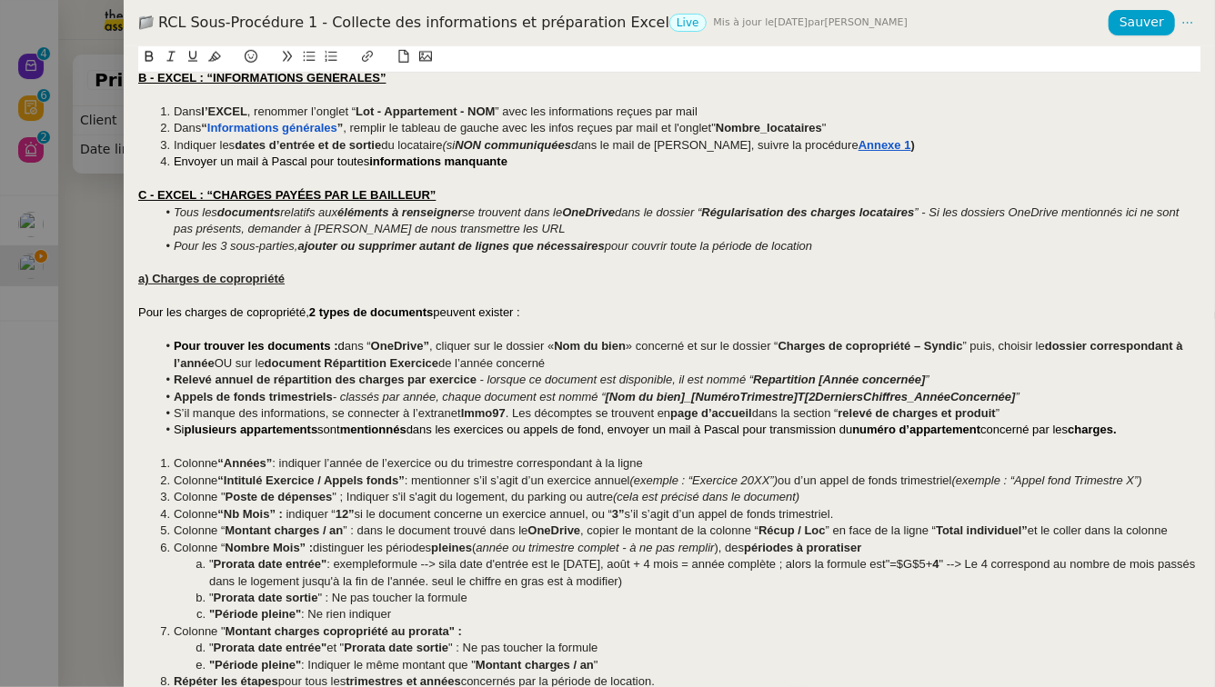
scroll to position [614, 0]
click at [344, 531] on span "” : dans le document trouvé dans le" at bounding box center [435, 531] width 185 height 14
click at [888, 550] on li "Colonne “ Nombre Mois” : distinguer les périodes pleines ( année ou trimestre c…" at bounding box center [678, 548] width 1045 height 16
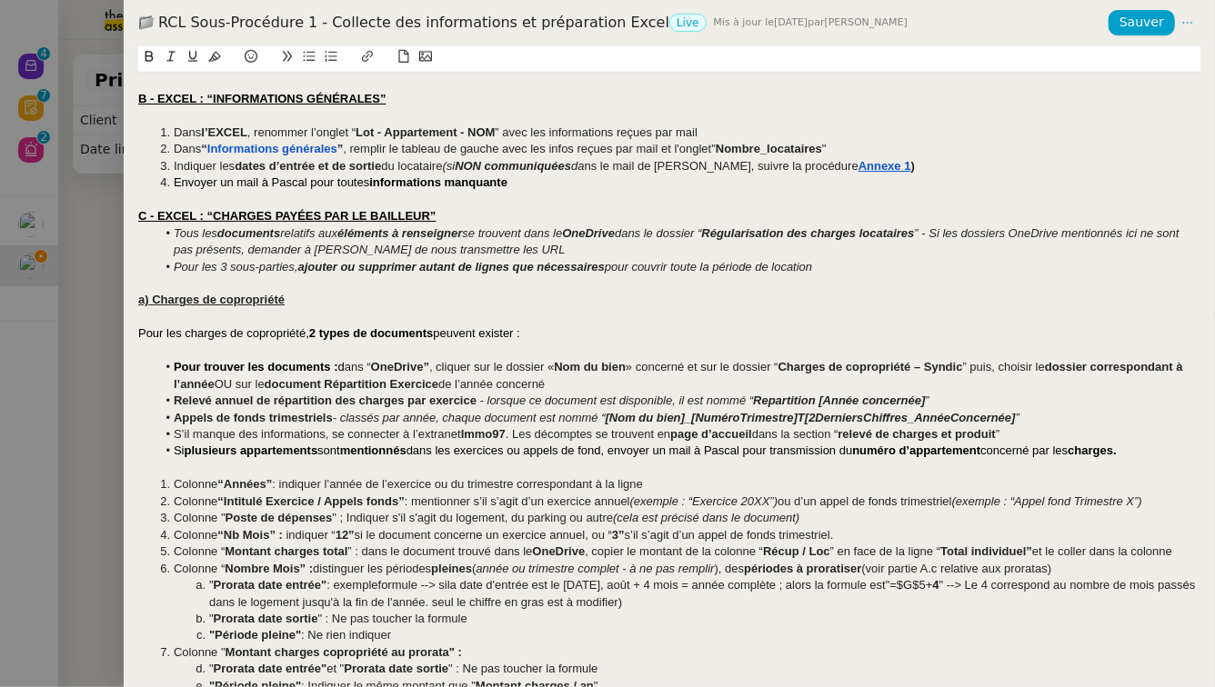
scroll to position [634, 0]
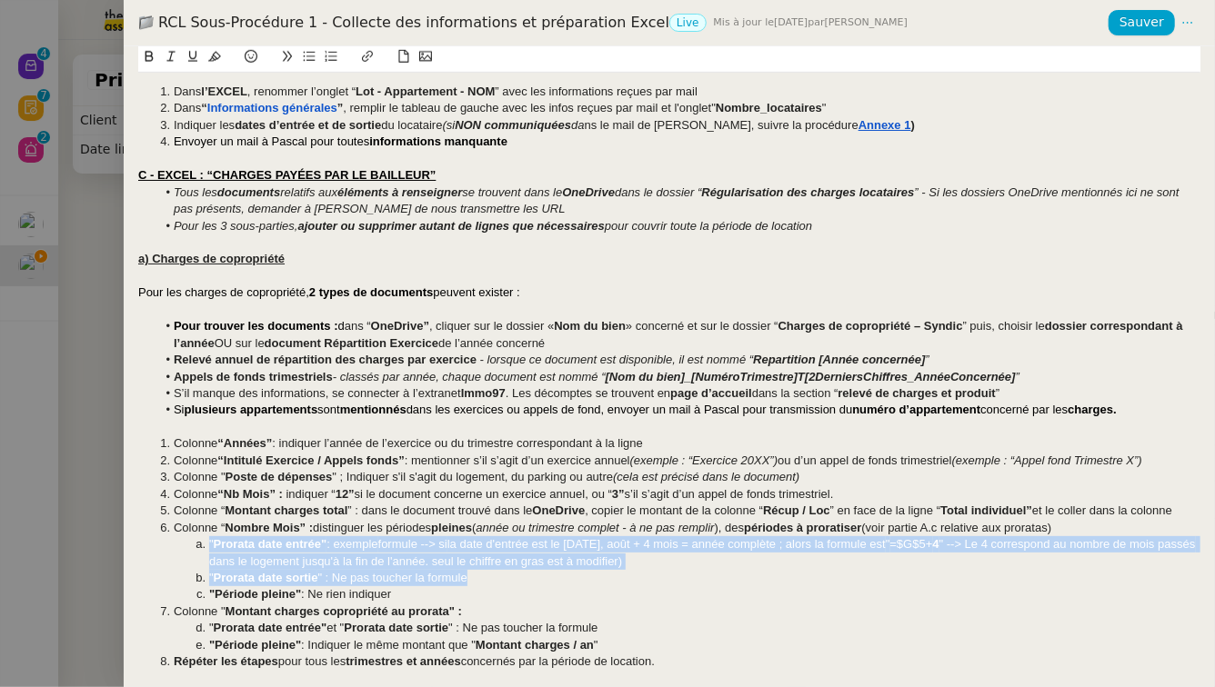
drag, startPoint x: 486, startPoint y: 578, endPoint x: 185, endPoint y: 543, distance: 303.0
click at [185, 543] on ol "Colonne “Années” : indiquer l’année de l’exercice ou du trimestre correspondant…" at bounding box center [669, 553] width 1062 height 235
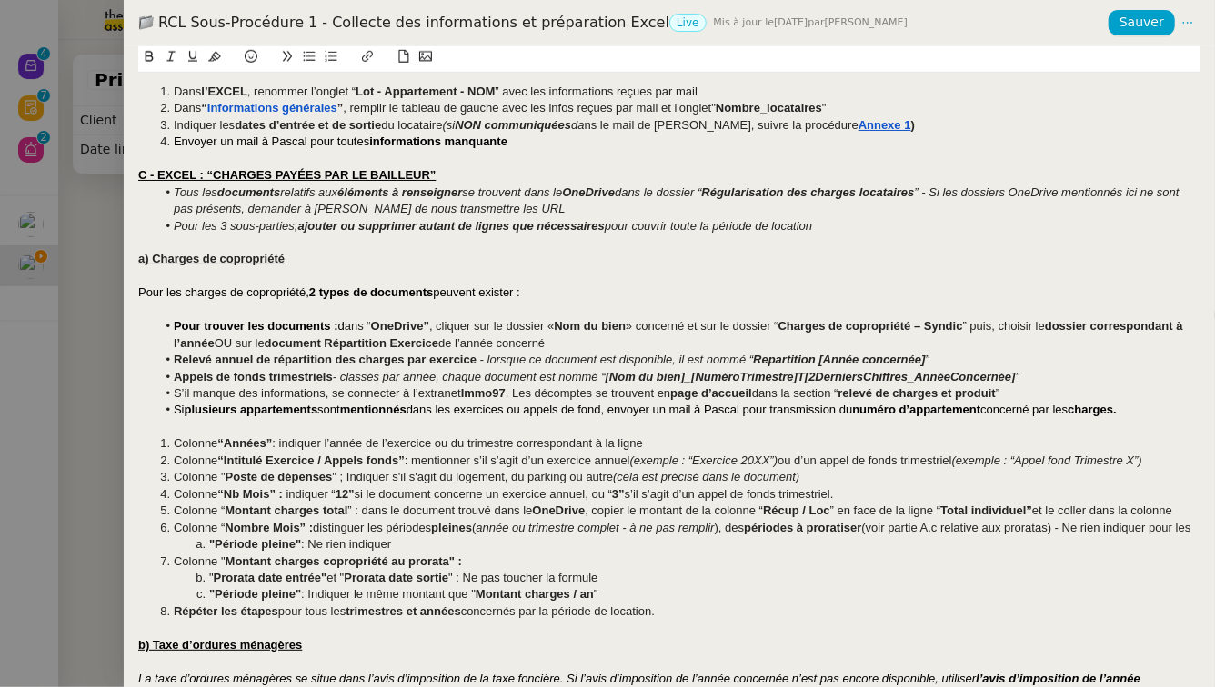
drag, startPoint x: 211, startPoint y: 562, endPoint x: 187, endPoint y: 563, distance: 23.7
click at [187, 553] on li ""Période pleine" : Ne rien indiquer" at bounding box center [678, 544] width 1045 height 16
drag, startPoint x: 384, startPoint y: 544, endPoint x: 285, endPoint y: 552, distance: 98.5
click at [285, 552] on li "Colonne “ Nombre Mois” : distinguer les périodes pleines ( année ou trimestre c…" at bounding box center [678, 537] width 1045 height 34
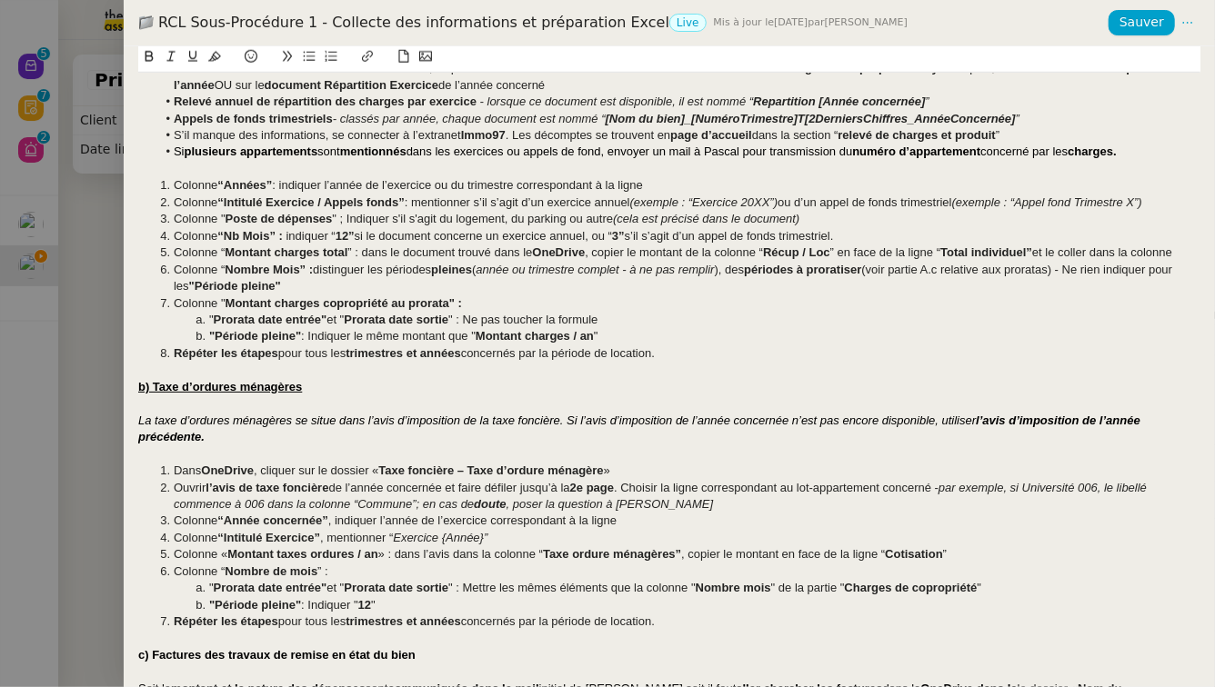
scroll to position [675, 0]
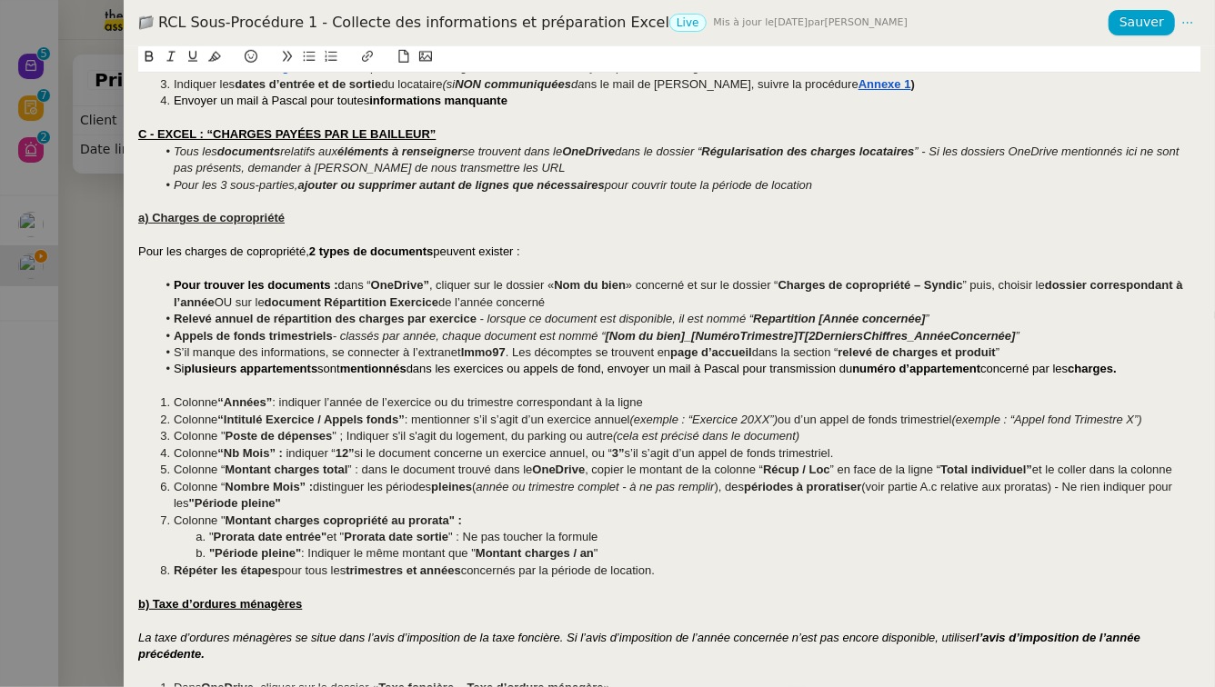
click at [1062, 485] on span "(voir partie A.c relative aux proratas) - Ne rien indiquer pour les" at bounding box center [675, 495] width 1002 height 30
click at [255, 61] on icon at bounding box center [251, 56] width 13 height 13
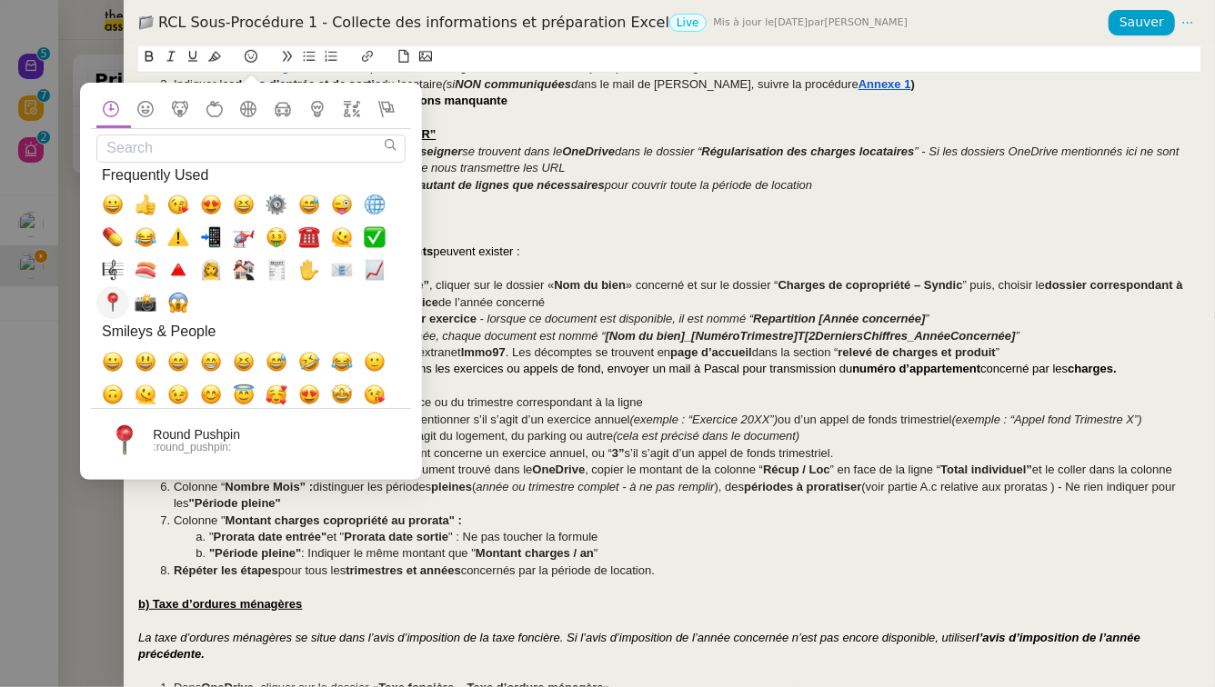
click at [110, 300] on span "📍, round_pushpin" at bounding box center [113, 303] width 22 height 22
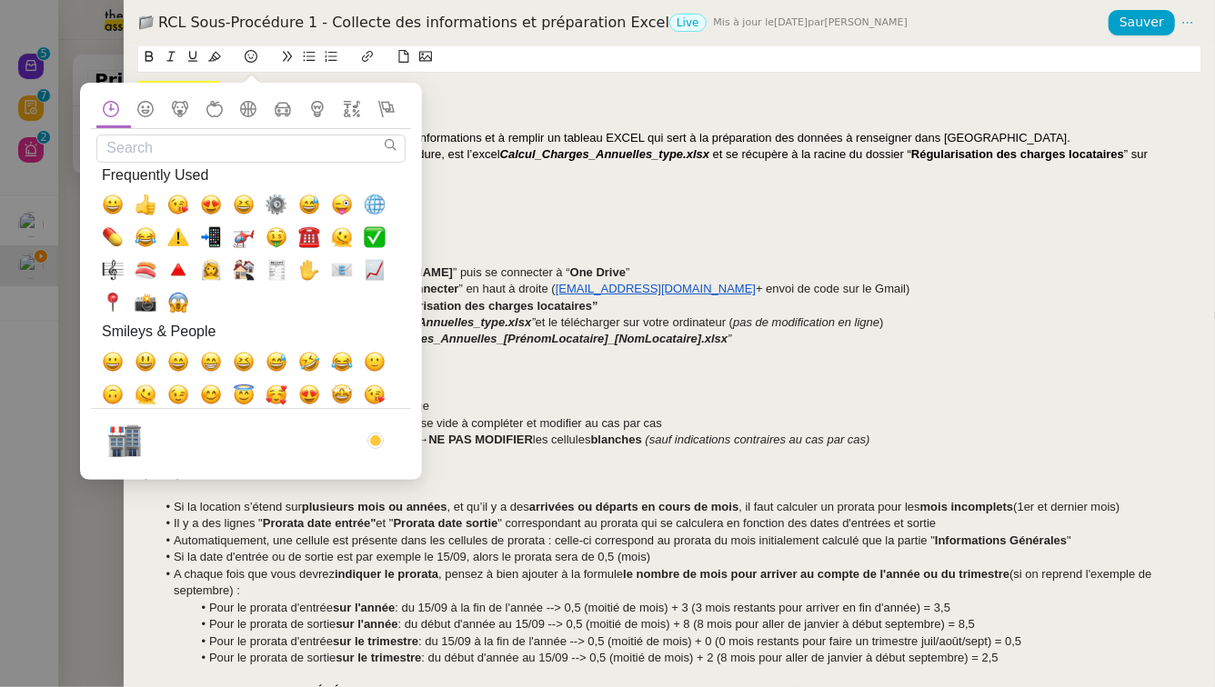
click at [1172, 382] on div at bounding box center [669, 390] width 1062 height 16
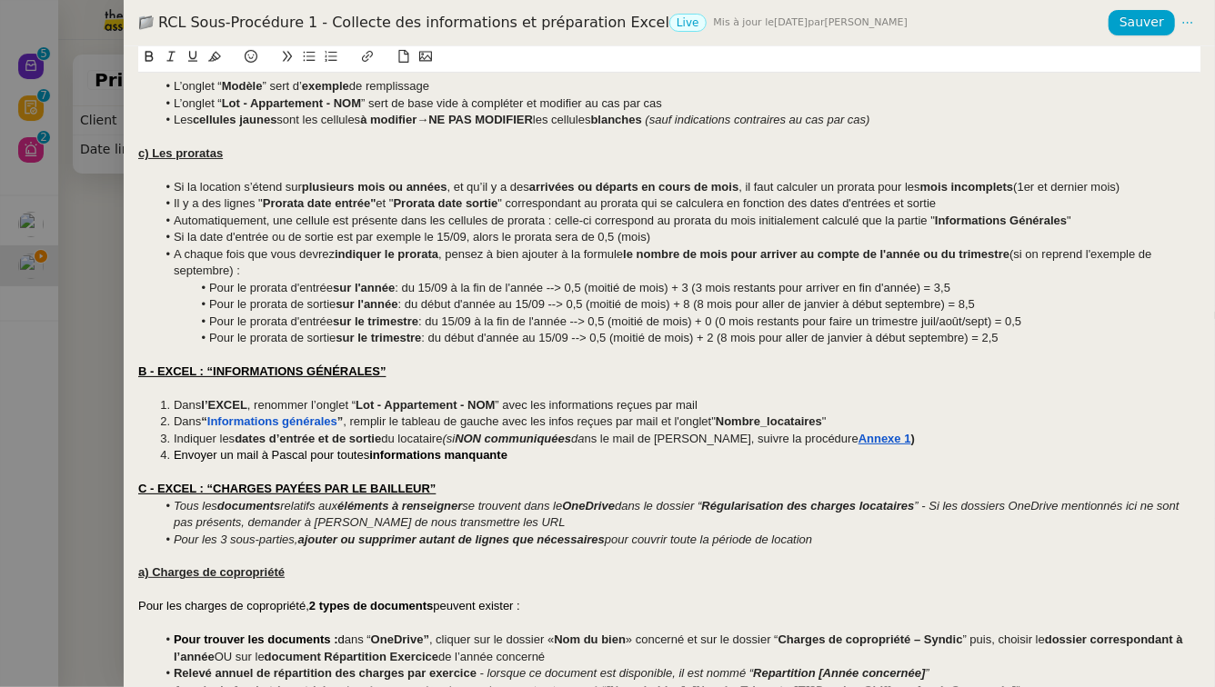
scroll to position [731, 0]
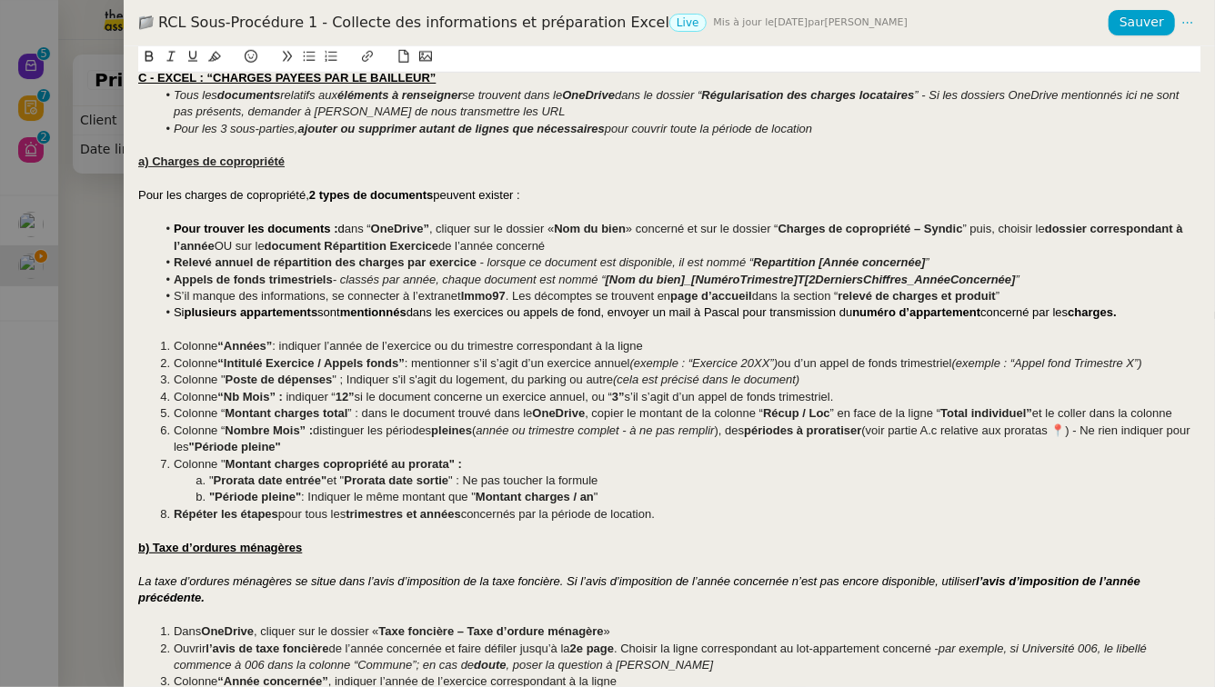
drag, startPoint x: 1076, startPoint y: 429, endPoint x: 1102, endPoint y: 439, distance: 28.2
click at [1076, 429] on span "(voir partie A.c relative aux proratas 📍) - Ne rien indiquer pour les" at bounding box center [684, 439] width 1020 height 30
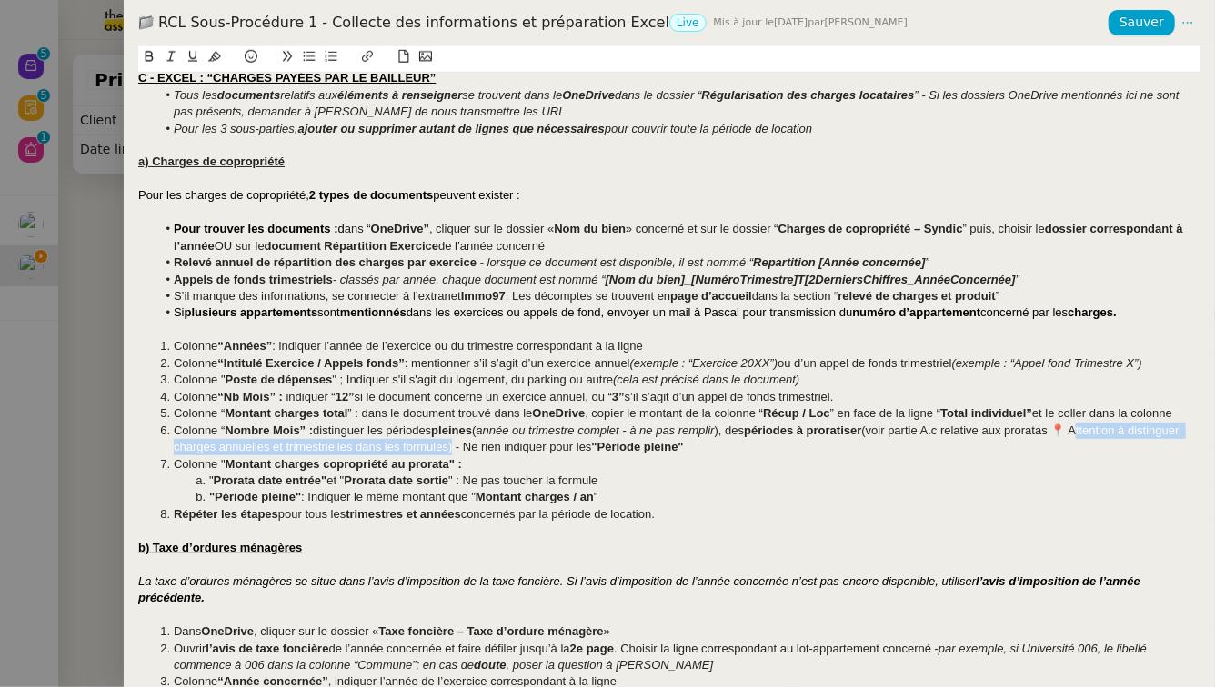
drag, startPoint x: 1084, startPoint y: 432, endPoint x: 504, endPoint y: 455, distance: 580.5
click at [504, 455] on li "Colonne “ Nombre Mois” : distinguer les périodes pleines ( année ou trimestre c…" at bounding box center [678, 440] width 1045 height 34
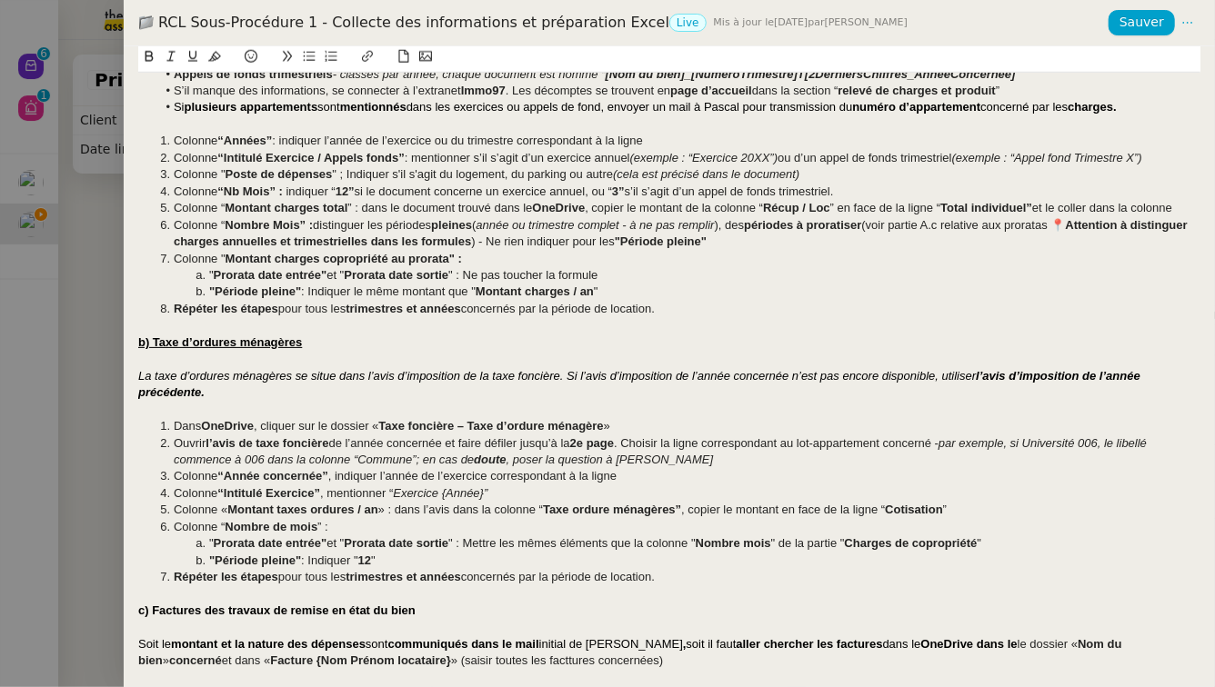
scroll to position [941, 0]
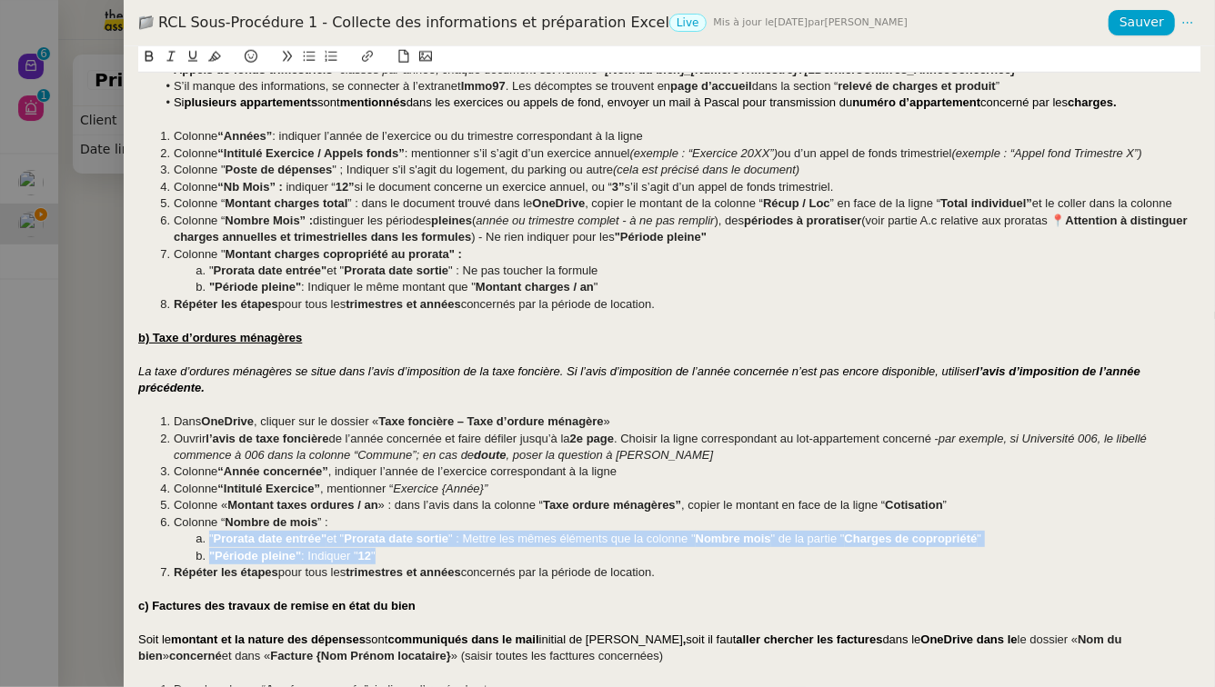
drag, startPoint x: 396, startPoint y: 557, endPoint x: 172, endPoint y: 536, distance: 225.6
click at [172, 536] on ol "Dans OneDrive , cliquer sur le dossier « Taxe foncière – Taxe d’ordure ménagère…" at bounding box center [669, 498] width 1062 height 168
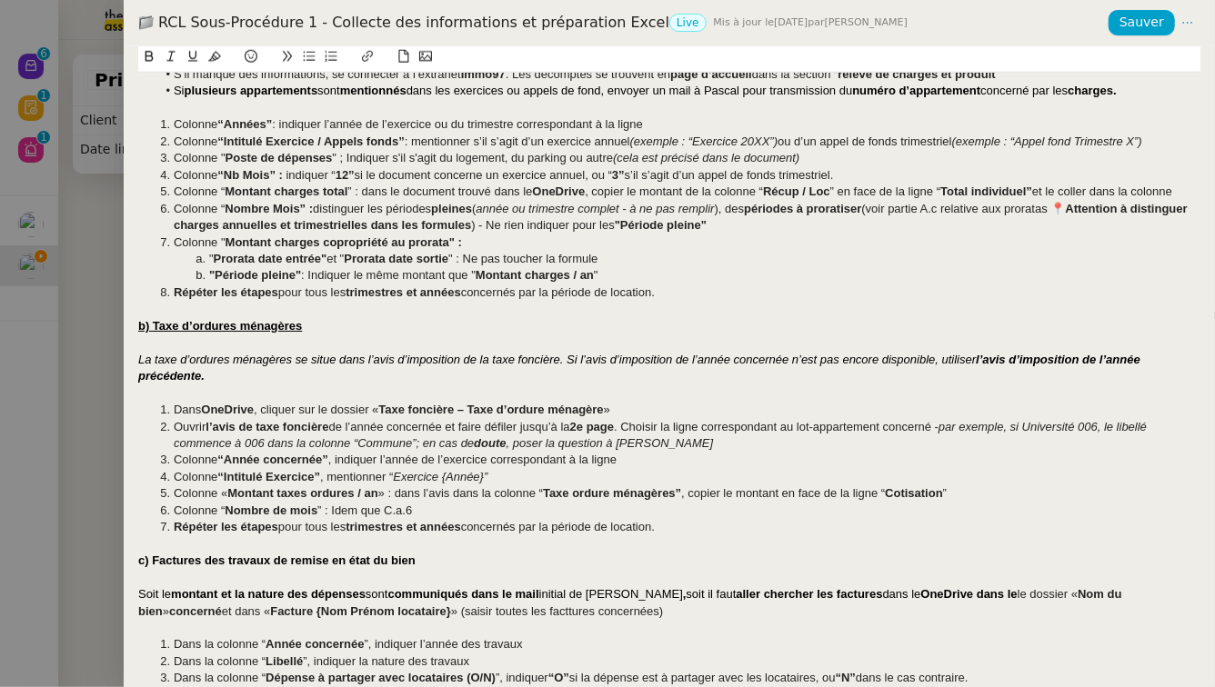
scroll to position [945, 0]
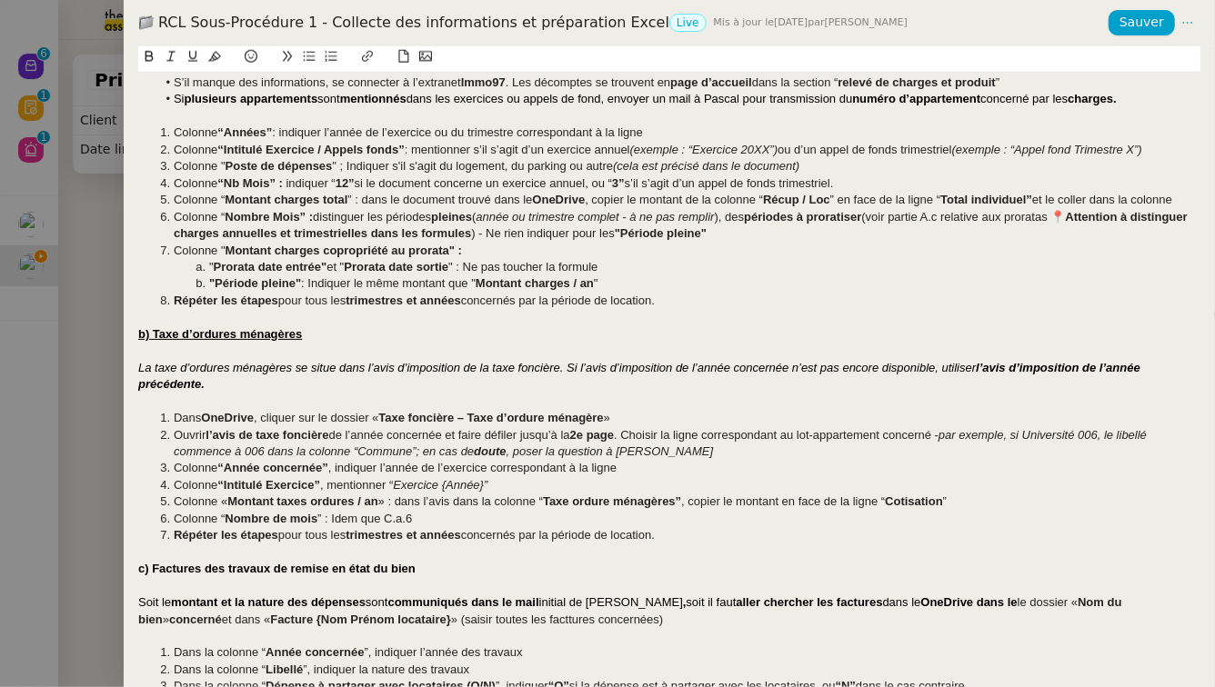
click at [503, 523] on li "Colonne “ Nombre de mois ” : Idem que C.a.6" at bounding box center [678, 519] width 1045 height 16
drag, startPoint x: 423, startPoint y: 518, endPoint x: 448, endPoint y: 521, distance: 25.6
click at [448, 521] on span "” : Idem que C.a.6 - Sauf : indiquer "12" dans "Périodes pleines"" at bounding box center [484, 519] width 335 height 14
click at [456, 518] on span ": indiquer "12" dans "Périodes pleines"" at bounding box center [546, 519] width 202 height 14
drag, startPoint x: 676, startPoint y: 518, endPoint x: 172, endPoint y: 526, distance: 504.7
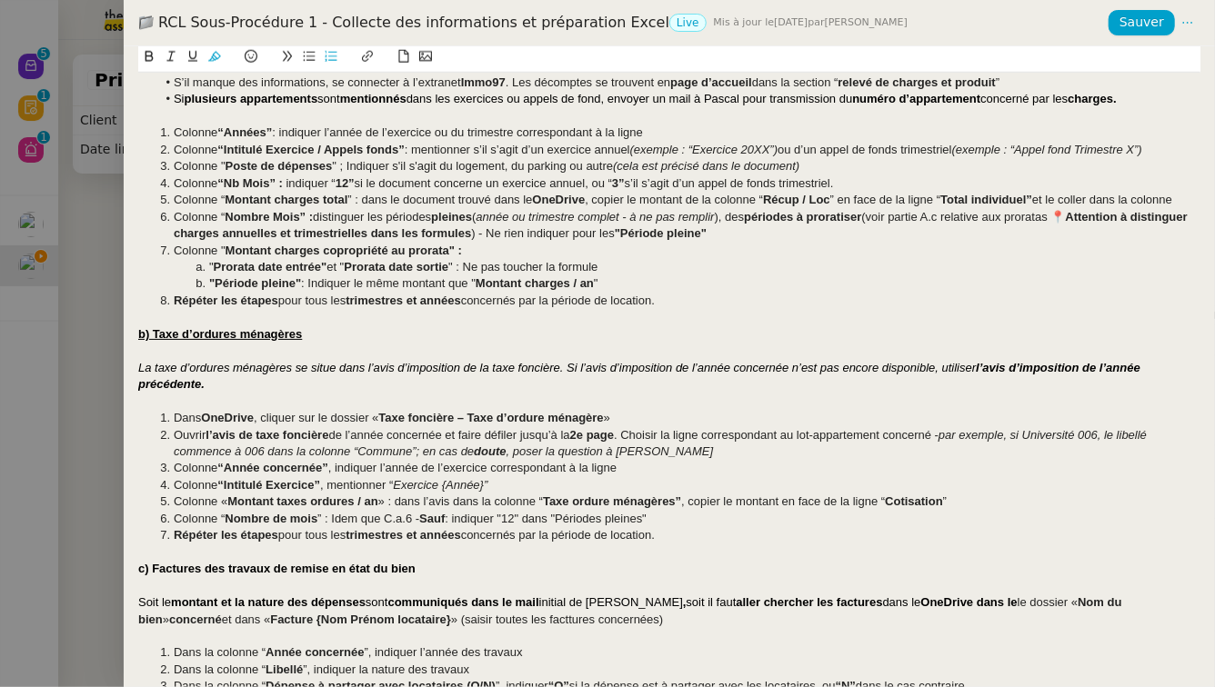
click at [172, 526] on li "Colonne “ Nombre de mois ” : Idem que C.a.6 - Sauf : indiquer "12" dans "Périod…" at bounding box center [678, 519] width 1045 height 16
copy li "Colonne “ Nombre de mois ” : Idem que C.a.6 - Sauf : indiquer "12" dans "Périod…"
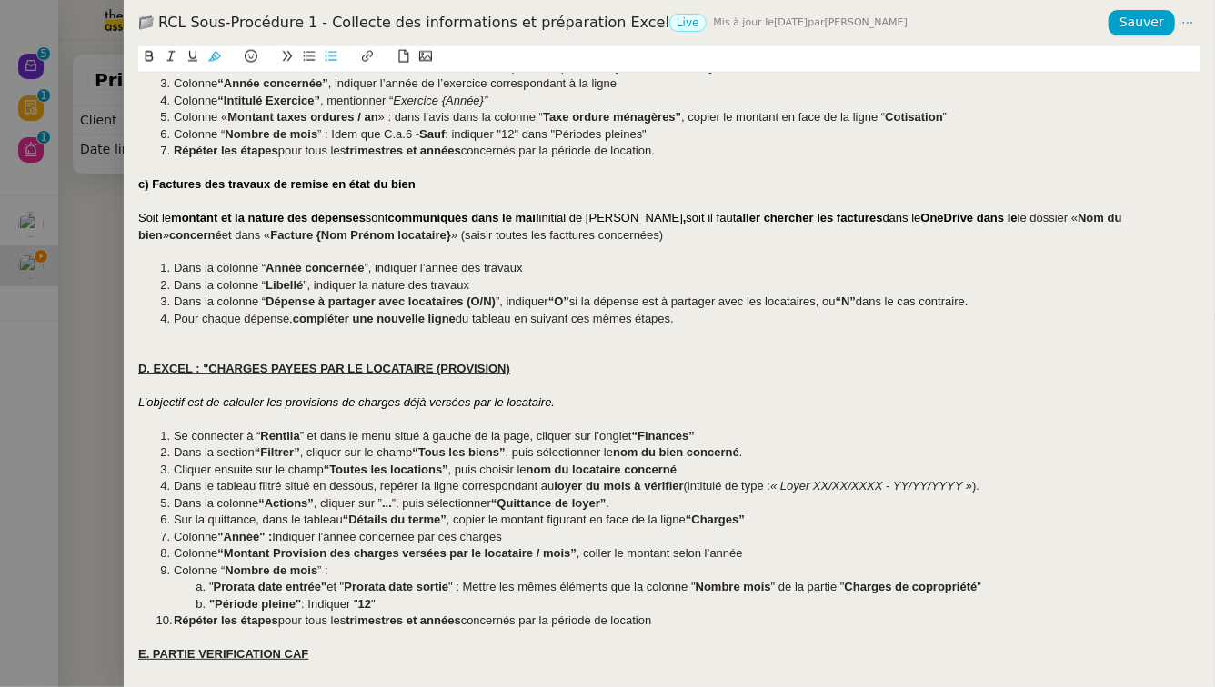
scroll to position [1339, 0]
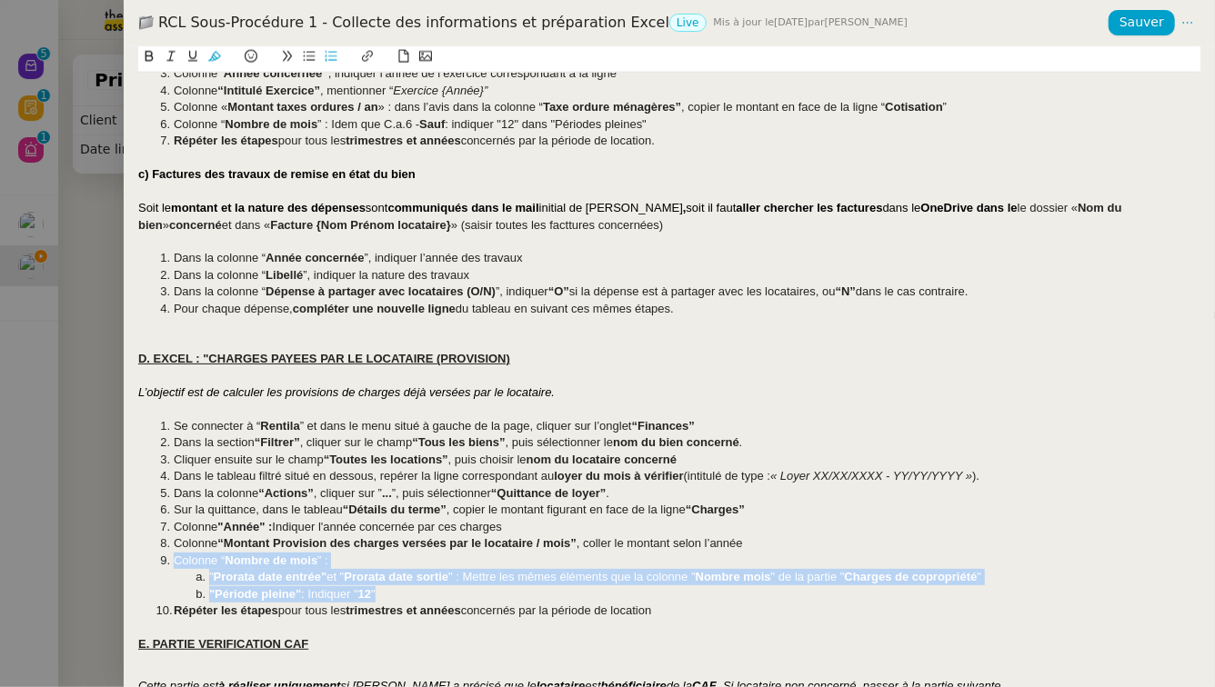
drag, startPoint x: 397, startPoint y: 593, endPoint x: 147, endPoint y: 560, distance: 252.2
click at [147, 560] on ol "Se connecter à “ Rentila ” et dans le menu situé à gauche de la page, cliquer s…" at bounding box center [669, 518] width 1062 height 201
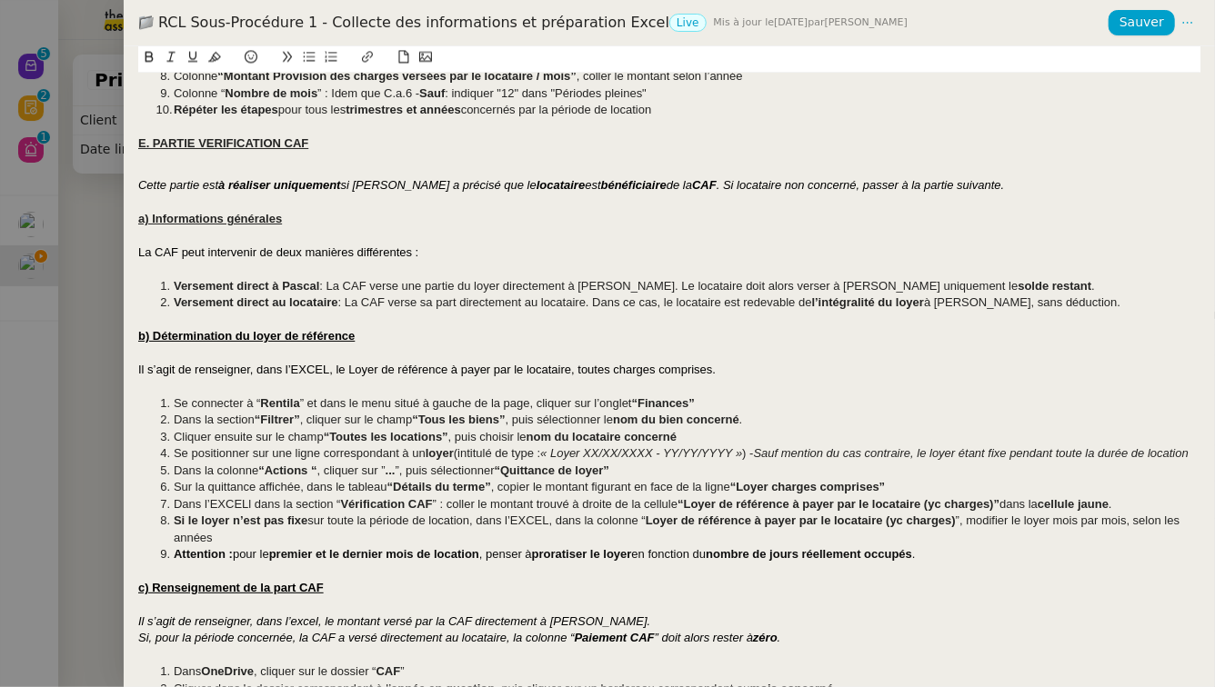
scroll to position [1808, 0]
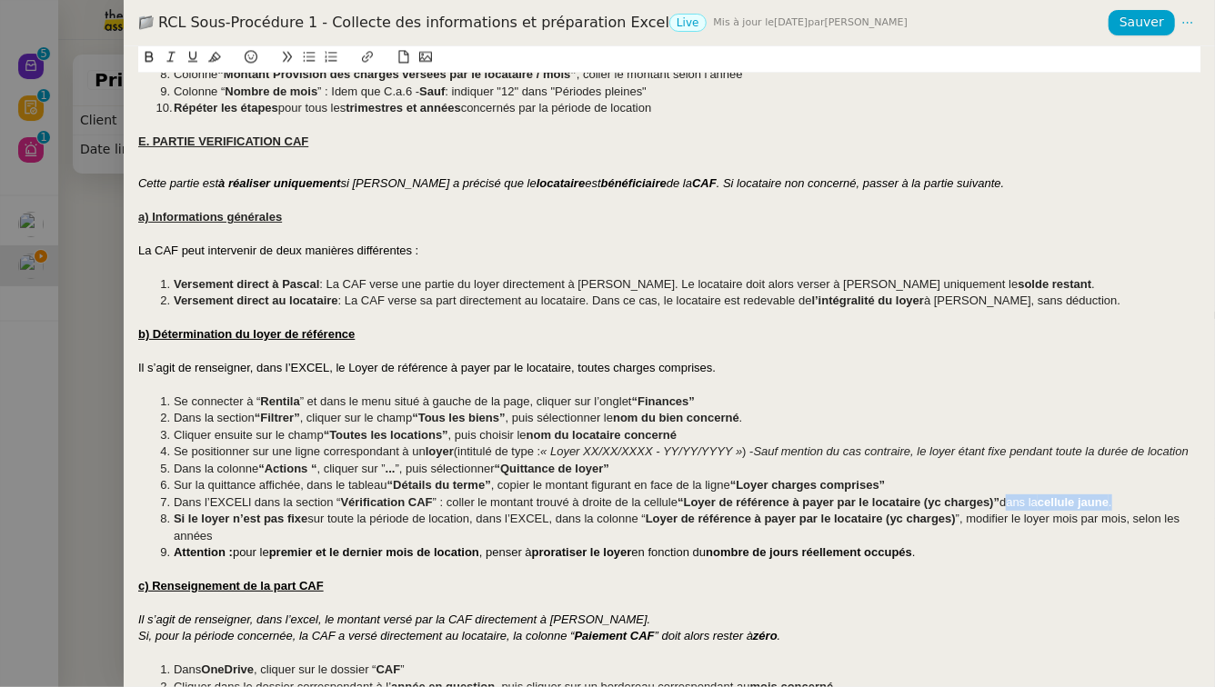
drag, startPoint x: 1154, startPoint y: 518, endPoint x: 1008, endPoint y: 526, distance: 145.7
click at [1008, 511] on li "Dans l’EXCELl dans la section “ Vérification CAF ” : coller le montant trouvé à…" at bounding box center [678, 503] width 1045 height 16
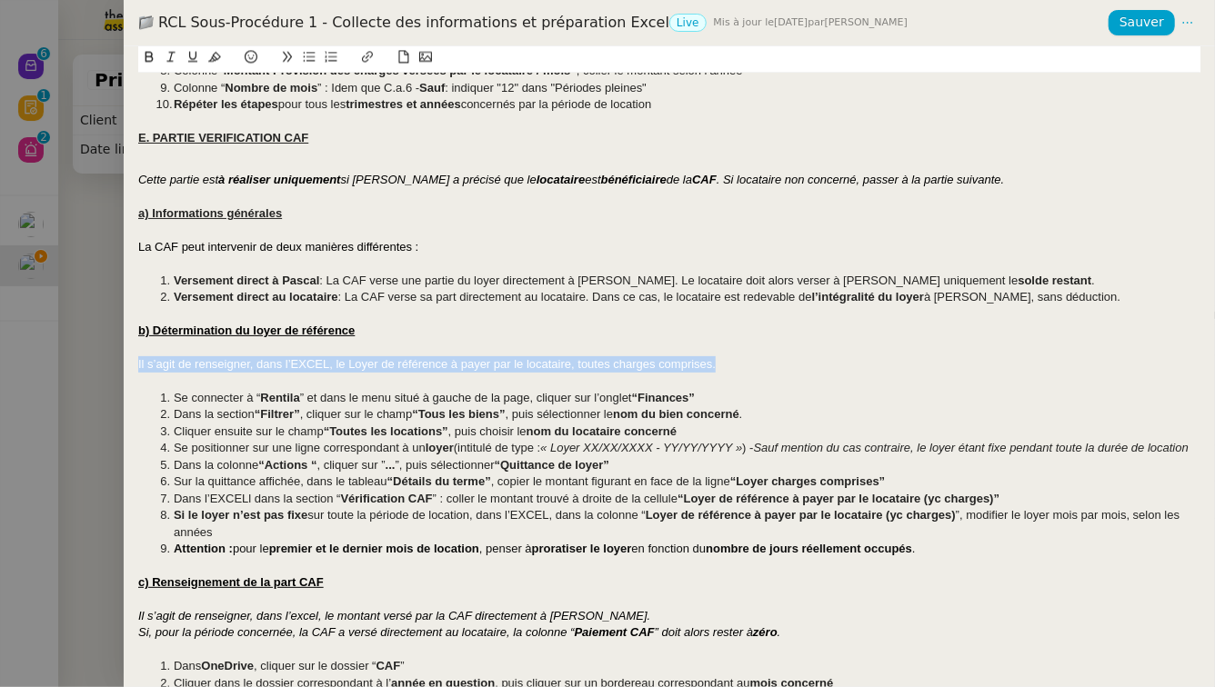
drag, startPoint x: 773, startPoint y: 360, endPoint x: 124, endPoint y: 359, distance: 649.2
click at [124, 359] on div "Créé le 28/07/2025 Contexte : Contexte : La première étape consiste à collecter…" at bounding box center [669, 366] width 1091 height 641
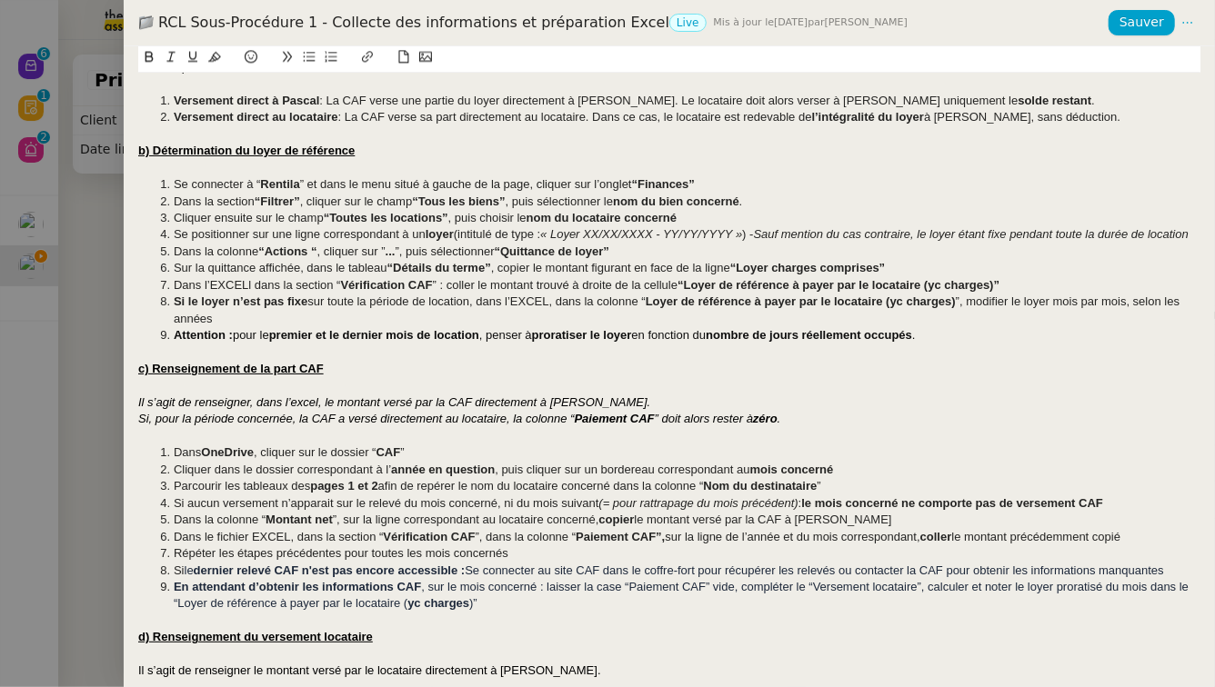
scroll to position [1998, 0]
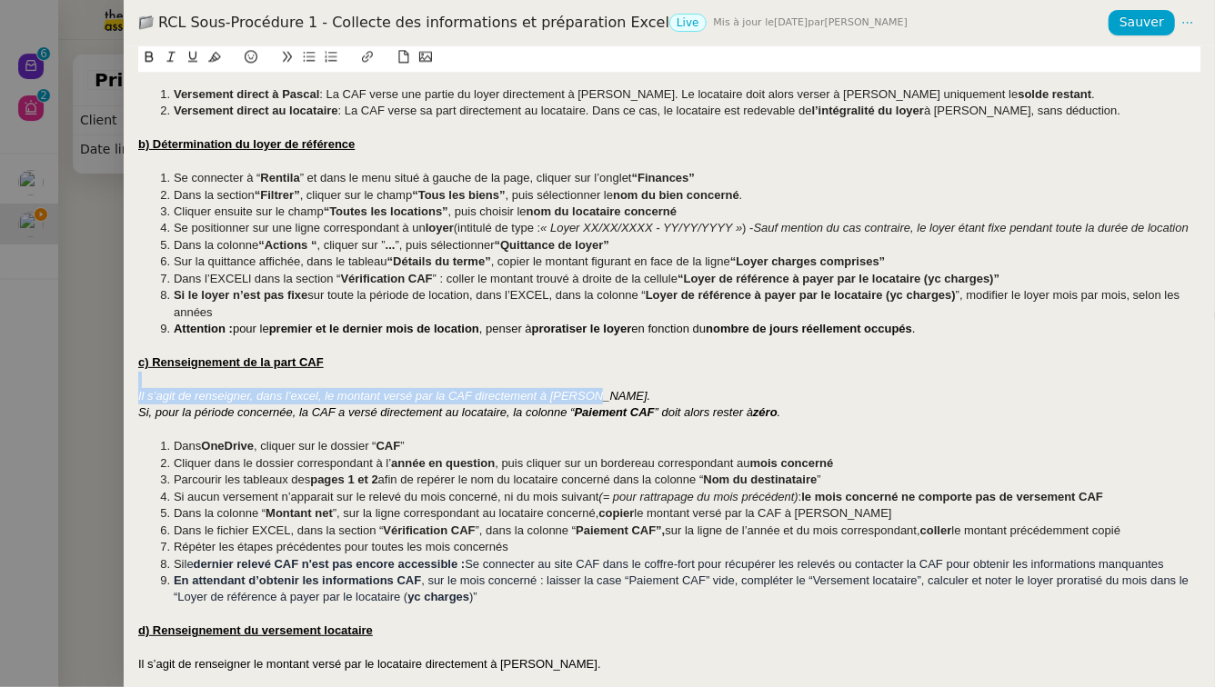
drag, startPoint x: 671, startPoint y: 412, endPoint x: 125, endPoint y: 396, distance: 546.7
click at [125, 396] on div "Créé le 28/07/2025 Contexte : Contexte : La première étape consiste à collecter…" at bounding box center [669, 366] width 1091 height 641
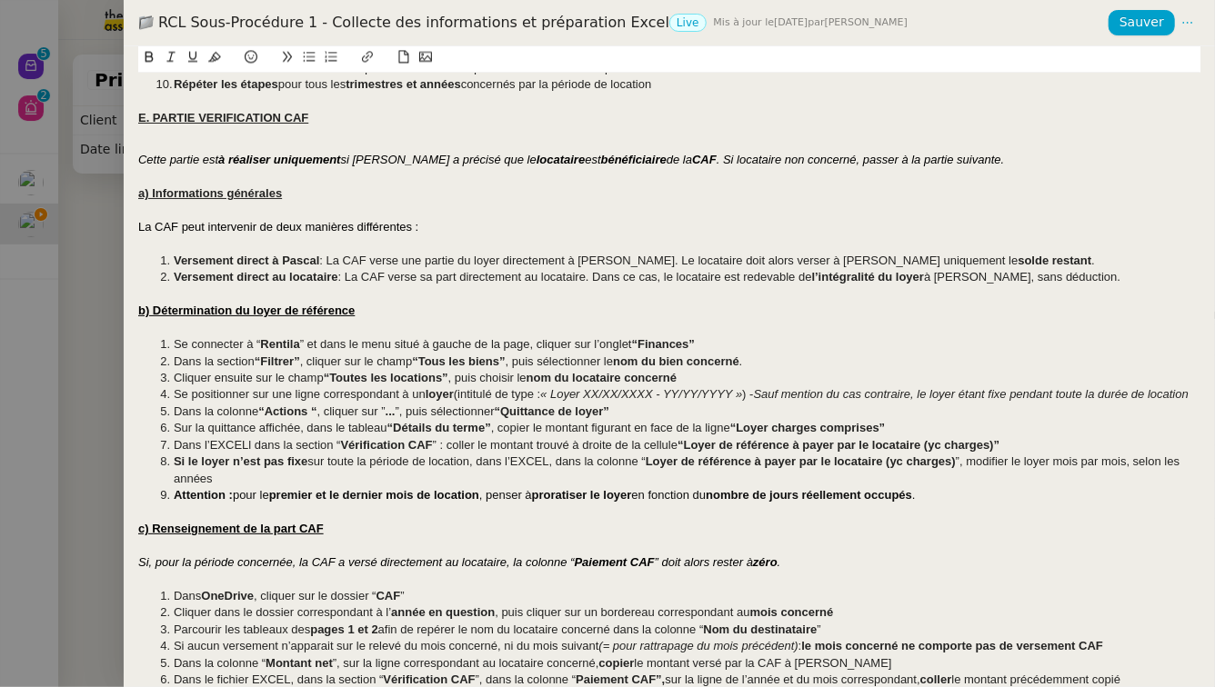
scroll to position [1829, 0]
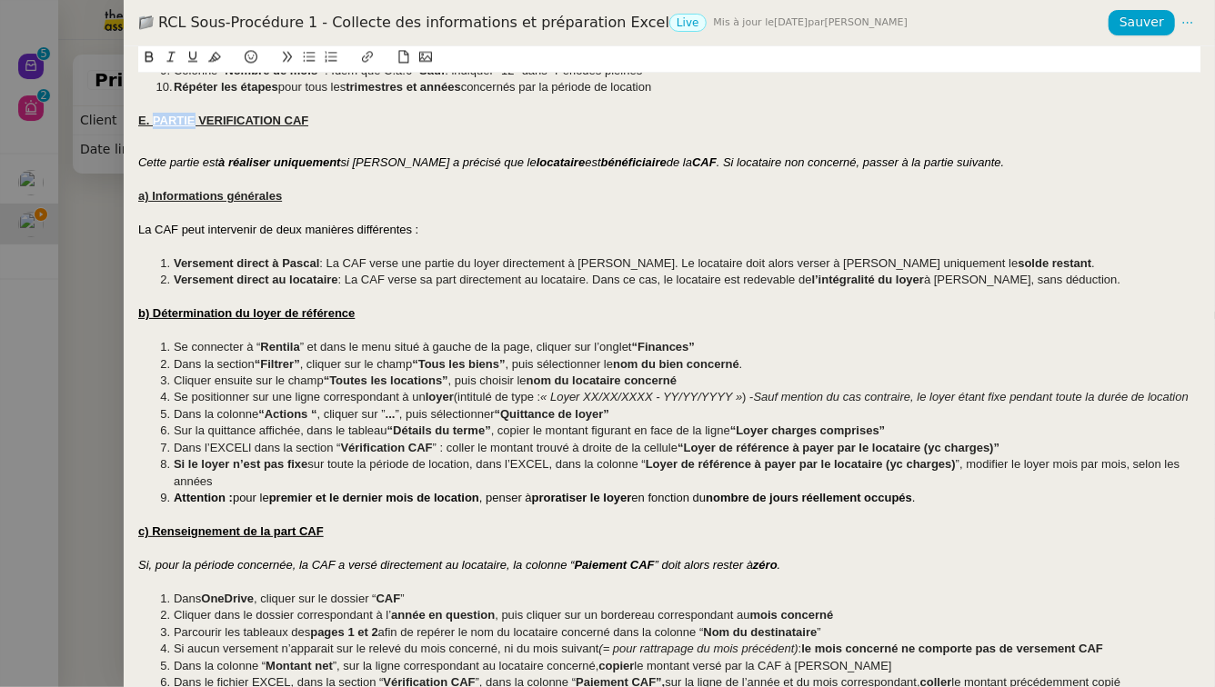
drag, startPoint x: 194, startPoint y: 120, endPoint x: 155, endPoint y: 125, distance: 39.4
click at [155, 125] on u "E. PARTIE VERIFICATION CAF" at bounding box center [223, 121] width 170 height 14
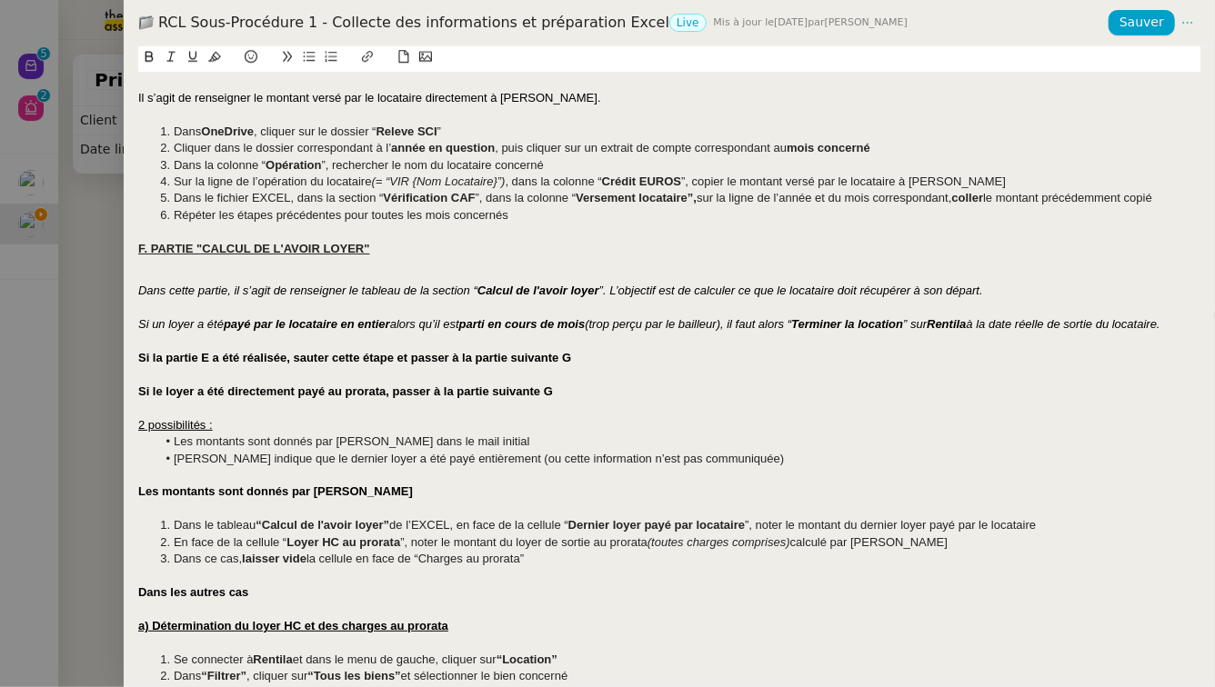
scroll to position [2551, 0]
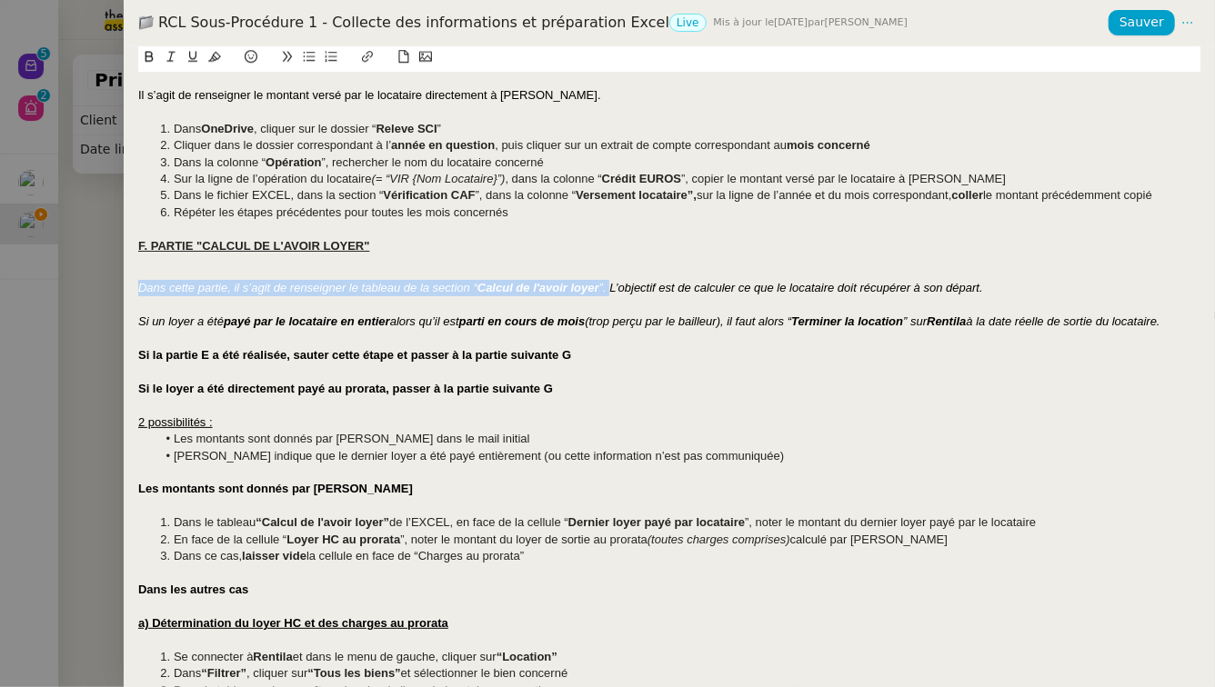
drag, startPoint x: 609, startPoint y: 306, endPoint x: 135, endPoint y: 302, distance: 474.6
click at [135, 302] on div "Créé le 28/07/2025 Contexte : Contexte : La première étape consiste à collecter…" at bounding box center [669, 366] width 1091 height 641
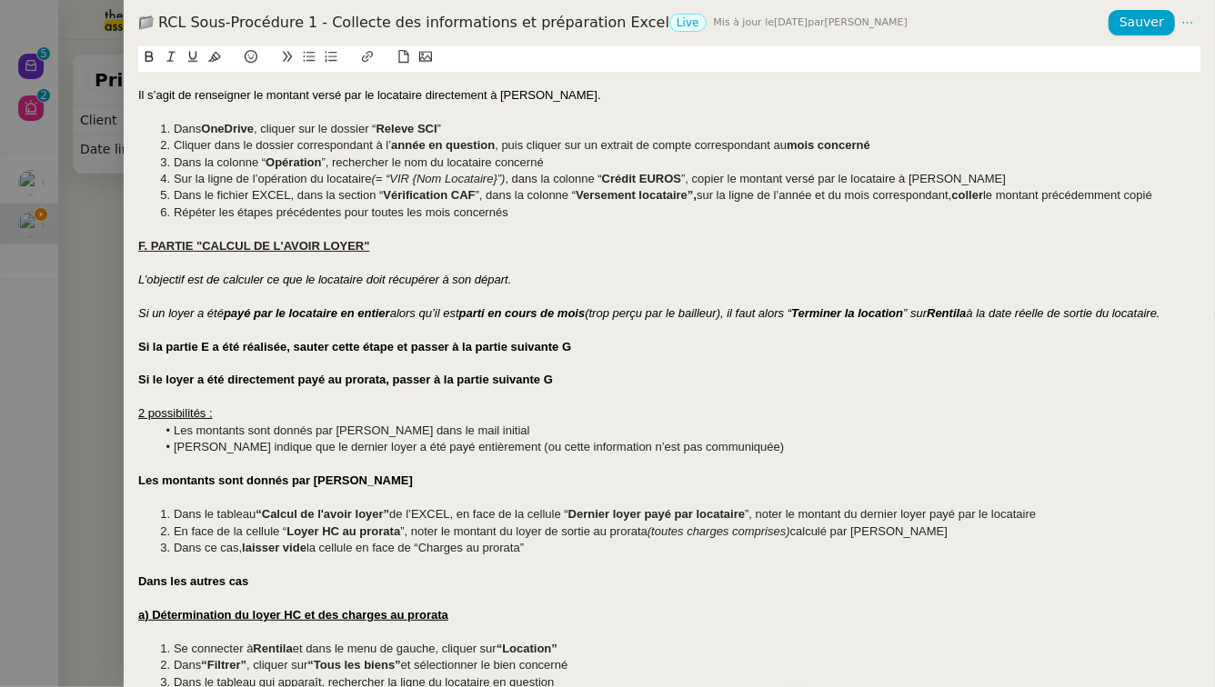
click at [141, 320] on em "Si un loyer a été" at bounding box center [180, 313] width 85 height 14
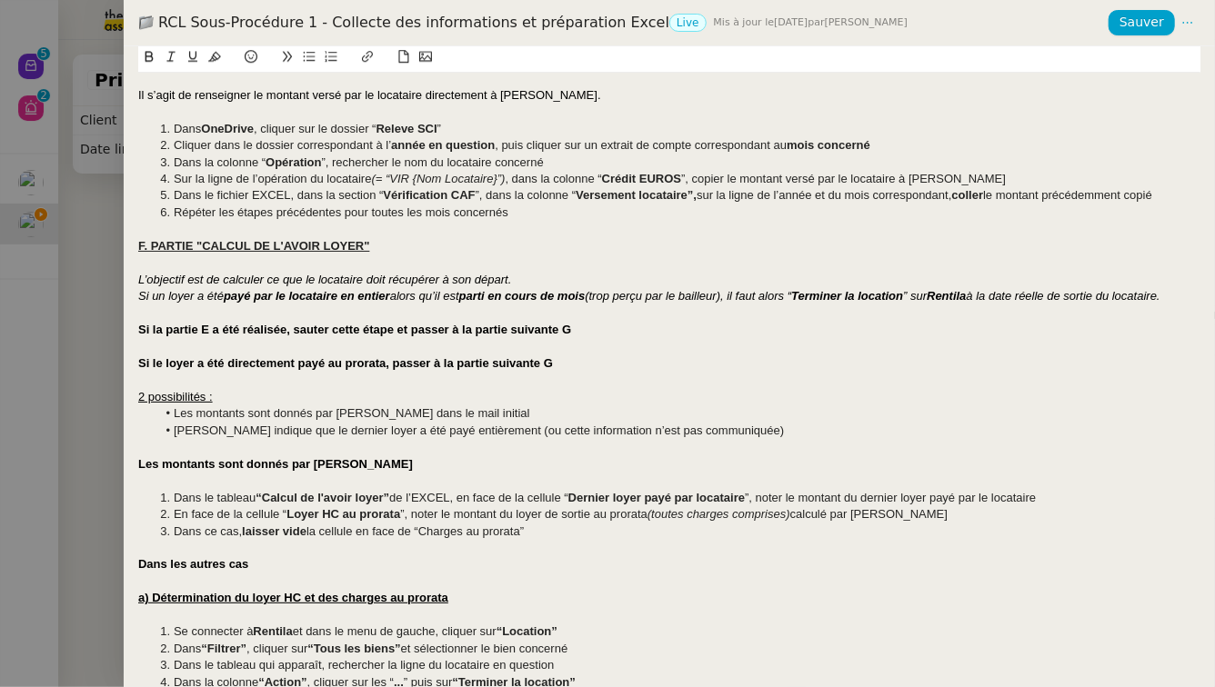
click at [140, 370] on strong "Si le loyer a été directement payé au prorata, passer à la partie suivante G" at bounding box center [345, 363] width 415 height 14
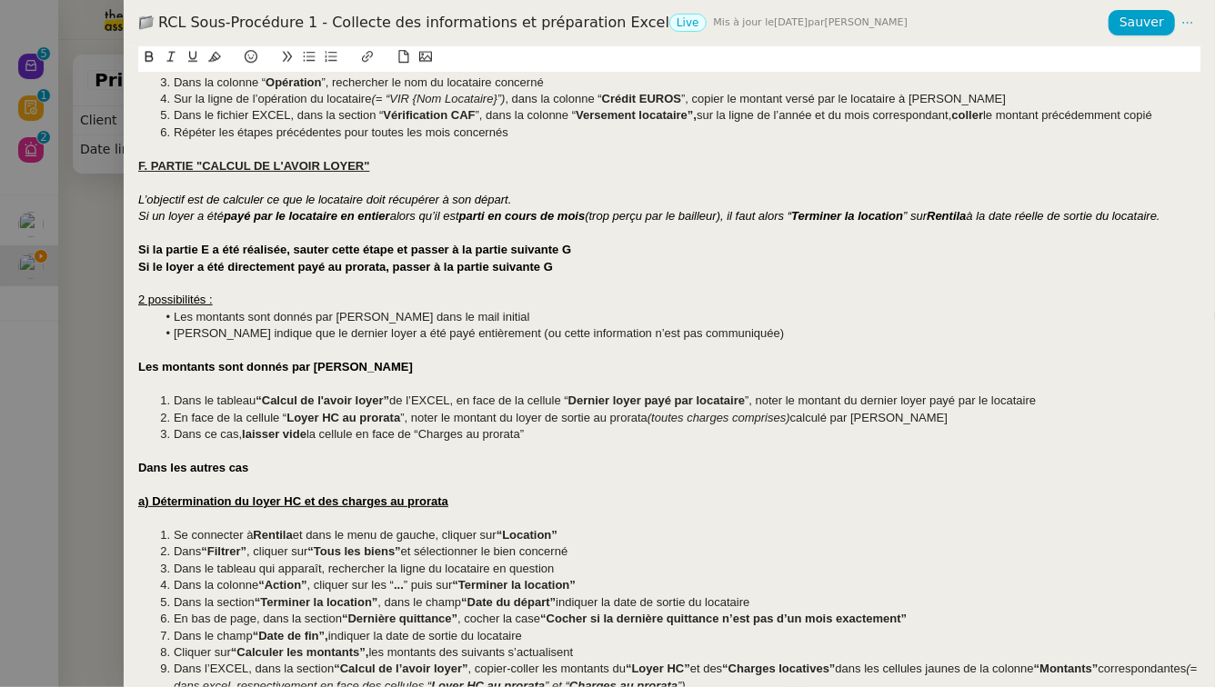
scroll to position [2619, 0]
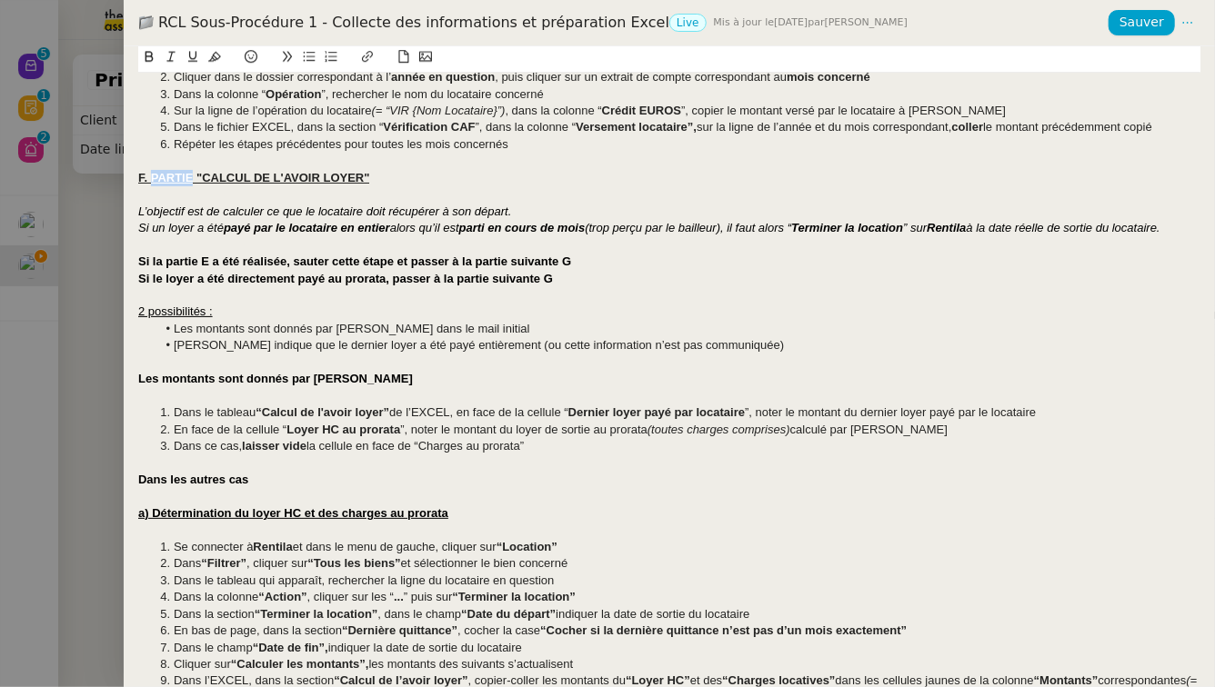
drag, startPoint x: 194, startPoint y: 199, endPoint x: 149, endPoint y: 195, distance: 44.8
click at [149, 185] on u "F. PARTIE "CALCUL DE L'AVOIR LOYER"" at bounding box center [253, 178] width 231 height 14
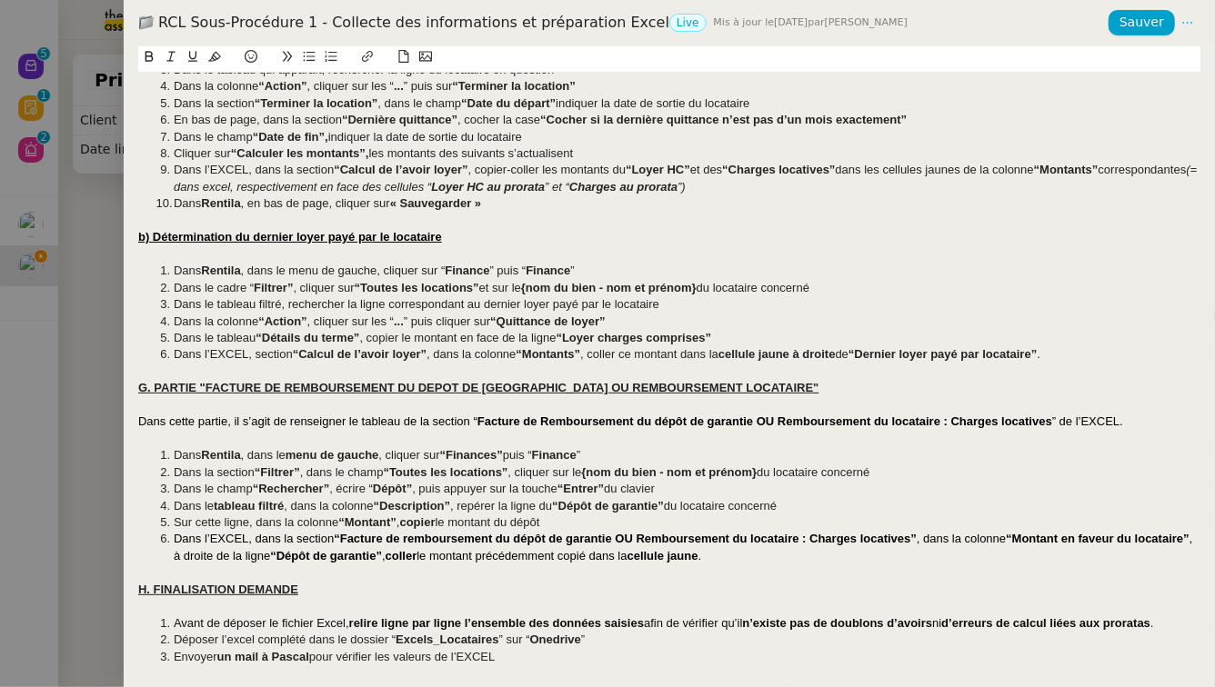
scroll to position [3147, 0]
drag, startPoint x: 197, startPoint y: 389, endPoint x: 155, endPoint y: 390, distance: 41.8
click at [155, 390] on u "G. PARTIE "FACTURE DE REMBOURSEMENT DU DEPOT DE GARANTIE OU REMBOURSEMENT LOCAT…" at bounding box center [478, 388] width 681 height 14
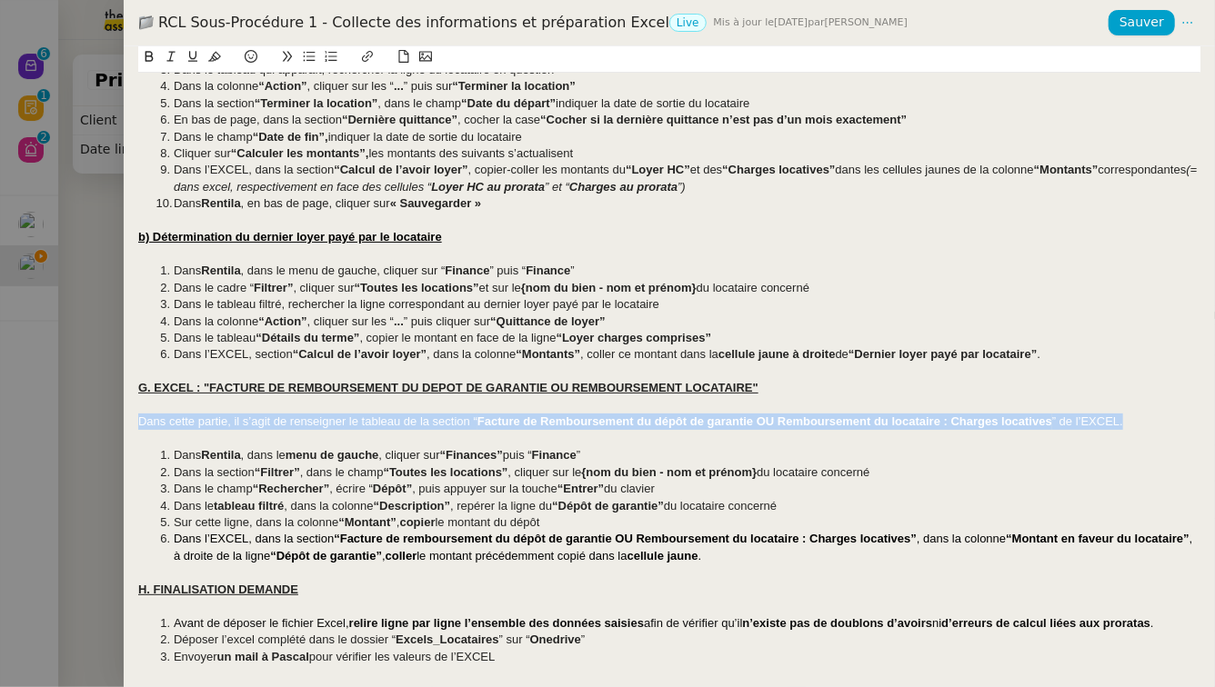
drag, startPoint x: 1131, startPoint y: 423, endPoint x: 124, endPoint y: 422, distance: 1007.4
click at [124, 422] on div "Créé le 28/07/2025 Contexte : Contexte : La première étape consiste à collecter…" at bounding box center [669, 366] width 1091 height 641
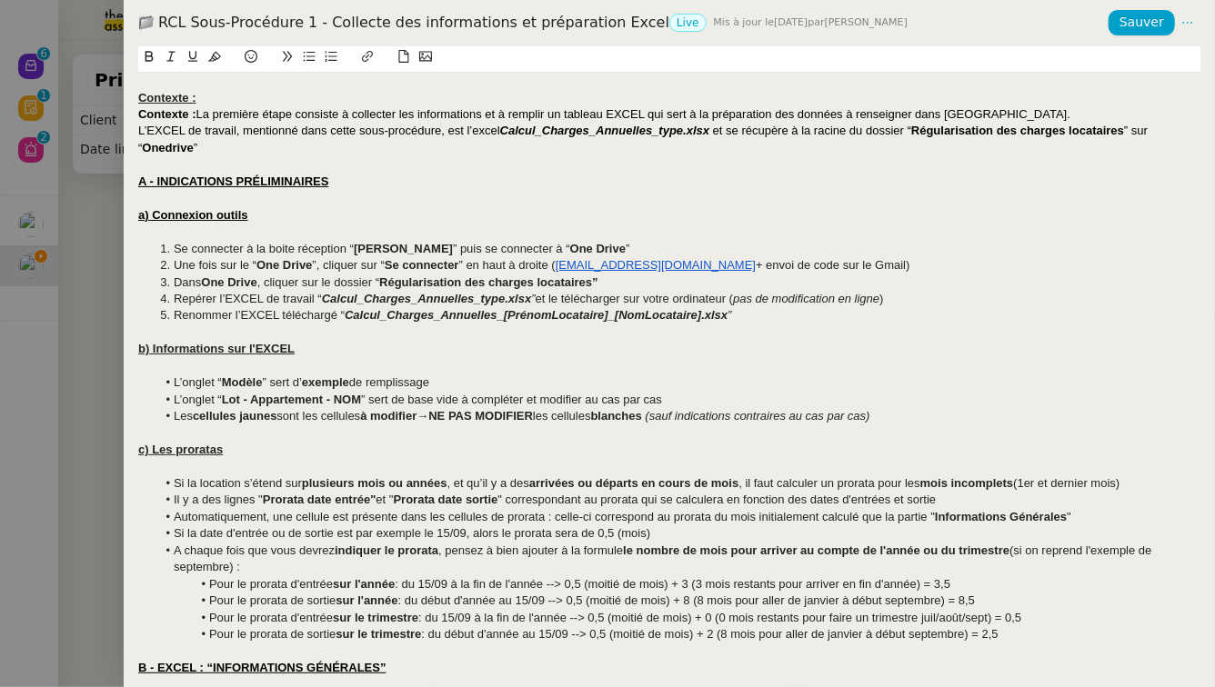
scroll to position [0, 0]
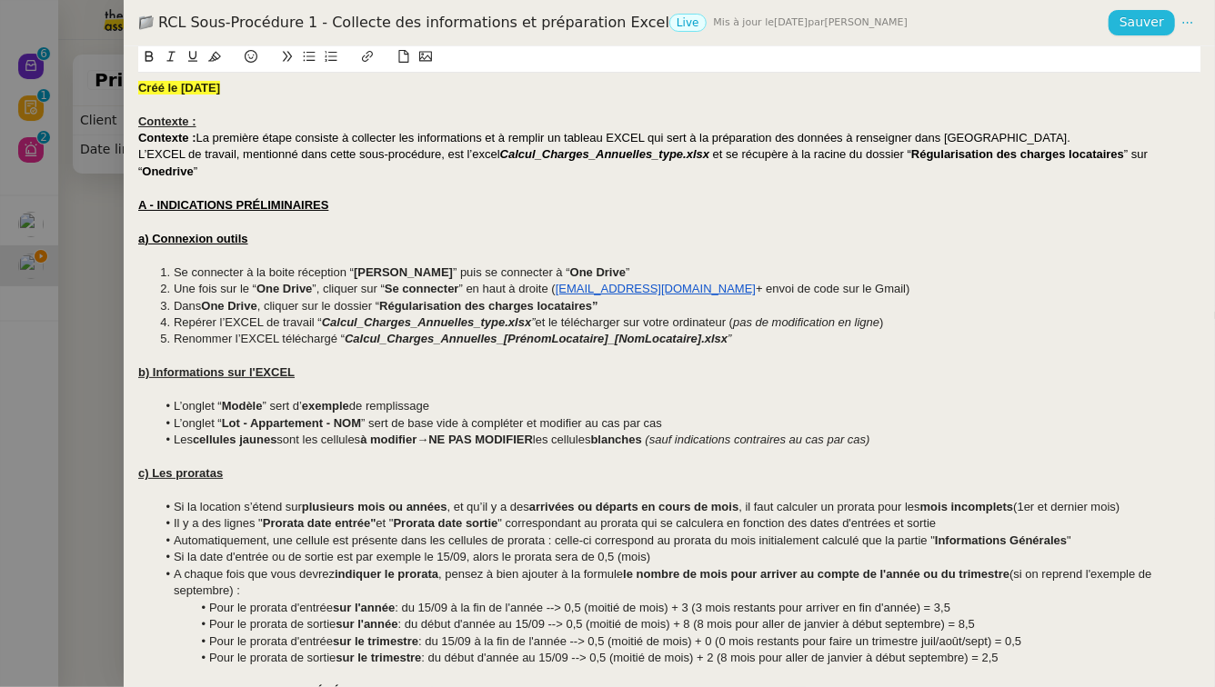
click at [1143, 21] on span "Sauver" at bounding box center [1141, 22] width 45 height 21
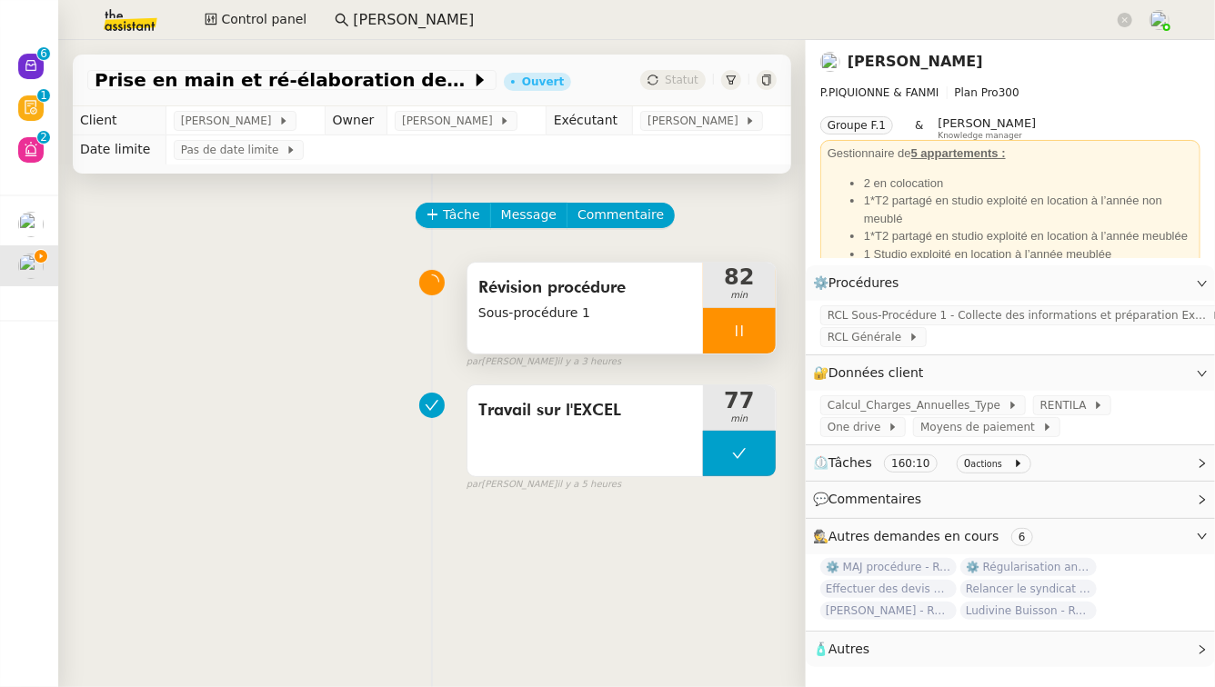
click at [738, 334] on div at bounding box center [739, 330] width 73 height 45
click at [750, 334] on icon at bounding box center [757, 331] width 15 height 15
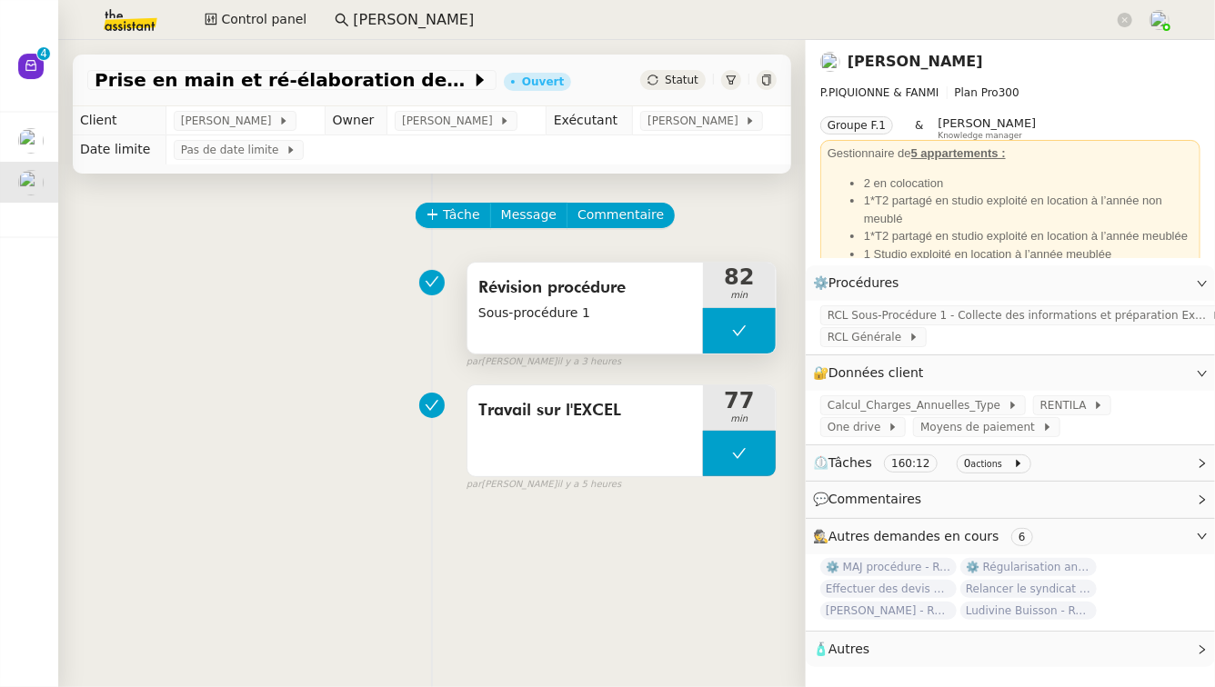
click at [709, 333] on button at bounding box center [739, 330] width 73 height 45
click at [703, 339] on div at bounding box center [721, 330] width 36 height 45
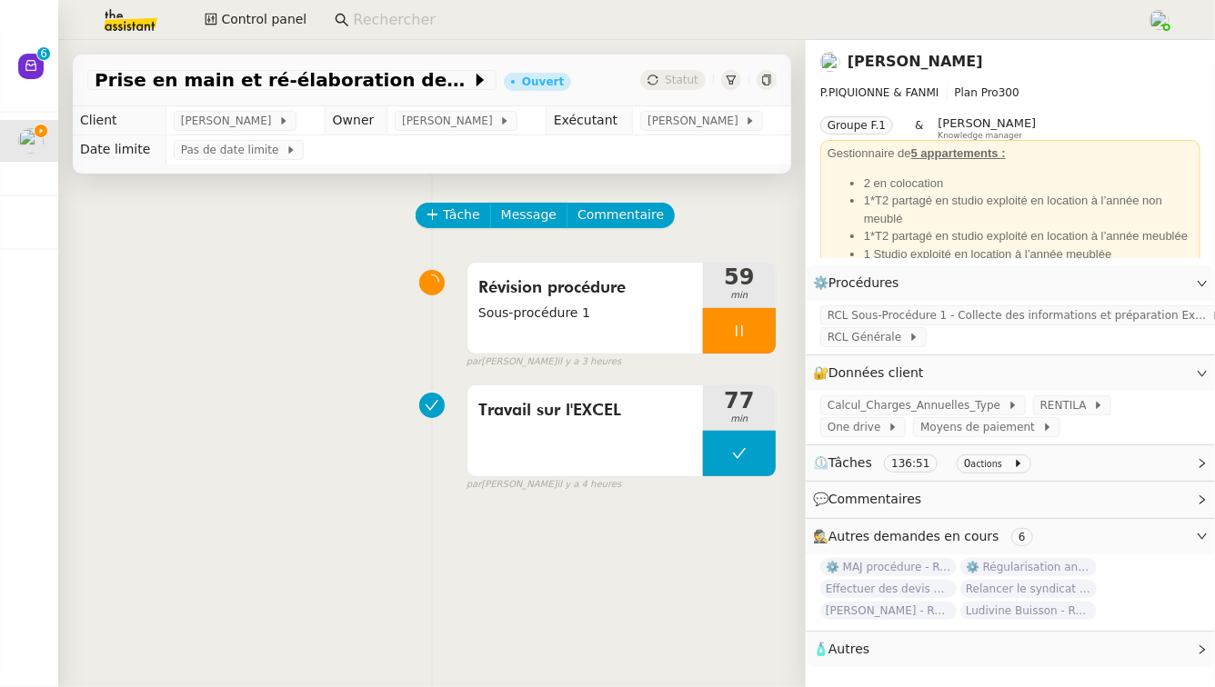
click at [744, 331] on div at bounding box center [739, 330] width 73 height 45
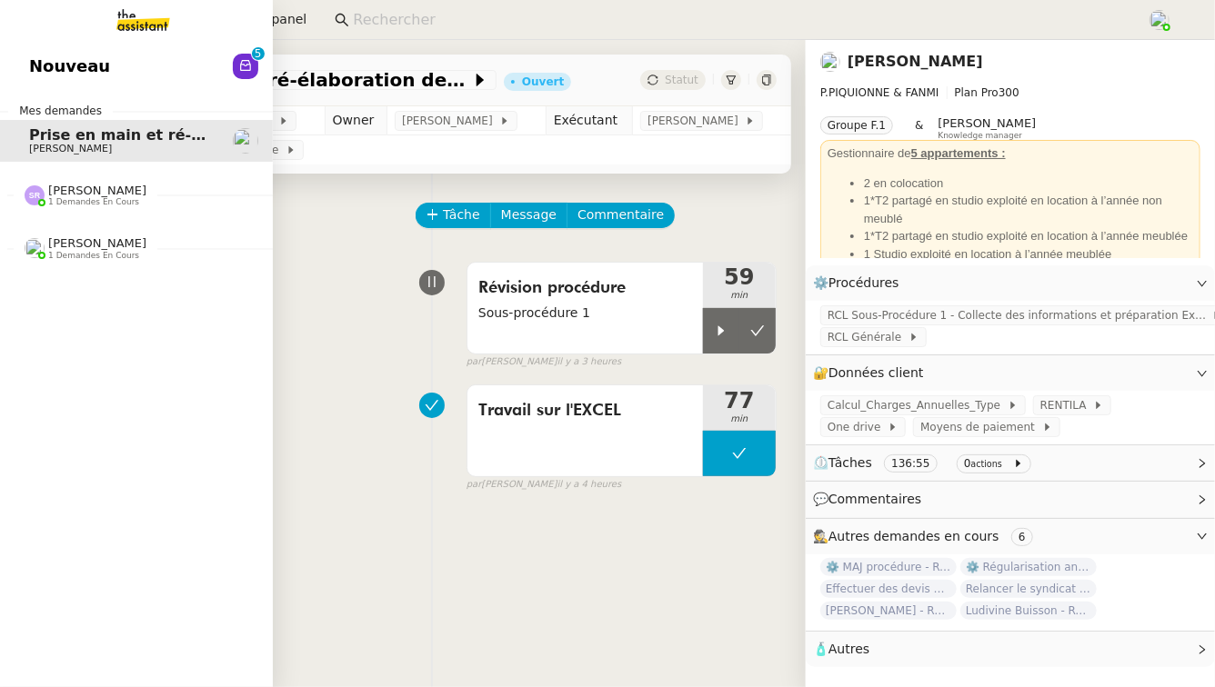
click at [138, 184] on span "[PERSON_NAME]" at bounding box center [97, 191] width 98 height 14
click at [40, 233] on span "⚙️ Régularisation annuelle des charges locatives" at bounding box center [234, 229] width 410 height 17
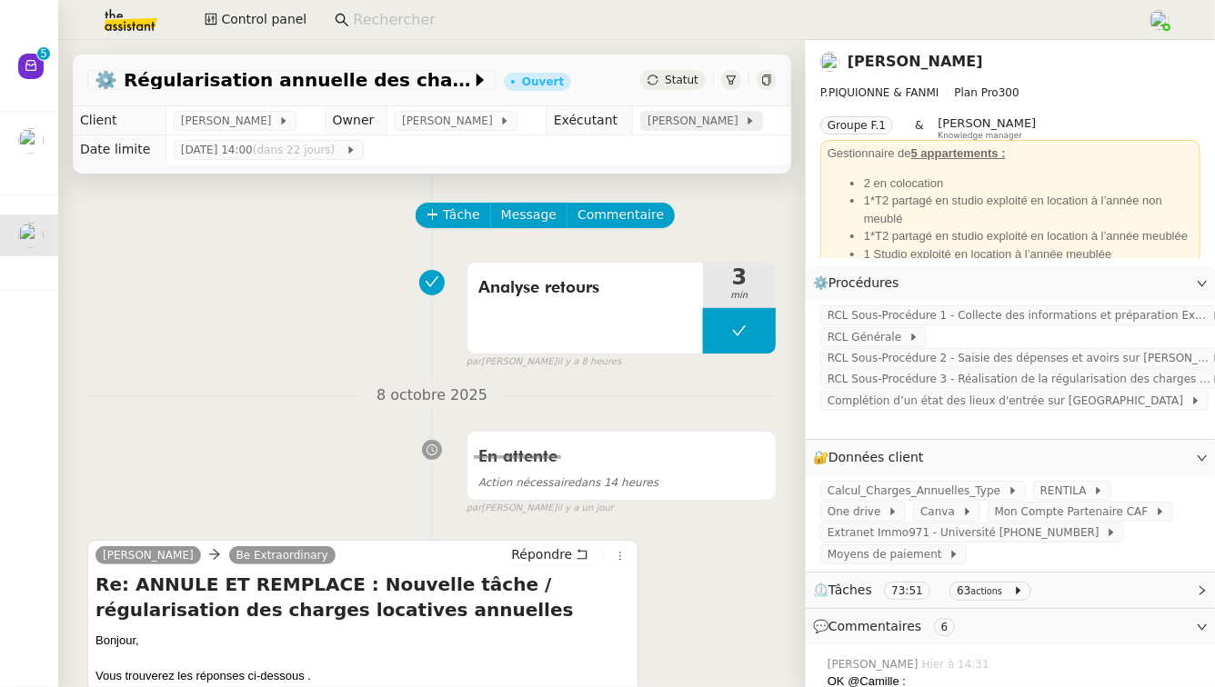
click at [687, 123] on span "[PERSON_NAME]" at bounding box center [695, 121] width 97 height 18
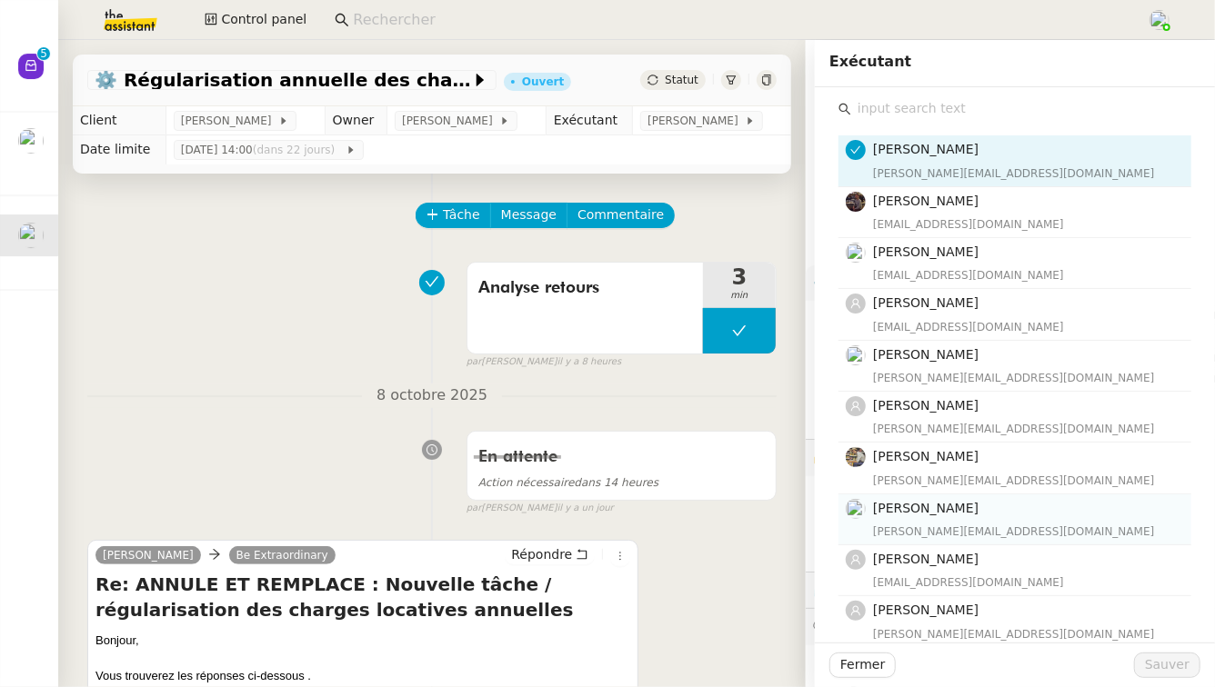
click at [978, 511] on h4 "[PERSON_NAME]" at bounding box center [1026, 508] width 307 height 21
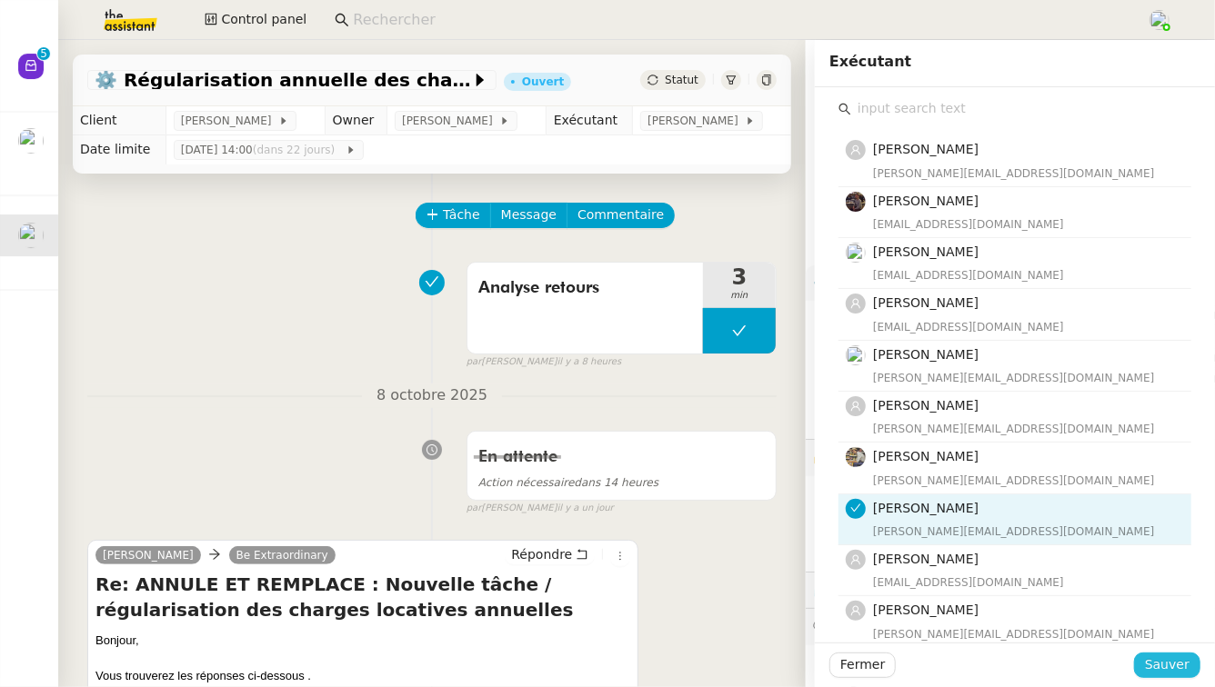
click at [1145, 660] on span "Sauver" at bounding box center [1167, 665] width 45 height 21
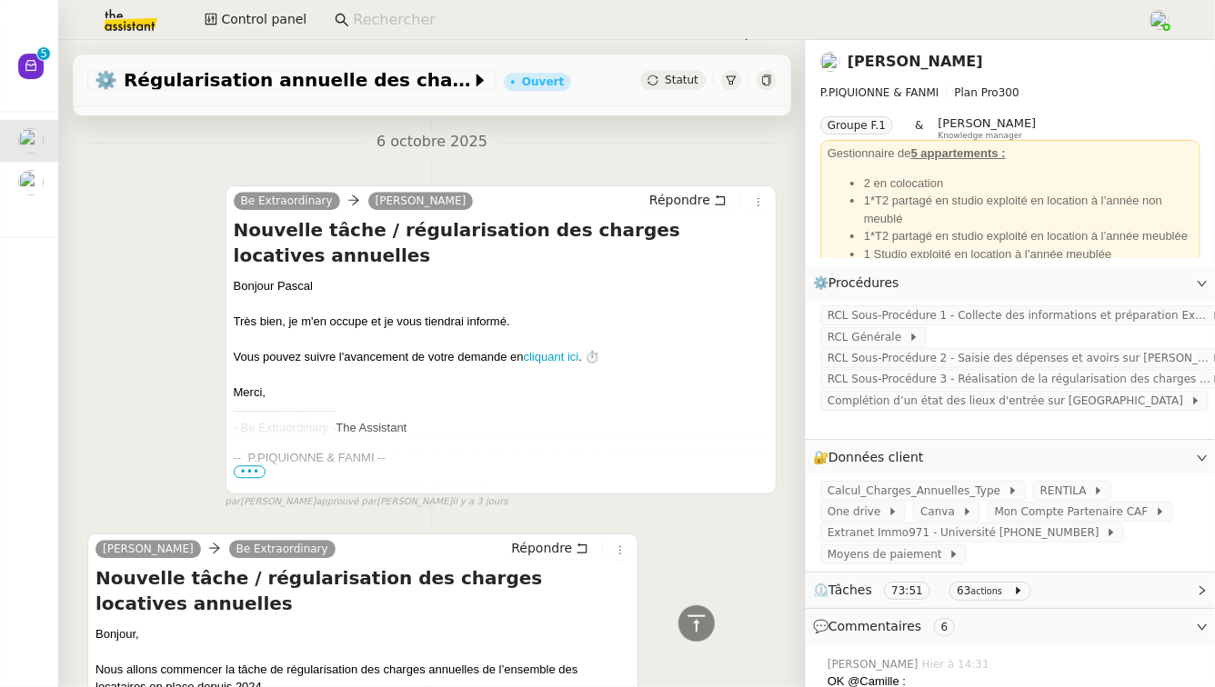
scroll to position [5871, 0]
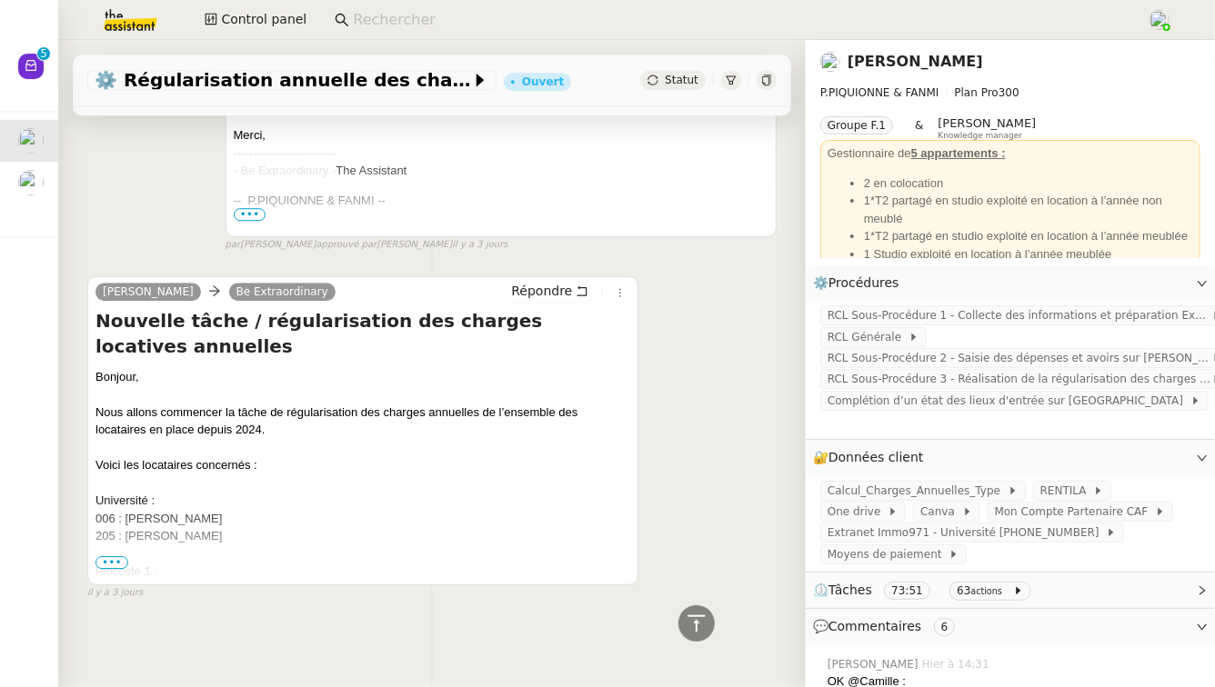
click at [115, 556] on span "•••" at bounding box center [111, 562] width 33 height 13
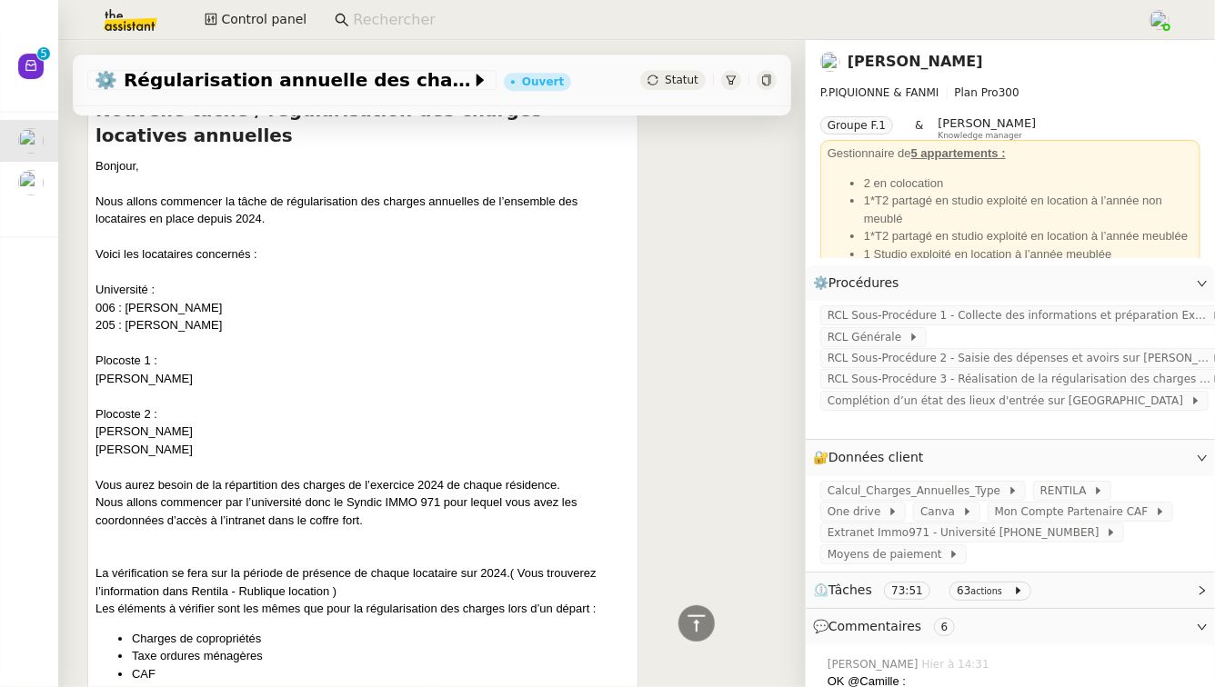
scroll to position [6061, 0]
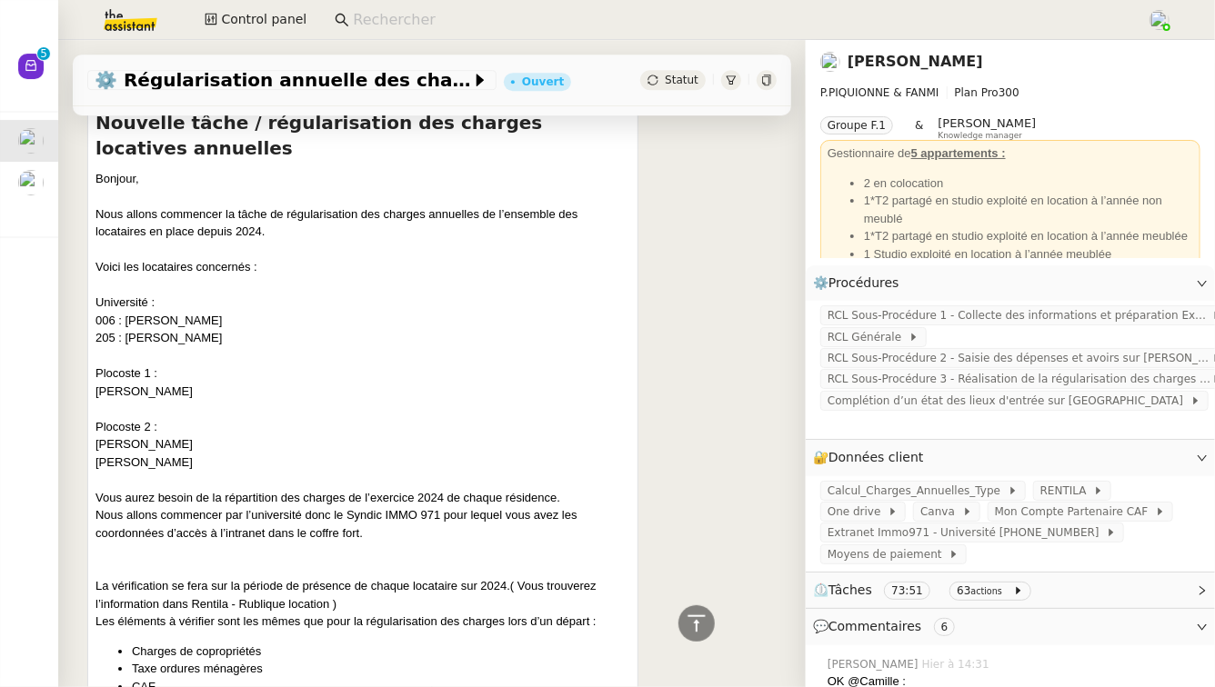
click at [914, 55] on link "[PERSON_NAME]" at bounding box center [914, 61] width 135 height 17
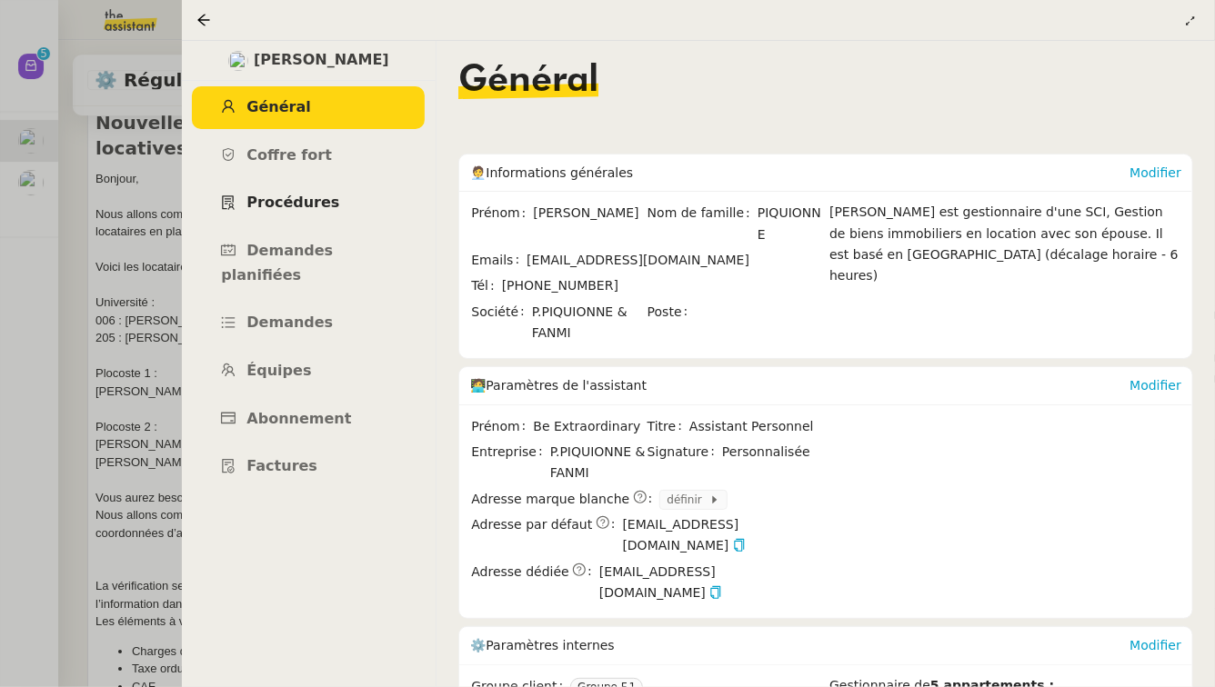
click at [292, 205] on span "Procédures" at bounding box center [292, 202] width 93 height 17
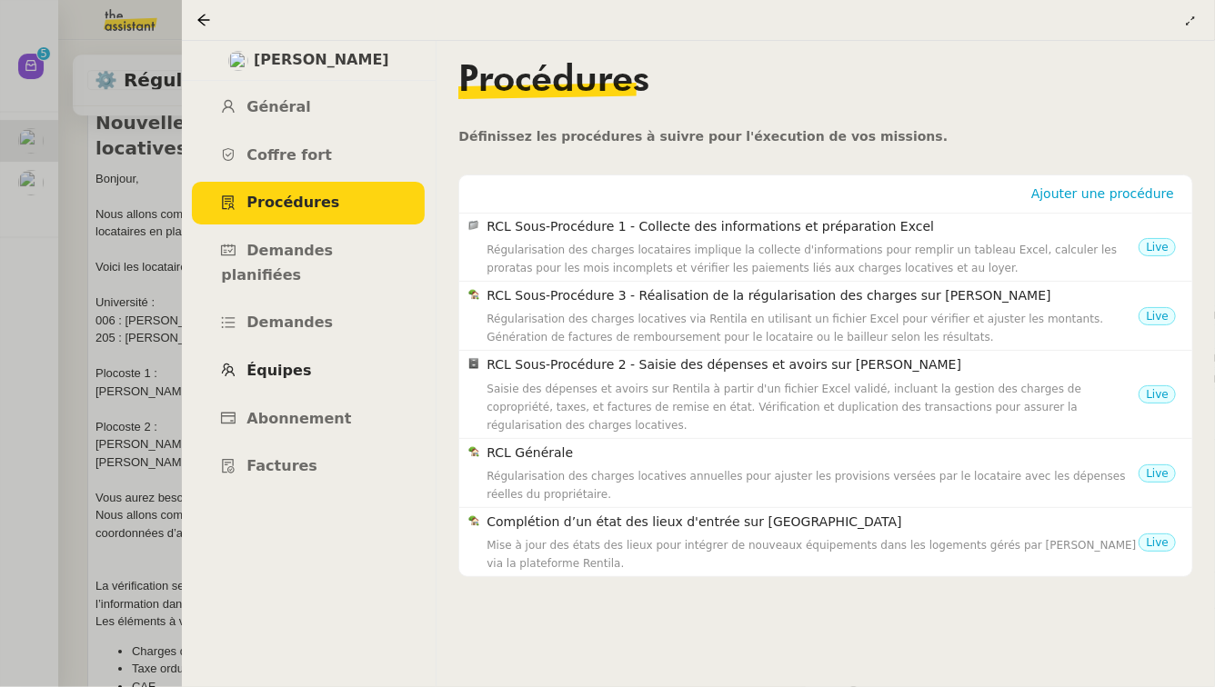
click at [288, 359] on link "Équipes" at bounding box center [308, 371] width 233 height 43
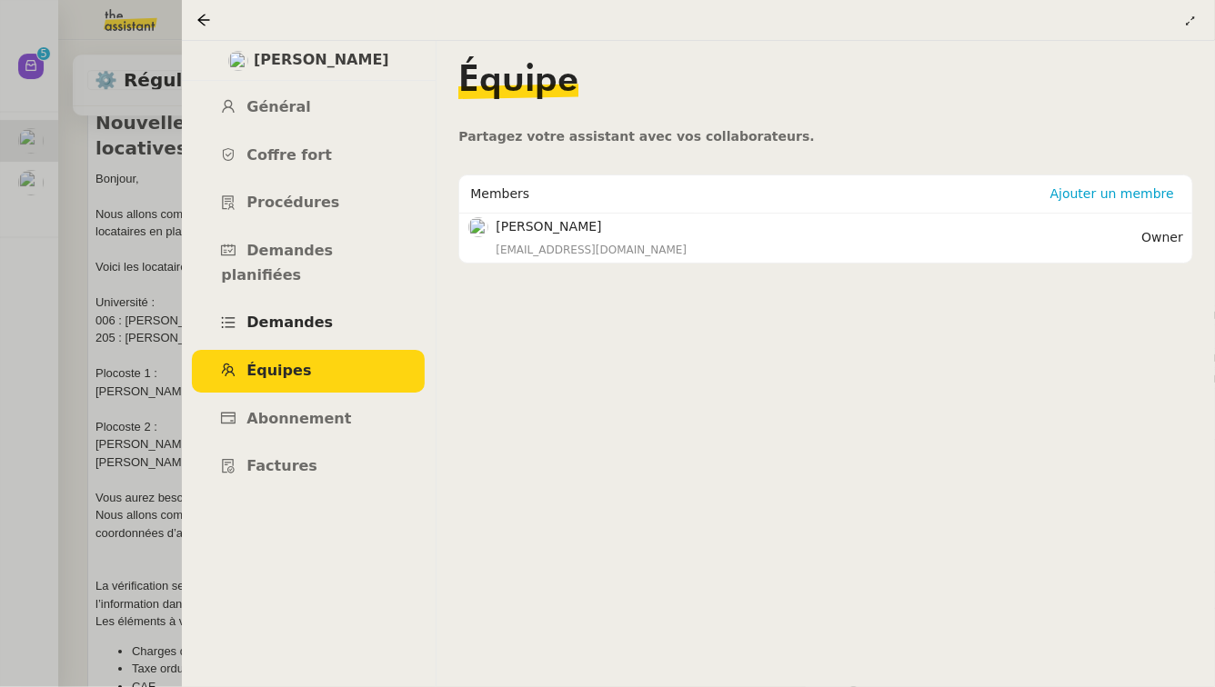
click at [308, 314] on span "Demandes" at bounding box center [289, 322] width 86 height 17
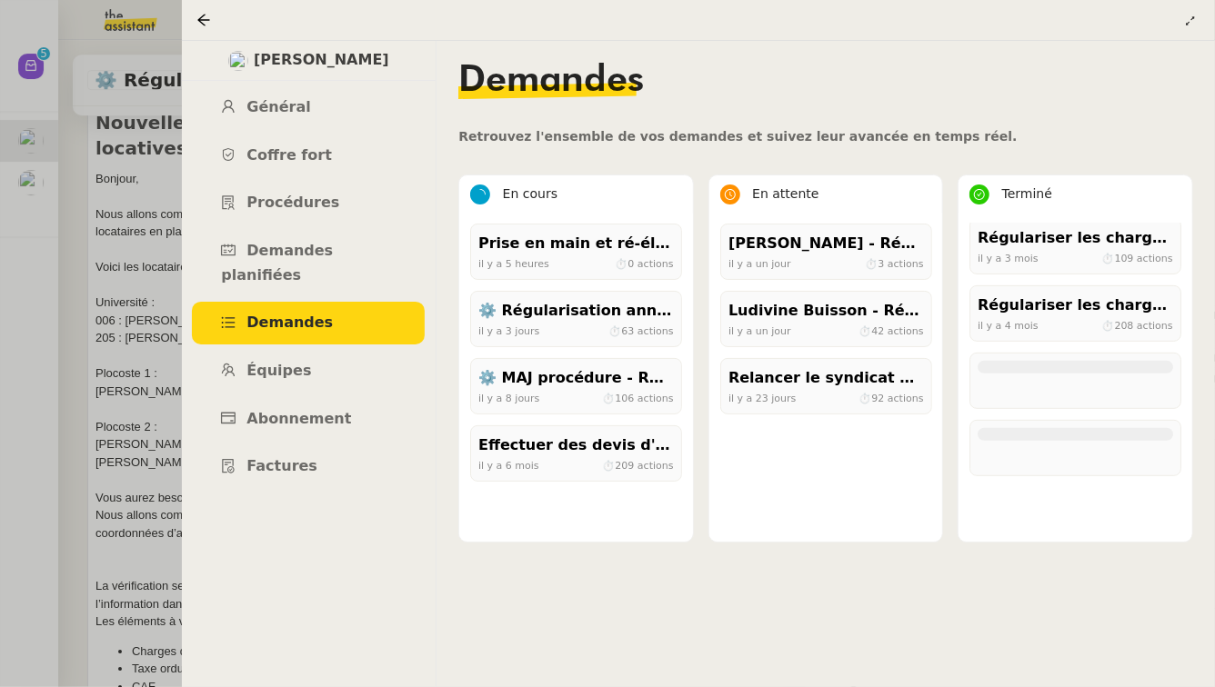
scroll to position [422, 0]
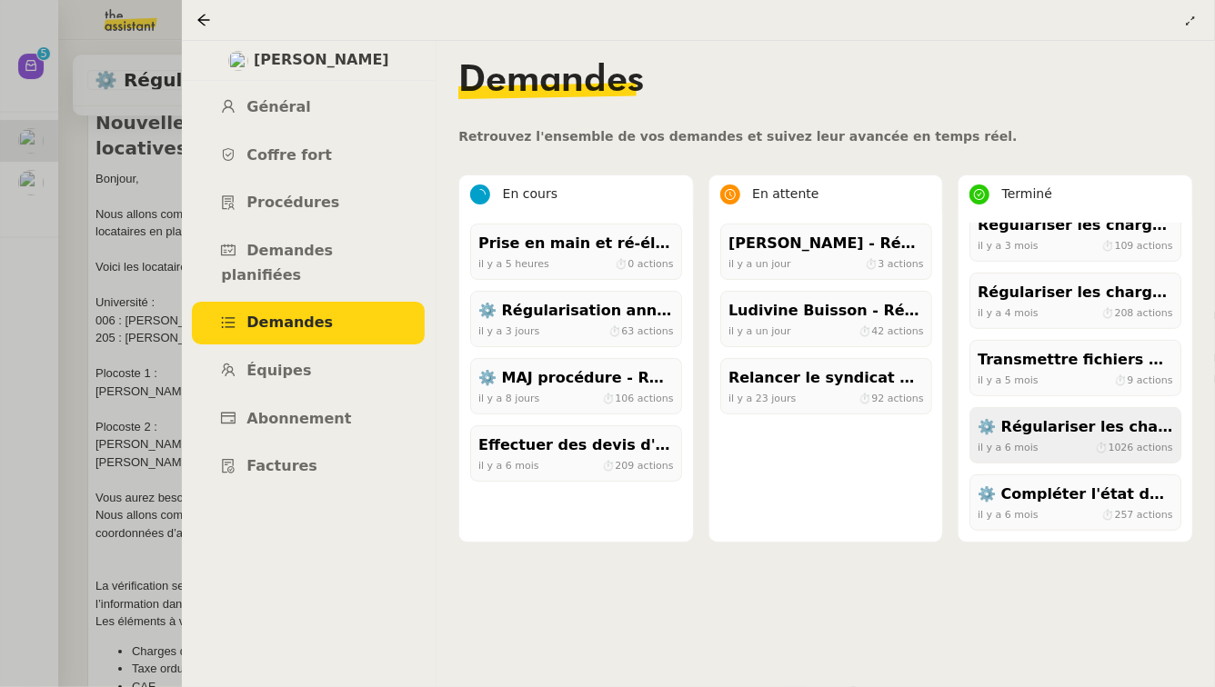
click at [1095, 423] on div "⚙️ Régulariser les charges locatives" at bounding box center [1074, 428] width 195 height 25
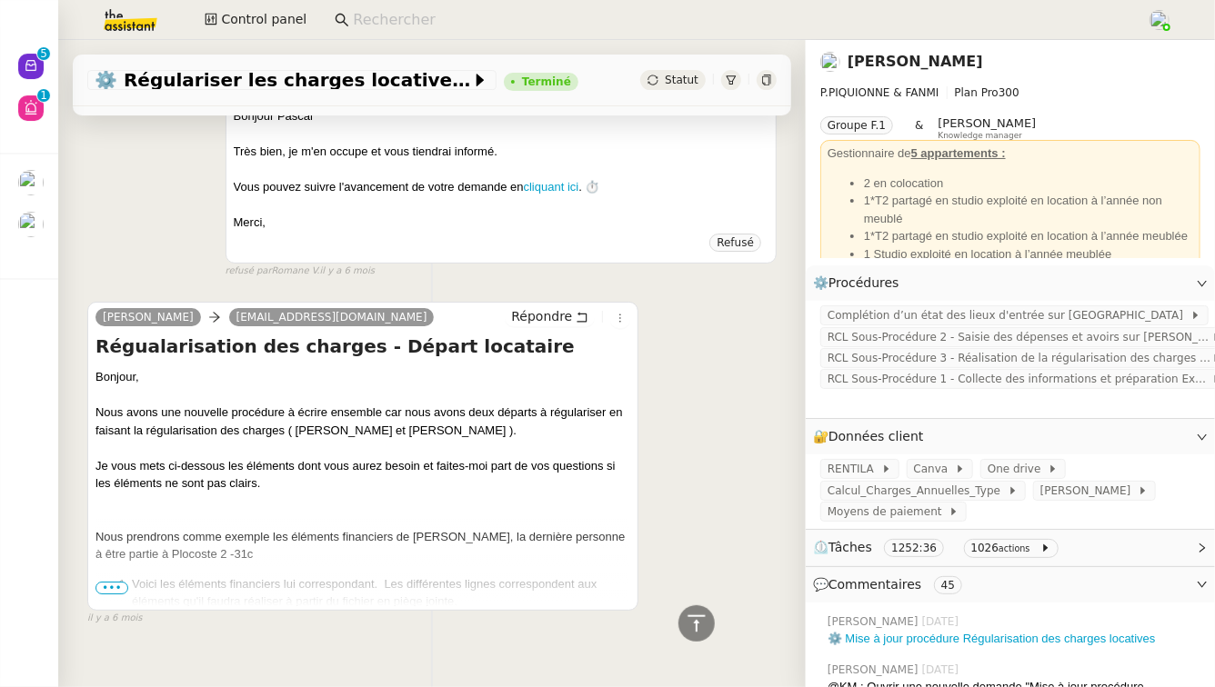
scroll to position [59766, 0]
click at [119, 582] on span "•••" at bounding box center [111, 588] width 33 height 13
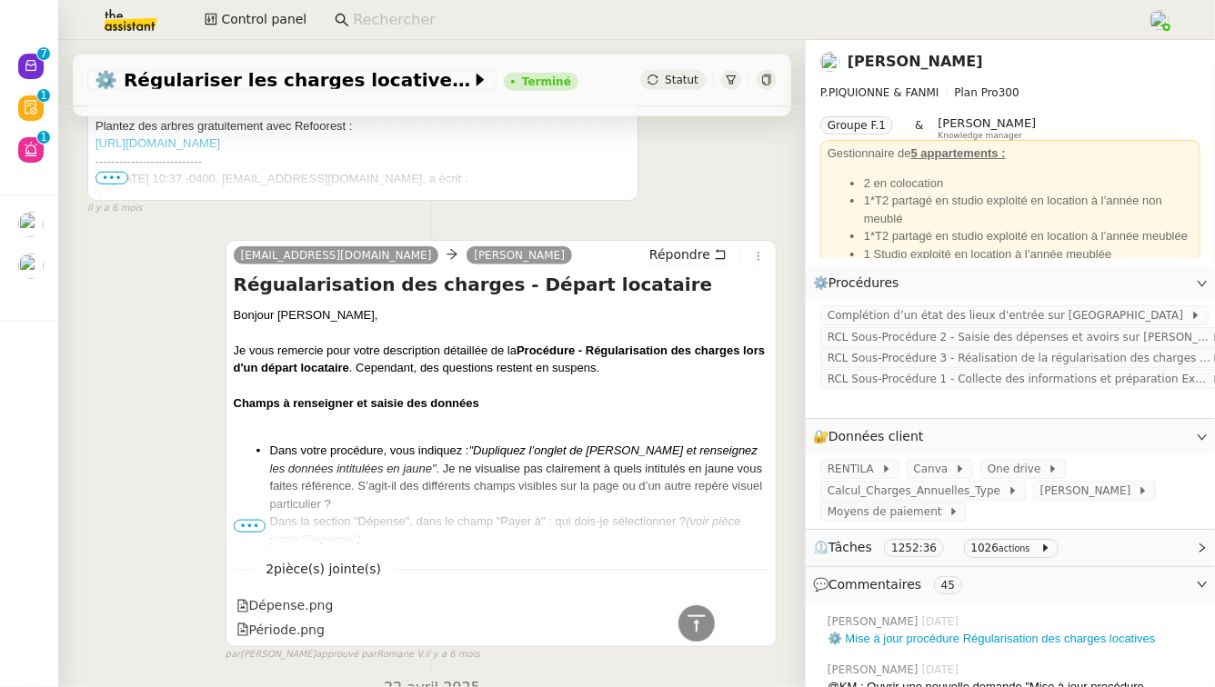
scroll to position [57659, 0]
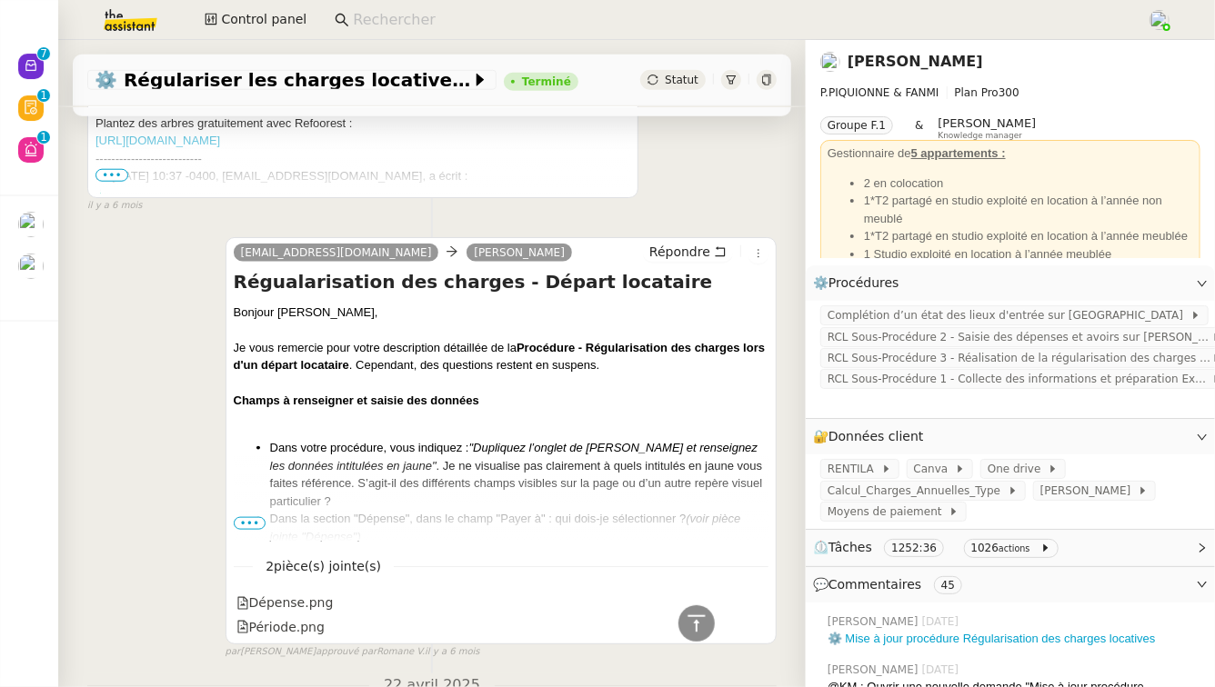
click at [243, 517] on span "•••" at bounding box center [250, 523] width 33 height 13
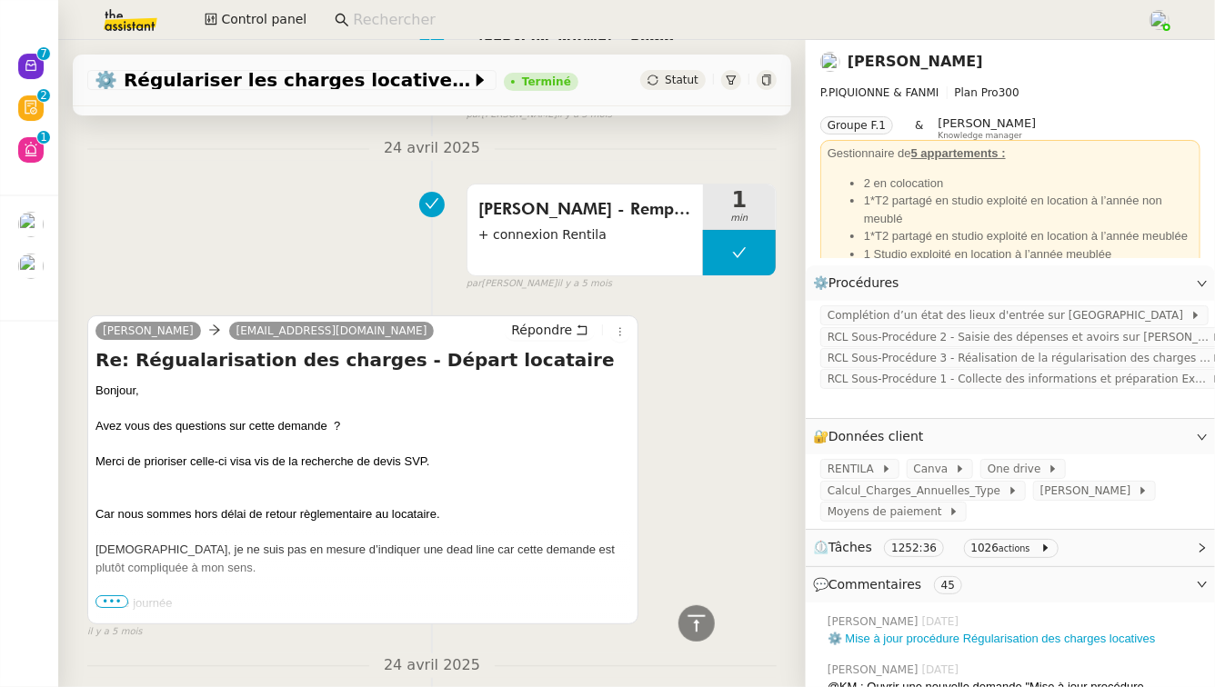
scroll to position [56438, 0]
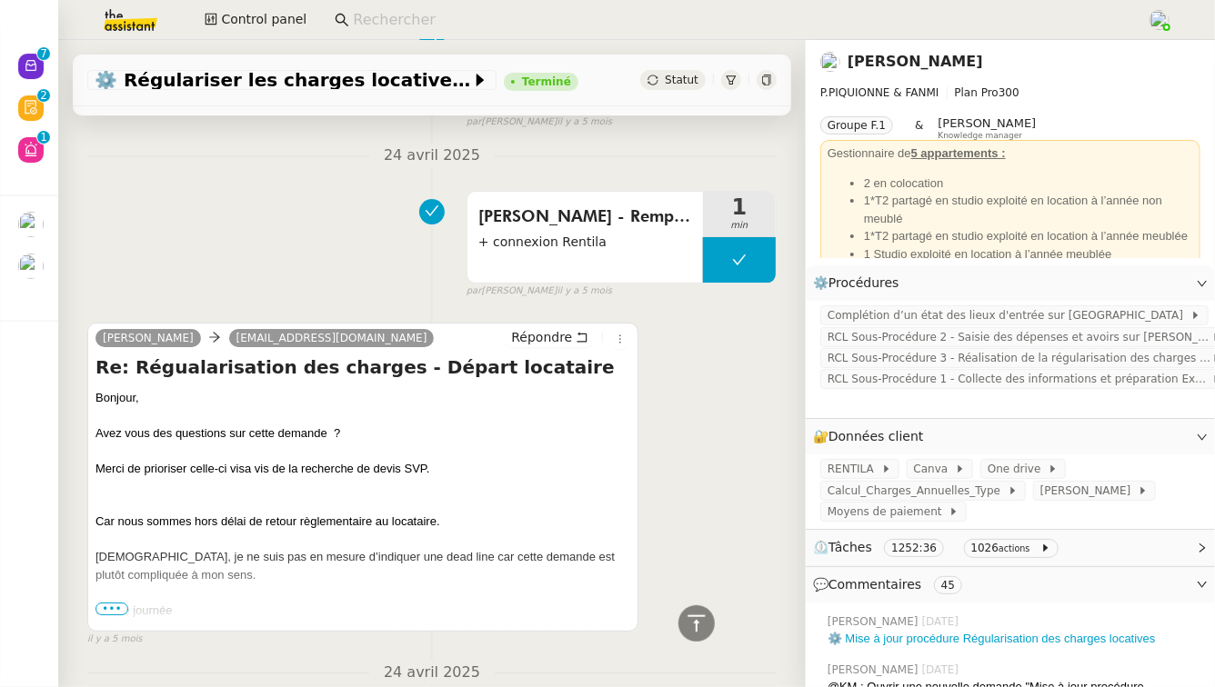
click at [107, 603] on span "•••" at bounding box center [111, 609] width 33 height 13
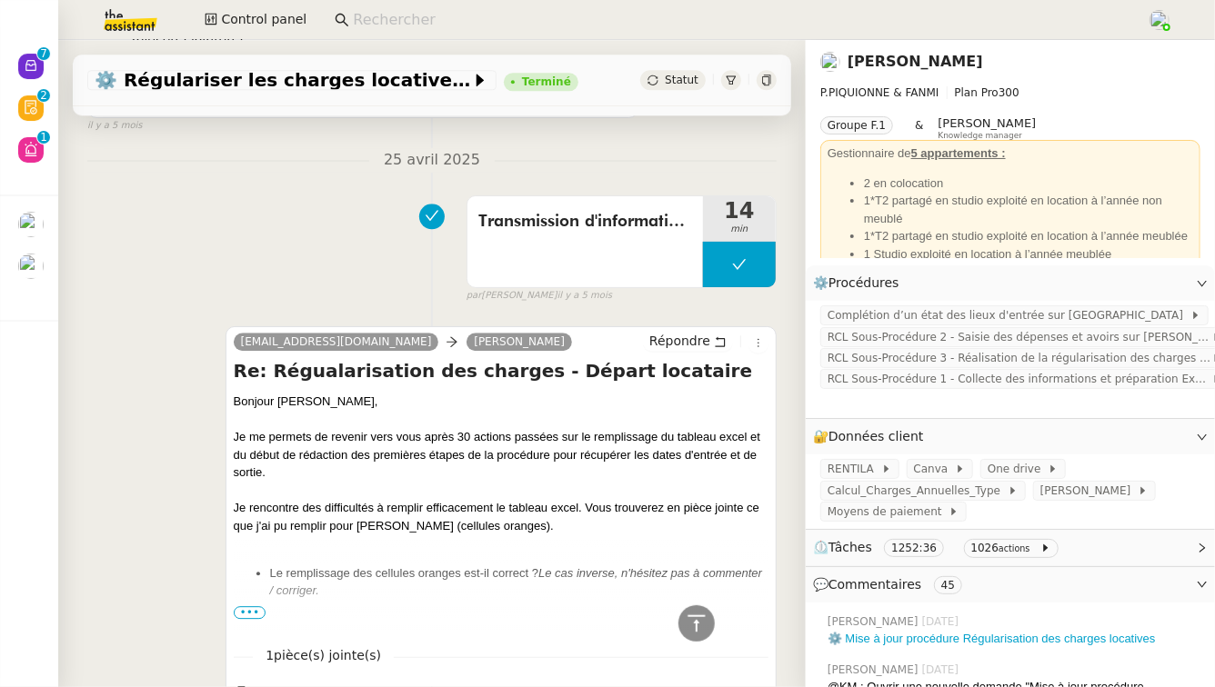
scroll to position [55722, 0]
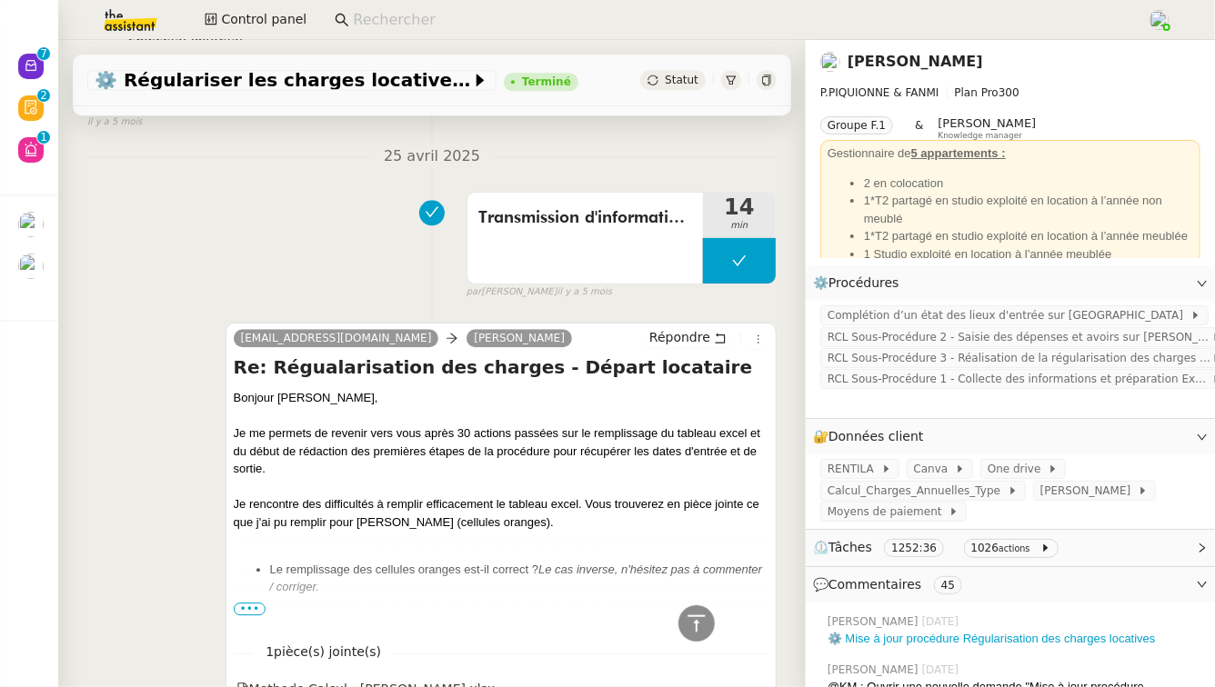
click at [248, 603] on span "•••" at bounding box center [250, 609] width 33 height 13
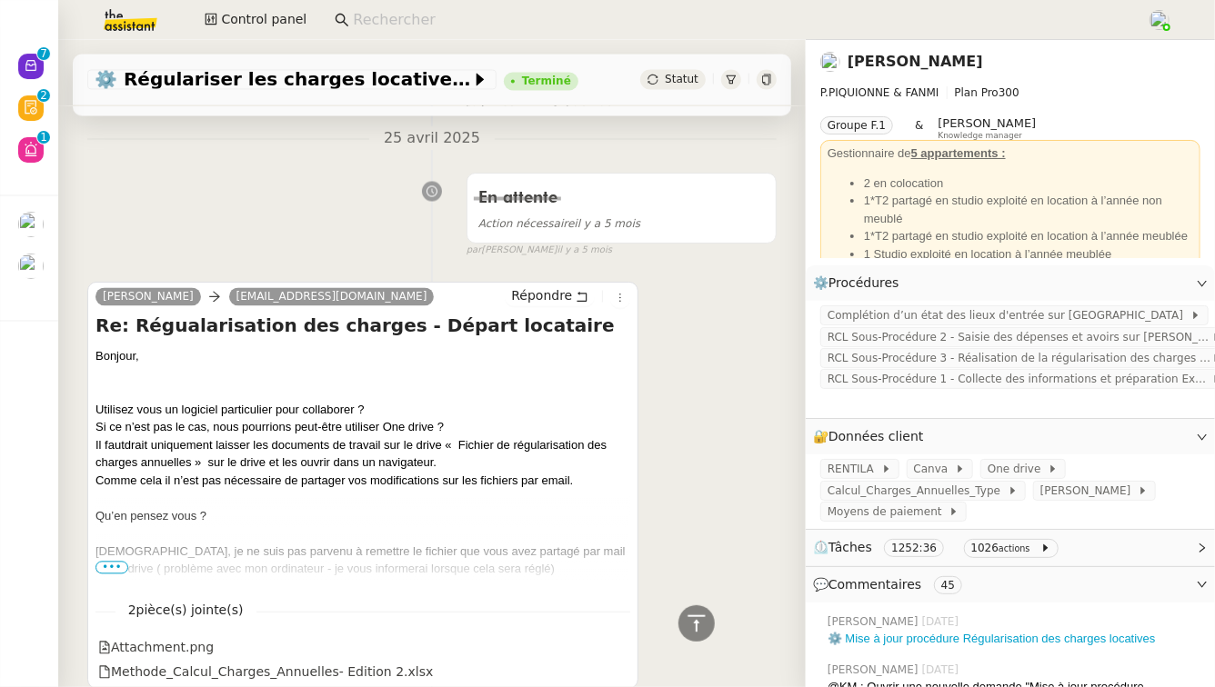
scroll to position [55147, 0]
click at [121, 563] on span "•••" at bounding box center [111, 569] width 33 height 13
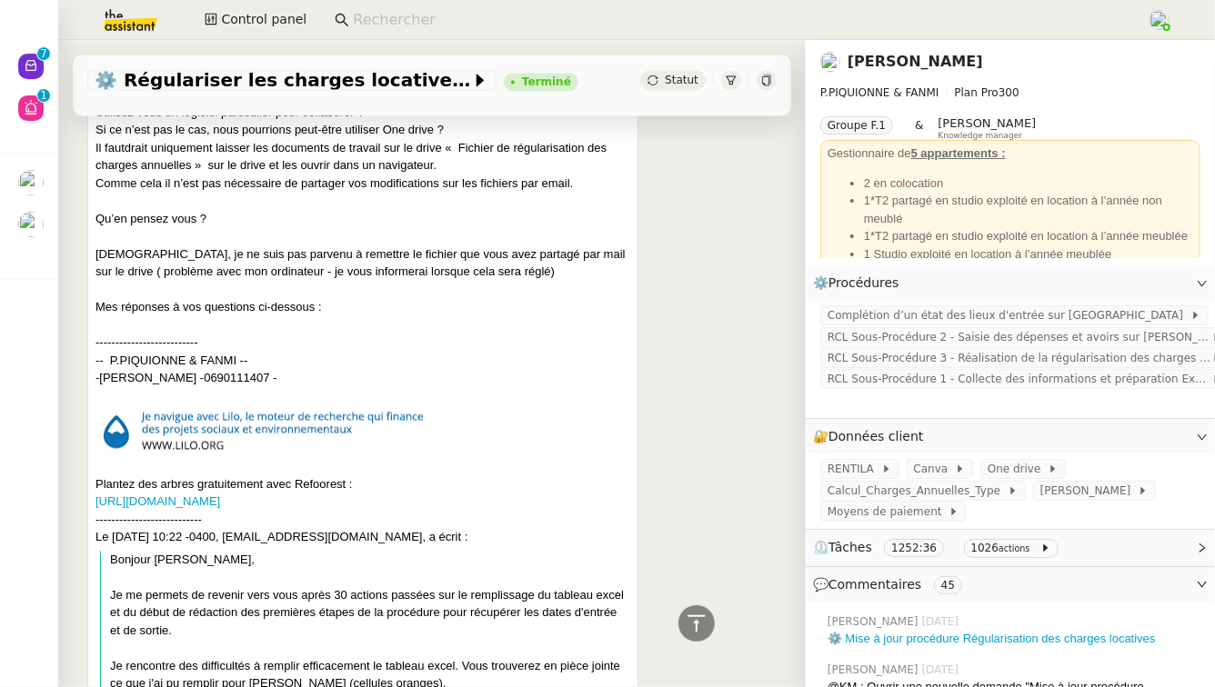
scroll to position [53619, 0]
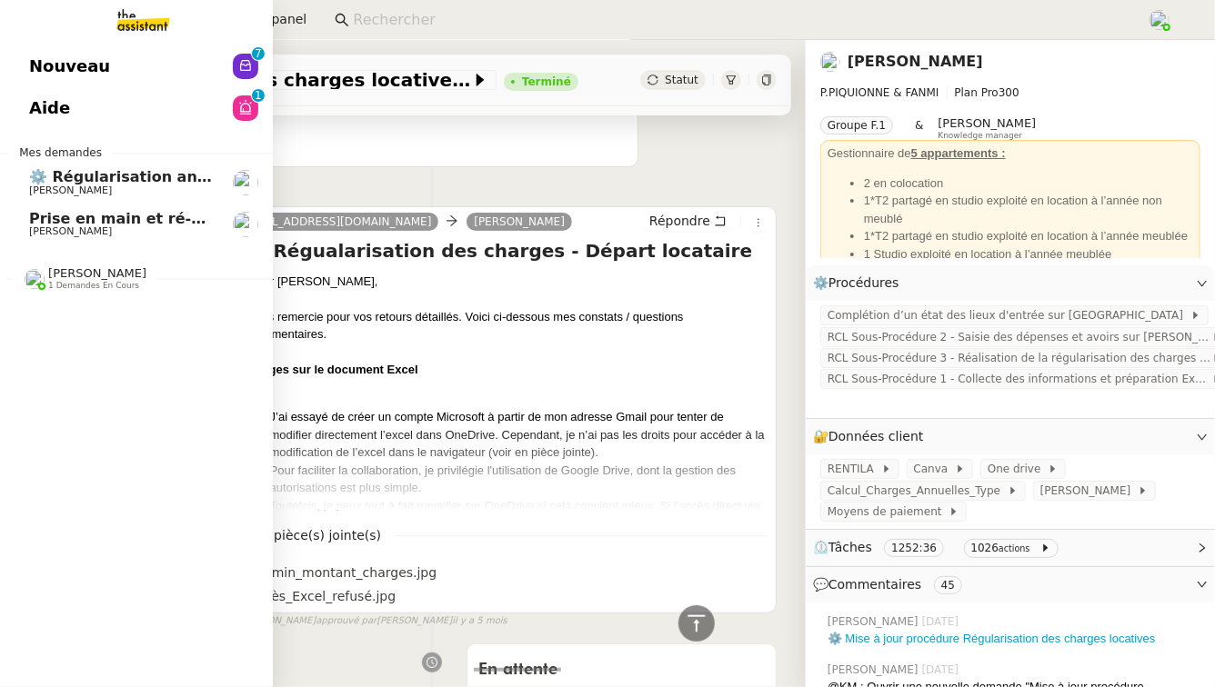
click at [81, 218] on span "Prise en main et ré-élaboration des process" at bounding box center [208, 218] width 359 height 17
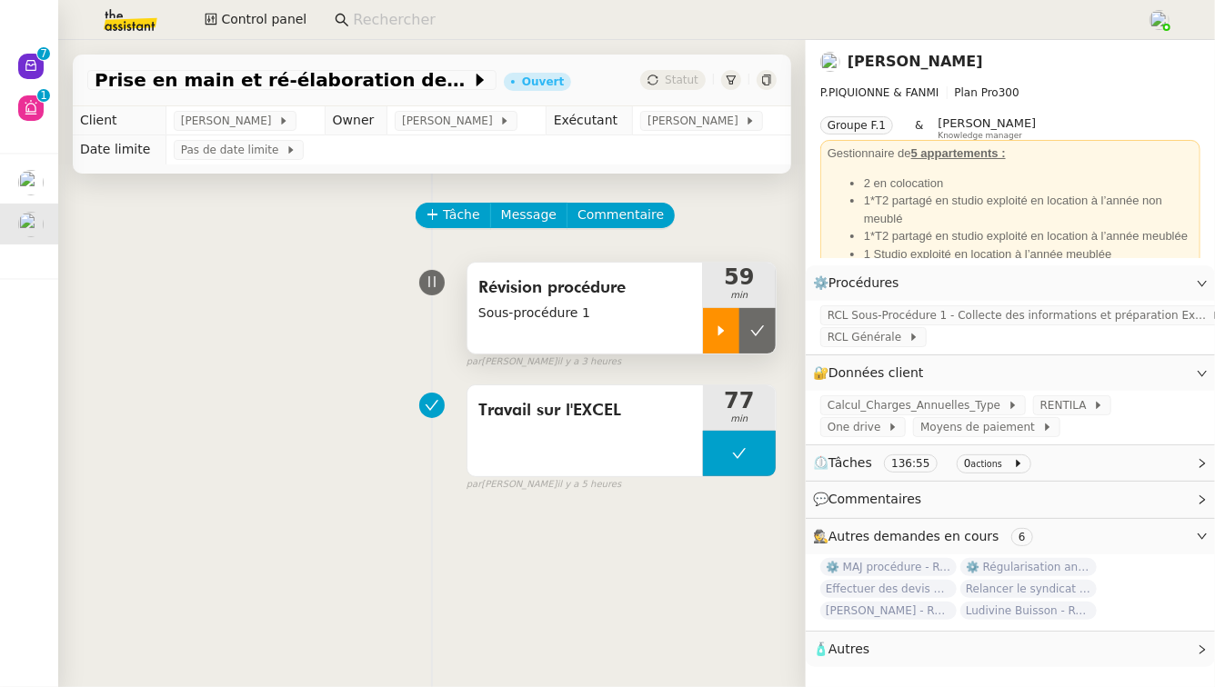
click at [703, 338] on div at bounding box center [721, 330] width 36 height 45
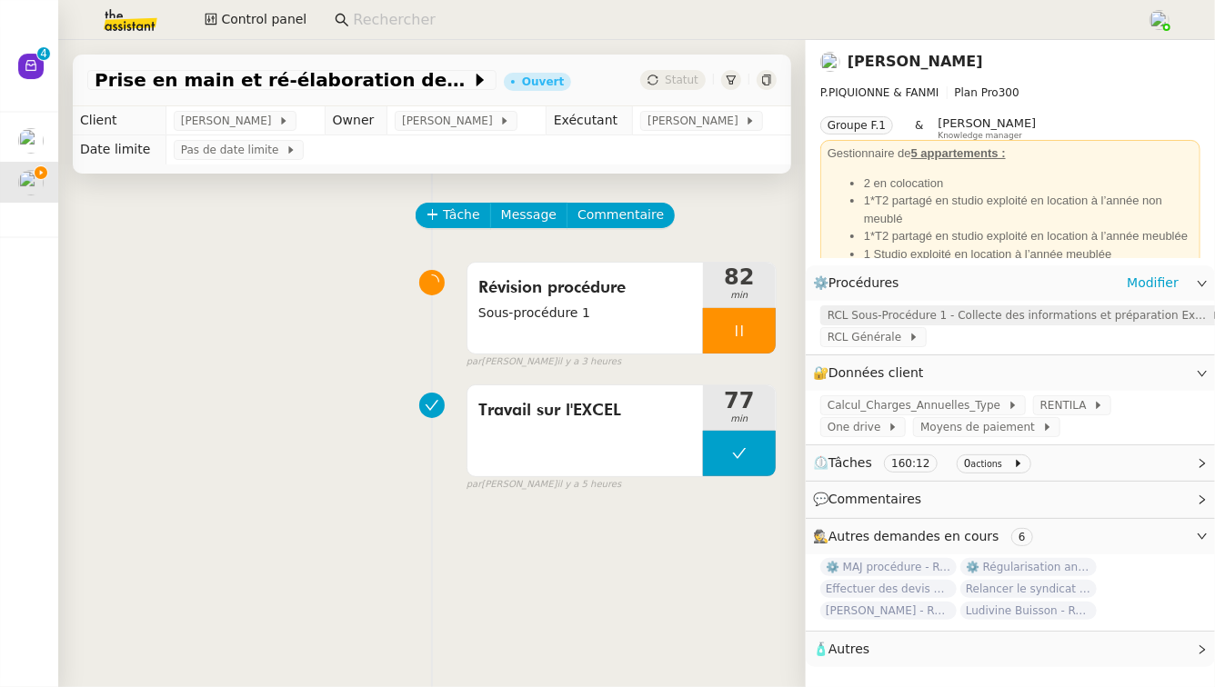
click at [941, 316] on span "RCL Sous-Procédure 1 - Collecte des informations et préparation Excel" at bounding box center [1019, 315] width 384 height 18
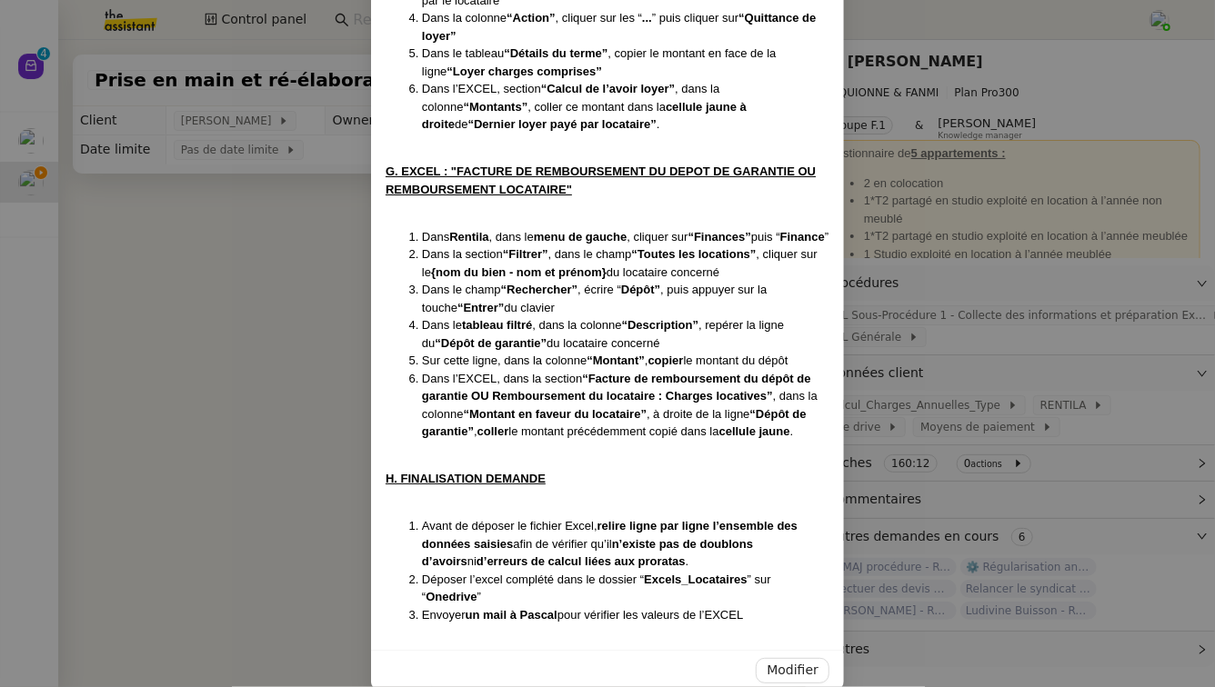
scroll to position [6142, 0]
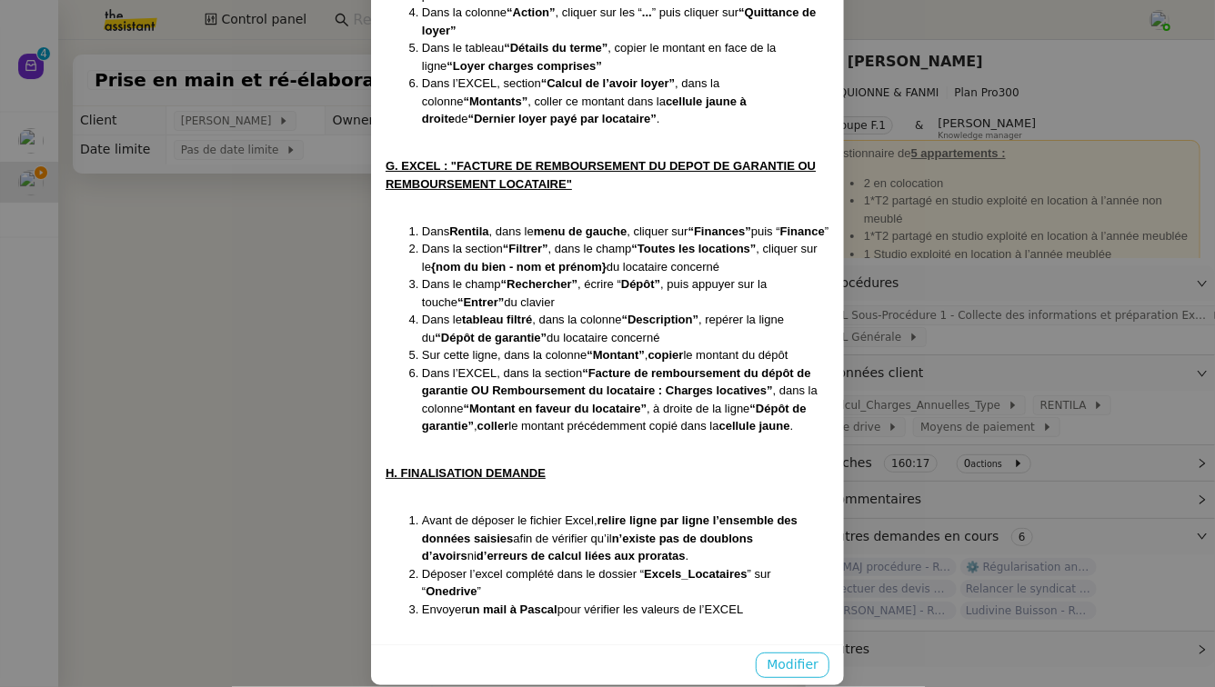
click at [790, 655] on span "Modifier" at bounding box center [792, 665] width 52 height 21
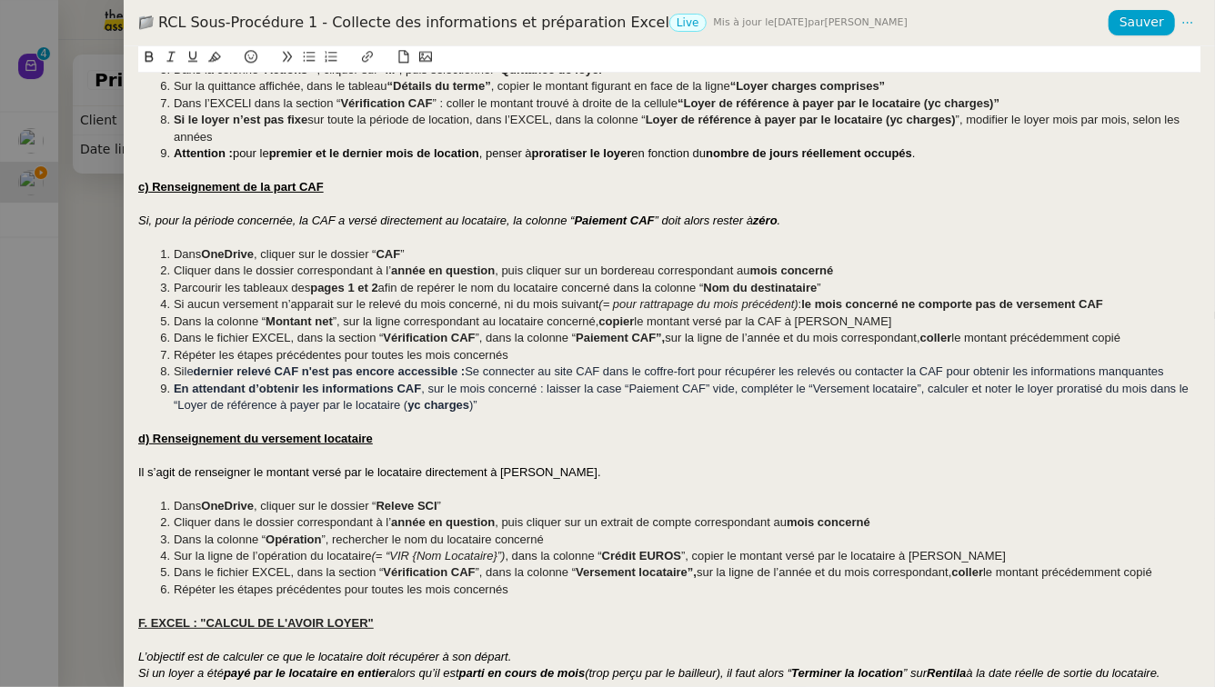
scroll to position [1973, 0]
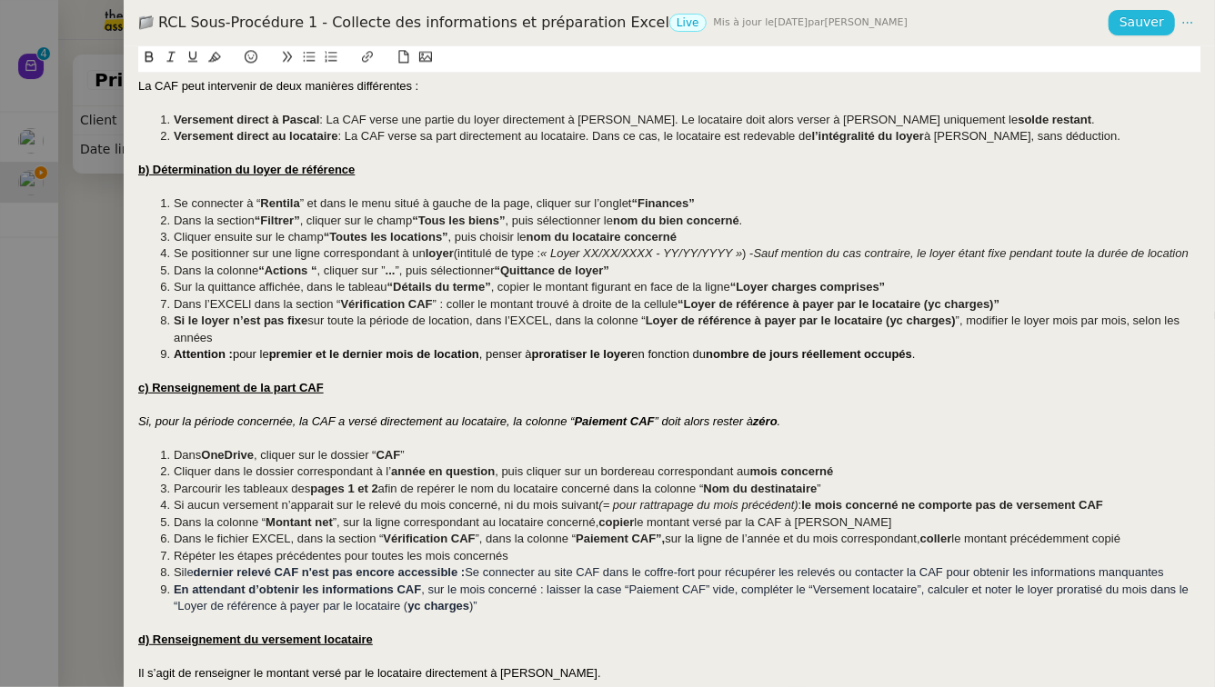
click at [1136, 19] on span "Sauver" at bounding box center [1141, 22] width 45 height 21
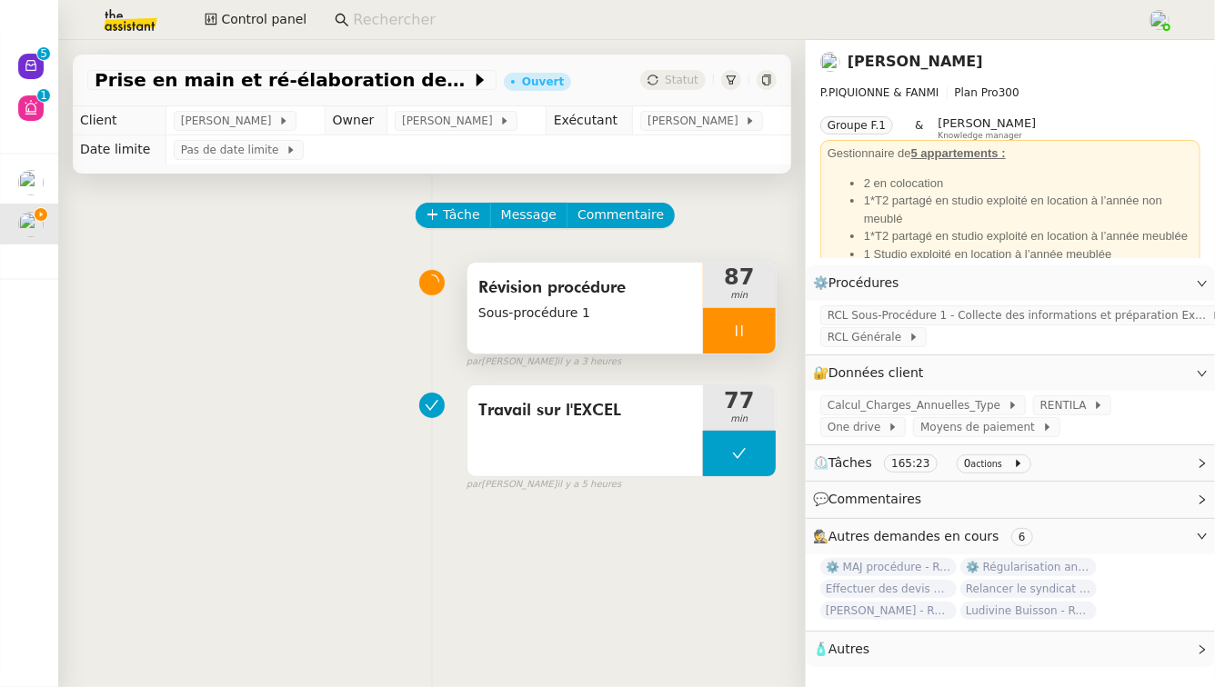
click at [726, 342] on div at bounding box center [739, 330] width 73 height 45
click at [739, 343] on button at bounding box center [757, 330] width 36 height 45
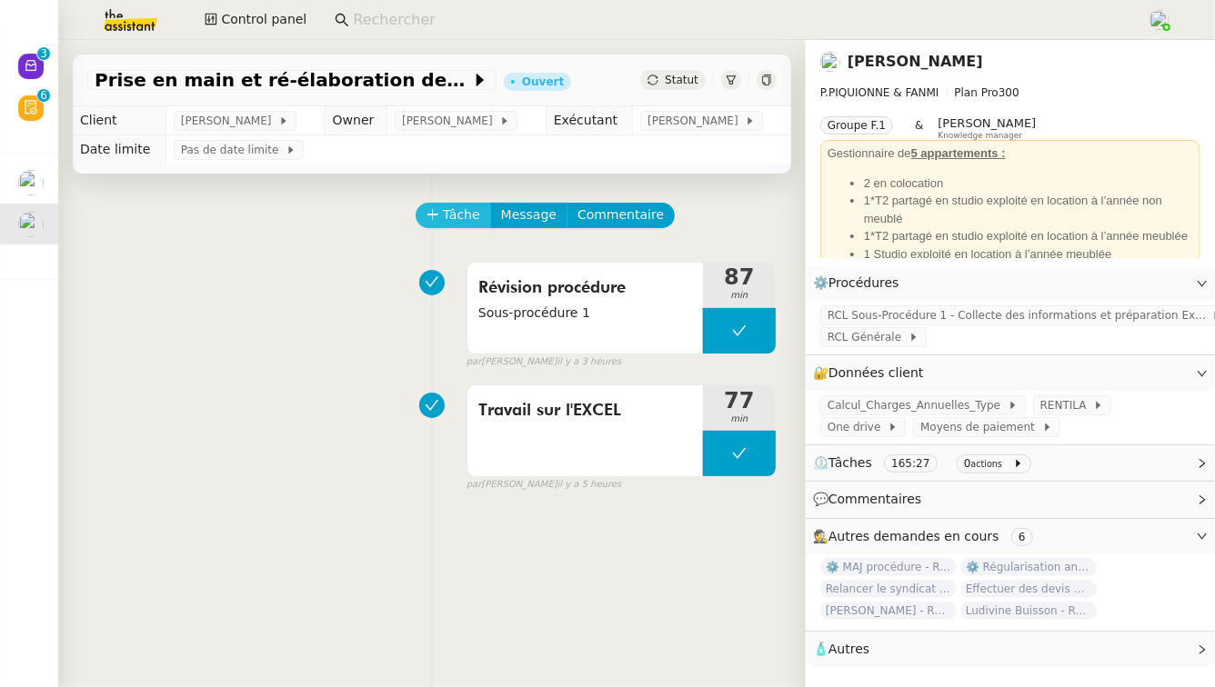
click at [443, 217] on span "Tâche" at bounding box center [461, 215] width 37 height 21
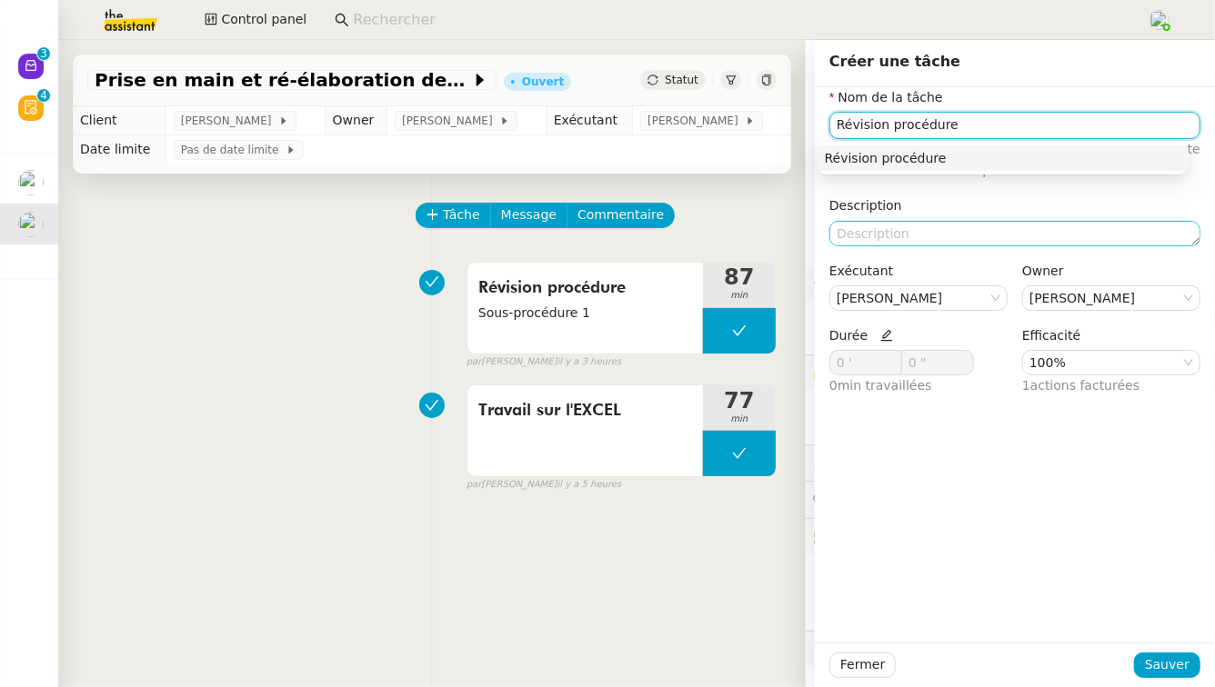
type input "Révision procédure"
click at [943, 233] on textarea at bounding box center [1014, 233] width 371 height 25
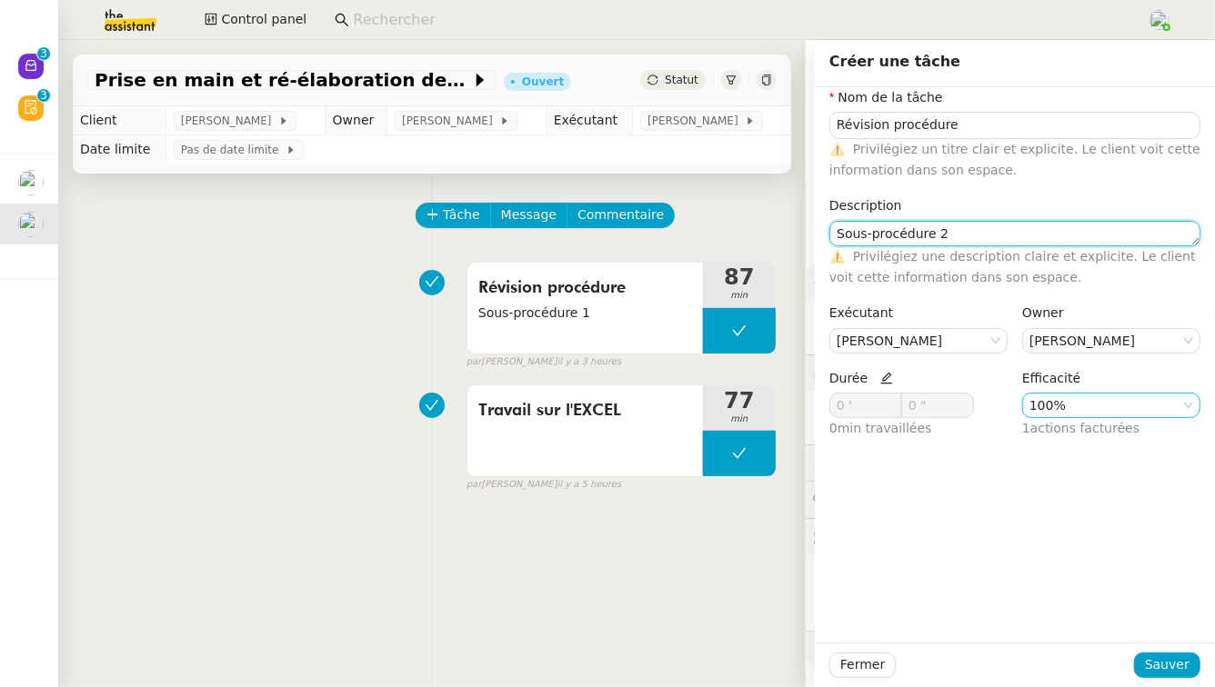
type textarea "Sous-procédure 2"
click at [1131, 412] on nz-select-item "100%" at bounding box center [1111, 406] width 164 height 24
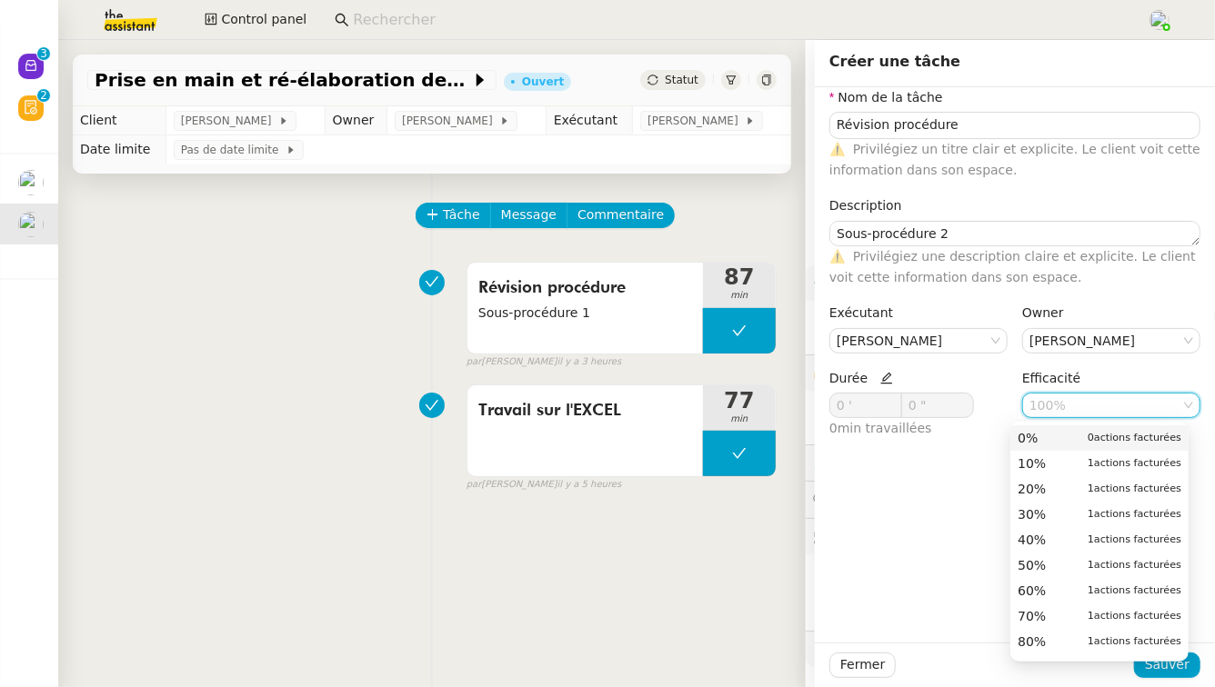
click at [1094, 438] on span "actions facturées" at bounding box center [1137, 438] width 87 height 12
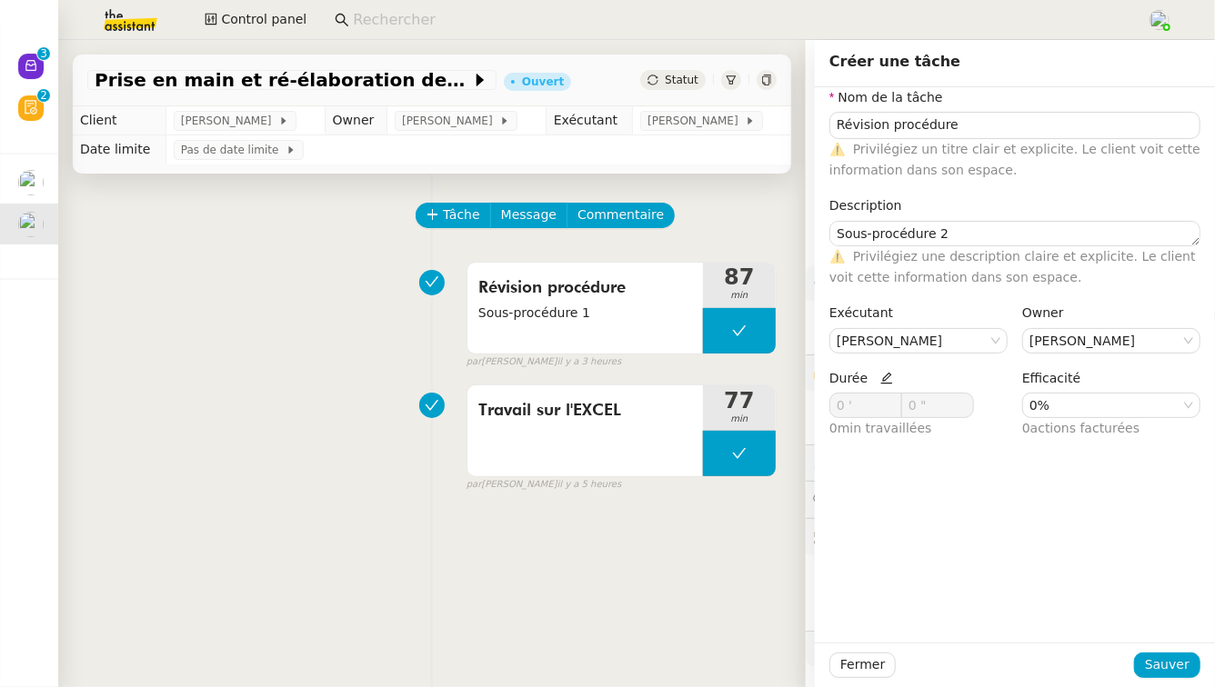
click at [1155, 651] on div "Fermer Sauver" at bounding box center [1015, 665] width 400 height 45
click at [1158, 662] on span "Sauver" at bounding box center [1167, 665] width 45 height 21
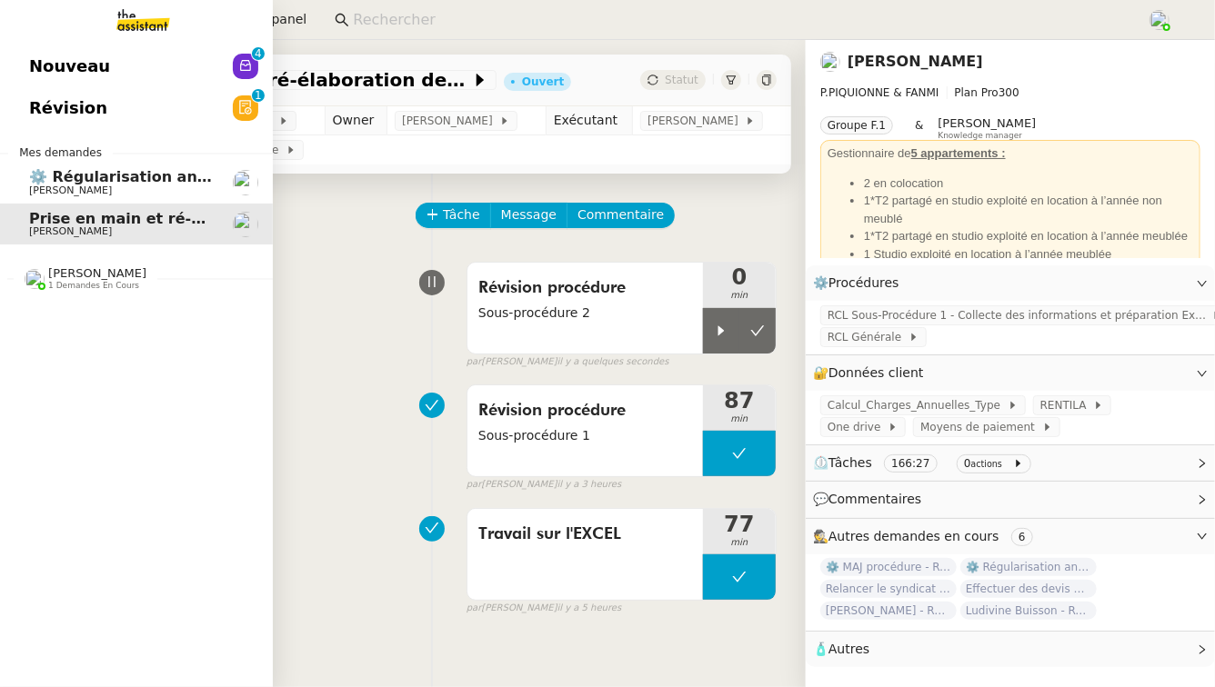
click at [96, 276] on span "[PERSON_NAME]" at bounding box center [97, 273] width 98 height 14
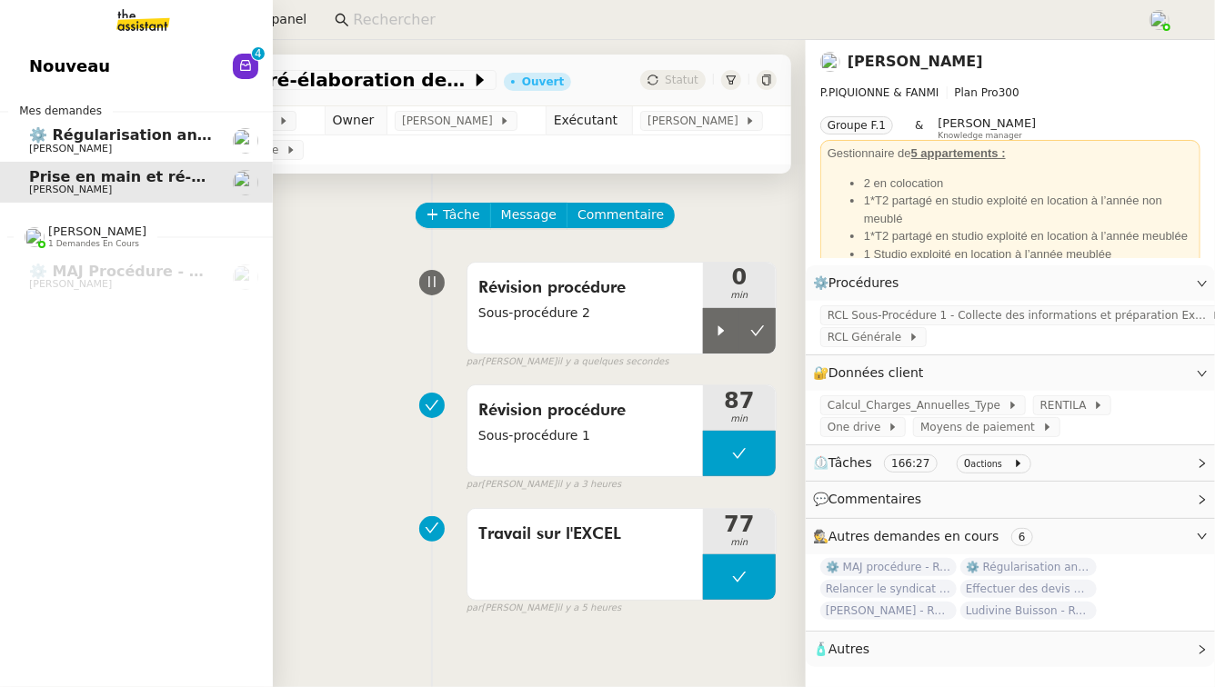
click at [226, 67] on link "Nouveau 0 1 2 3 4 5 6 7 8 9" at bounding box center [136, 66] width 273 height 42
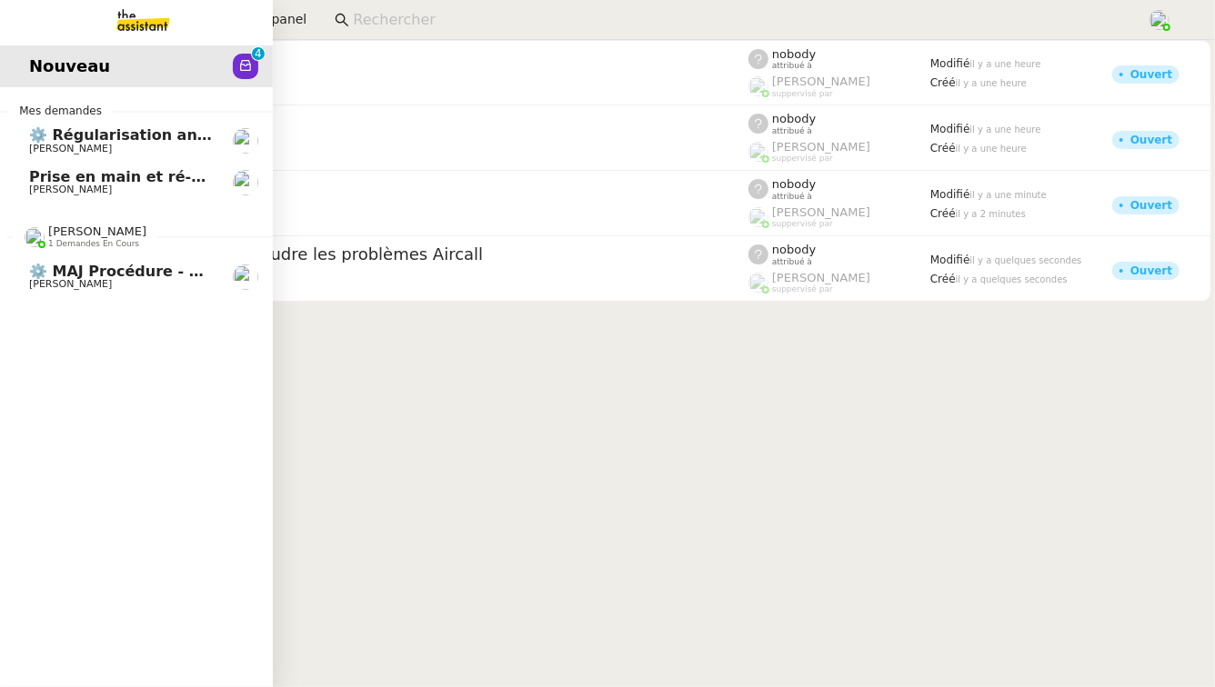
click at [149, 281] on span "[PERSON_NAME]" at bounding box center [121, 284] width 184 height 11
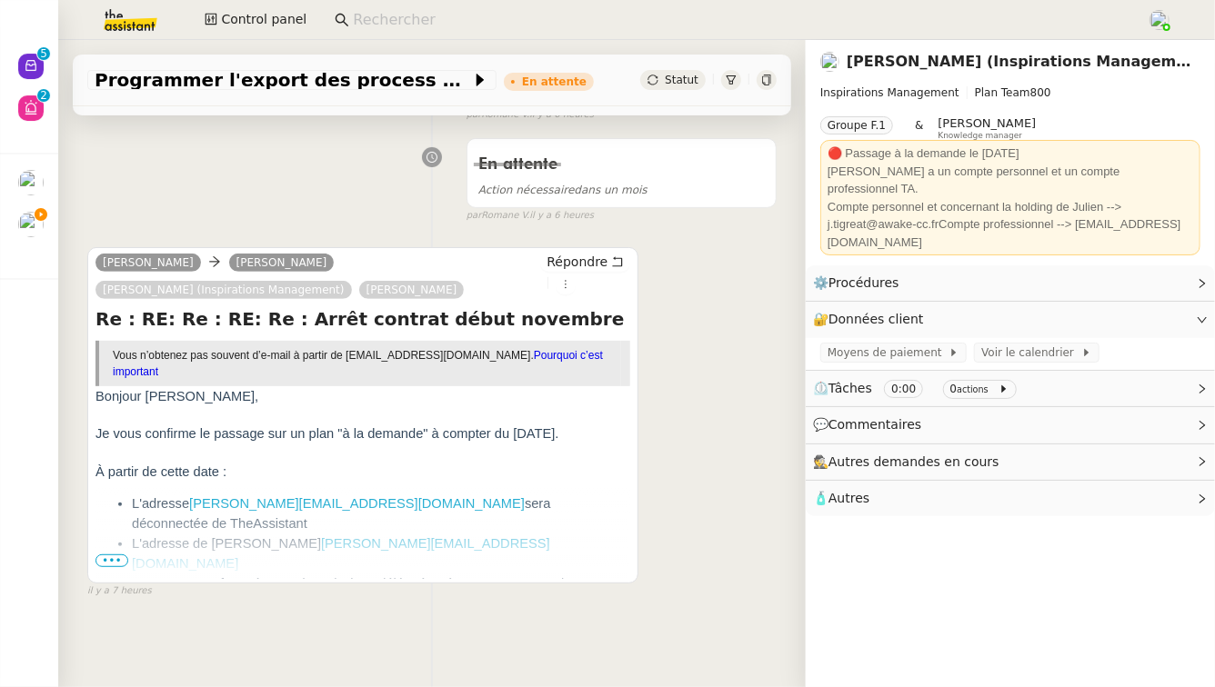
scroll to position [262, 0]
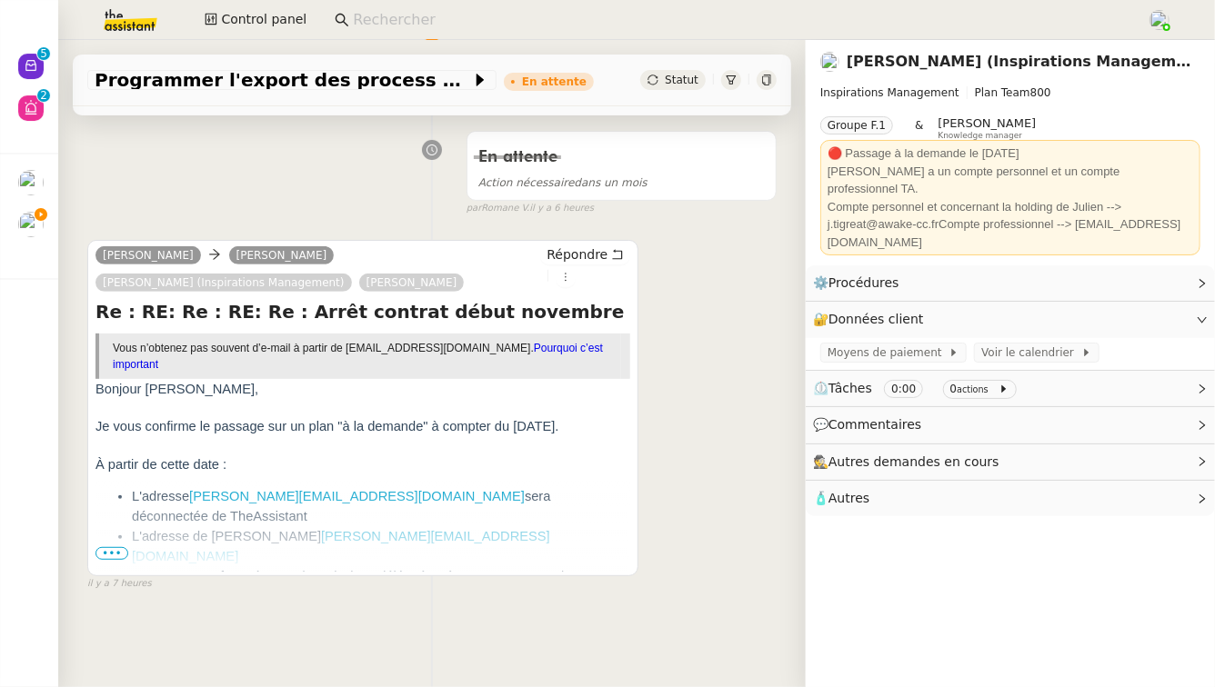
click at [110, 547] on span "•••" at bounding box center [111, 553] width 33 height 13
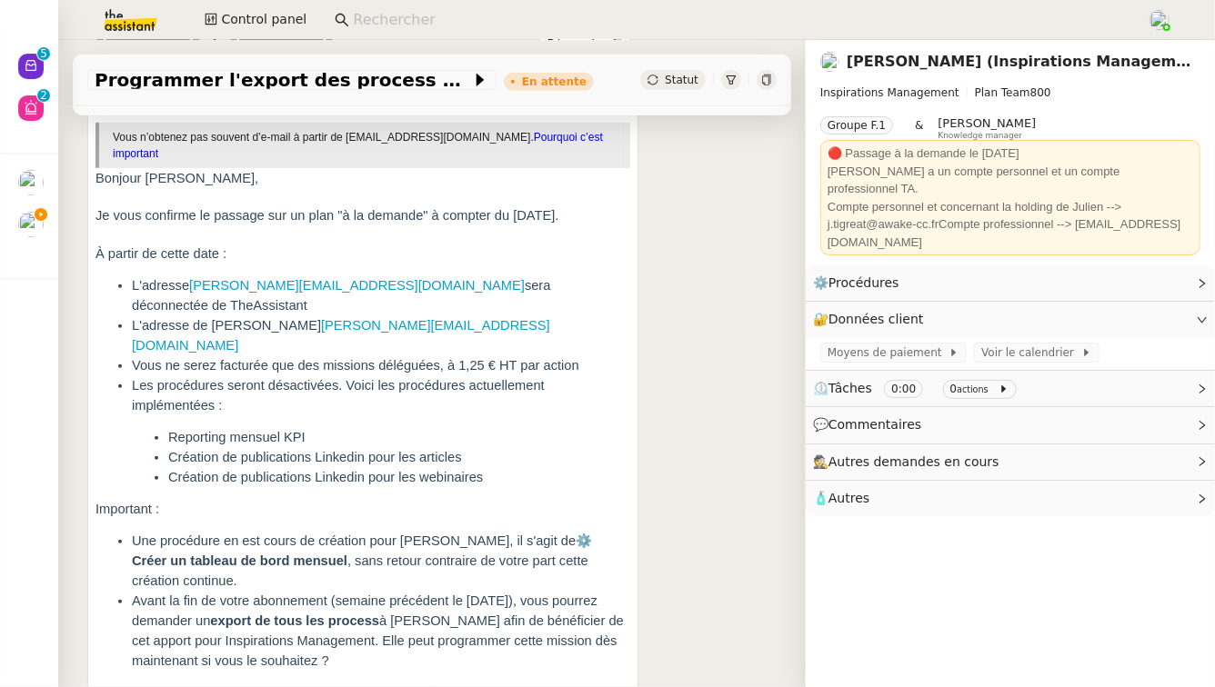
scroll to position [506, 0]
